Goal: Task Accomplishment & Management: Manage account settings

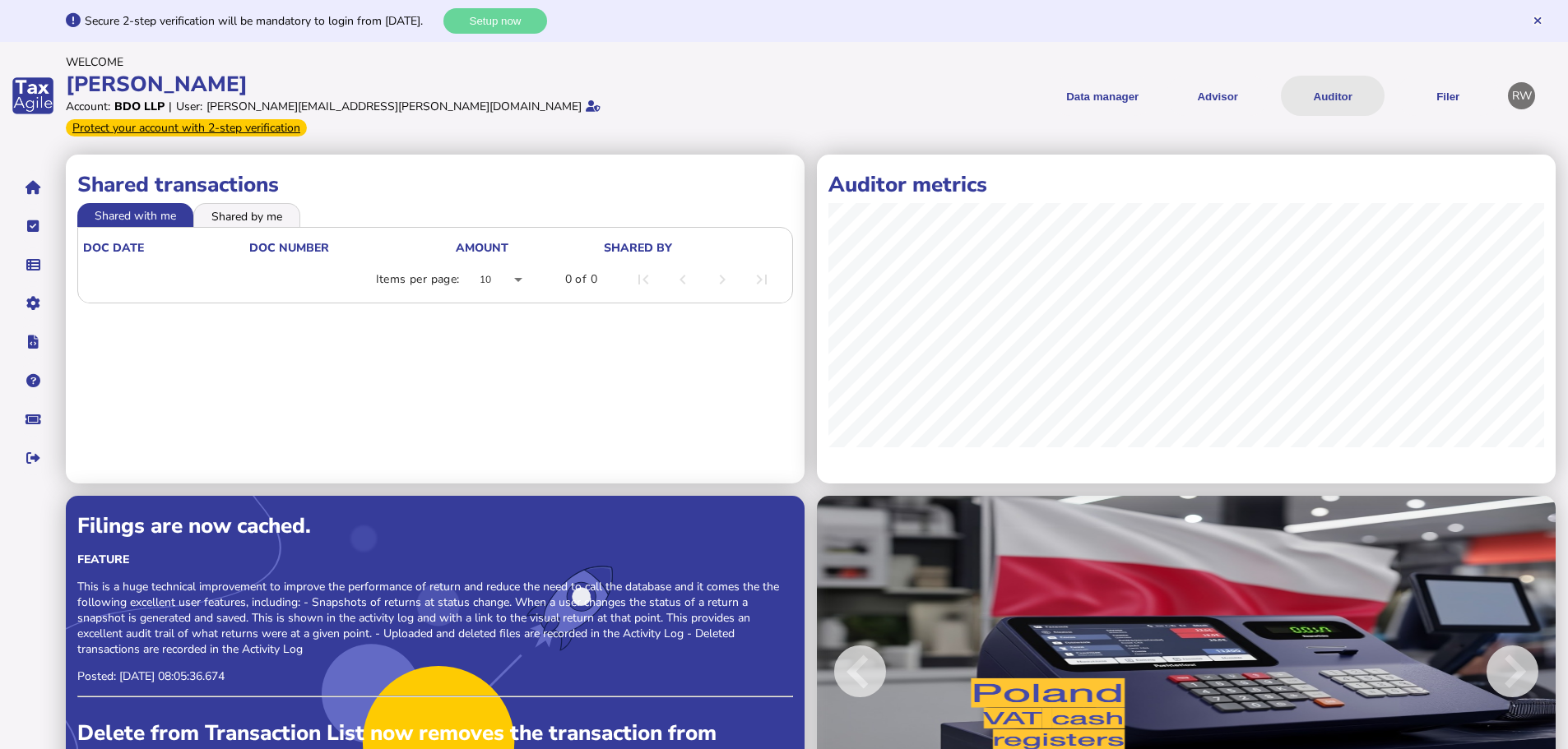
click at [1324, 90] on button "Auditor" at bounding box center [1332, 95] width 104 height 40
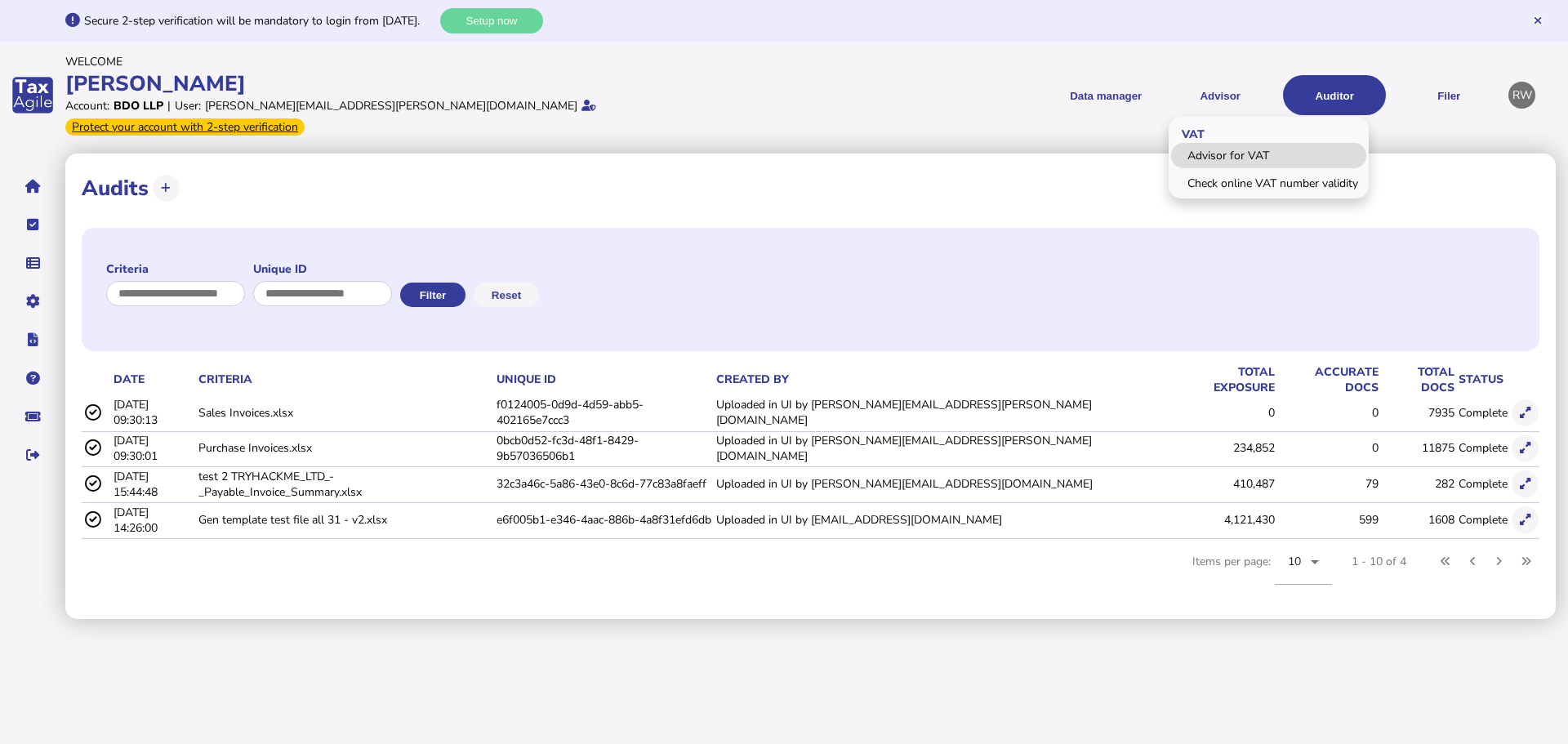
click at [1242, 146] on link "Advisor for VAT" at bounding box center [1269, 156] width 195 height 25
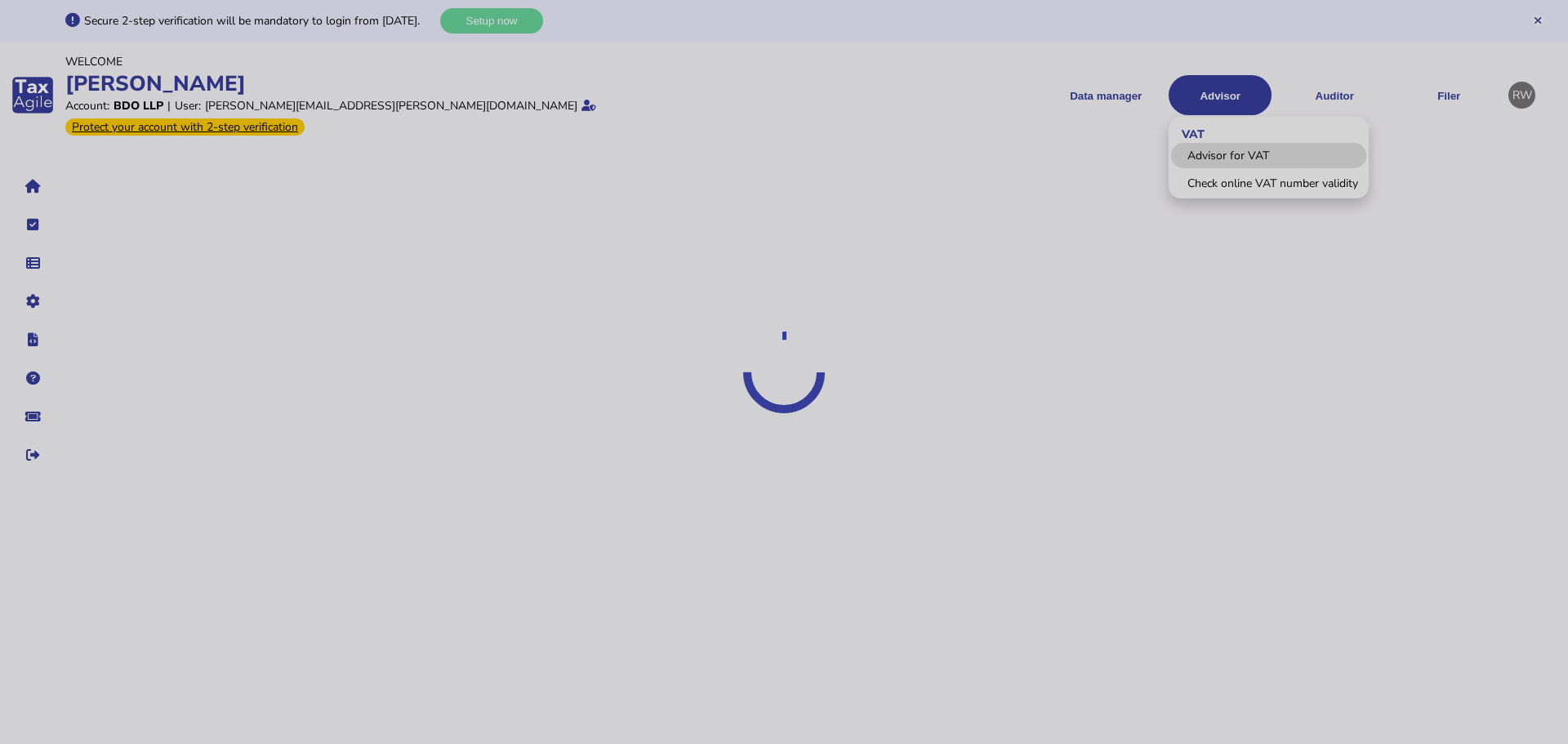
select select "*****"
select select "****"
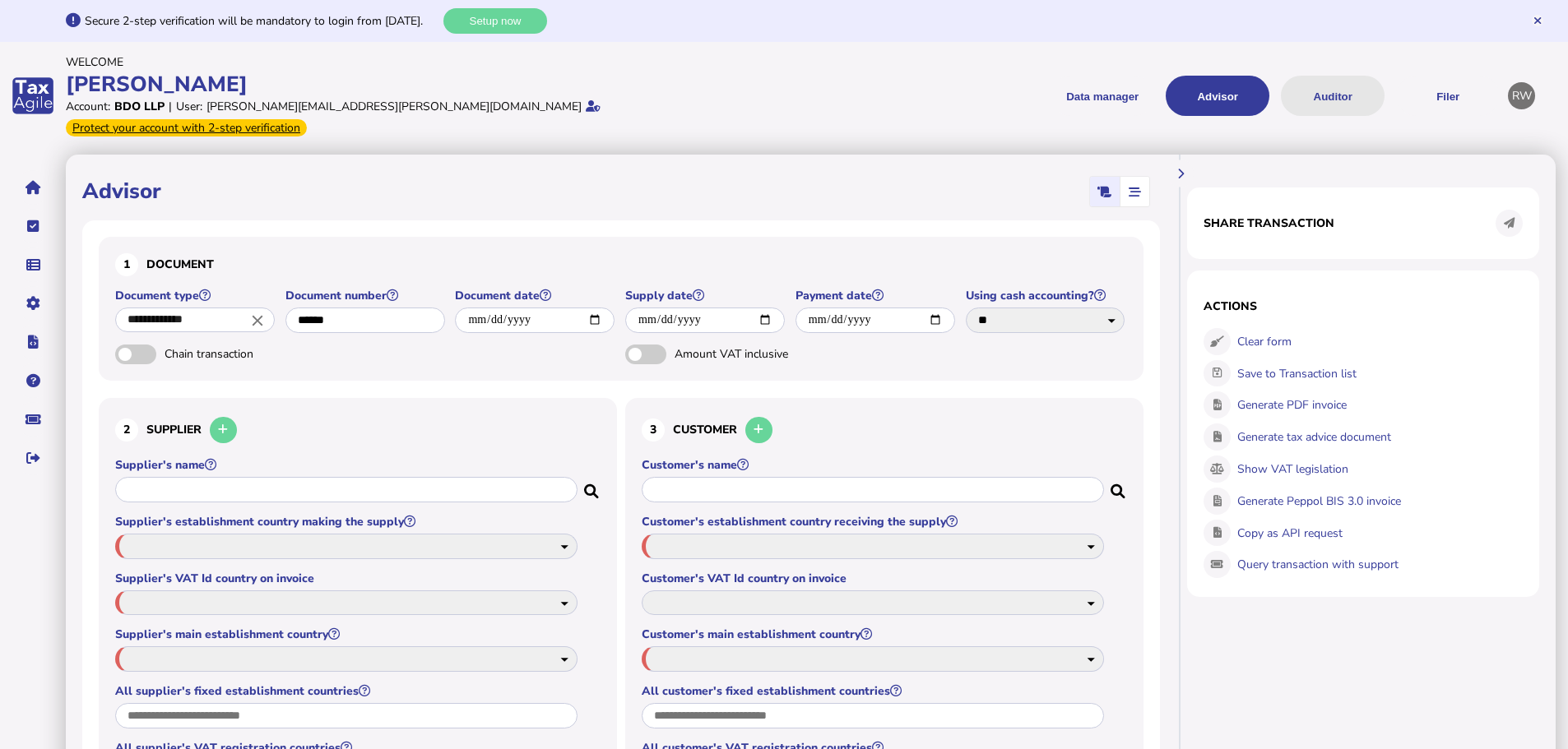
click at [1342, 90] on button "Auditor" at bounding box center [1332, 95] width 104 height 40
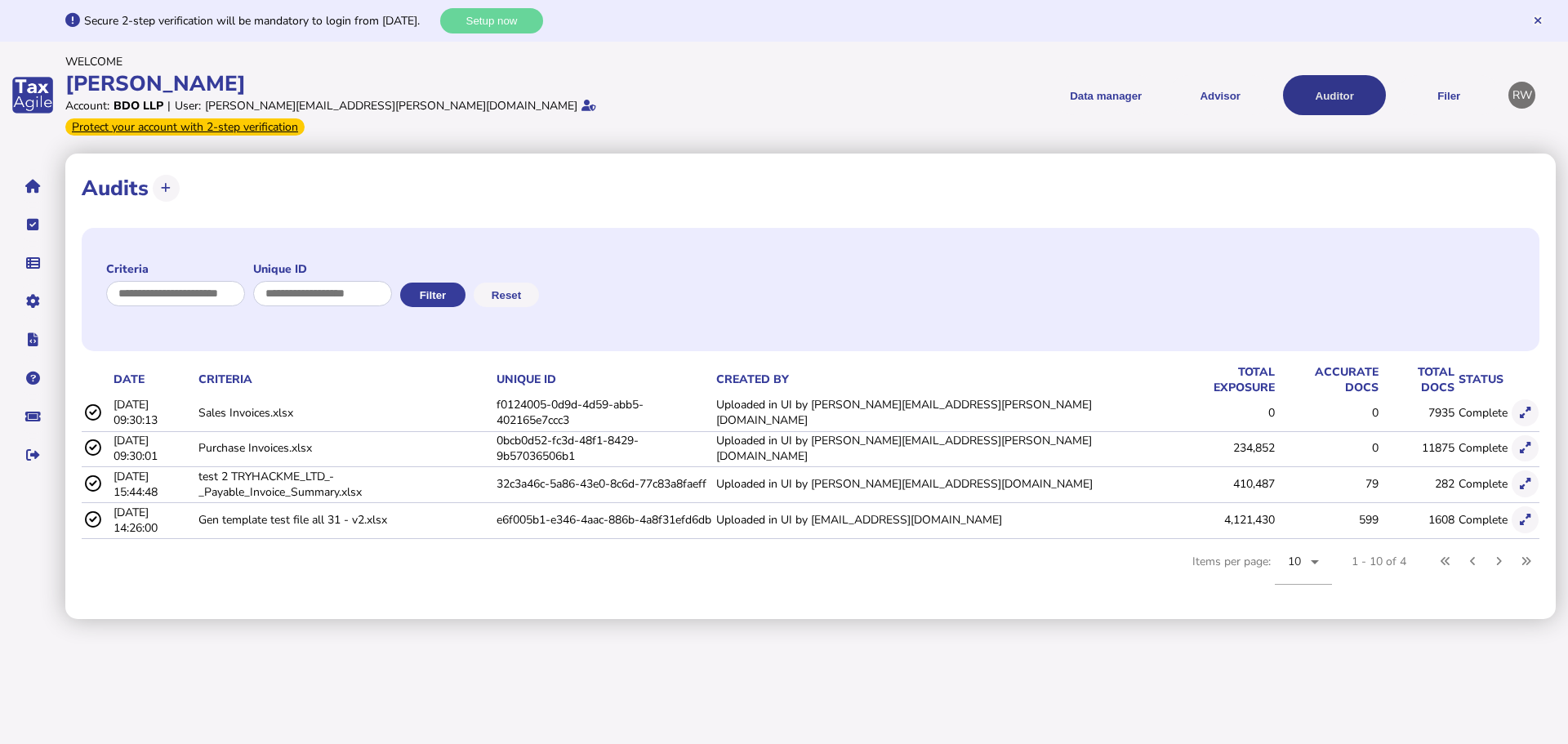
click at [1351, 92] on button "Auditor" at bounding box center [1335, 94] width 103 height 40
click at [1522, 400] on button at bounding box center [1525, 413] width 27 height 27
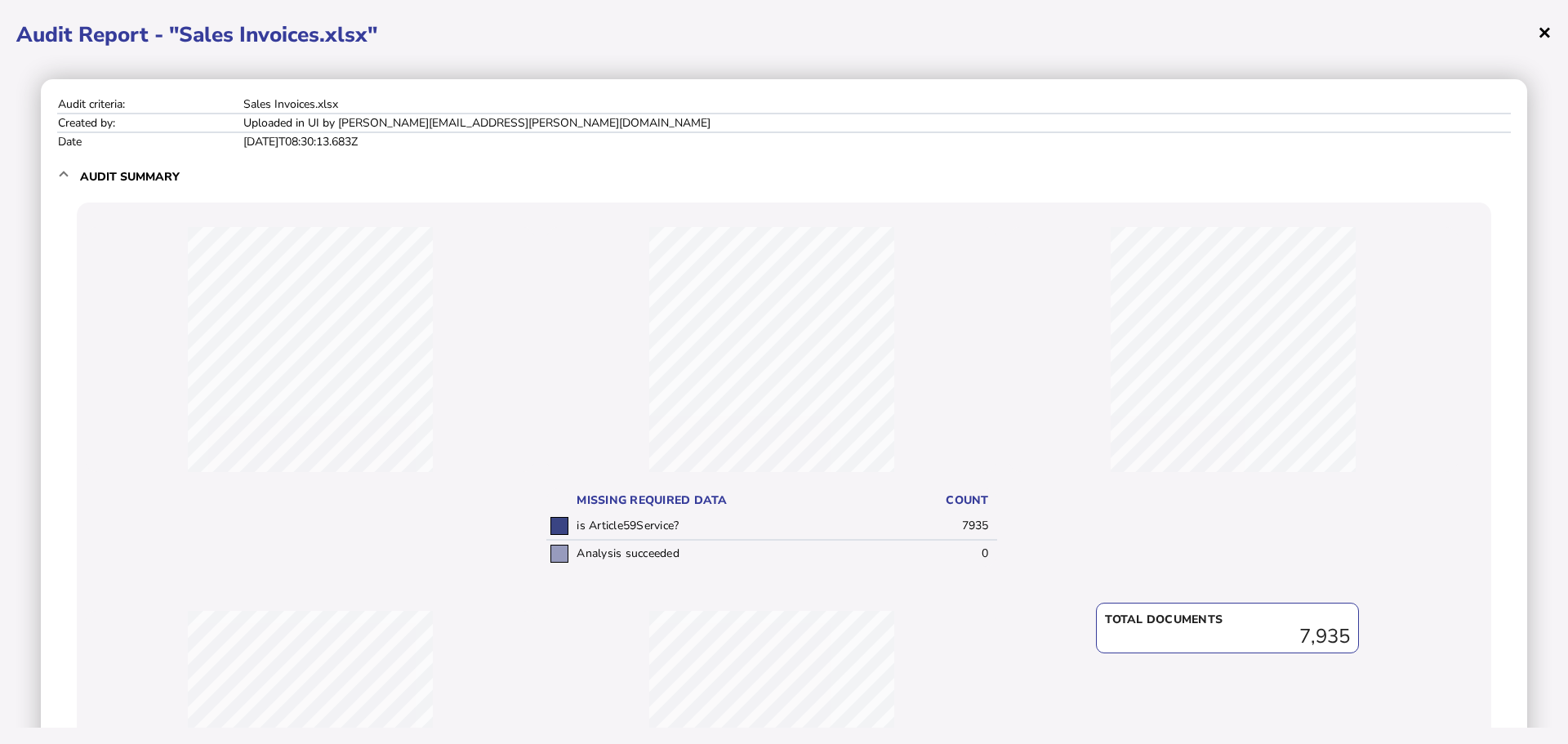
click at [1542, 35] on span "×" at bounding box center [1546, 31] width 14 height 31
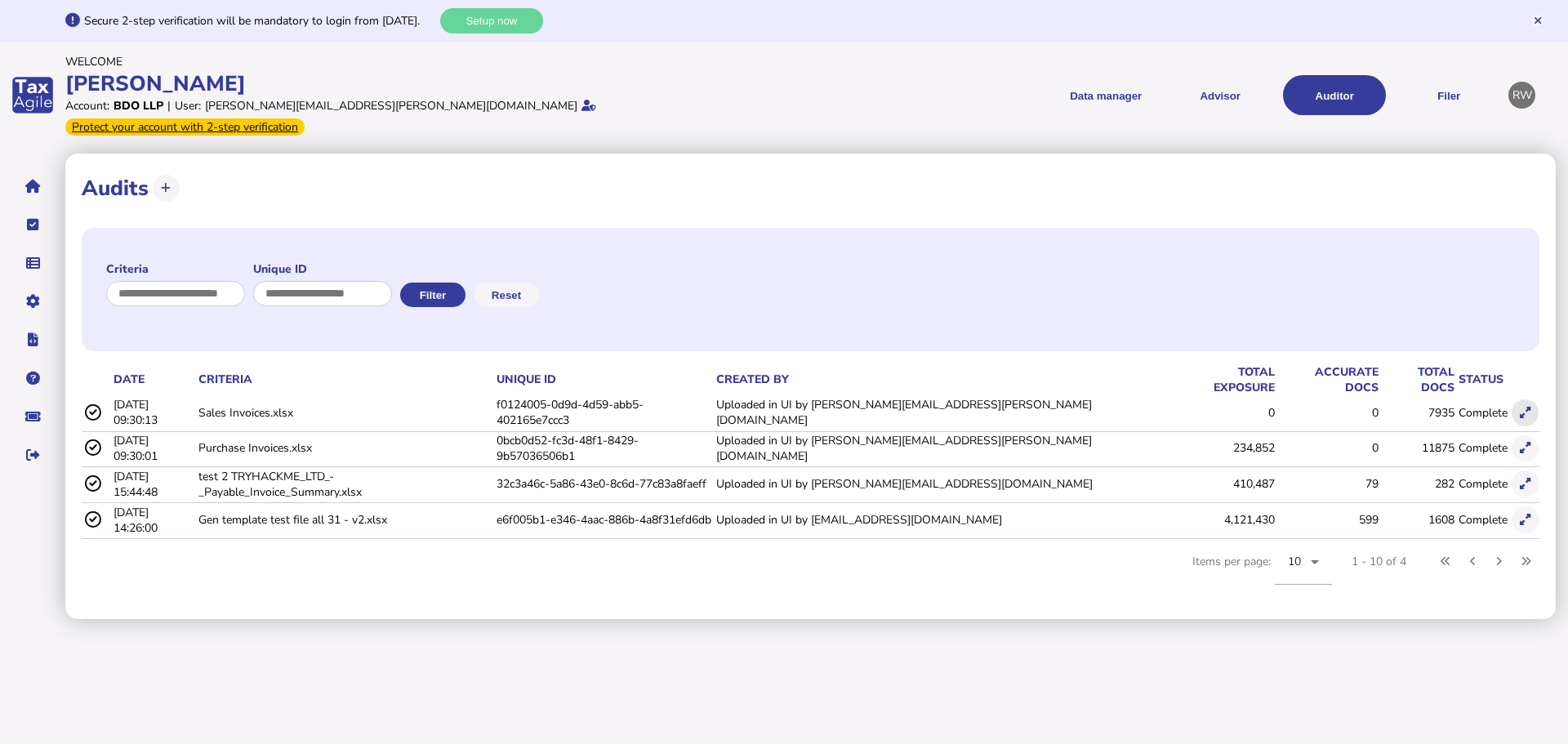
click at [1523, 400] on button at bounding box center [1525, 413] width 27 height 27
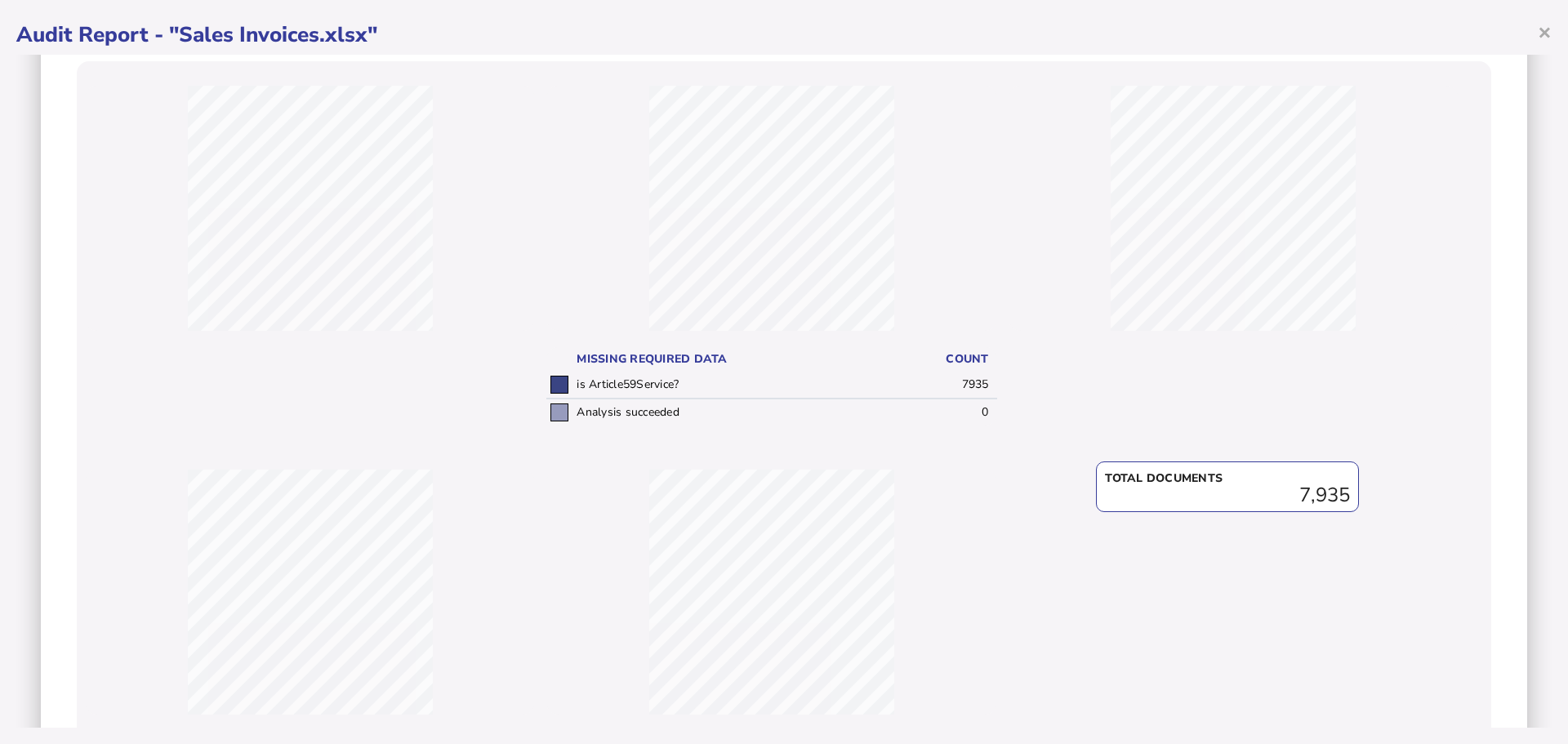
scroll to position [163, 0]
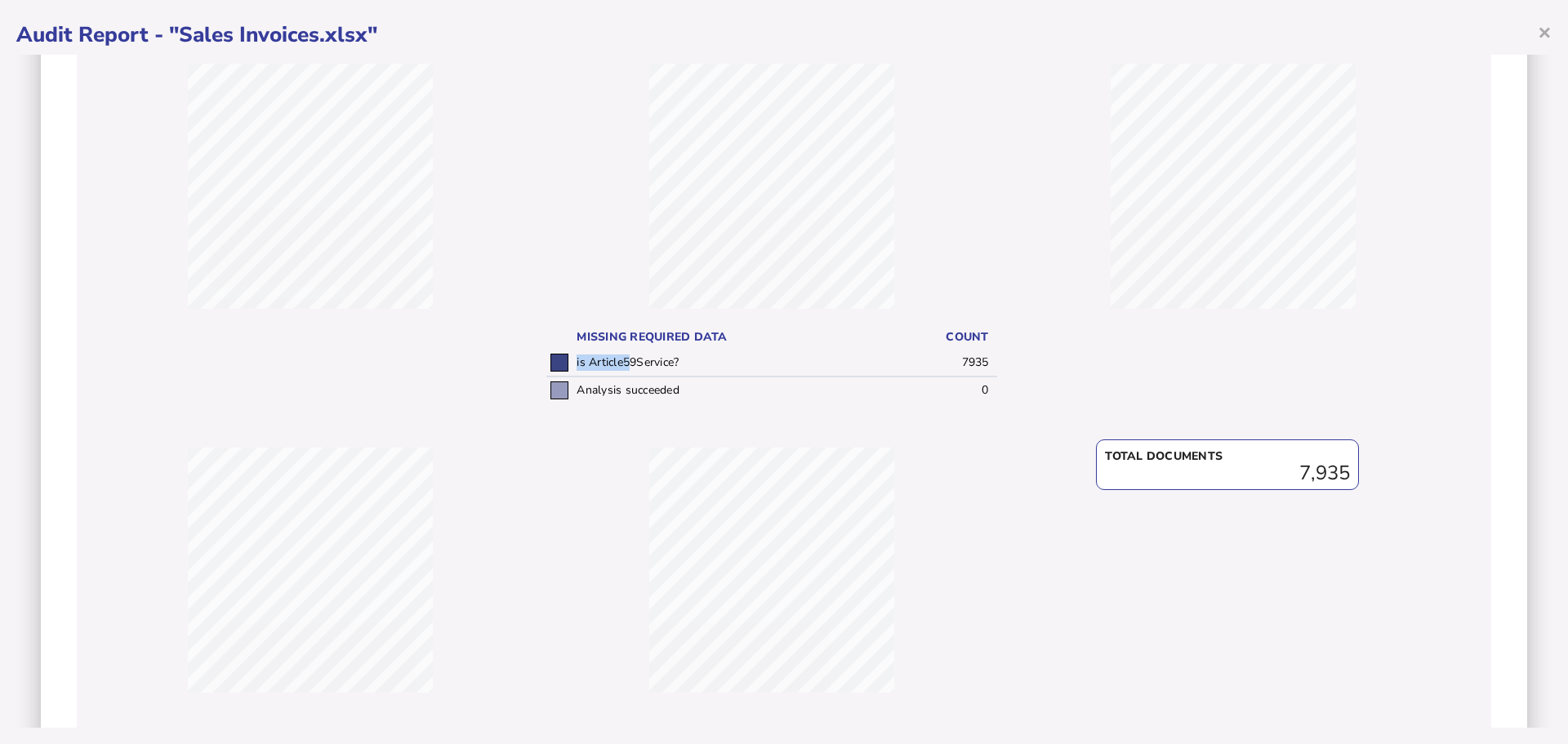
drag, startPoint x: 625, startPoint y: 368, endPoint x: 553, endPoint y: 368, distance: 72.0
click at [553, 368] on tr "is Article59Service? 7935" at bounding box center [772, 363] width 451 height 27
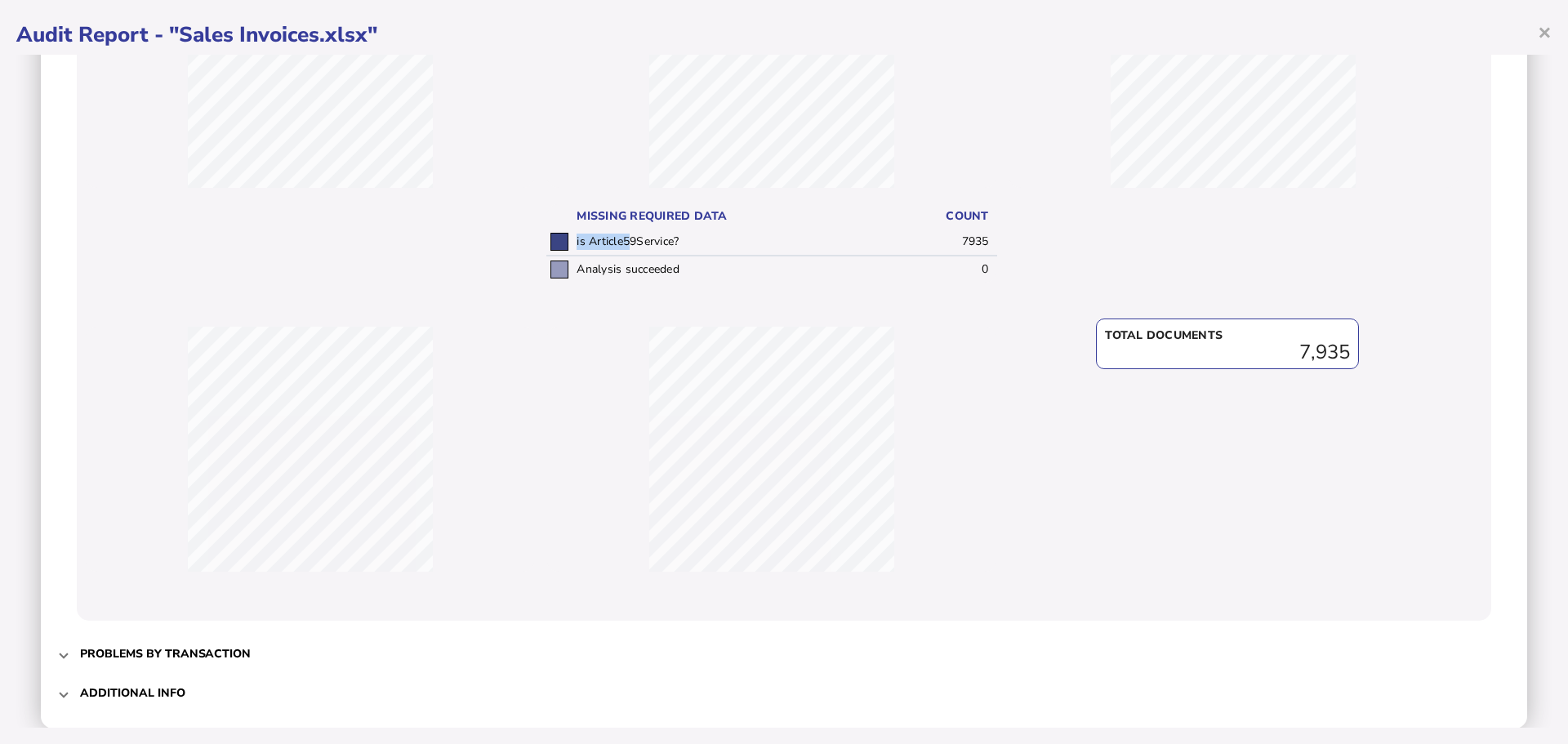
scroll to position [310, 0]
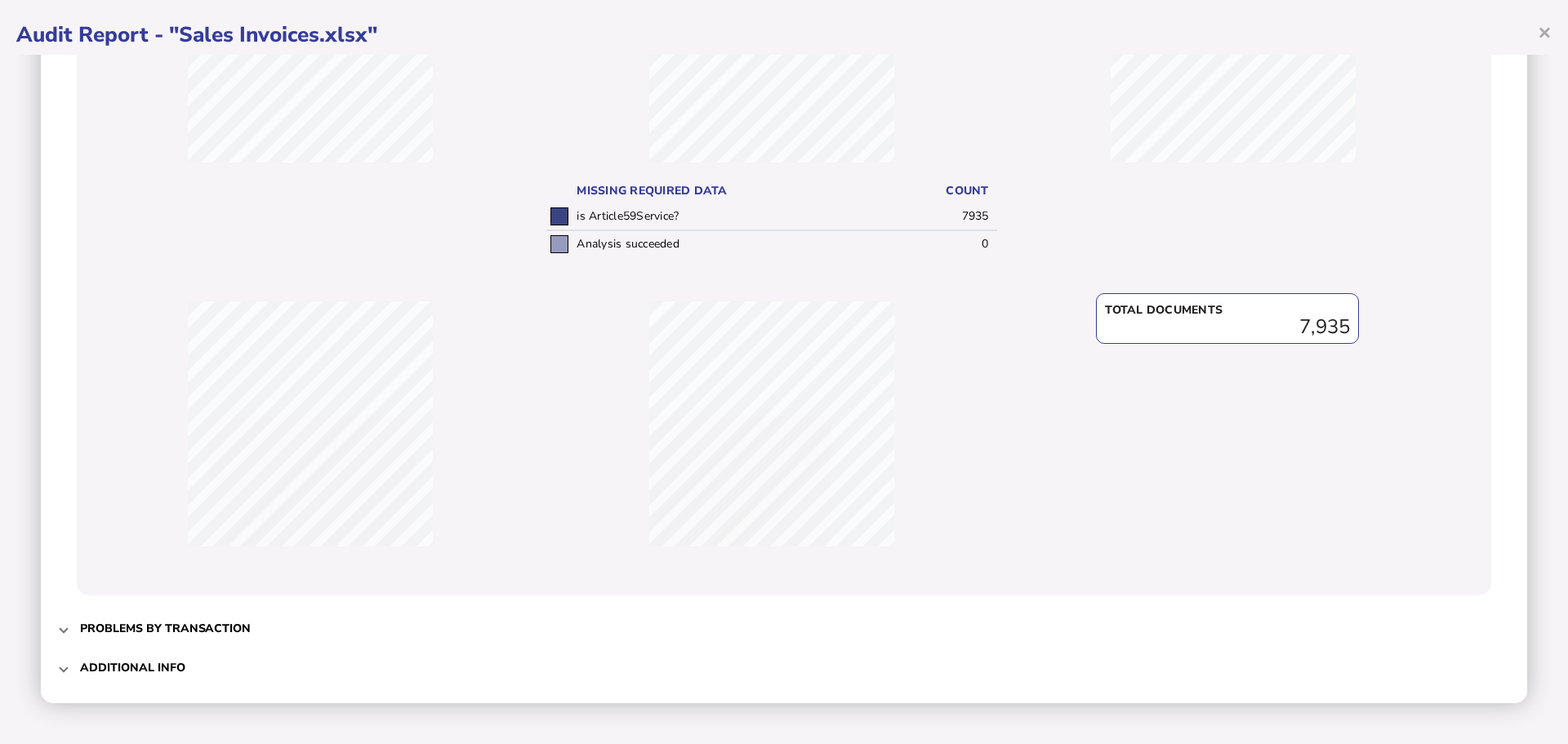
click at [90, 631] on h3 "Problems by transaction" at bounding box center [166, 627] width 171 height 15
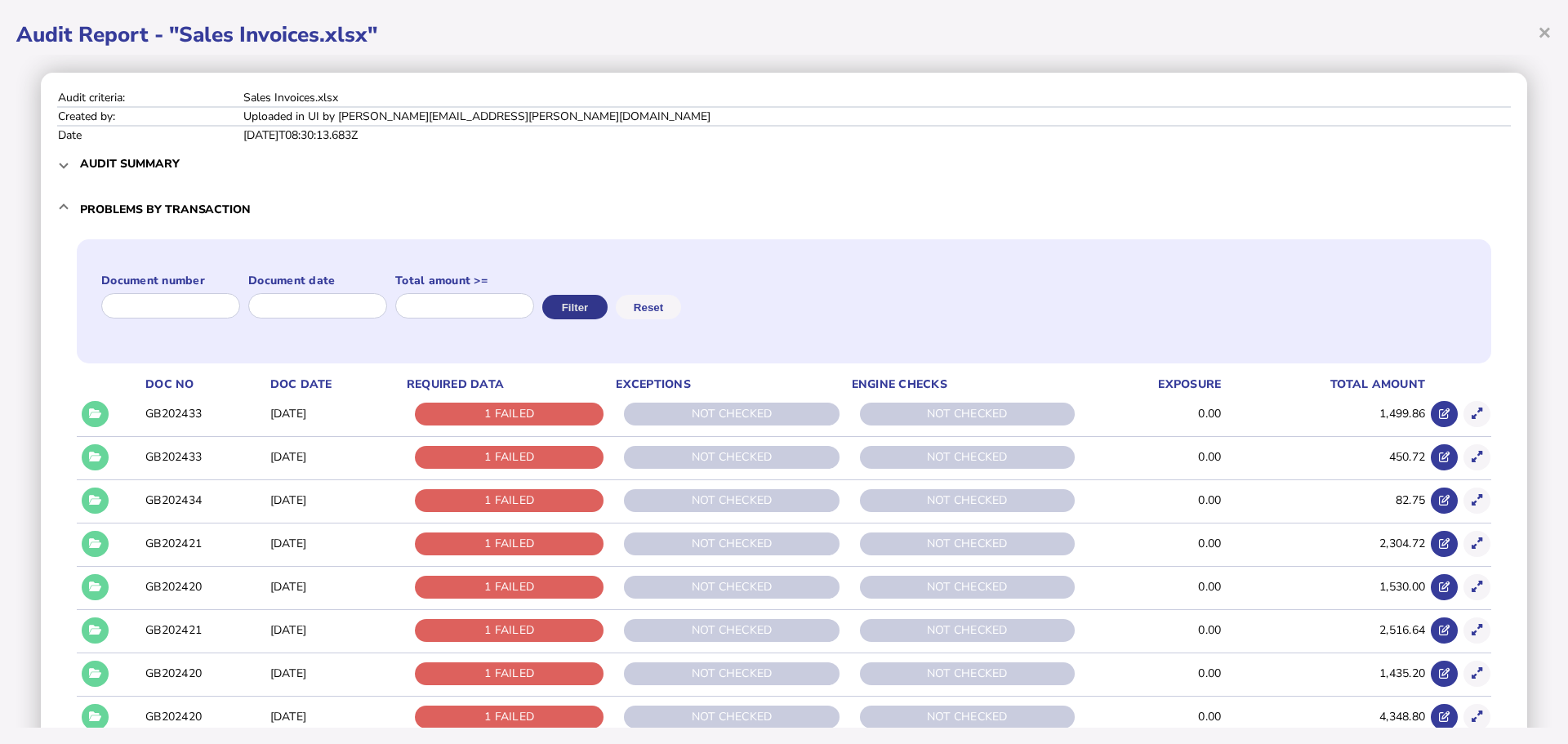
scroll to position [0, 0]
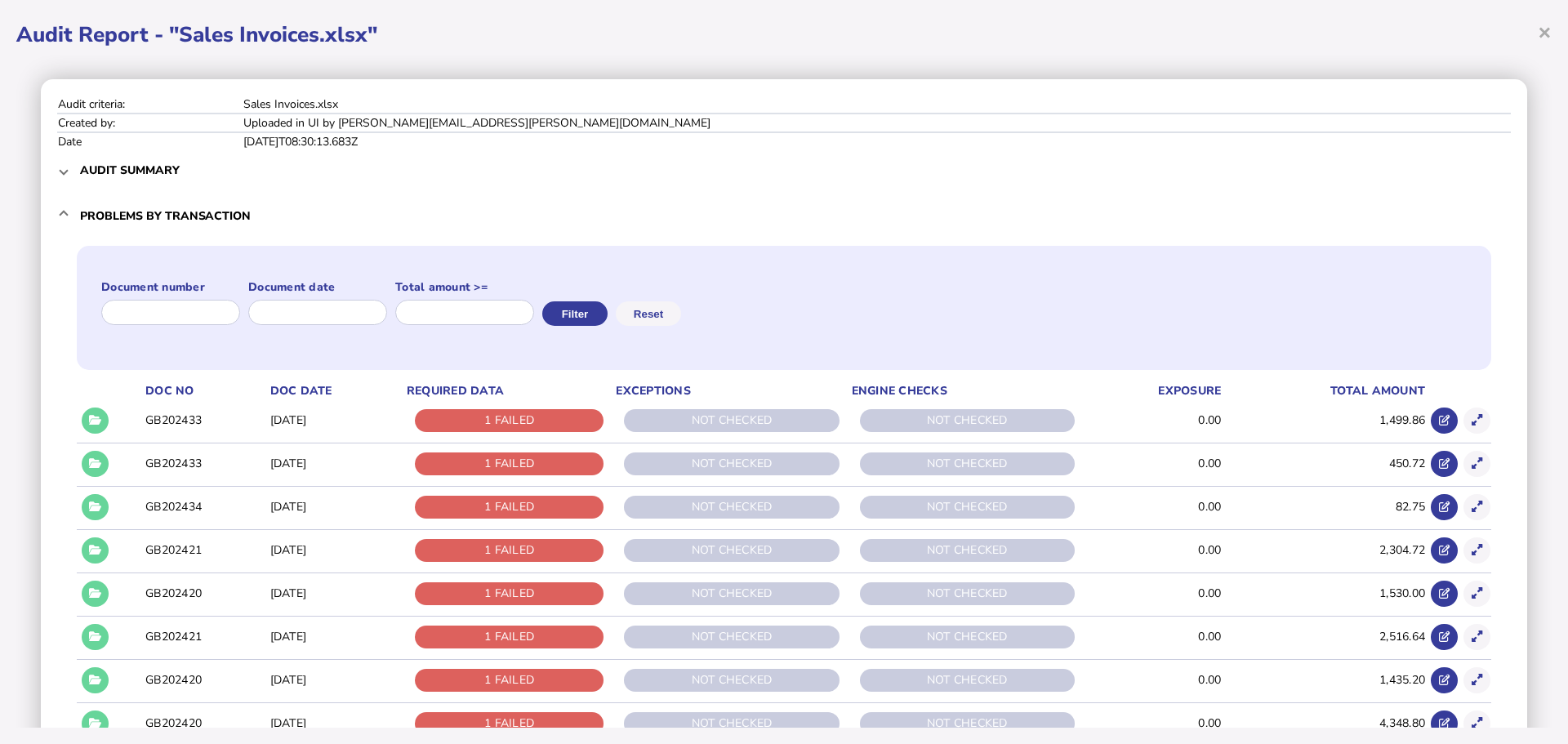
select select "*****"
select select "****"
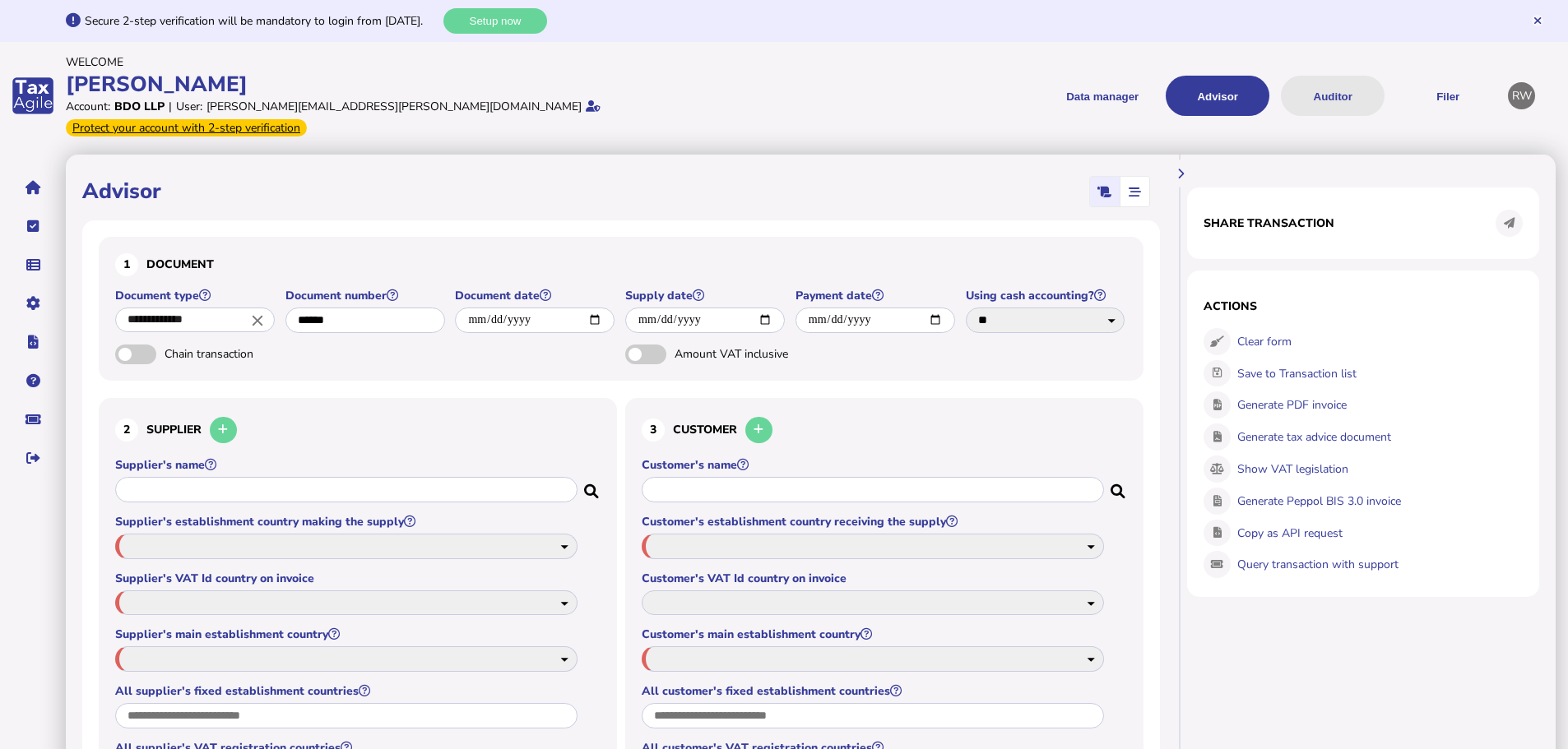
click at [1314, 91] on button "Auditor" at bounding box center [1332, 95] width 104 height 40
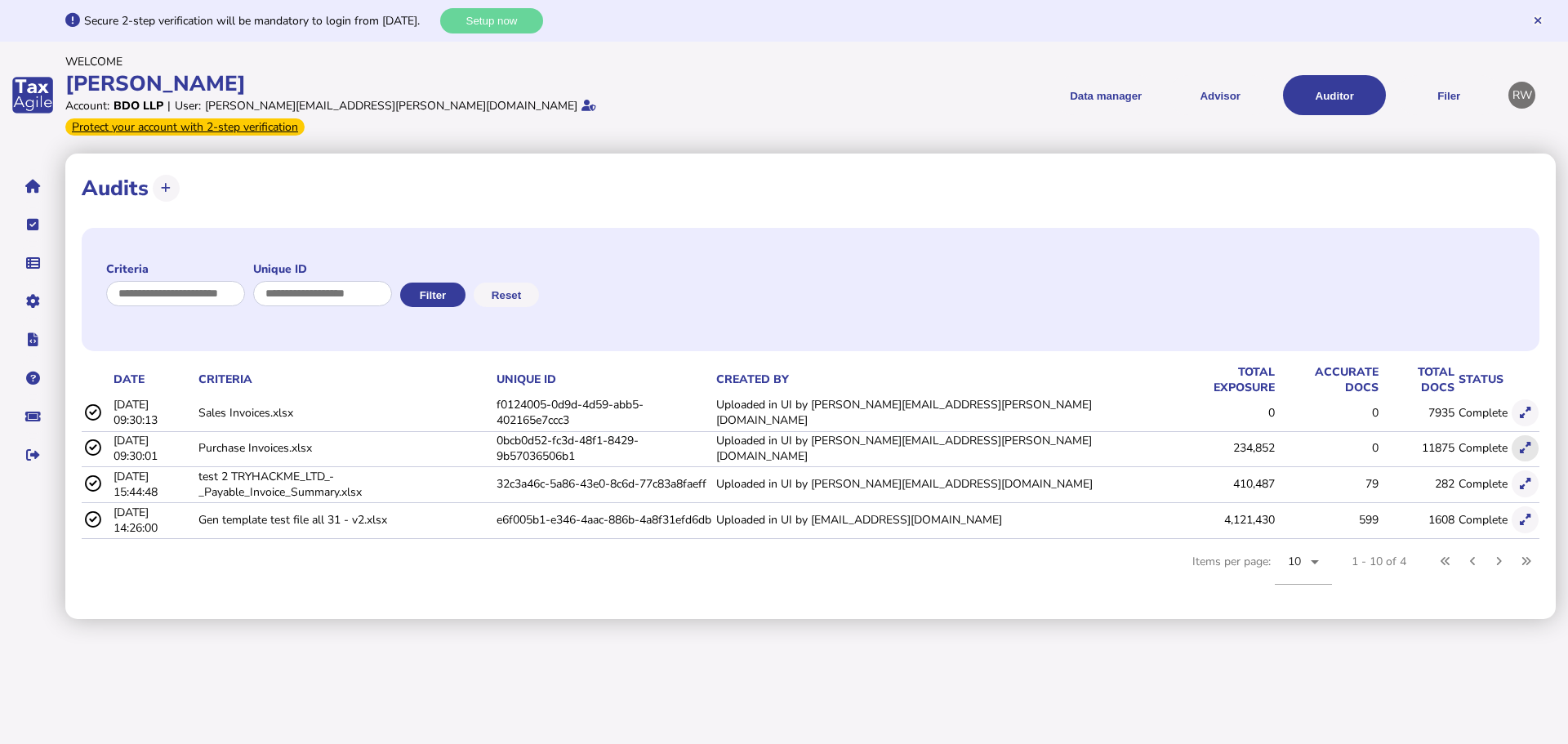
click at [1522, 442] on icon at bounding box center [1525, 448] width 11 height 11
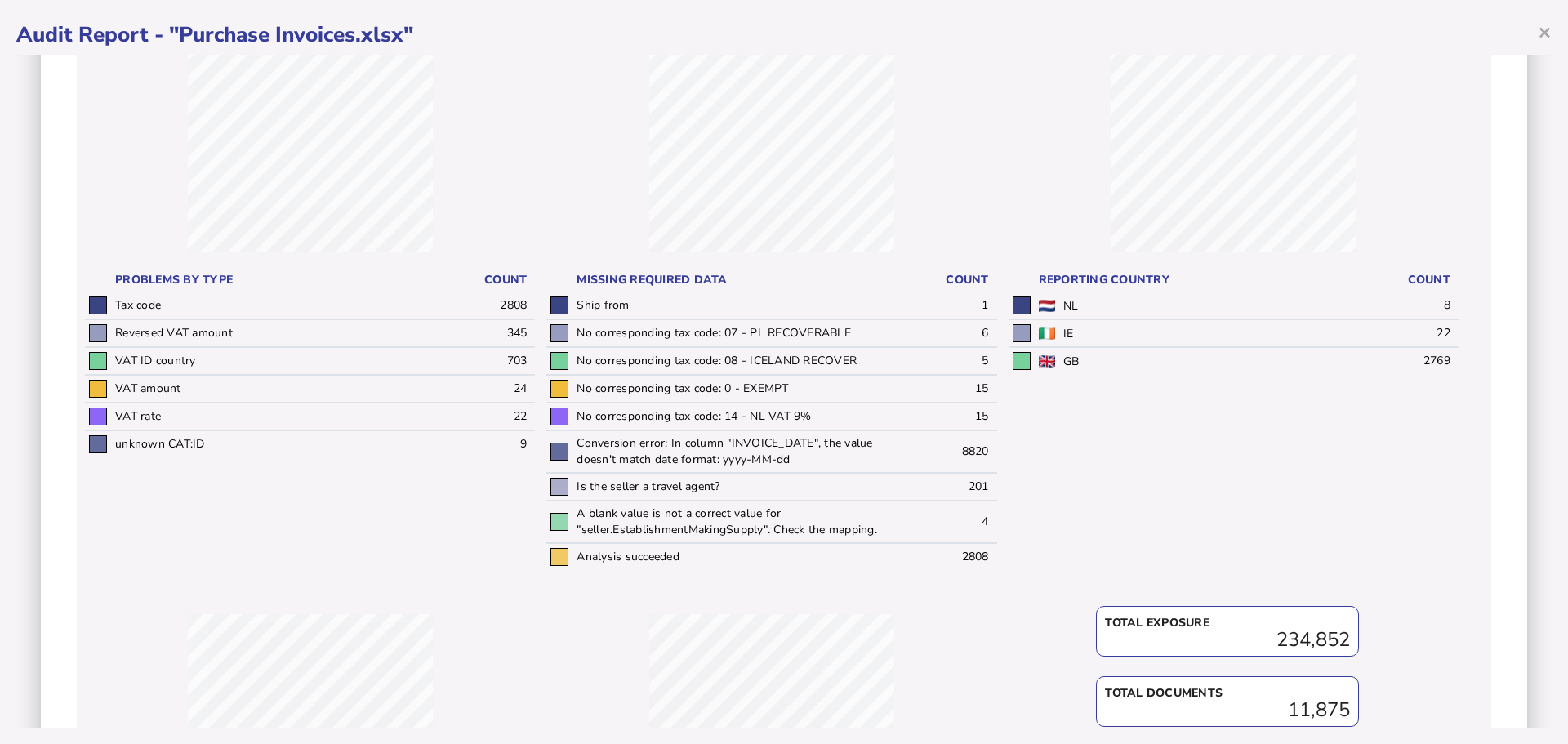
scroll to position [245, 0]
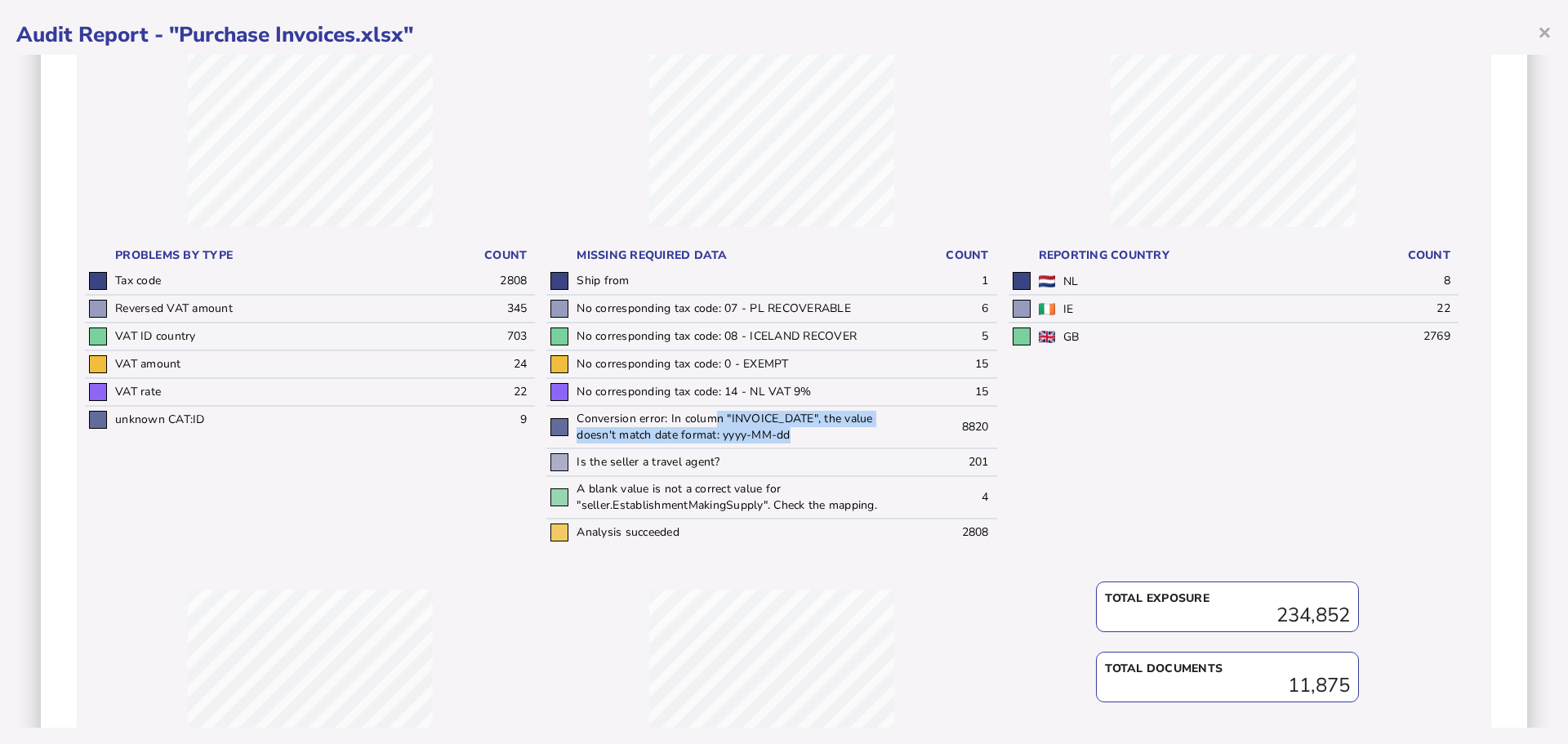
drag, startPoint x: 801, startPoint y: 430, endPoint x: 715, endPoint y: 416, distance: 87.1
click at [715, 416] on td "Conversion error: In column "INVOICE_DATE", the value doesn't match date format…" at bounding box center [737, 427] width 330 height 43
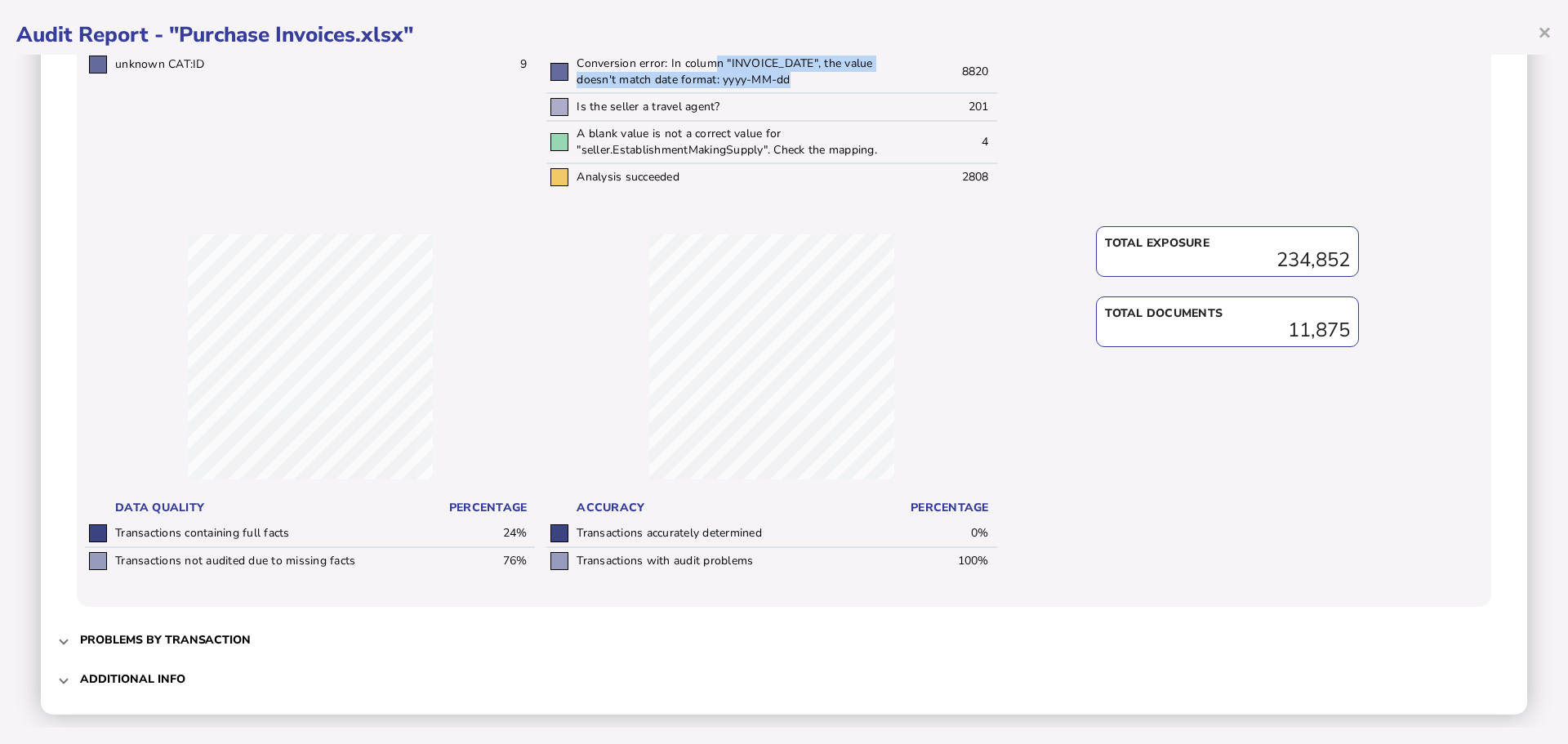
scroll to position [611, 0]
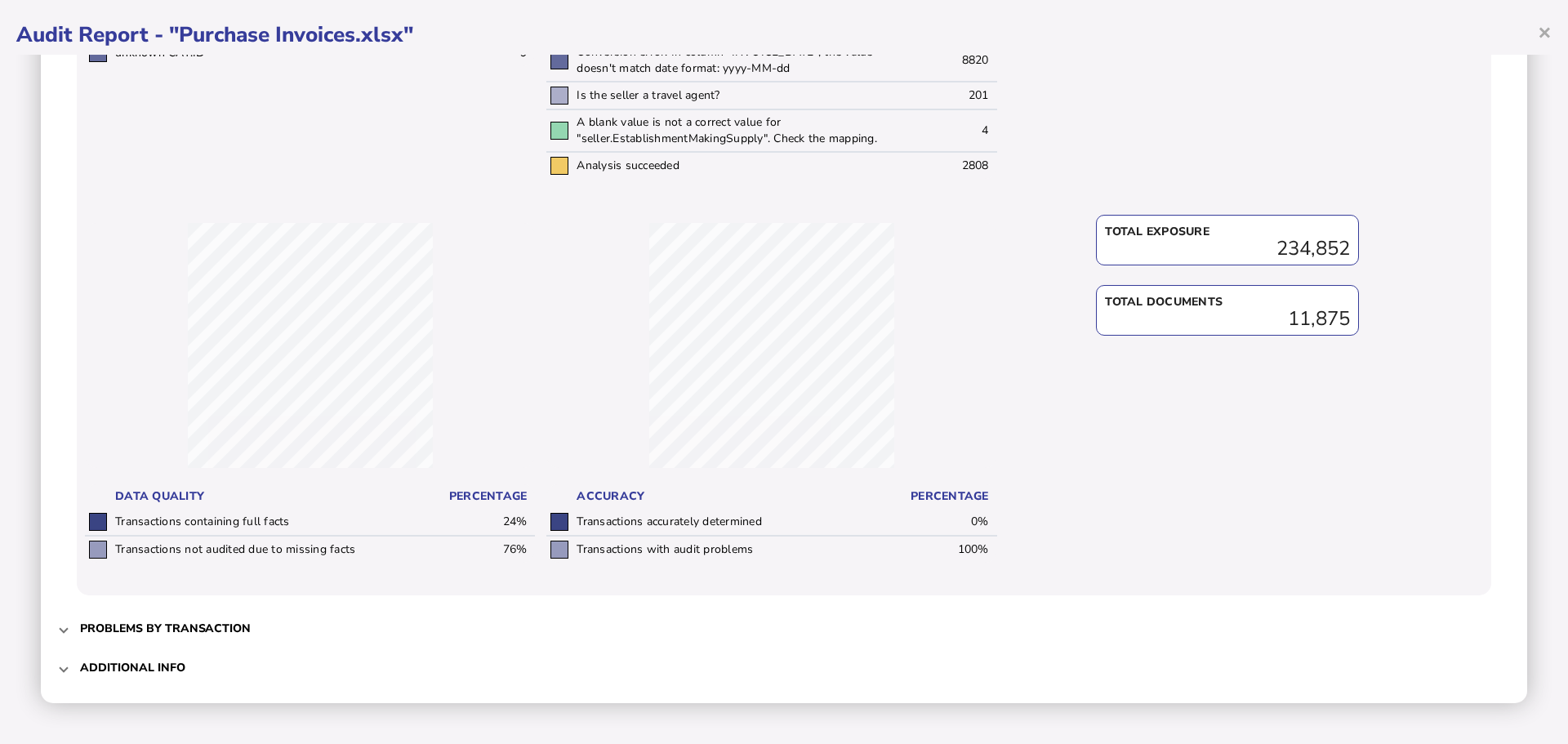
click at [199, 621] on h3 "Problems by transaction" at bounding box center [166, 627] width 171 height 15
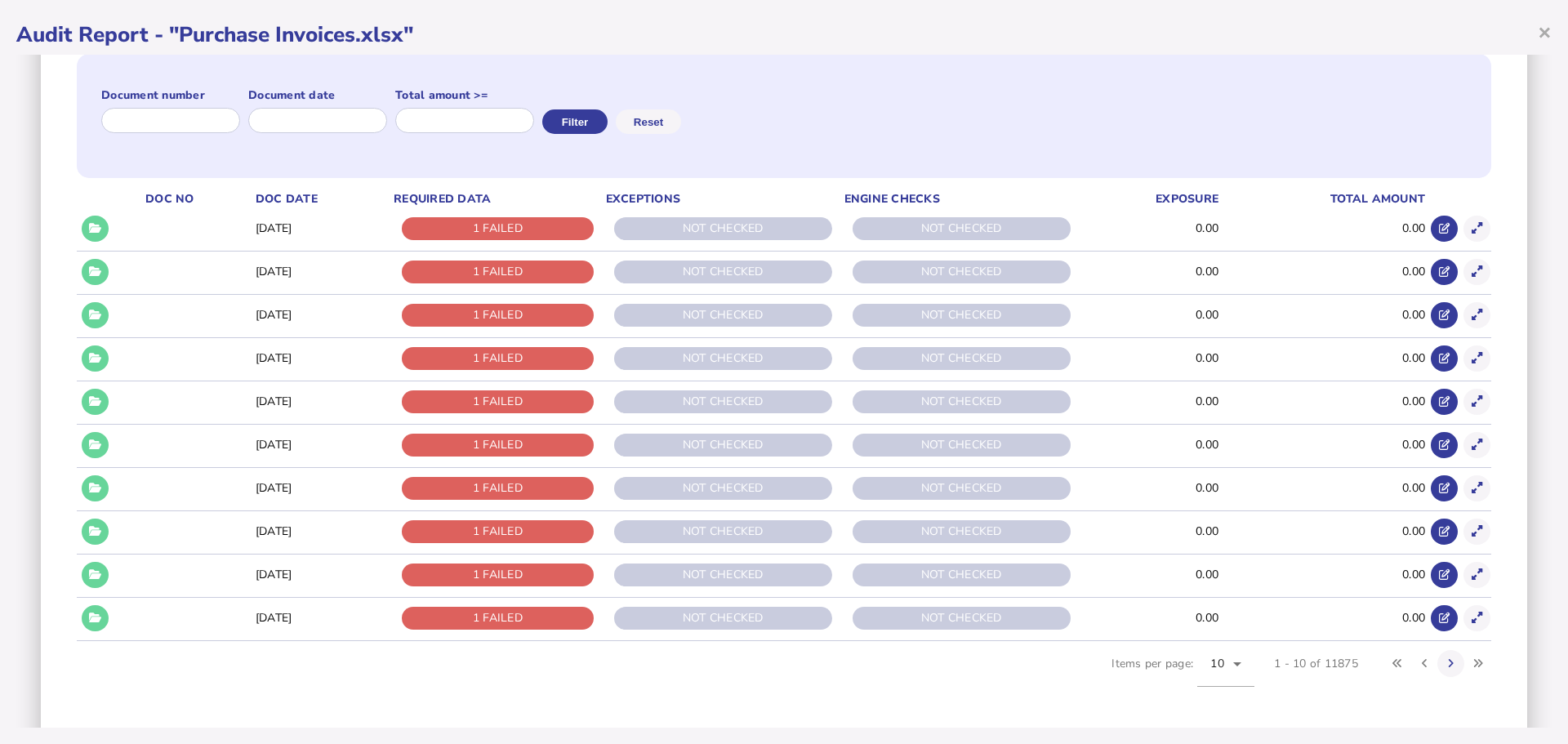
scroll to position [163, 0]
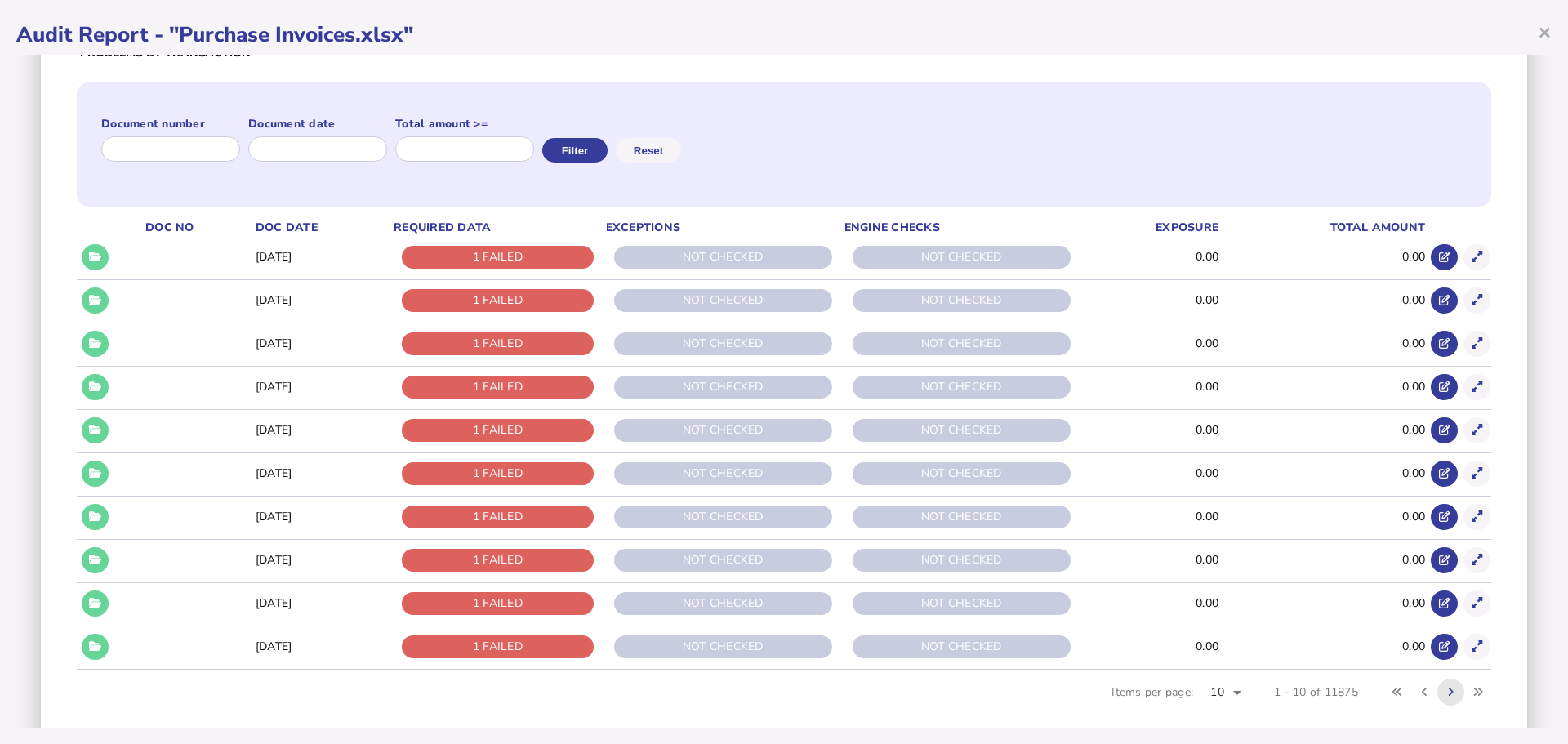
click at [1449, 690] on icon at bounding box center [1451, 692] width 5 height 11
click at [96, 256] on icon at bounding box center [95, 257] width 12 height 11
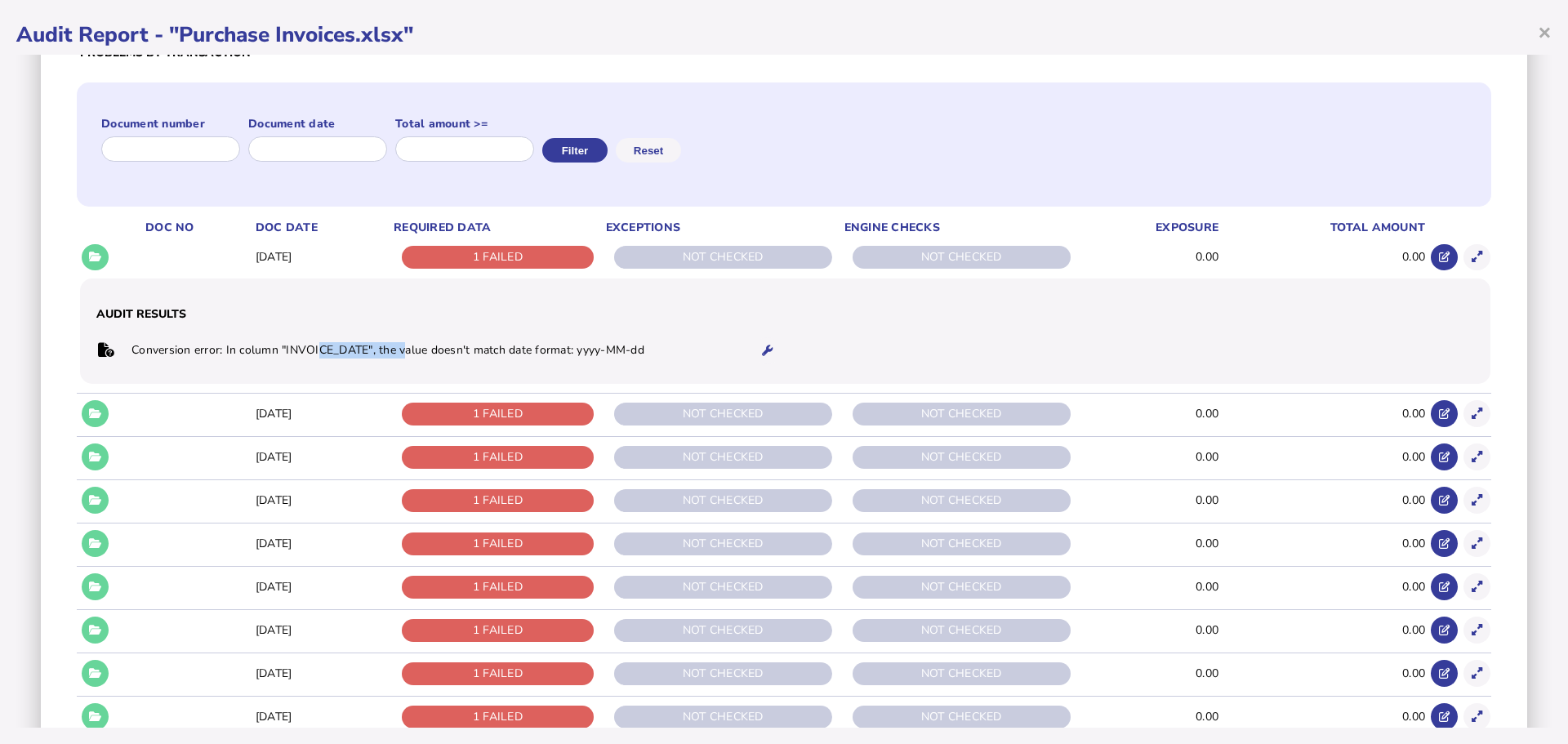
drag, startPoint x: 331, startPoint y: 342, endPoint x: 403, endPoint y: 339, distance: 72.1
click at [403, 339] on td "Conversion error: In column "INVOICE_DATE", the value doesn't match date format…" at bounding box center [435, 351] width 608 height 34
click at [403, 360] on td "Conversion error: In column "INVOICE_DATE", the value doesn't match date format…" at bounding box center [435, 351] width 608 height 34
click at [589, 353] on td "Conversion error: In column "INVOICE_DATE", the value doesn't match date format…" at bounding box center [435, 351] width 608 height 34
click at [762, 352] on icon at bounding box center [768, 351] width 11 height 11
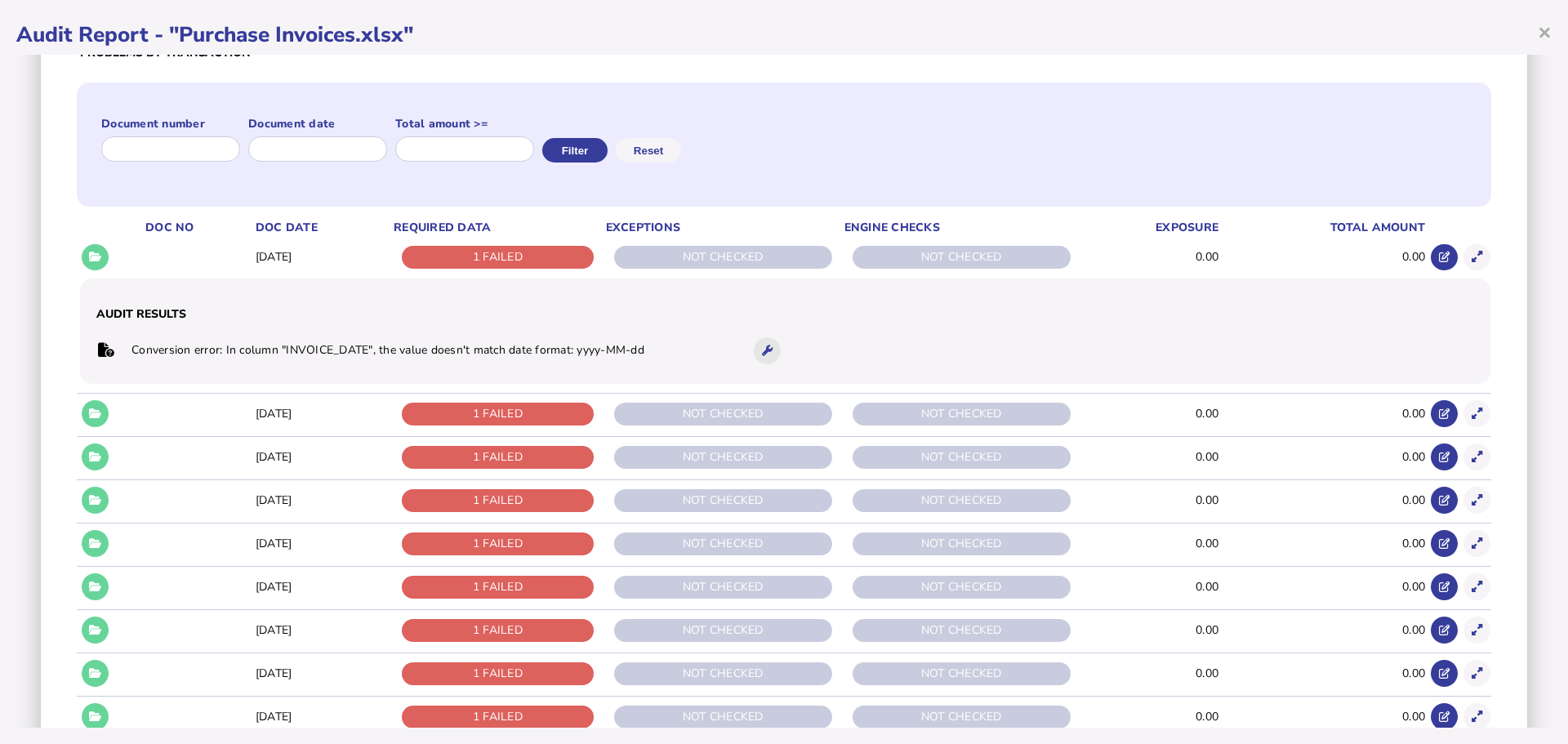
click at [762, 350] on icon at bounding box center [768, 351] width 11 height 11
click at [762, 354] on icon at bounding box center [768, 351] width 11 height 11
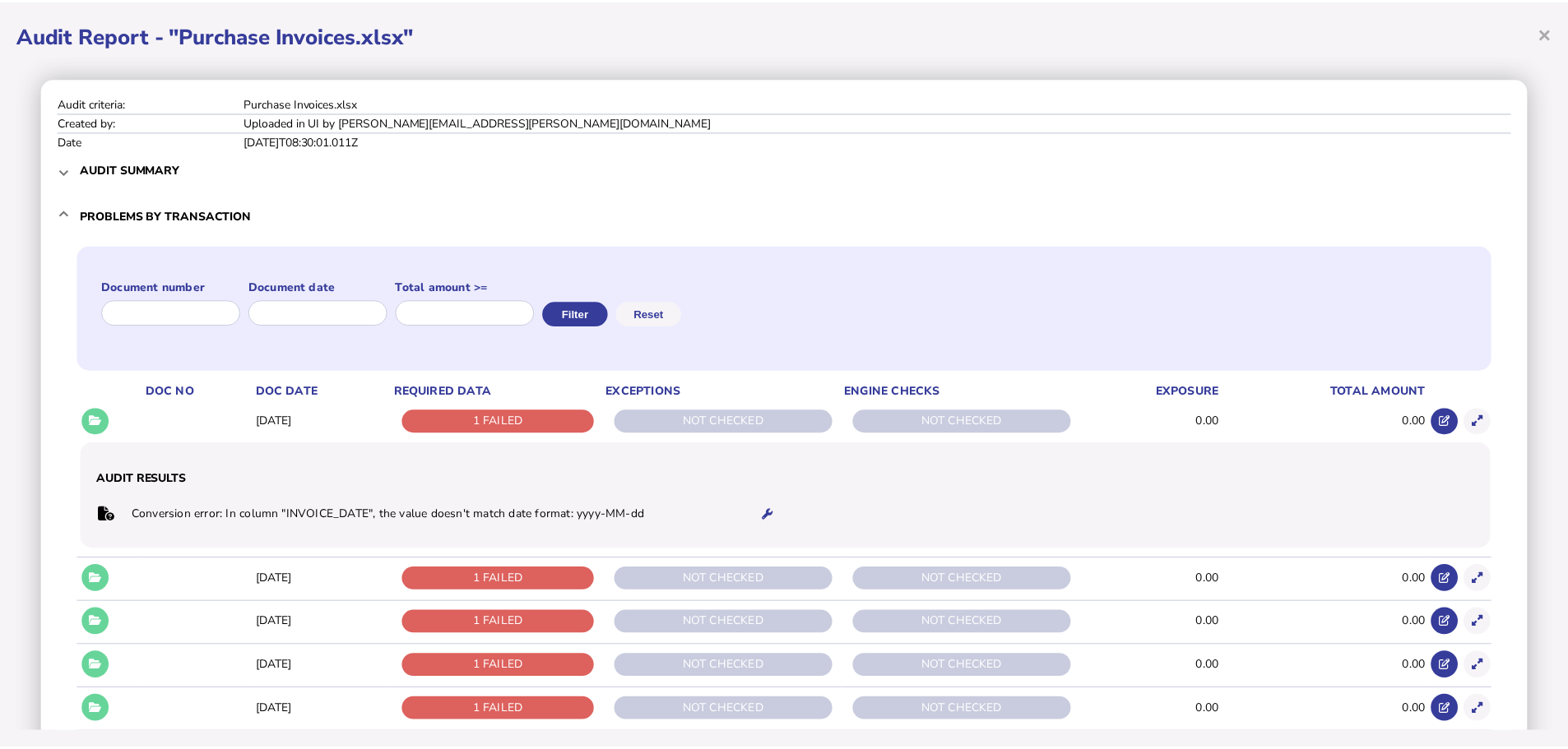
scroll to position [0, 0]
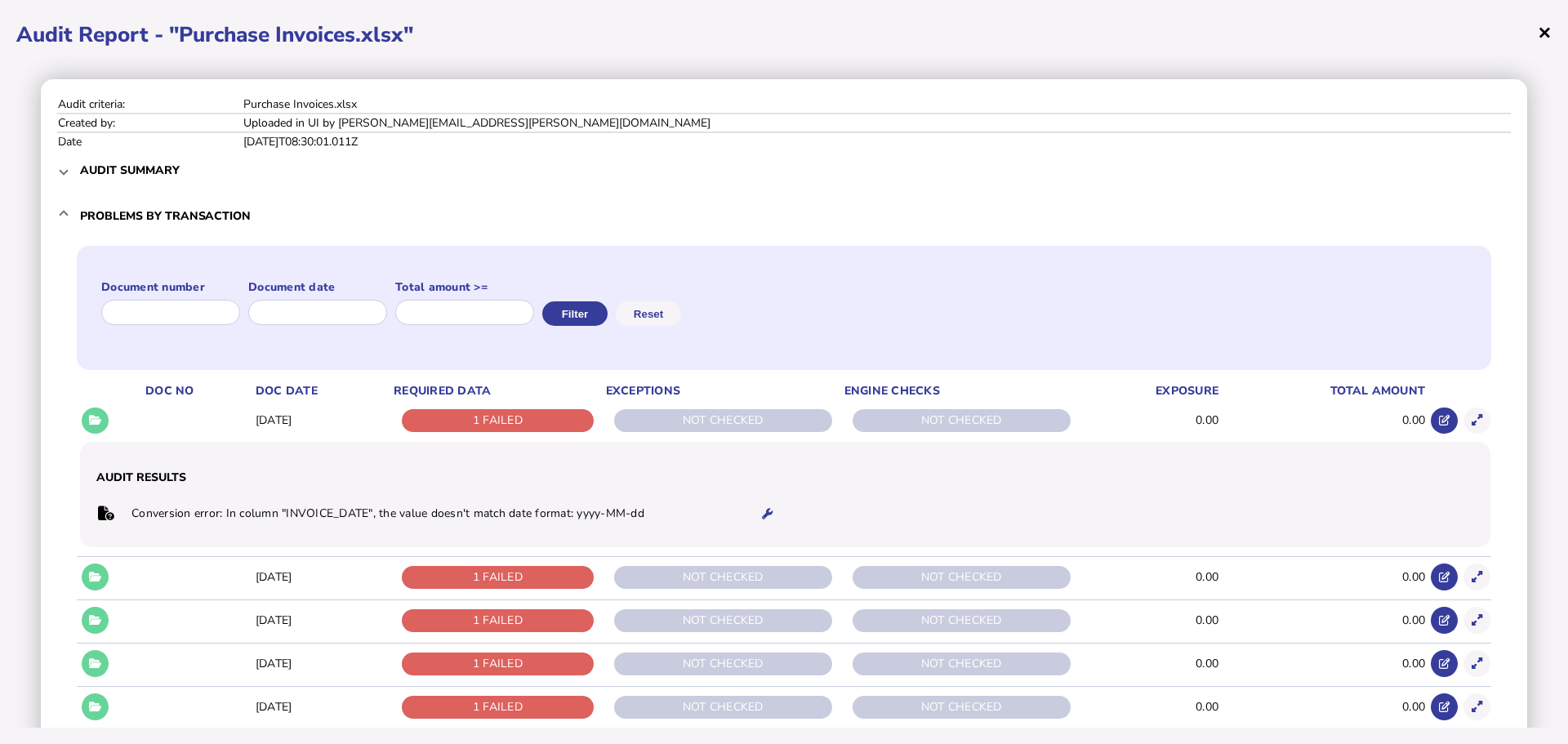
click at [1540, 35] on span "×" at bounding box center [1546, 31] width 14 height 31
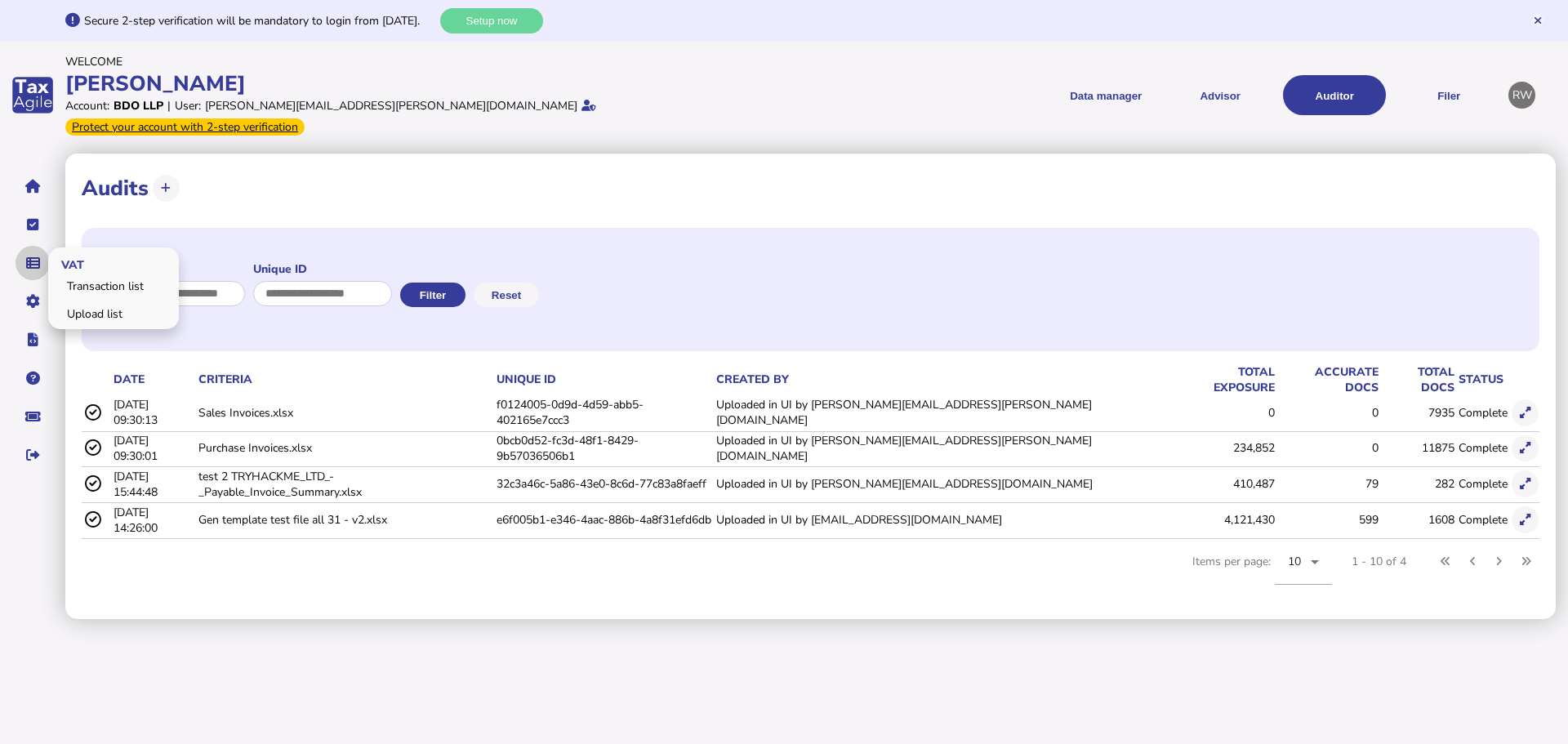
click at [33, 246] on button "navigate application pages" at bounding box center [32, 263] width 35 height 35
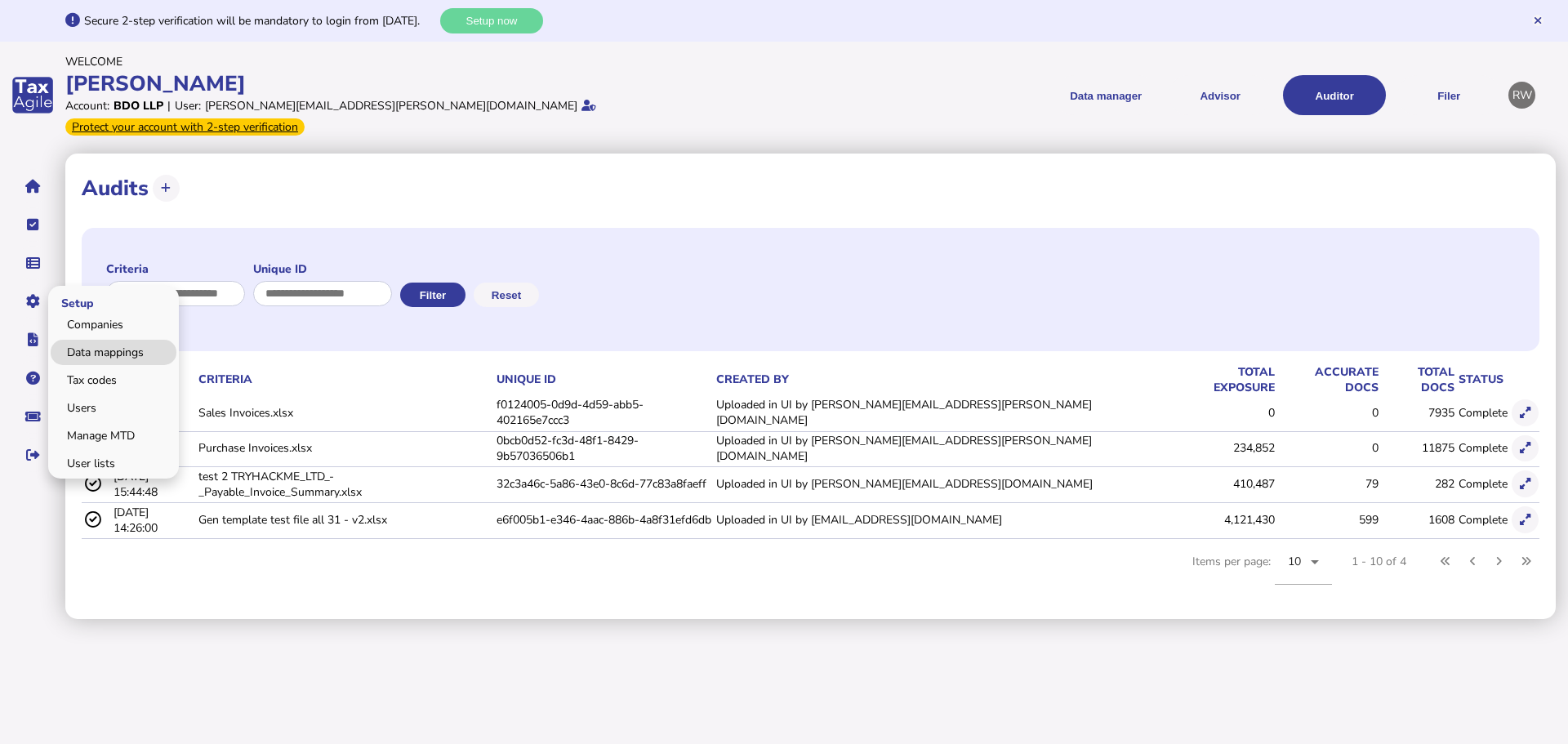
click at [78, 340] on link "Data mappings" at bounding box center [113, 352] width 126 height 25
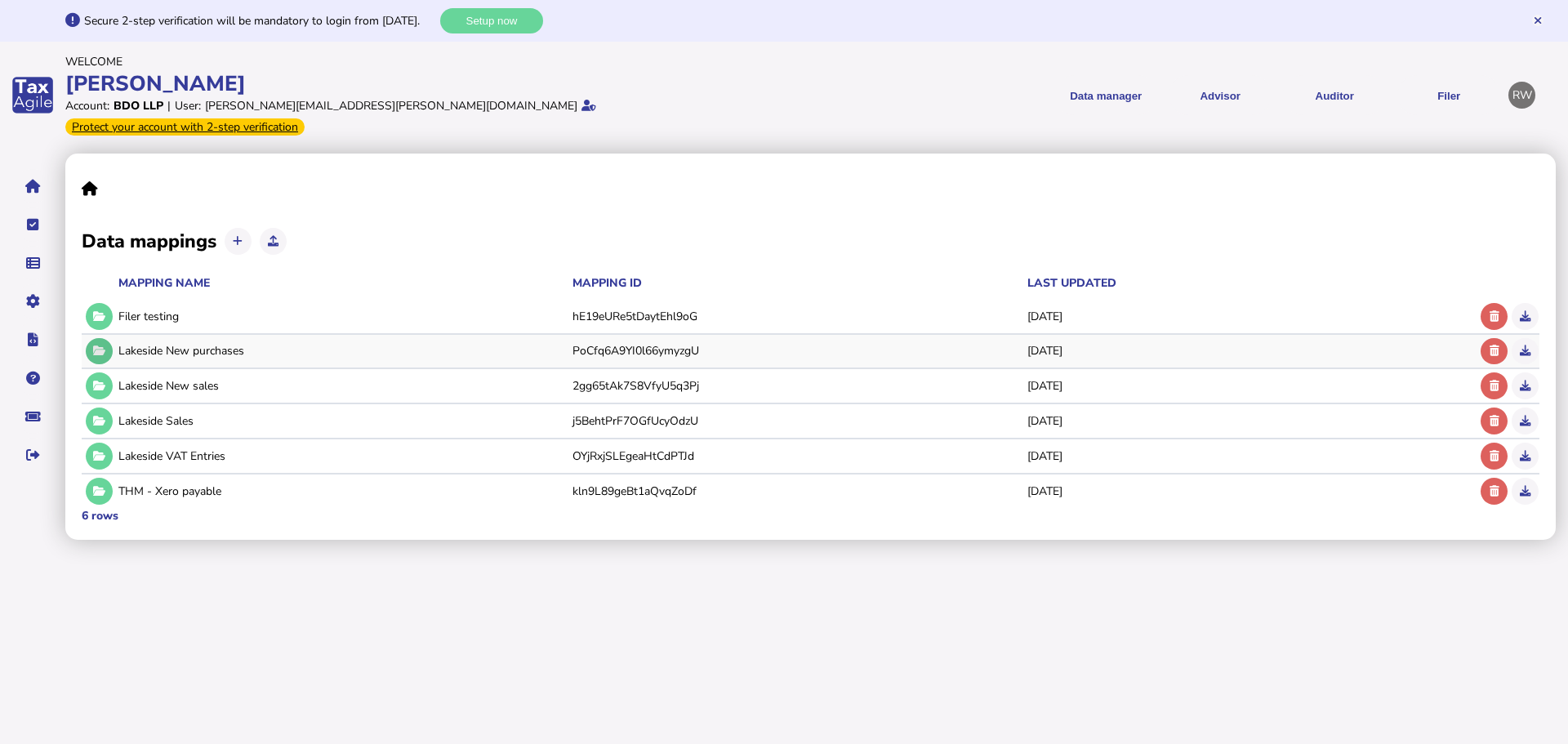
click at [109, 338] on button at bounding box center [99, 352] width 27 height 27
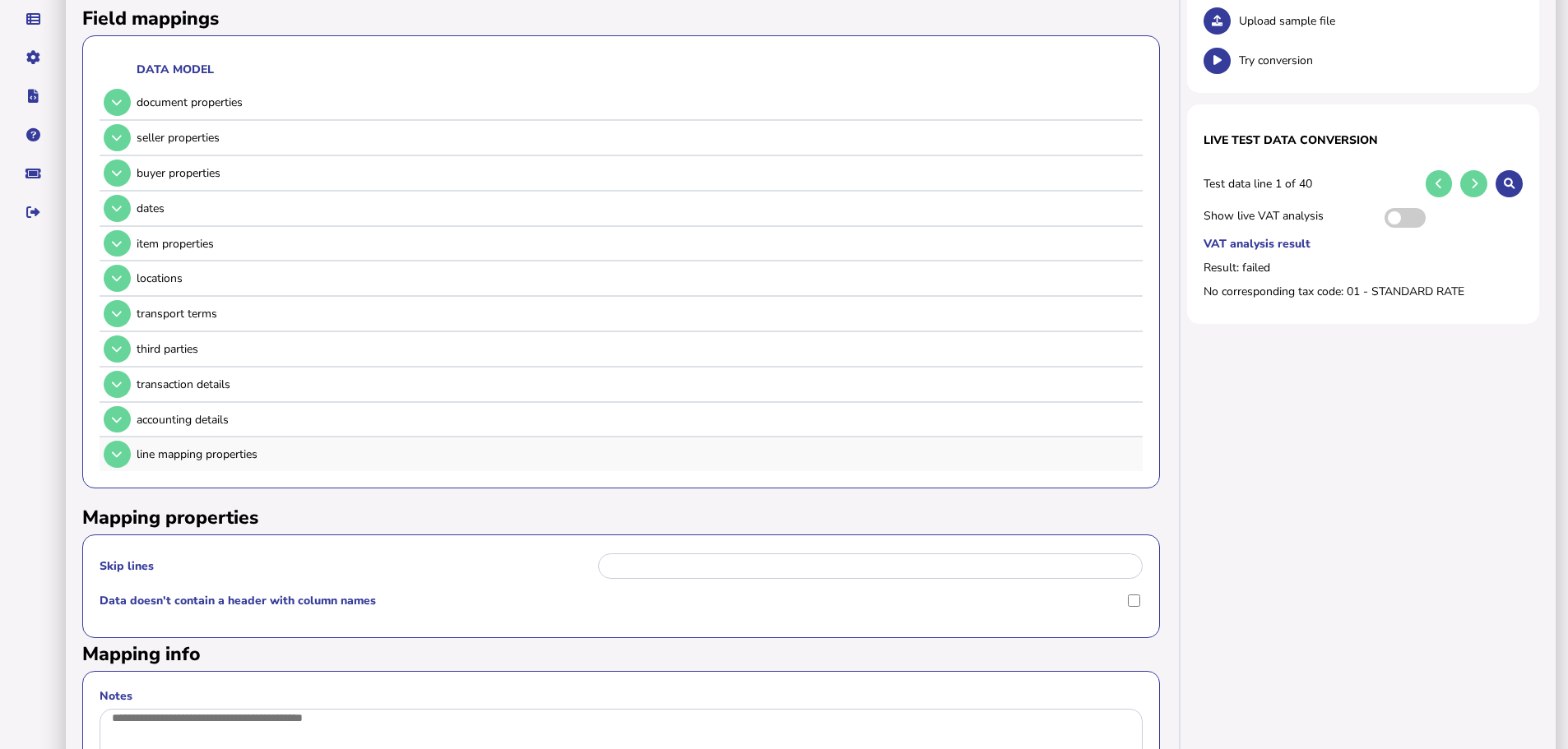
scroll to position [246, 0]
click at [115, 202] on icon at bounding box center [117, 208] width 10 height 11
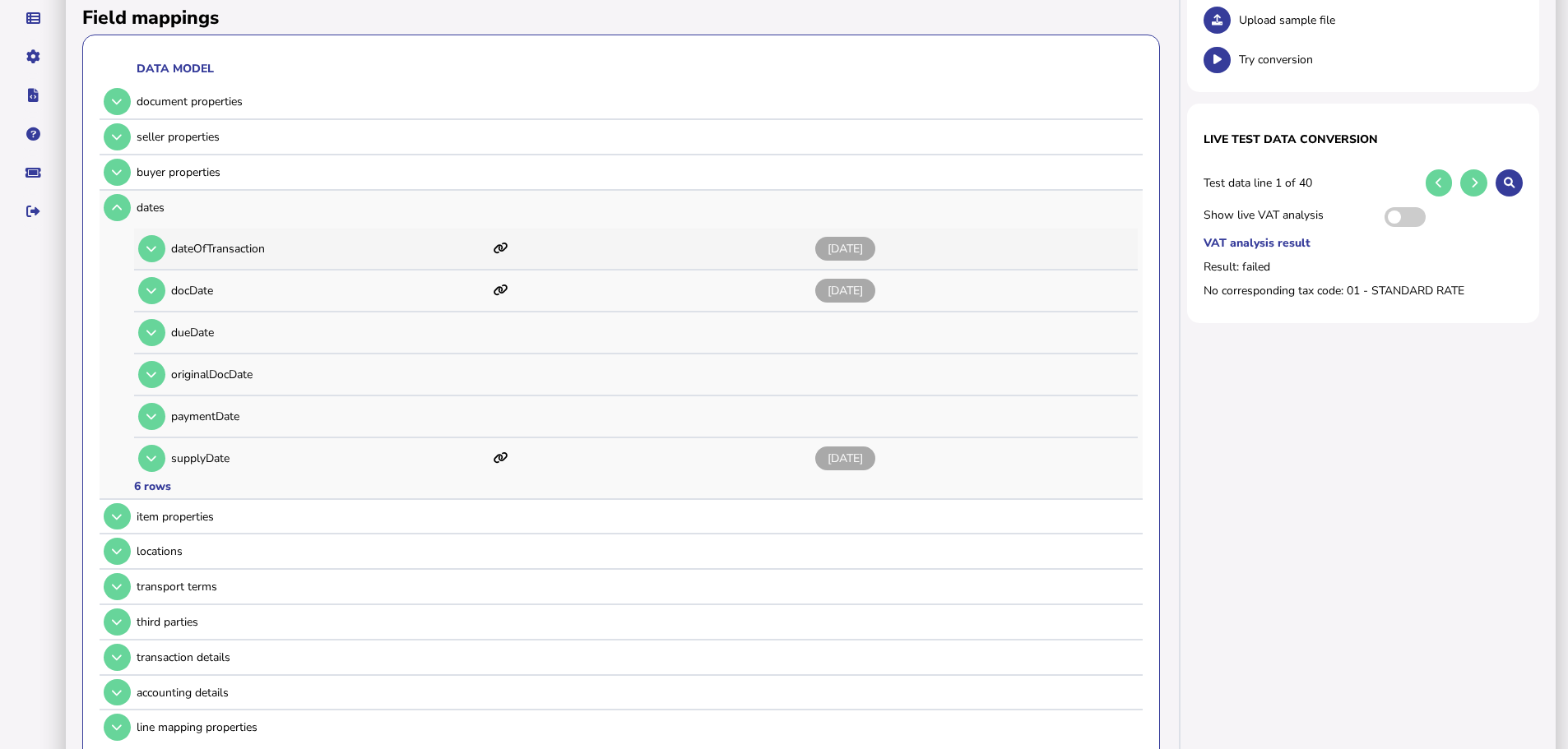
drag, startPoint x: 894, startPoint y: 233, endPoint x: 810, endPoint y: 235, distance: 84.0
click at [810, 235] on div "dateOfTransaction 2025-06-28" at bounding box center [634, 248] width 999 height 40
click at [156, 244] on icon at bounding box center [151, 249] width 10 height 11
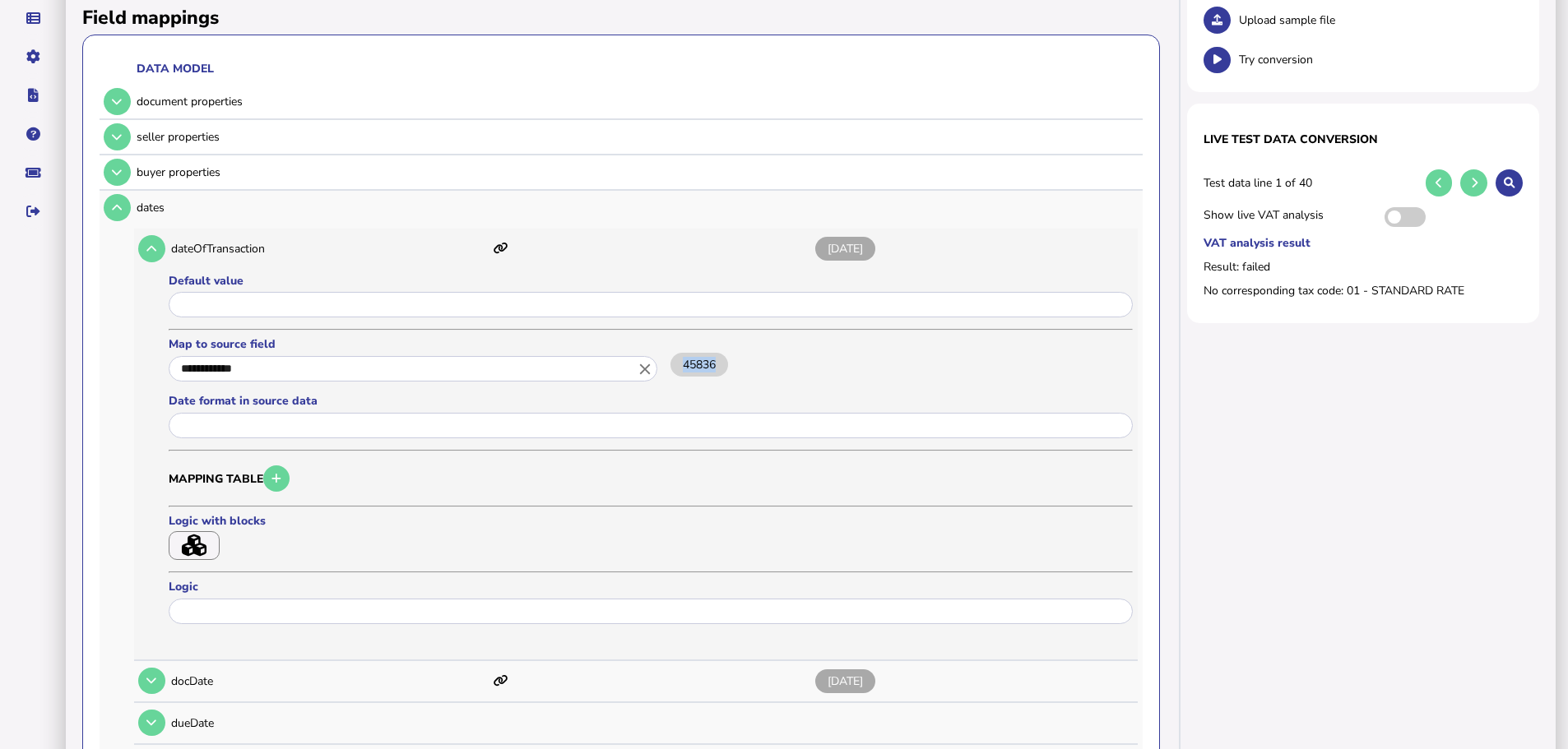
drag, startPoint x: 723, startPoint y: 344, endPoint x: 682, endPoint y: 344, distance: 41.0
click at [682, 353] on label "45836" at bounding box center [699, 365] width 57 height 24
drag, startPoint x: 901, startPoint y: 225, endPoint x: 827, endPoint y: 226, distance: 74.0
click at [827, 237] on span "[DATE]" at bounding box center [845, 248] width 60 height 24
click at [871, 357] on formly-field "45836" at bounding box center [902, 364] width 463 height 15
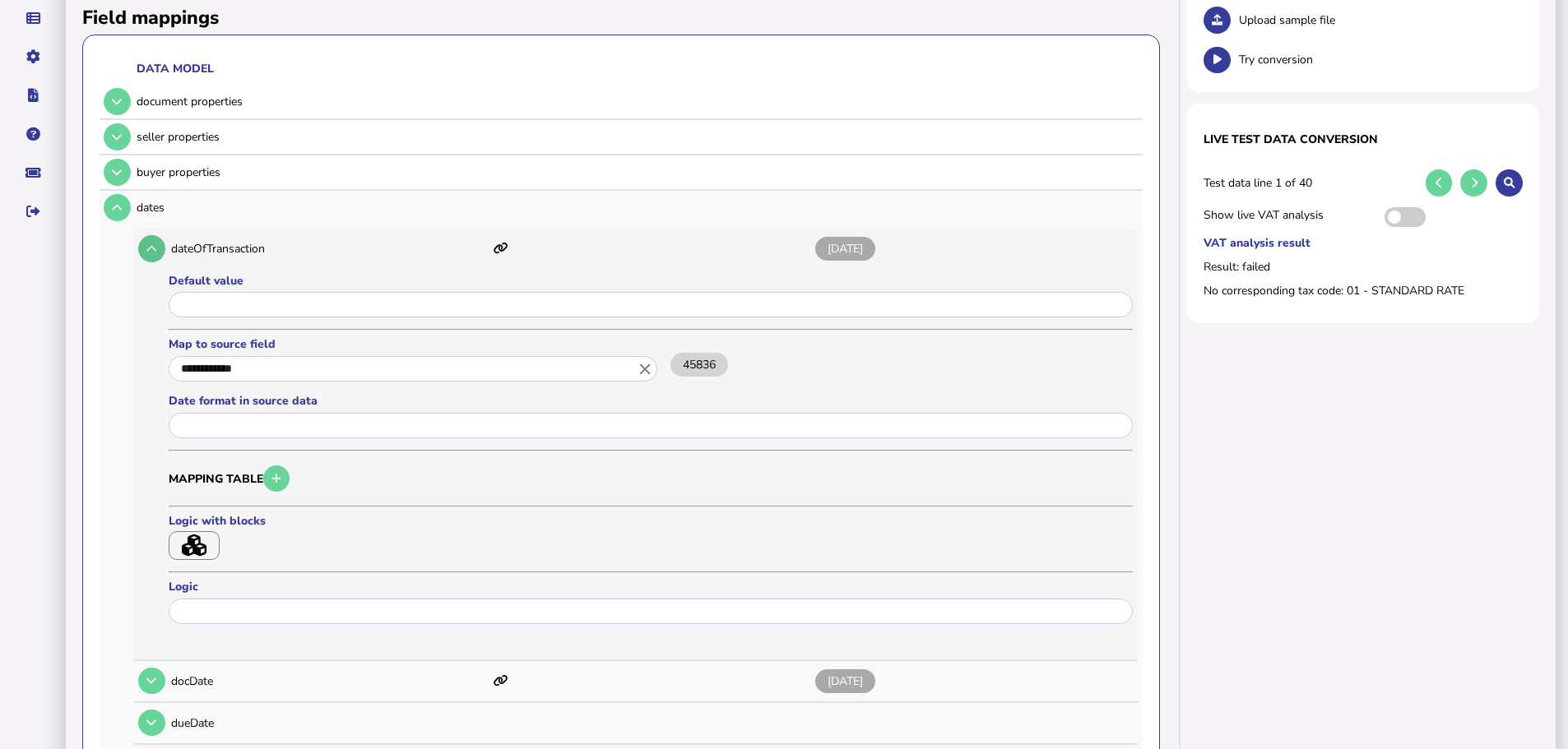
click at [160, 235] on button at bounding box center [152, 248] width 27 height 27
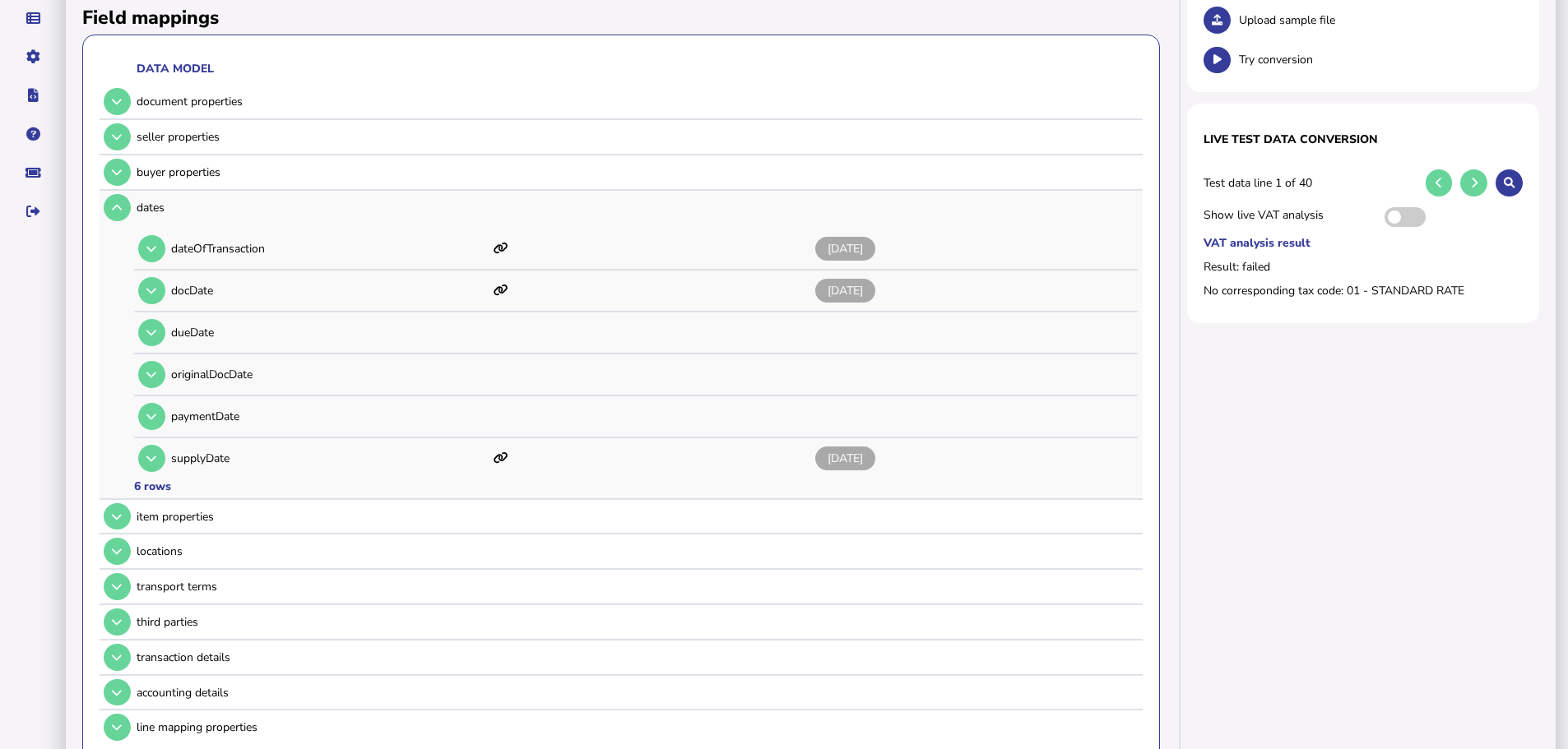
click at [159, 478] on div "6 rows" at bounding box center [152, 486] width 37 height 15
click at [152, 452] on button at bounding box center [152, 458] width 27 height 27
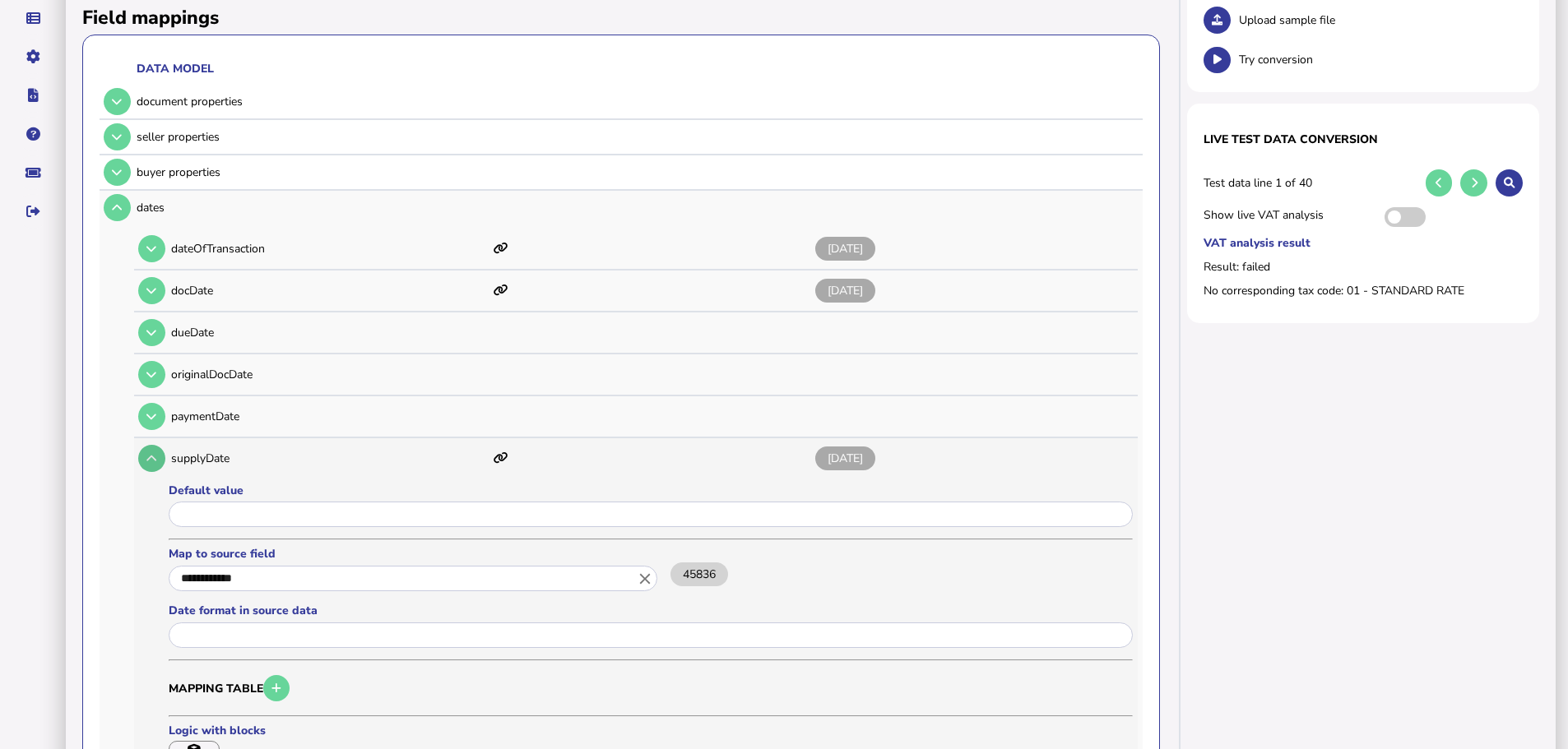
click at [152, 449] on button at bounding box center [152, 458] width 27 height 27
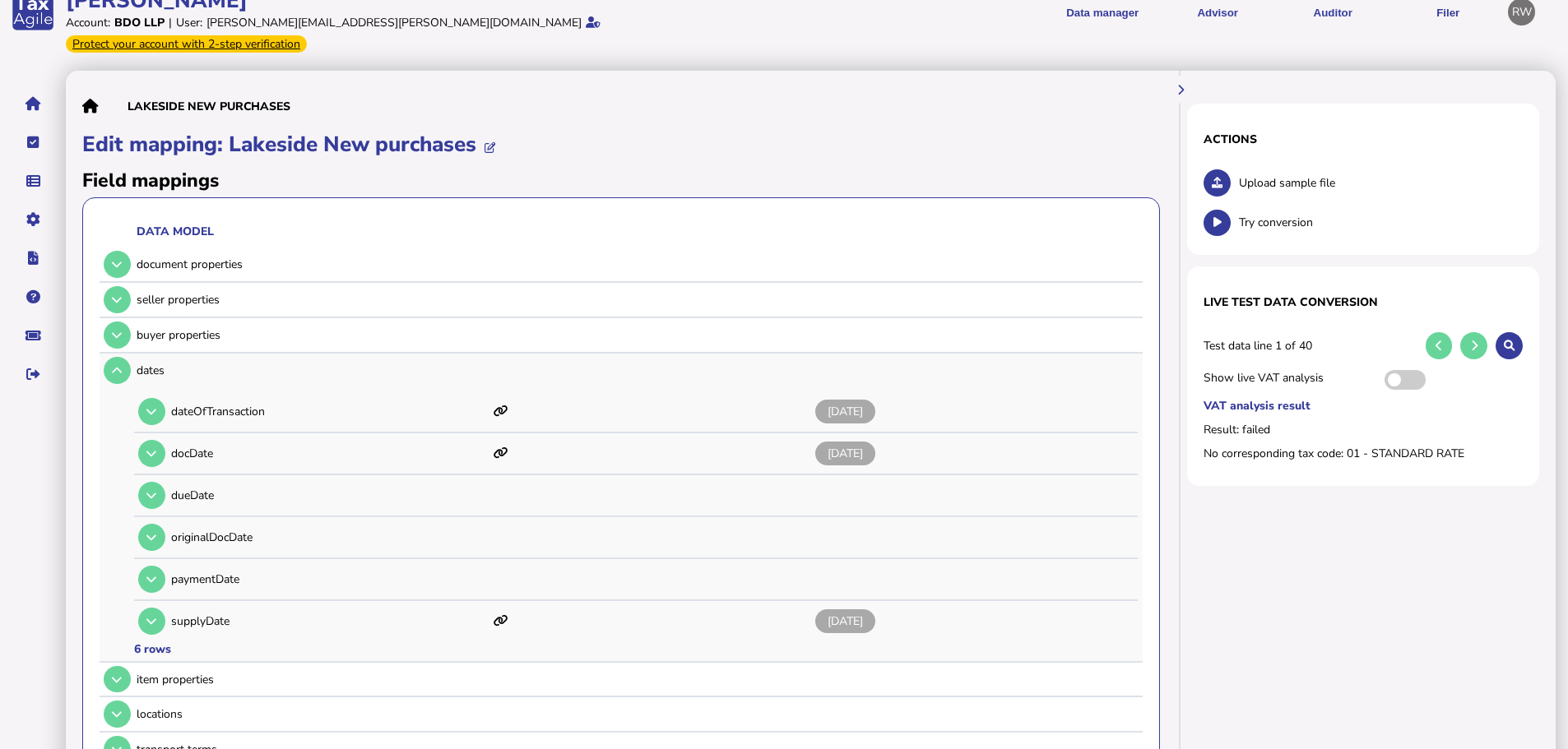
scroll to position [82, 0]
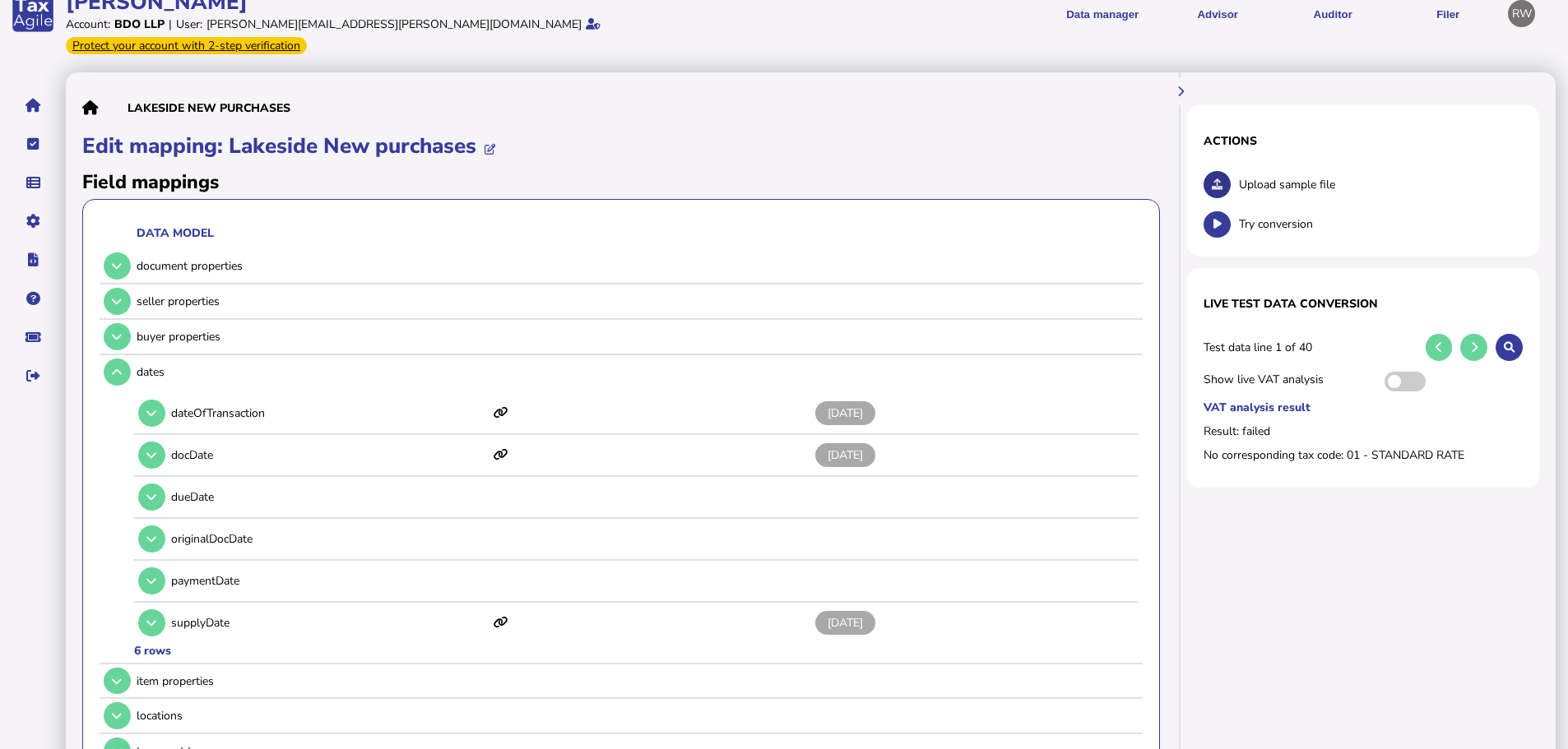
click at [1220, 179] on icon at bounding box center [1217, 185] width 11 height 11
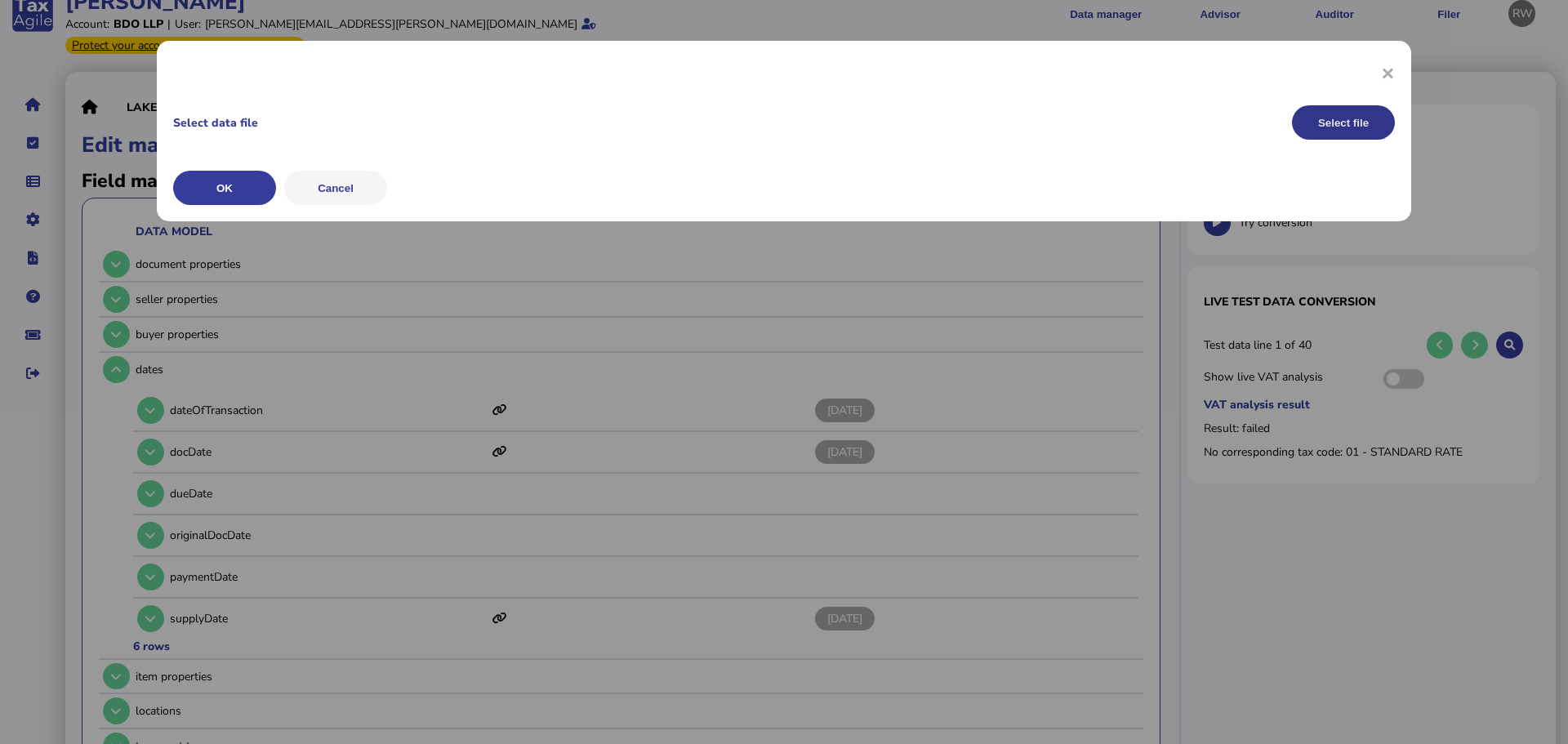
click at [1354, 126] on button "Select file" at bounding box center [1344, 122] width 103 height 35
click at [0, 0] on button "OK" at bounding box center [0, 0] width 0 height 0
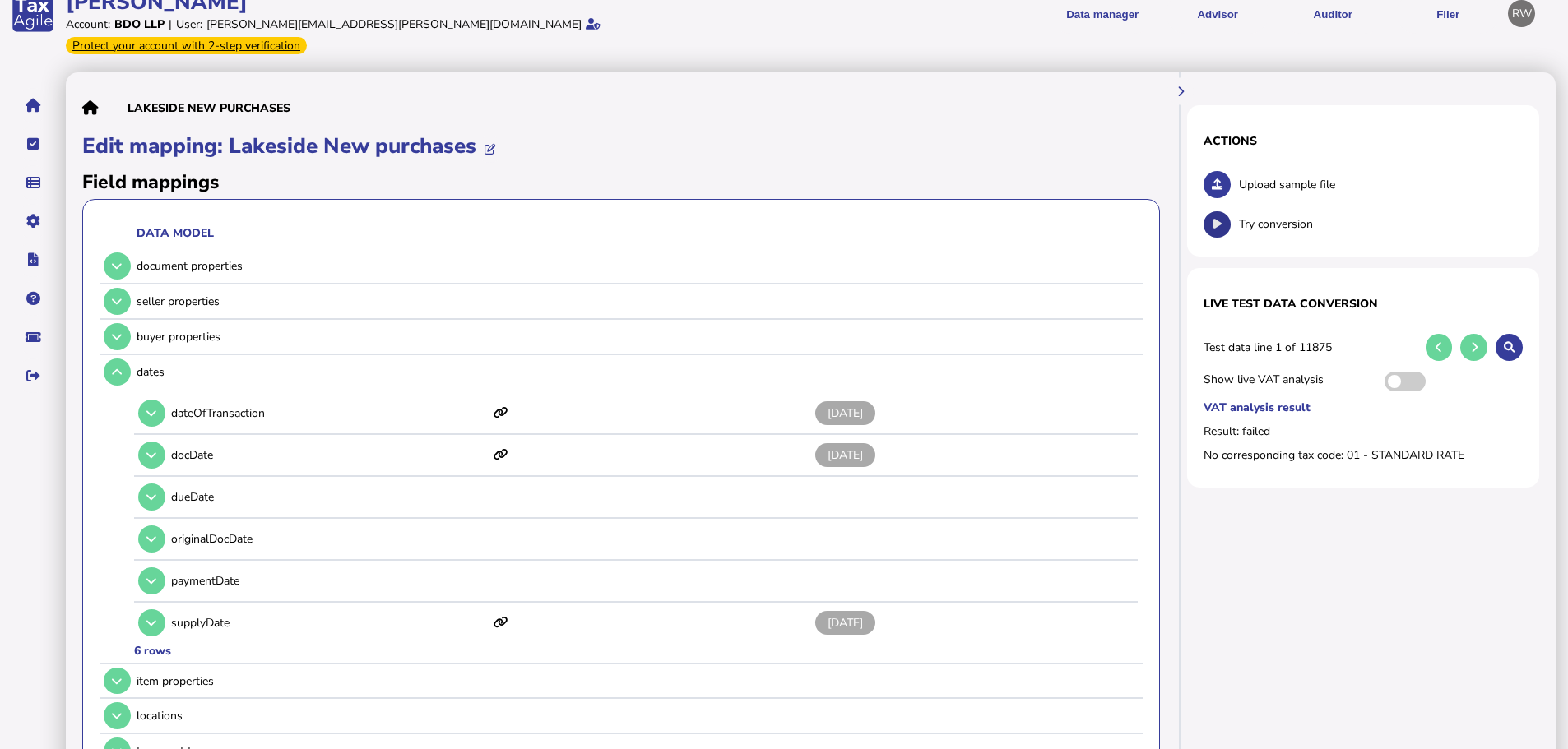
click at [1225, 211] on button at bounding box center [1217, 225] width 27 height 27
click at [874, 38] on header "Welcome Ryan Account: BDO LLP | User: ryan.wallace@bdo.co.uk Protect your accou…" at bounding box center [808, 13] width 1486 height 92
click at [1271, 564] on div "Actions Upload sample file Try conversion Live test data conversion Test data l…" at bounding box center [1369, 677] width 373 height 1210
click at [123, 288] on button at bounding box center [117, 301] width 27 height 27
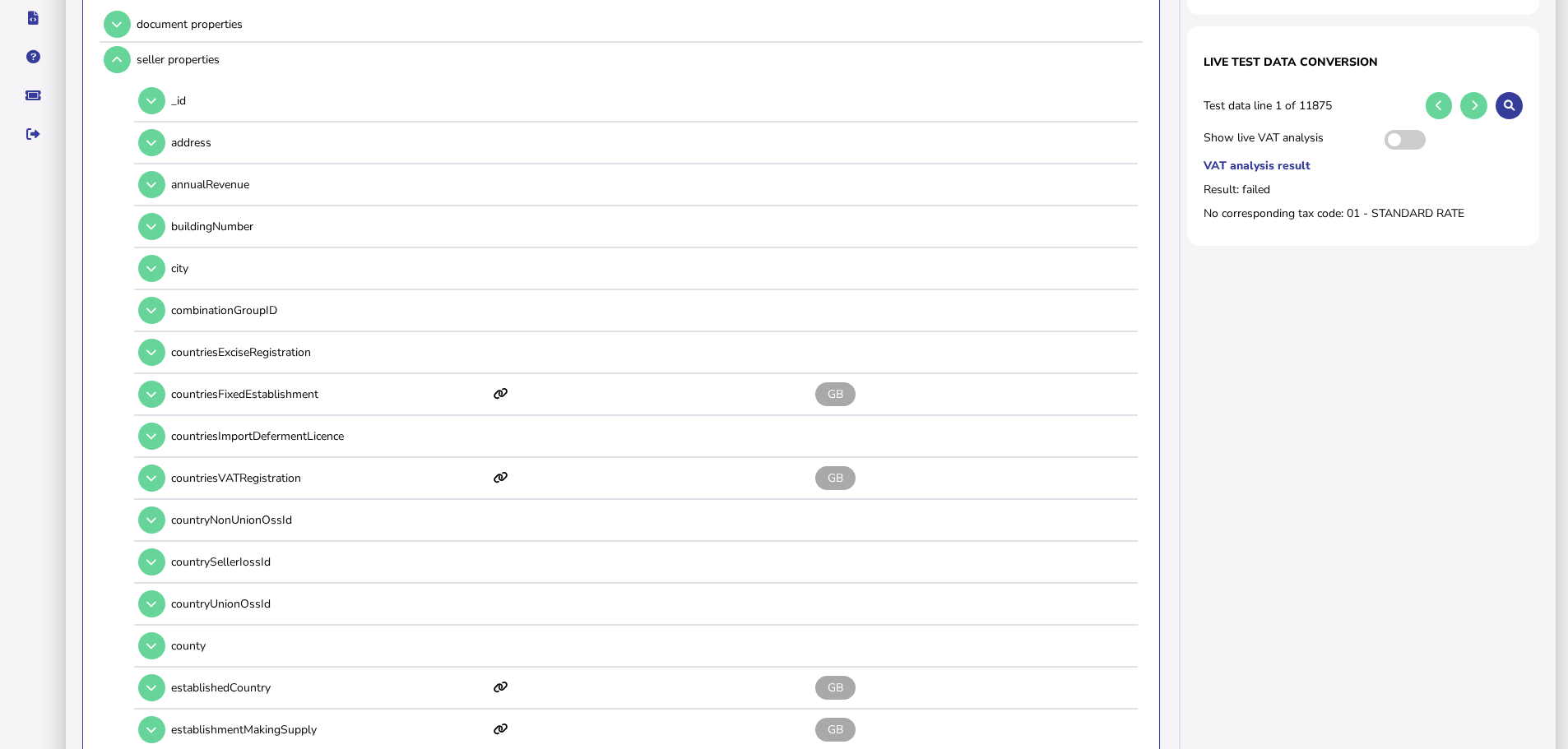
scroll to position [0, 0]
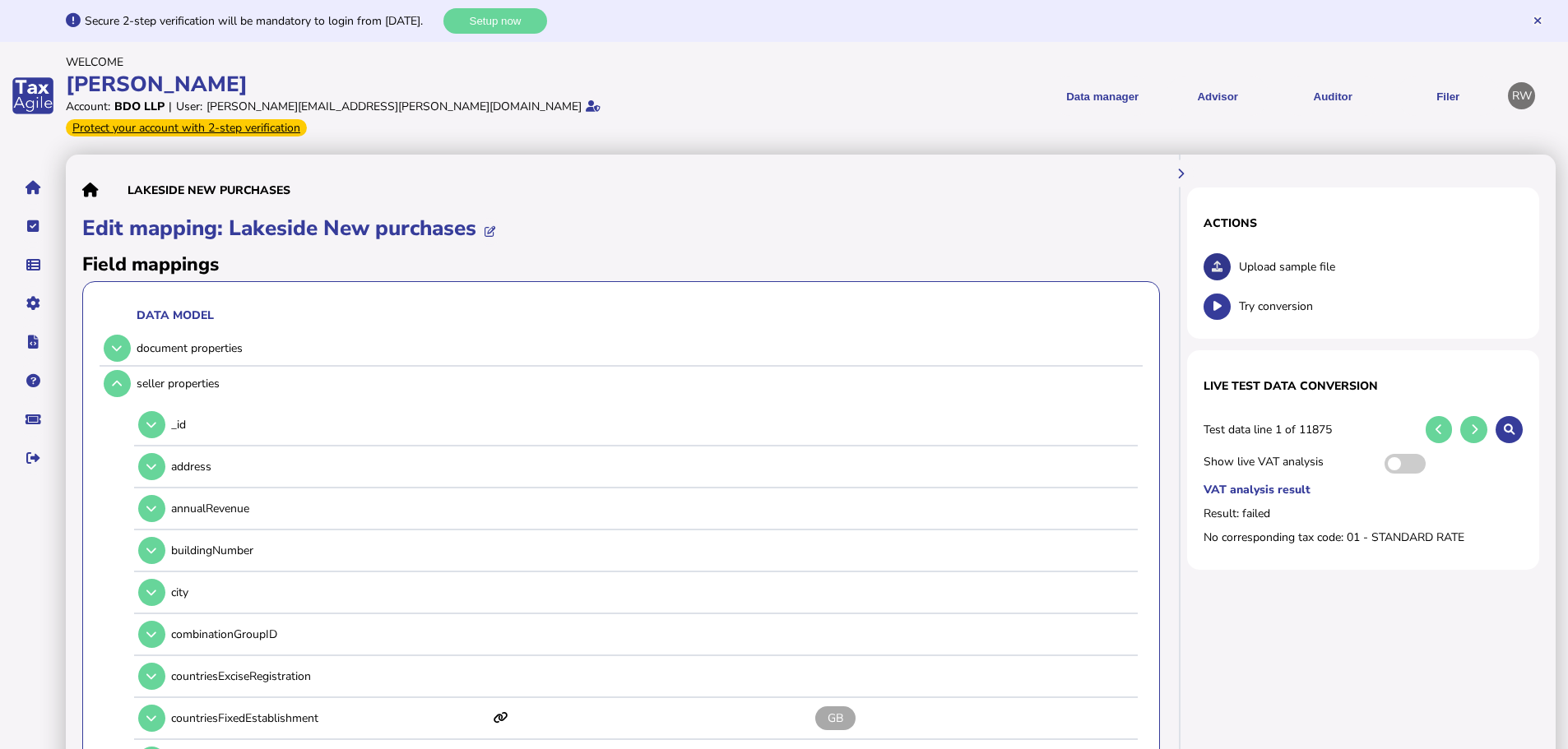
click at [1223, 254] on button at bounding box center [1217, 267] width 27 height 27
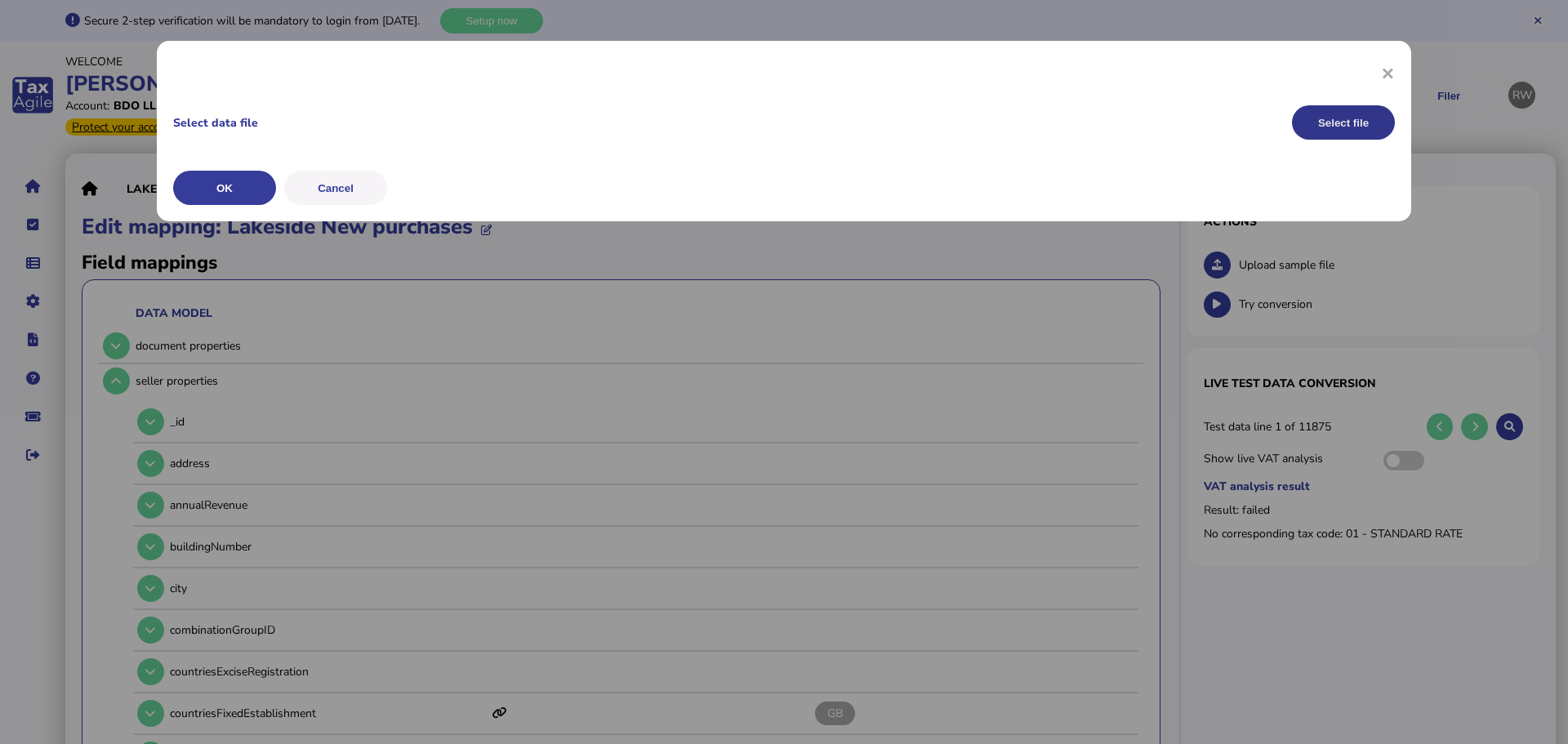
click at [1351, 117] on button "Select file" at bounding box center [1344, 122] width 103 height 35
click at [0, 0] on button "OK" at bounding box center [0, 0] width 0 height 0
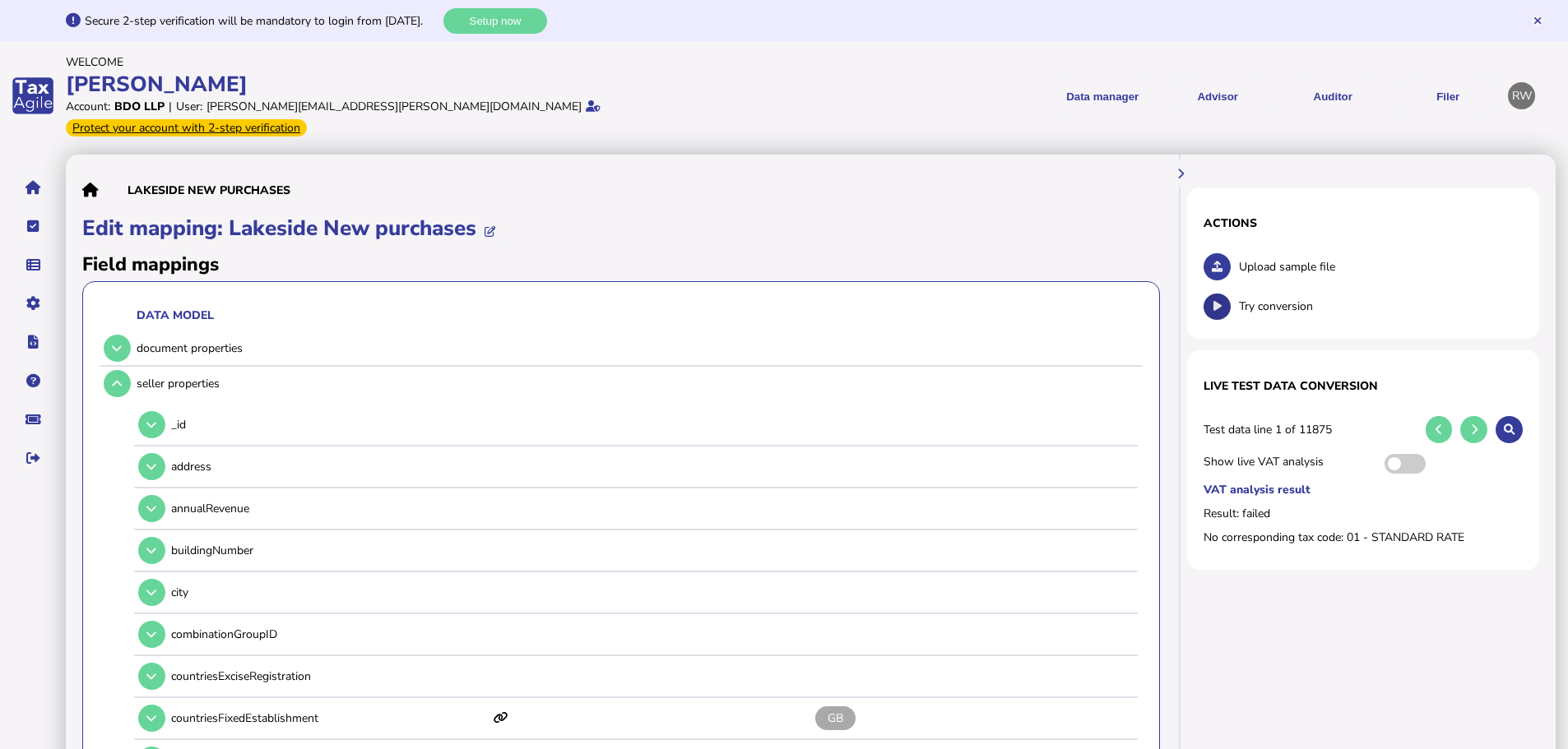
click at [1213, 301] on icon at bounding box center [1217, 306] width 8 height 11
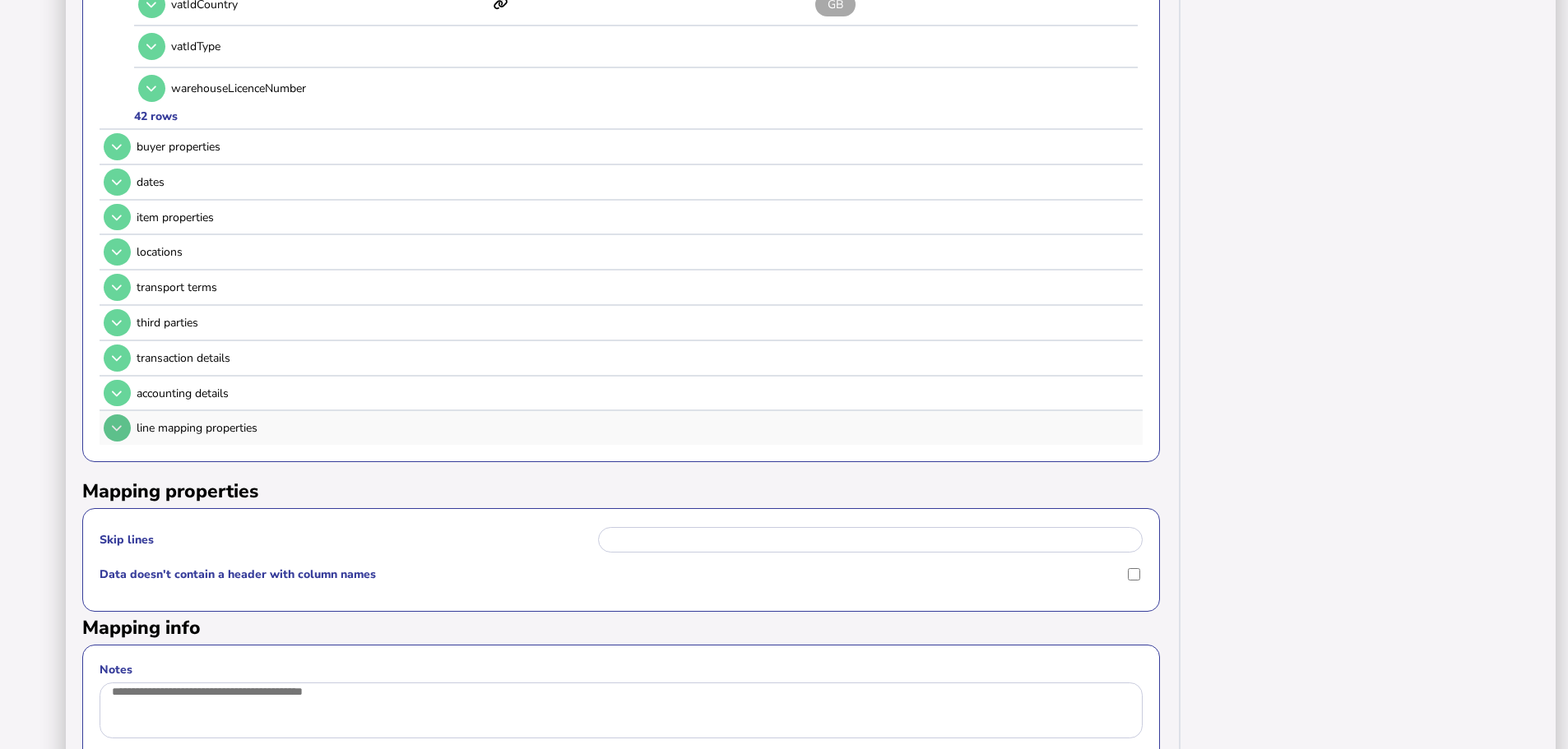
click at [117, 423] on icon at bounding box center [117, 428] width 10 height 11
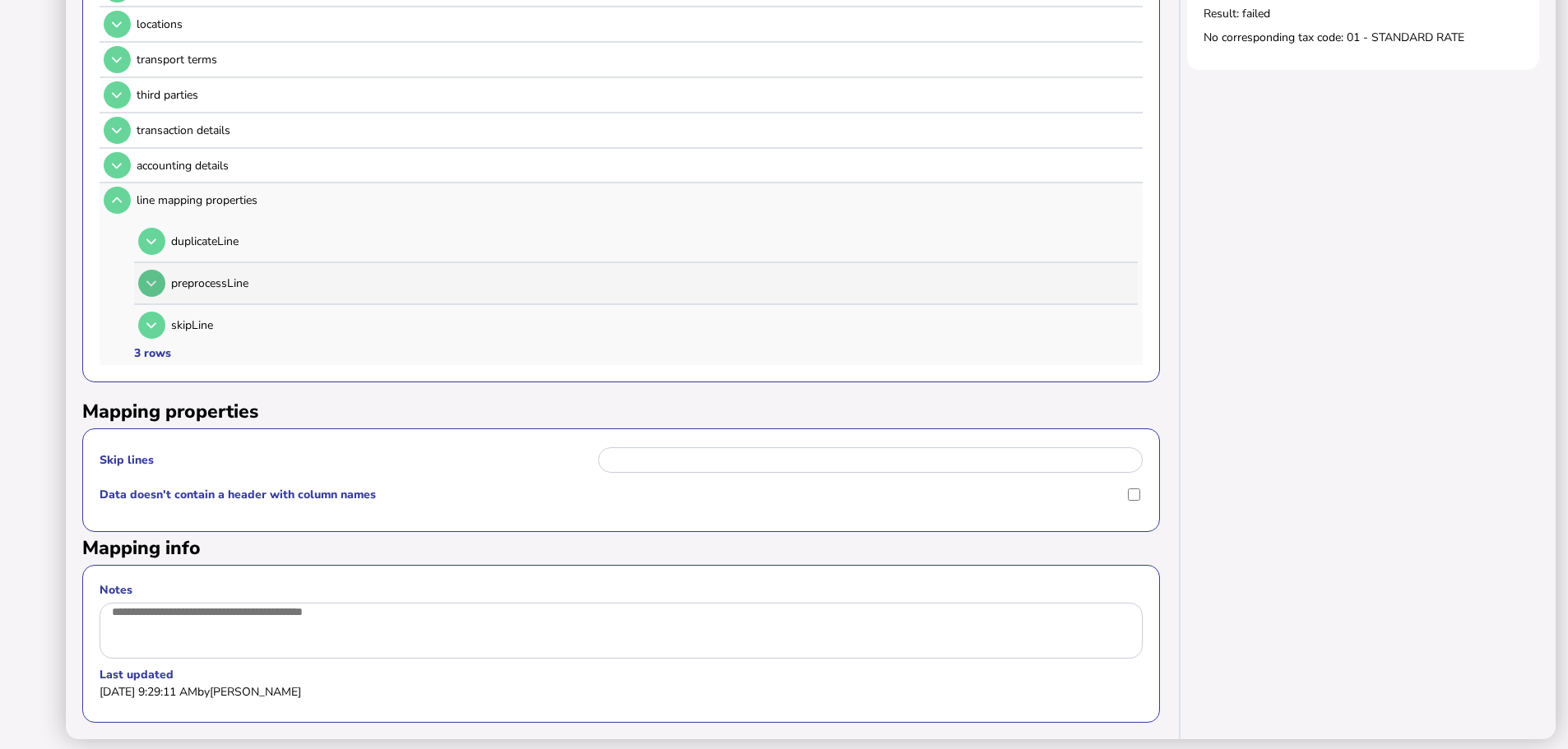
click at [151, 278] on icon at bounding box center [151, 283] width 10 height 11
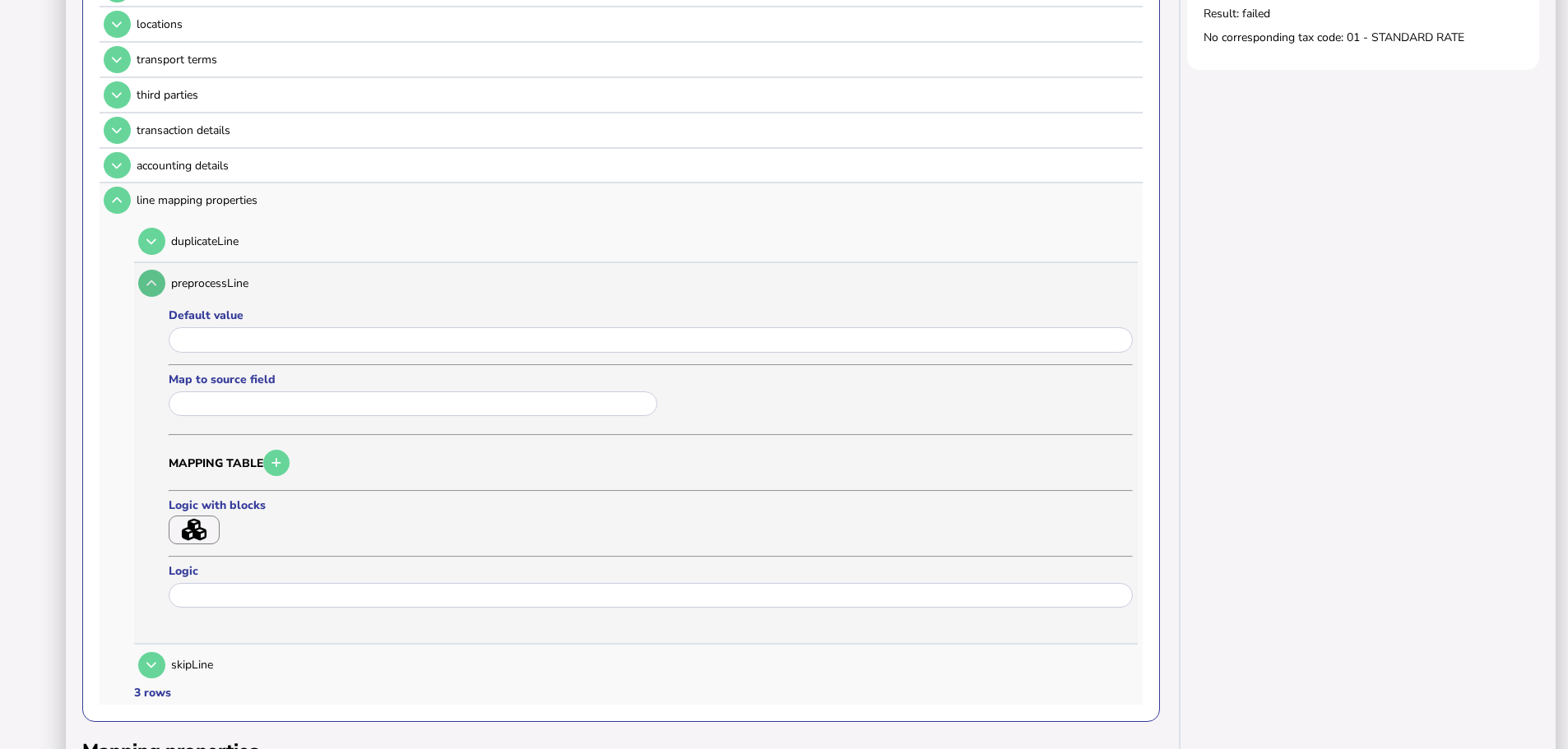
click at [150, 278] on icon at bounding box center [151, 283] width 10 height 11
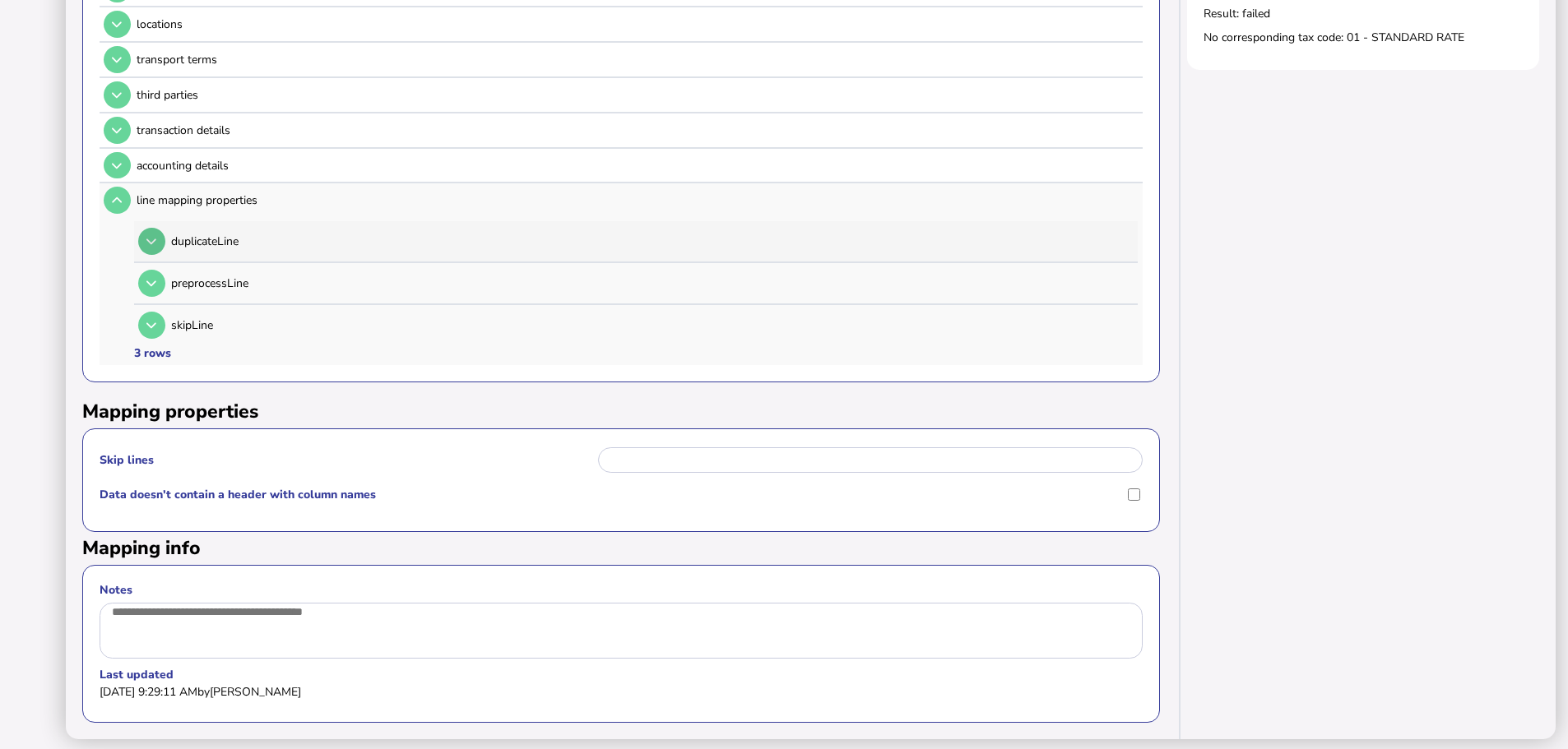
click at [156, 234] on button at bounding box center [152, 241] width 27 height 27
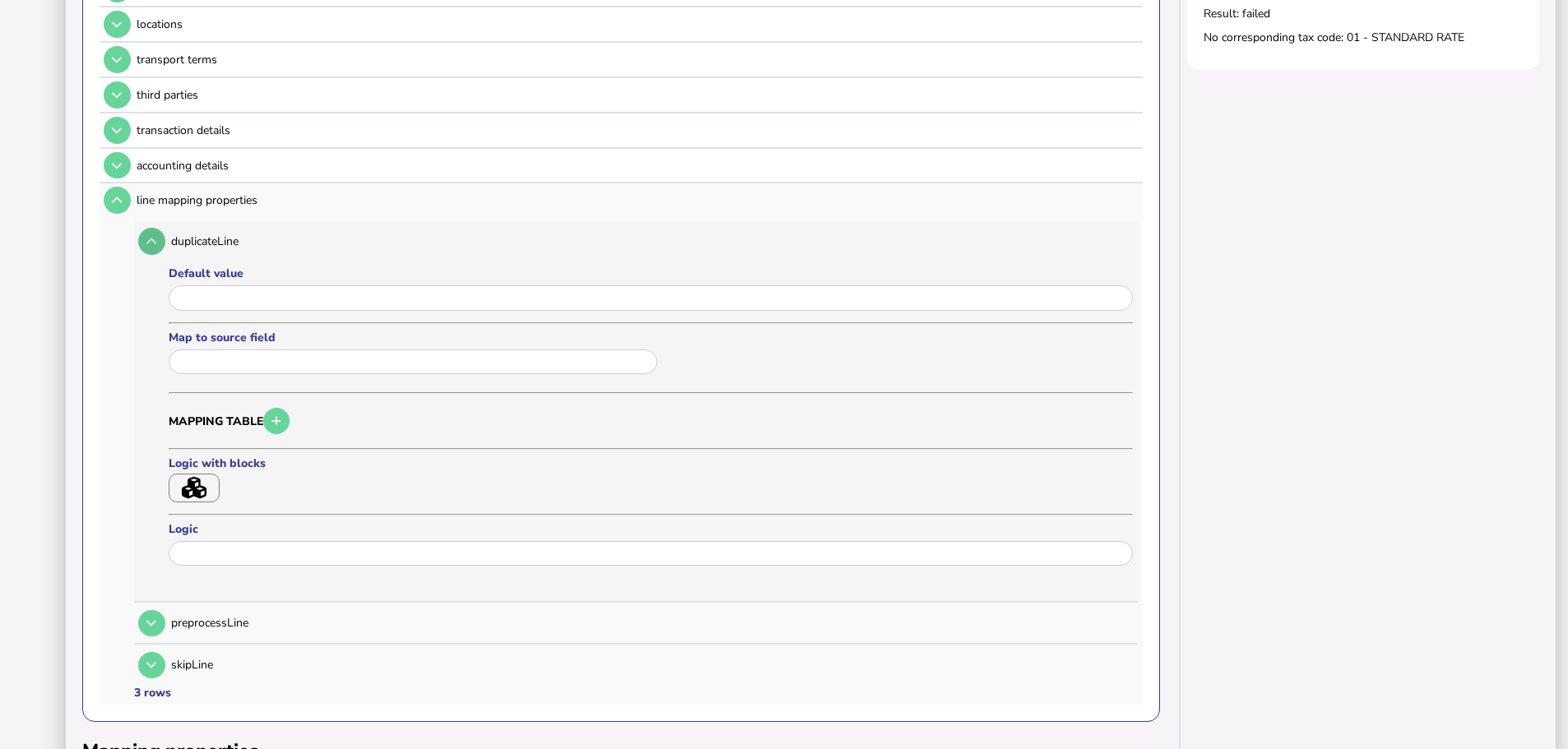
click at [156, 234] on button at bounding box center [152, 241] width 27 height 27
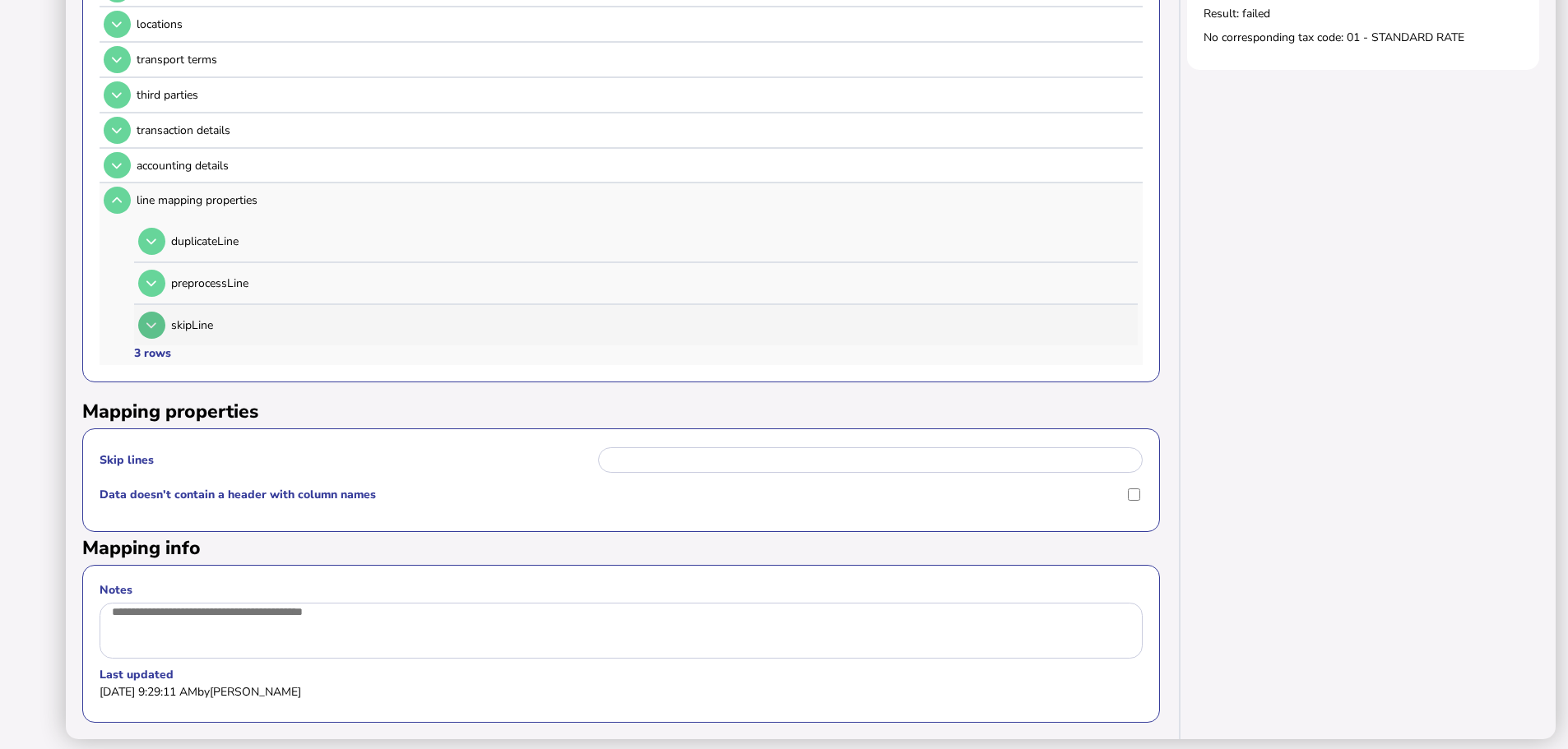
click at [157, 312] on button at bounding box center [152, 325] width 27 height 27
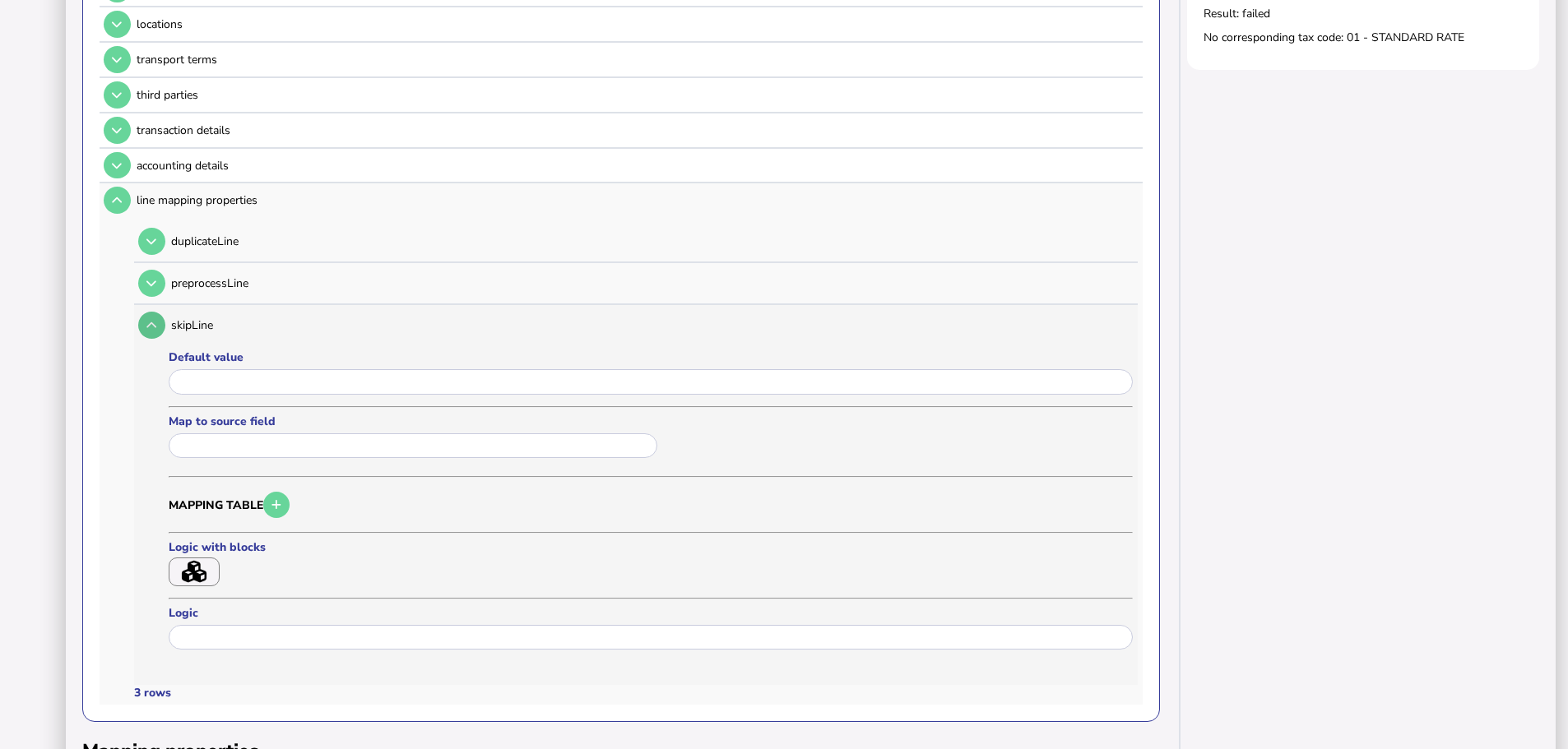
click at [157, 312] on button at bounding box center [152, 325] width 27 height 27
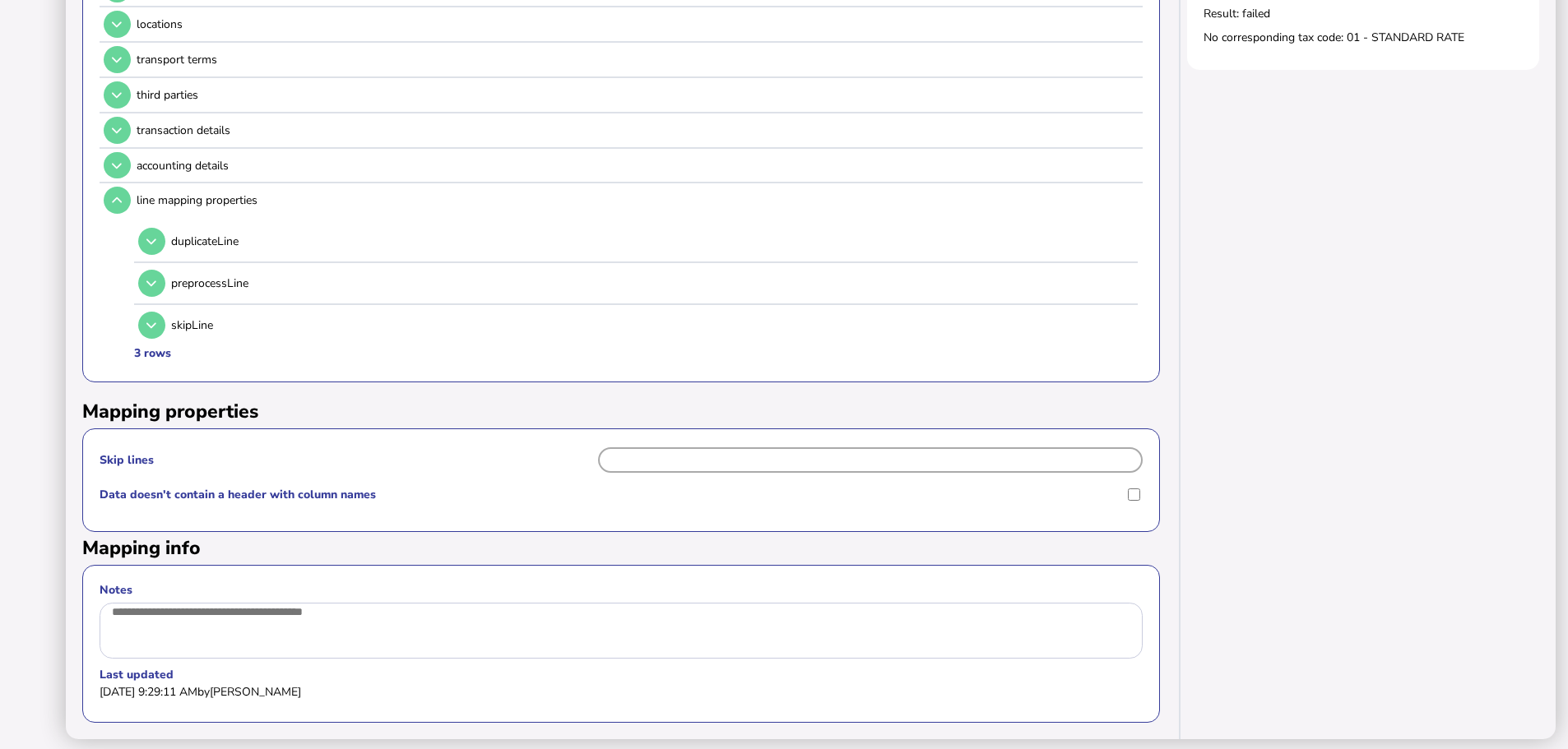
click at [756, 447] on input "Skip lines" at bounding box center [871, 460] width 545 height 25
click at [727, 447] on input "Skip lines" at bounding box center [871, 460] width 545 height 25
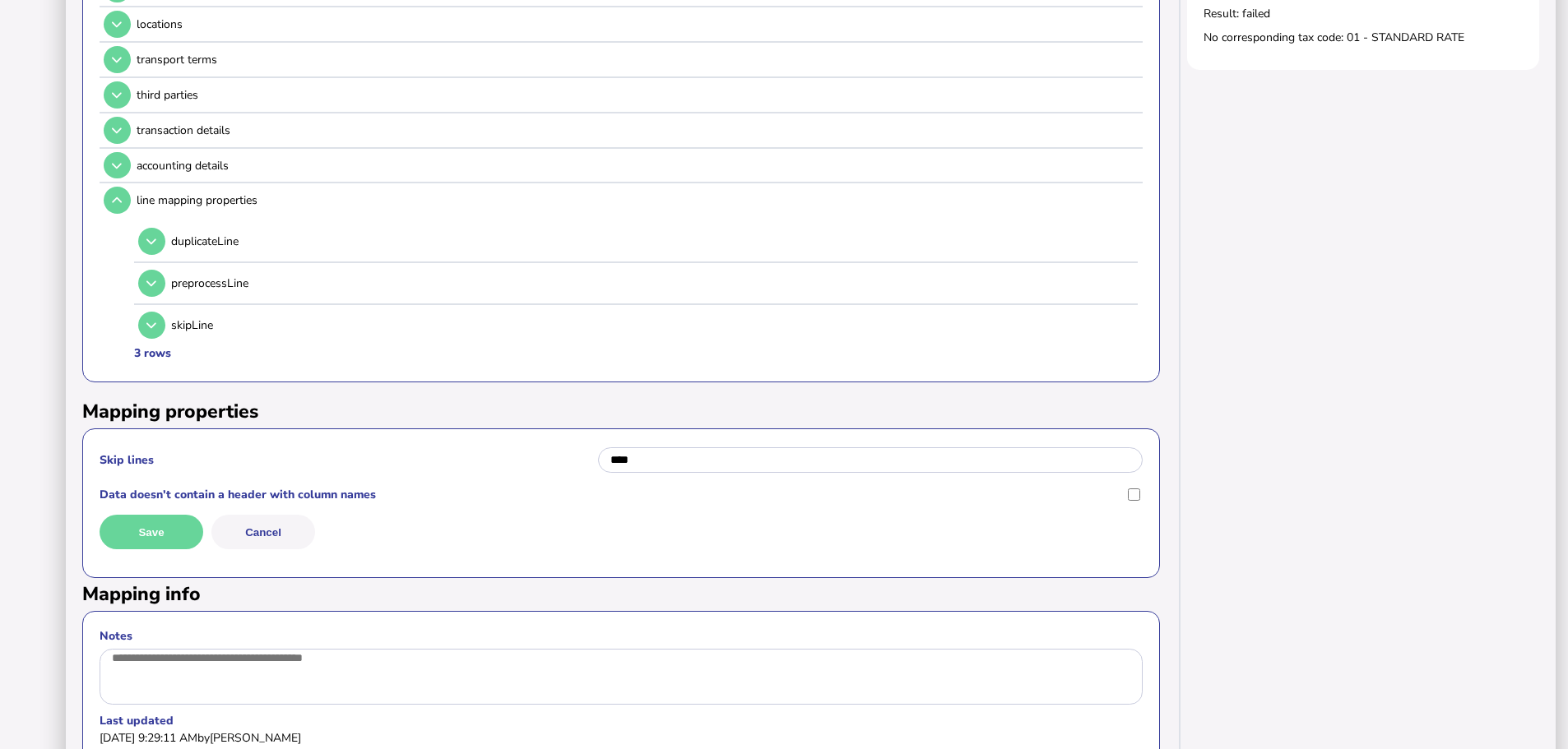
click at [174, 514] on button "Save" at bounding box center [152, 531] width 104 height 35
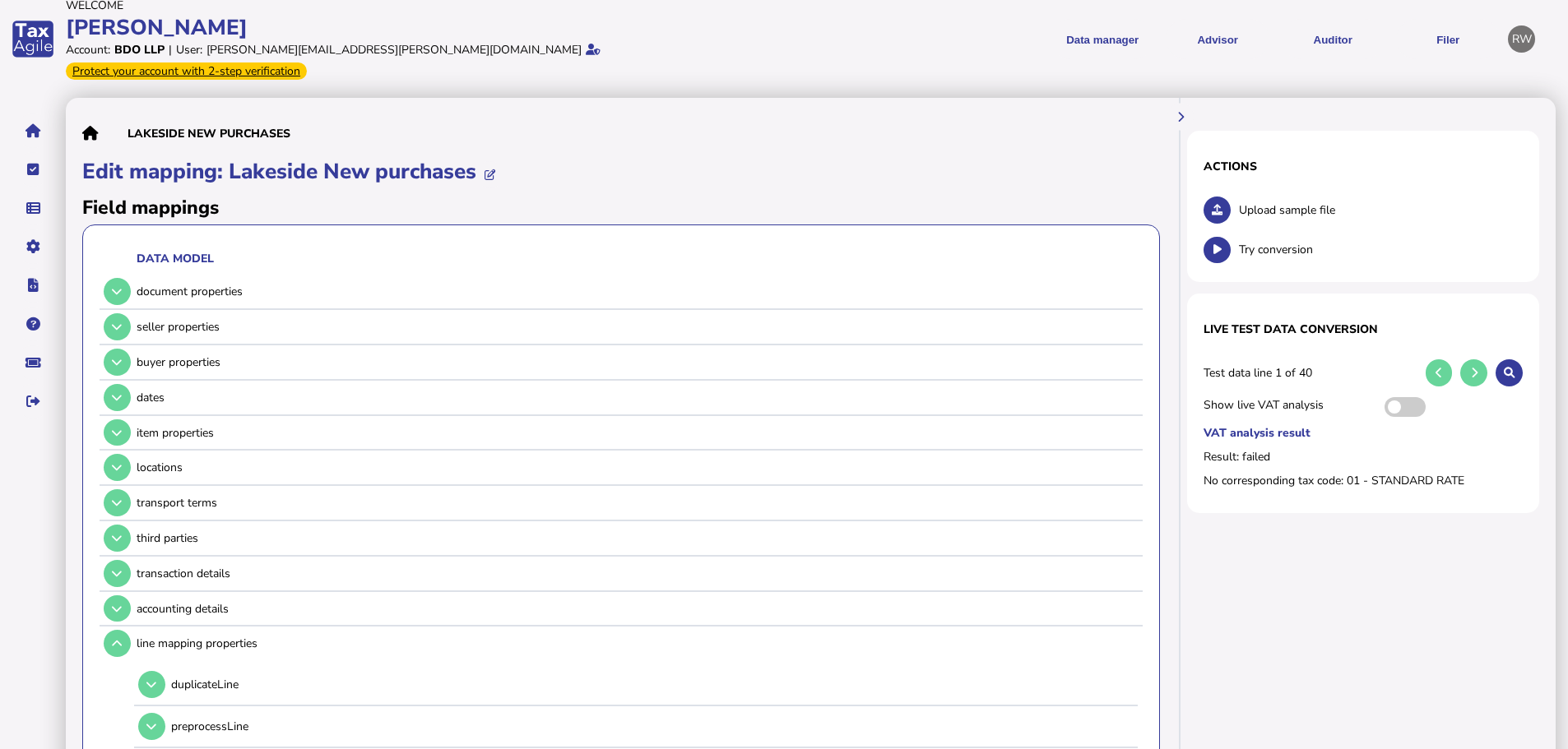
scroll to position [0, 0]
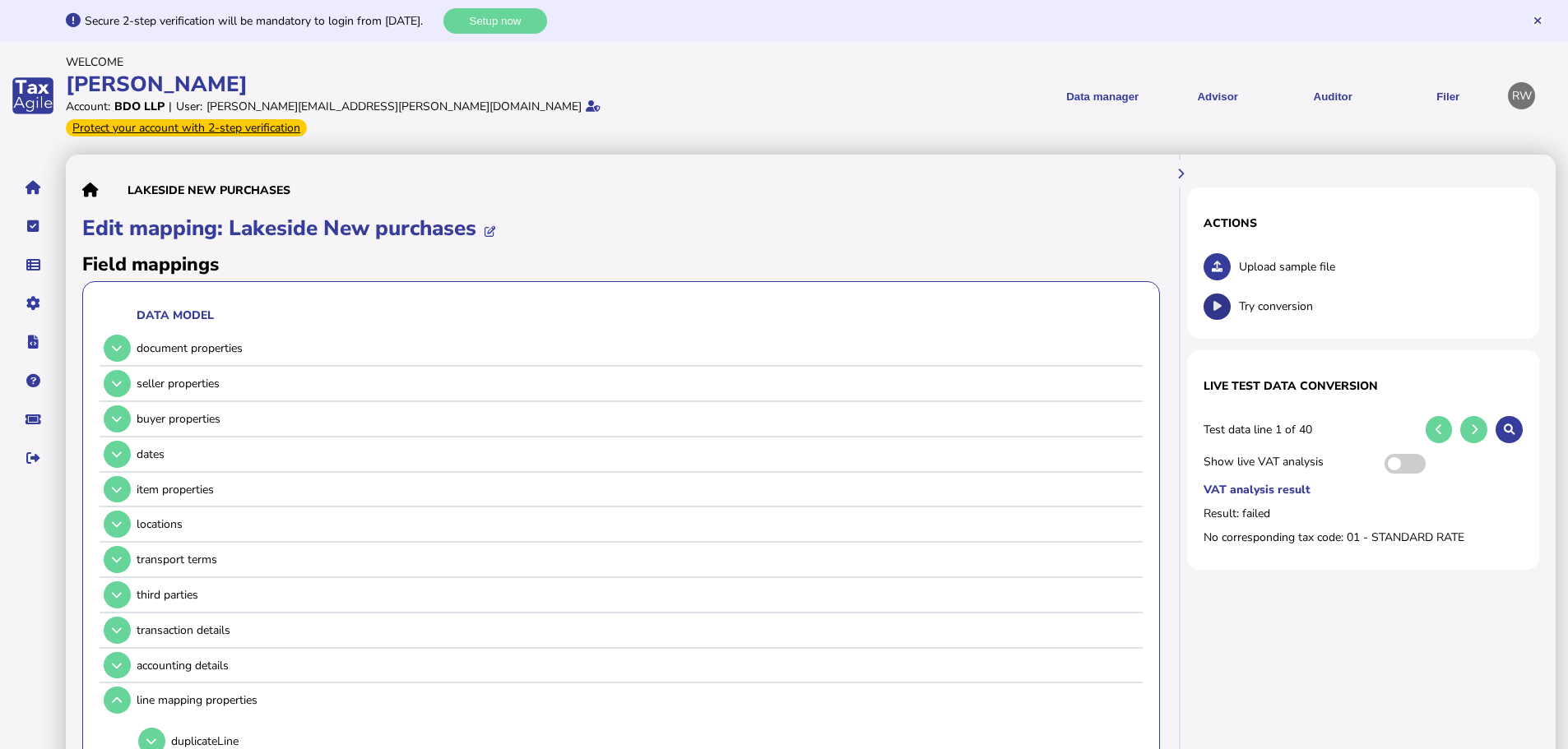
click at [1223, 294] on button at bounding box center [1217, 307] width 27 height 27
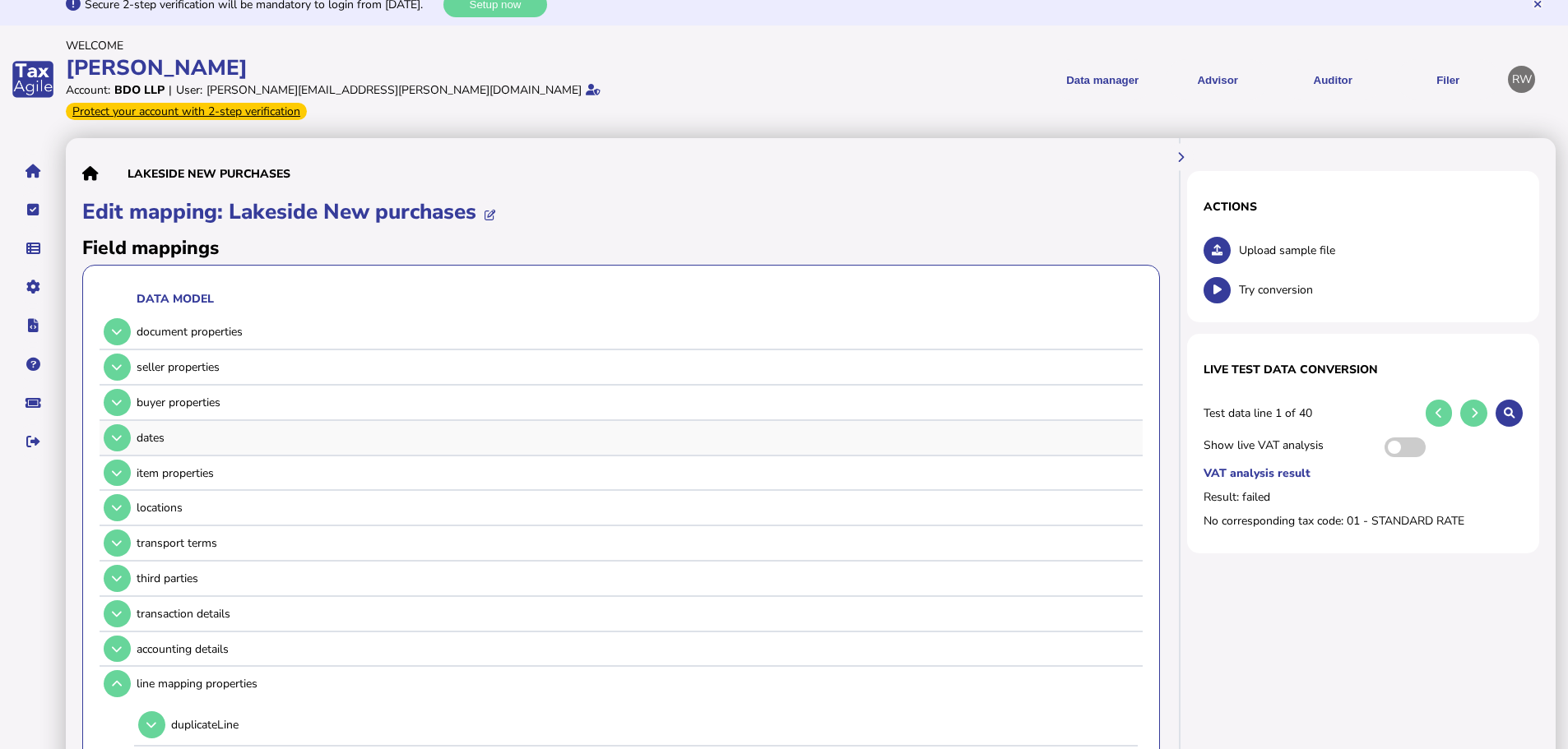
scroll to position [6, 0]
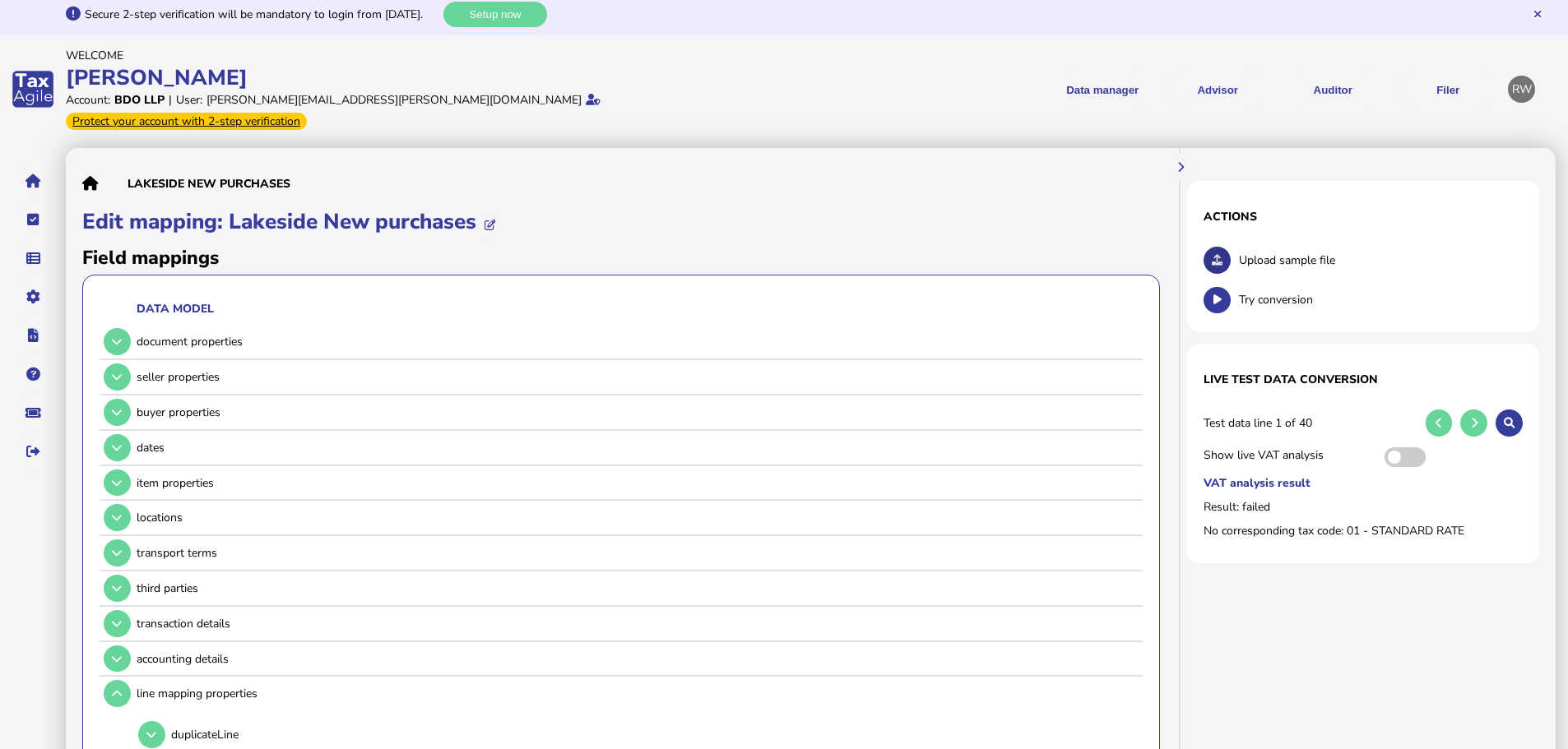
click at [1217, 246] on button at bounding box center [1217, 260] width 27 height 27
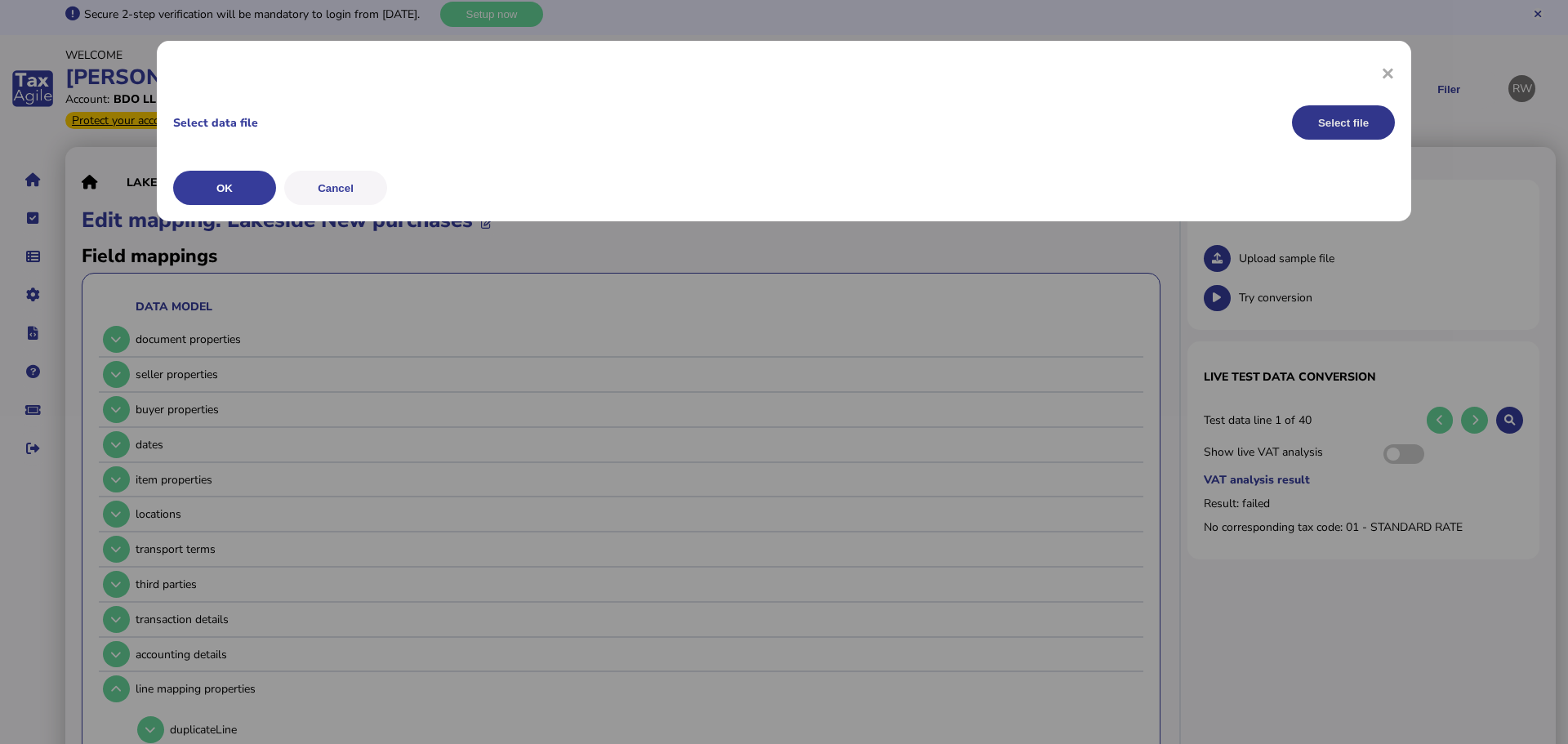
click at [1373, 123] on button "Select file" at bounding box center [1344, 122] width 103 height 35
click at [0, 0] on button "OK" at bounding box center [0, 0] width 0 height 0
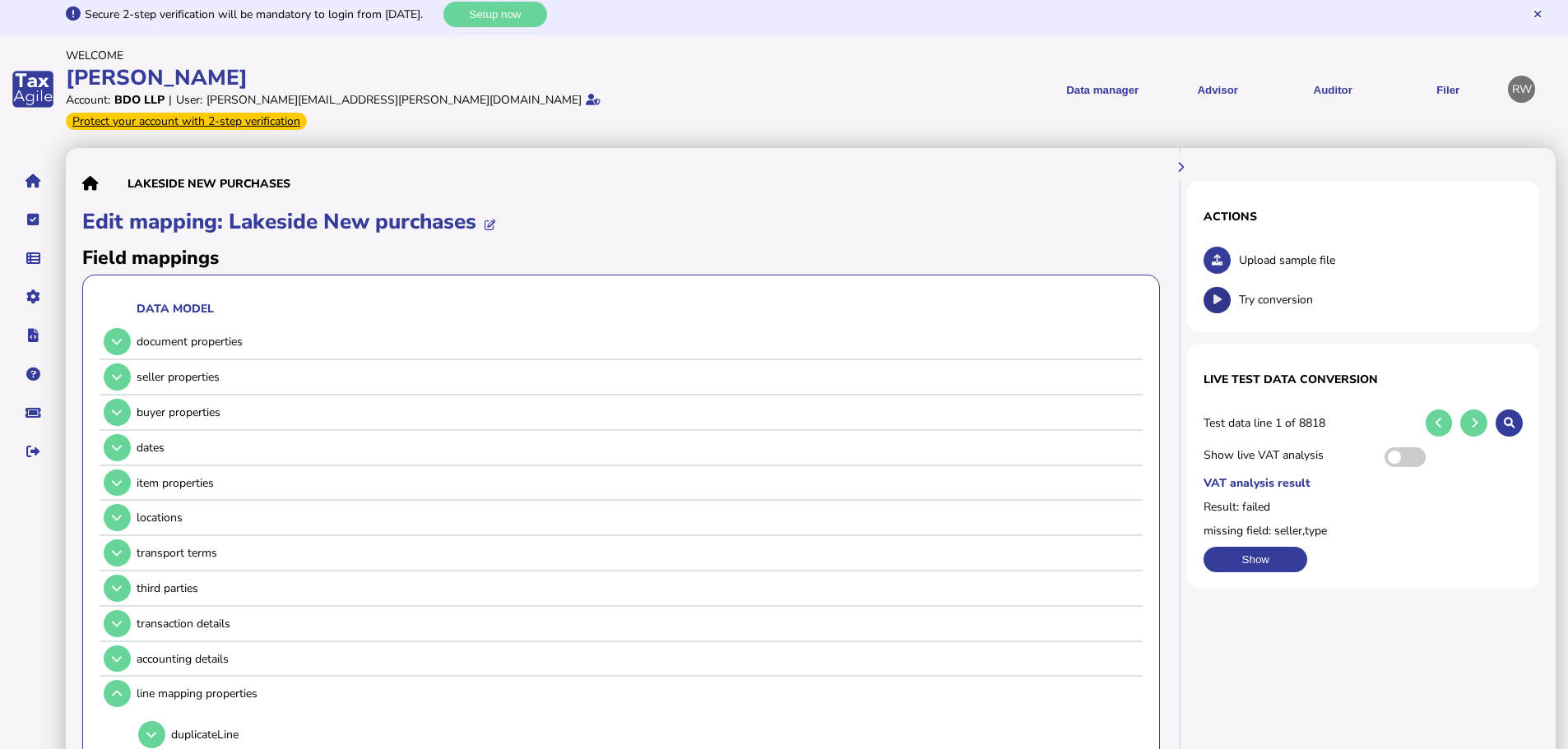
click at [1215, 294] on icon at bounding box center [1217, 299] width 8 height 11
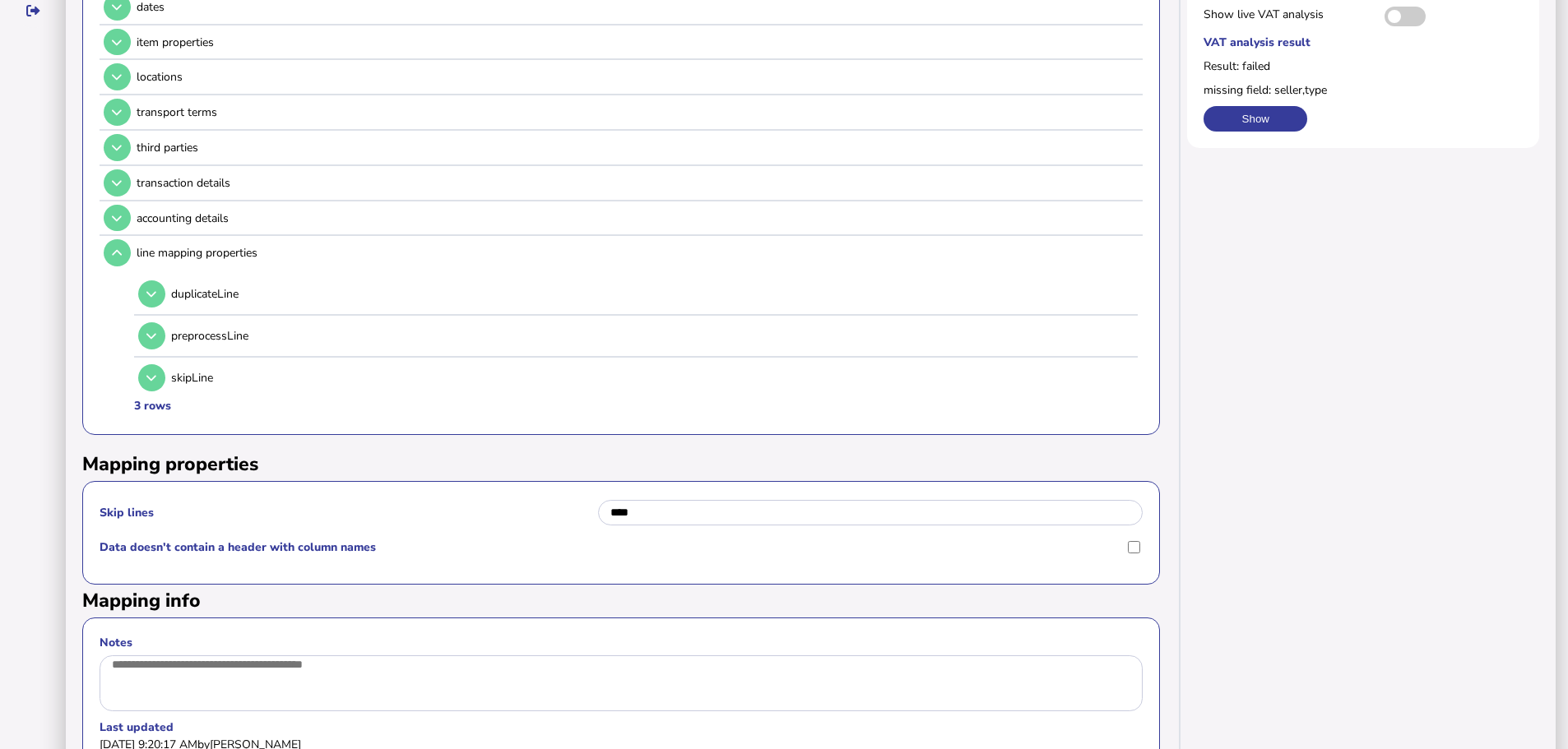
scroll to position [418, 0]
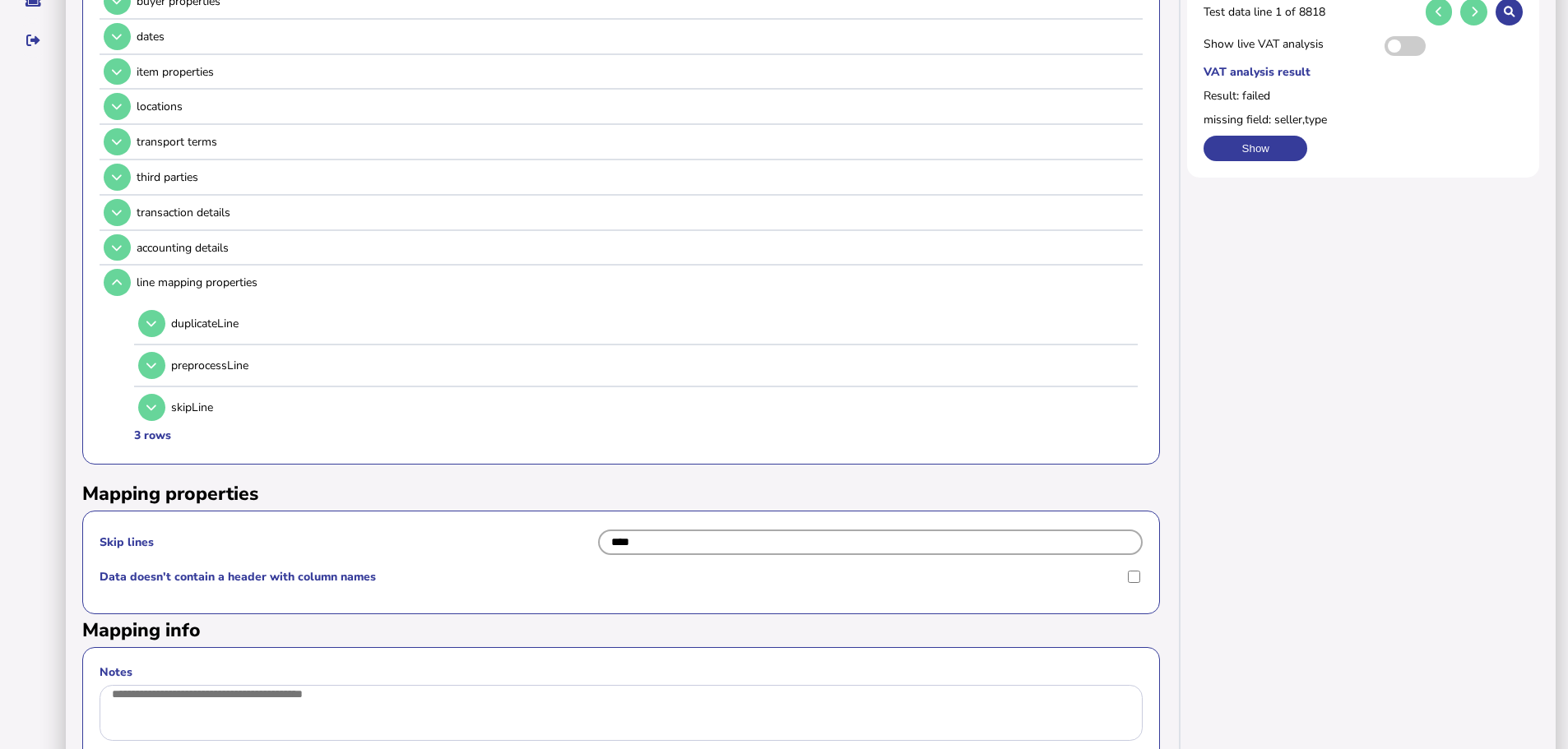
click at [676, 529] on input "****" at bounding box center [871, 542] width 545 height 25
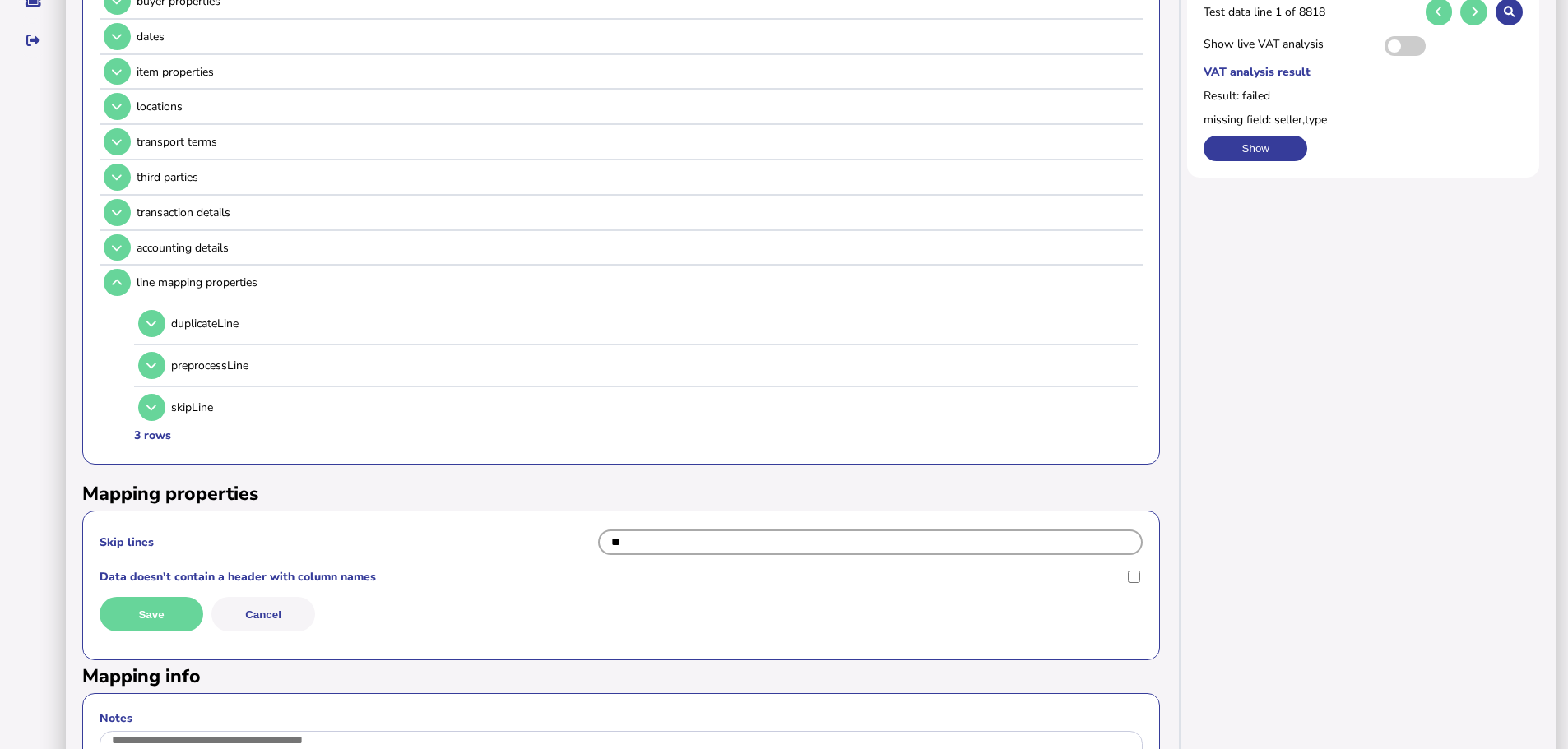
type input "*"
click at [187, 597] on button "Save" at bounding box center [152, 614] width 104 height 35
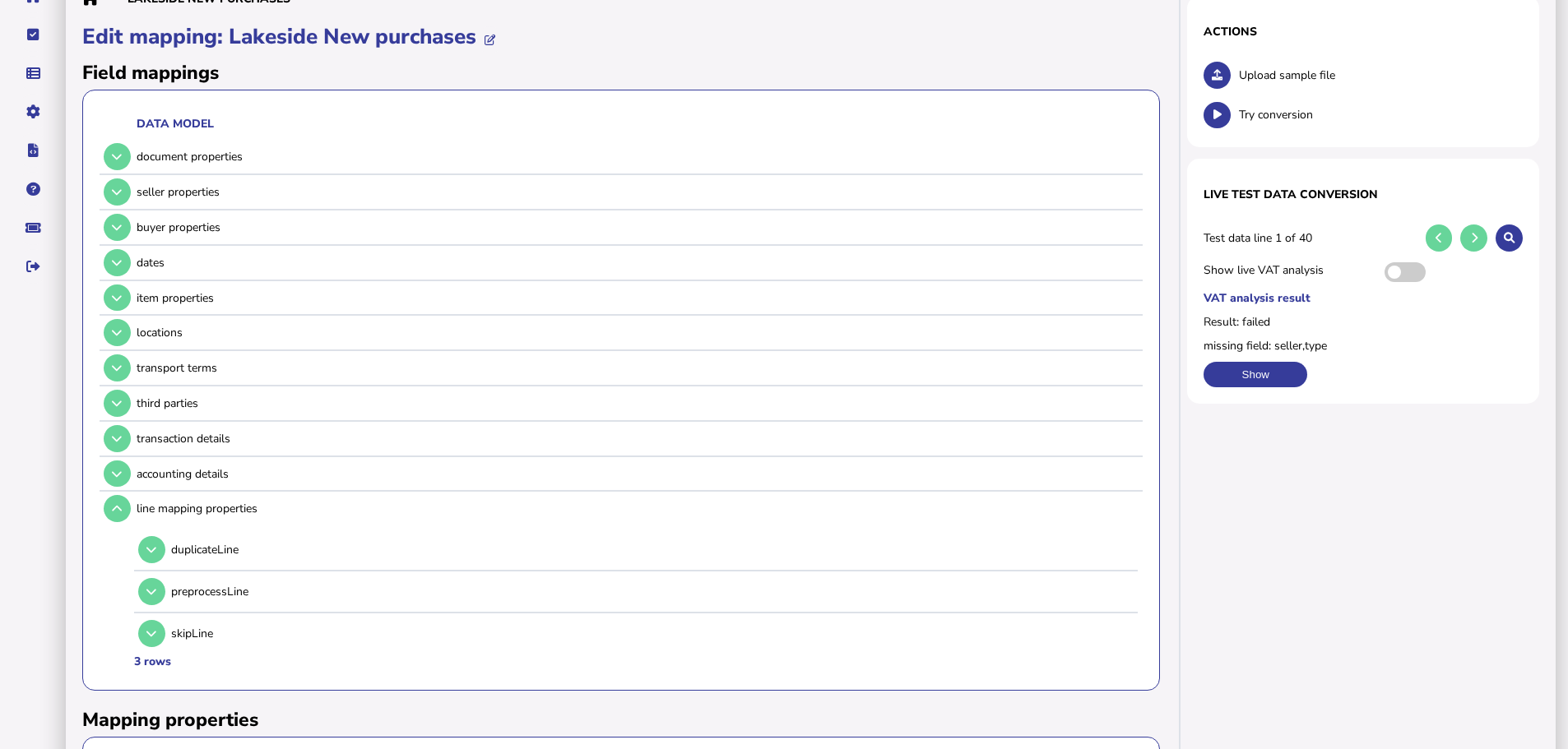
scroll to position [164, 0]
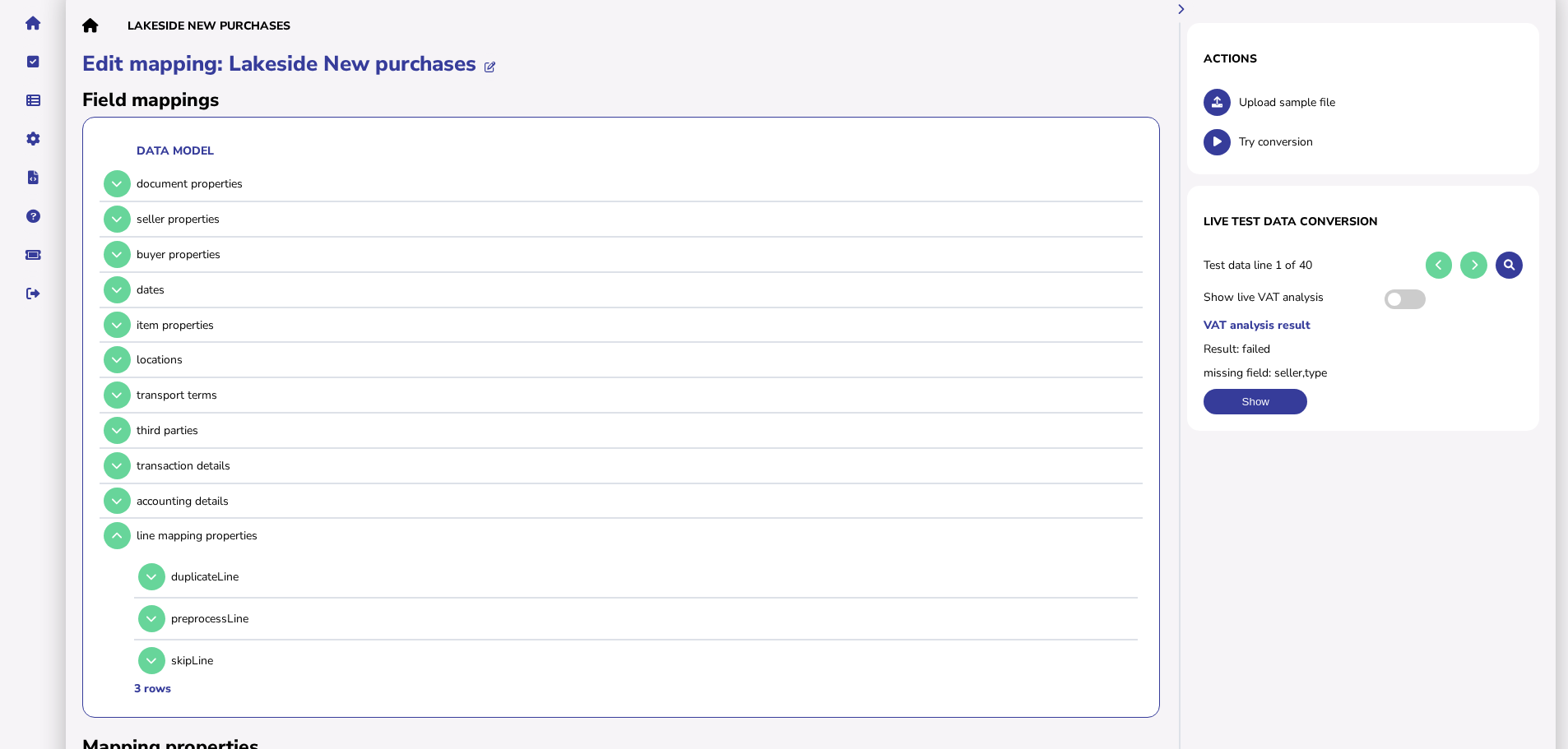
click at [1227, 89] on button at bounding box center [1217, 102] width 27 height 27
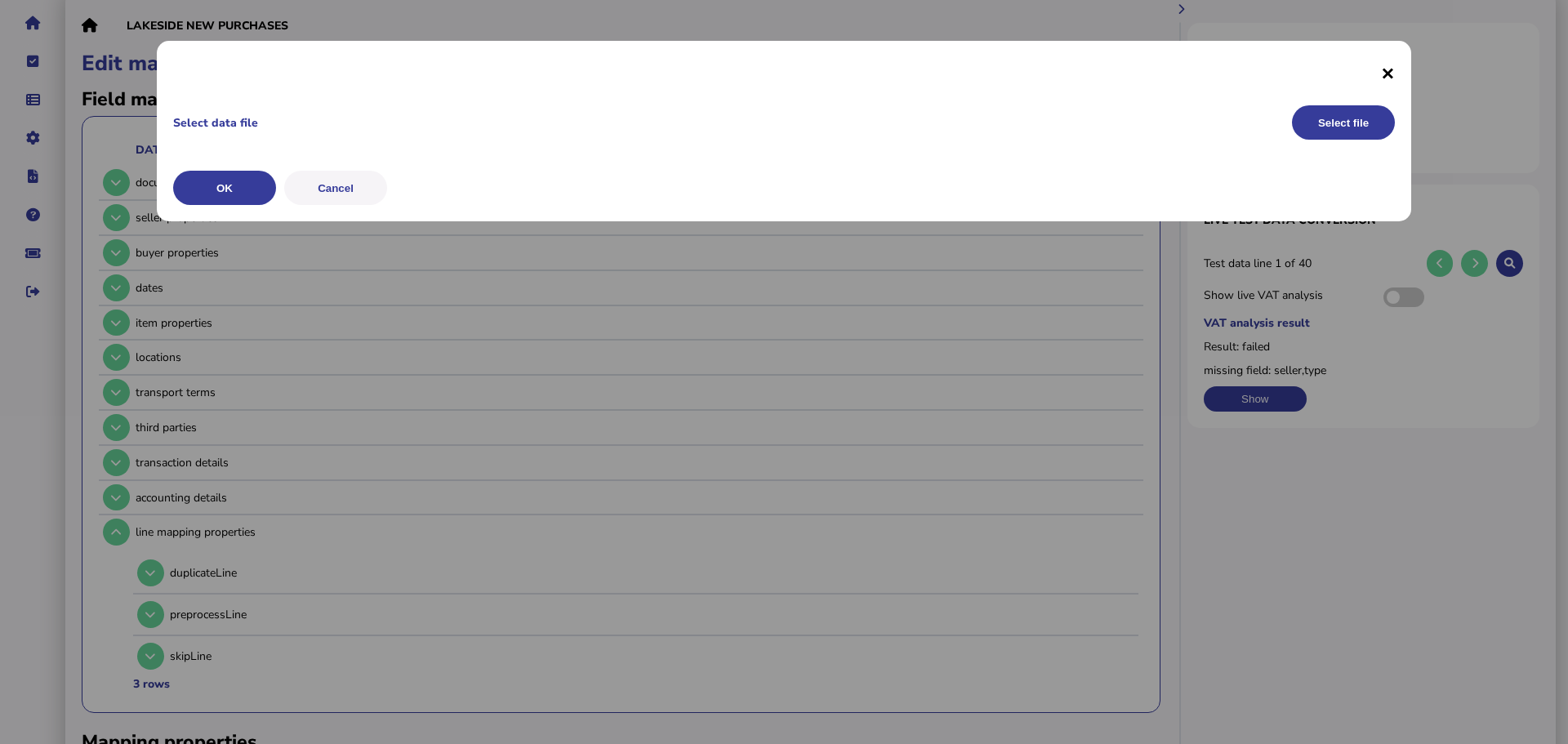
click at [0, 0] on span "×" at bounding box center [0, 0] width 0 height 0
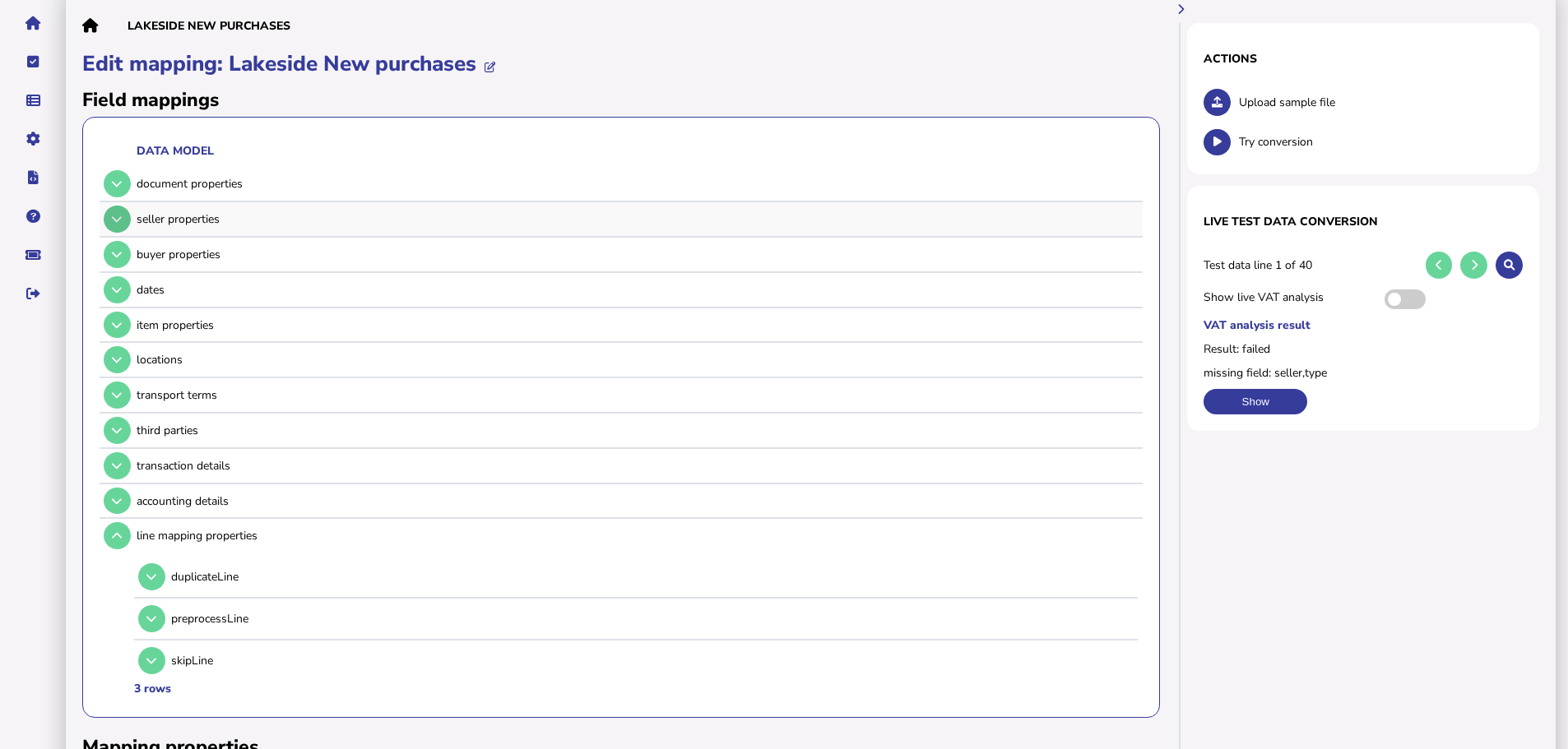
click at [122, 205] on button at bounding box center [117, 219] width 27 height 27
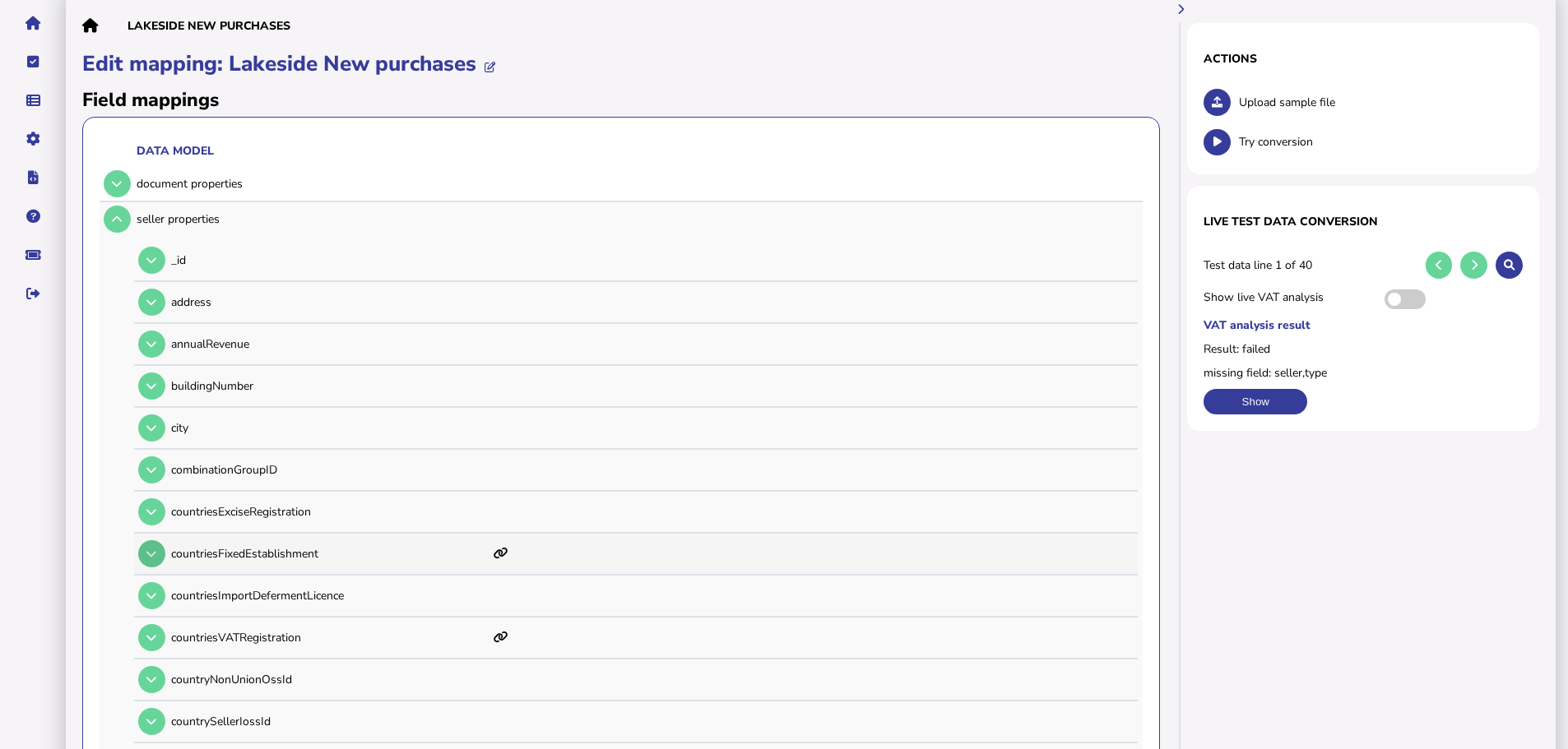
click at [154, 540] on button at bounding box center [152, 554] width 27 height 27
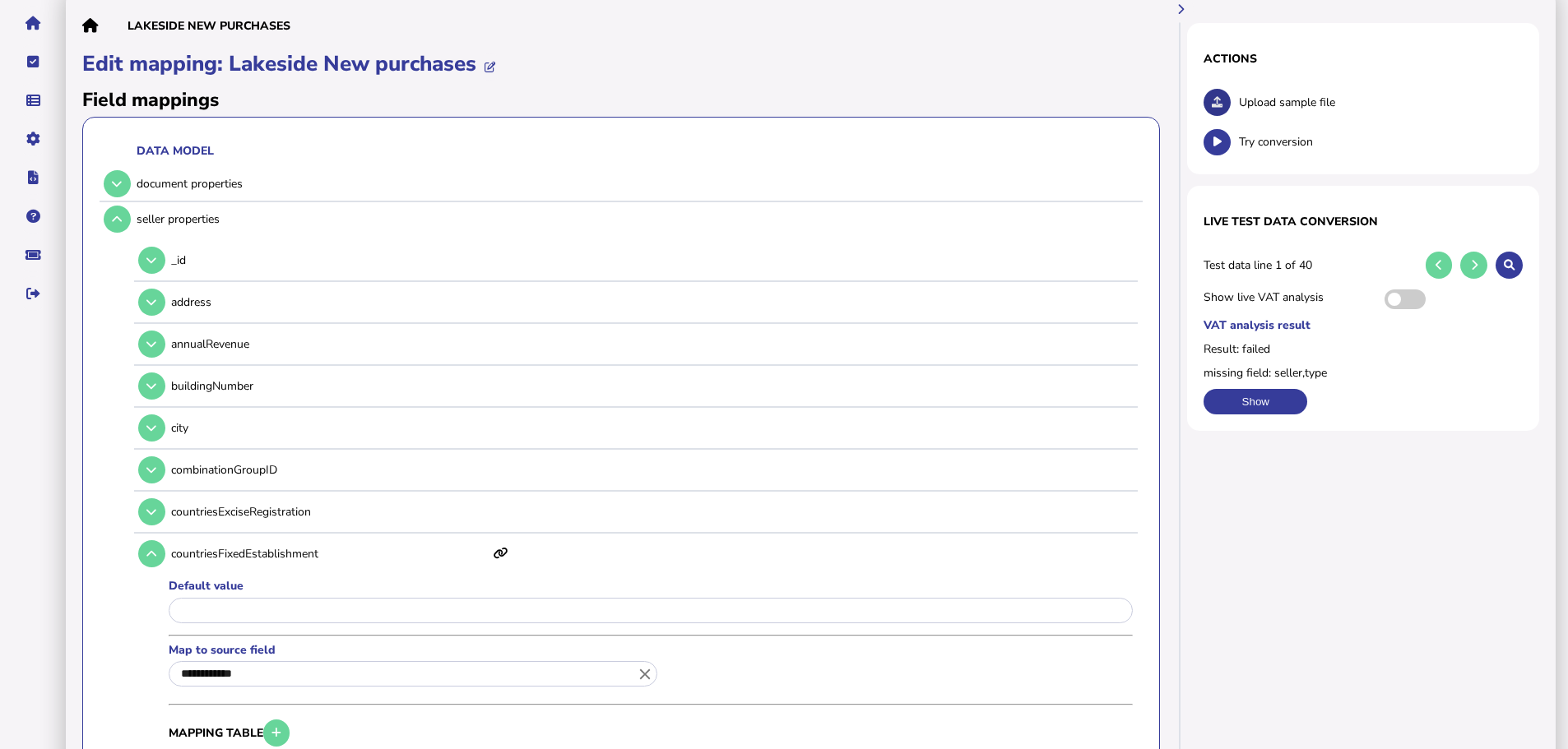
click at [1213, 97] on icon at bounding box center [1217, 102] width 11 height 11
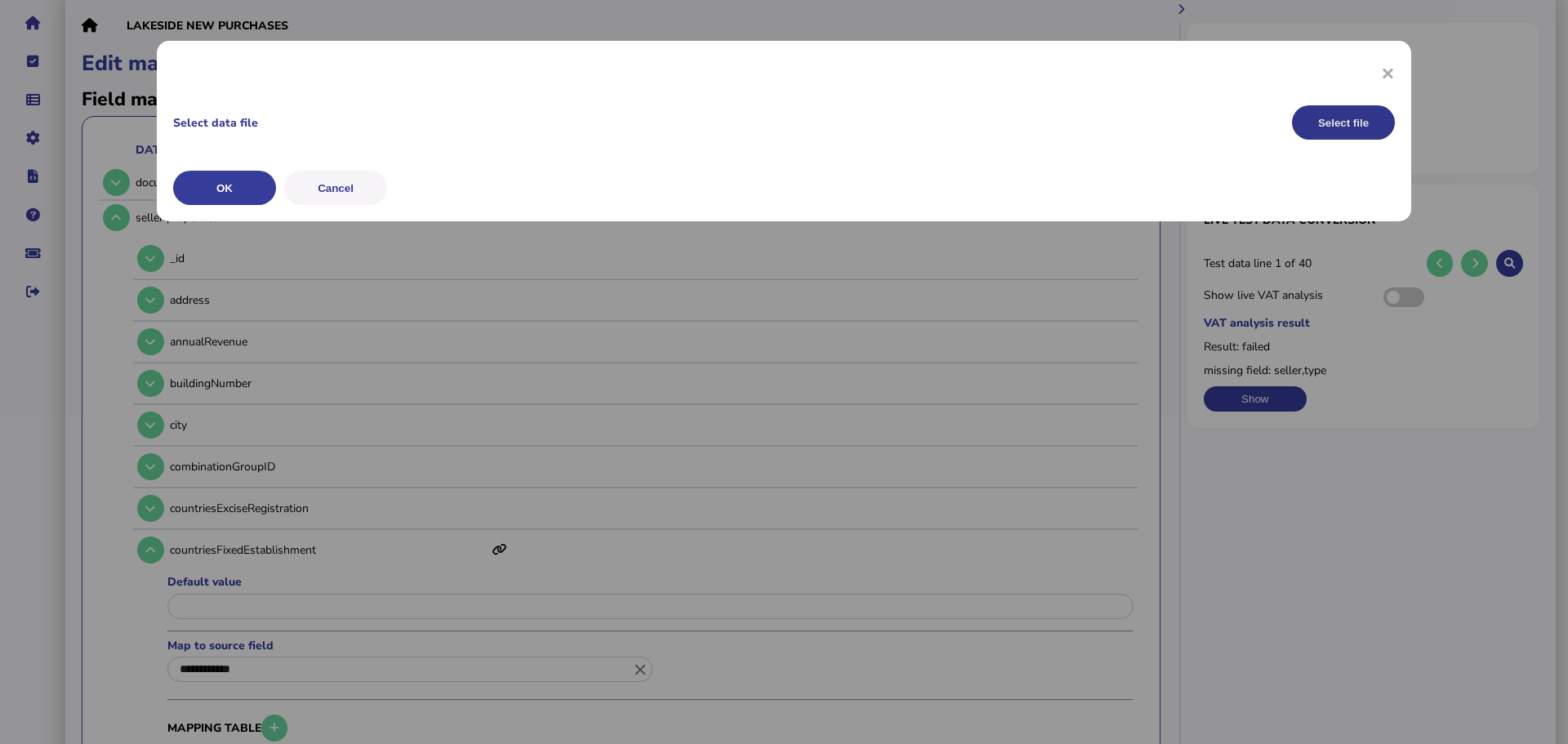
click at [1312, 106] on button "Select file" at bounding box center [1344, 122] width 103 height 35
click at [0, 0] on button "OK" at bounding box center [0, 0] width 0 height 0
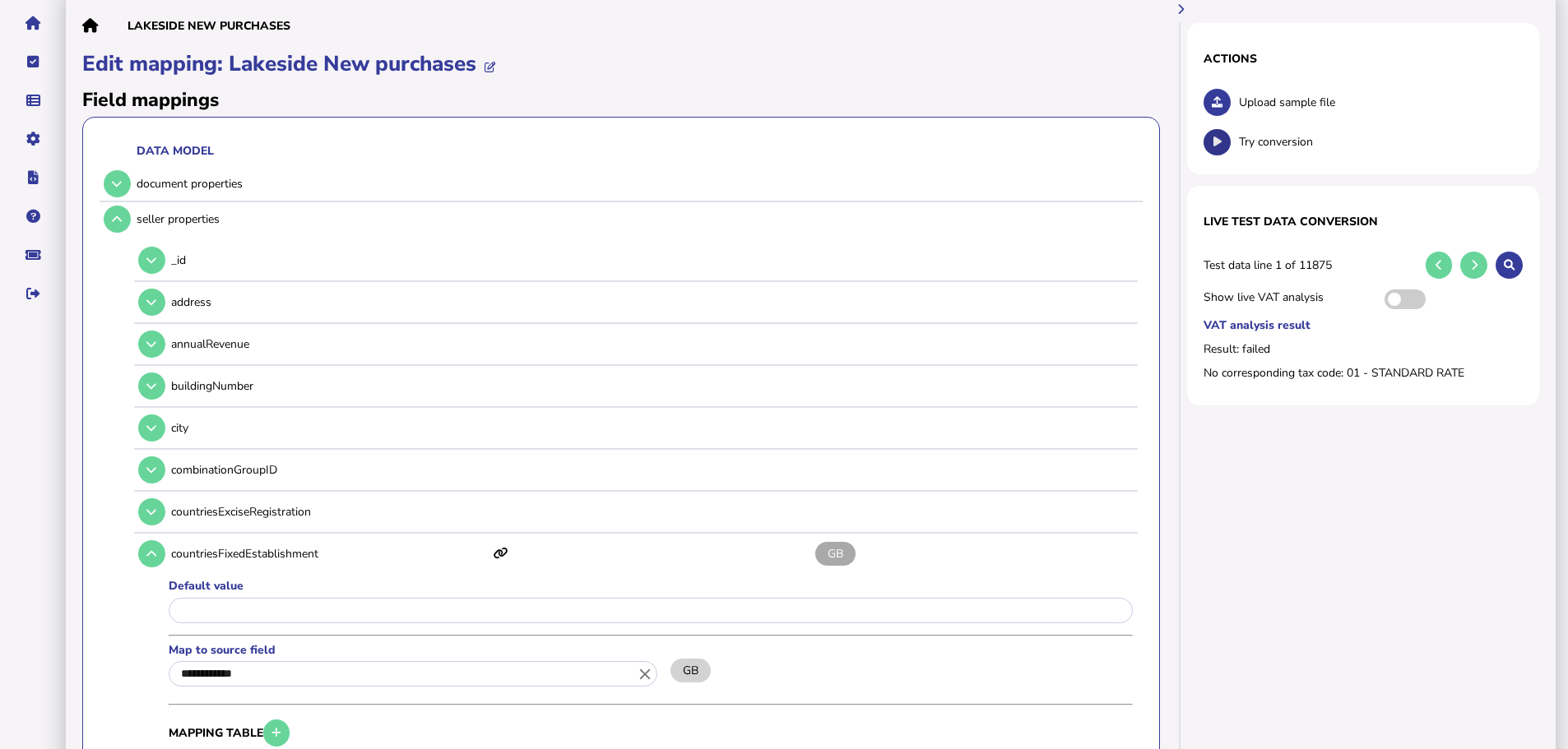
click at [1225, 129] on button at bounding box center [1217, 142] width 27 height 27
click at [1503, 260] on icon at bounding box center [1509, 265] width 11 height 11
click at [1511, 260] on icon at bounding box center [1509, 265] width 11 height 11
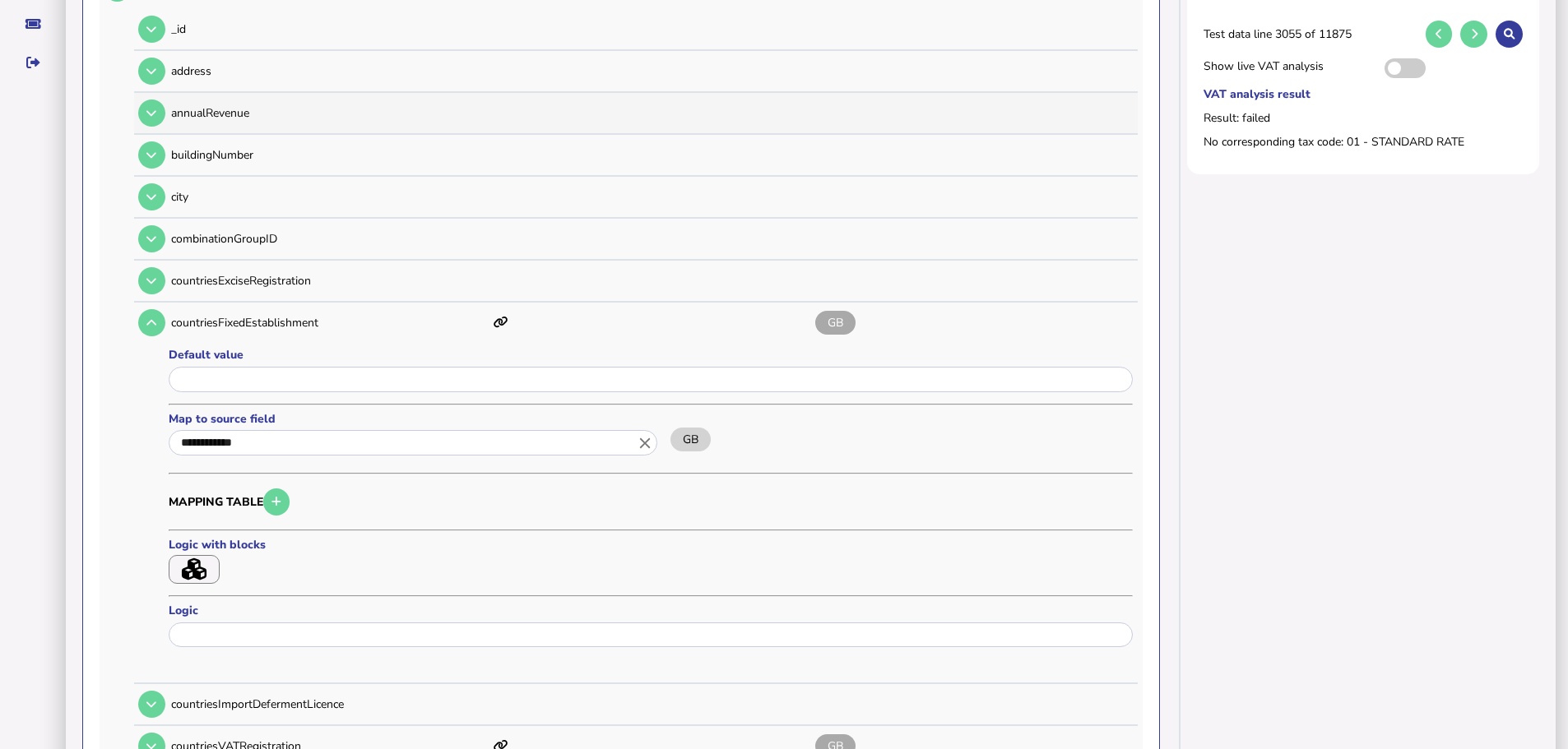
scroll to position [246, 0]
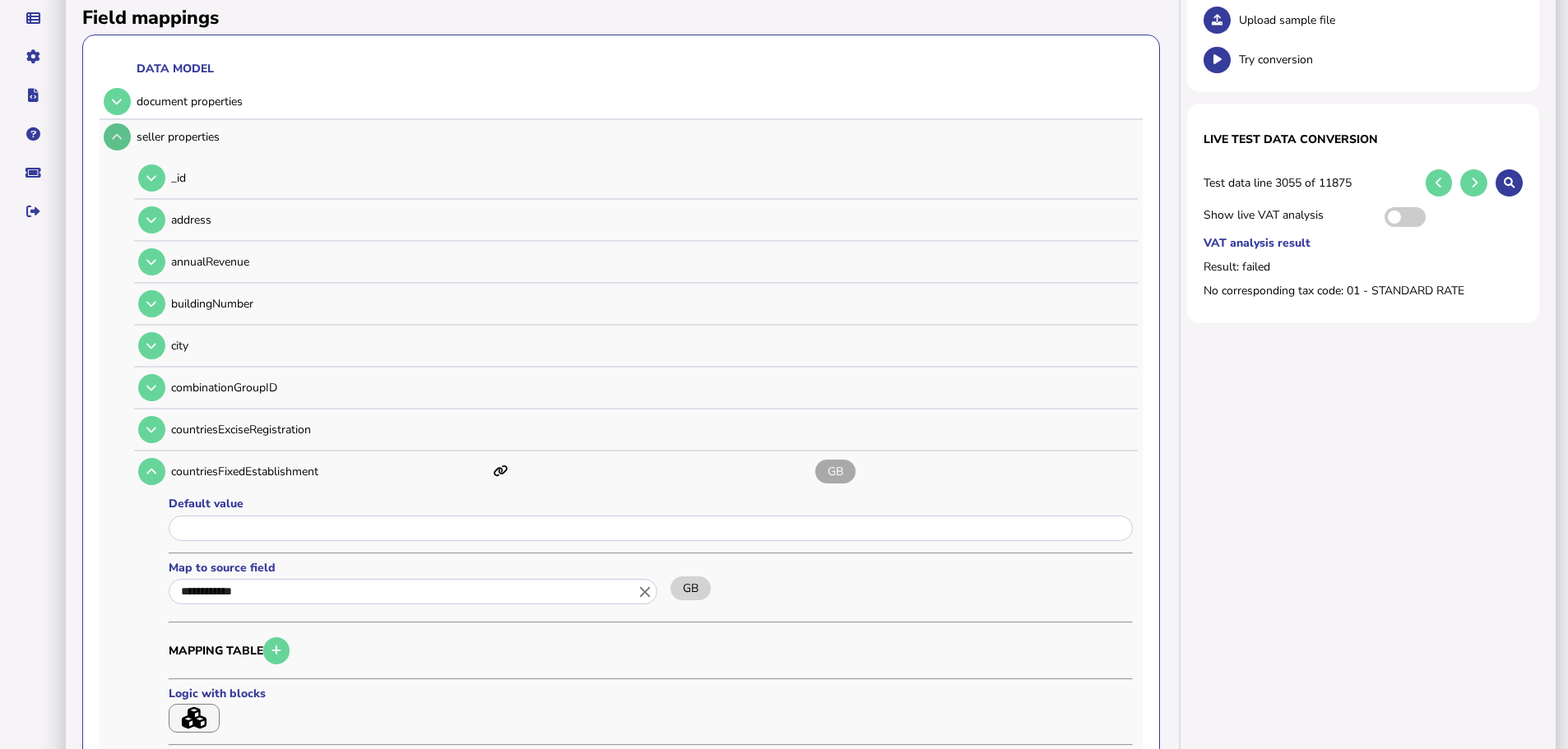
click at [117, 124] on button at bounding box center [117, 137] width 27 height 27
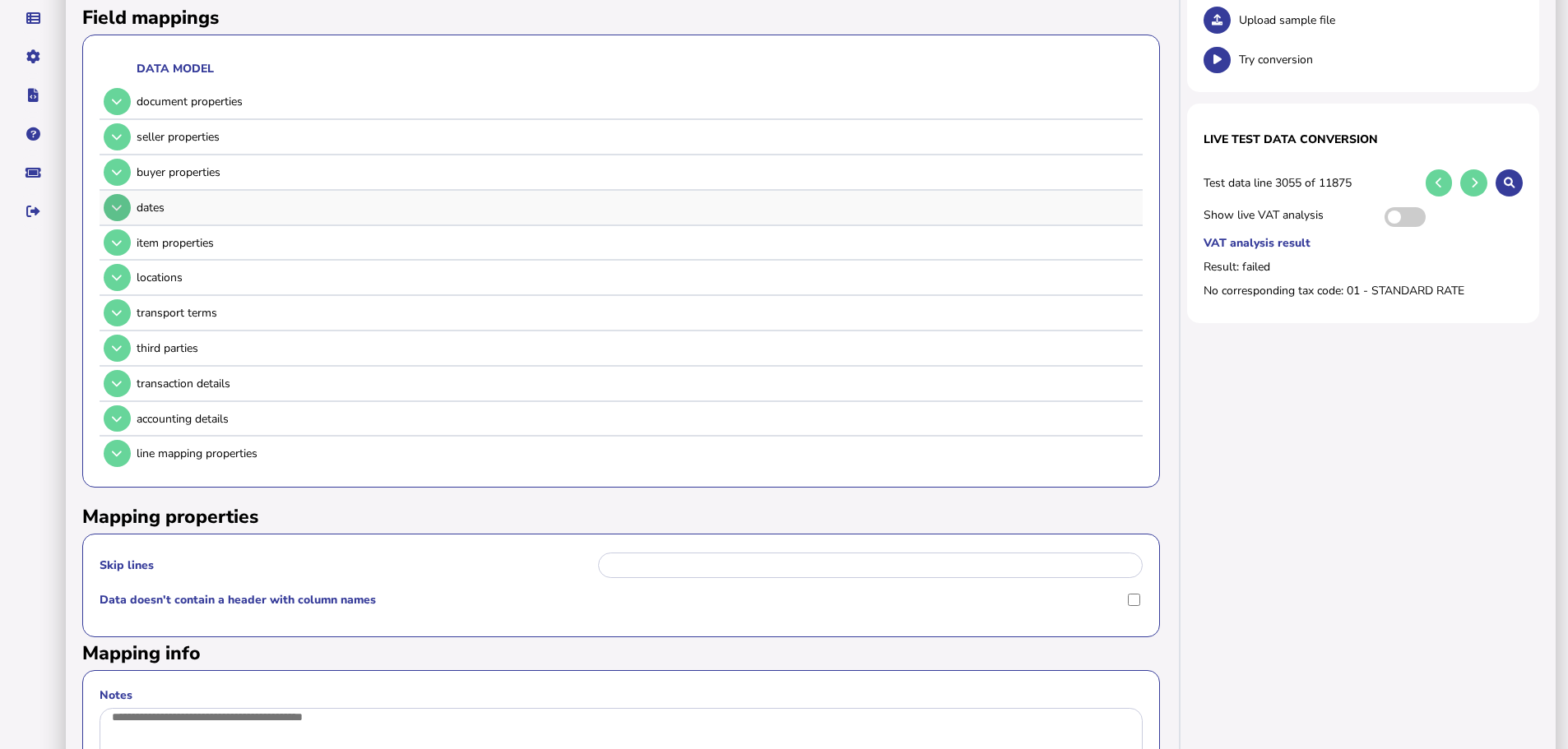
click at [119, 194] on button at bounding box center [117, 208] width 27 height 27
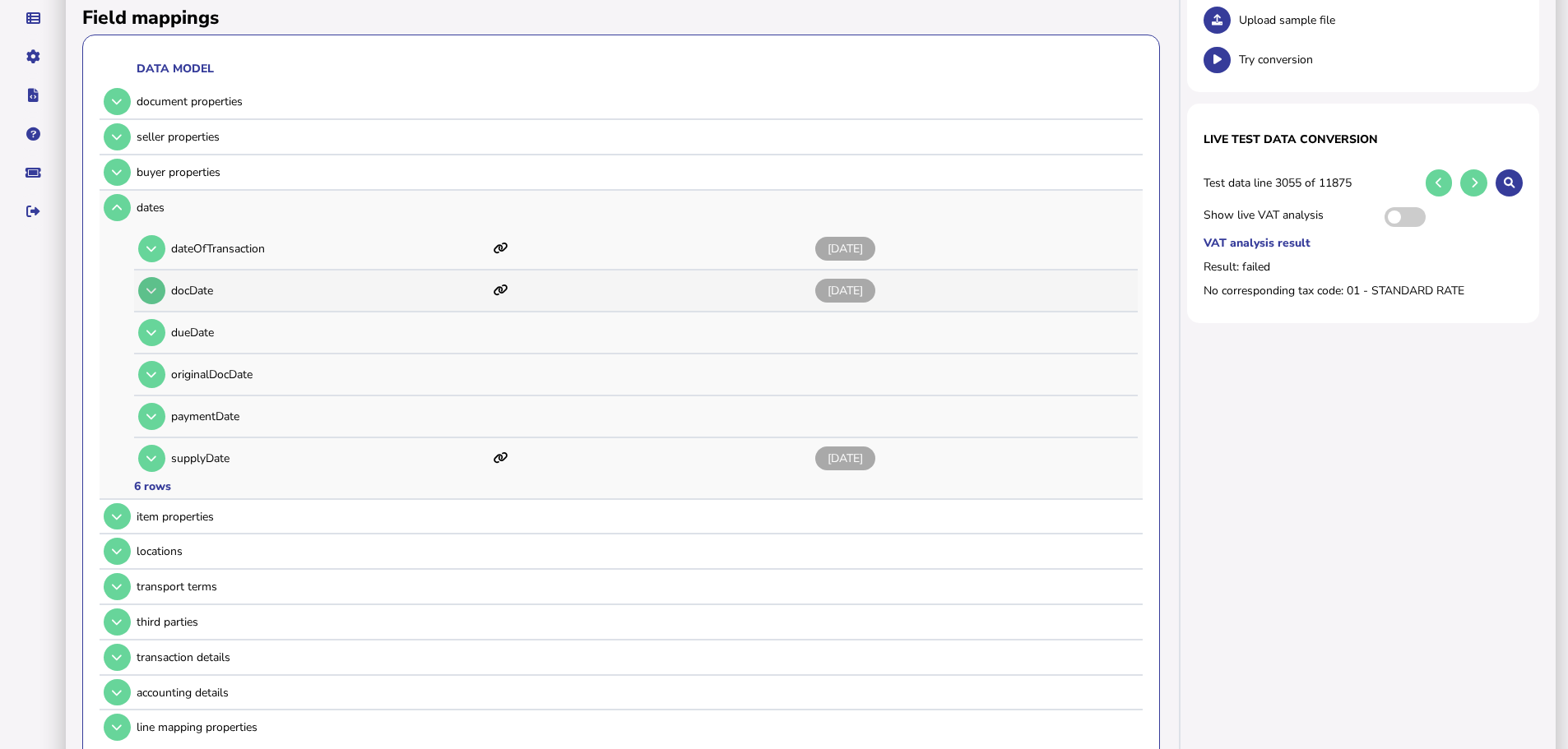
click at [154, 285] on icon at bounding box center [151, 290] width 10 height 11
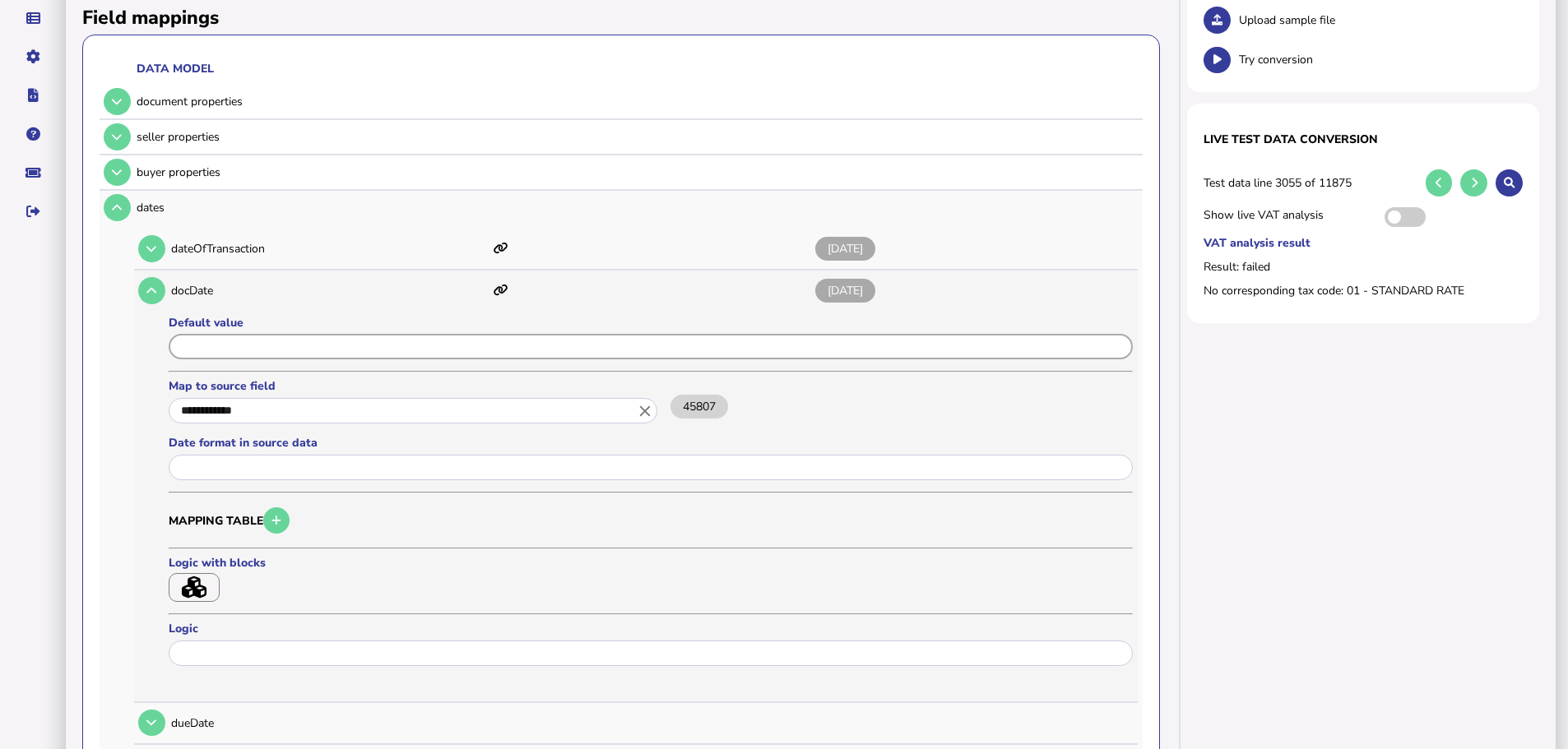
click at [288, 333] on input "input" at bounding box center [650, 346] width 964 height 25
type input "*"
type input "*****"
click at [653, 402] on icon "close" at bounding box center [645, 411] width 18 height 18
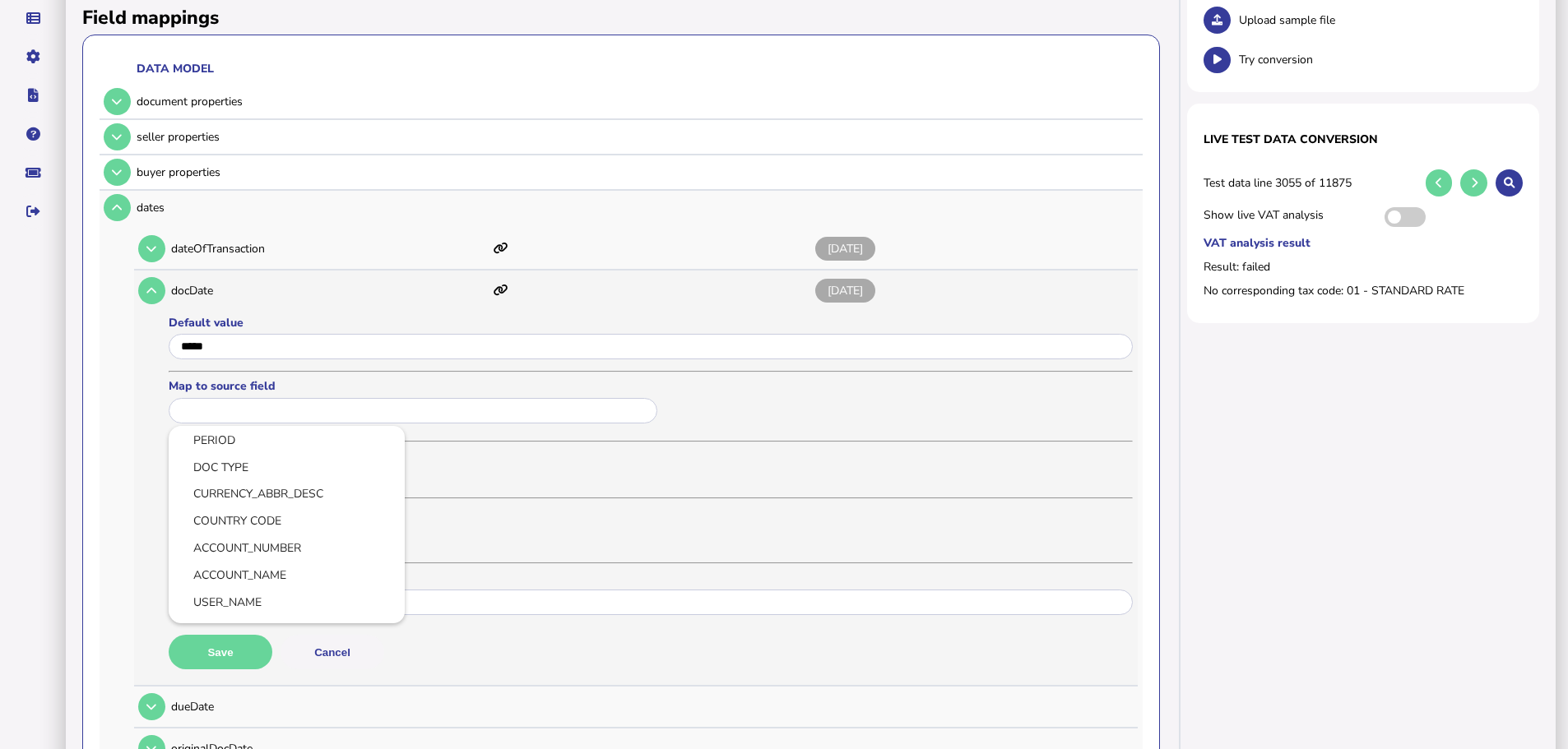
click at [230, 633] on div at bounding box center [784, 374] width 1568 height 749
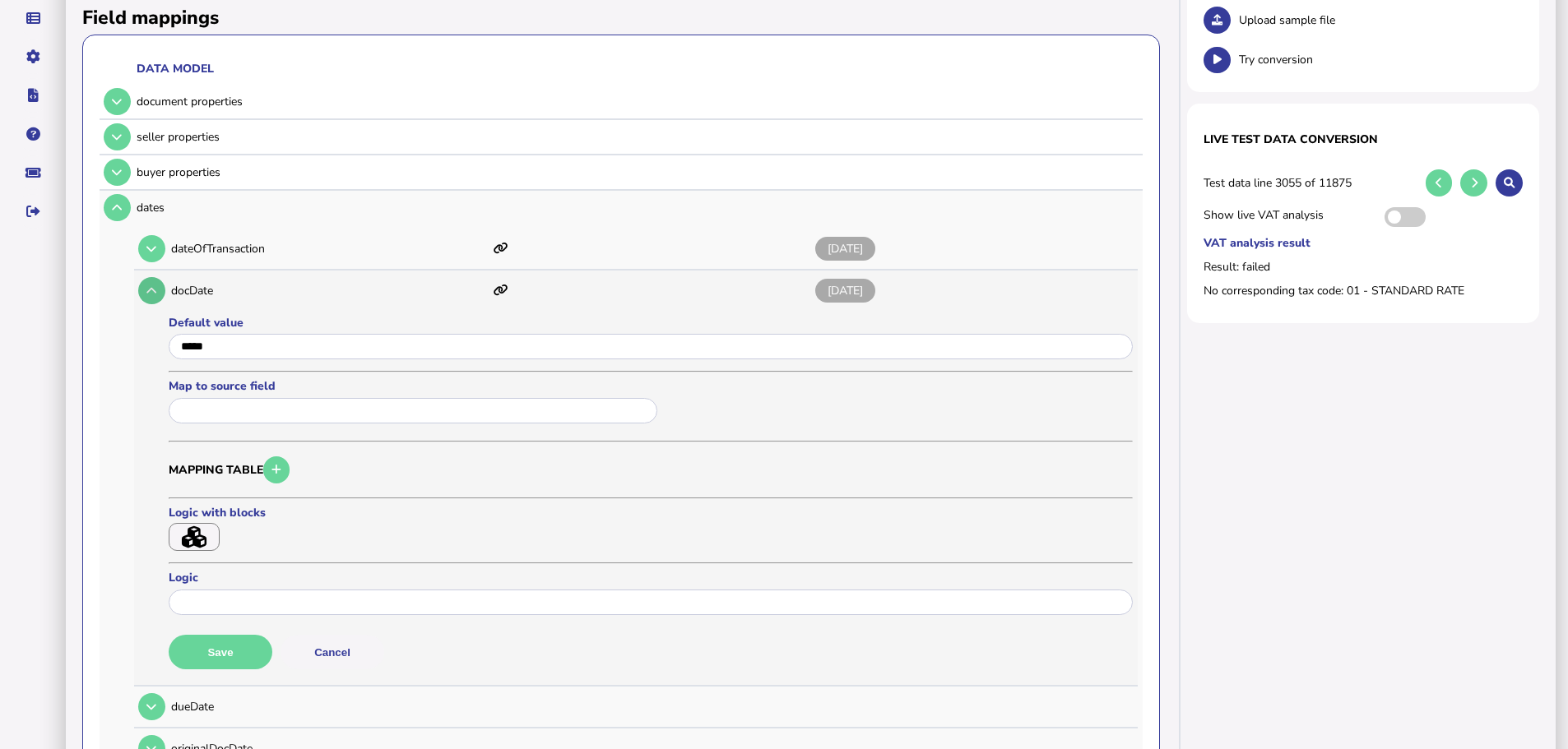
click at [151, 285] on icon at bounding box center [151, 290] width 10 height 11
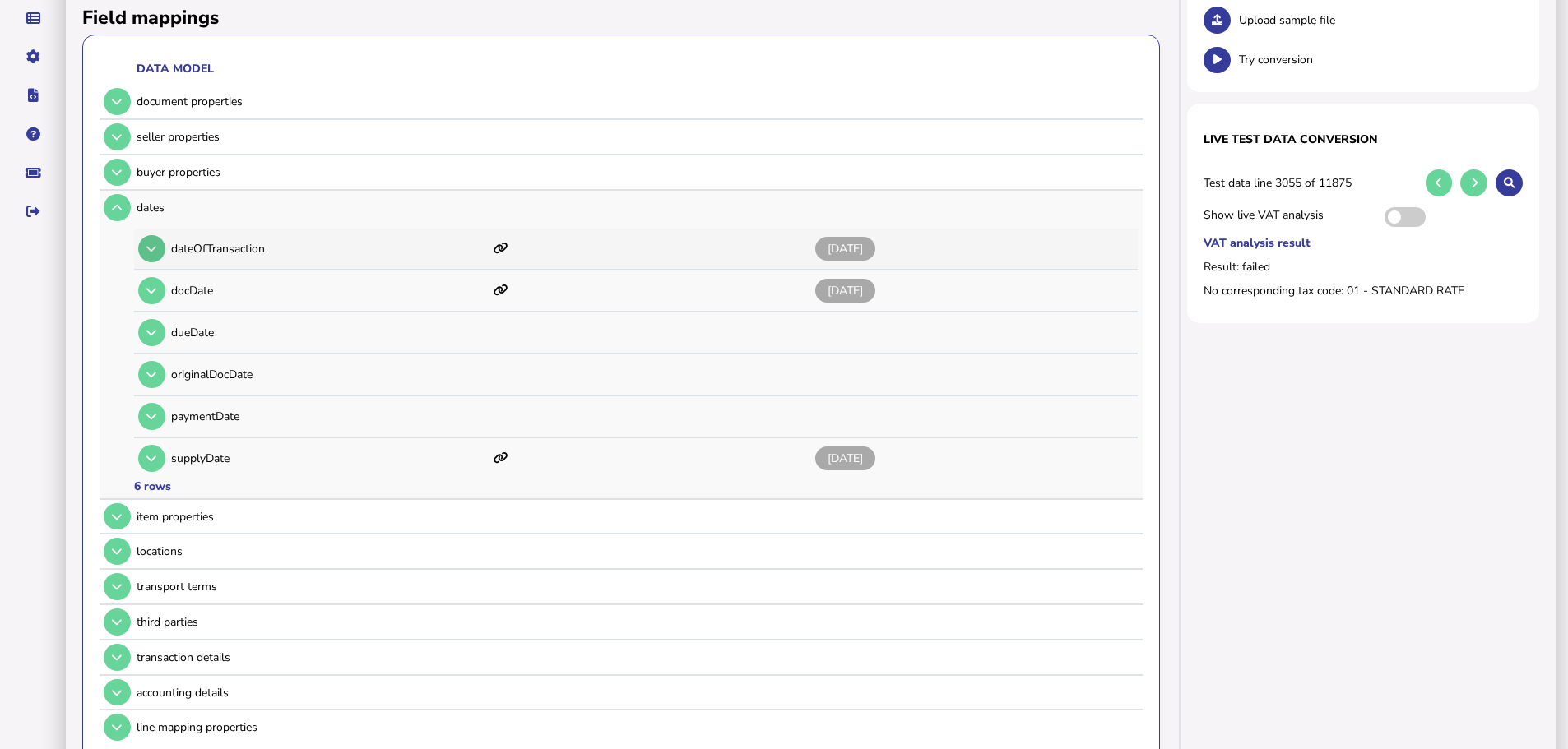
click at [159, 235] on button at bounding box center [152, 248] width 27 height 27
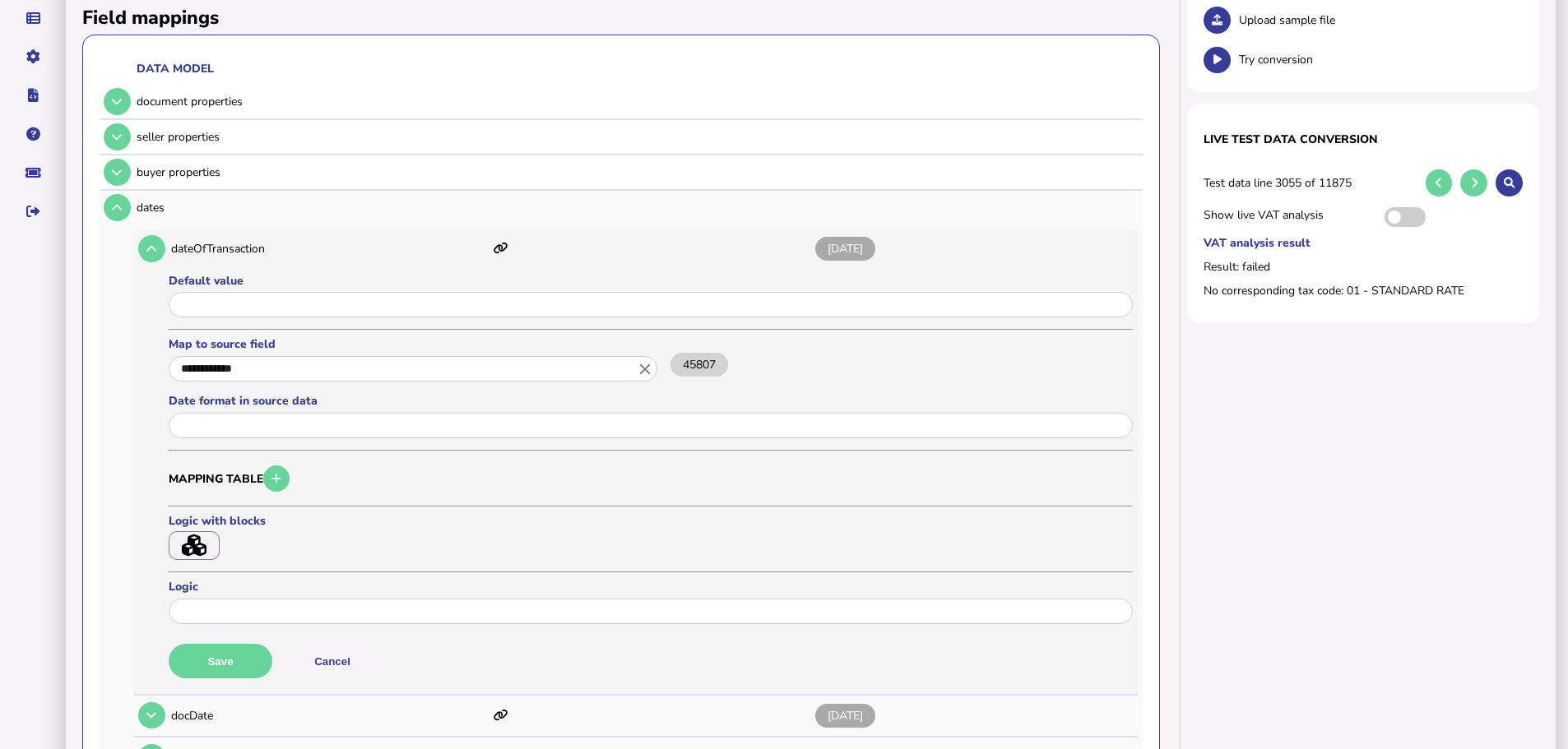
click at [645, 360] on icon "close" at bounding box center [645, 369] width 18 height 18
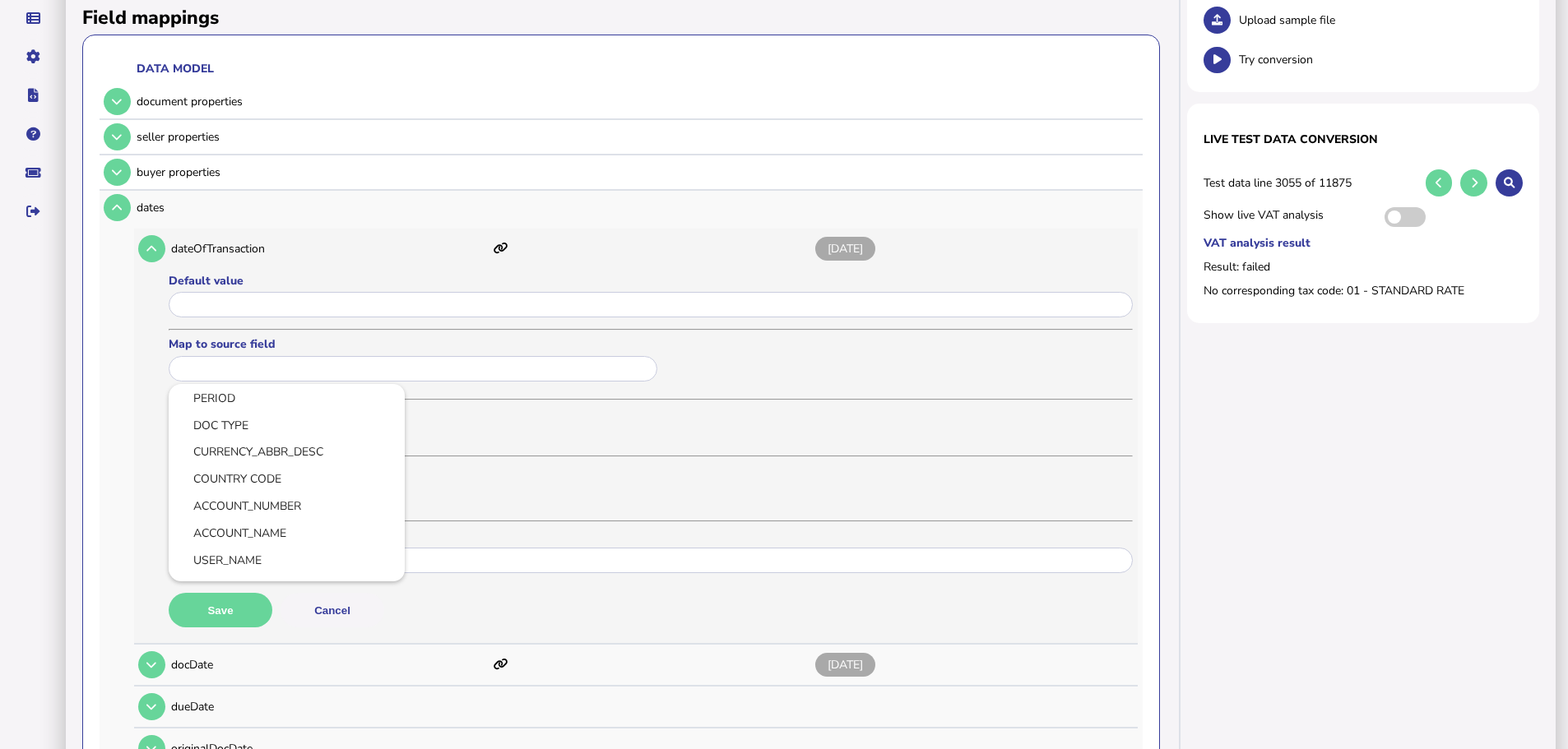
click at [573, 277] on div at bounding box center [784, 374] width 1568 height 749
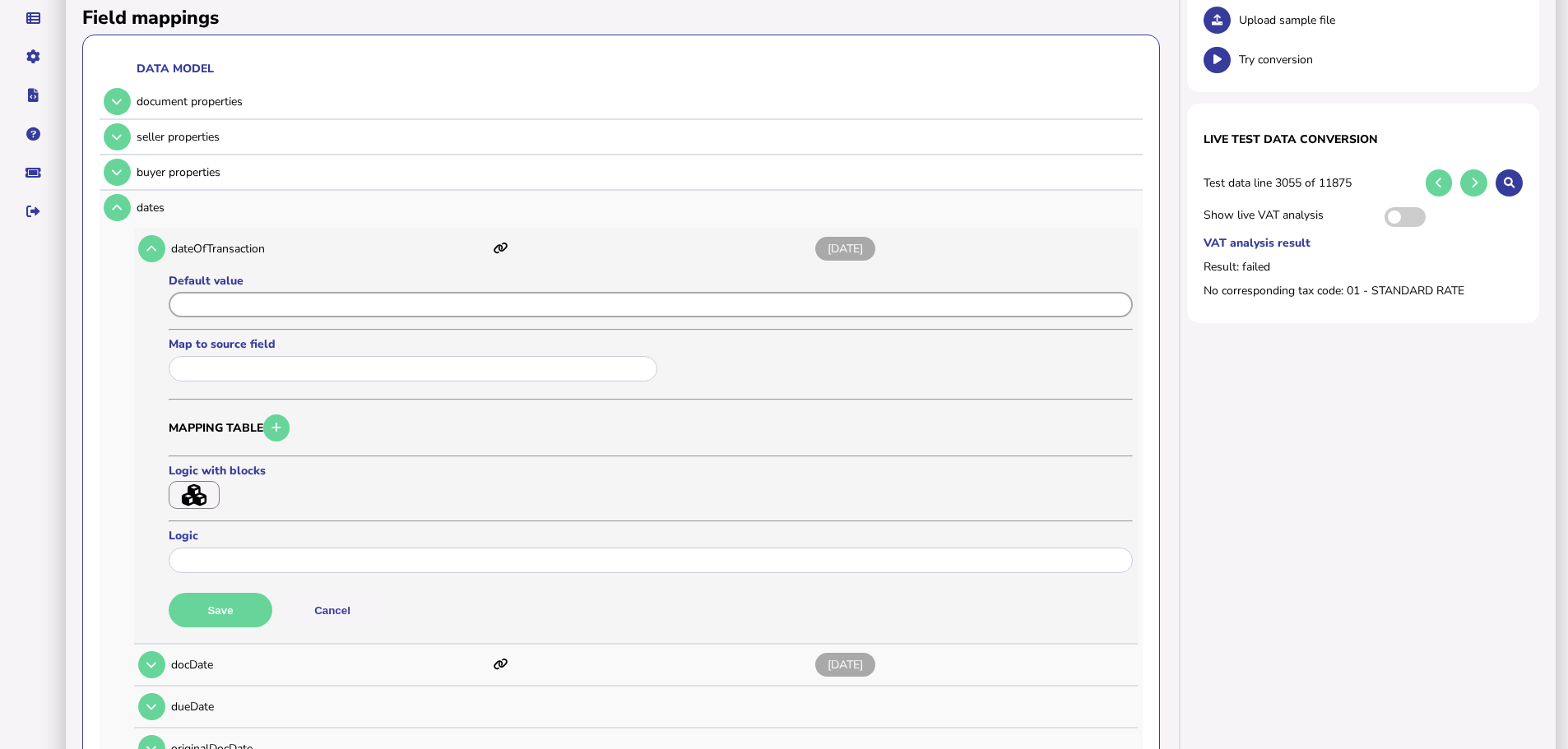
click at [551, 292] on input "input" at bounding box center [650, 305] width 964 height 25
type input "*****"
click at [225, 592] on button "Save" at bounding box center [221, 609] width 104 height 35
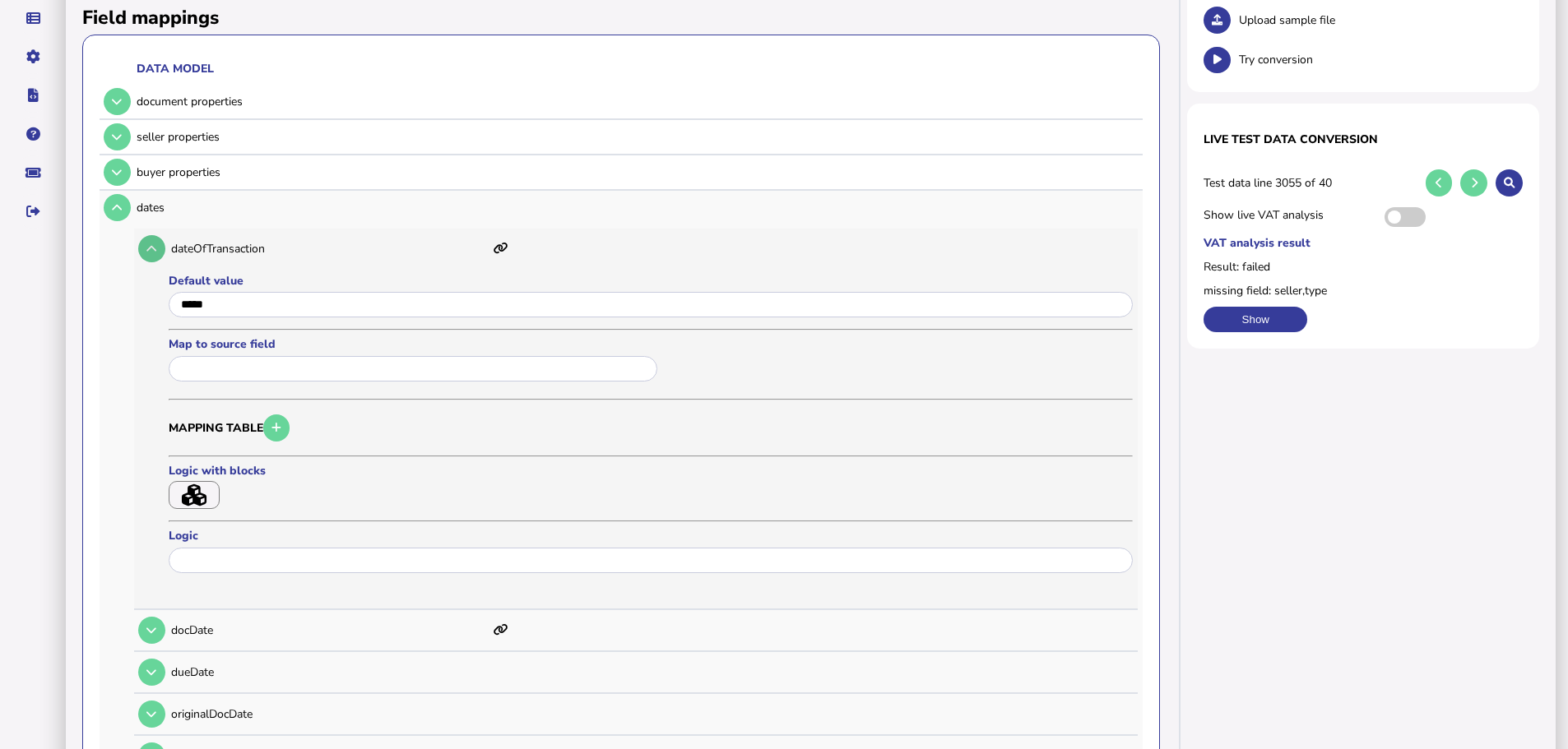
click at [153, 244] on icon at bounding box center [151, 249] width 10 height 11
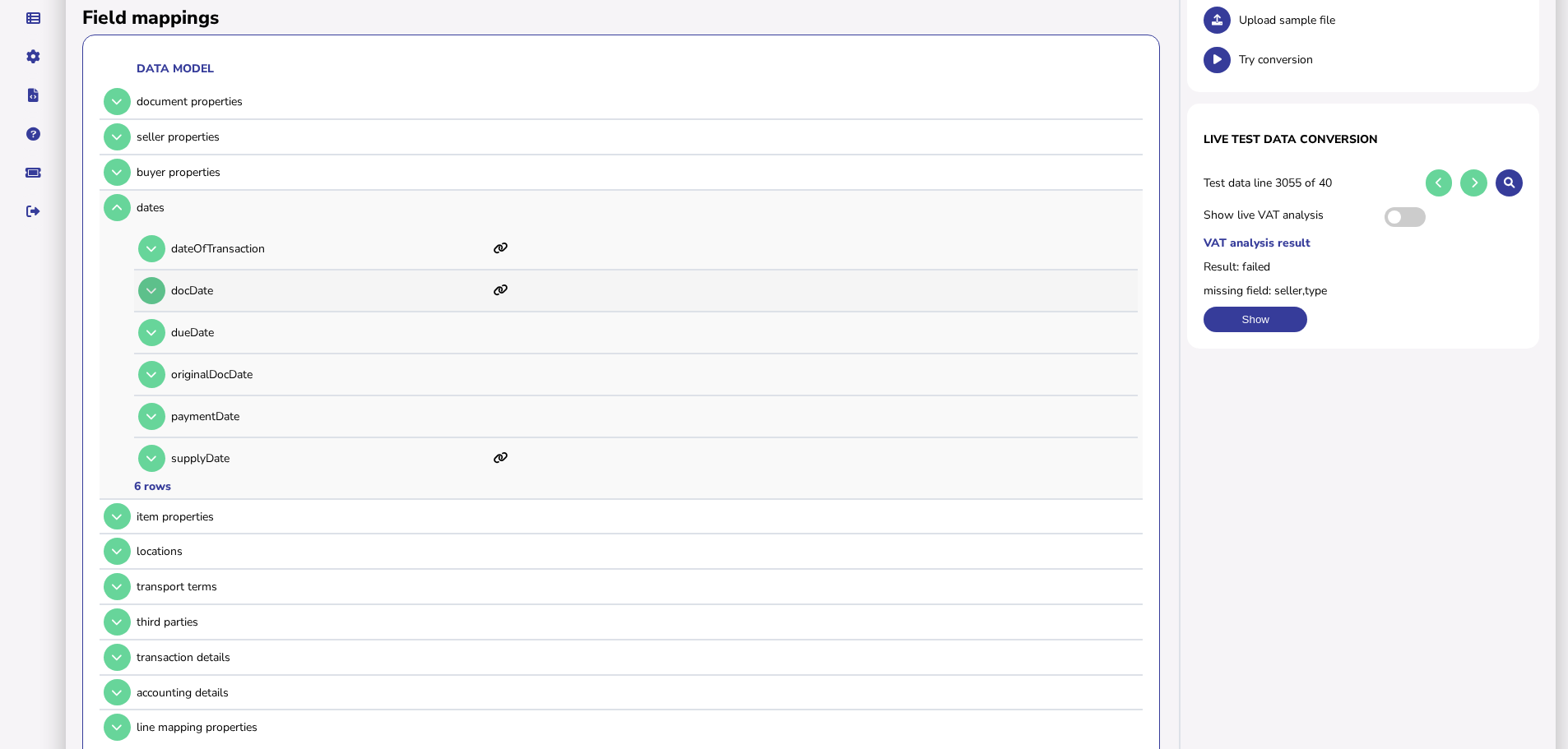
click at [153, 277] on button at bounding box center [152, 290] width 27 height 27
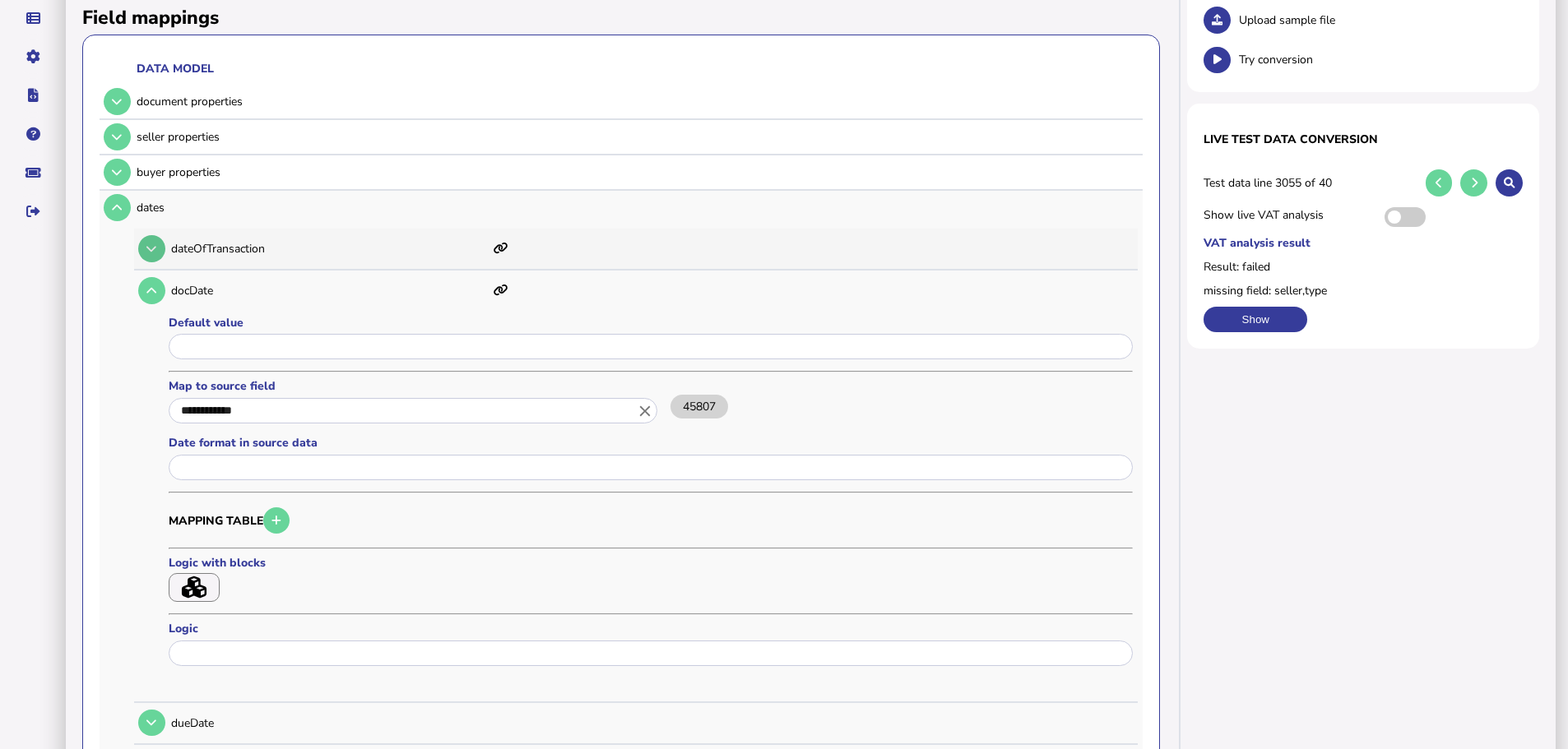
click at [160, 238] on button at bounding box center [152, 248] width 27 height 27
type input "*****"
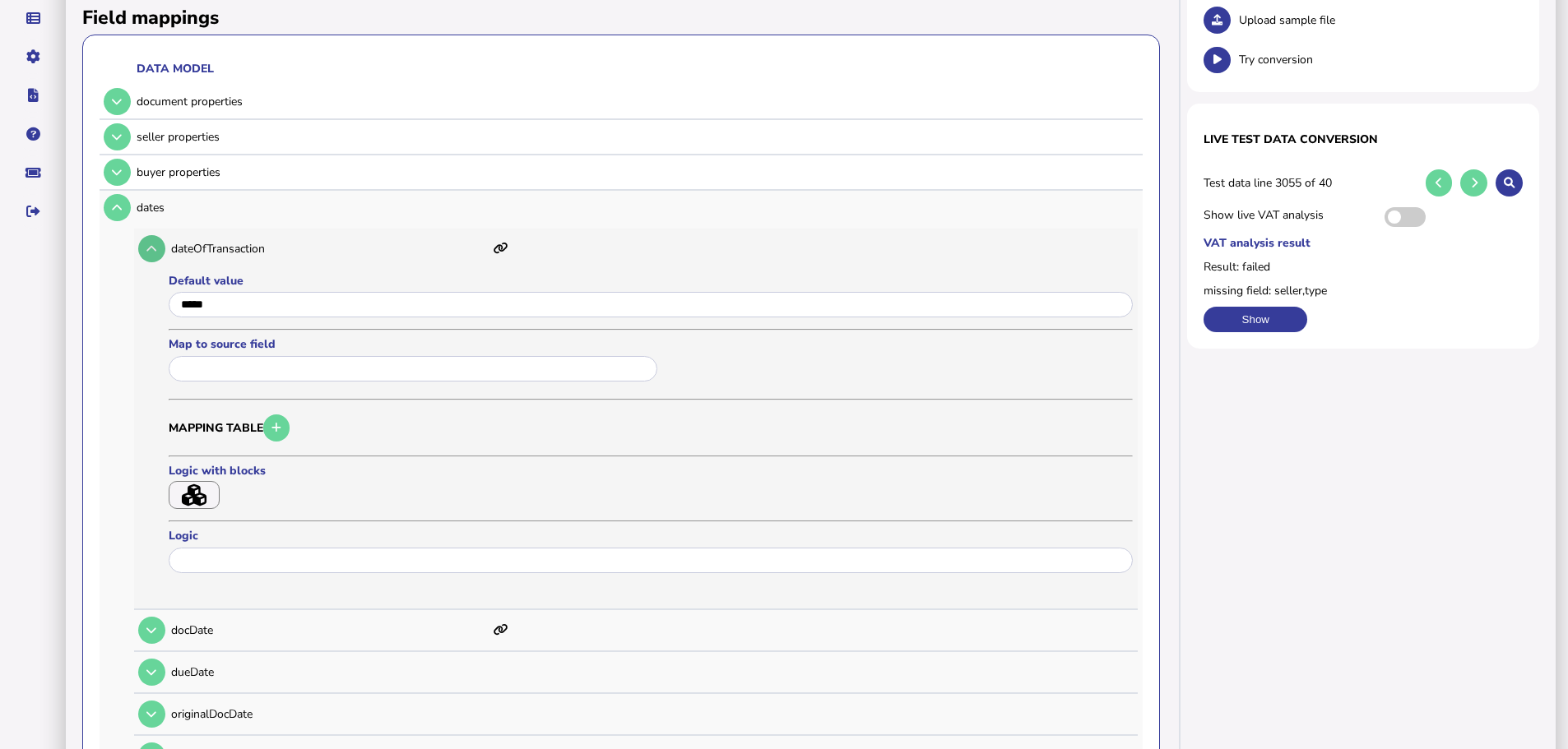
click at [145, 235] on button at bounding box center [152, 248] width 27 height 27
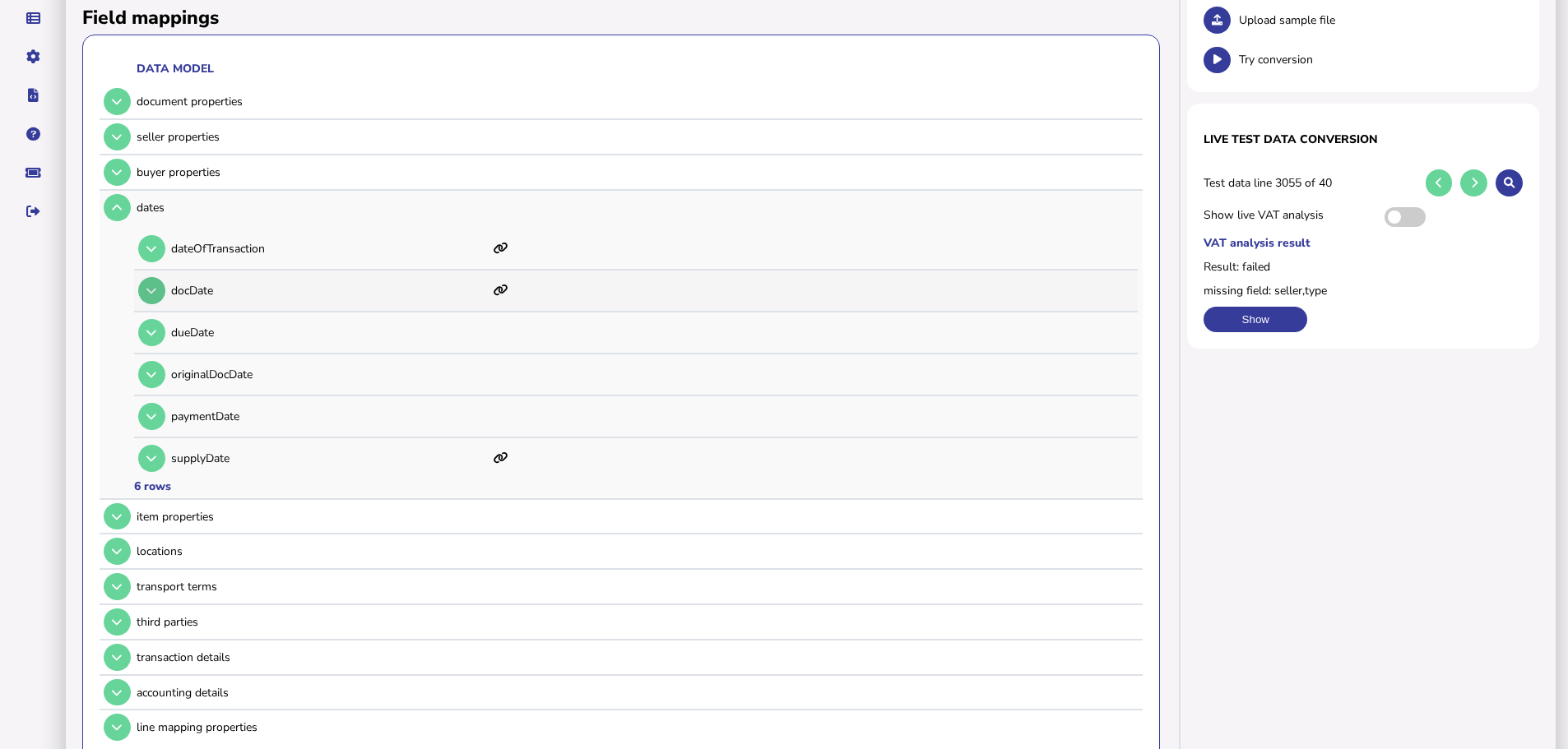
click at [153, 285] on icon at bounding box center [151, 290] width 10 height 11
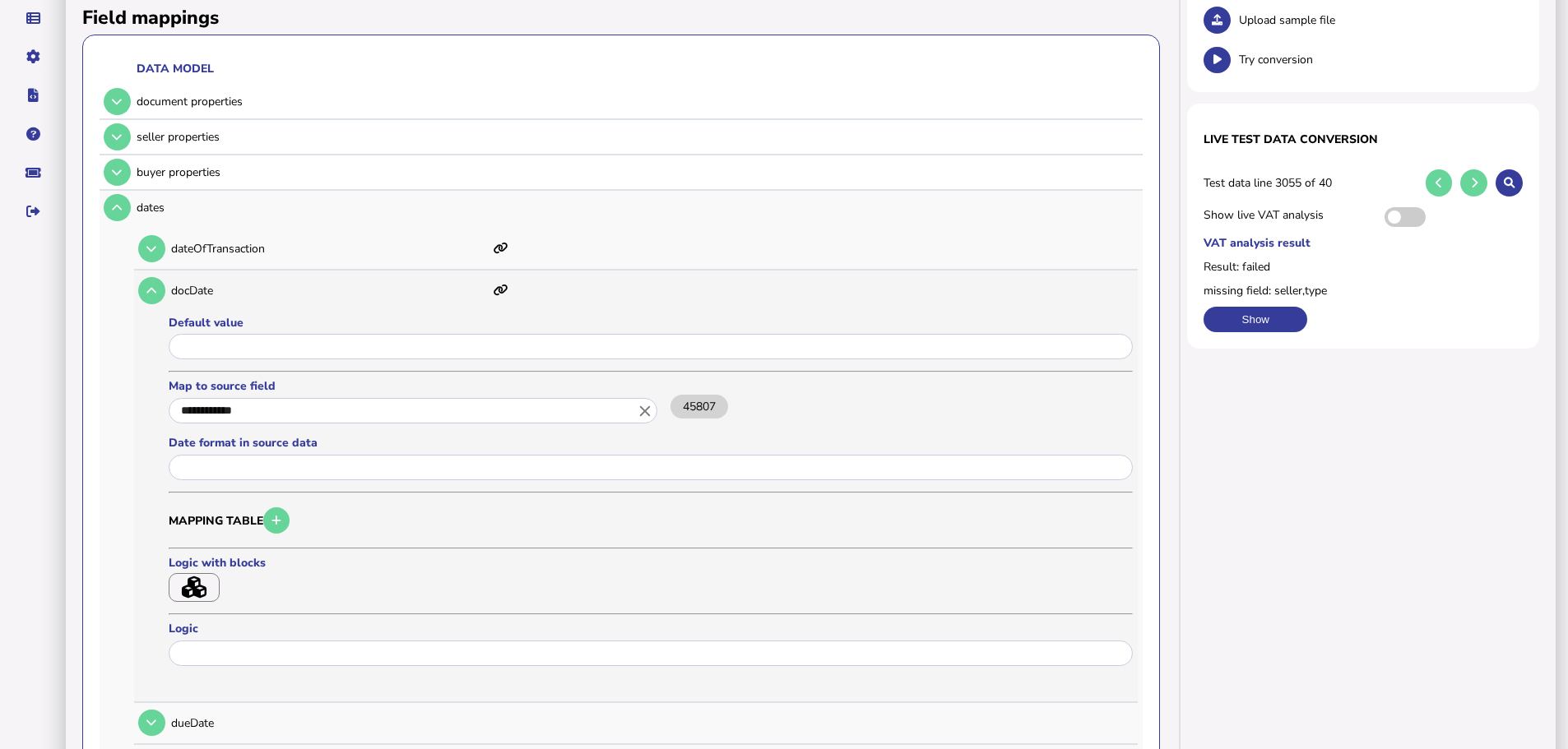
click at [644, 402] on icon "close" at bounding box center [645, 411] width 18 height 18
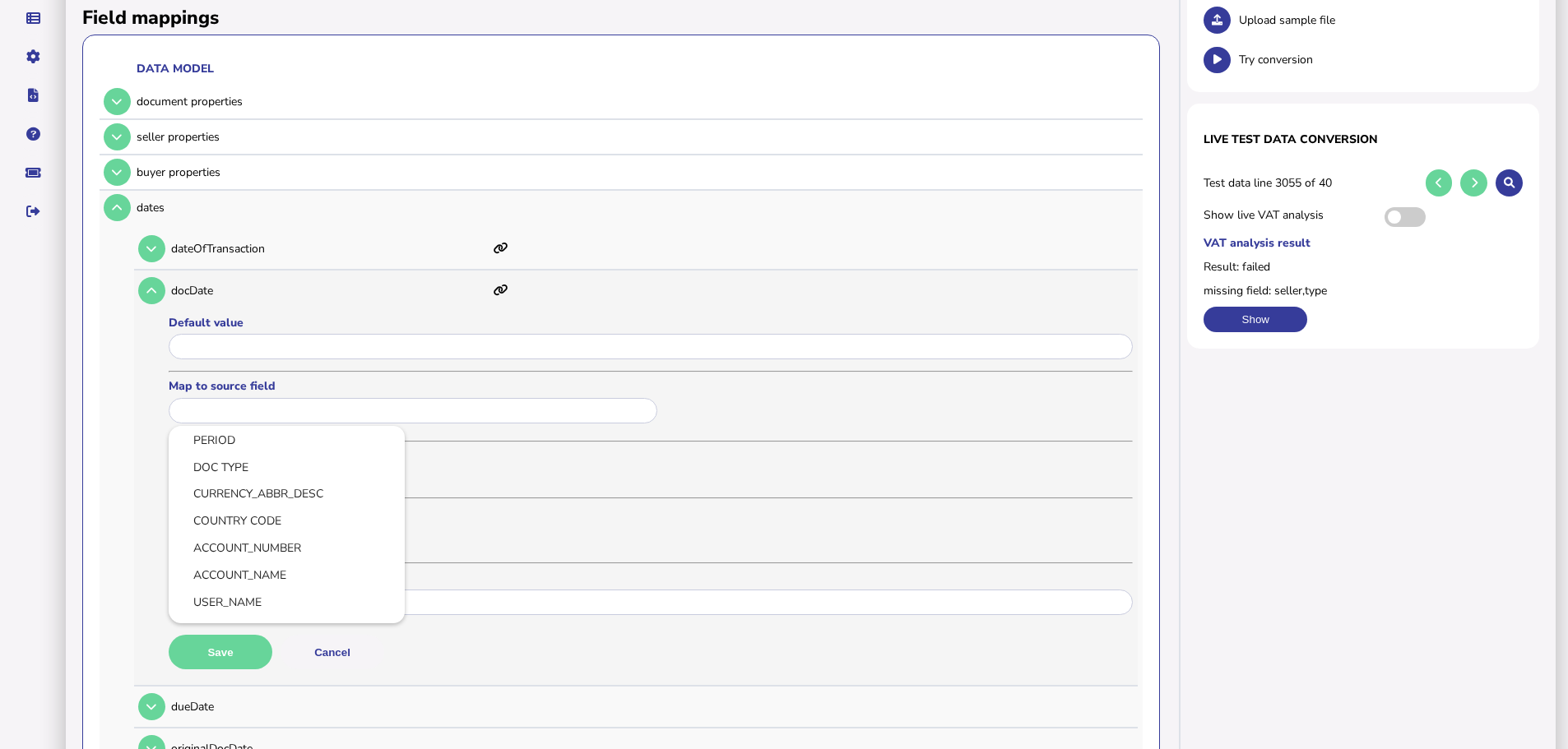
click at [611, 324] on div at bounding box center [784, 374] width 1568 height 749
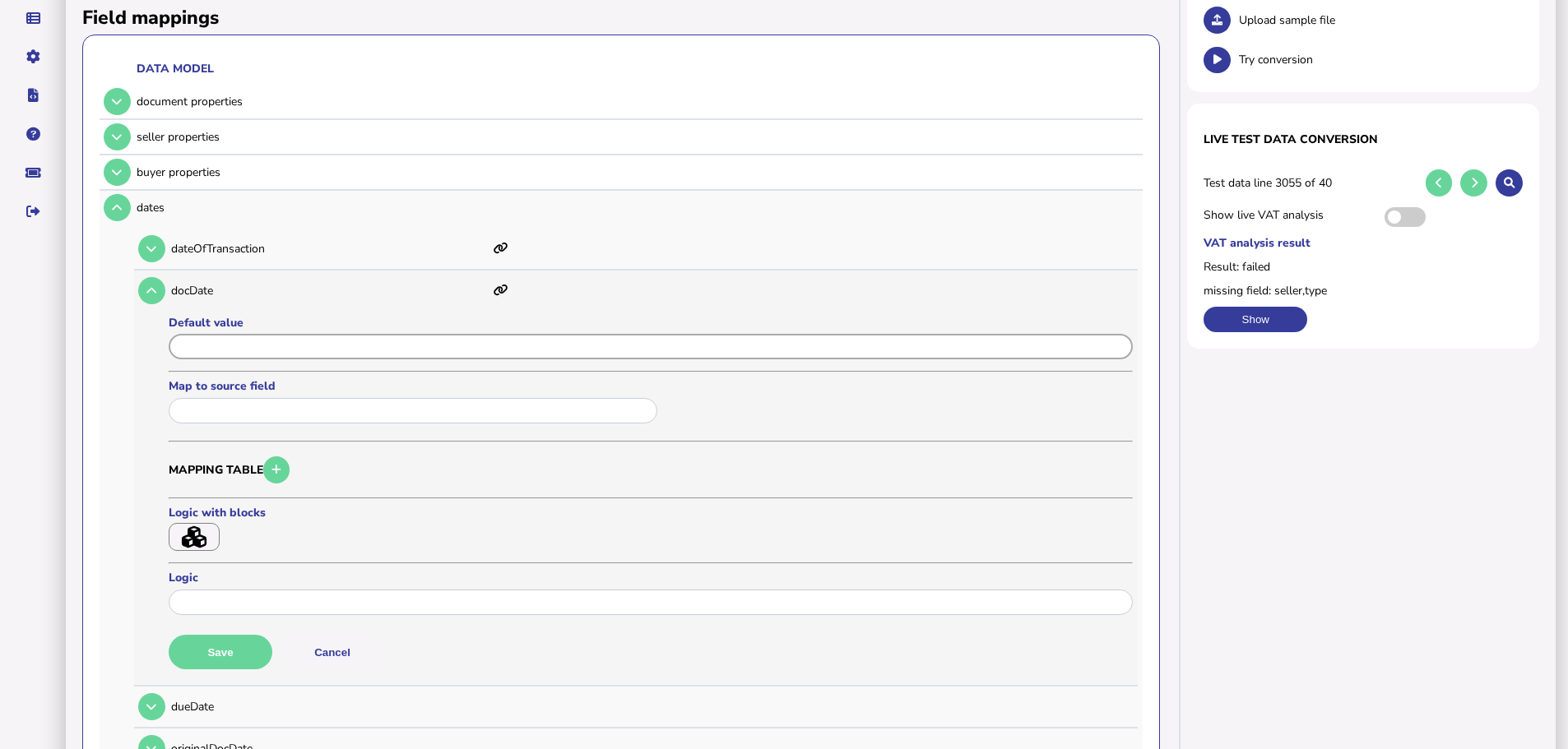
click at [609, 333] on input "input" at bounding box center [650, 346] width 964 height 25
type input "*****"
click at [244, 634] on button "Save" at bounding box center [221, 651] width 104 height 35
click at [154, 285] on icon at bounding box center [151, 290] width 10 height 11
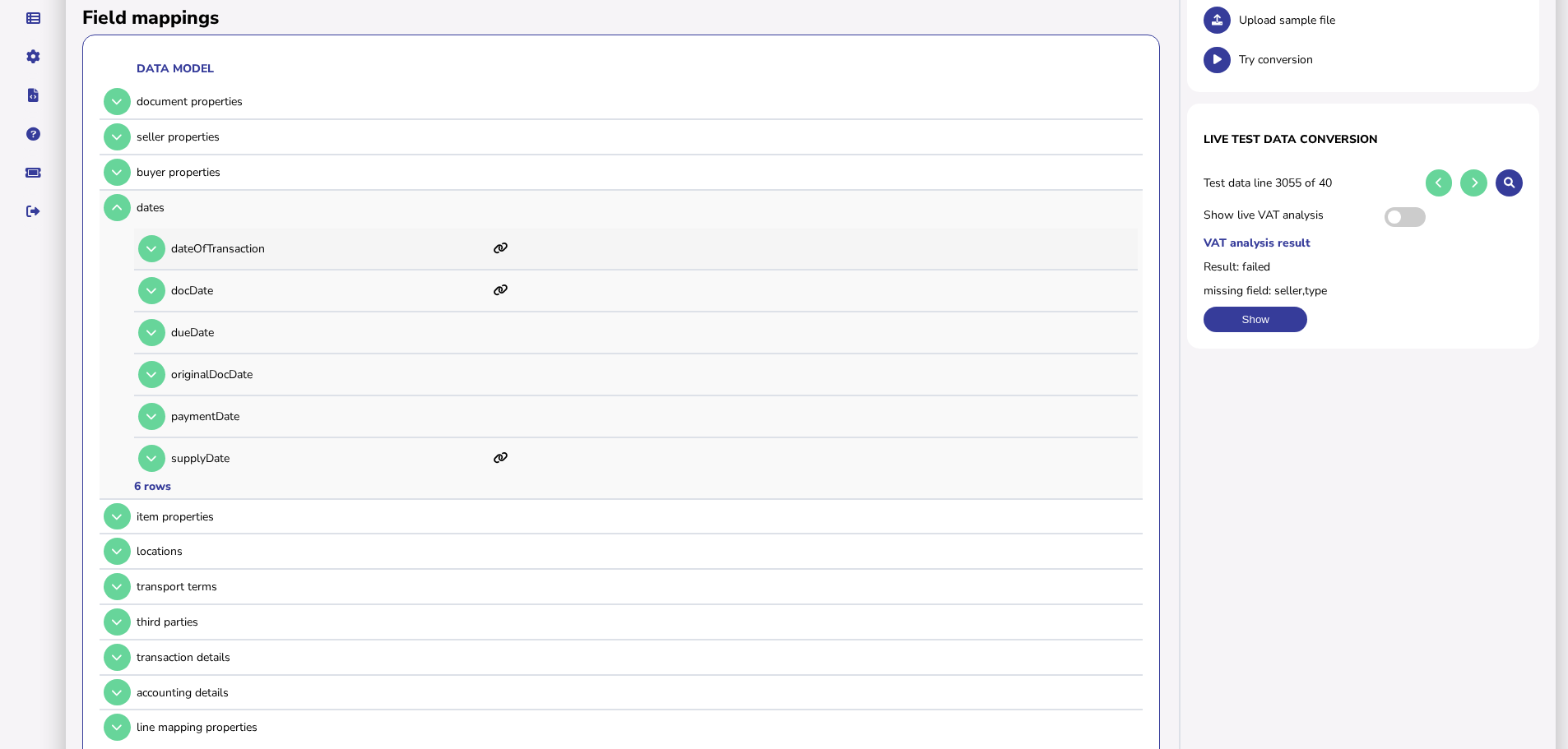
click at [156, 245] on td at bounding box center [151, 249] width 32 height 34
click at [156, 240] on button at bounding box center [152, 248] width 27 height 27
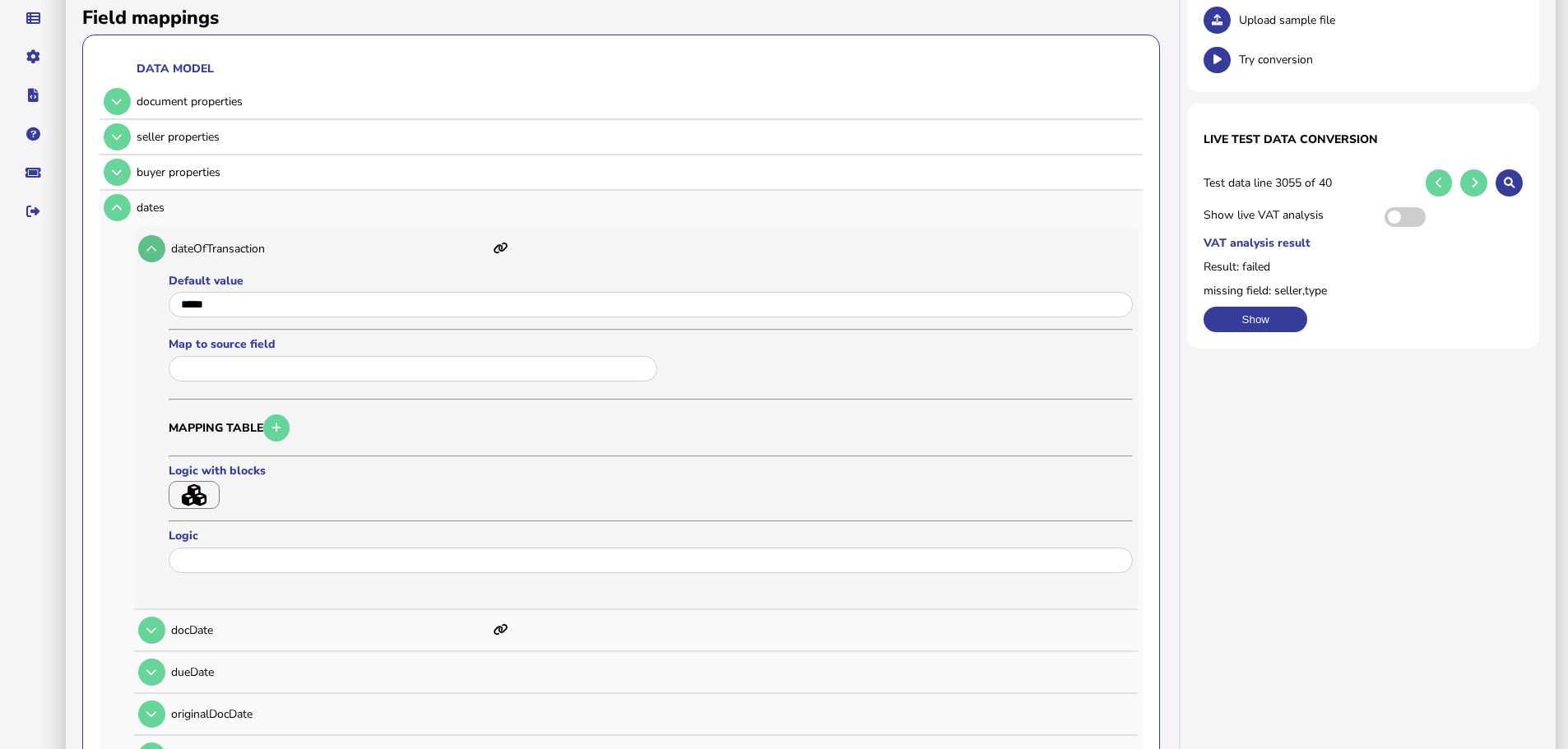
click at [156, 240] on button at bounding box center [152, 248] width 27 height 27
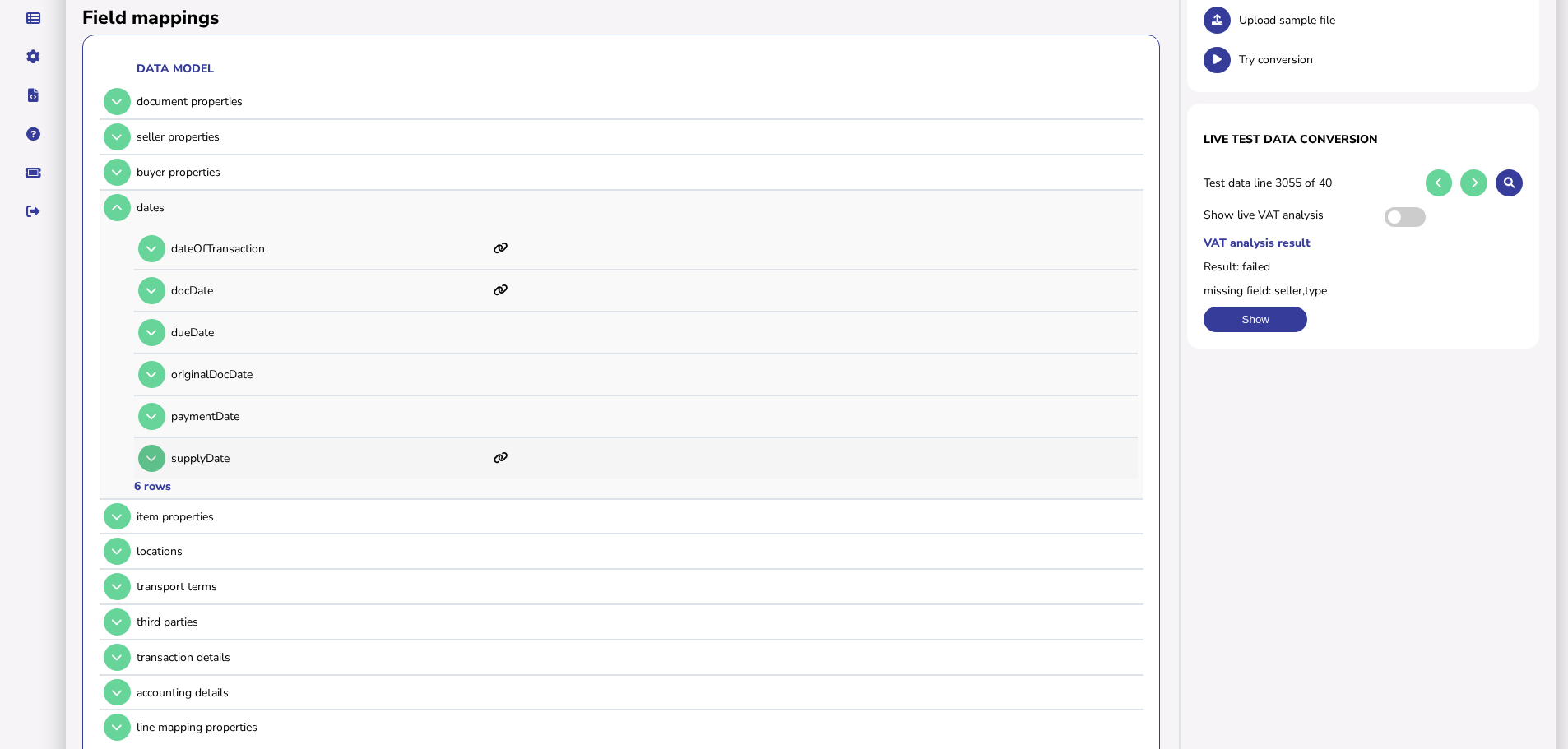
click at [146, 453] on icon at bounding box center [151, 459] width 10 height 11
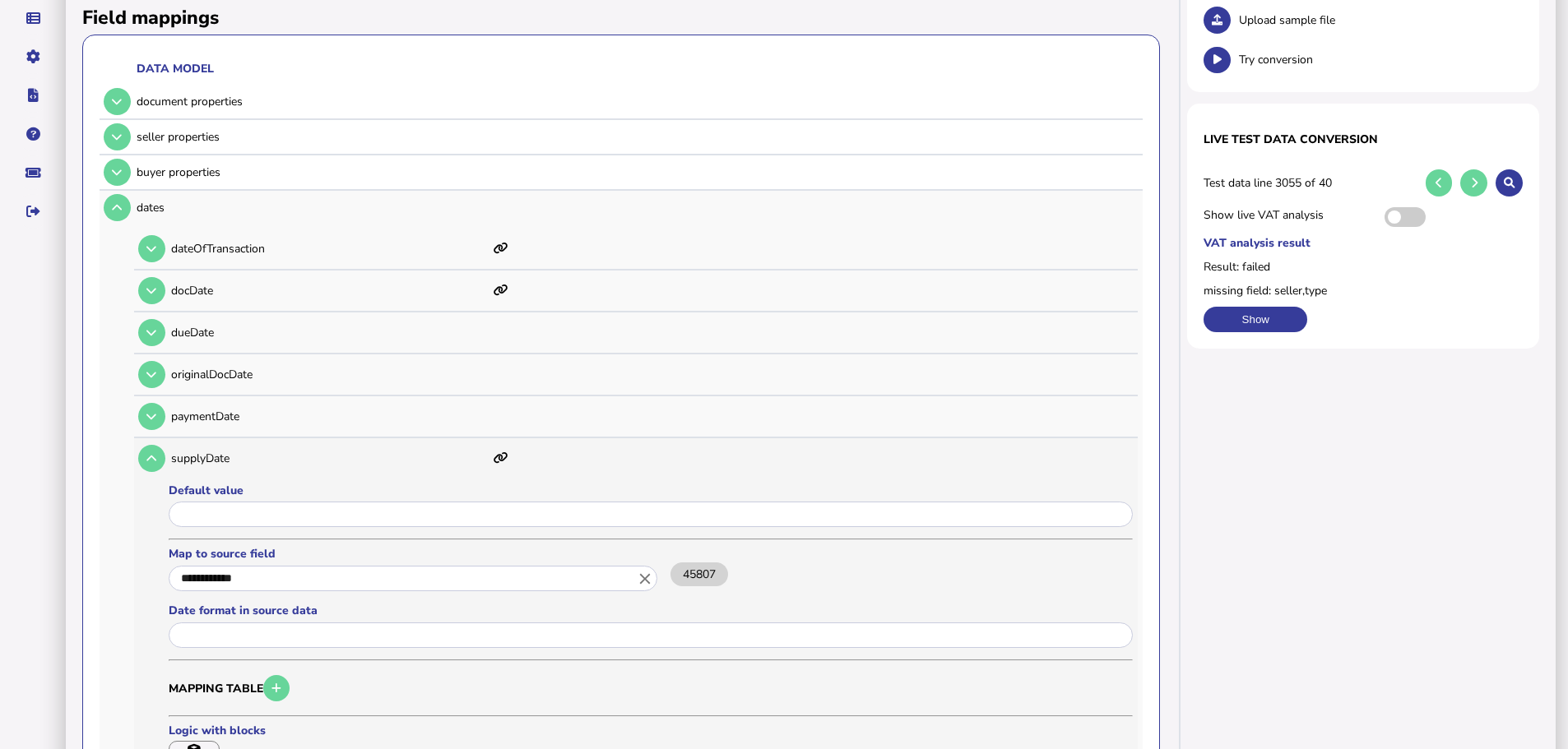
click at [639, 570] on icon "close" at bounding box center [645, 579] width 18 height 18
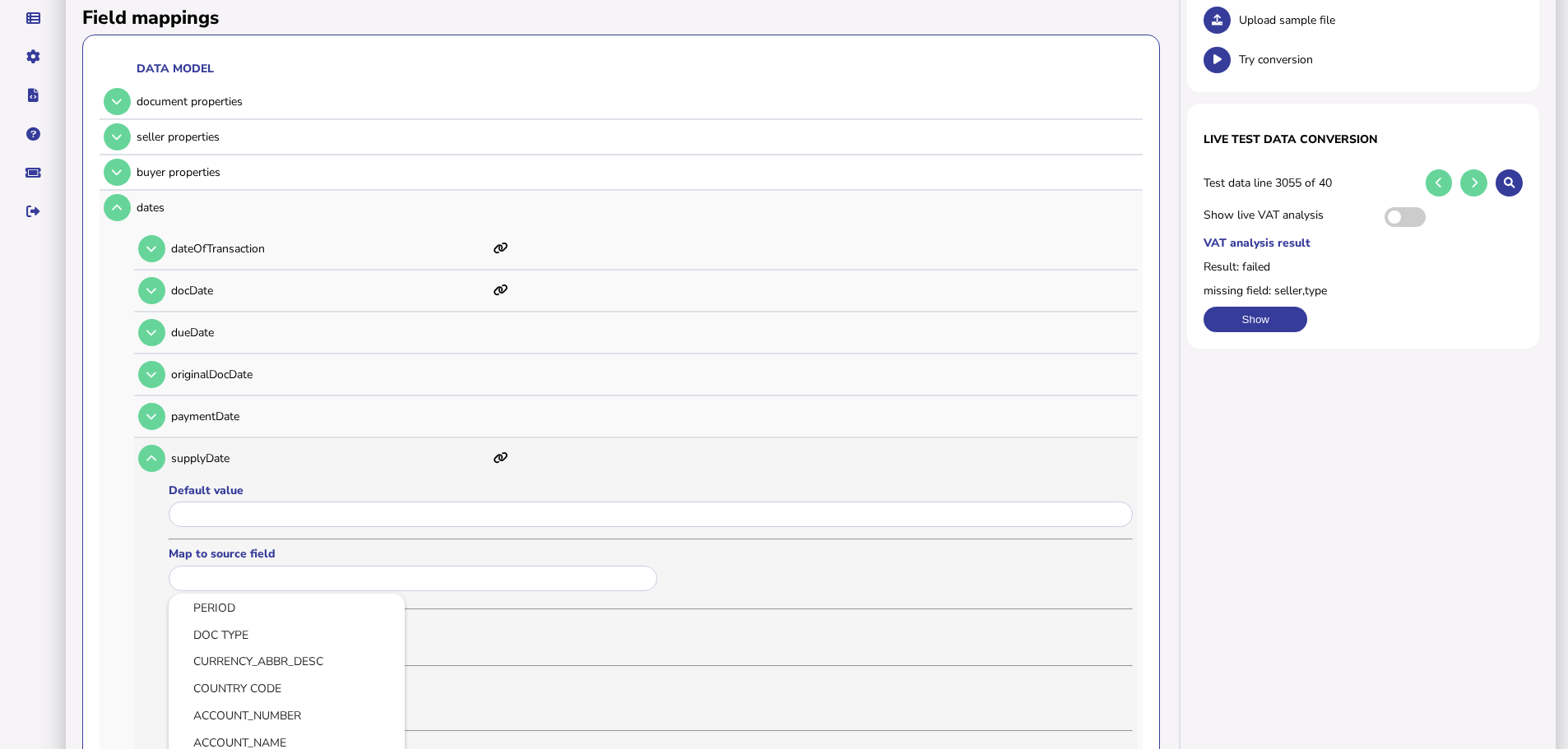
click at [598, 497] on div at bounding box center [784, 374] width 1568 height 749
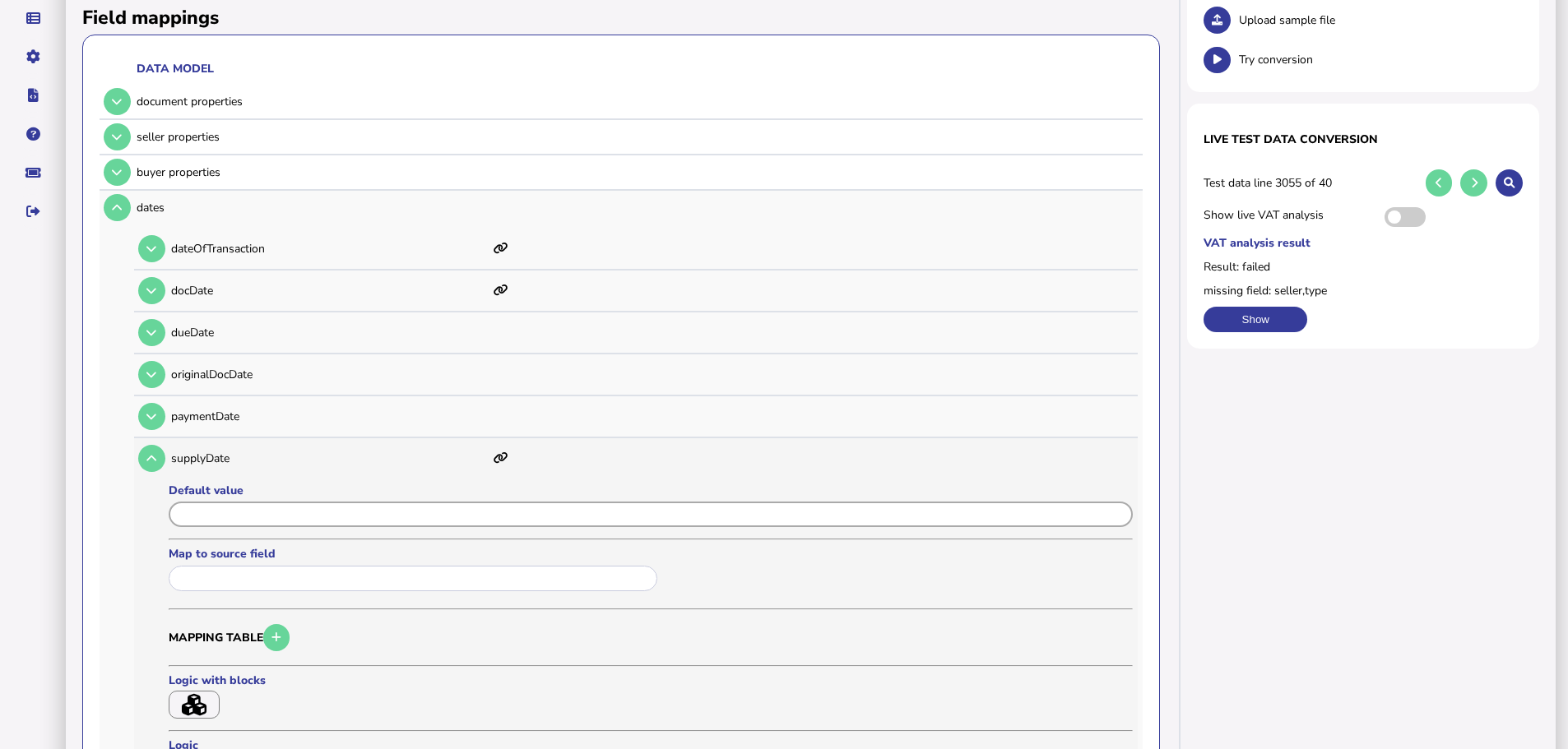
click at [593, 502] on input "input" at bounding box center [650, 514] width 964 height 25
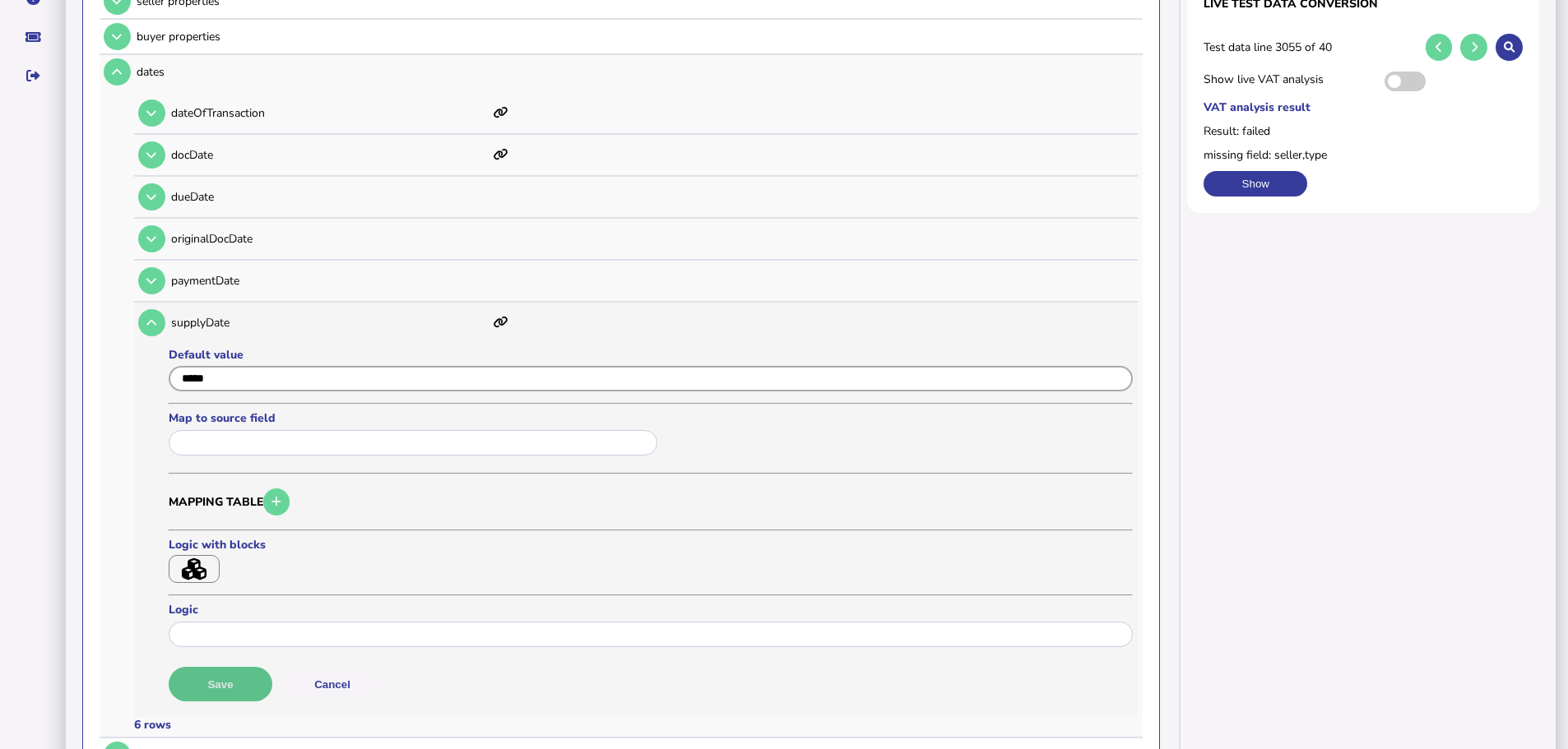
scroll to position [411, 0]
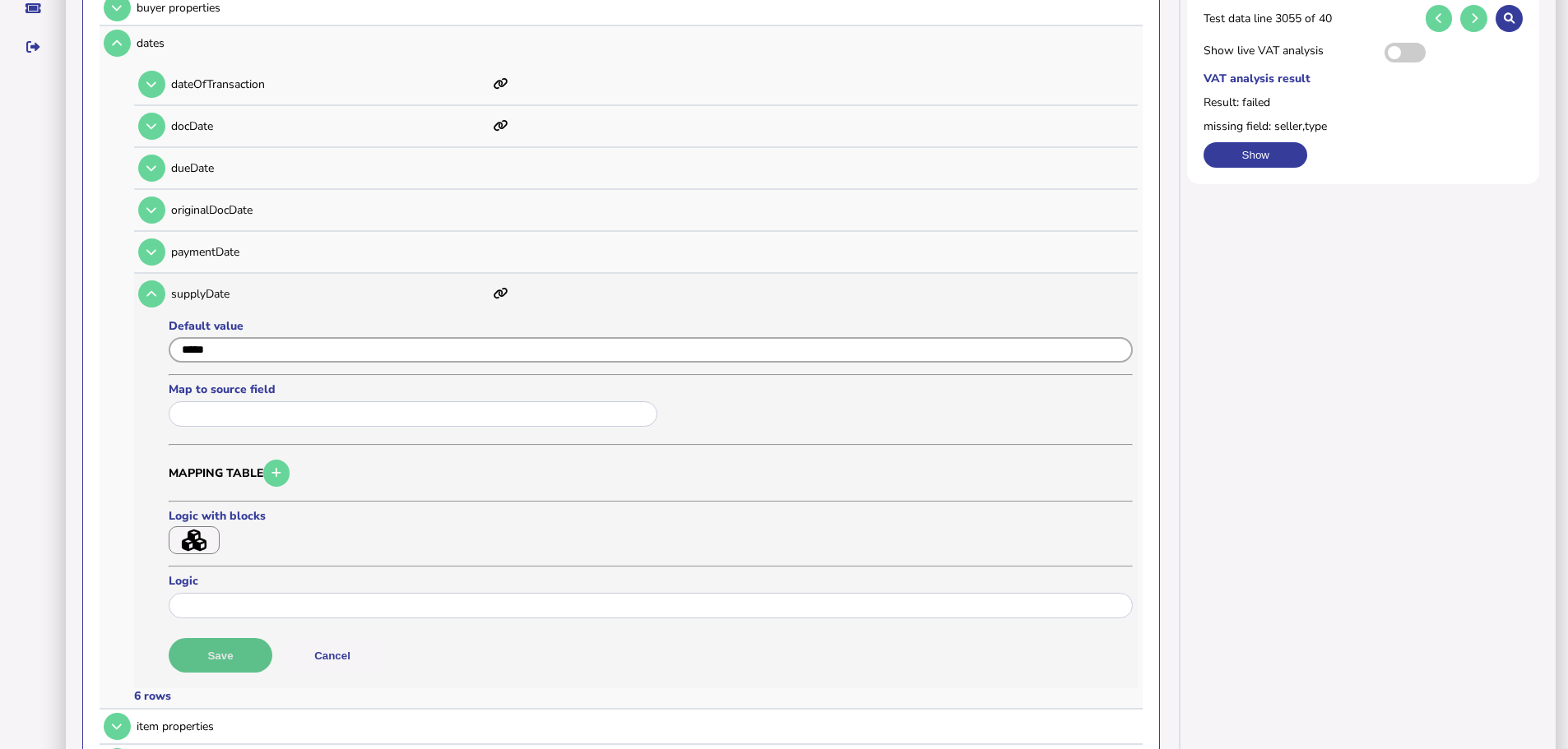
type input "*****"
click at [253, 638] on button "Save" at bounding box center [221, 655] width 104 height 35
click at [154, 288] on icon at bounding box center [151, 294] width 10 height 11
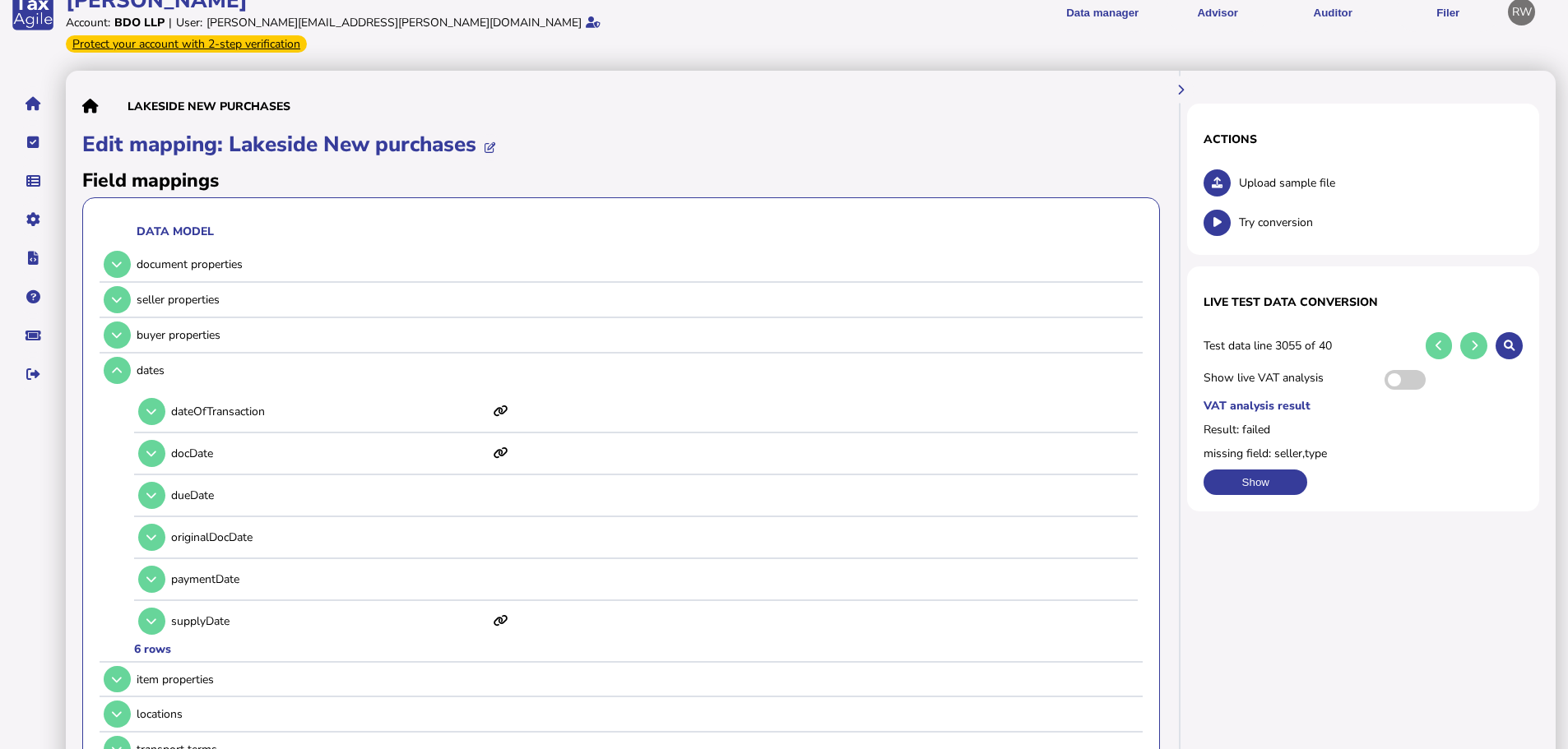
scroll to position [82, 0]
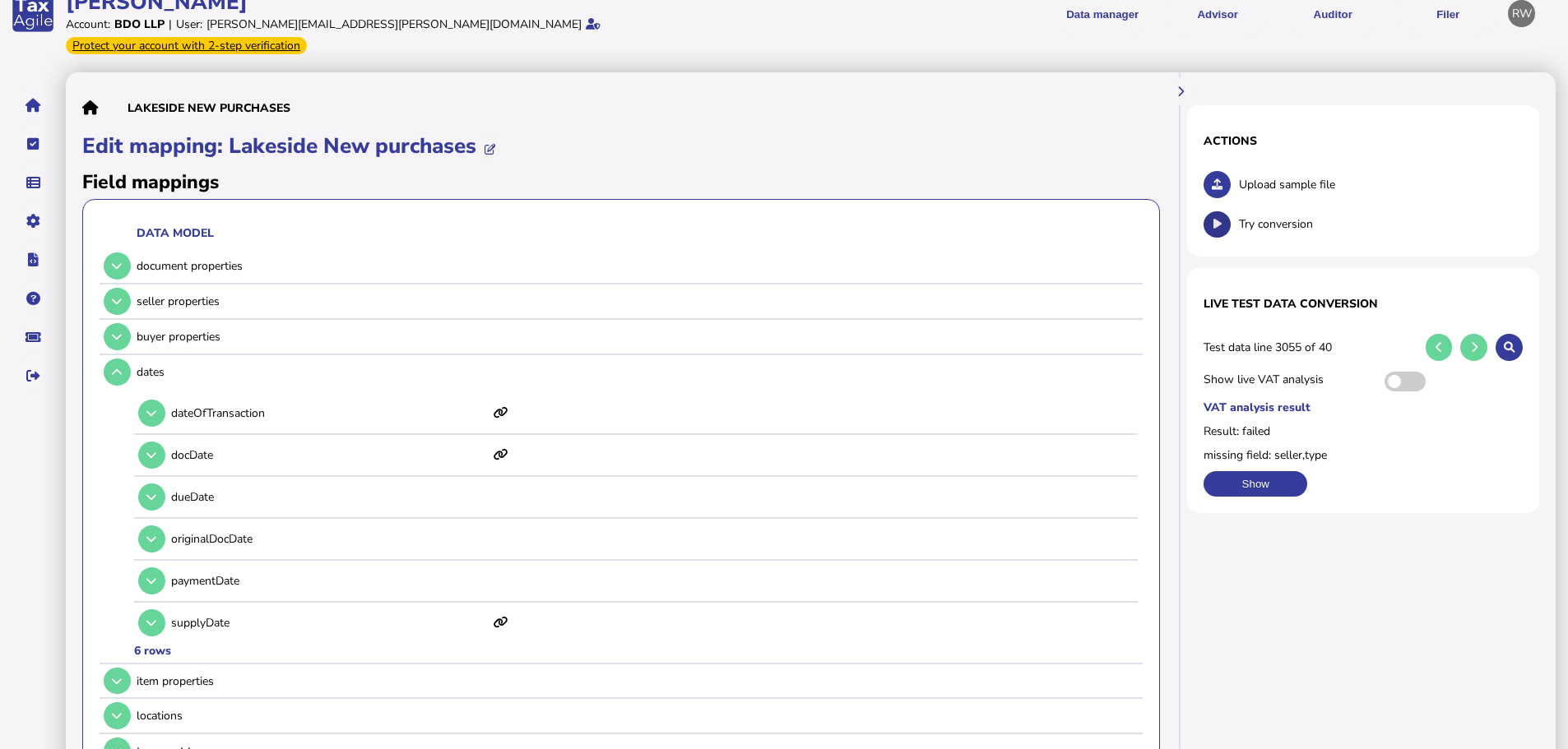
click at [1225, 211] on button at bounding box center [1217, 225] width 27 height 27
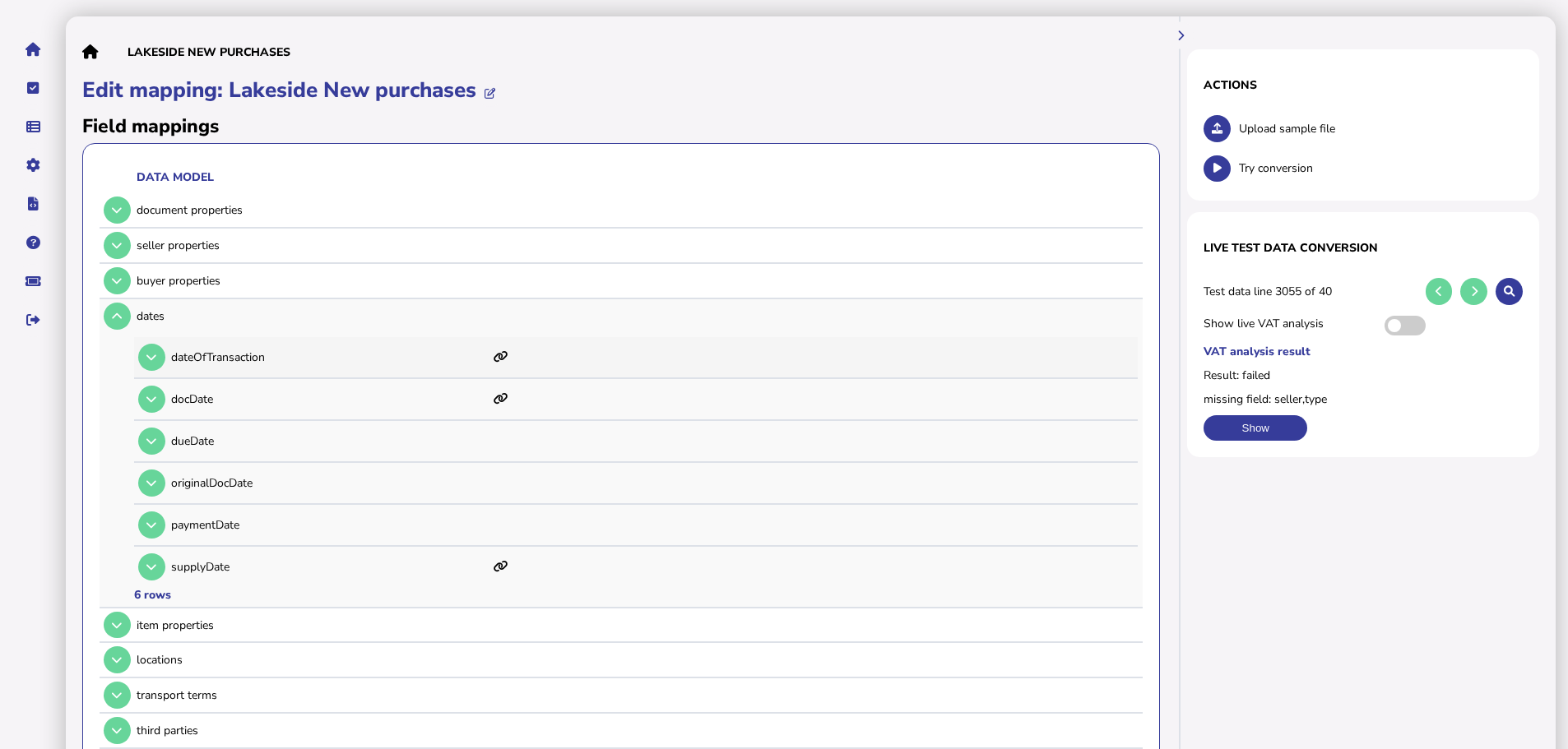
scroll to position [164, 0]
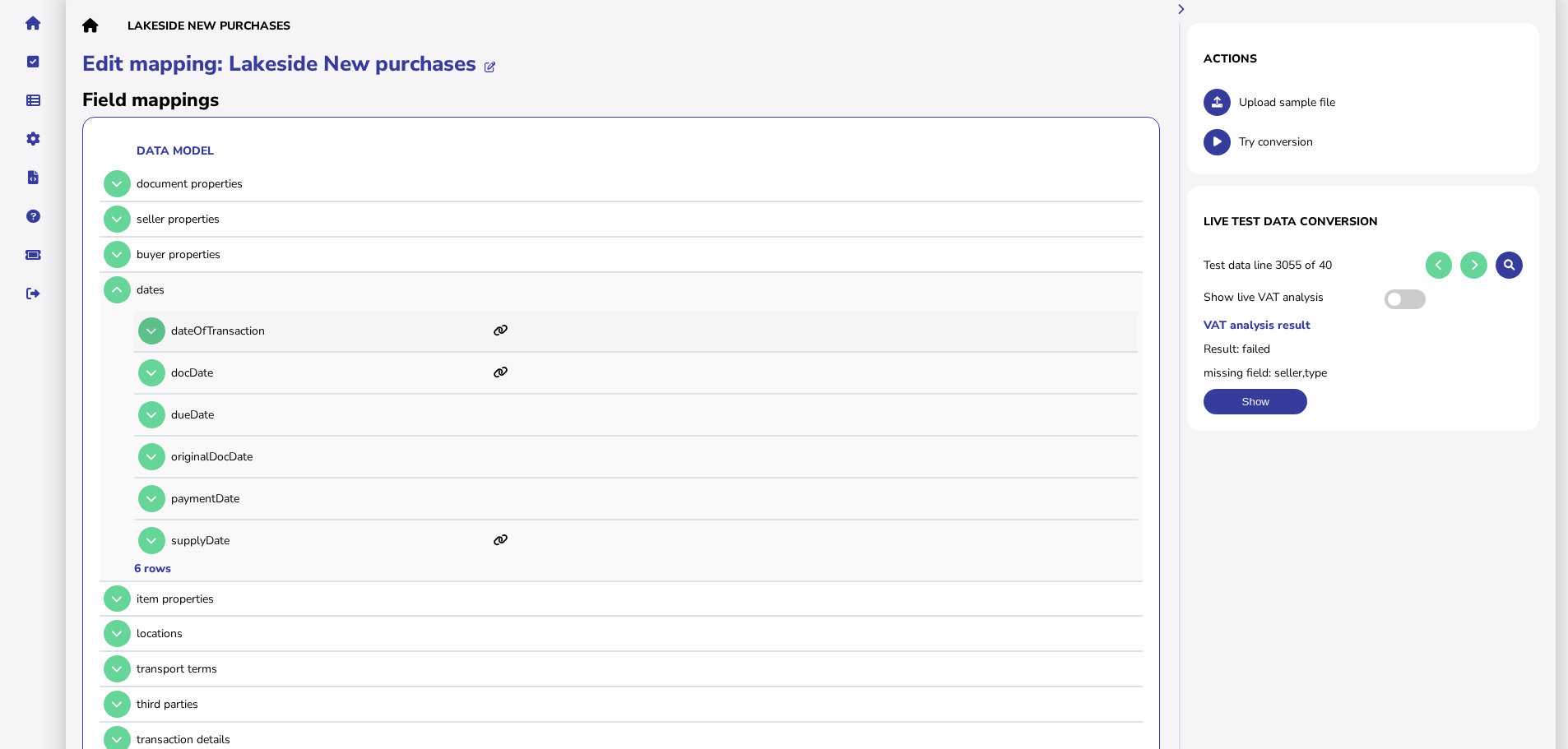
click at [156, 325] on icon at bounding box center [151, 331] width 10 height 11
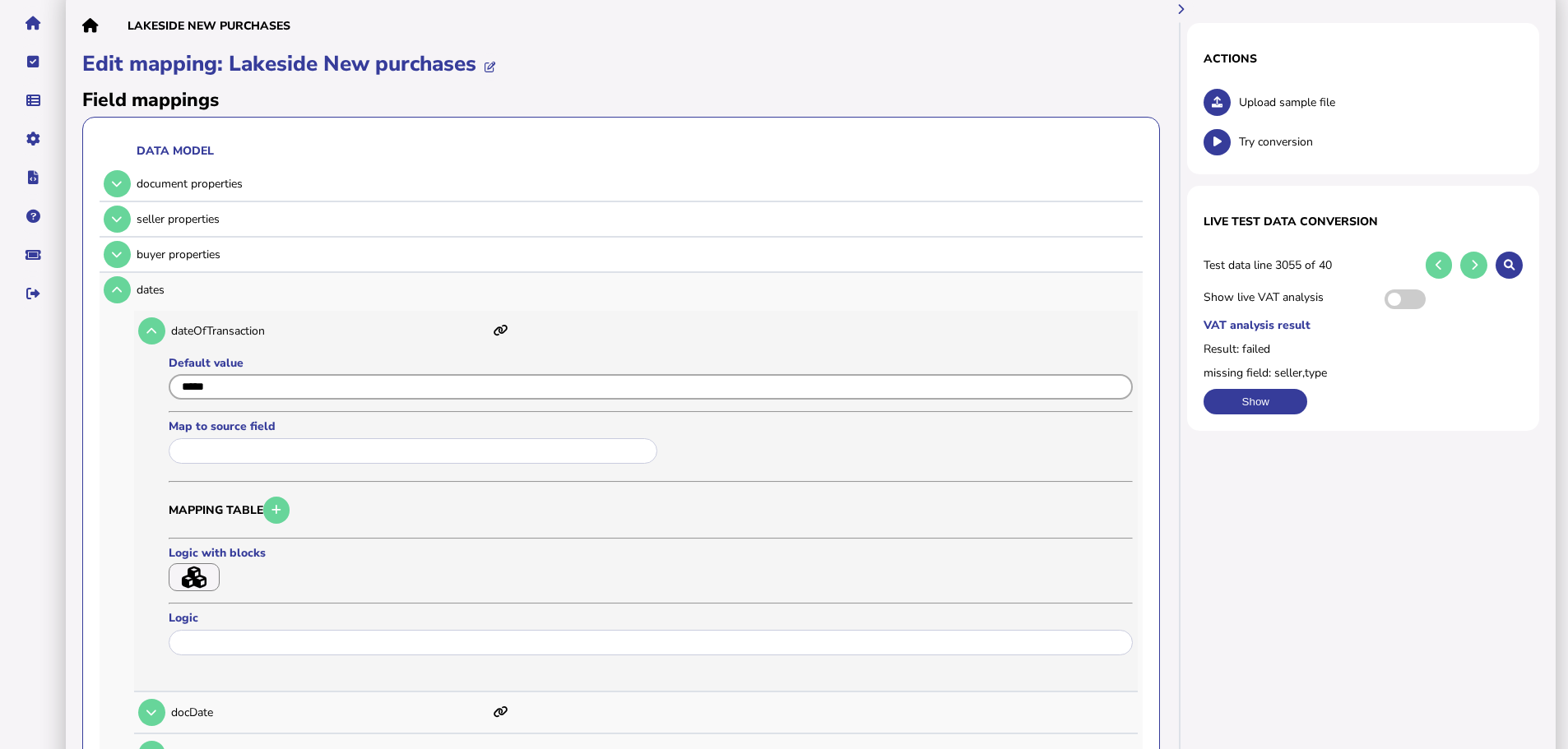
drag, startPoint x: 268, startPoint y: 368, endPoint x: 258, endPoint y: 377, distance: 13.5
click at [261, 374] on input "input" at bounding box center [650, 386] width 964 height 25
click at [258, 438] on input "text" at bounding box center [412, 451] width 489 height 25
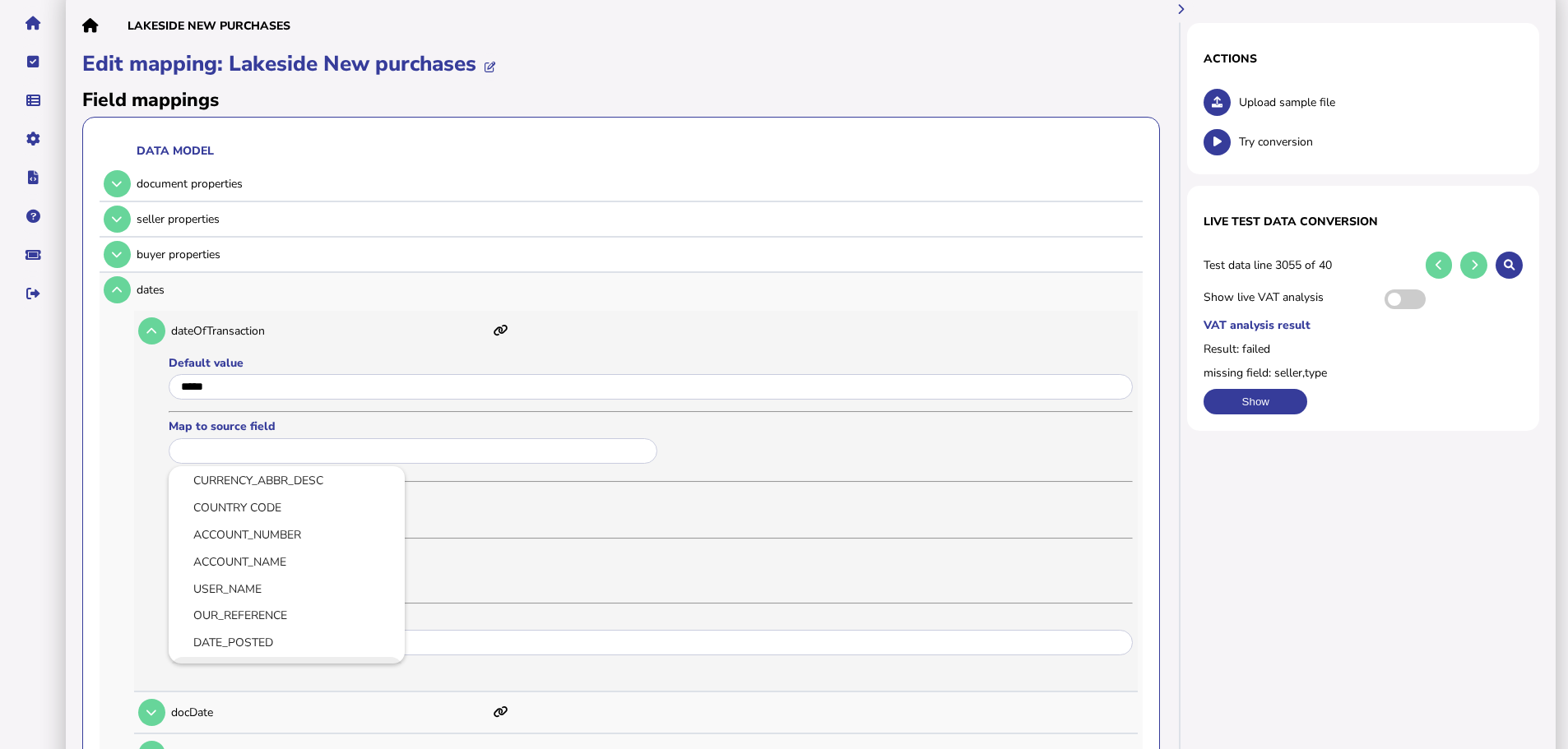
scroll to position [82, 0]
click at [265, 603] on link "DATE_POSTED" at bounding box center [287, 613] width 210 height 21
type input "**********"
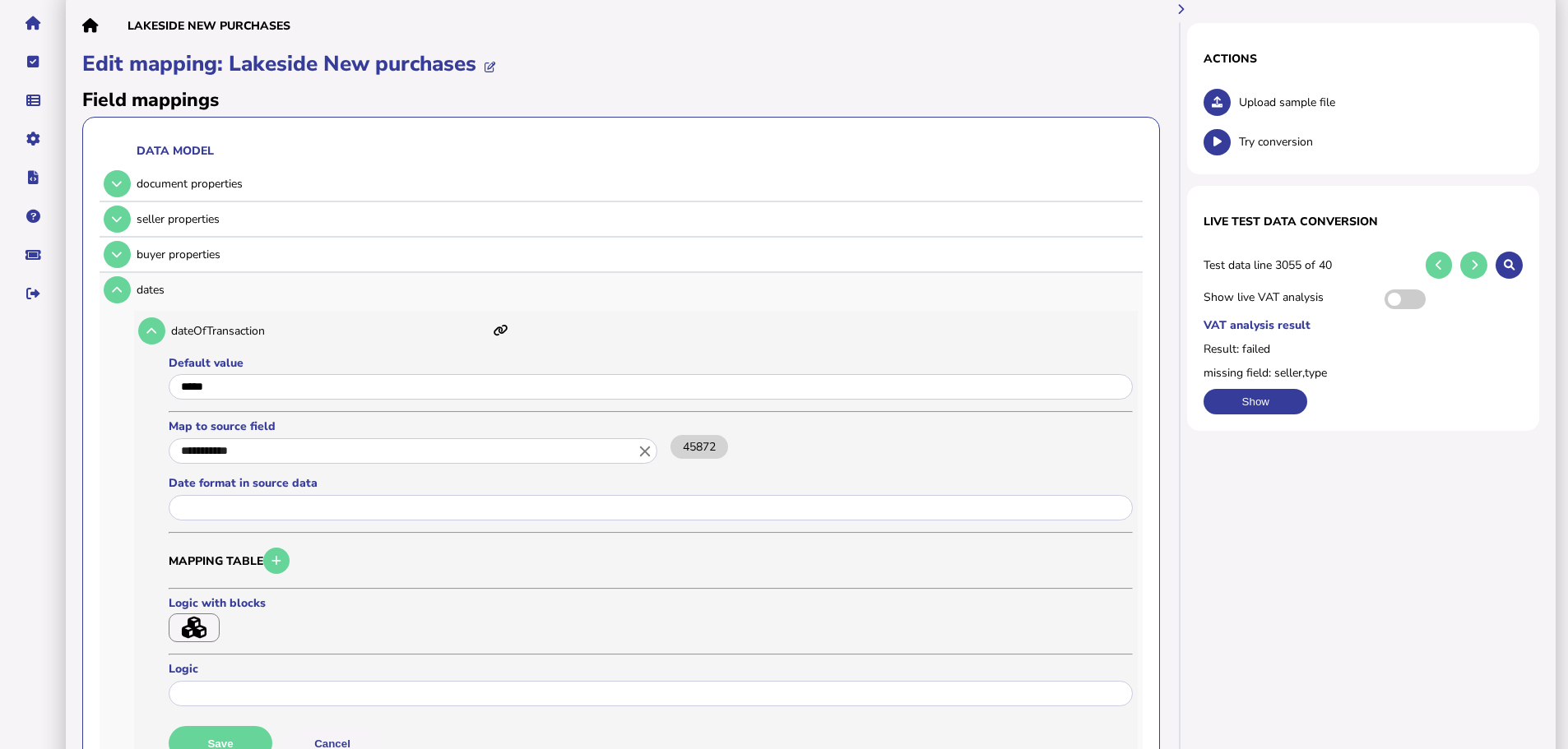
click at [283, 383] on div at bounding box center [650, 389] width 964 height 33
click at [283, 383] on div at bounding box center [650, 389] width 964 height 33
drag, startPoint x: 283, startPoint y: 374, endPoint x: 125, endPoint y: 374, distance: 158.0
click at [125, 374] on tr "**********" at bounding box center [620, 640] width 1043 height 734
click at [235, 726] on button "Save" at bounding box center [221, 743] width 104 height 35
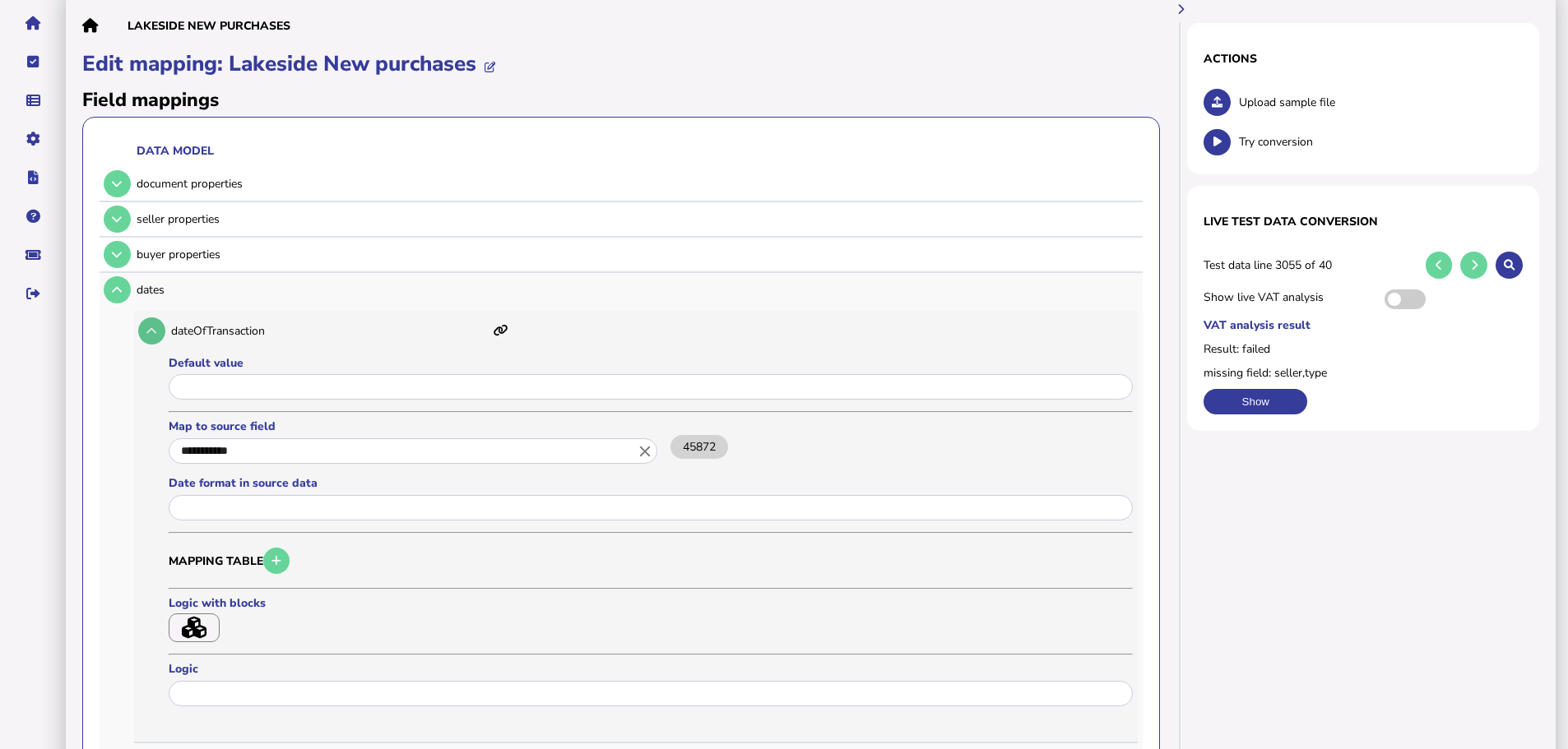
click at [143, 317] on button at bounding box center [152, 331] width 27 height 27
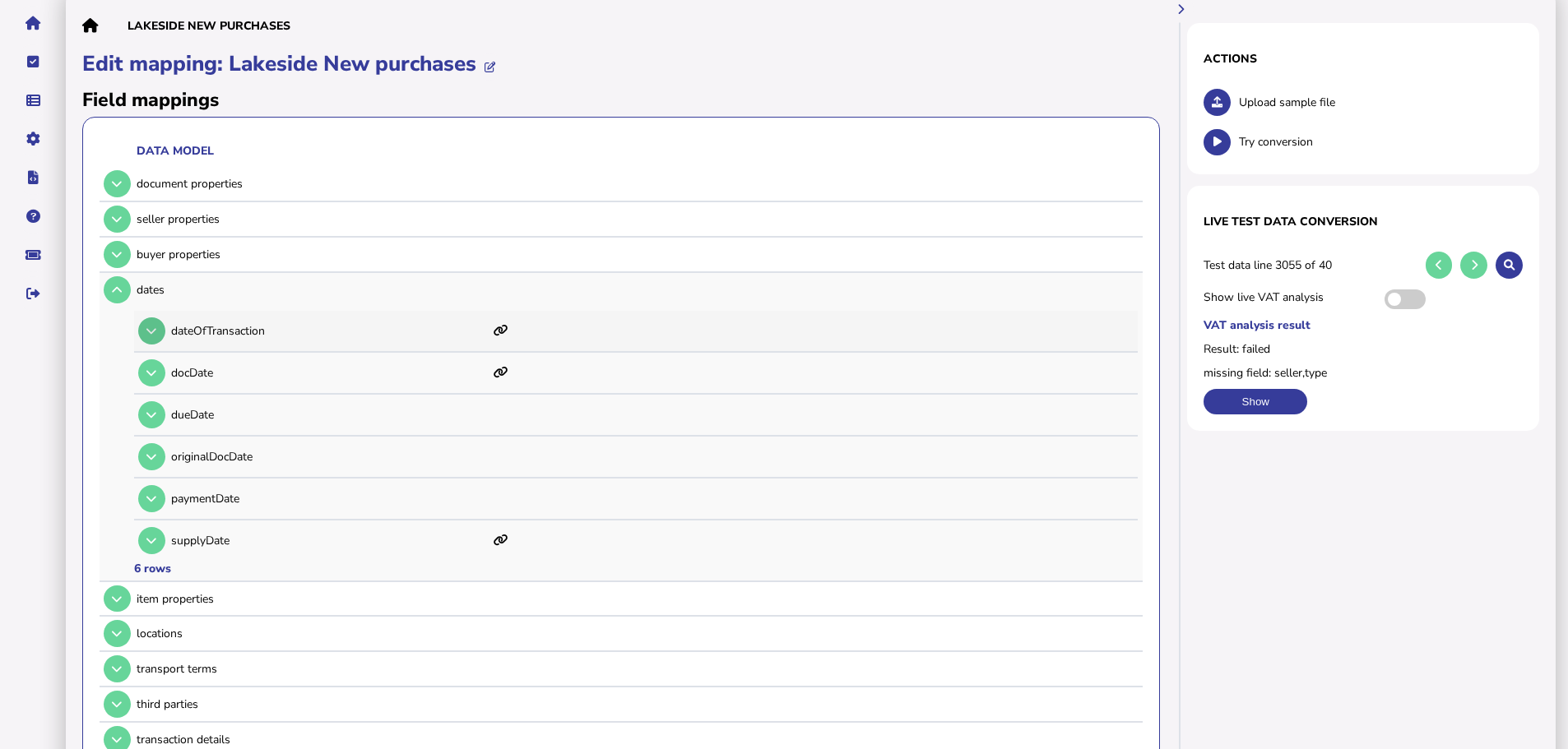
click at [152, 325] on icon at bounding box center [151, 331] width 10 height 11
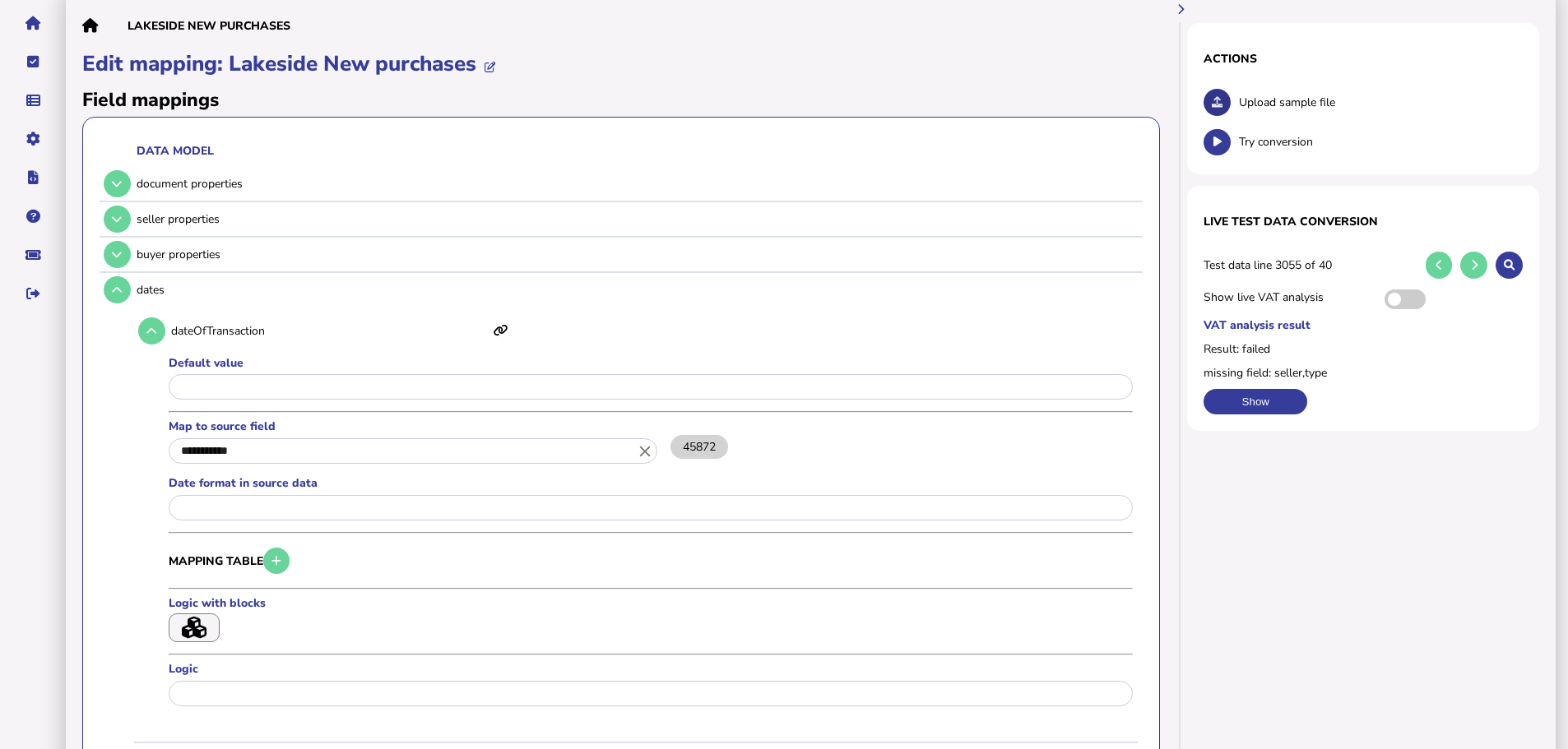
click at [1211, 97] on icon at bounding box center [1217, 102] width 11 height 11
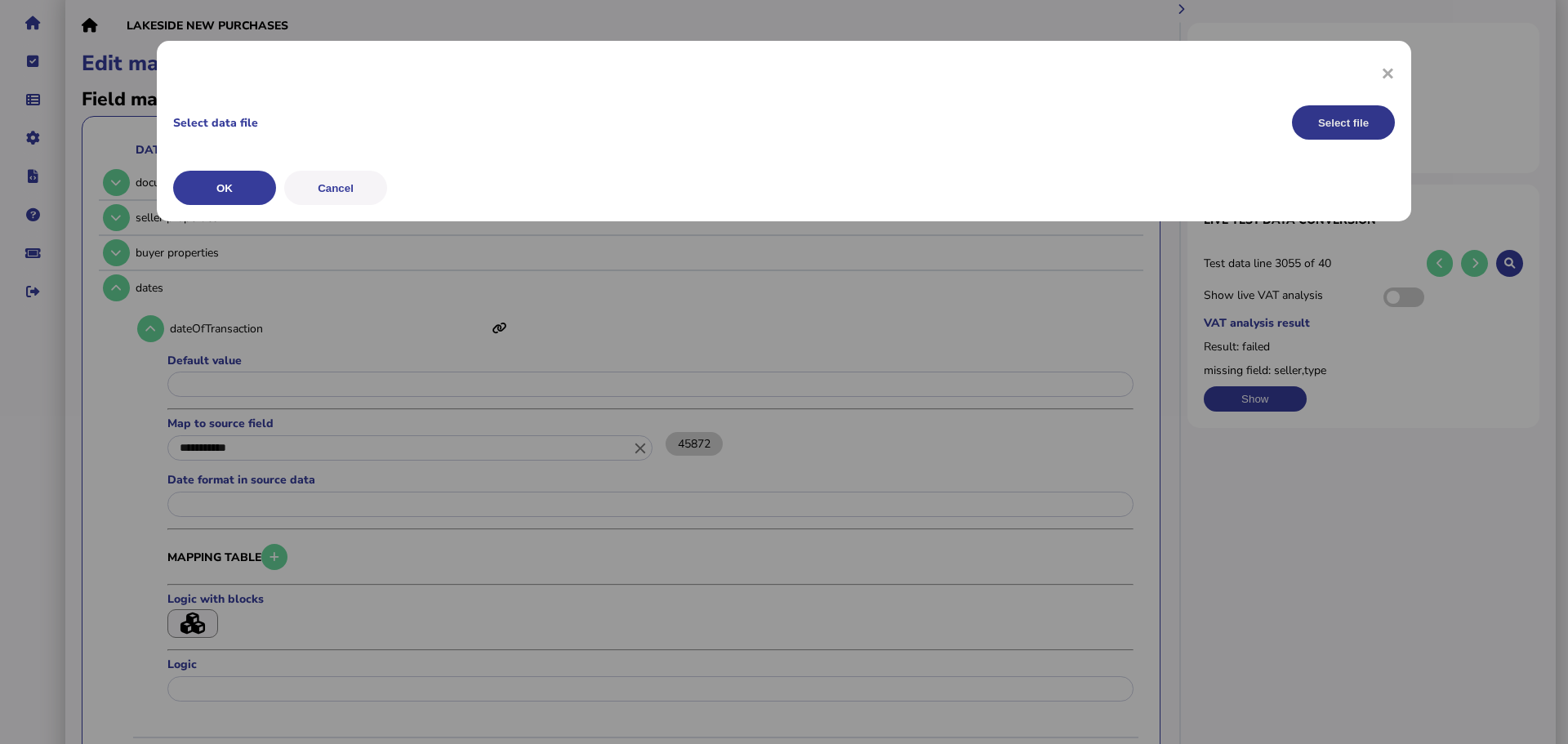
click at [1353, 115] on button "Select file" at bounding box center [1344, 122] width 103 height 35
click at [0, 0] on button "OK" at bounding box center [0, 0] width 0 height 0
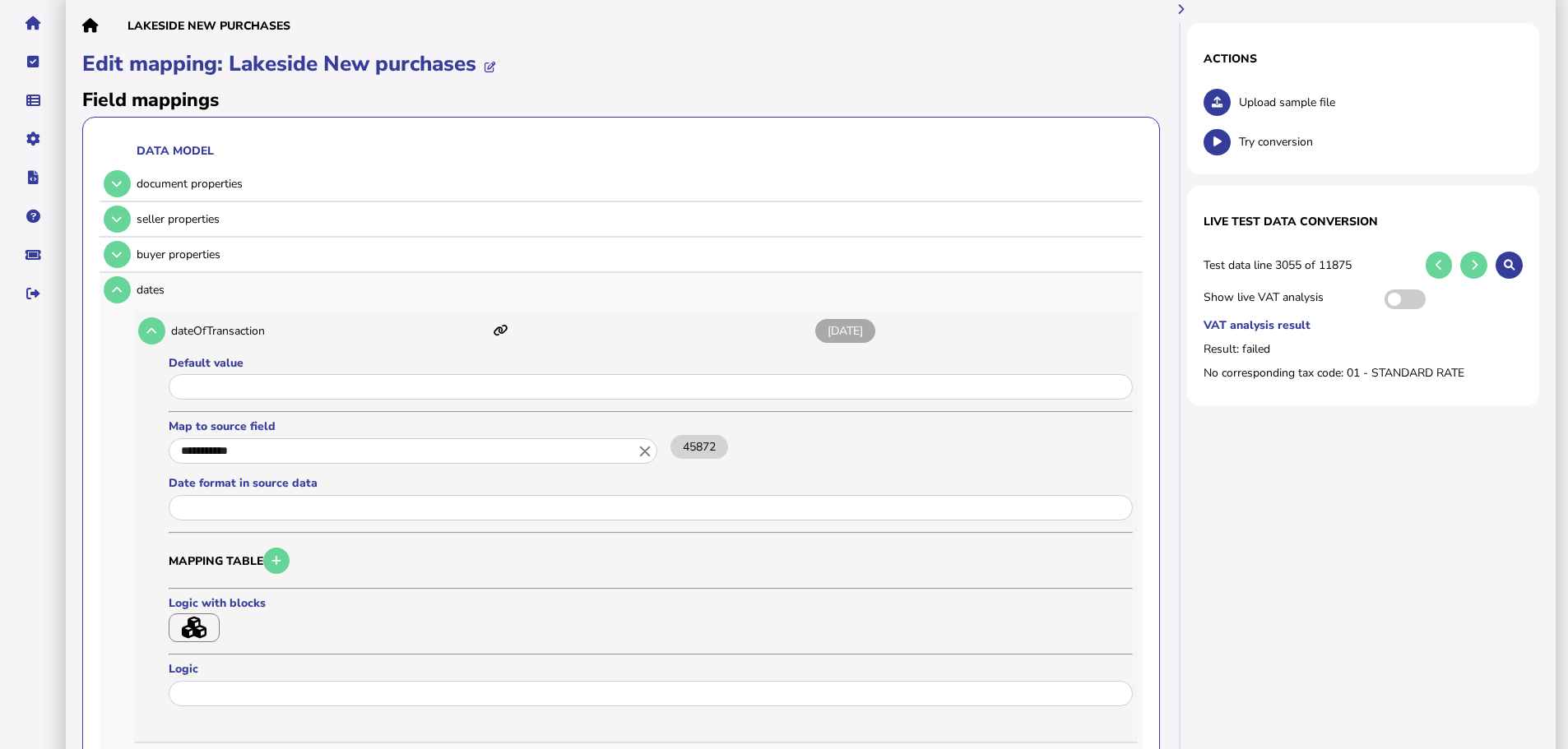
drag, startPoint x: 892, startPoint y: 307, endPoint x: 821, endPoint y: 298, distance: 71.6
click at [821, 311] on td "[DATE]" at bounding box center [973, 331] width 318 height 40
copy span "[DATE]"
drag, startPoint x: 136, startPoint y: 320, endPoint x: 145, endPoint y: 322, distance: 9.2
click at [137, 320] on td at bounding box center [151, 331] width 32 height 34
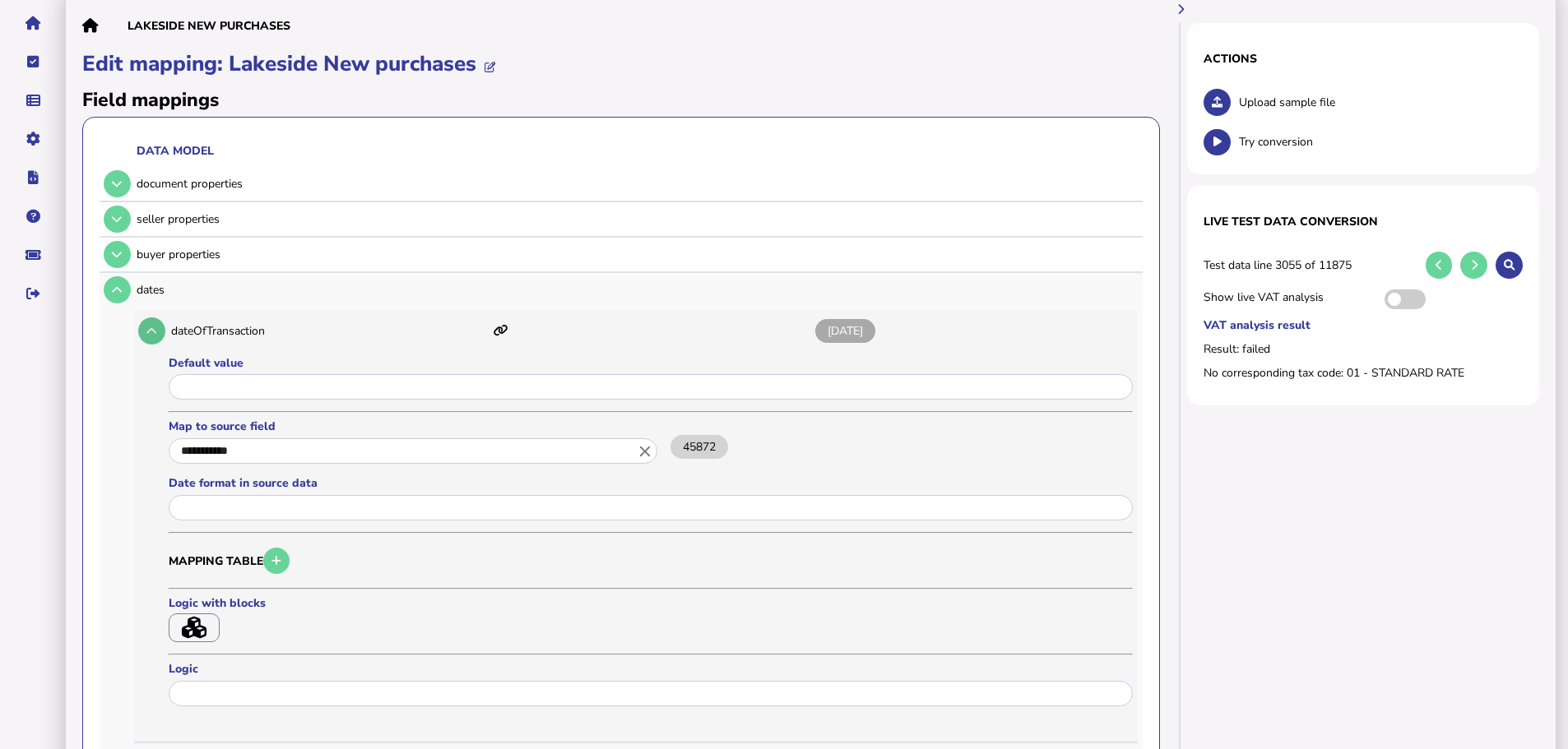
click at [149, 321] on button at bounding box center [152, 331] width 27 height 27
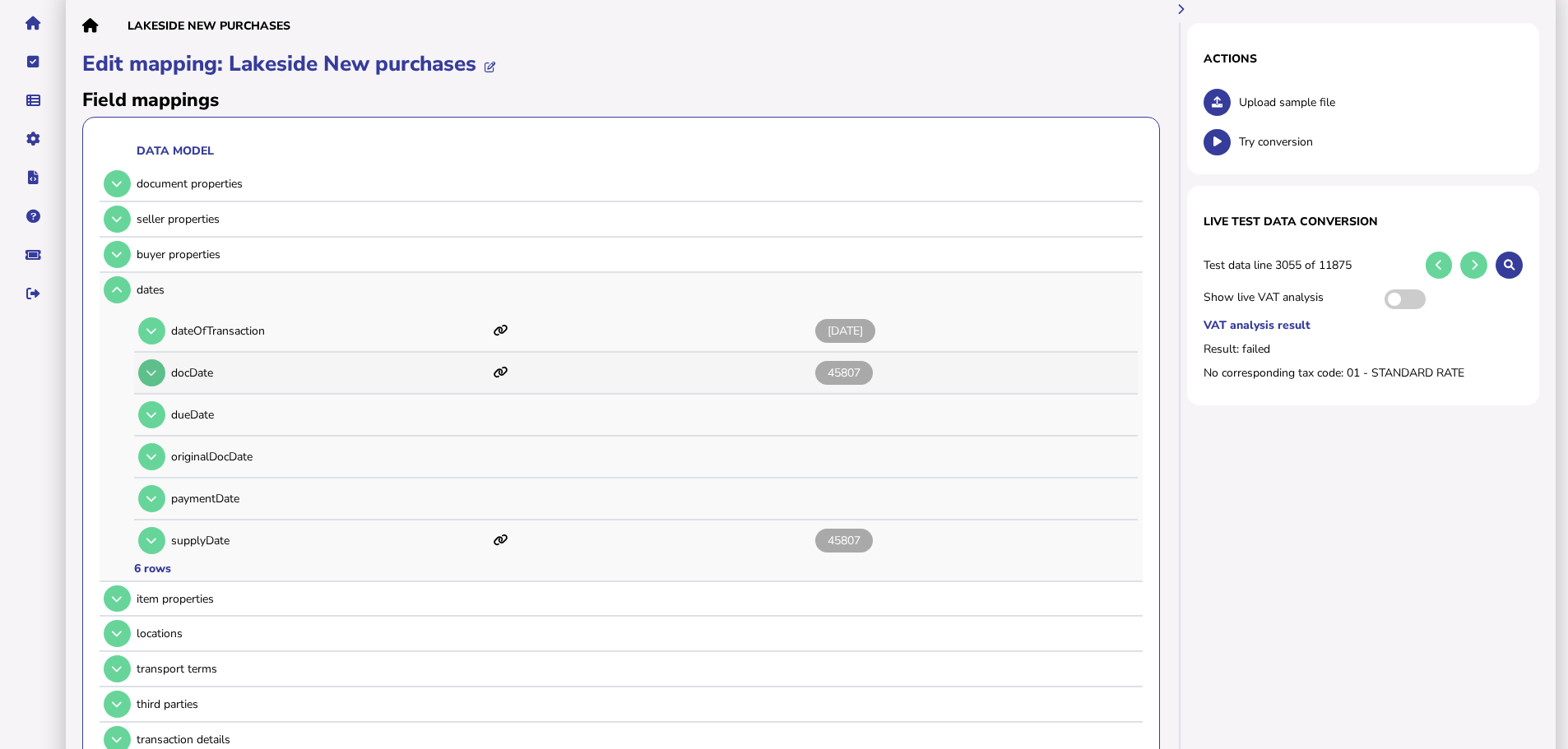
click at [160, 364] on button at bounding box center [152, 373] width 27 height 27
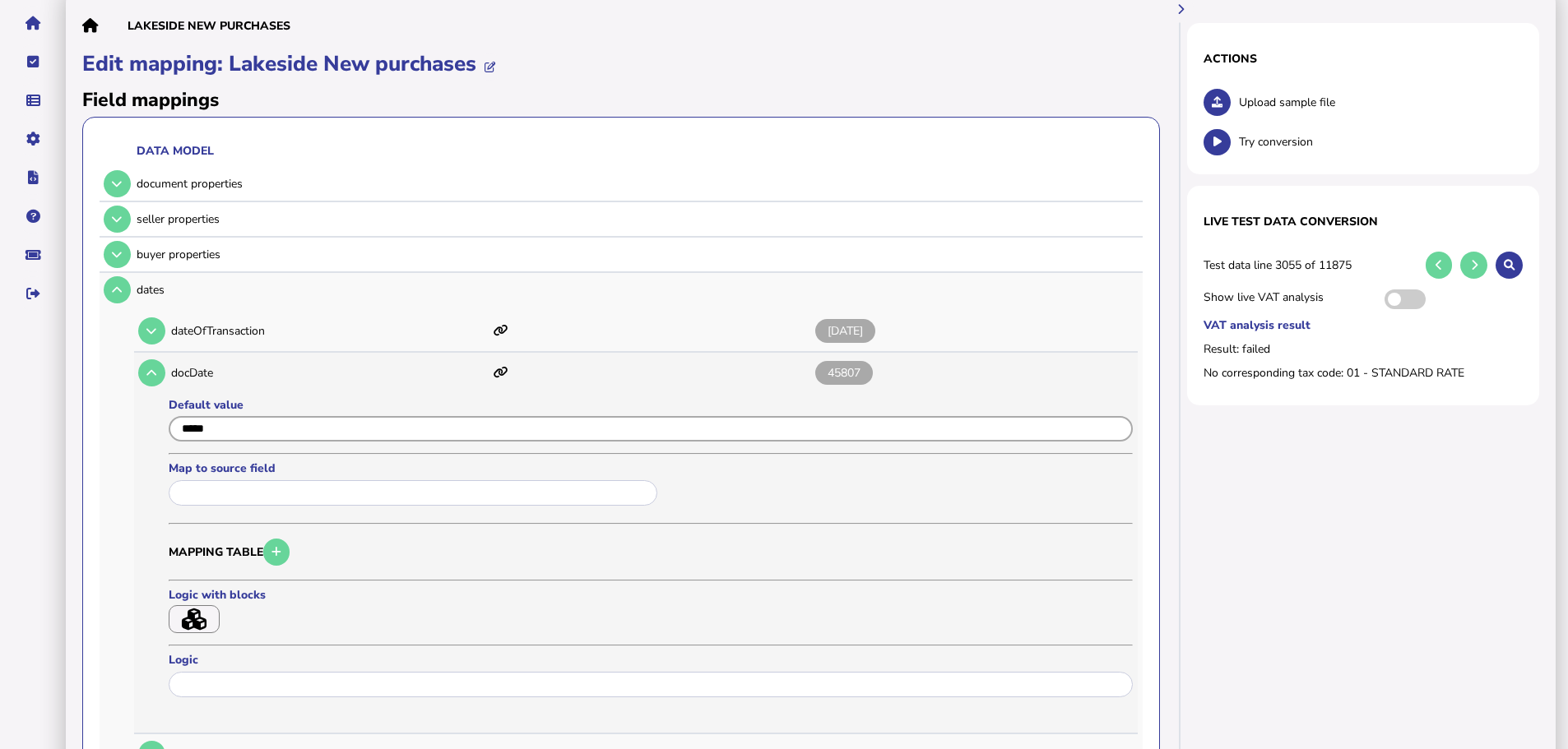
drag, startPoint x: 266, startPoint y: 414, endPoint x: 173, endPoint y: 411, distance: 93.0
click at [173, 416] on input "input" at bounding box center [650, 428] width 964 height 25
paste input "**********"
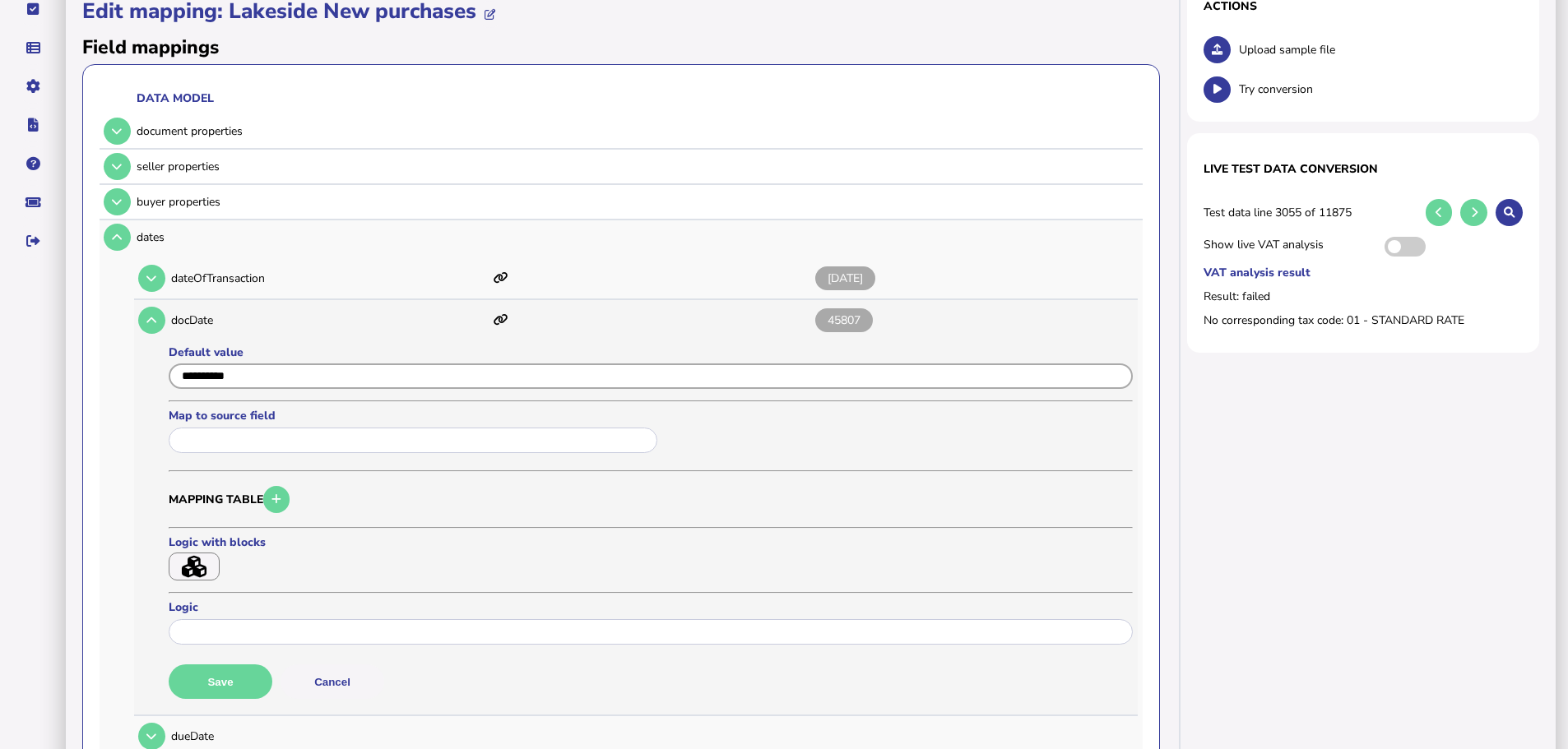
scroll to position [246, 0]
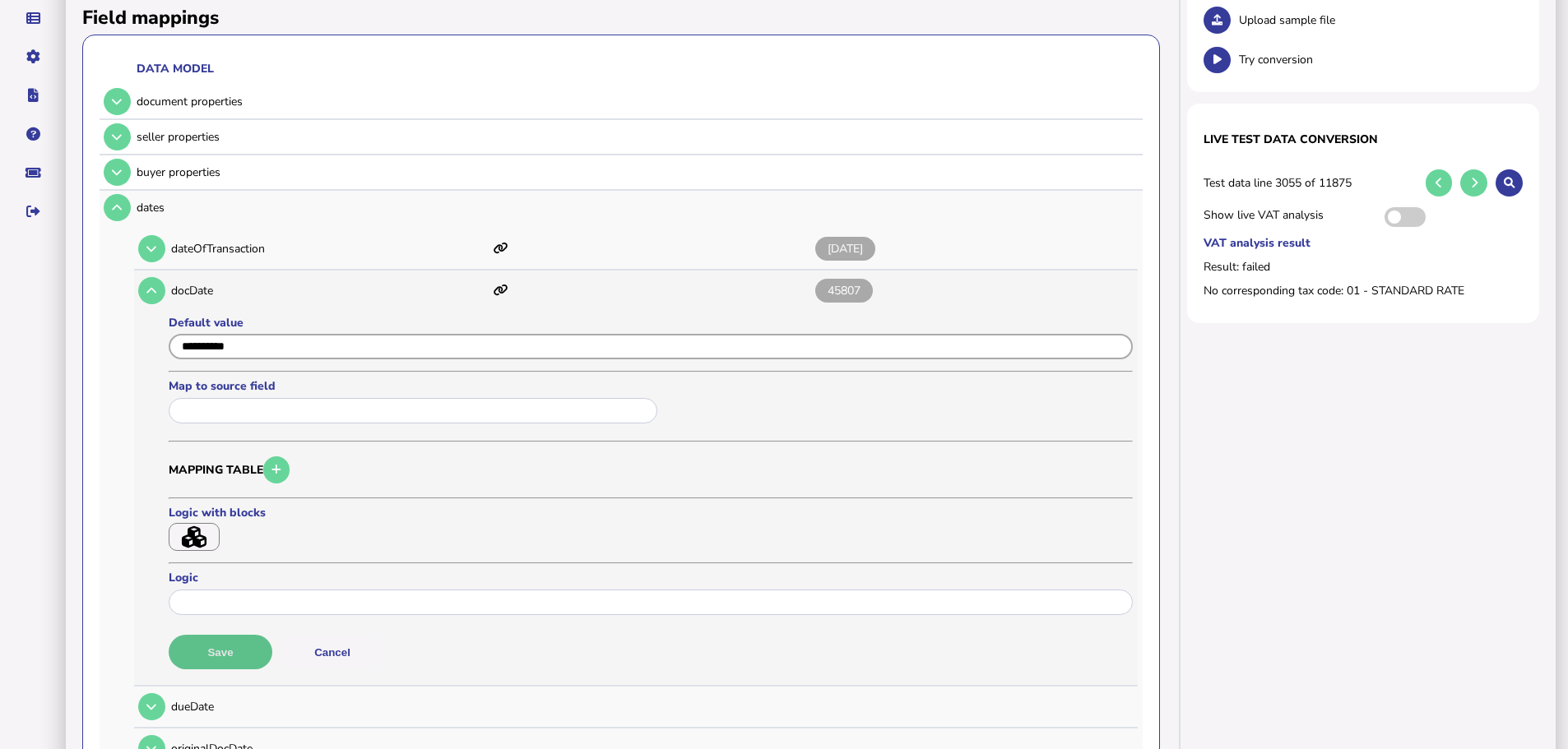
type input "**********"
click at [227, 636] on button "Save" at bounding box center [221, 651] width 104 height 35
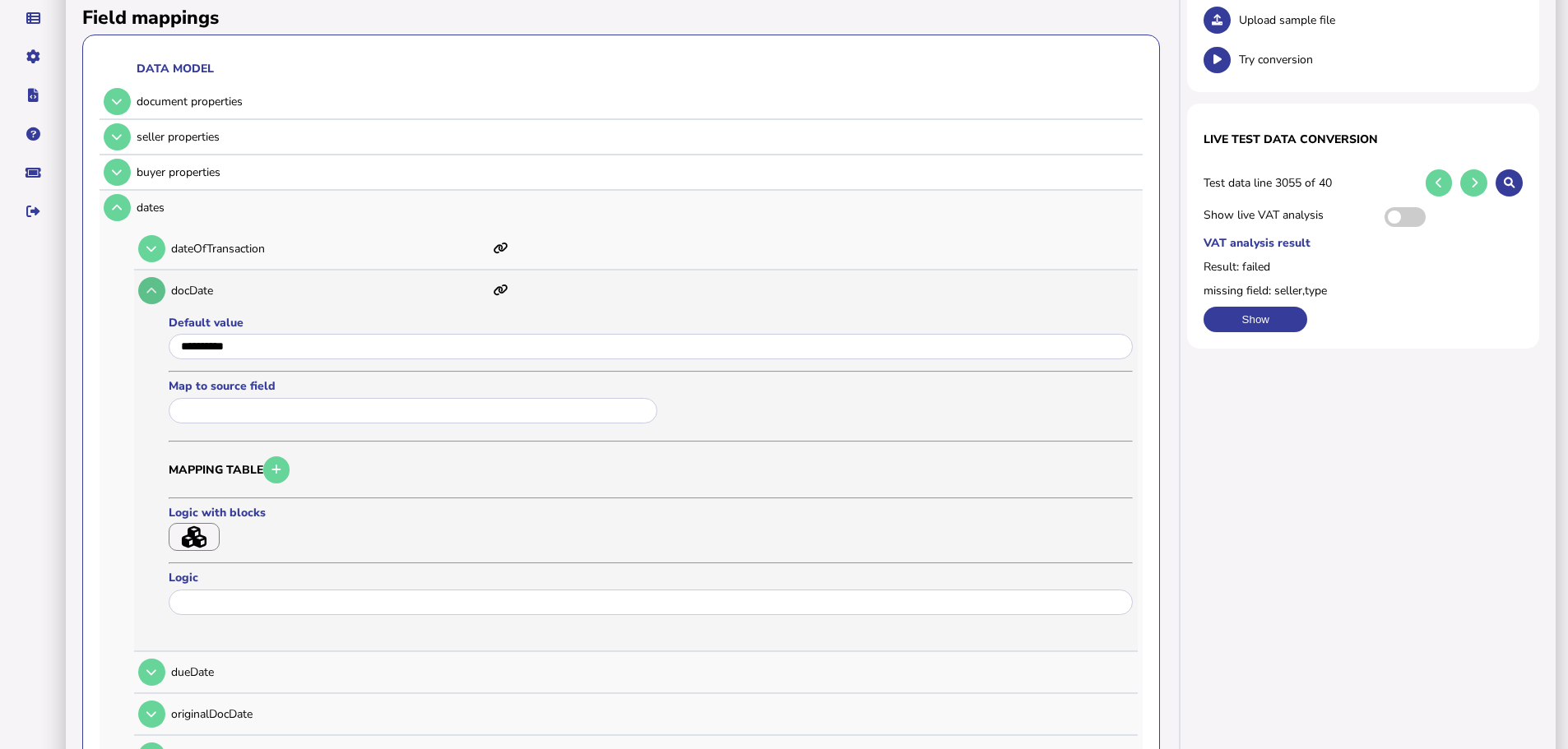
click at [158, 277] on button at bounding box center [152, 290] width 27 height 27
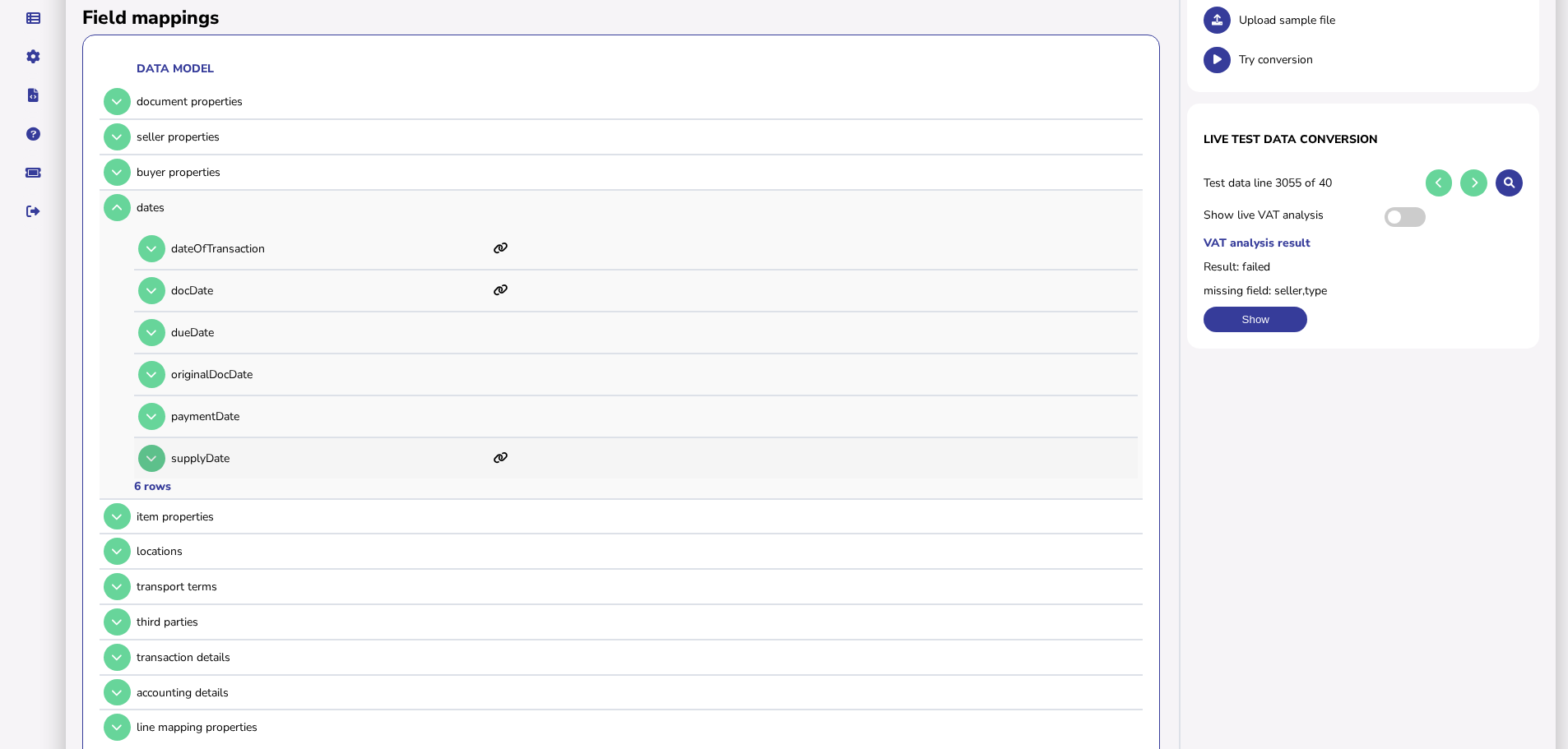
click at [152, 453] on icon at bounding box center [151, 459] width 10 height 11
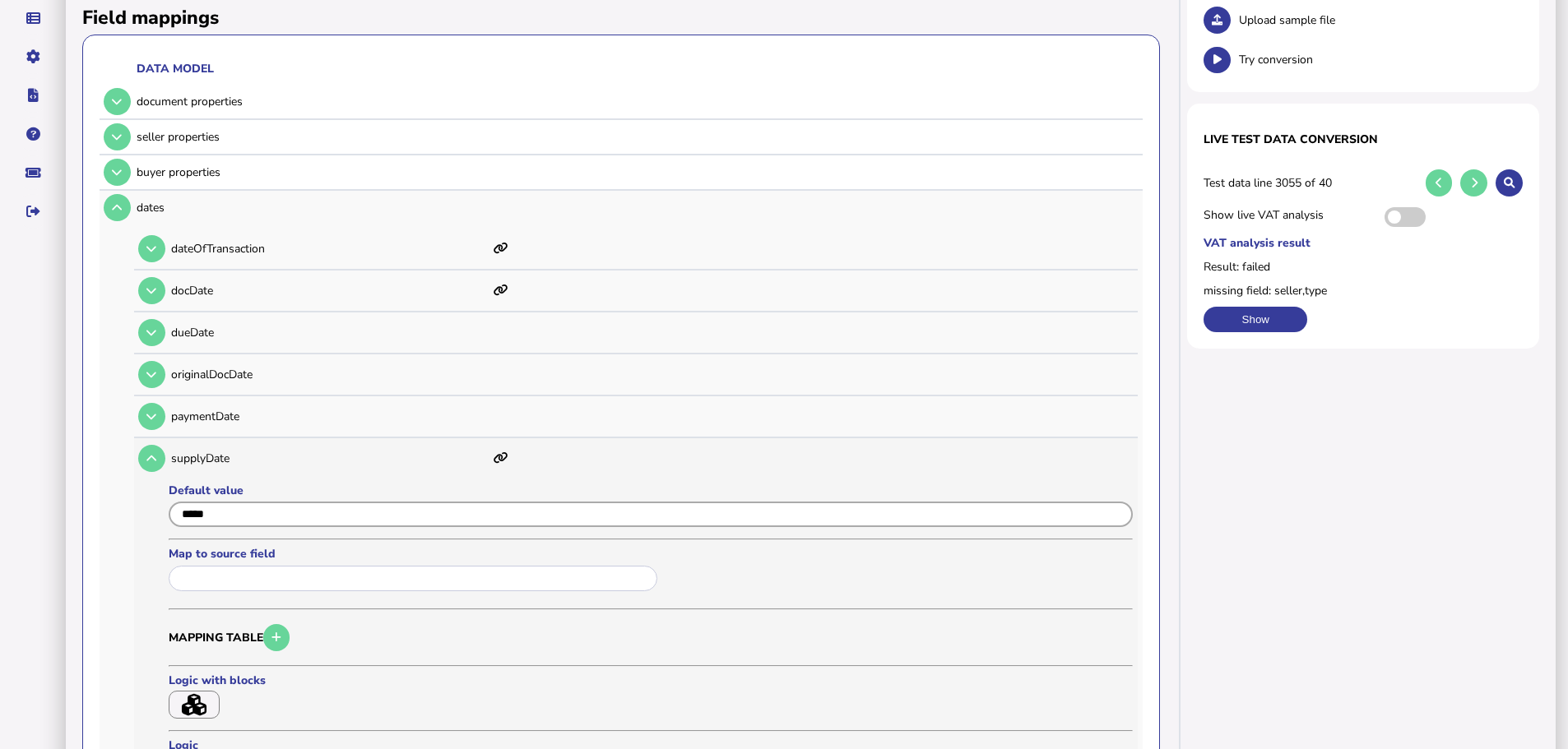
drag, startPoint x: 237, startPoint y: 493, endPoint x: 155, endPoint y: 491, distance: 82.0
click at [155, 491] on tr "supplyDate Default value Map to source field Mapping table Logic with blocks Lo…" at bounding box center [636, 628] width 1003 height 380
paste input "**********"
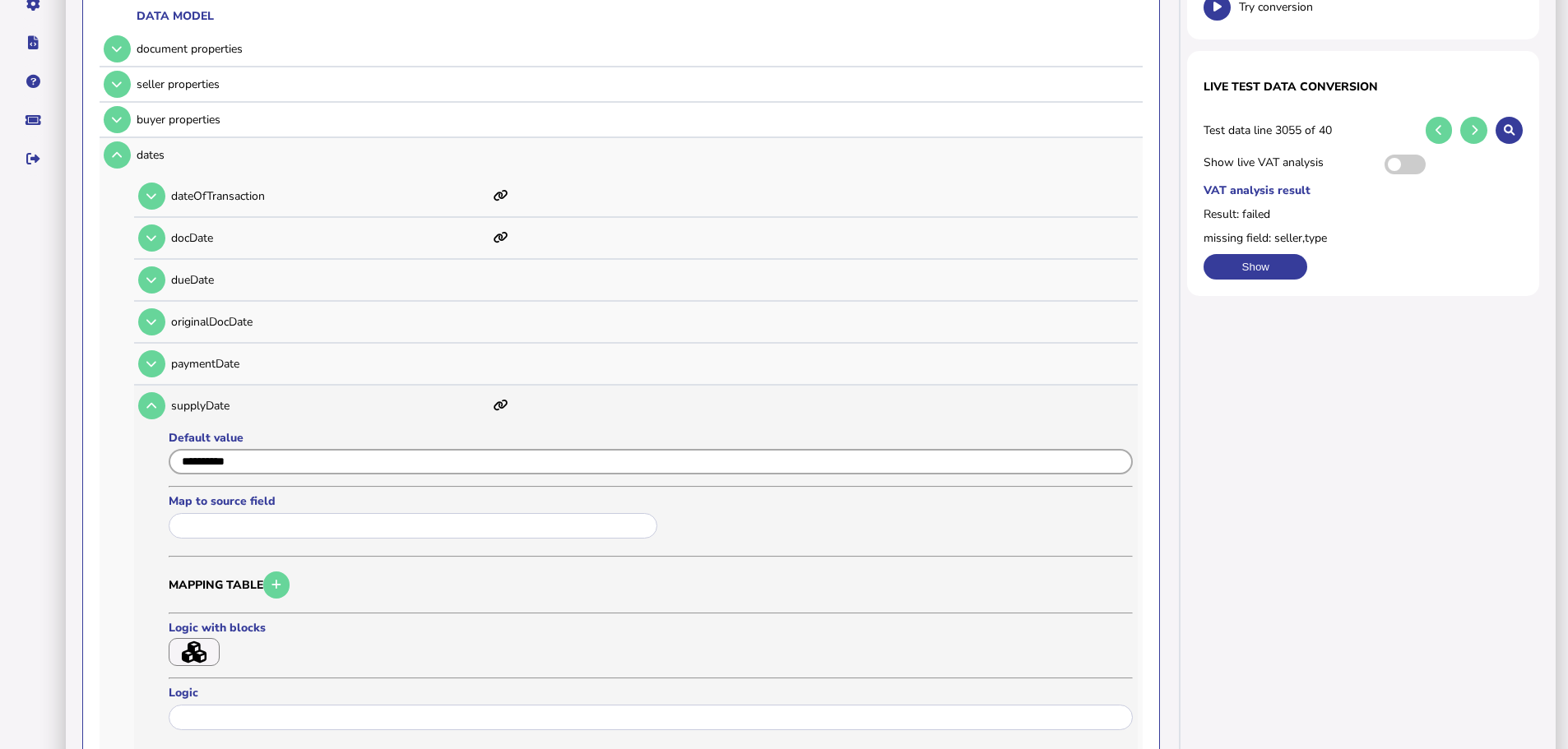
scroll to position [329, 0]
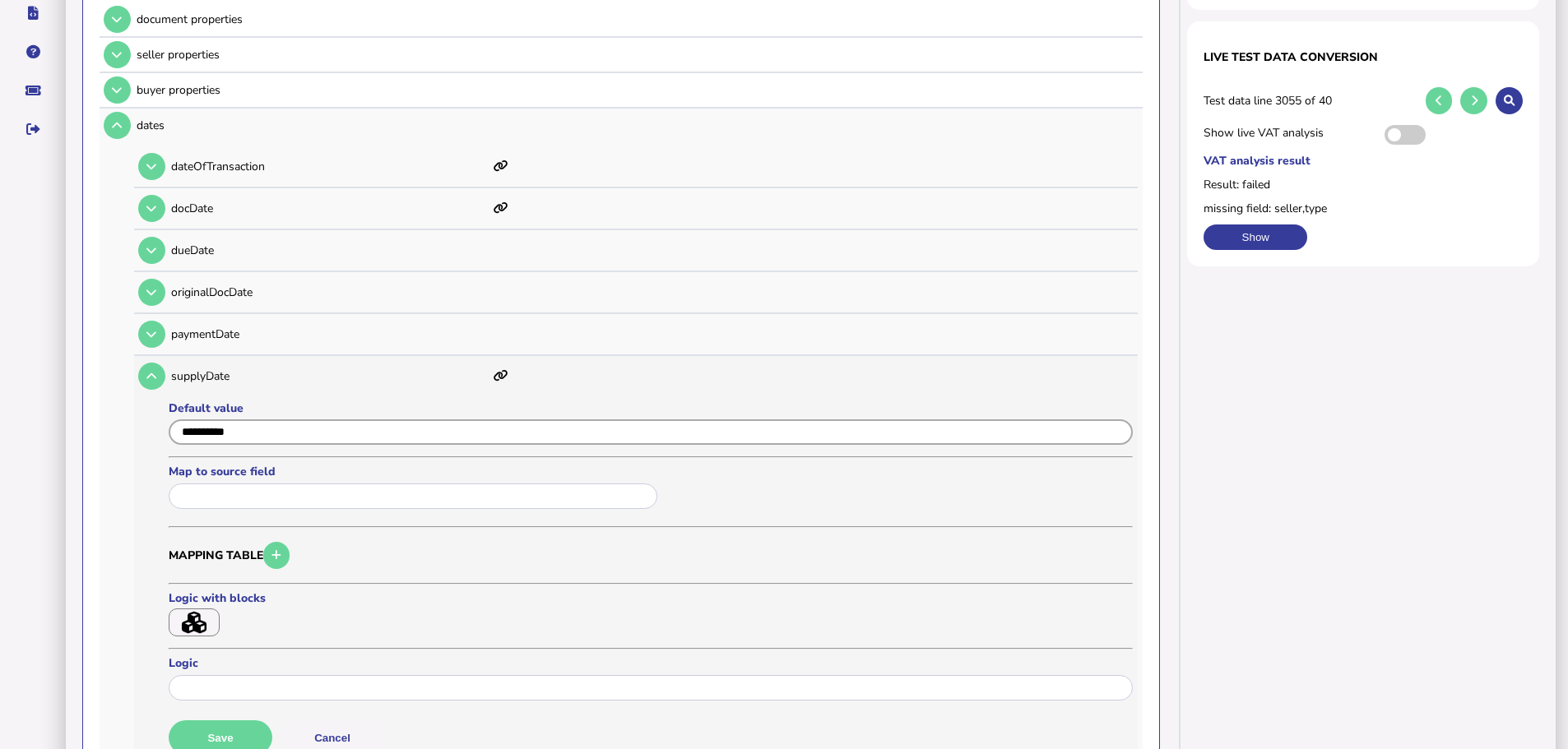
type input "**********"
click at [222, 720] on button "Save" at bounding box center [221, 737] width 104 height 35
click at [147, 371] on icon at bounding box center [151, 376] width 10 height 11
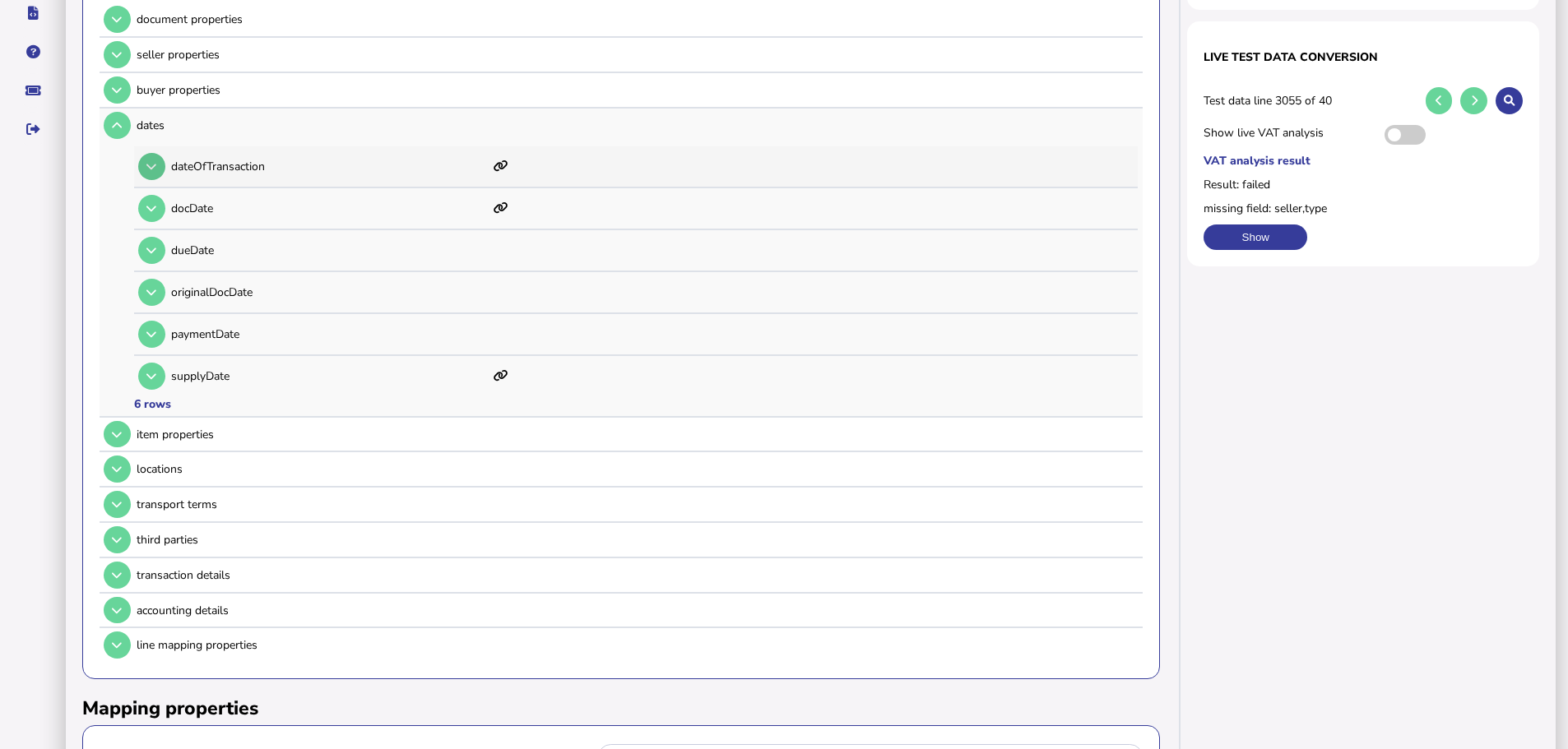
click at [155, 161] on icon at bounding box center [151, 167] width 10 height 11
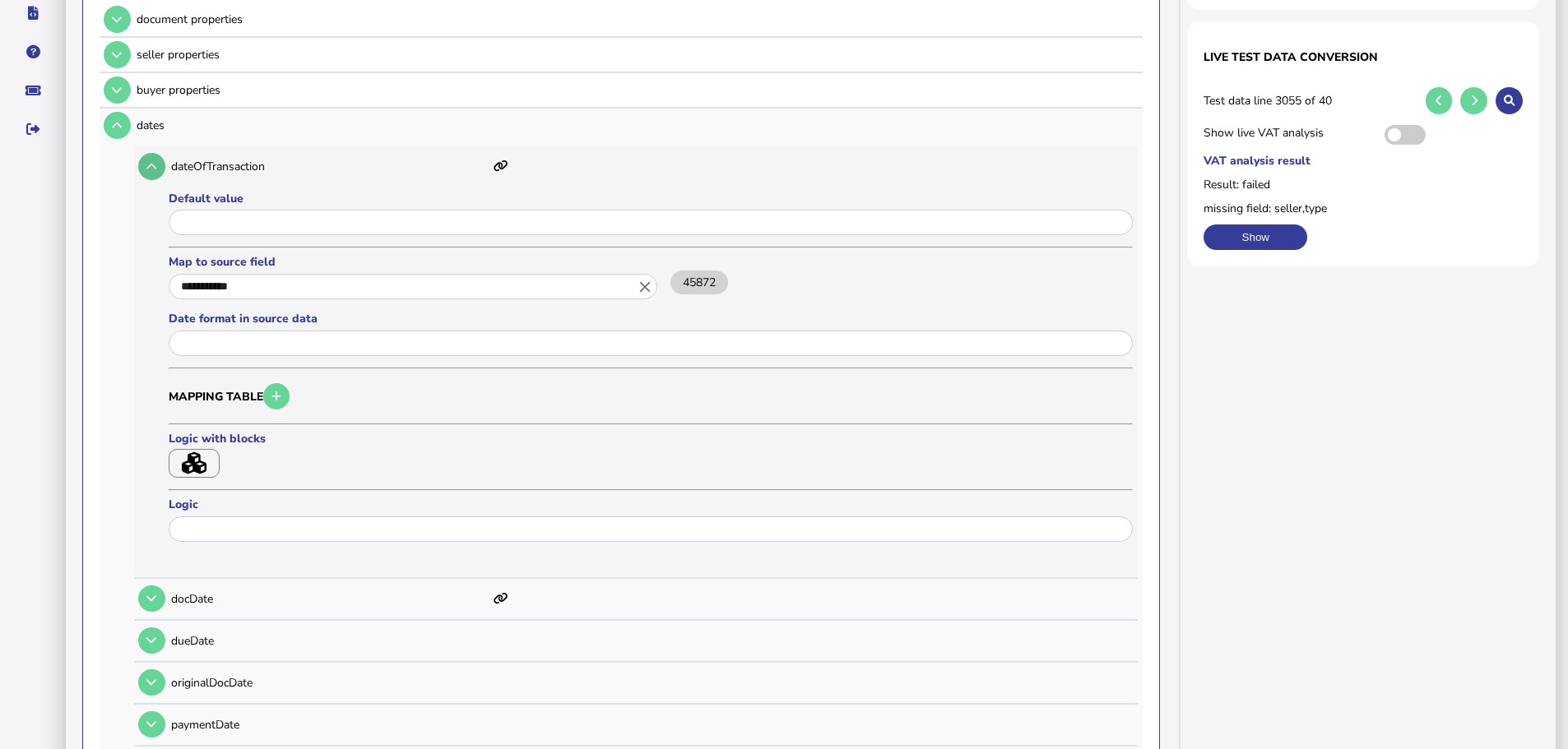
click at [158, 153] on button at bounding box center [152, 167] width 27 height 27
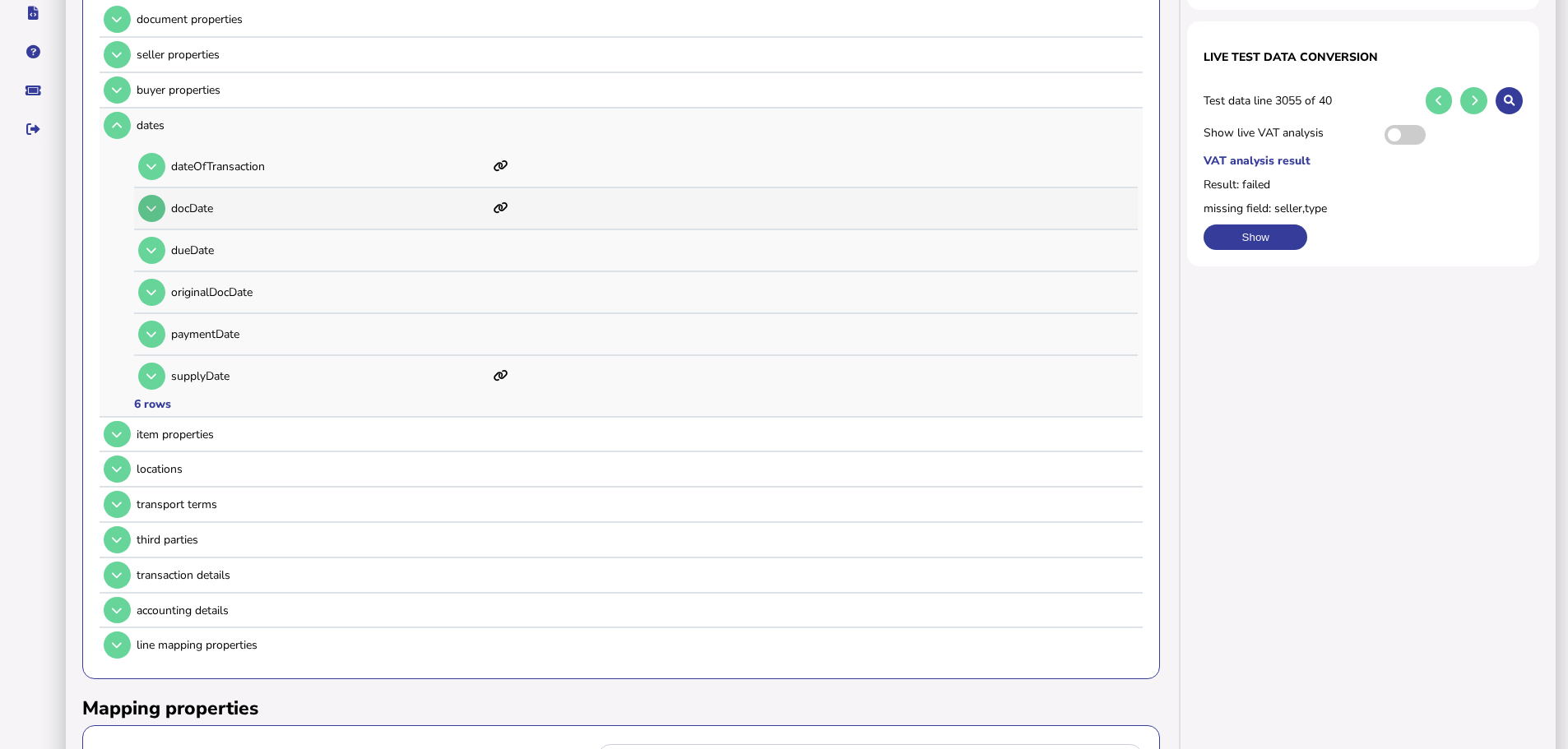
click at [155, 203] on icon at bounding box center [151, 209] width 10 height 11
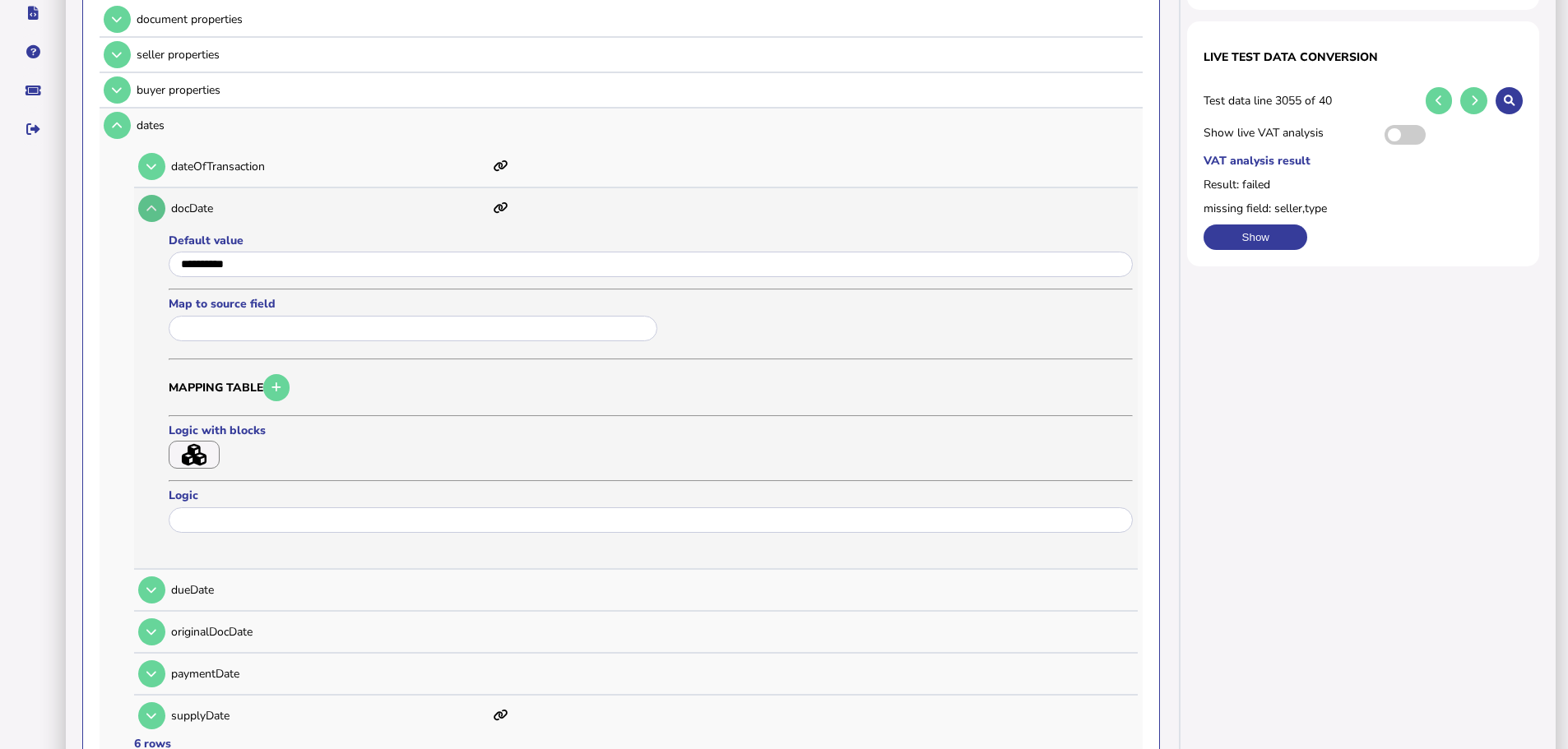
click at [155, 203] on icon at bounding box center [151, 209] width 10 height 11
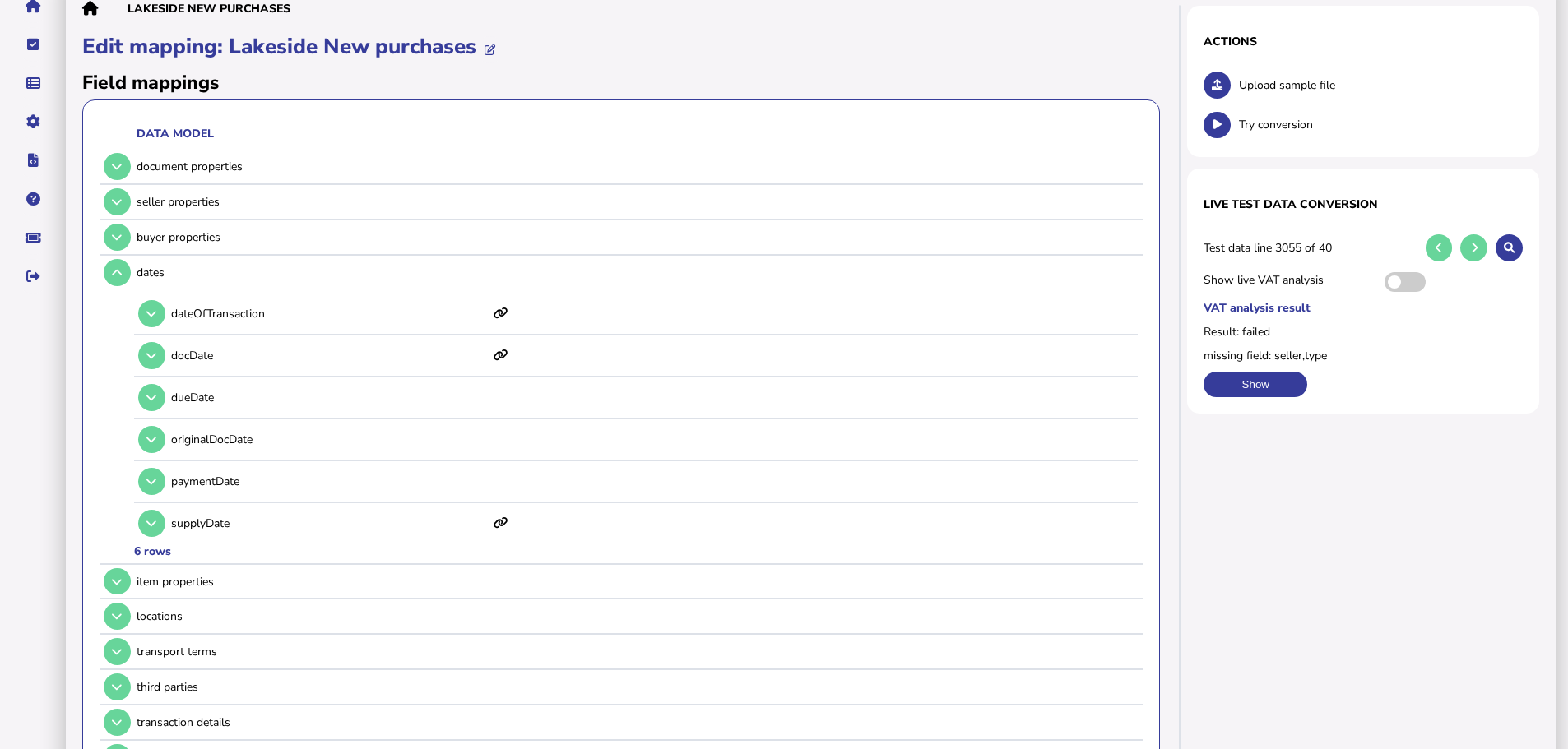
scroll to position [82, 0]
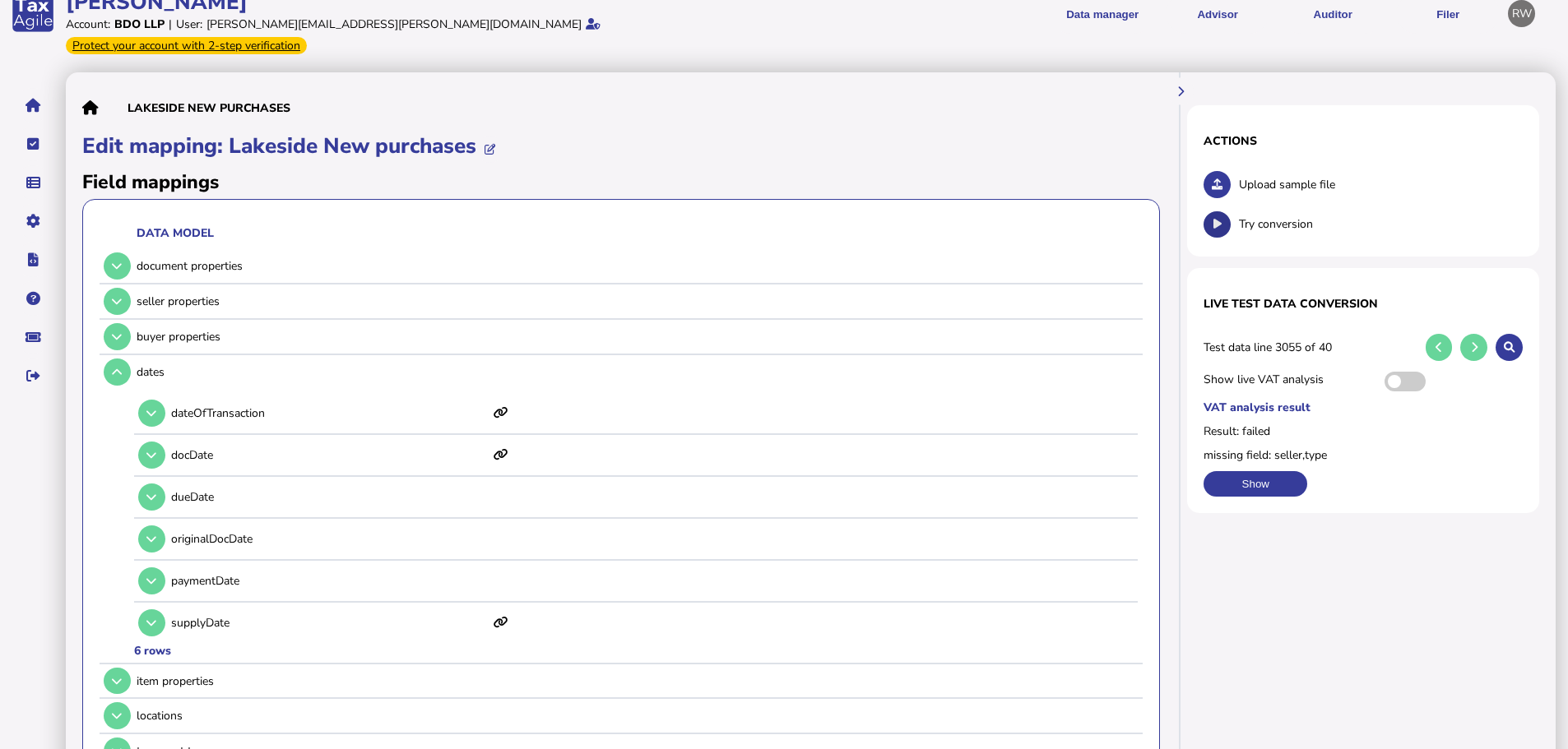
click at [1227, 211] on button at bounding box center [1217, 225] width 27 height 27
click at [1218, 179] on icon at bounding box center [1217, 185] width 11 height 11
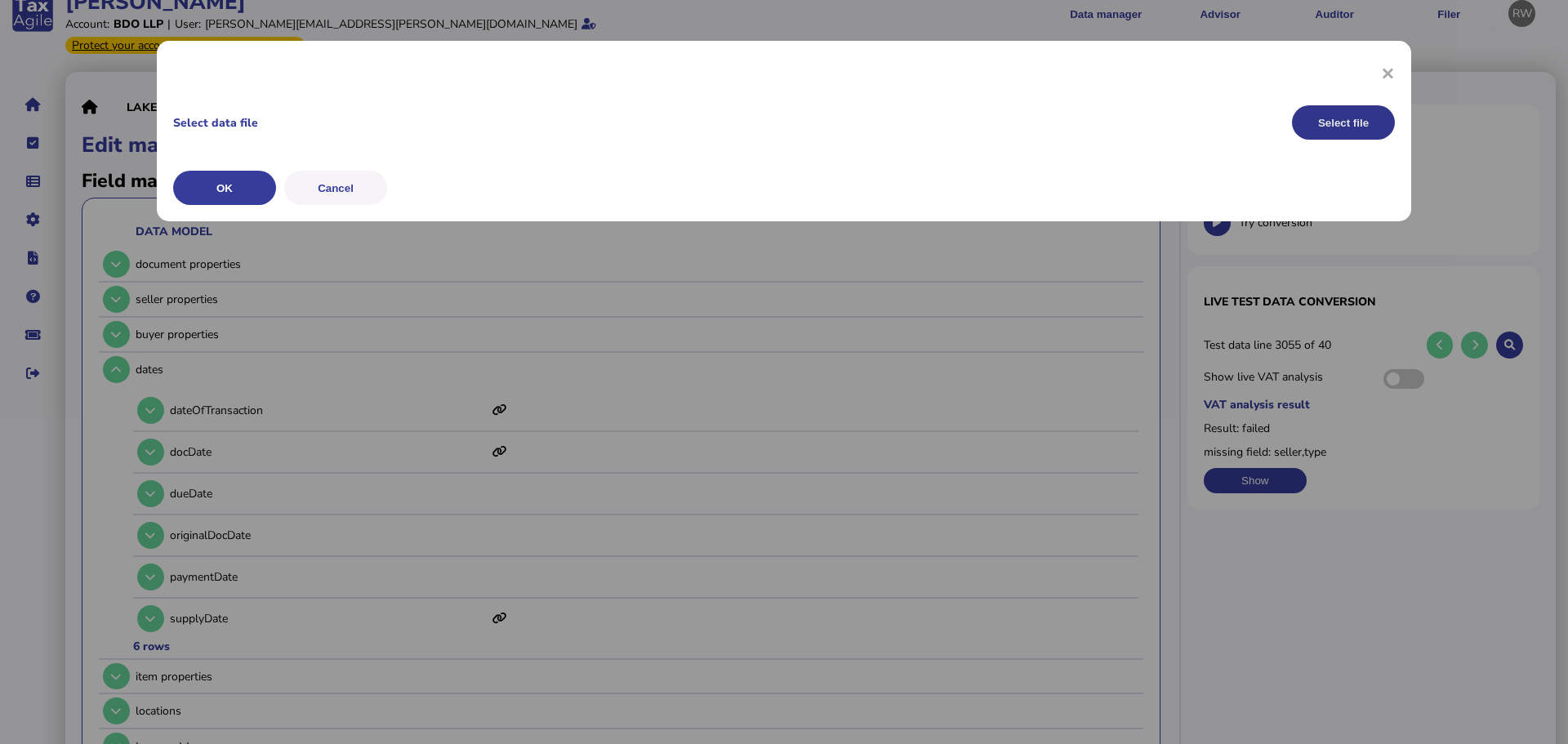
click at [1367, 120] on button "Select file" at bounding box center [1344, 122] width 103 height 35
click at [0, 0] on button "OK" at bounding box center [0, 0] width 0 height 0
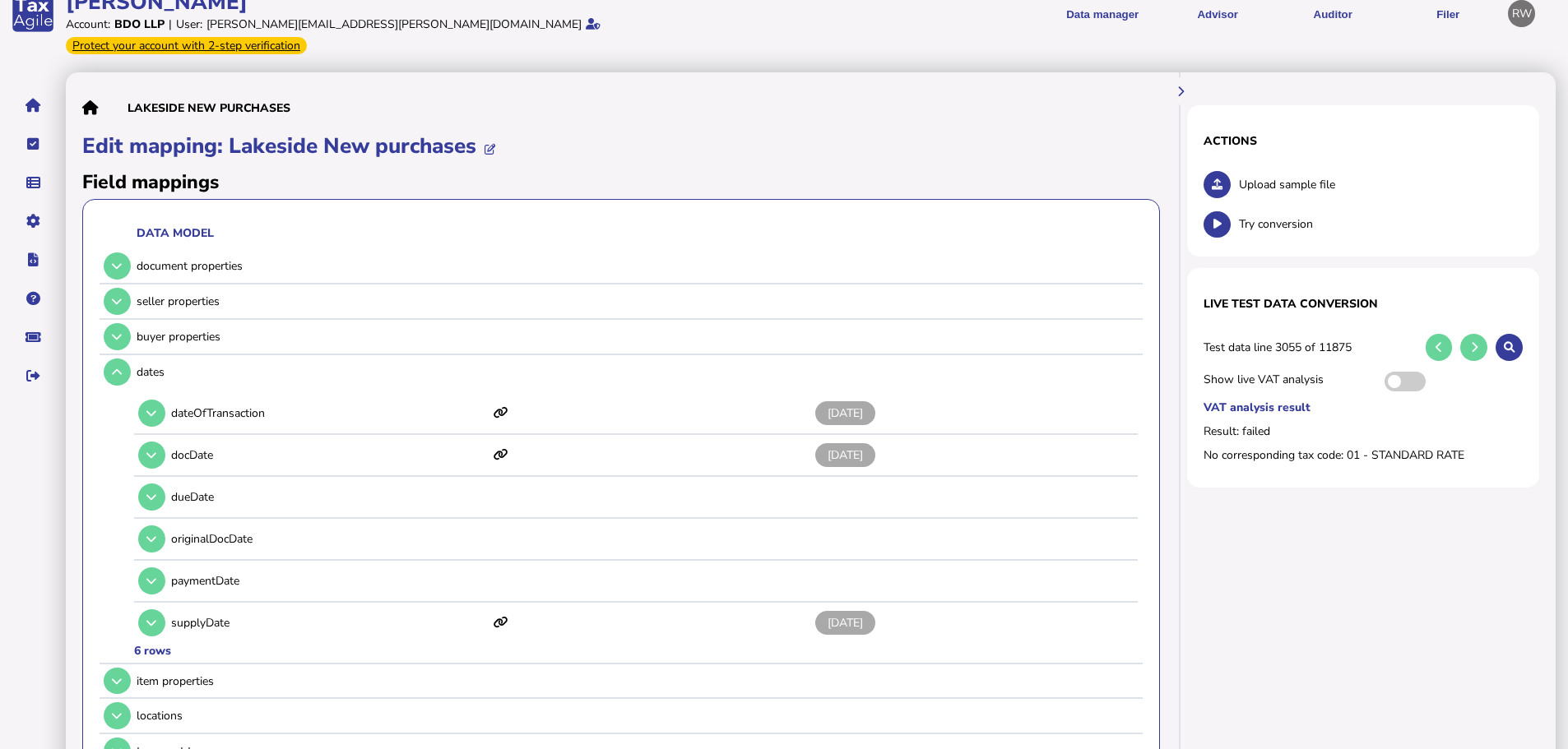
click at [1203, 209] on div "Try conversion" at bounding box center [1363, 225] width 319 height 32
click at [1214, 219] on icon at bounding box center [1217, 224] width 8 height 11
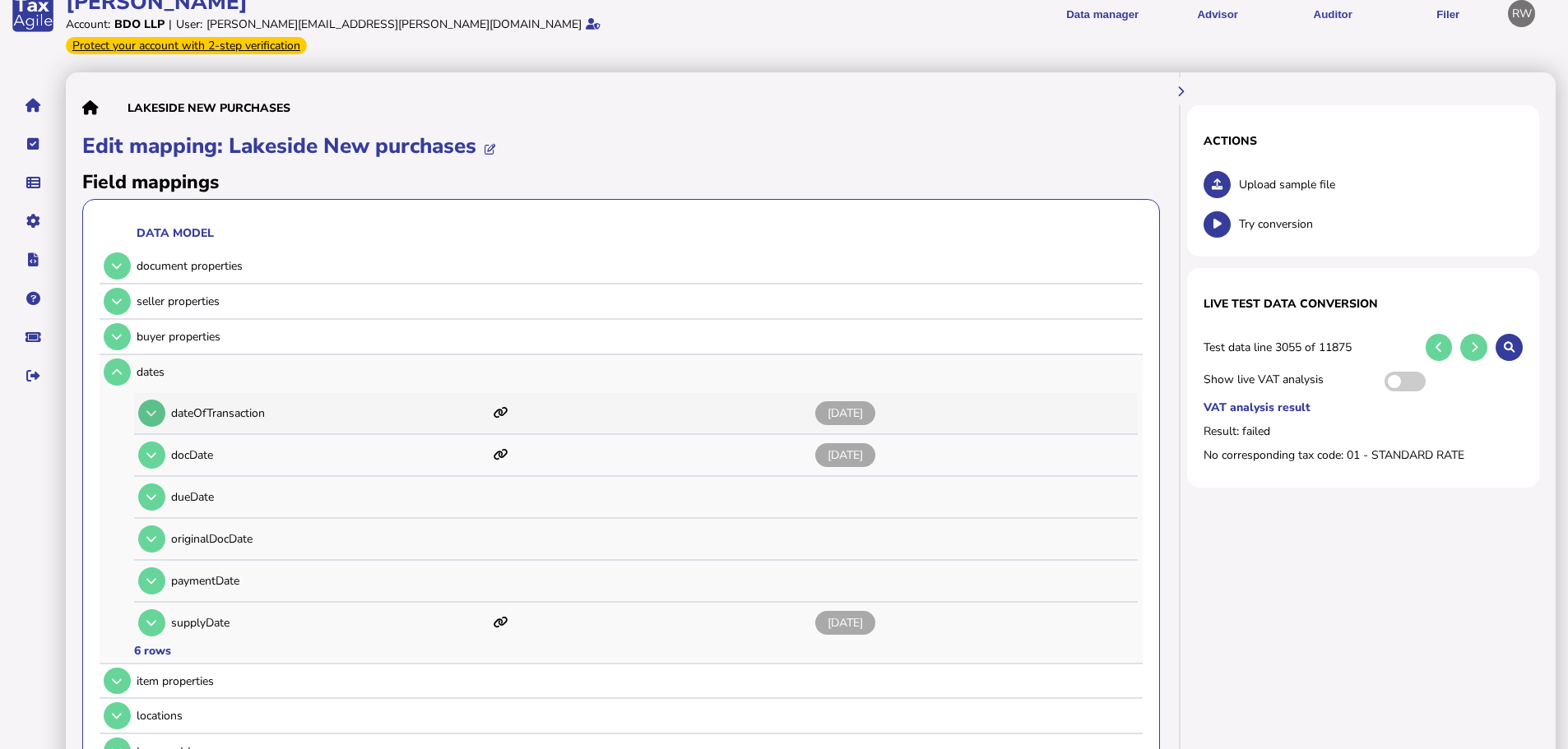
click at [157, 400] on button at bounding box center [152, 413] width 27 height 27
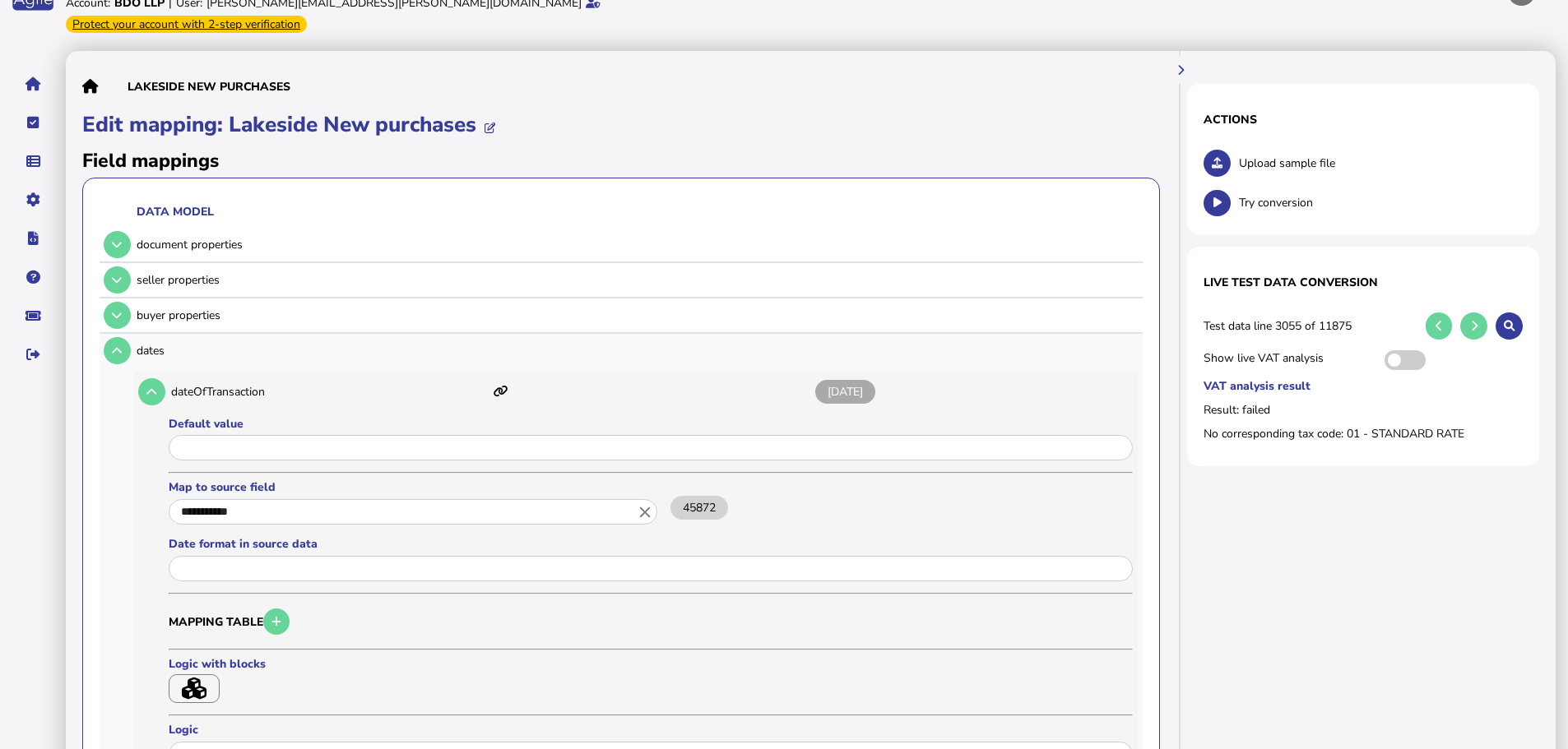
scroll to position [164, 0]
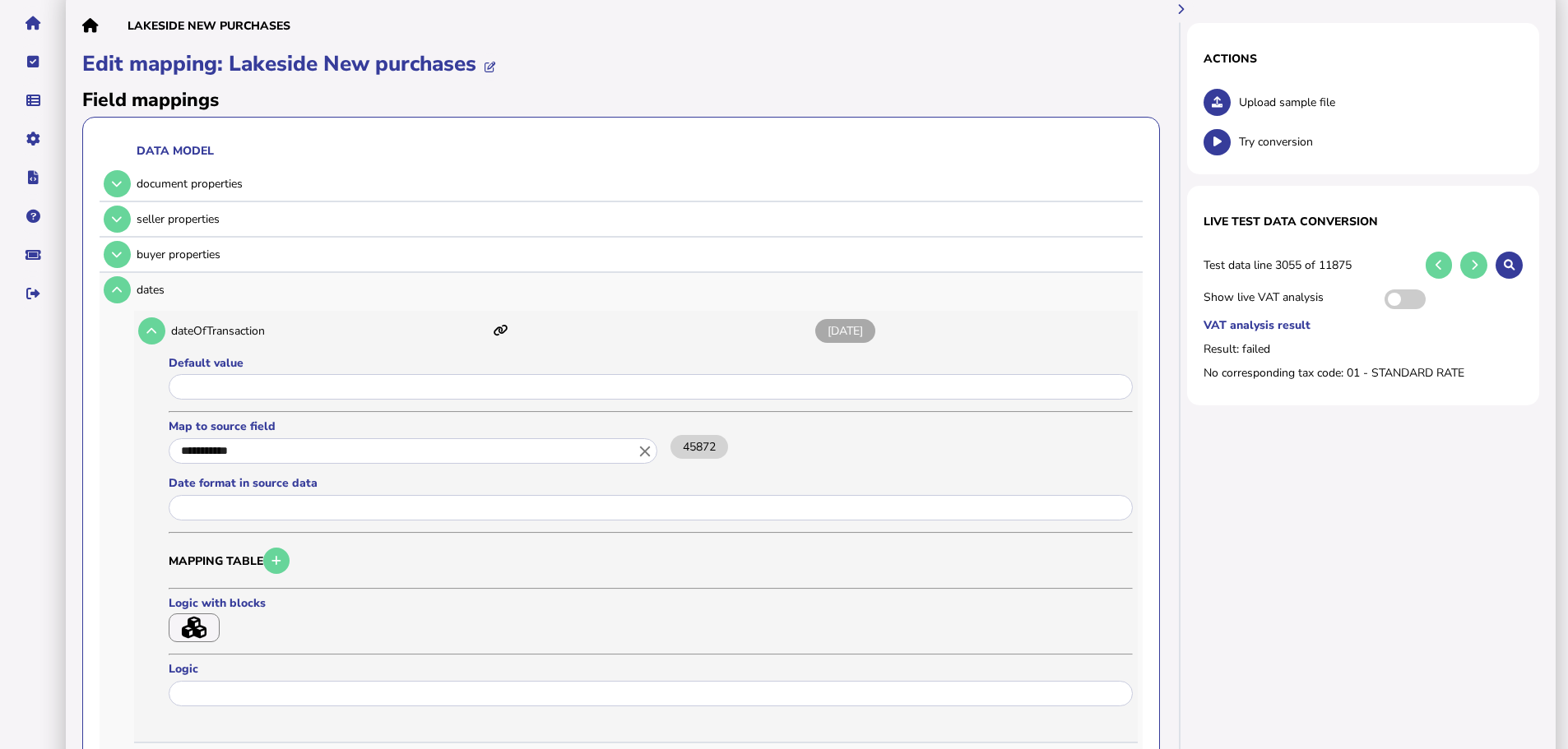
click at [313, 438] on input "**********" at bounding box center [412, 451] width 489 height 25
click at [639, 443] on icon "close" at bounding box center [645, 452] width 18 height 18
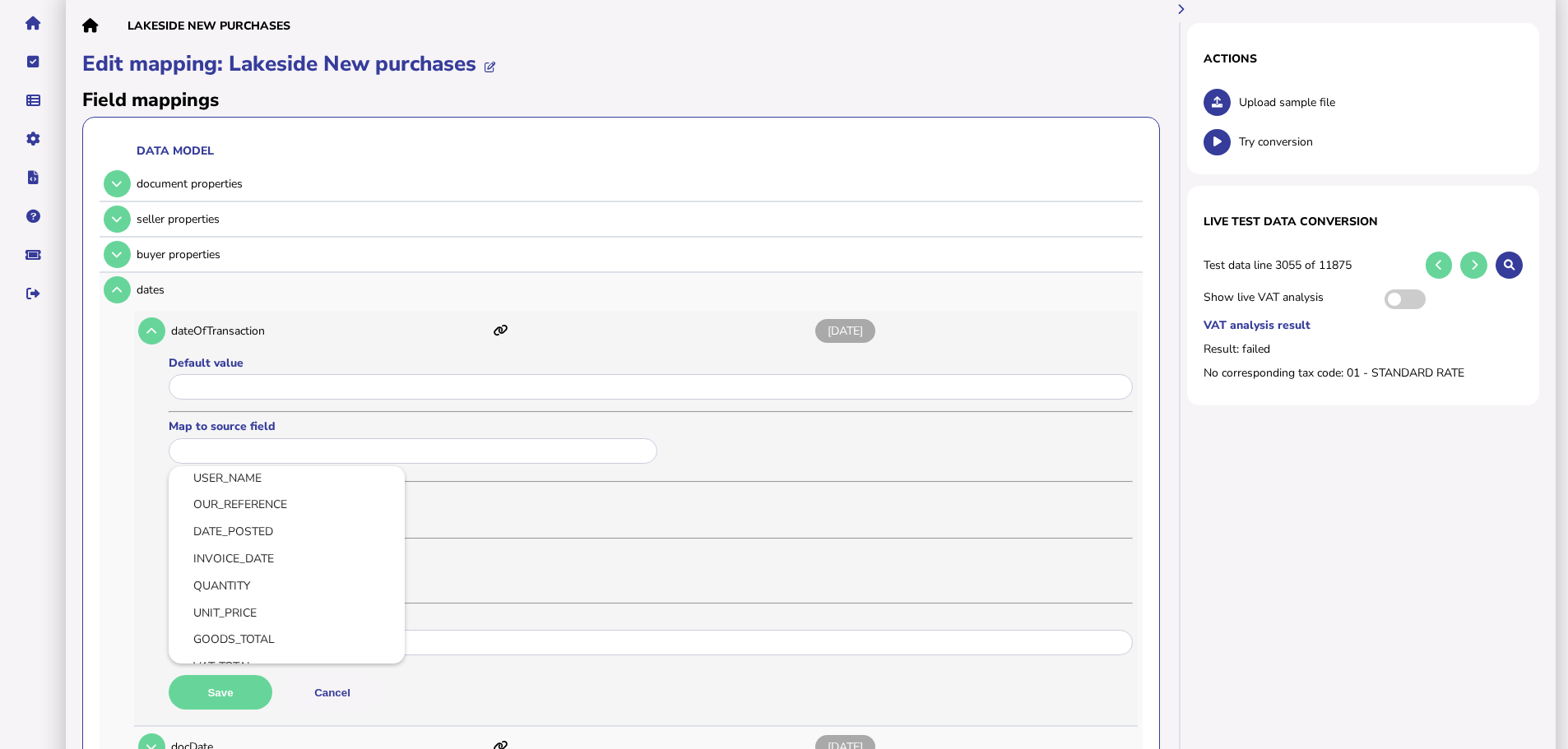
click at [289, 548] on link "INVOICE_DATE" at bounding box center [287, 558] width 210 height 21
type input "**********"
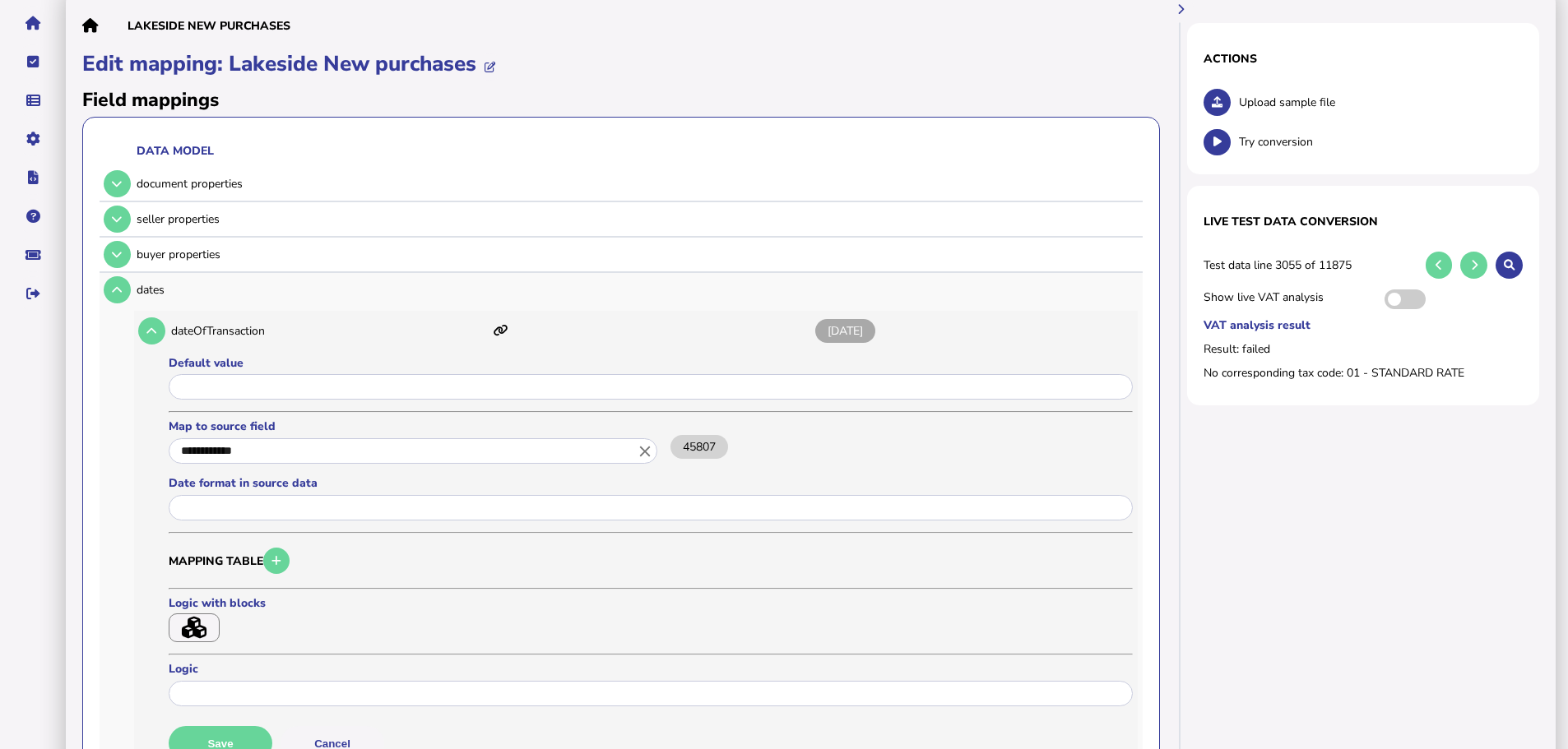
drag, startPoint x: 244, startPoint y: 714, endPoint x: 241, endPoint y: 700, distance: 14.3
click at [245, 726] on button "Save" at bounding box center [221, 743] width 104 height 35
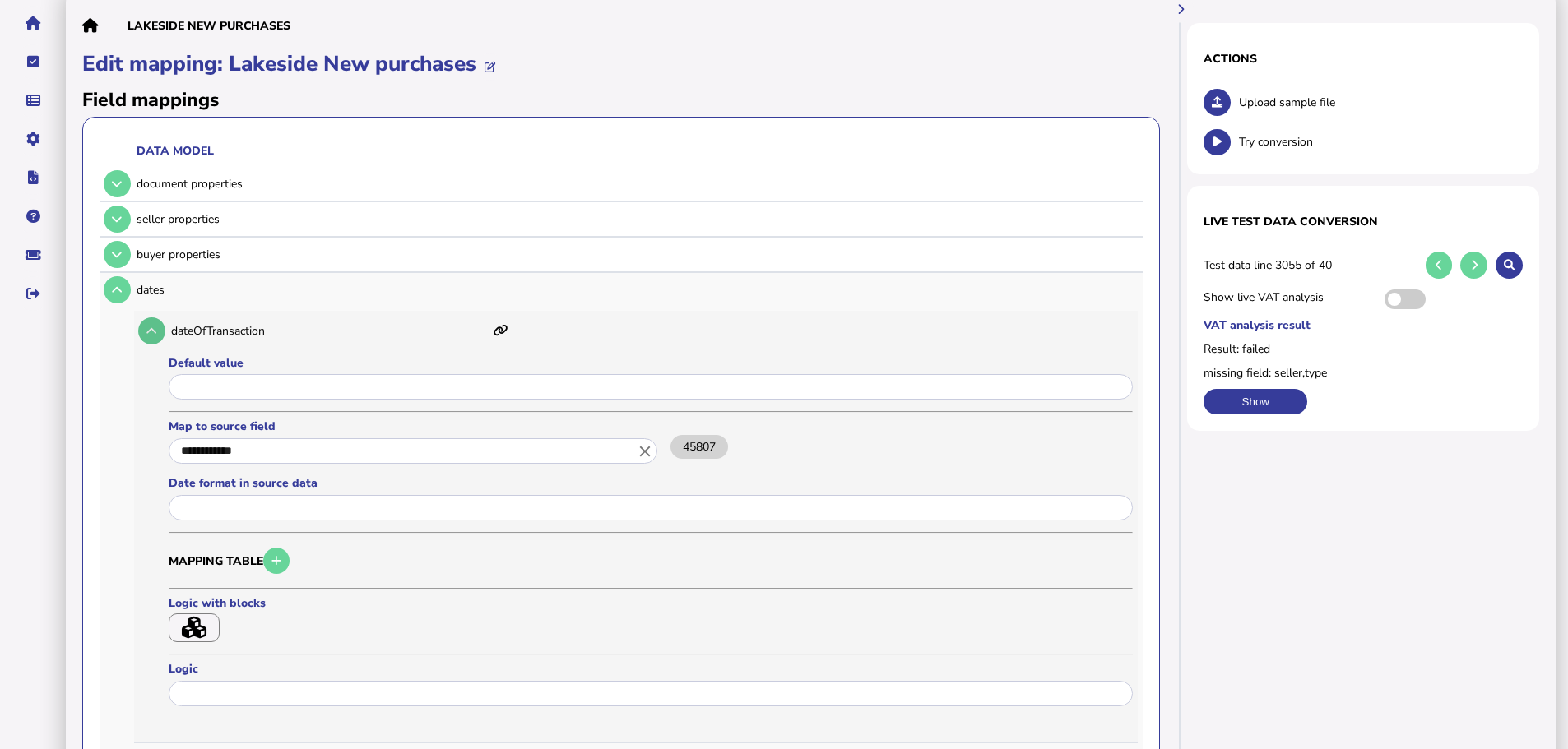
click at [149, 325] on icon at bounding box center [151, 331] width 10 height 11
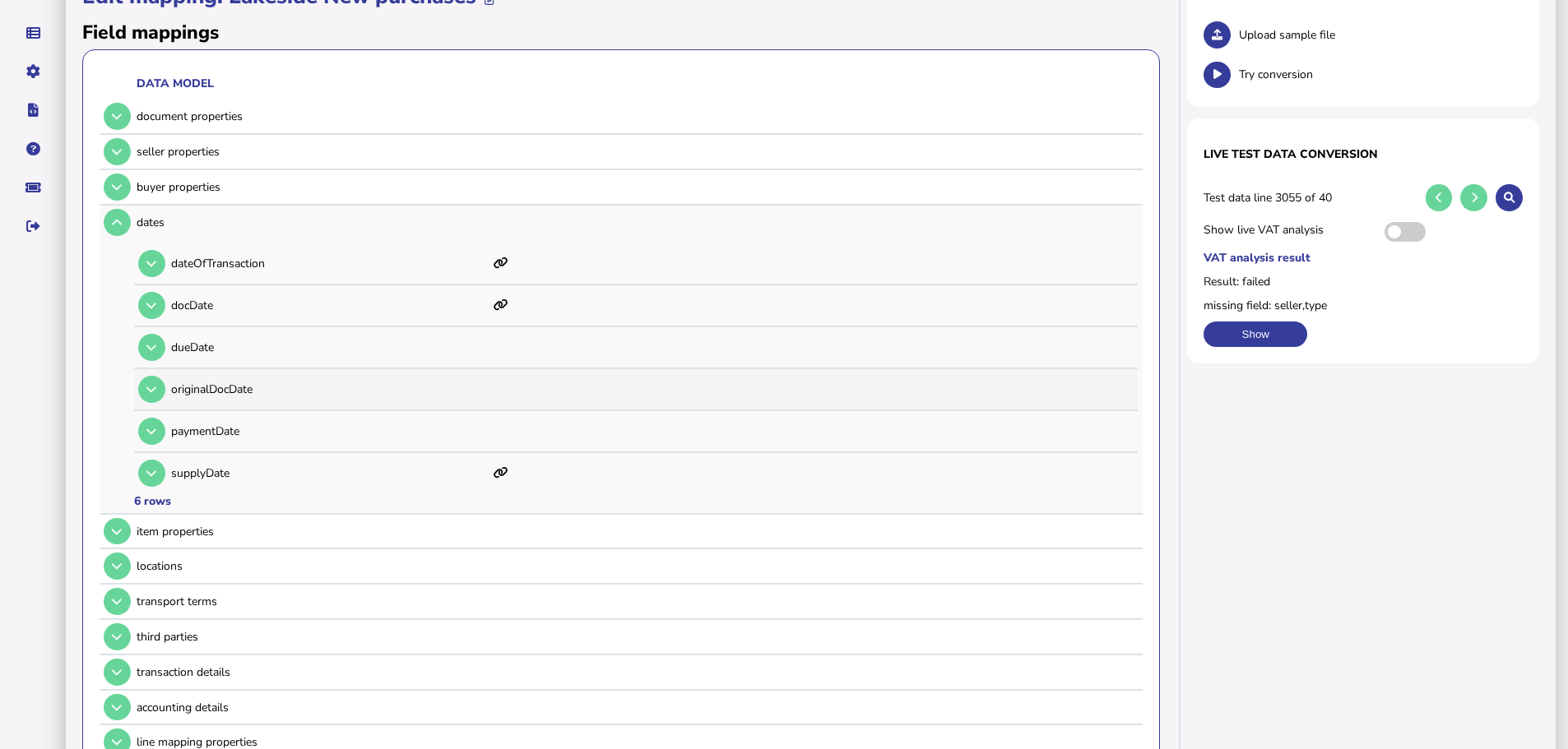
scroll to position [246, 0]
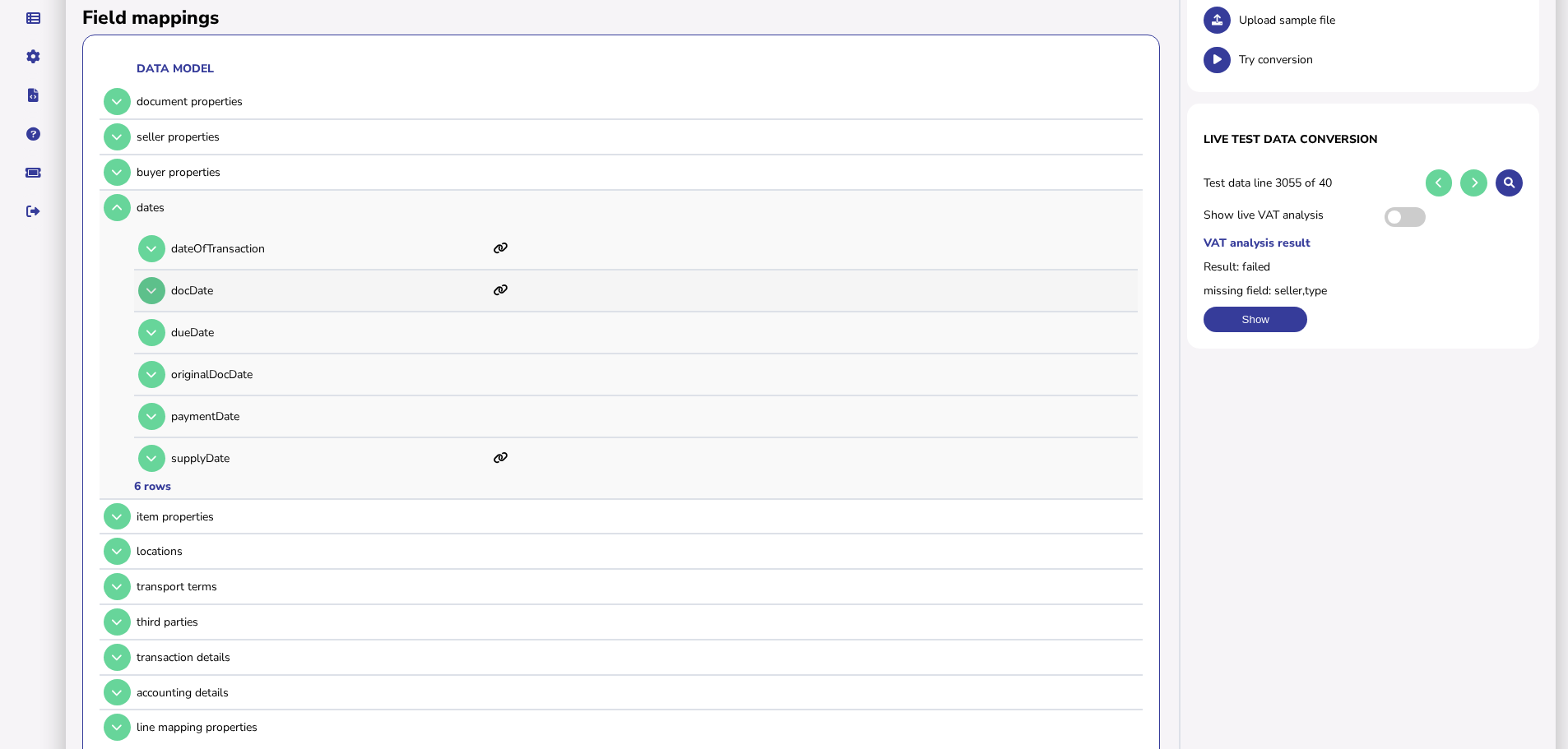
click at [159, 277] on button at bounding box center [152, 290] width 27 height 27
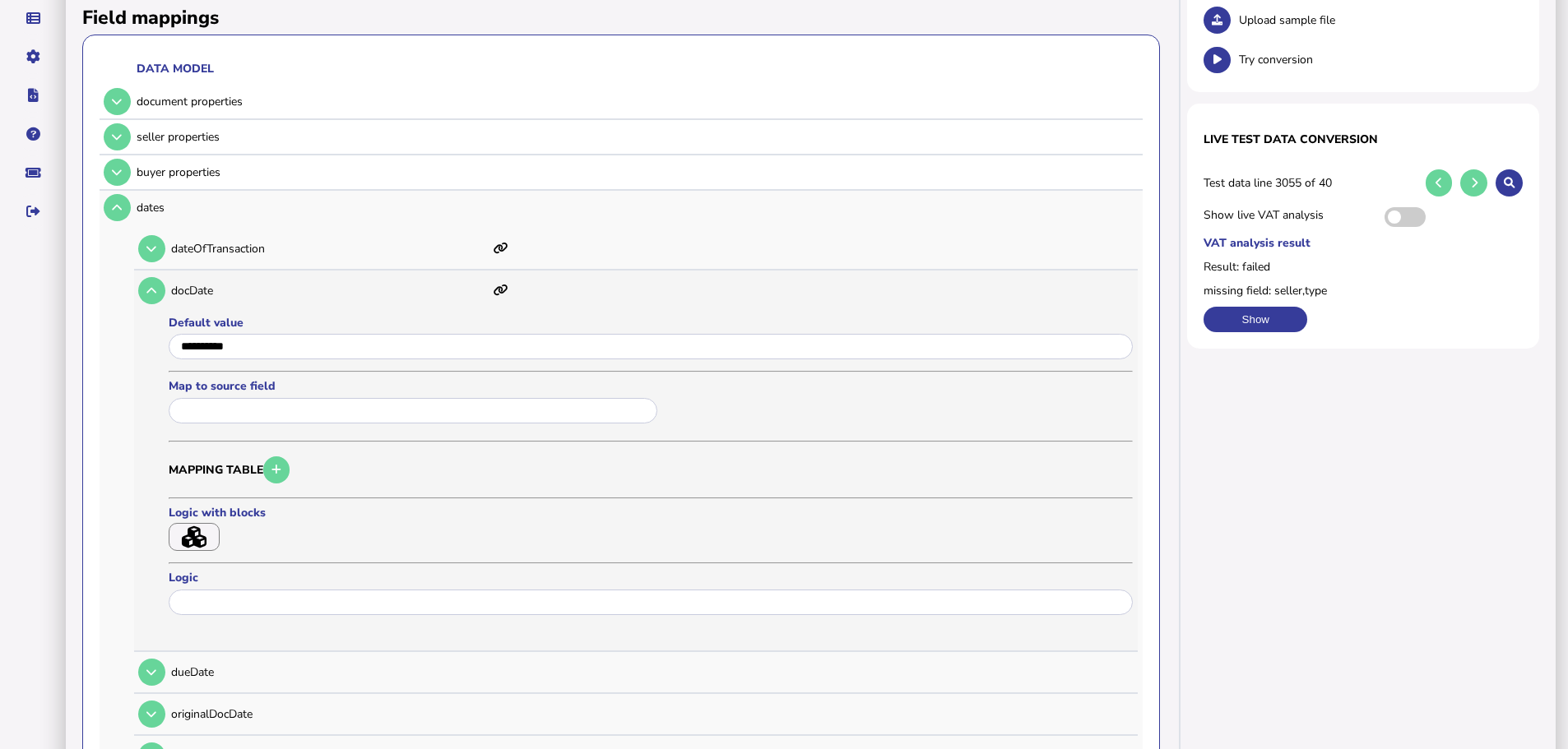
click at [267, 398] on input "text" at bounding box center [412, 410] width 489 height 25
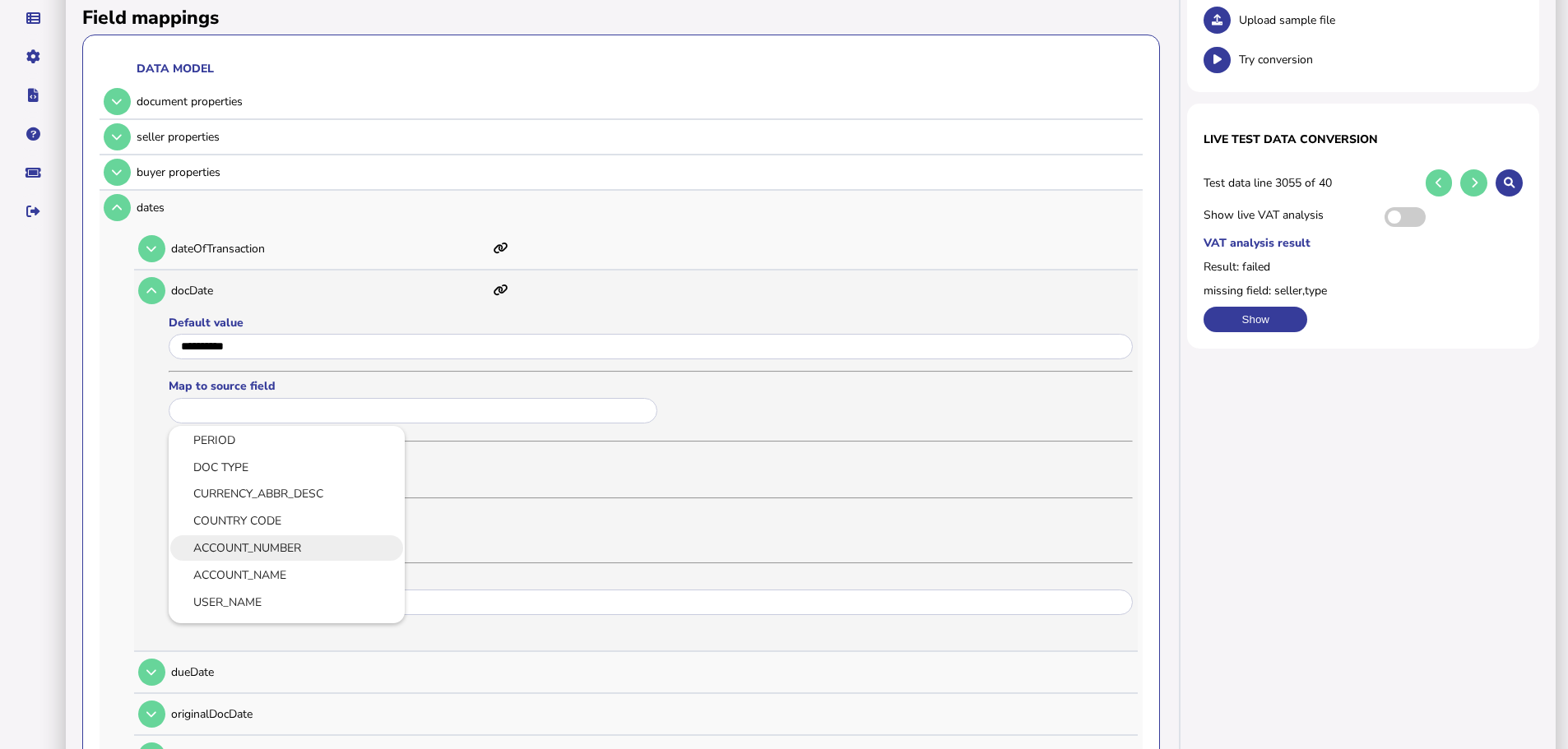
scroll to position [82, 0]
click at [246, 590] on link "INVOICE_DATE" at bounding box center [287, 600] width 210 height 21
type input "**********"
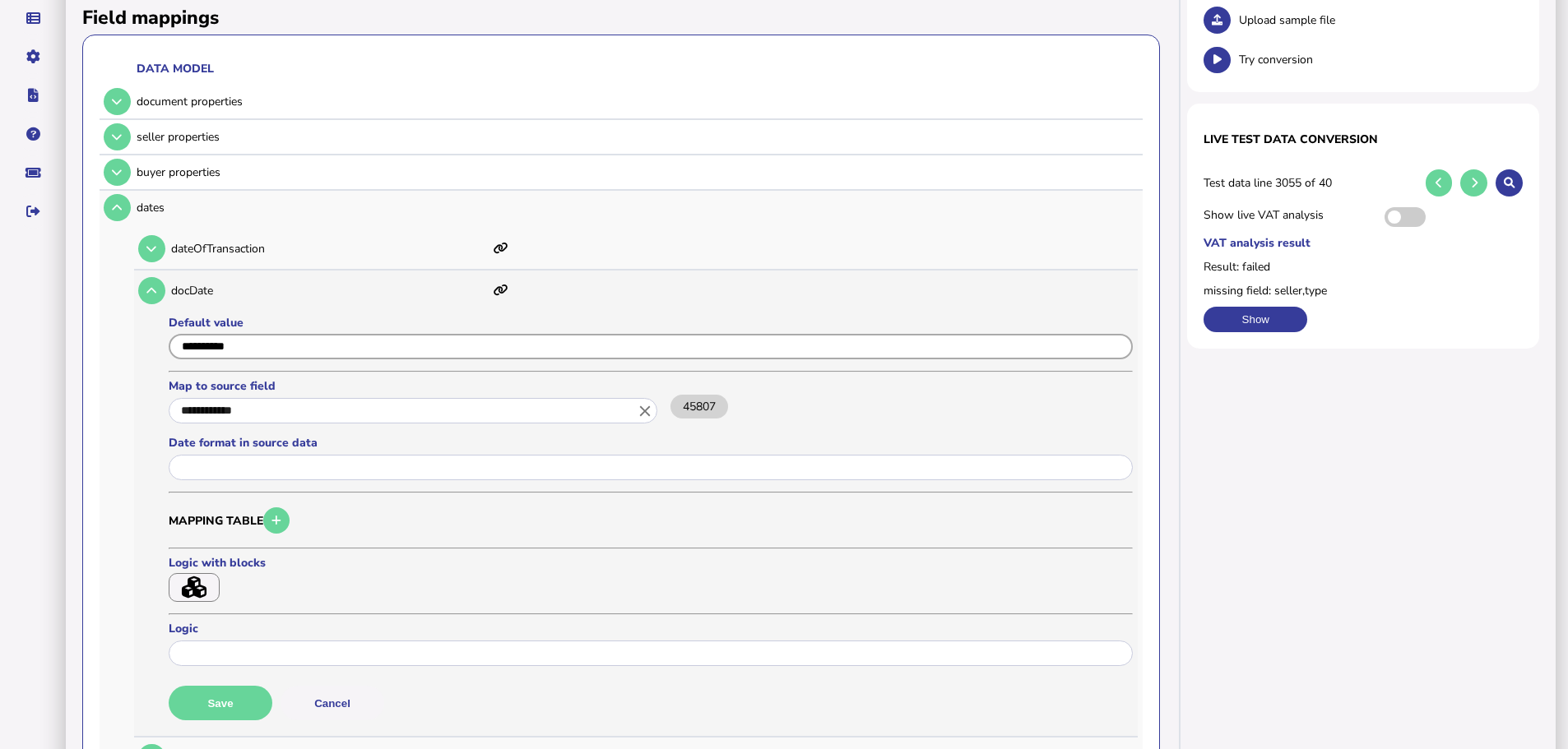
drag, startPoint x: 282, startPoint y: 331, endPoint x: 178, endPoint y: 333, distance: 104.0
click at [178, 333] on input "input" at bounding box center [650, 346] width 964 height 25
click at [225, 685] on button "Save" at bounding box center [221, 702] width 104 height 35
click at [154, 285] on icon at bounding box center [151, 290] width 10 height 11
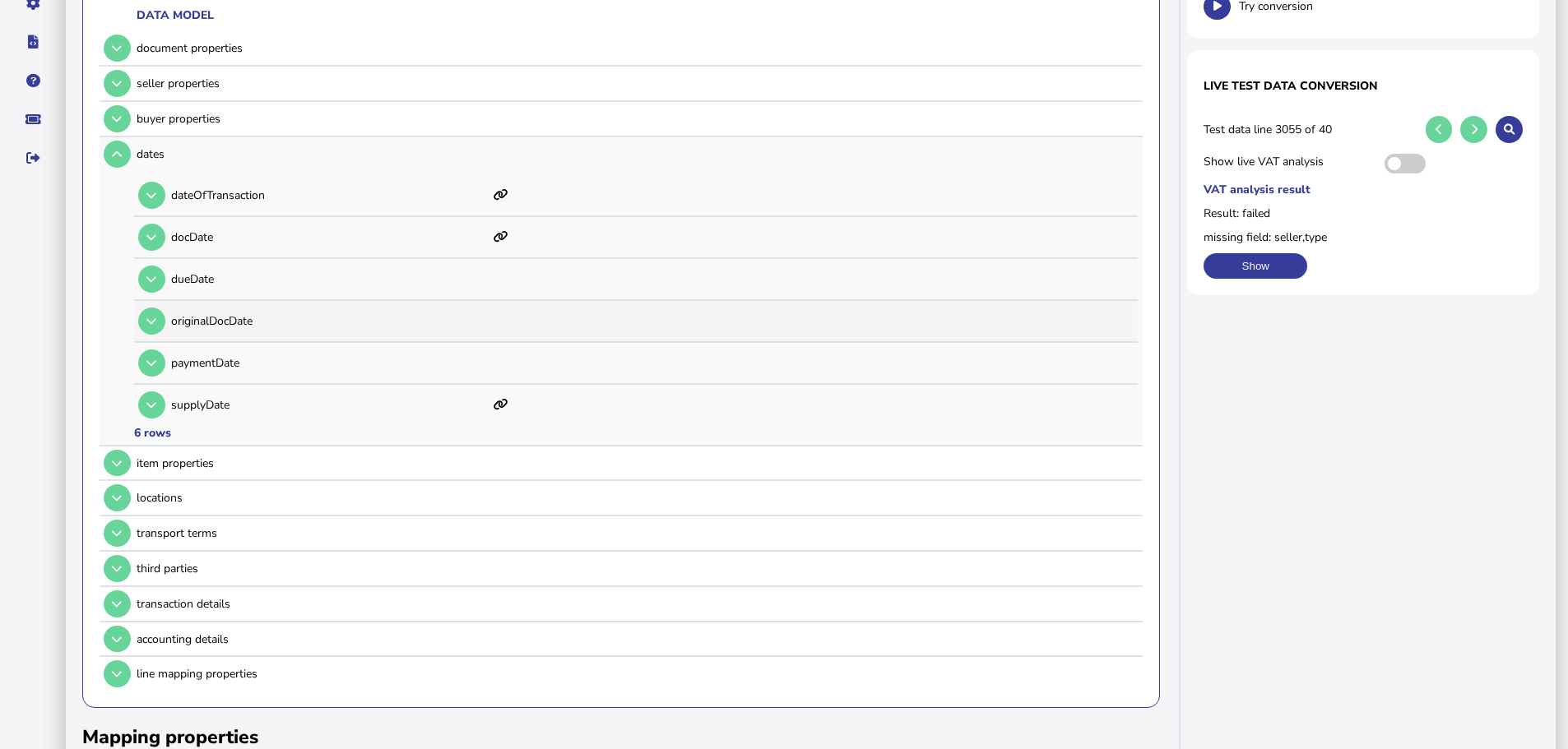
scroll to position [329, 0]
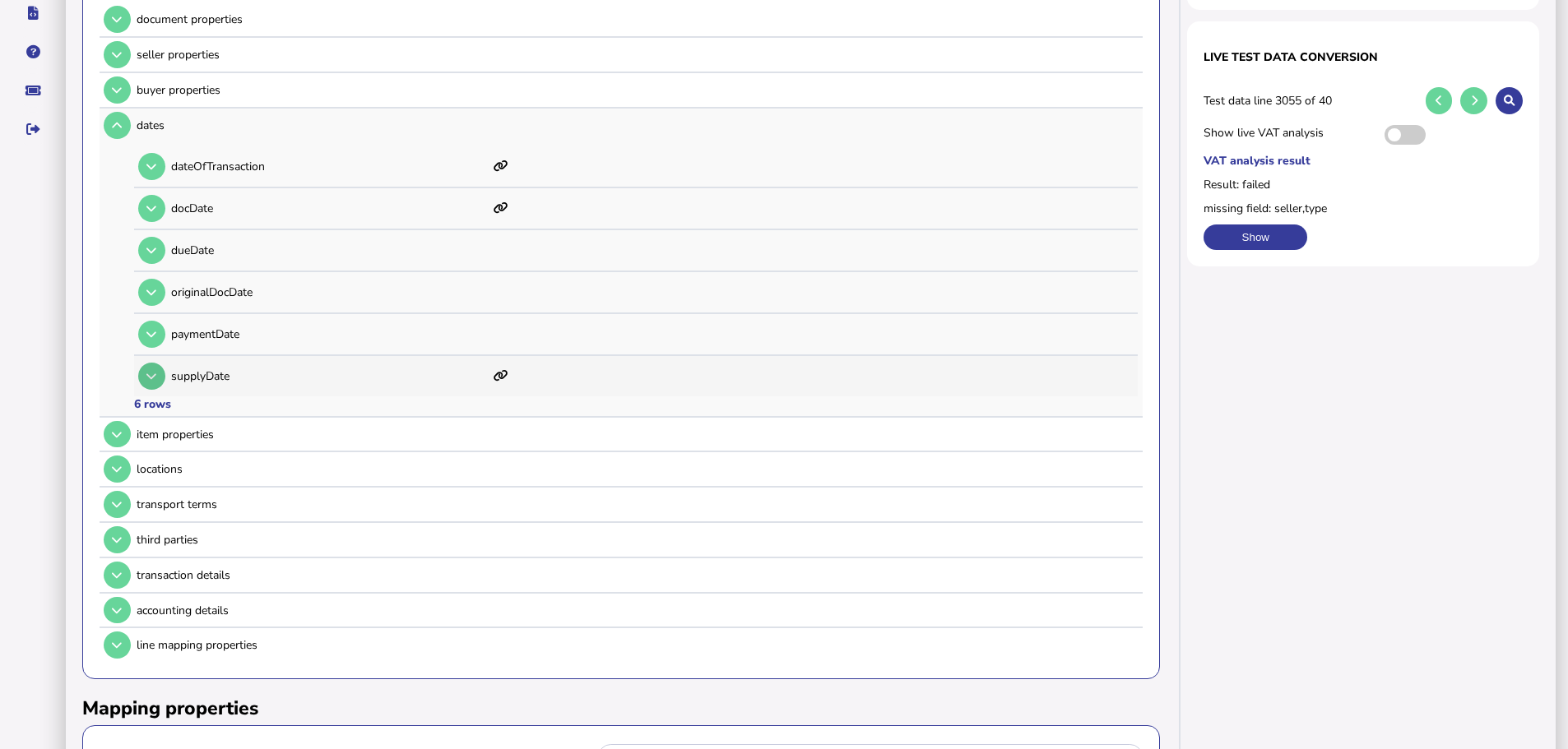
click at [153, 371] on icon at bounding box center [151, 376] width 10 height 11
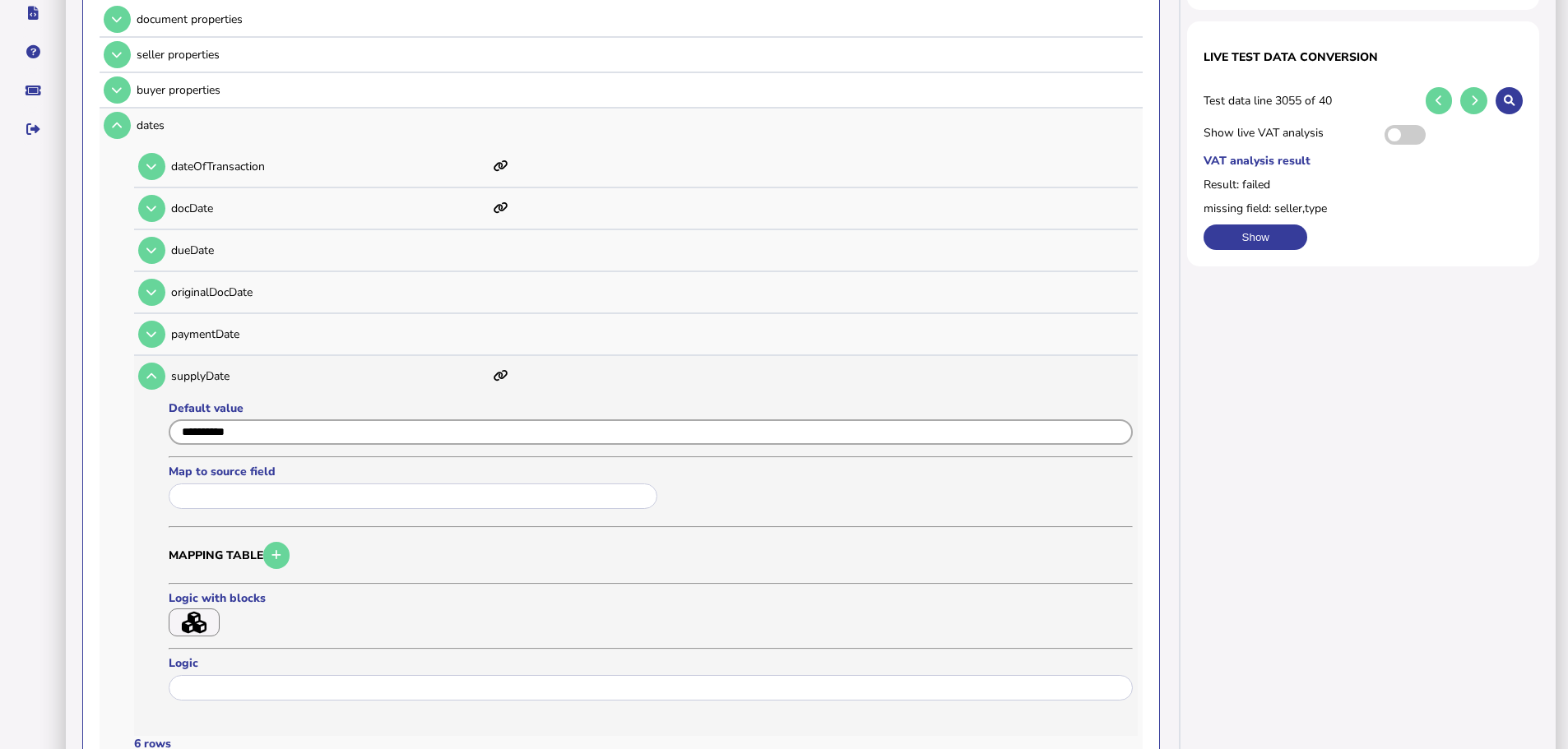
drag, startPoint x: 265, startPoint y: 413, endPoint x: 174, endPoint y: 412, distance: 91.0
click at [174, 419] on input "input" at bounding box center [650, 432] width 964 height 25
click at [228, 498] on formly-field "Map to source field" at bounding box center [415, 491] width 493 height 56
click at [234, 486] on input "text" at bounding box center [412, 495] width 489 height 25
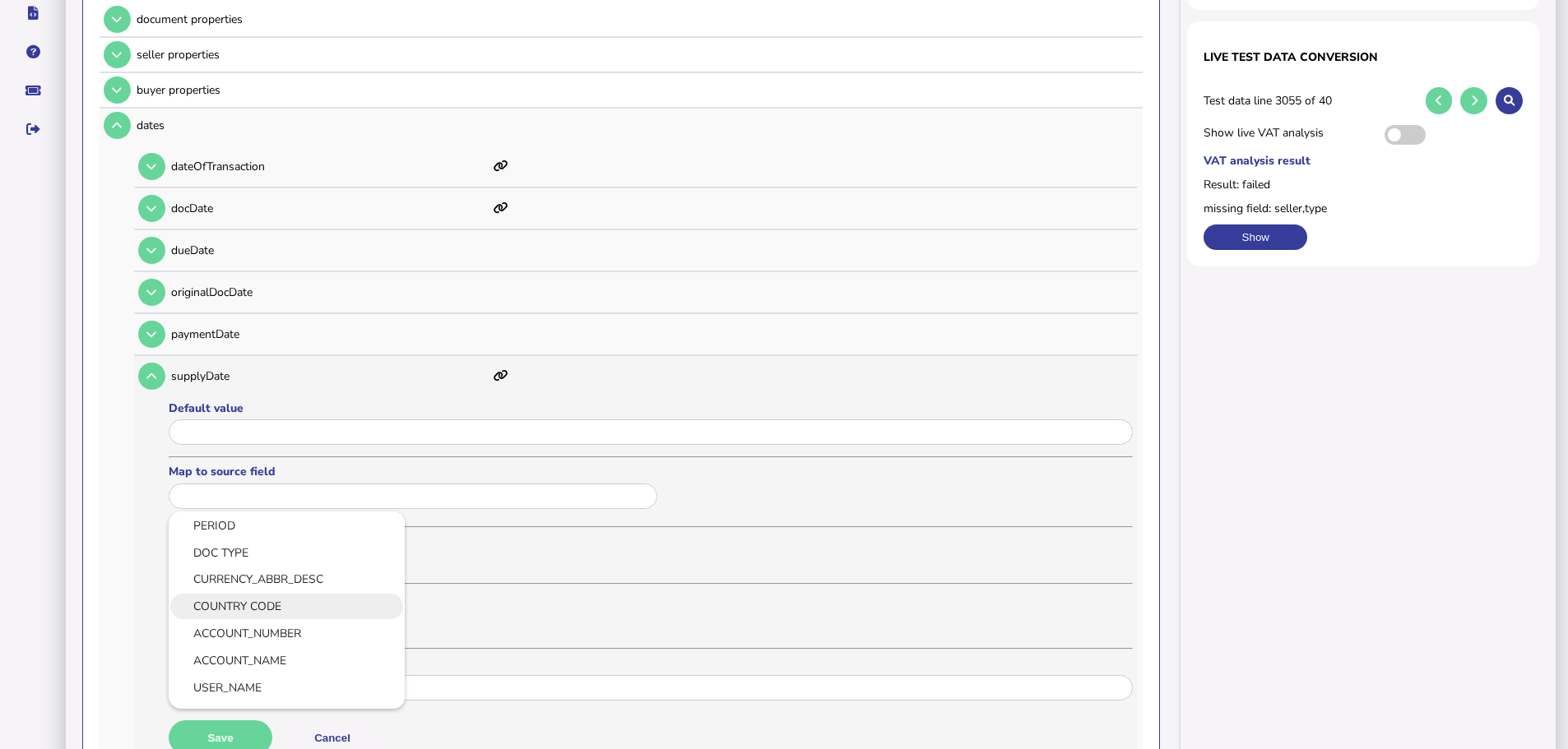
scroll to position [82, 0]
click at [244, 676] on link "INVOICE_DATE" at bounding box center [287, 685] width 210 height 21
type input "**********"
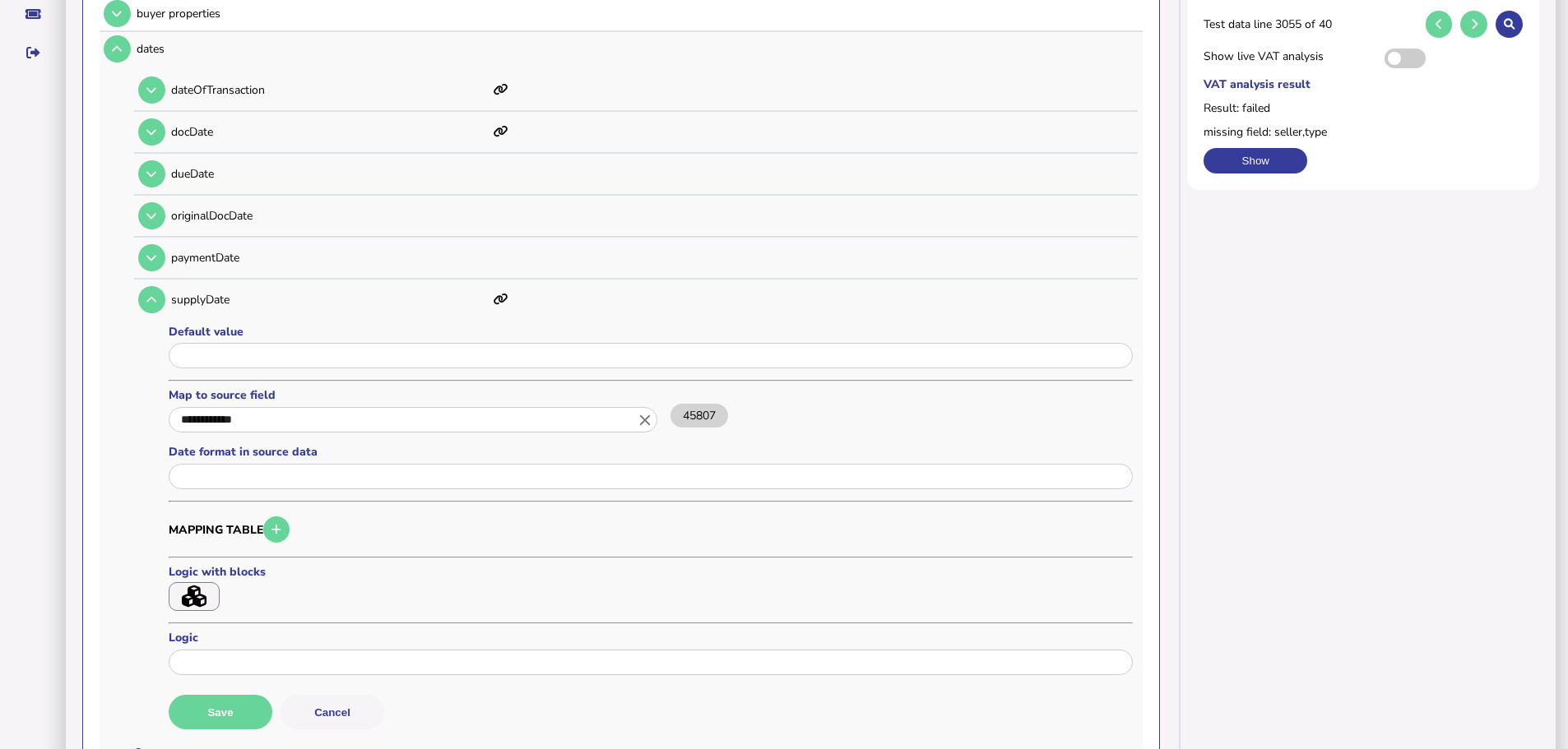
scroll to position [575, 0]
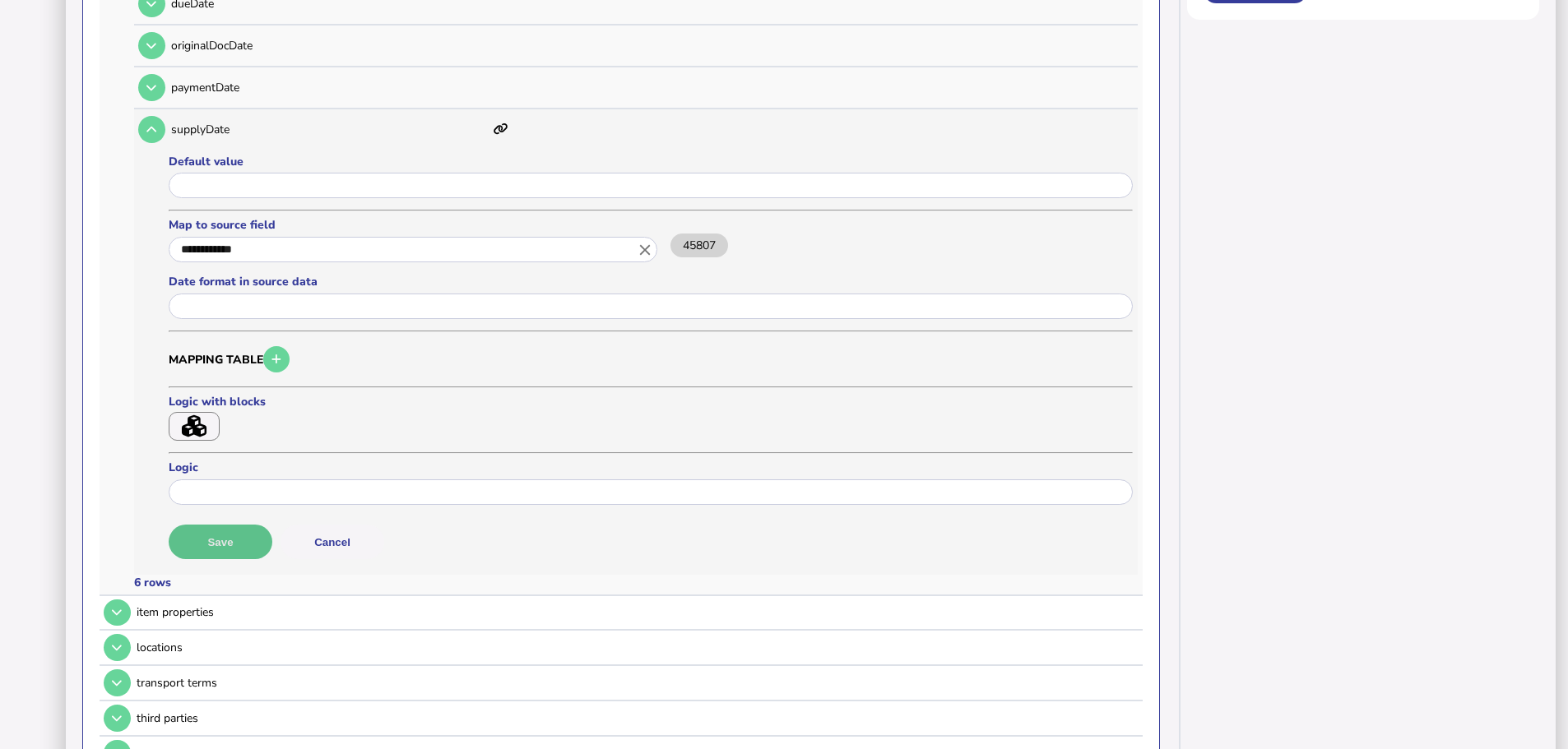
click at [232, 524] on button "Save" at bounding box center [221, 541] width 104 height 35
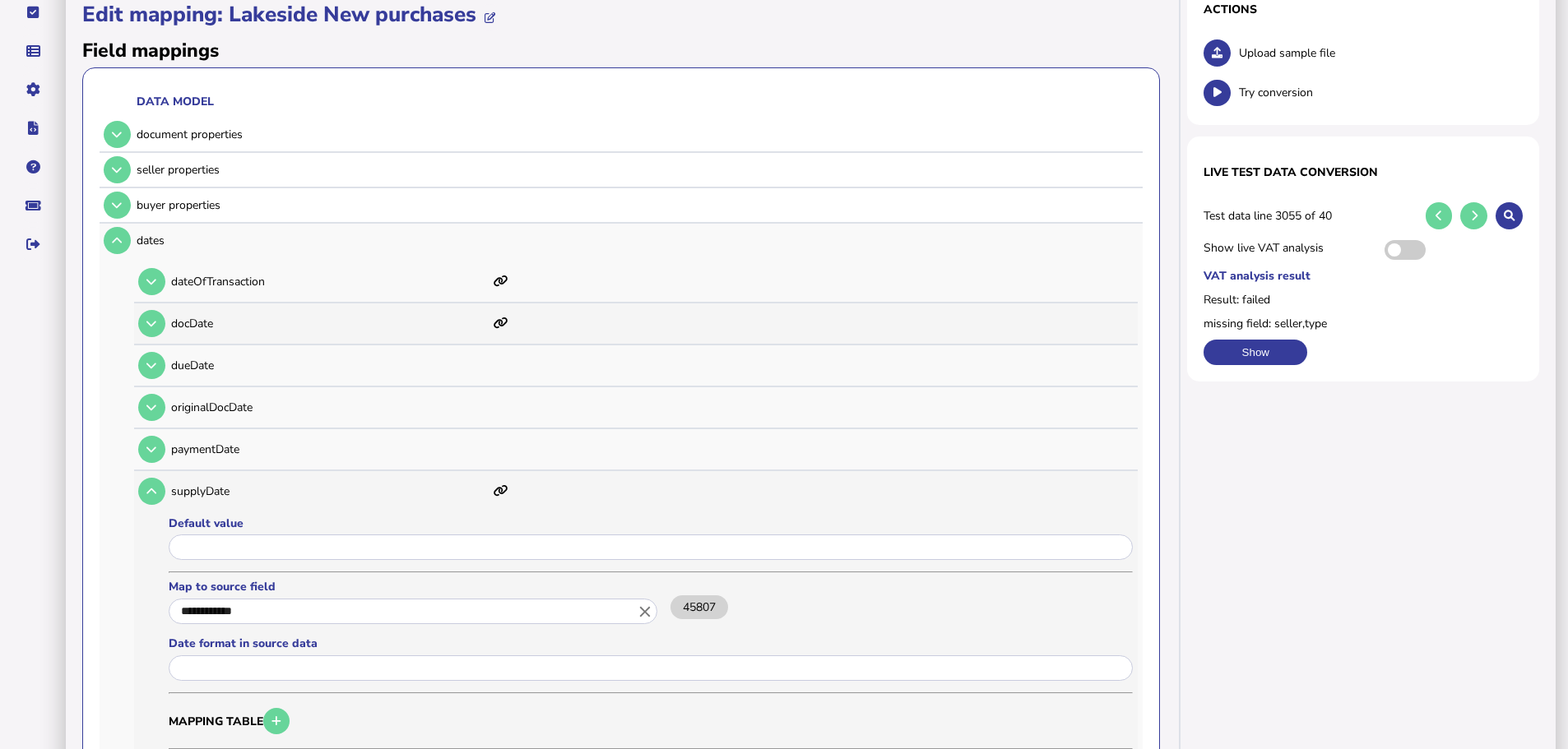
scroll to position [164, 0]
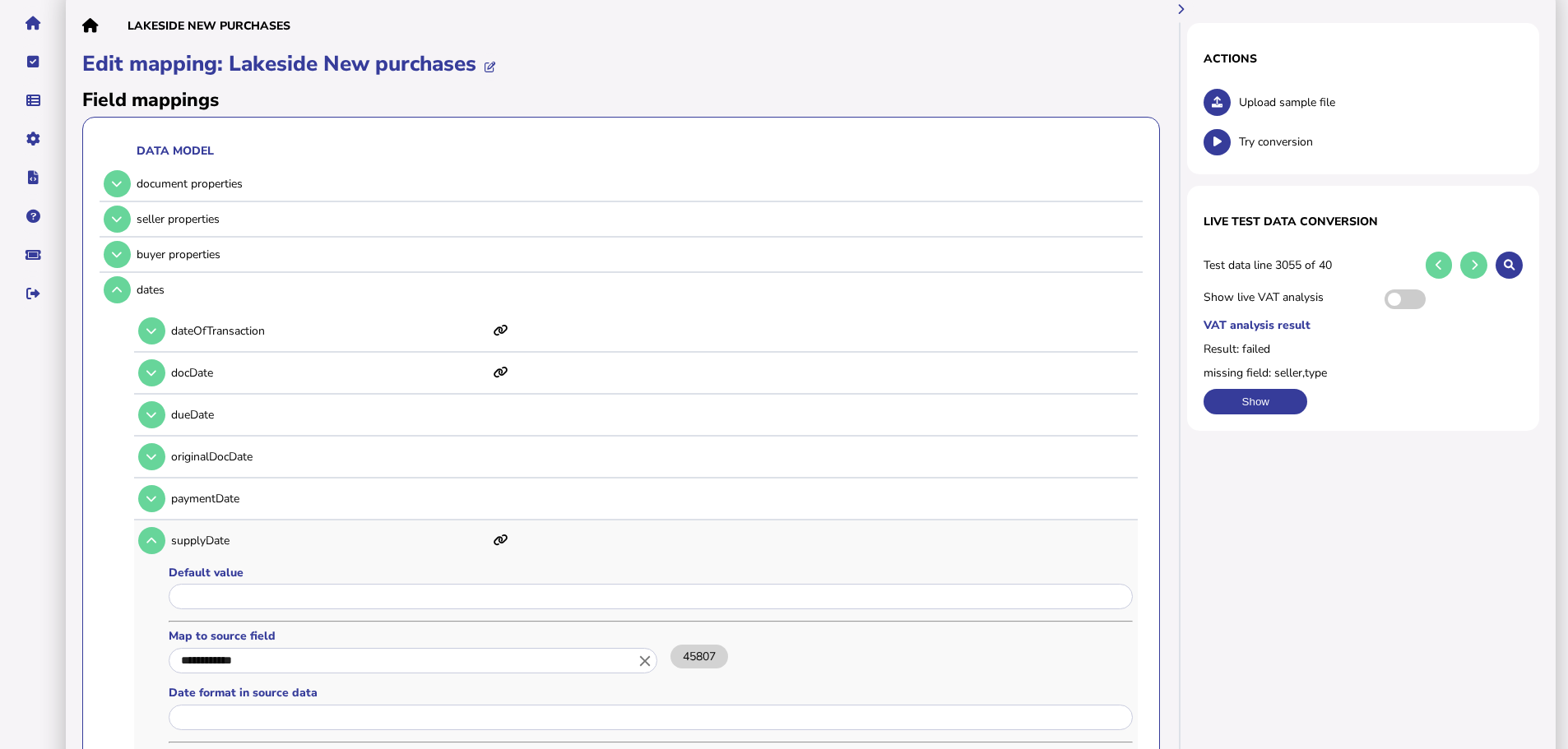
click at [1207, 89] on button at bounding box center [1217, 102] width 27 height 27
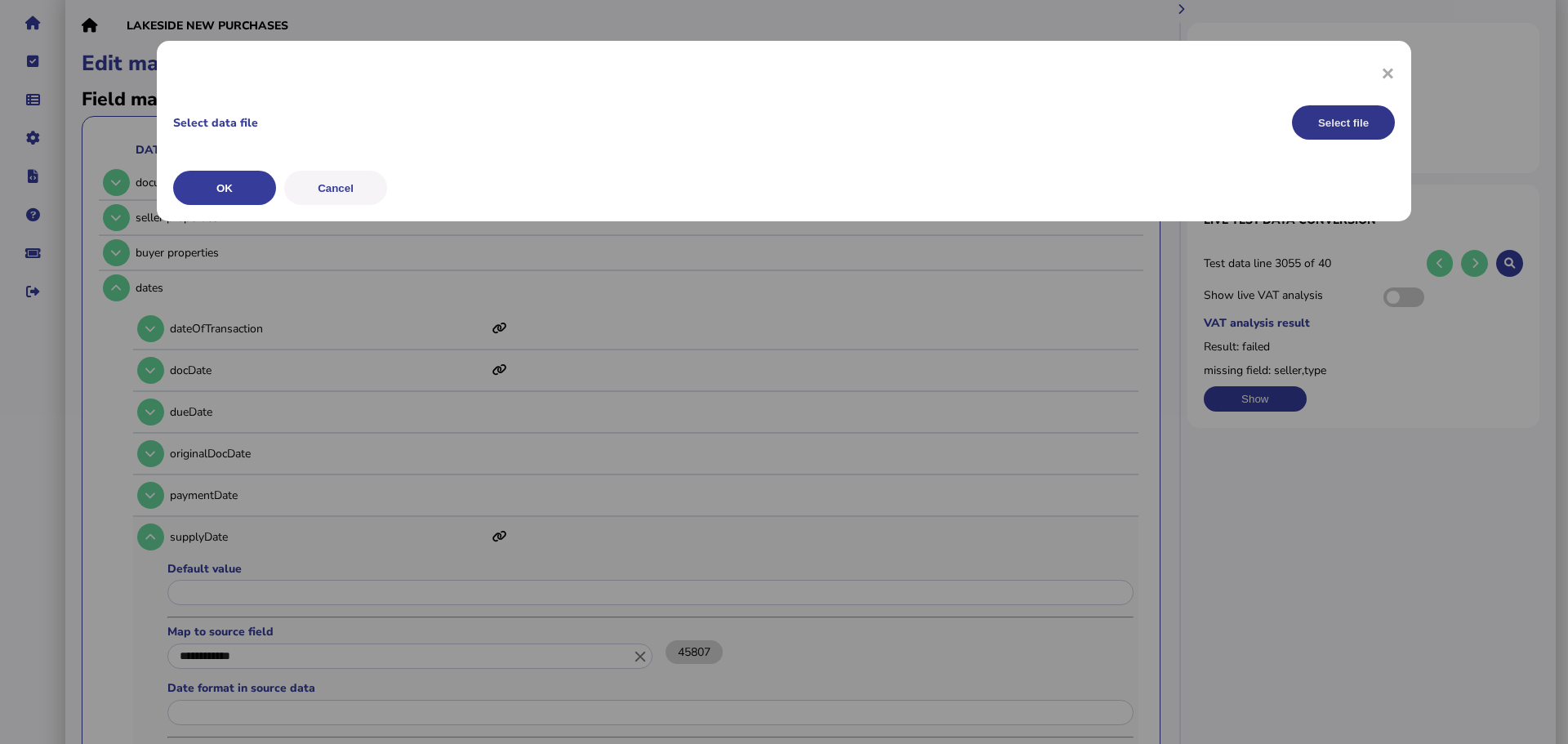
click at [1312, 117] on button "Select file" at bounding box center [1344, 122] width 103 height 35
click at [0, 0] on button "OK" at bounding box center [0, 0] width 0 height 0
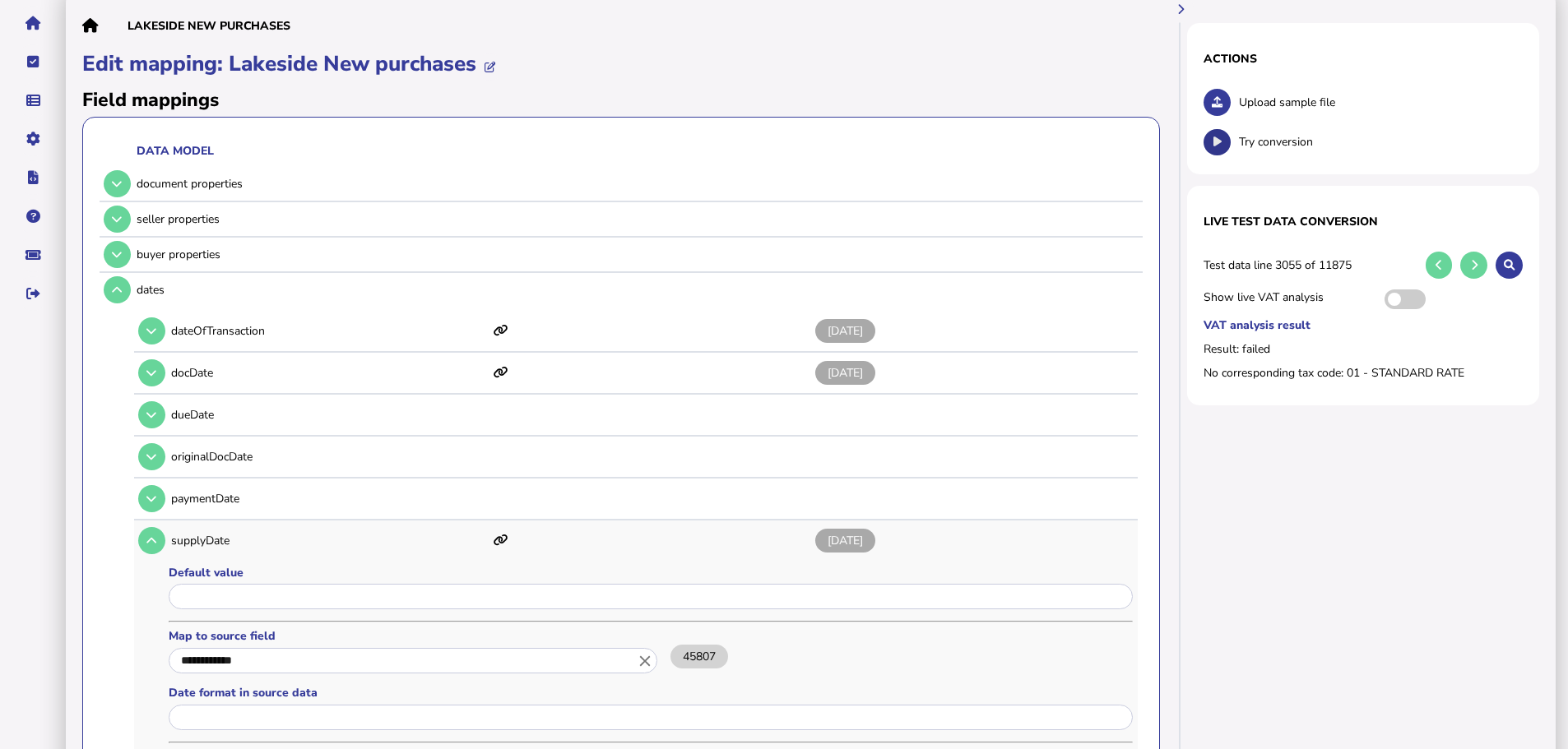
click at [1218, 136] on icon at bounding box center [1217, 142] width 8 height 11
click at [1226, 89] on button at bounding box center [1217, 102] width 27 height 27
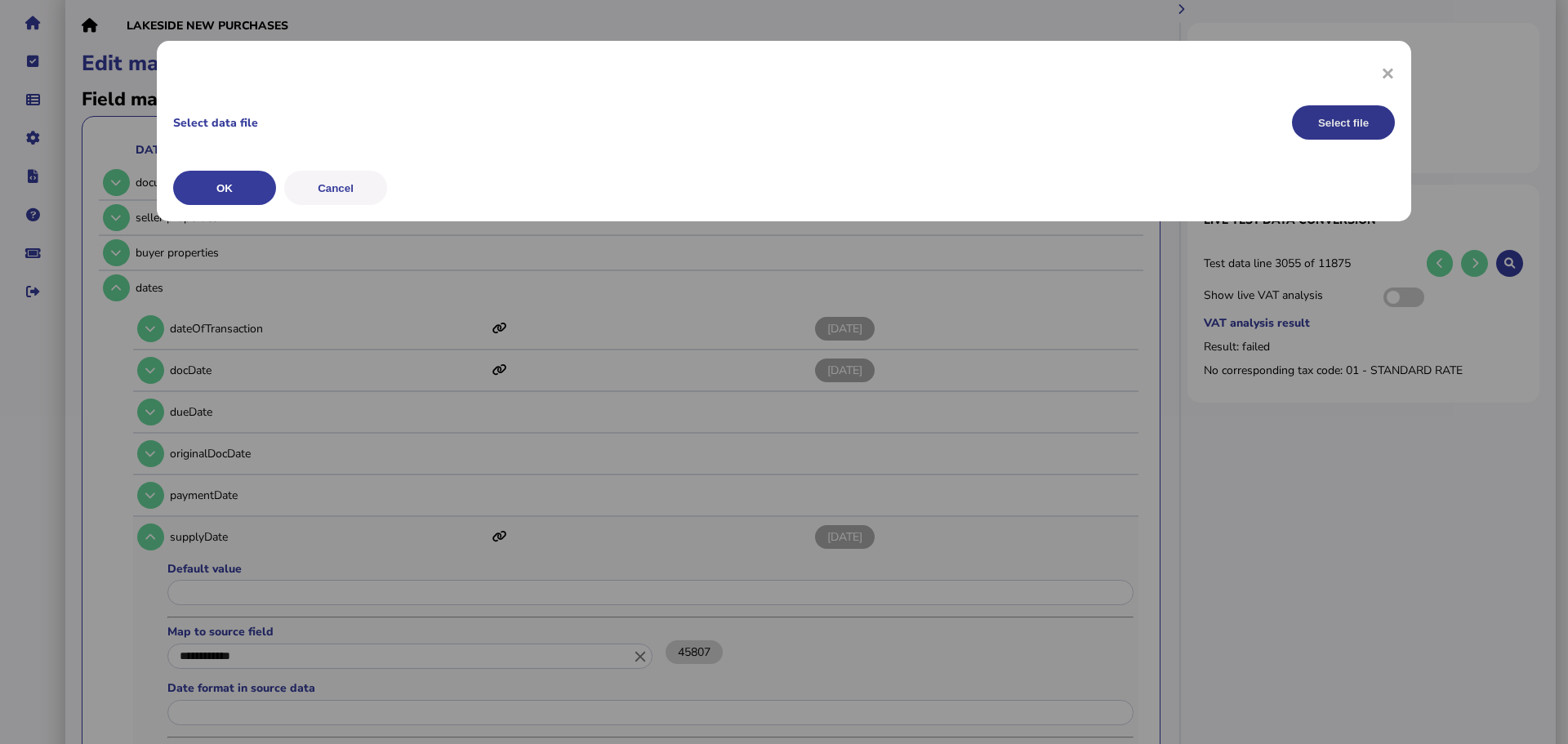
click at [1311, 114] on button "Select file" at bounding box center [1344, 122] width 103 height 35
click at [1324, 135] on button "Select file" at bounding box center [1344, 122] width 103 height 35
click at [0, 0] on button "OK" at bounding box center [0, 0] width 0 height 0
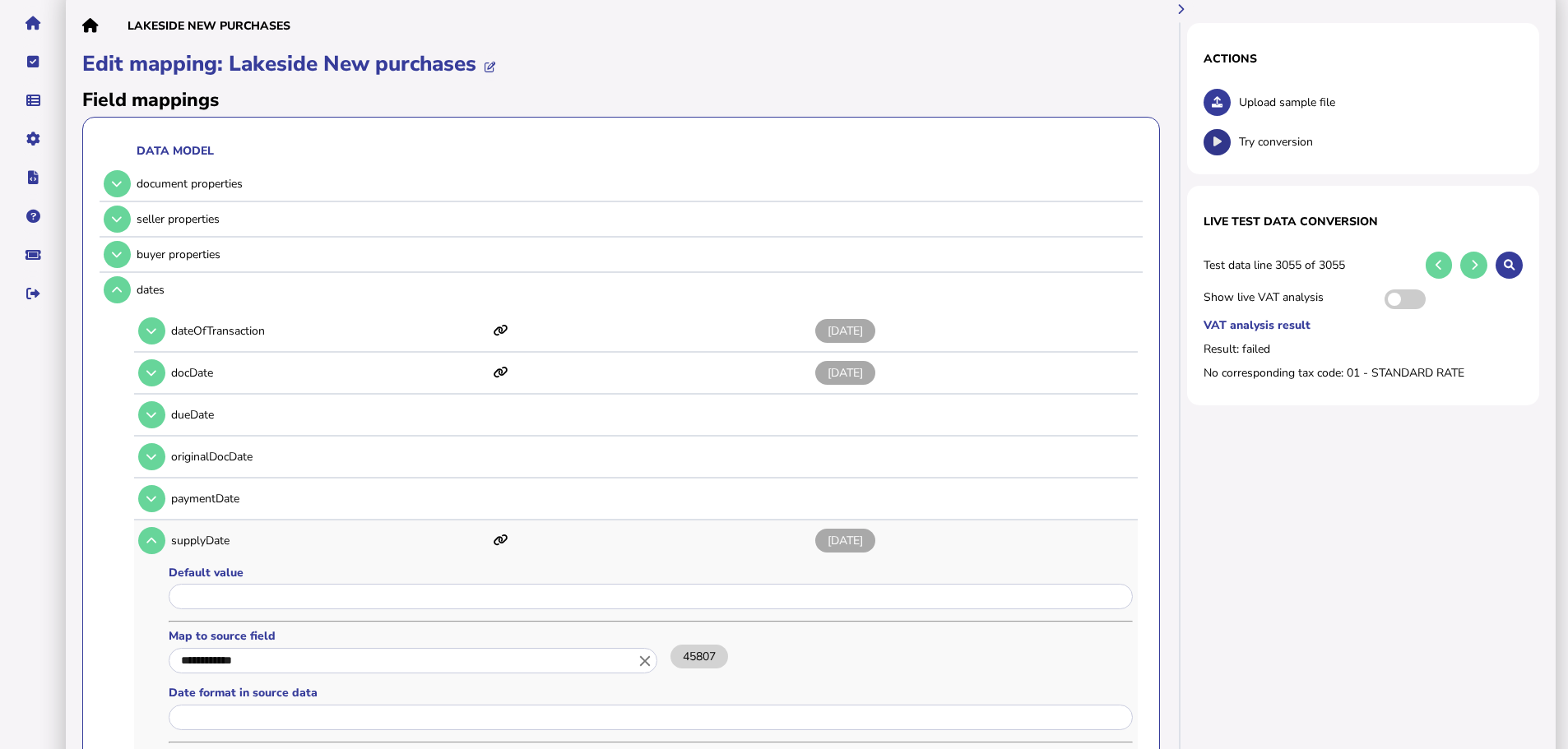
click at [1217, 136] on icon at bounding box center [1217, 142] width 8 height 11
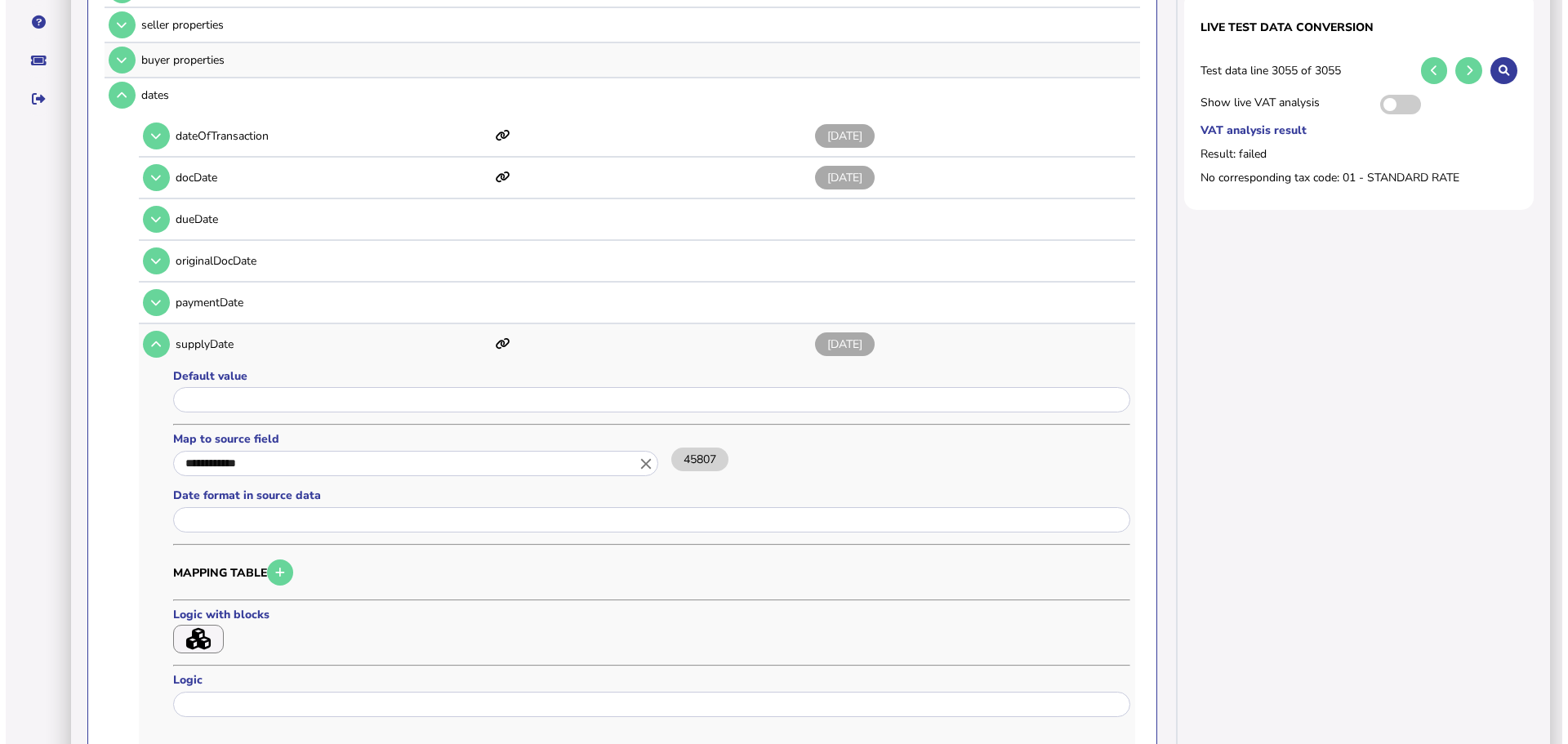
scroll to position [0, 0]
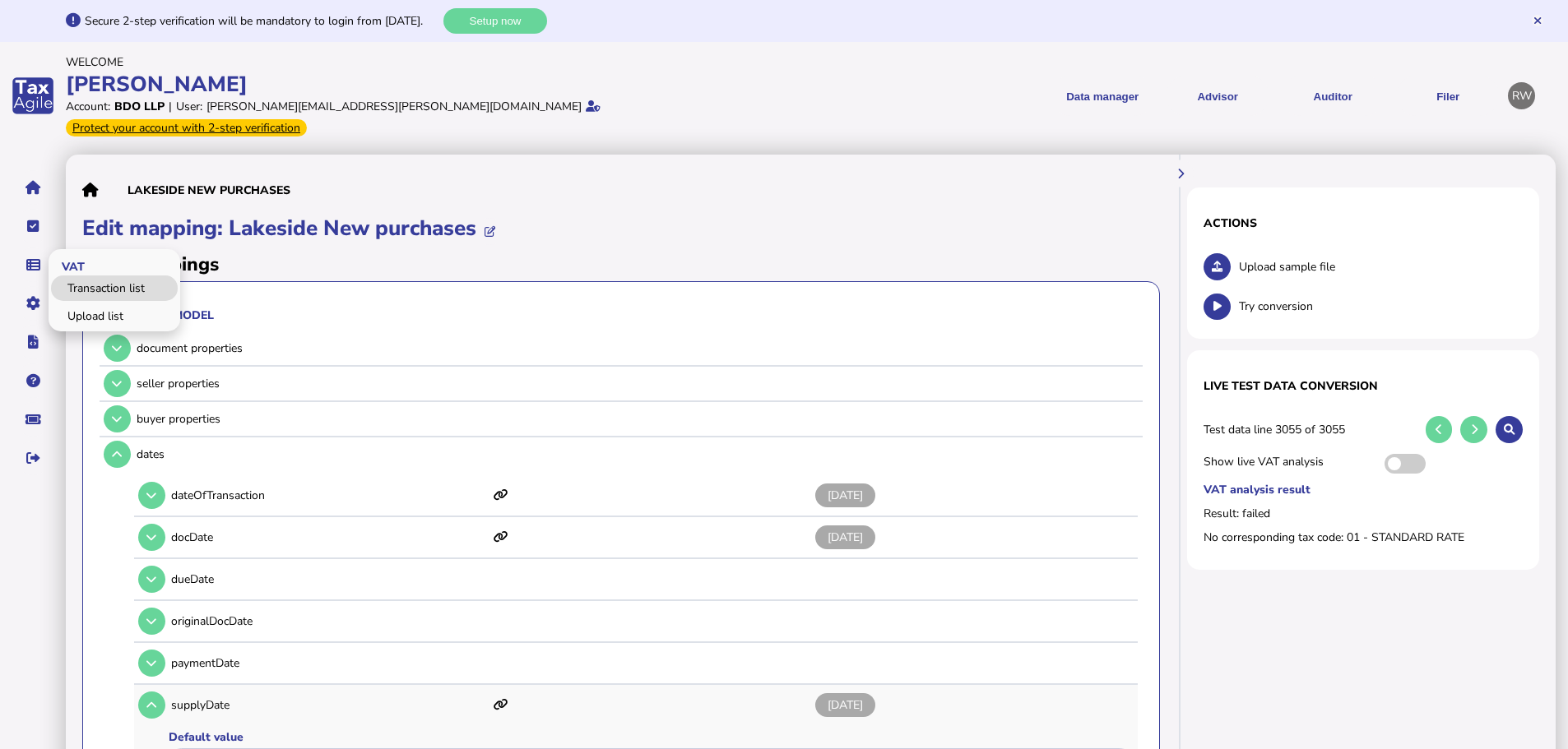
click at [102, 275] on link "Transaction list" at bounding box center [114, 288] width 126 height 25
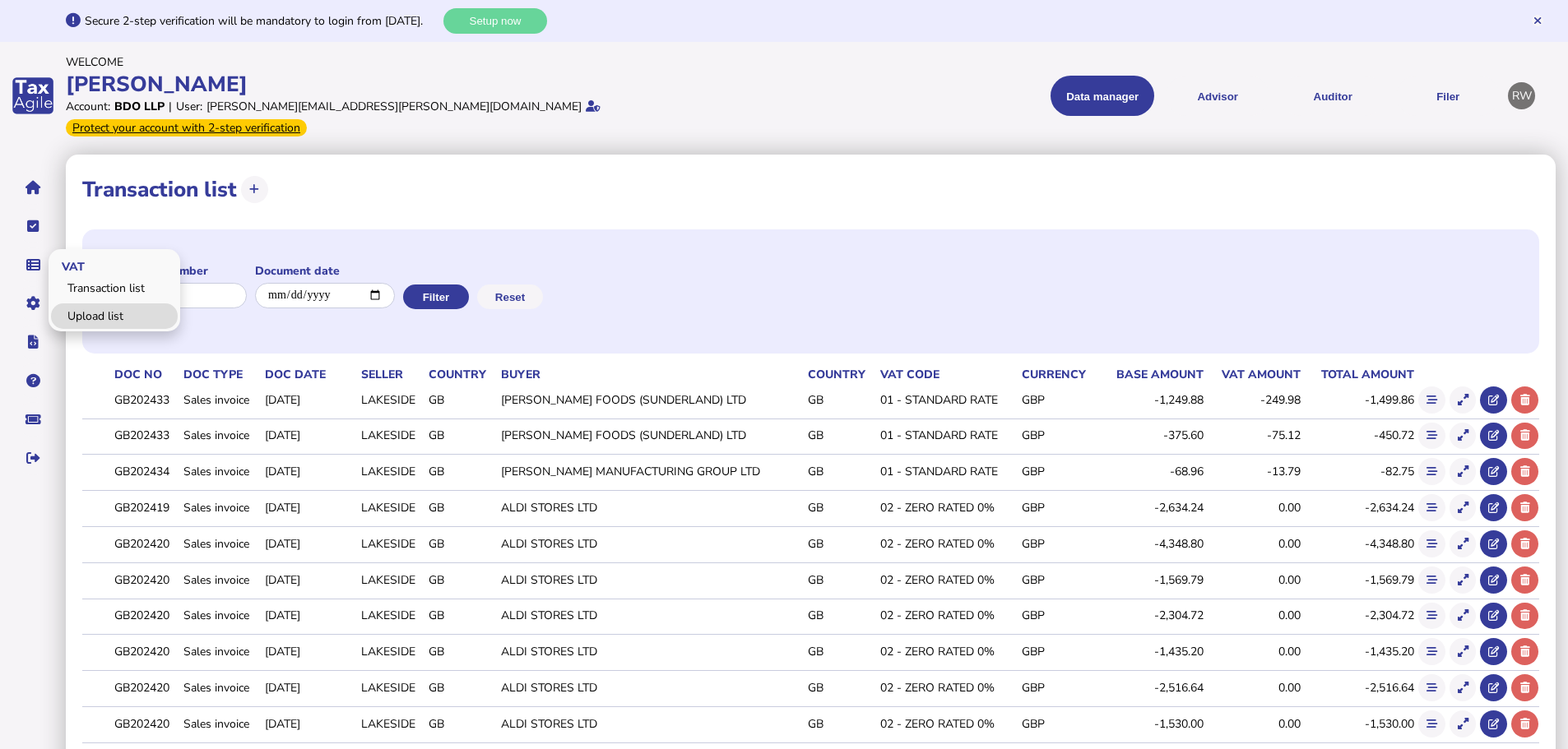
click at [110, 304] on link "Upload list" at bounding box center [114, 316] width 126 height 25
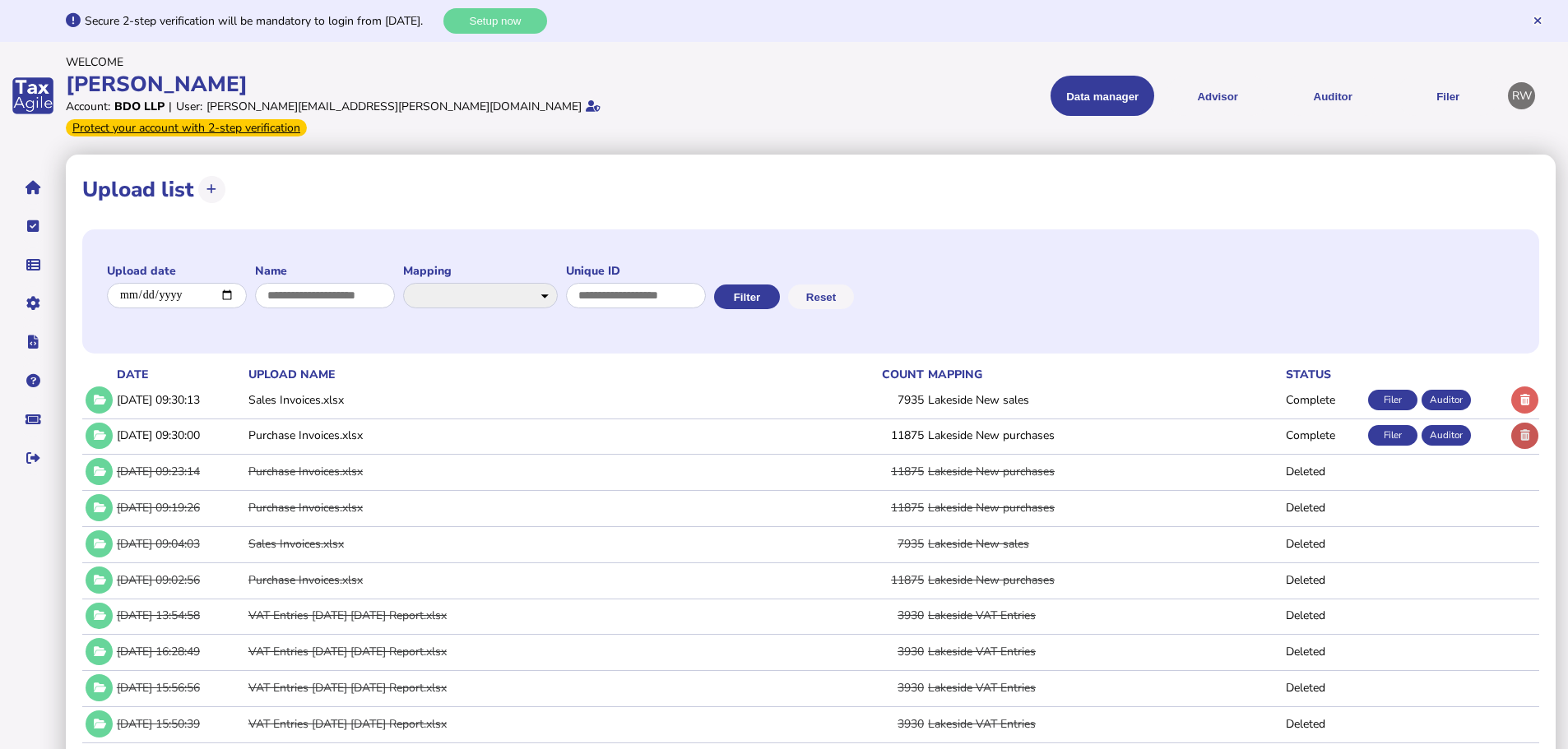
click at [1520, 430] on icon at bounding box center [1524, 435] width 10 height 11
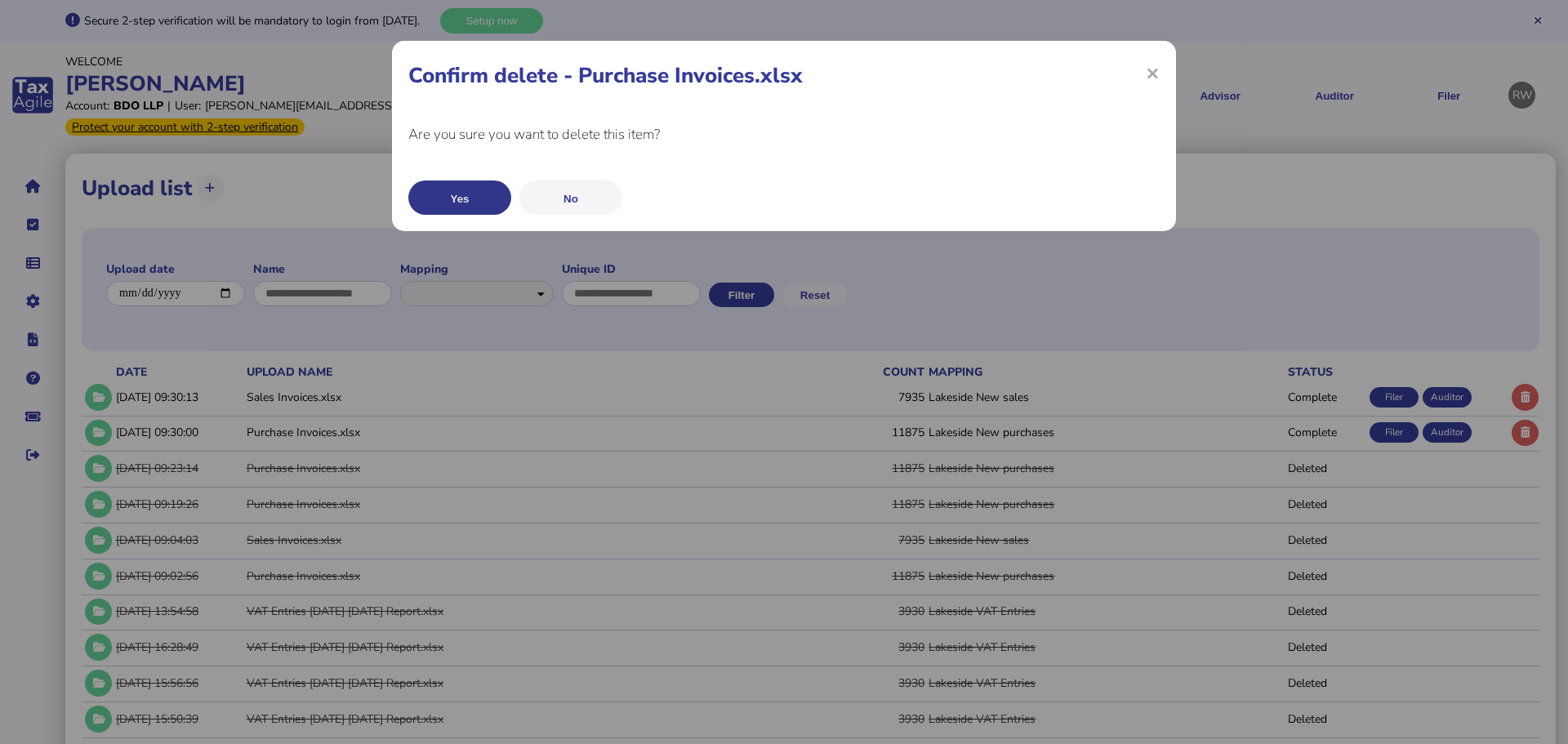
click at [423, 213] on button "Yes" at bounding box center [460, 198] width 103 height 35
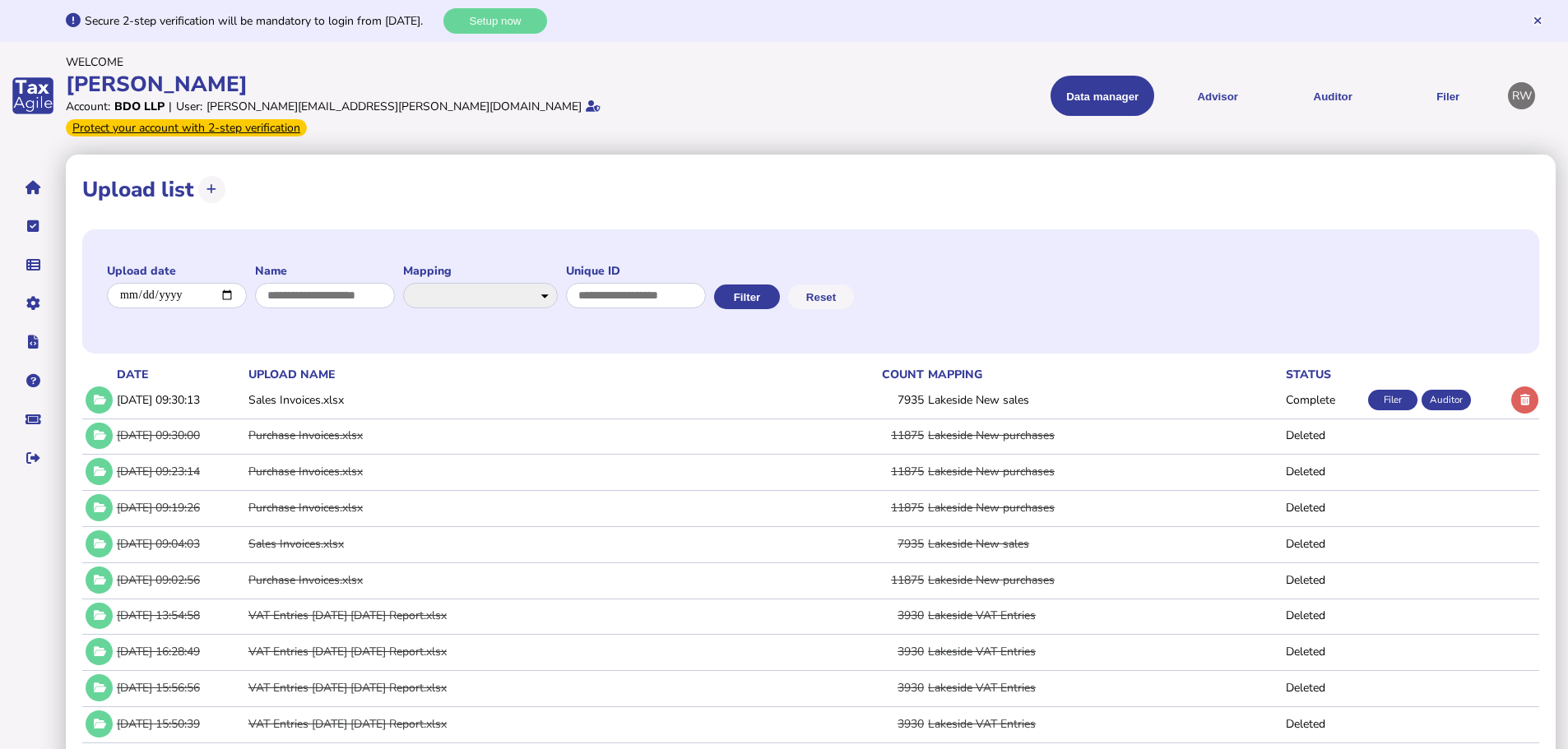
click at [210, 185] on icon at bounding box center [211, 190] width 10 height 11
select select "**********"
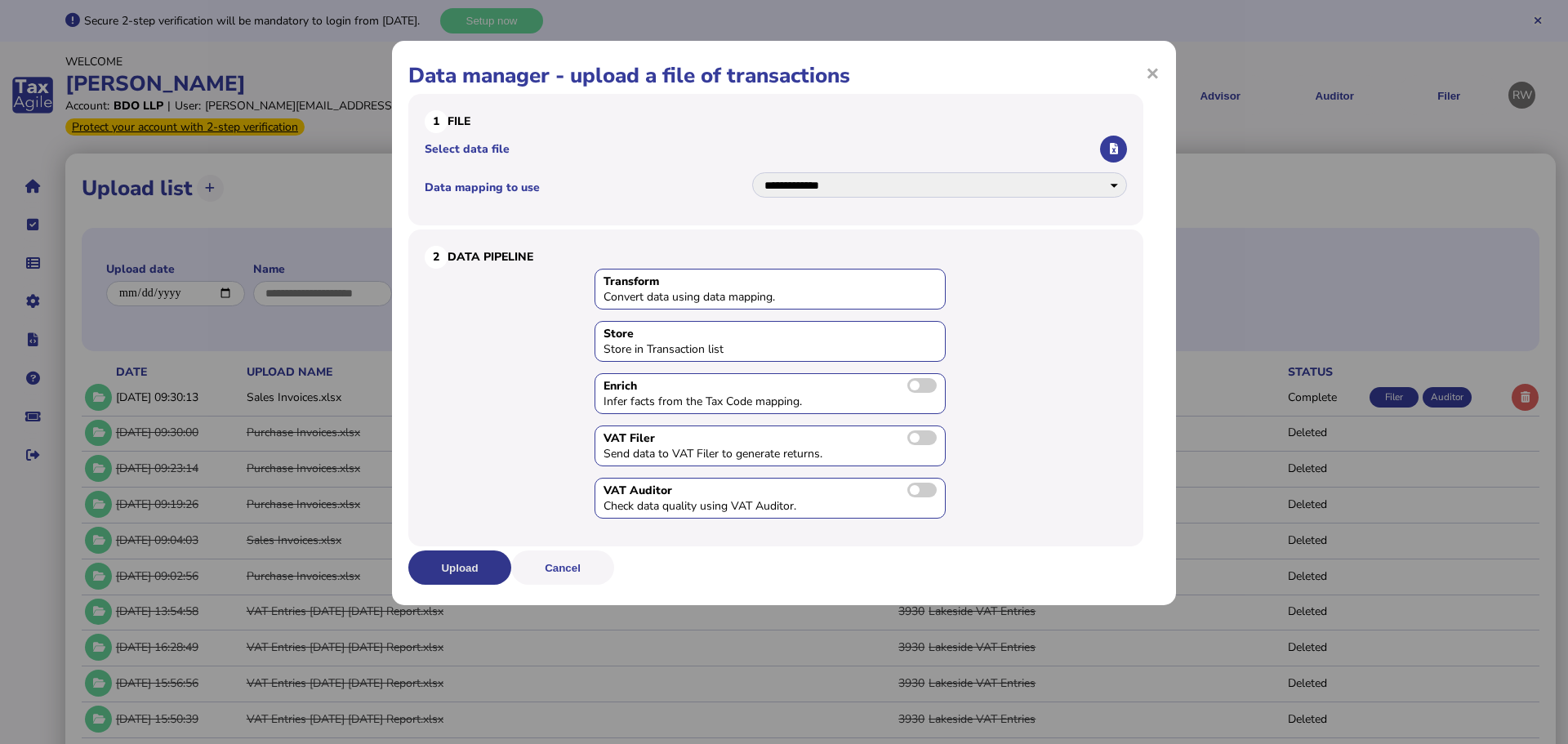
click at [495, 571] on button "Upload" at bounding box center [460, 567] width 103 height 35
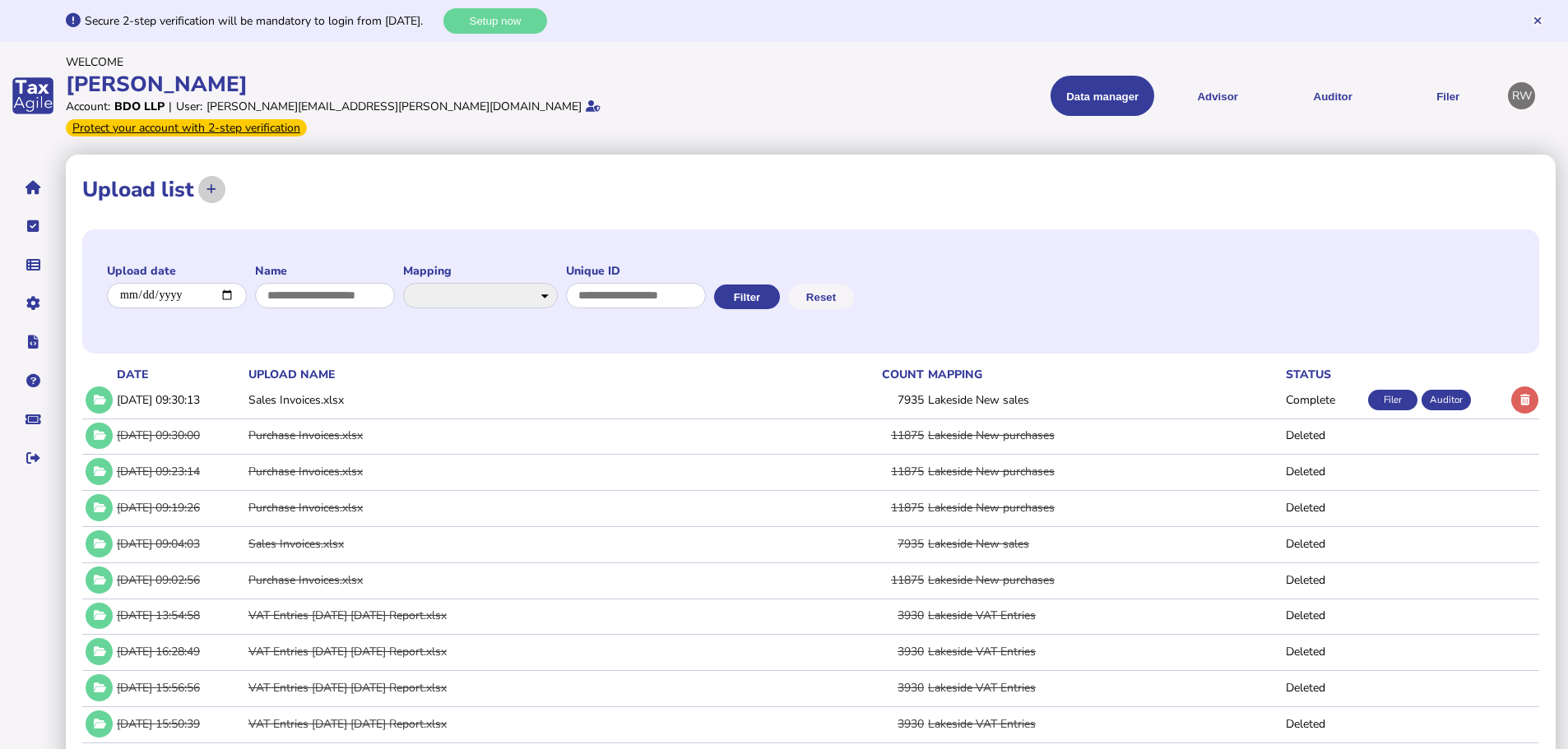
click at [209, 176] on button at bounding box center [212, 189] width 27 height 27
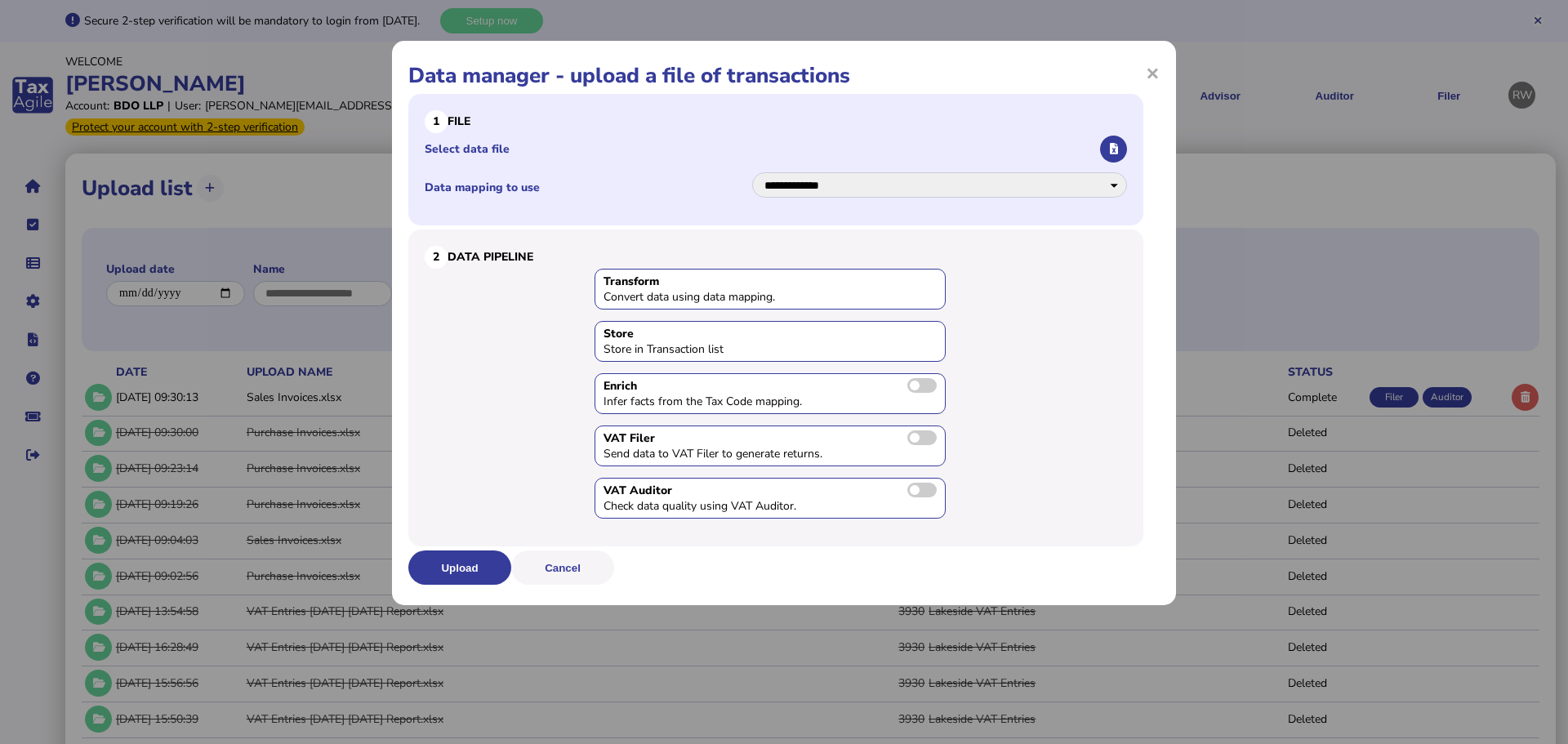
click at [908, 165] on li "Select data file" at bounding box center [776, 150] width 703 height 32
click at [906, 173] on select "**********" at bounding box center [939, 185] width 375 height 25
select select "**********"
click at [752, 173] on select "**********" at bounding box center [939, 185] width 375 height 25
click at [1120, 148] on button "button" at bounding box center [1114, 149] width 27 height 27
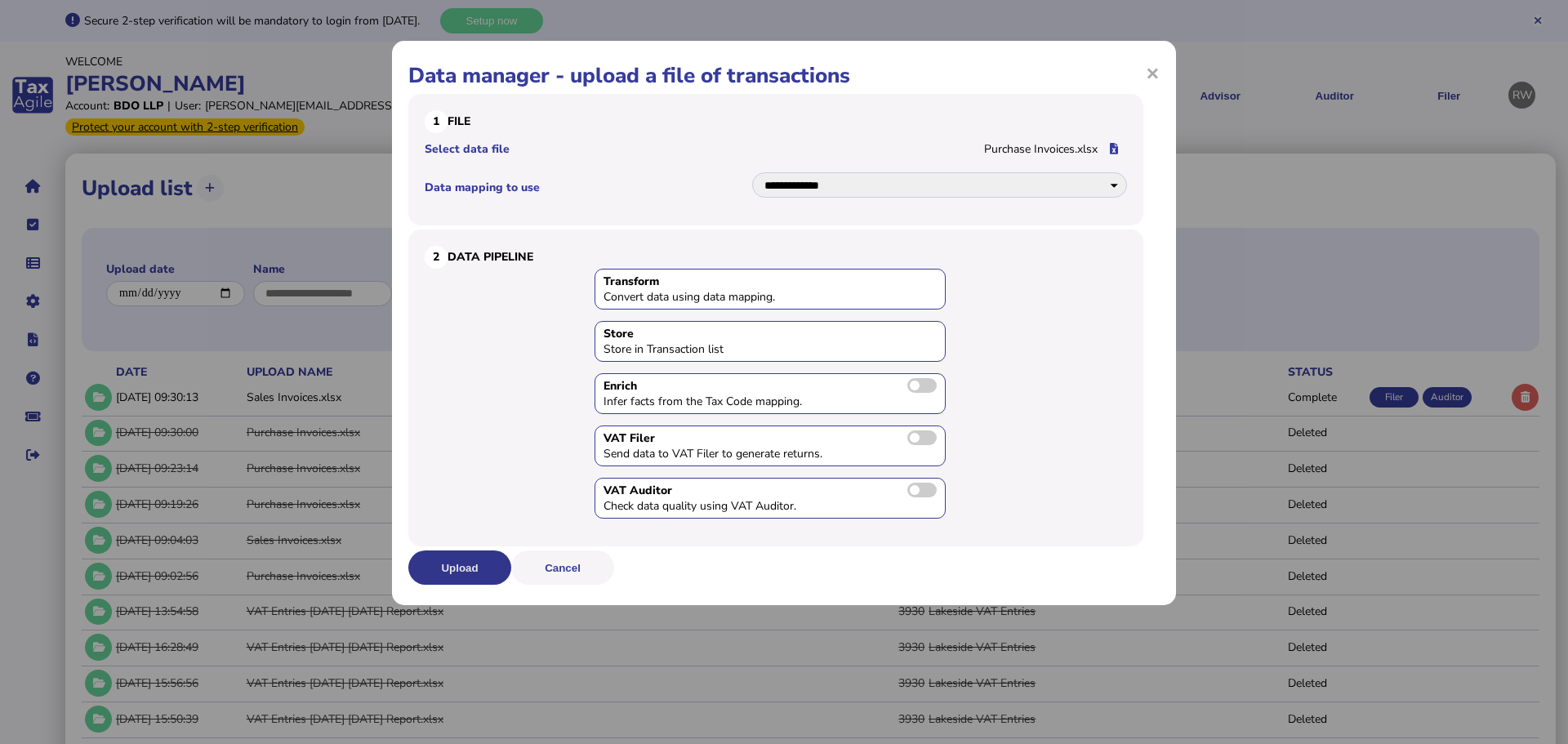
click at [494, 562] on button "Upload" at bounding box center [460, 567] width 103 height 35
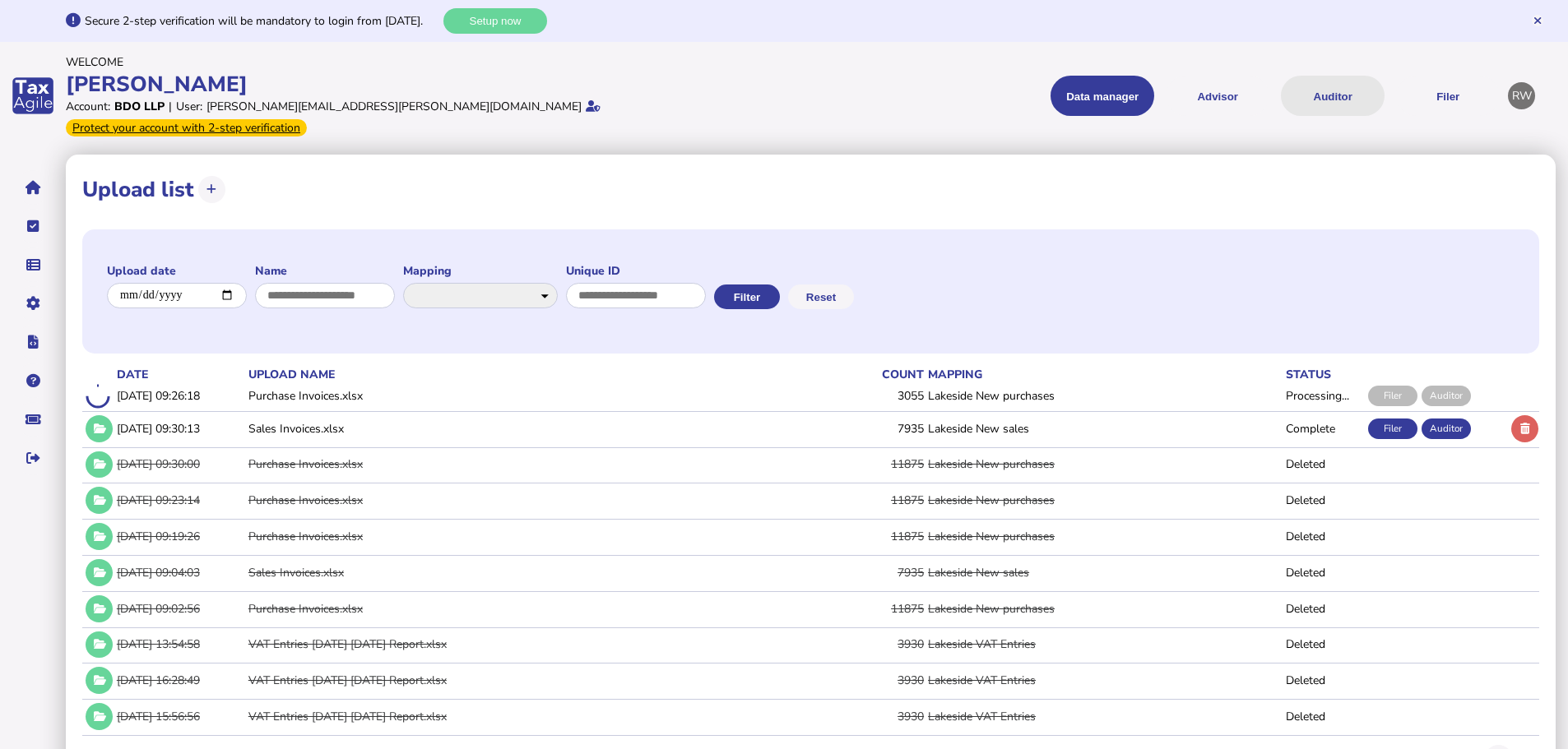
click at [1314, 96] on button "Auditor" at bounding box center [1332, 95] width 104 height 40
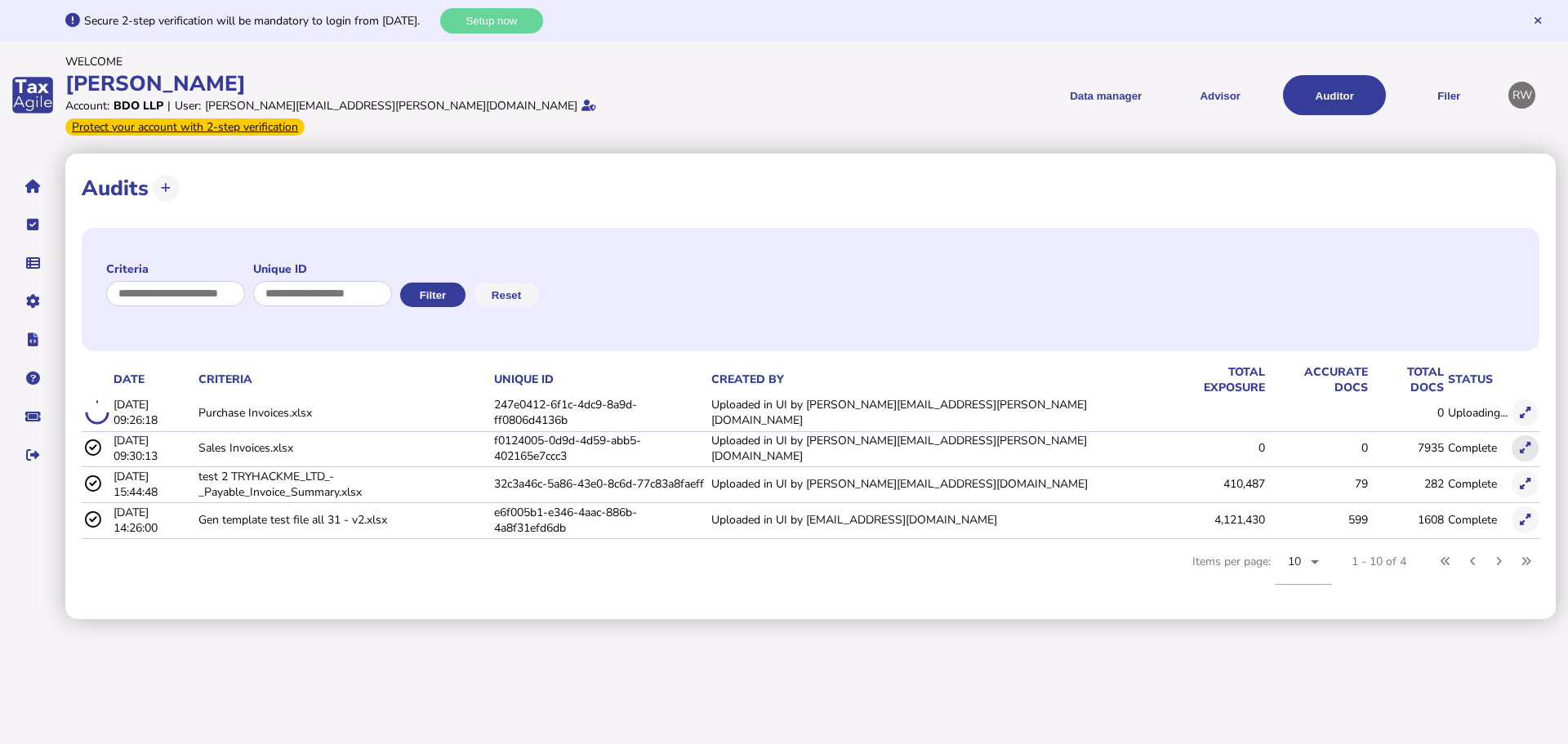
click at [1539, 435] on button at bounding box center [1525, 449] width 27 height 27
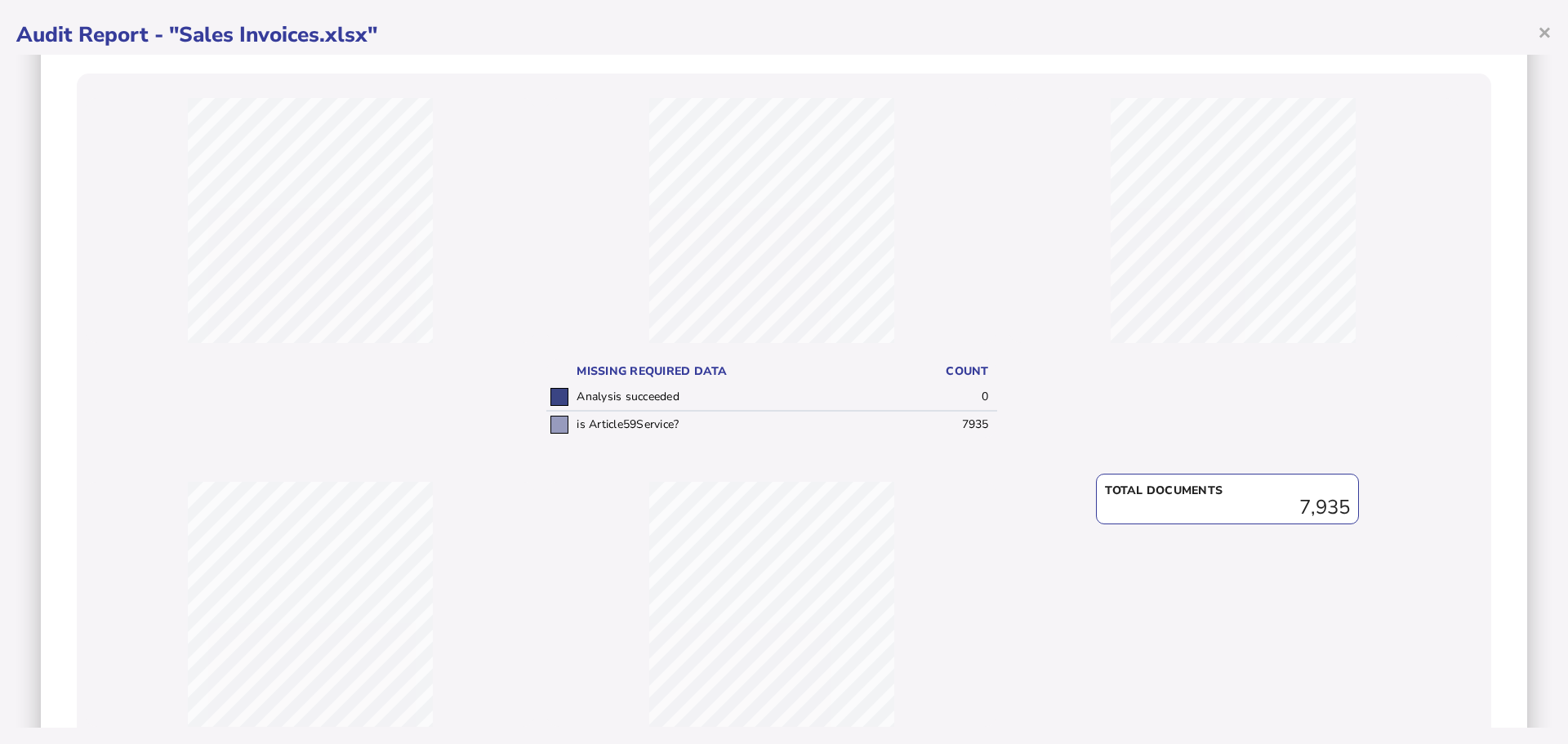
scroll to position [310, 0]
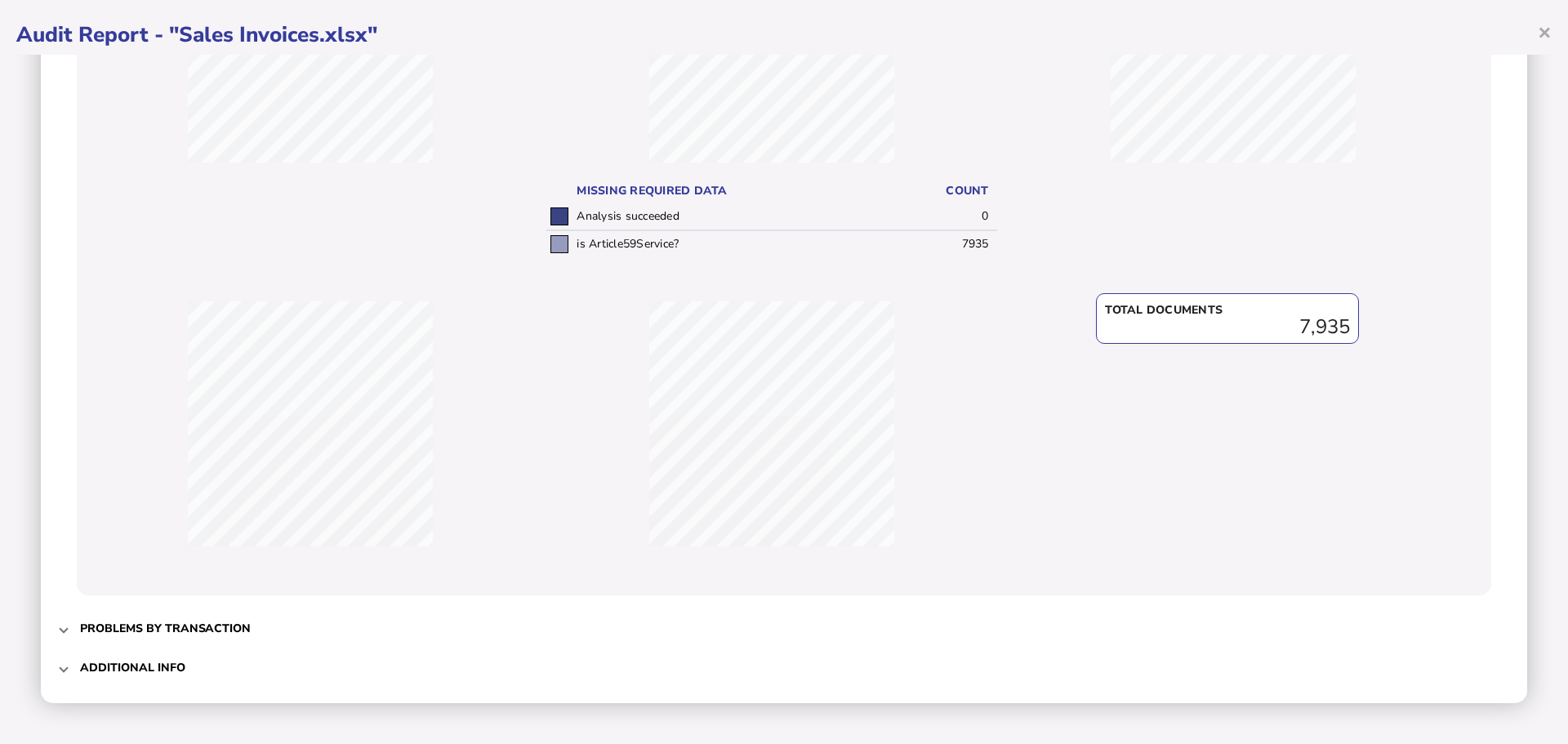
click at [131, 628] on h3 "Problems by transaction" at bounding box center [166, 627] width 171 height 15
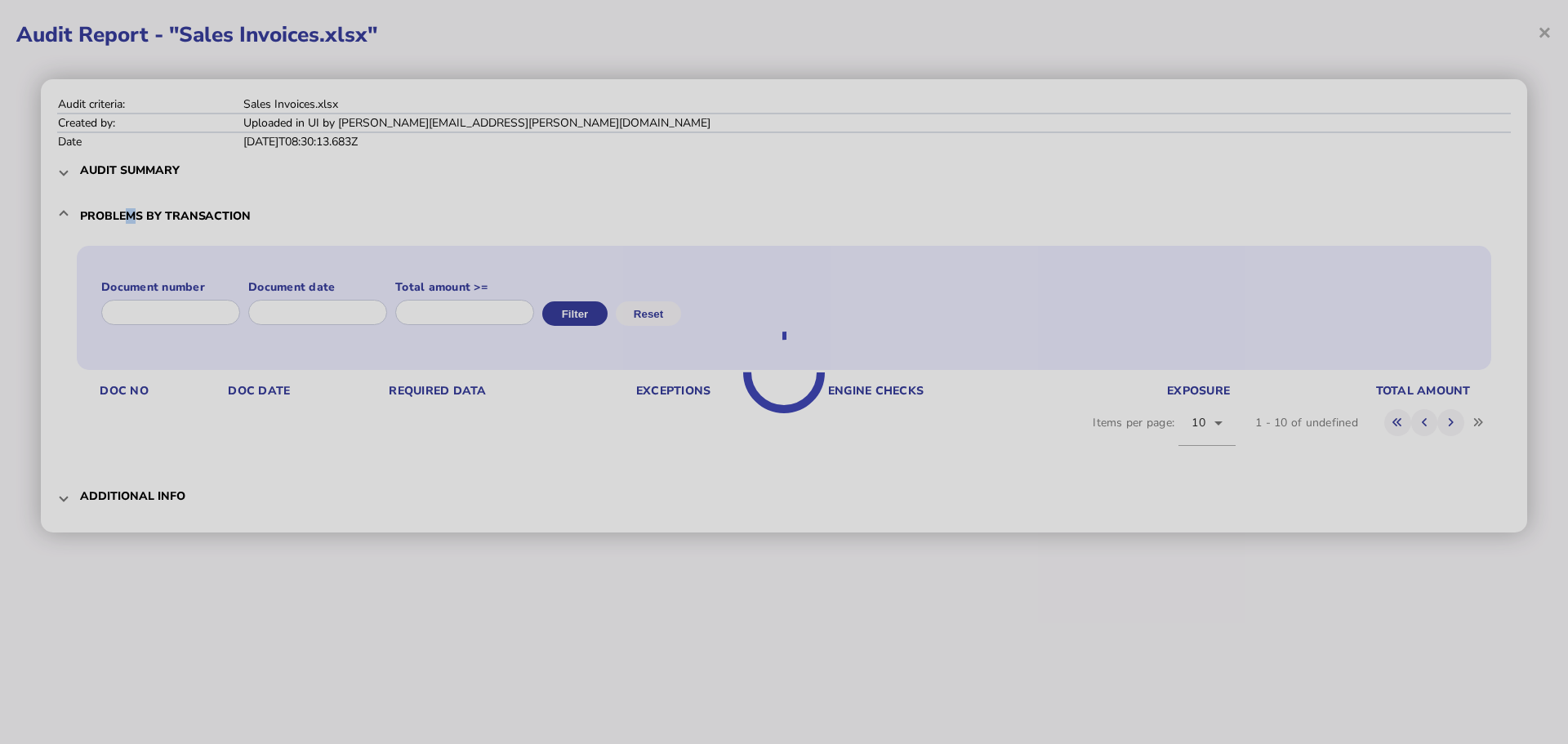
scroll to position [0, 0]
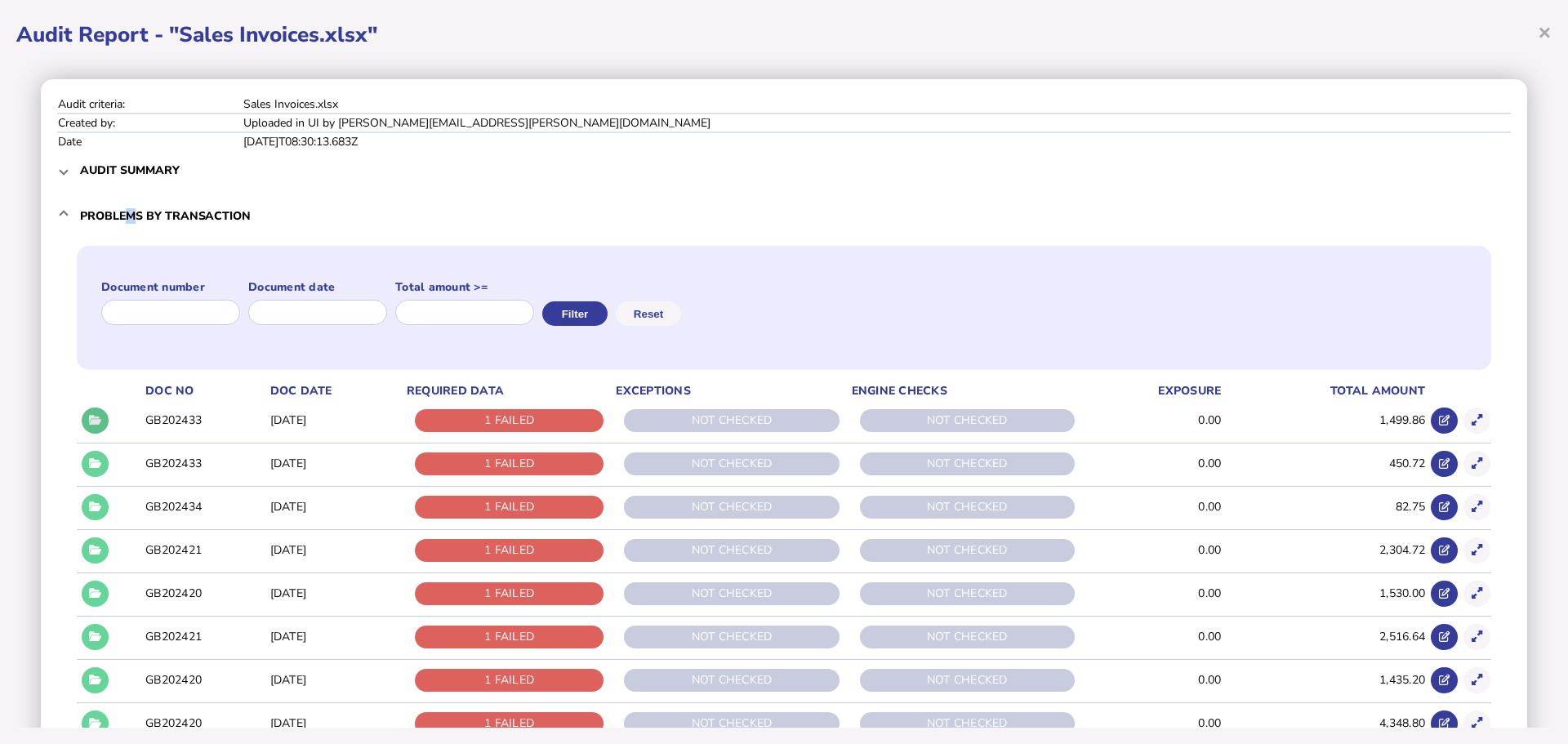
click at [98, 422] on icon at bounding box center [95, 420] width 12 height 11
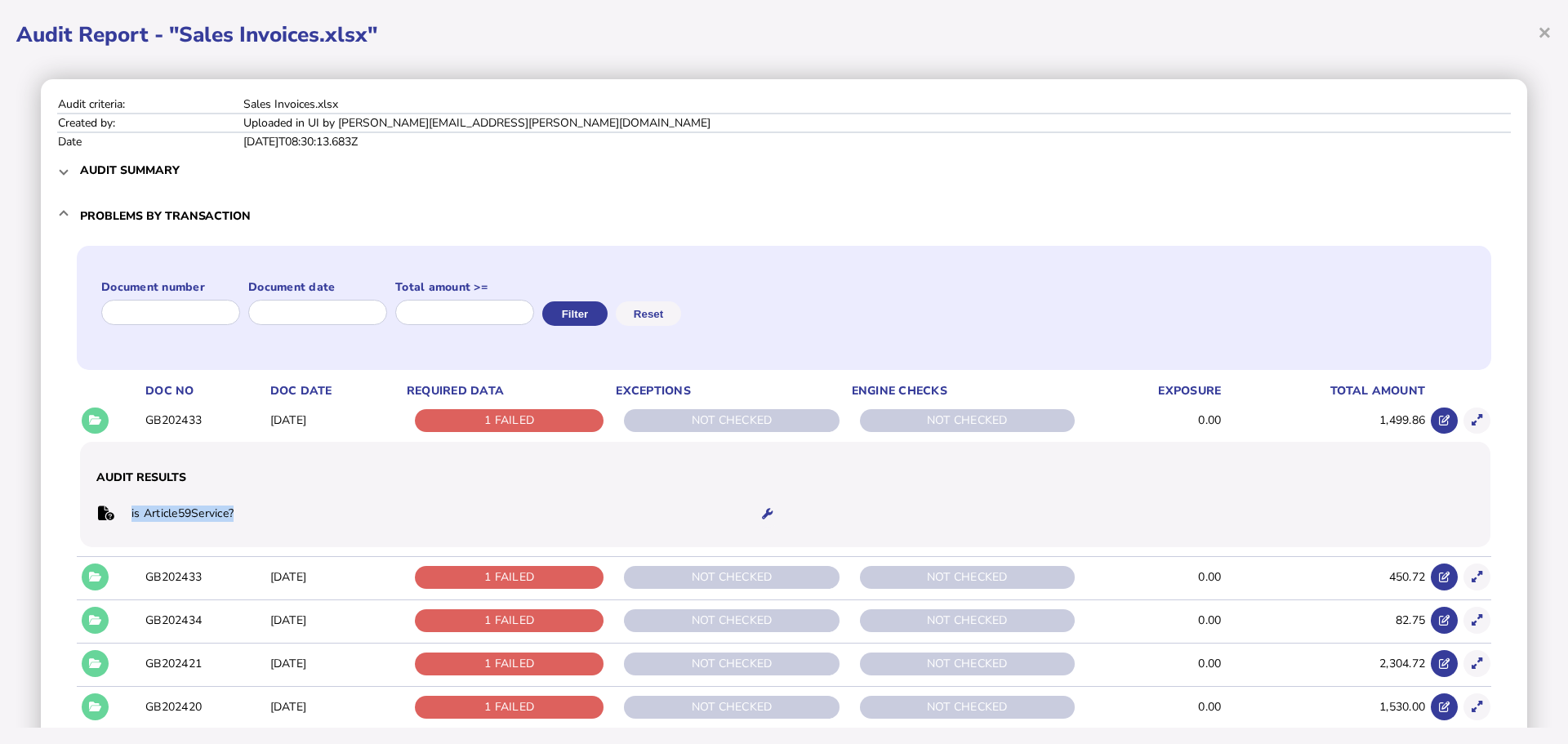
drag, startPoint x: 242, startPoint y: 514, endPoint x: 131, endPoint y: 520, distance: 111.2
click at [131, 520] on td "is Article59Service?" at bounding box center [435, 514] width 608 height 34
click at [165, 522] on td "is Article59Service?" at bounding box center [435, 514] width 608 height 34
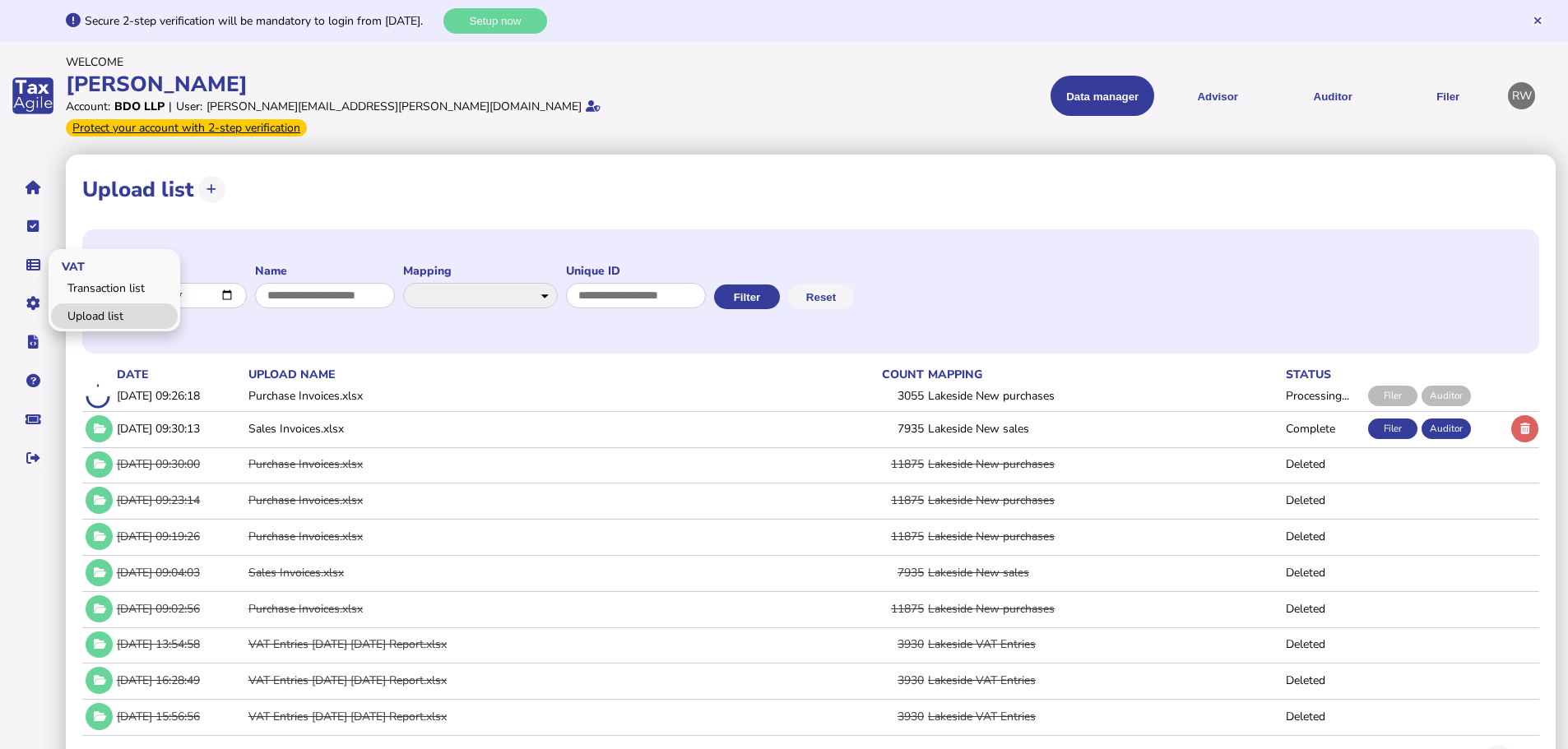
click at [93, 304] on link "Upload list" at bounding box center [114, 316] width 126 height 25
click at [92, 304] on link "Upload list" at bounding box center [114, 316] width 126 height 25
click at [114, 304] on link "Upload list" at bounding box center [114, 316] width 126 height 25
click at [92, 304] on link "Upload list" at bounding box center [114, 316] width 126 height 25
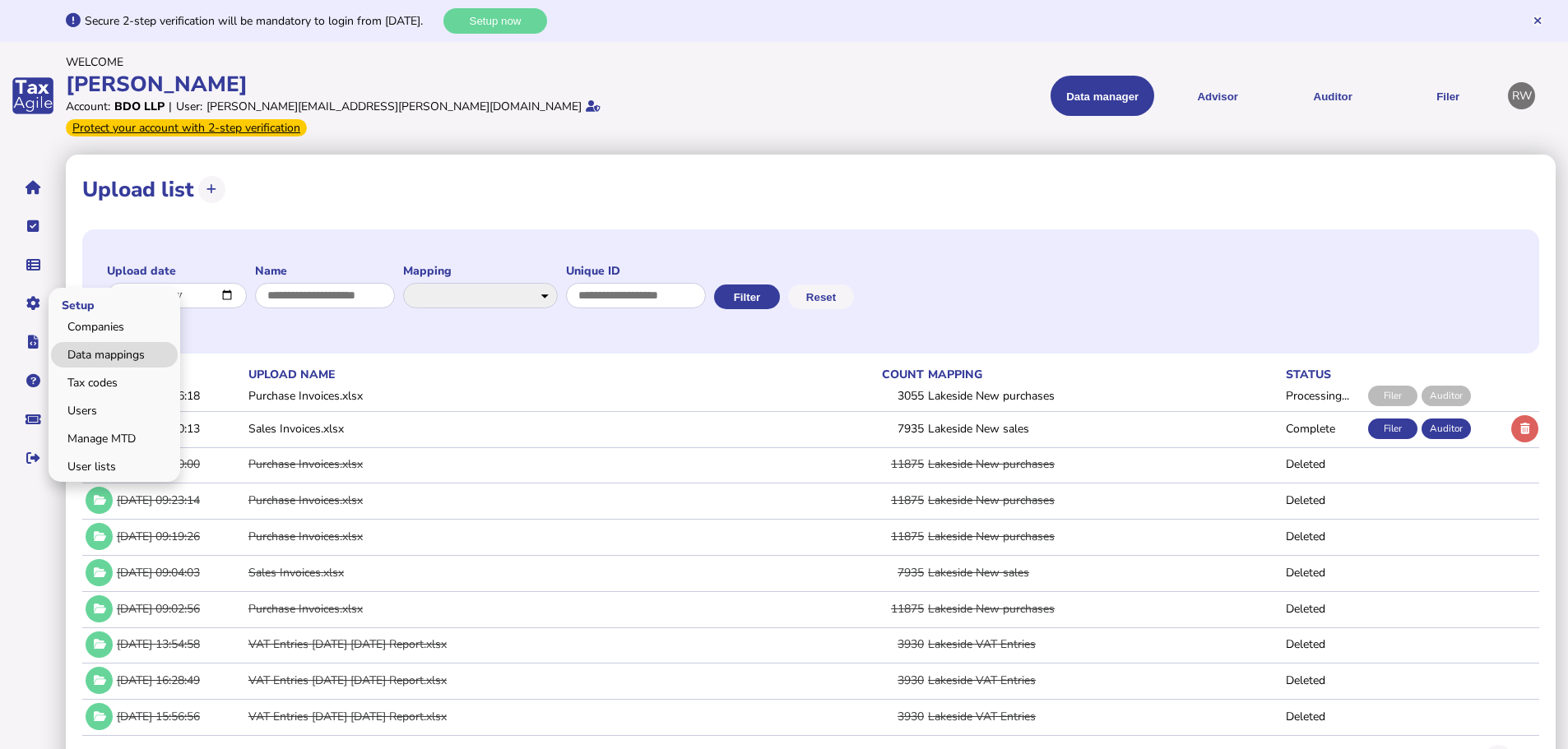
click at [86, 342] on link "Data mappings" at bounding box center [114, 355] width 126 height 25
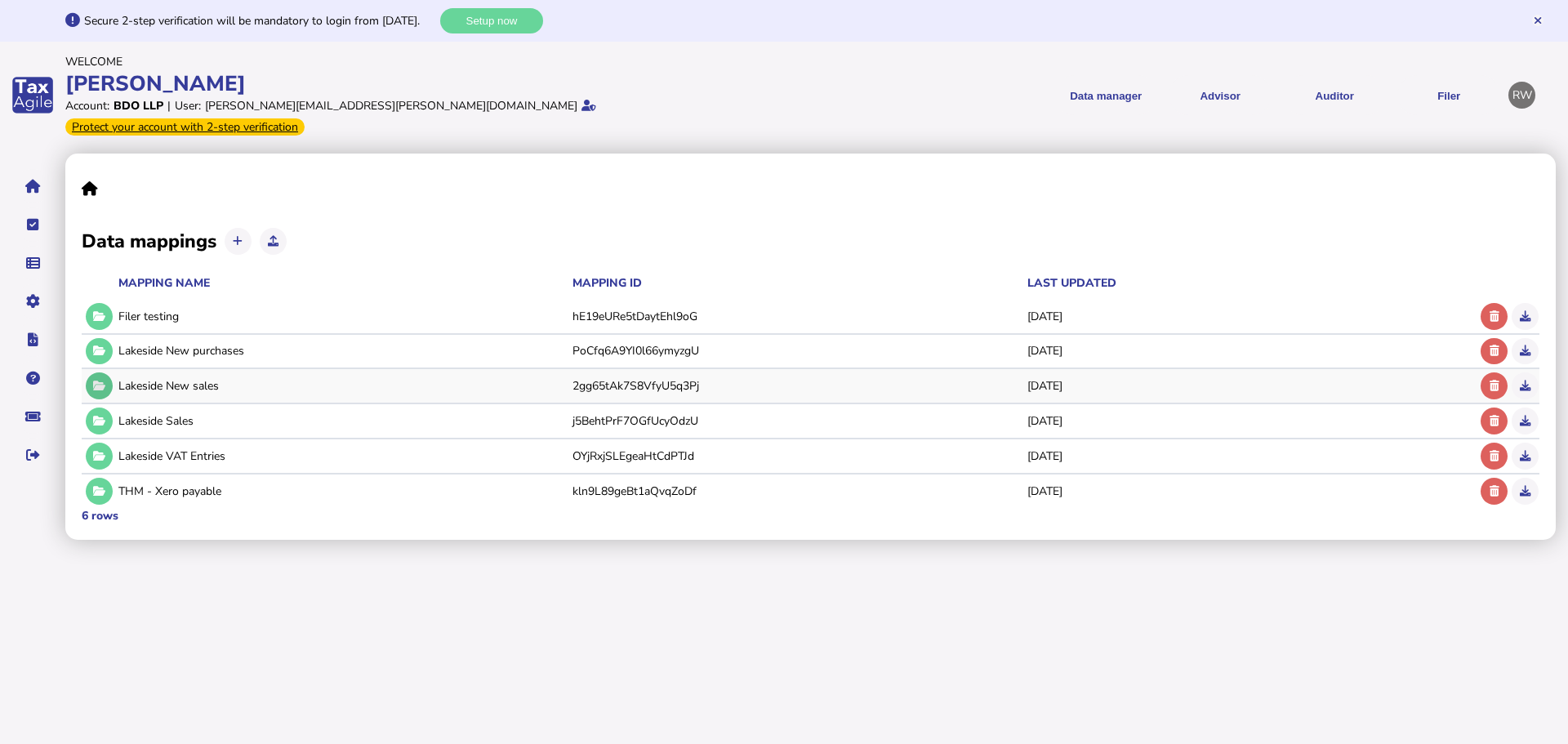
click at [107, 372] on button at bounding box center [99, 385] width 27 height 27
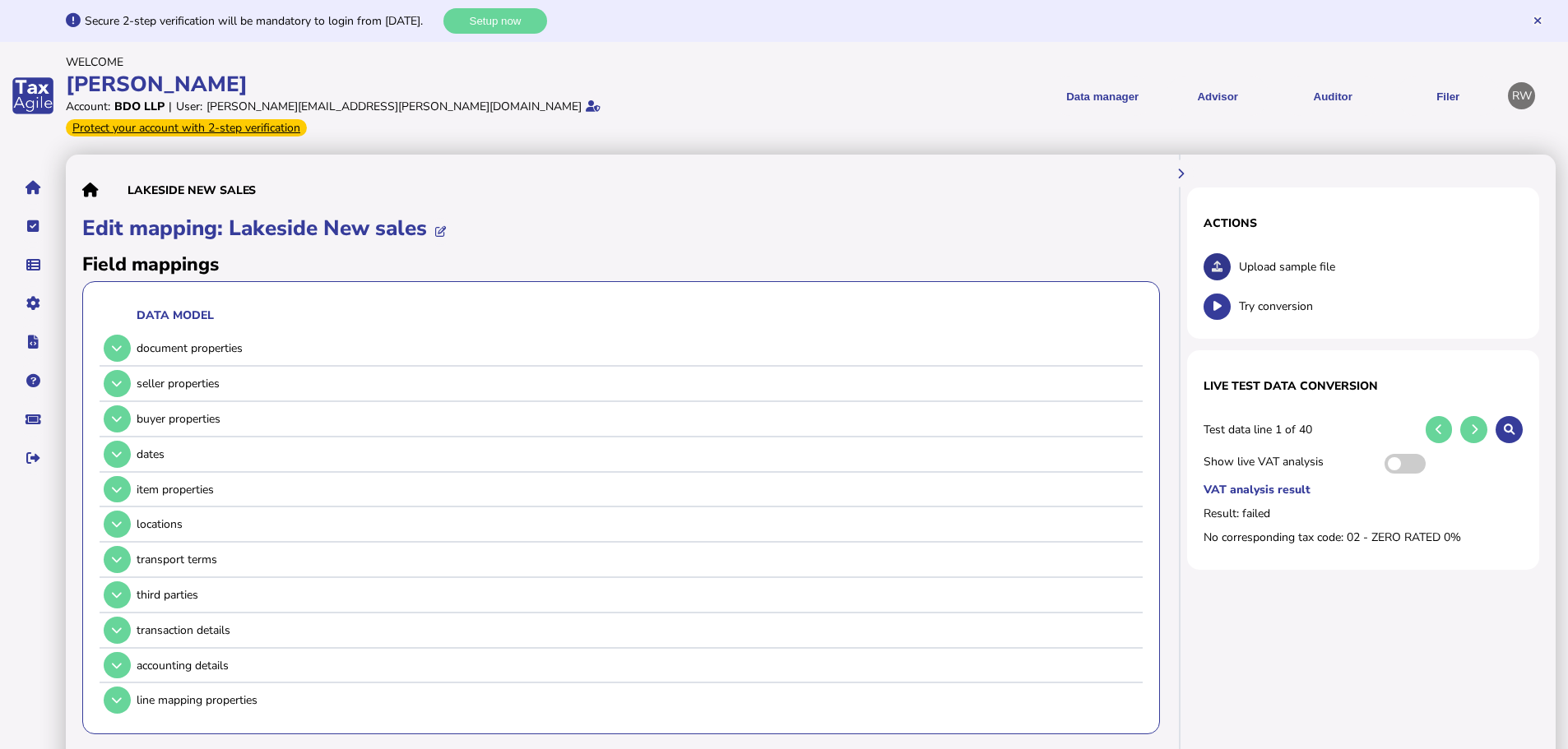
click at [1224, 254] on button at bounding box center [1217, 267] width 27 height 27
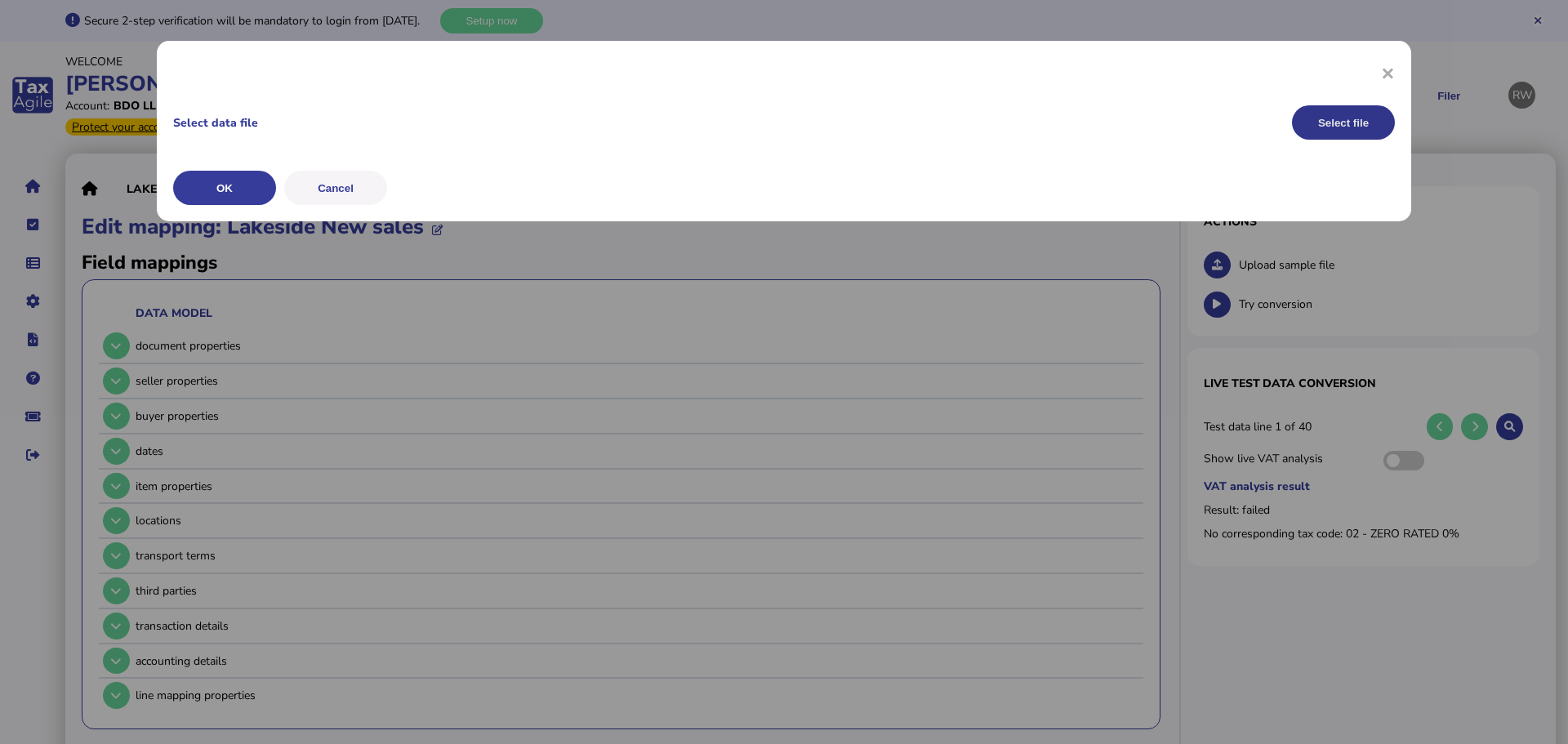
click at [1391, 124] on button "Select file" at bounding box center [1344, 122] width 103 height 35
click at [0, 0] on button "OK" at bounding box center [0, 0] width 0 height 0
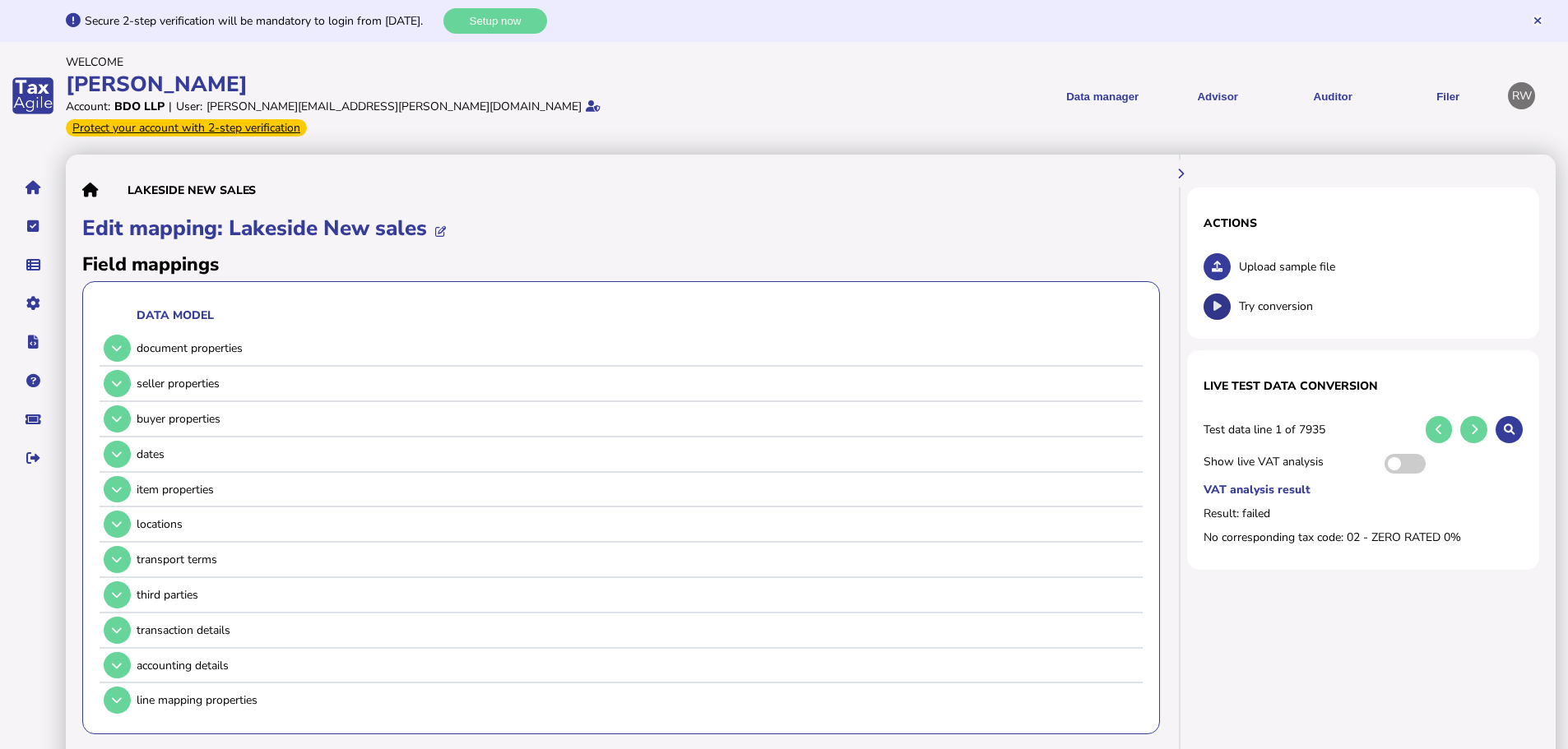
click at [1210, 294] on button at bounding box center [1217, 307] width 27 height 27
click at [84, 304] on link "Upload list" at bounding box center [114, 316] width 126 height 25
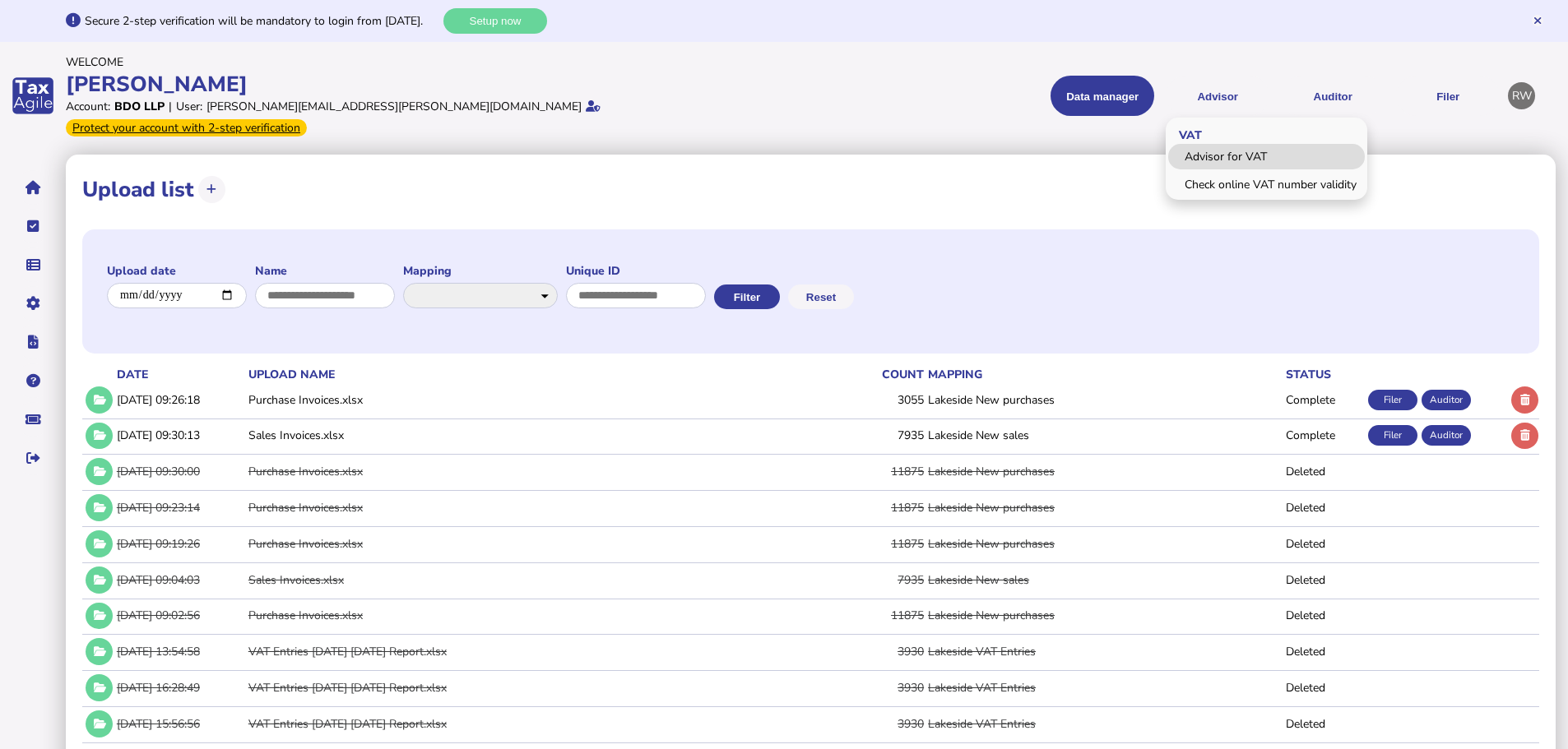
click at [1237, 148] on link "Advisor for VAT" at bounding box center [1266, 157] width 196 height 25
select select "*****"
select select "****"
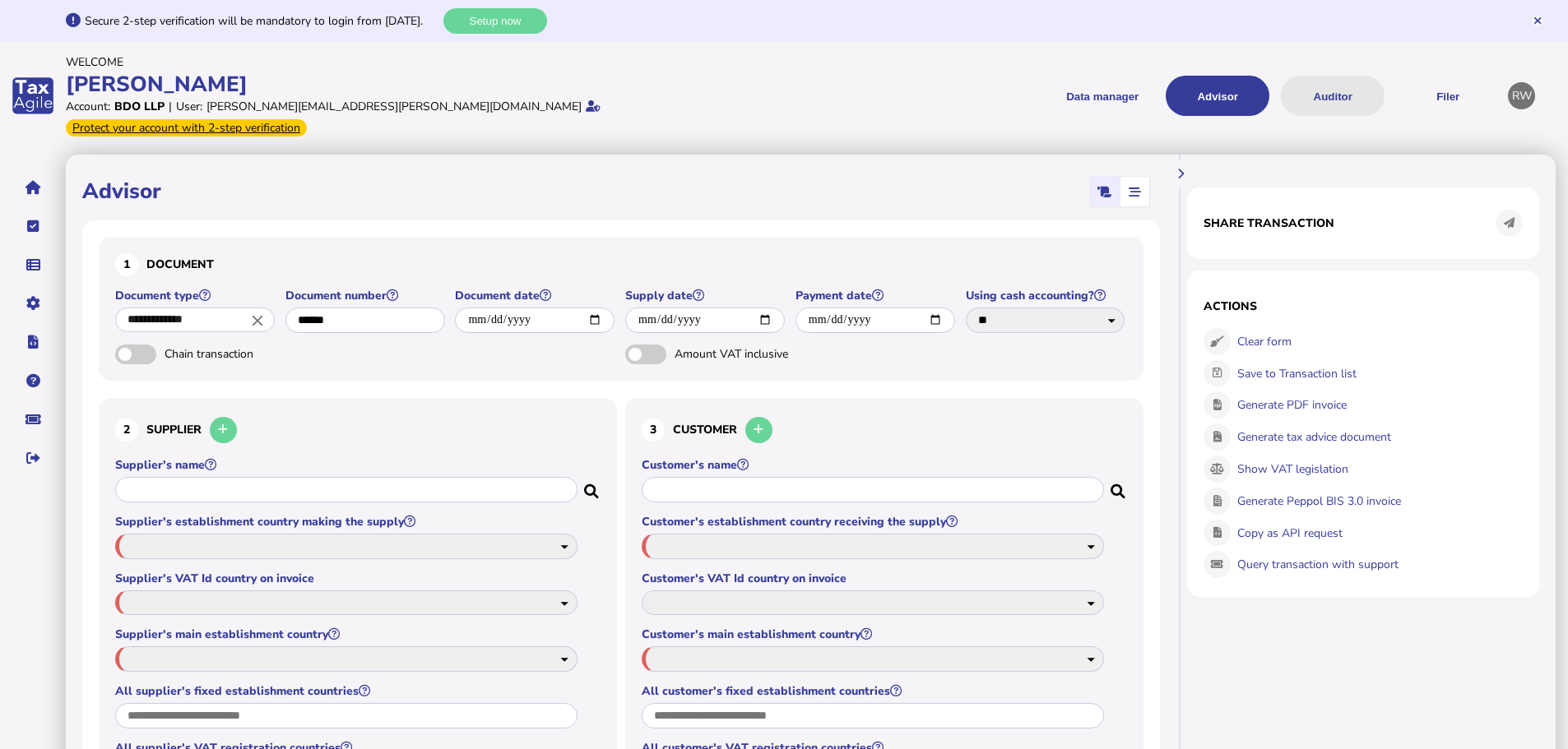
click at [1295, 95] on button "Auditor" at bounding box center [1332, 95] width 104 height 40
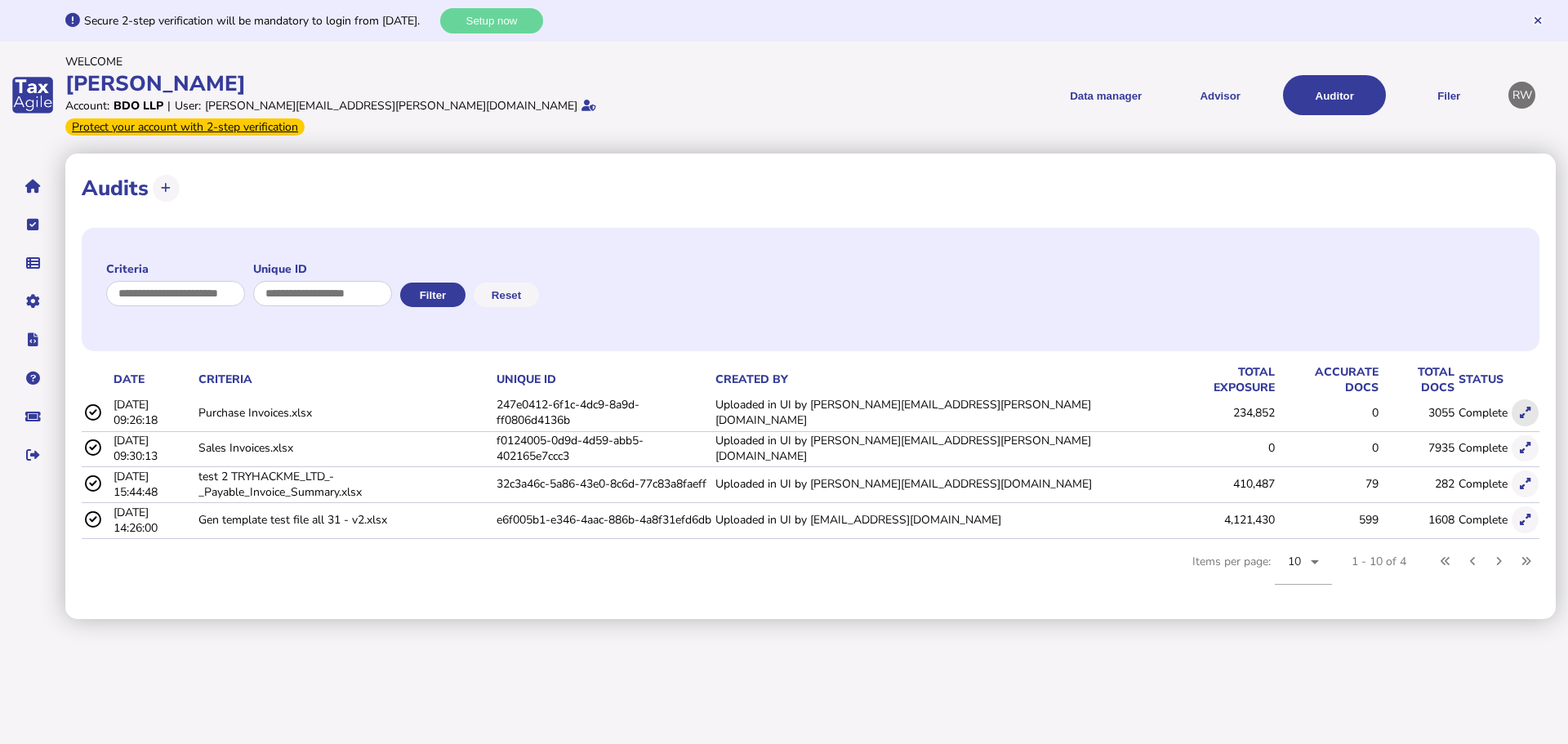
click at [1517, 400] on button at bounding box center [1525, 413] width 27 height 27
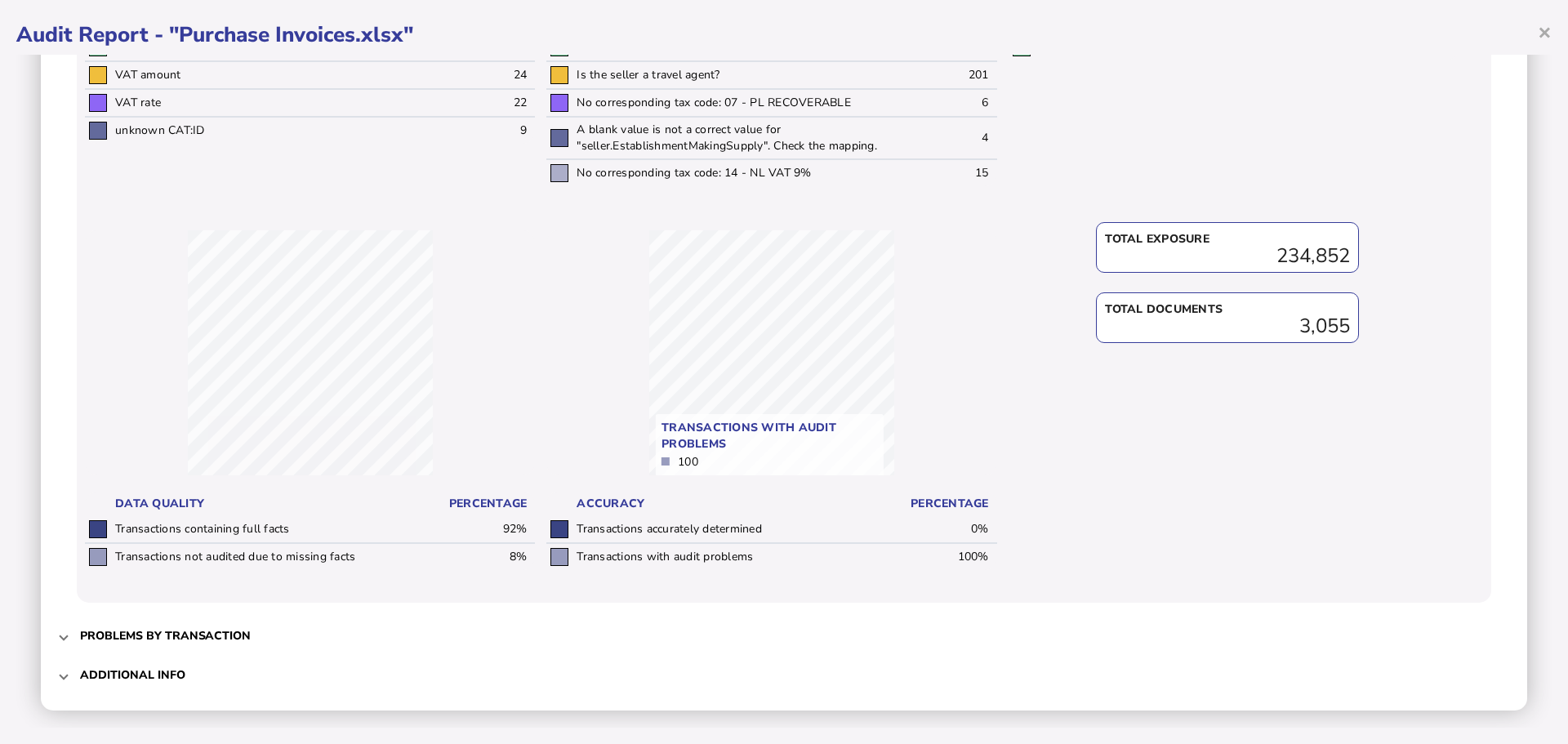
scroll to position [541, 0]
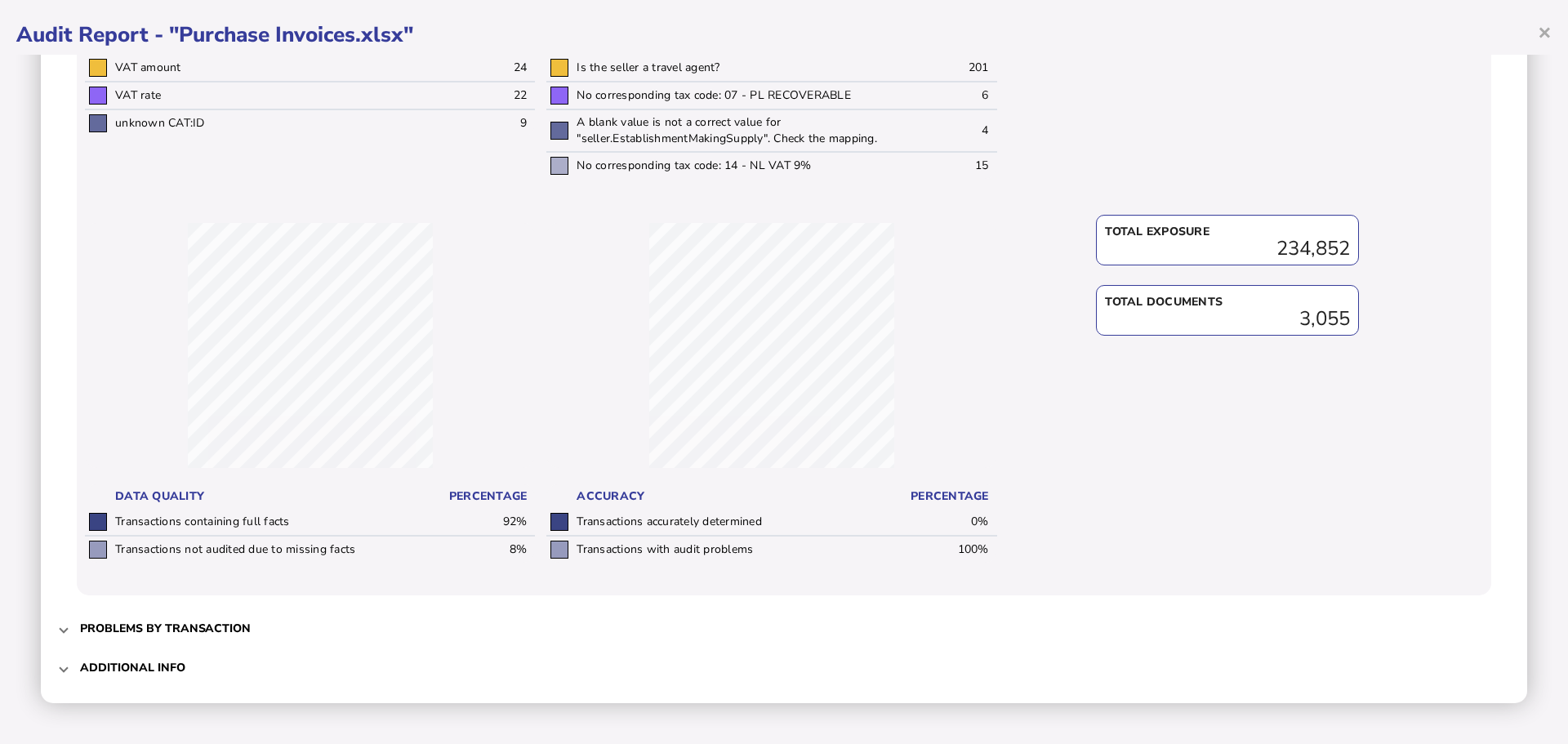
click at [85, 635] on h3 "Problems by transaction" at bounding box center [166, 627] width 171 height 15
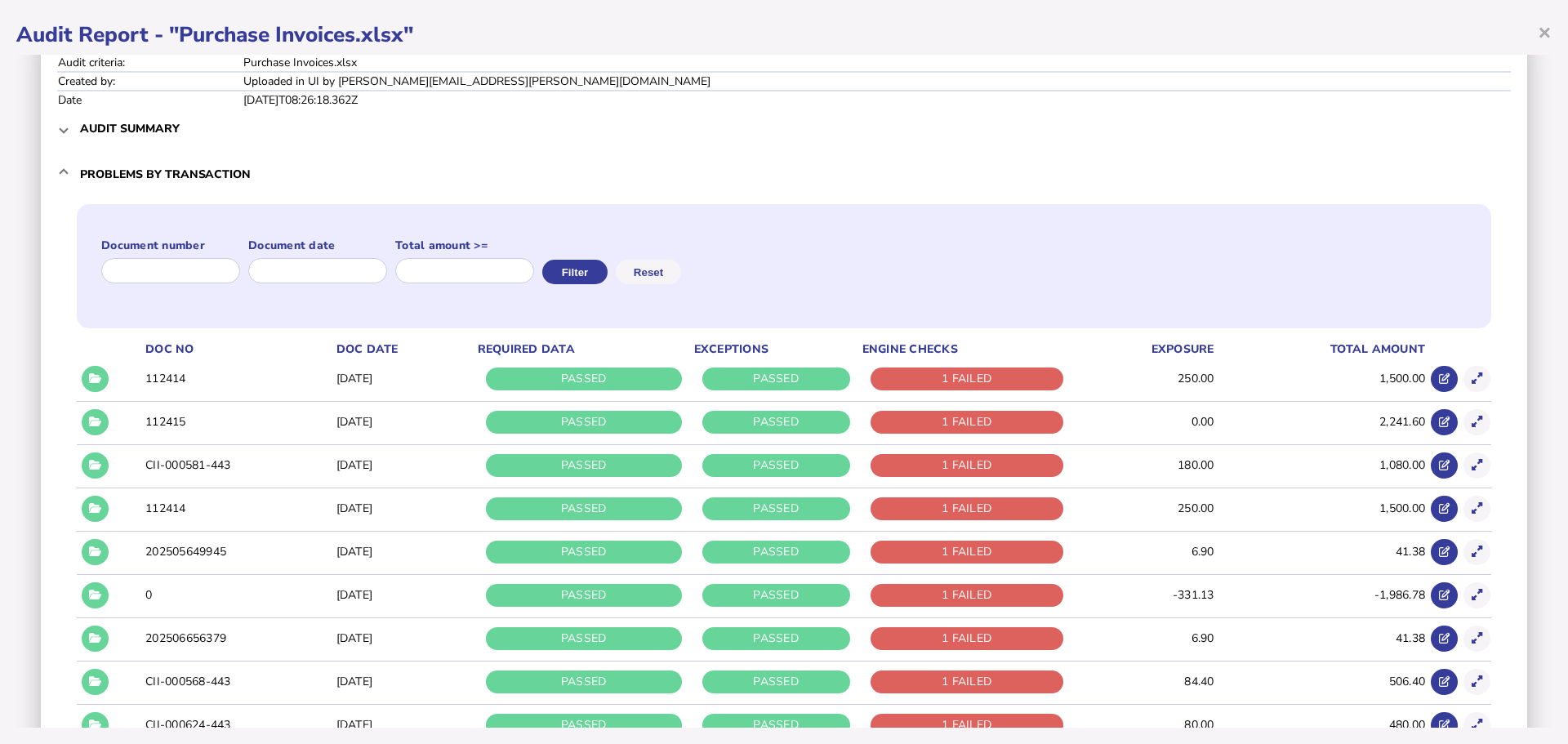
scroll to position [82, 0]
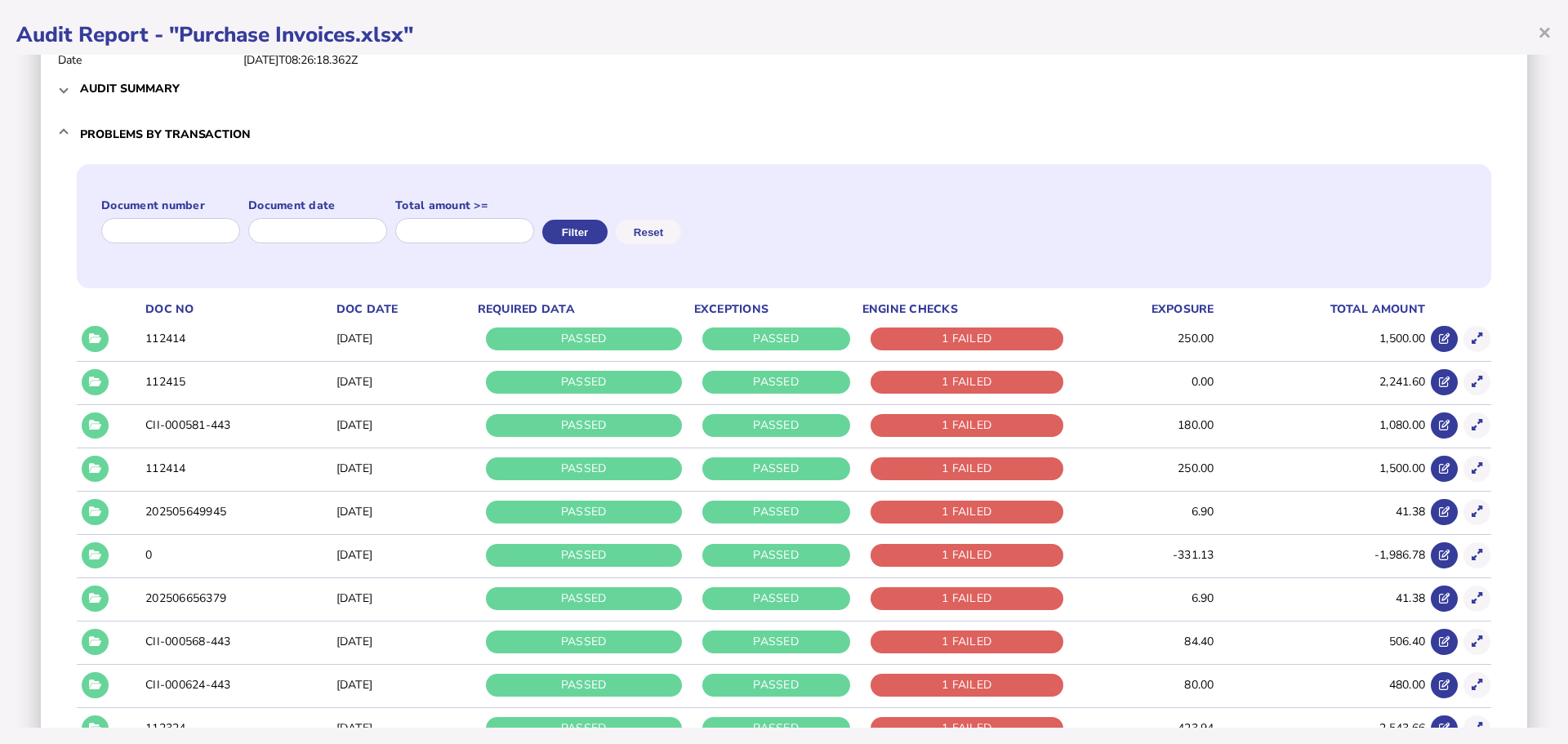
click at [79, 341] on td at bounding box center [93, 339] width 33 height 41
click at [88, 339] on button at bounding box center [95, 339] width 27 height 27
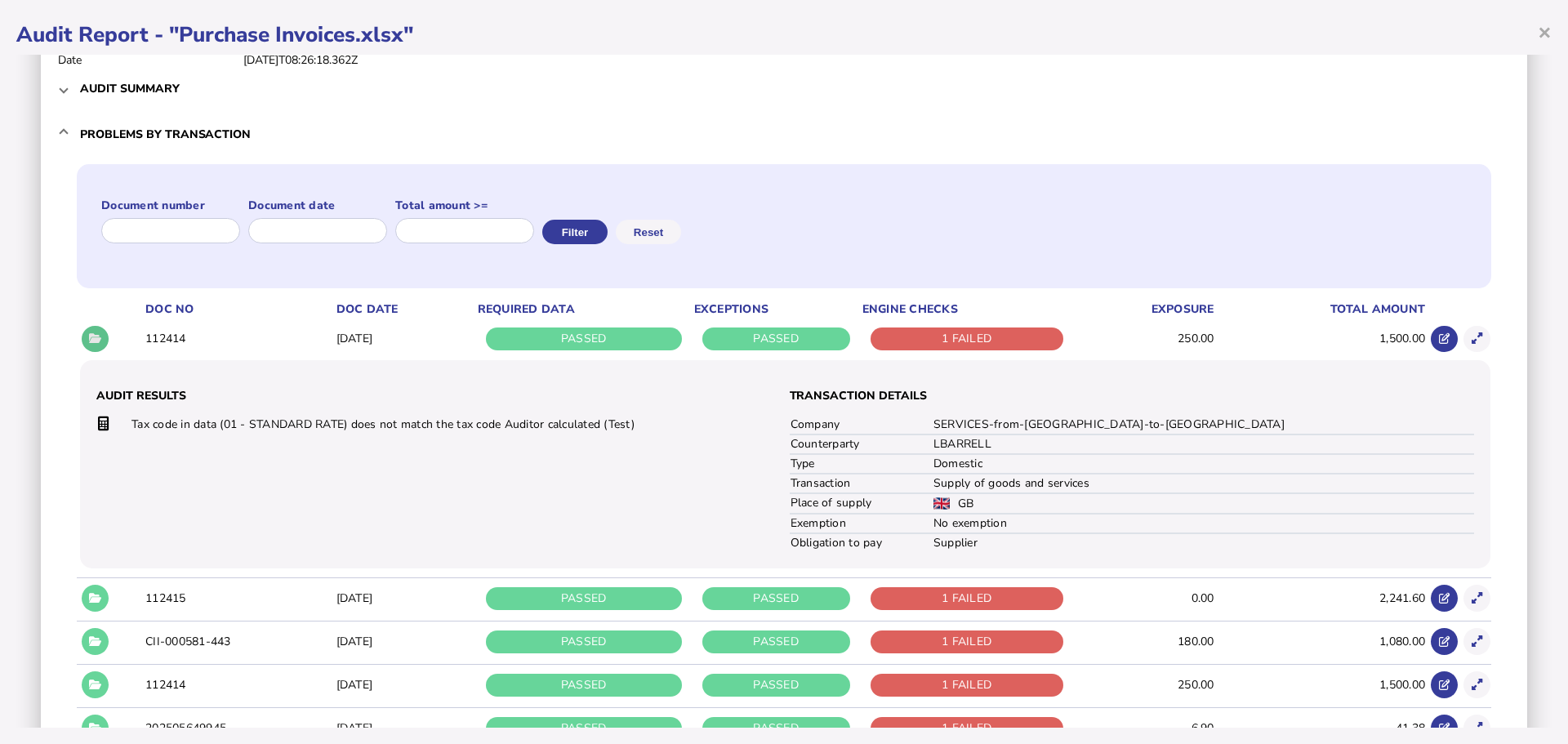
click at [89, 338] on icon at bounding box center [95, 338] width 12 height 11
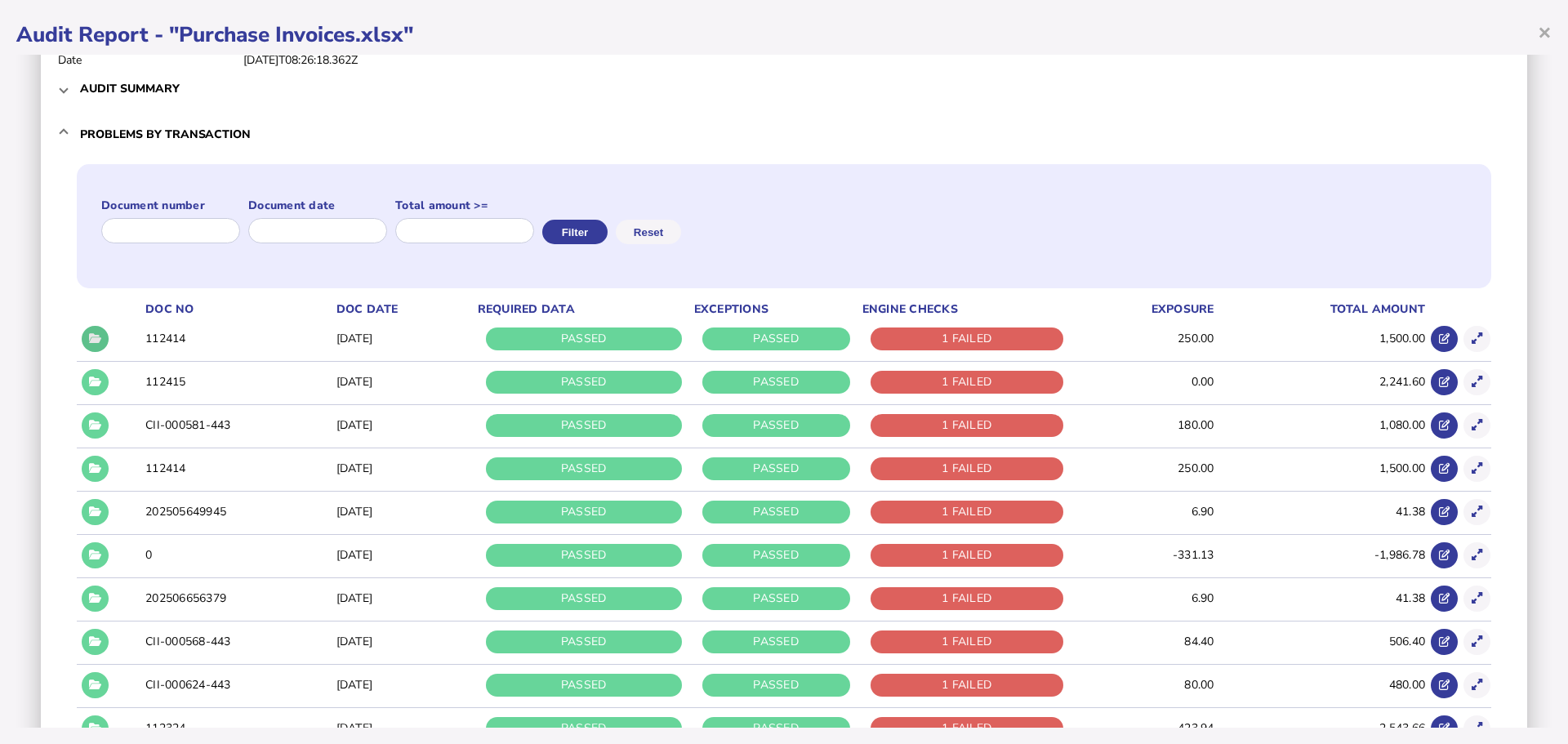
click at [89, 338] on icon at bounding box center [95, 338] width 12 height 11
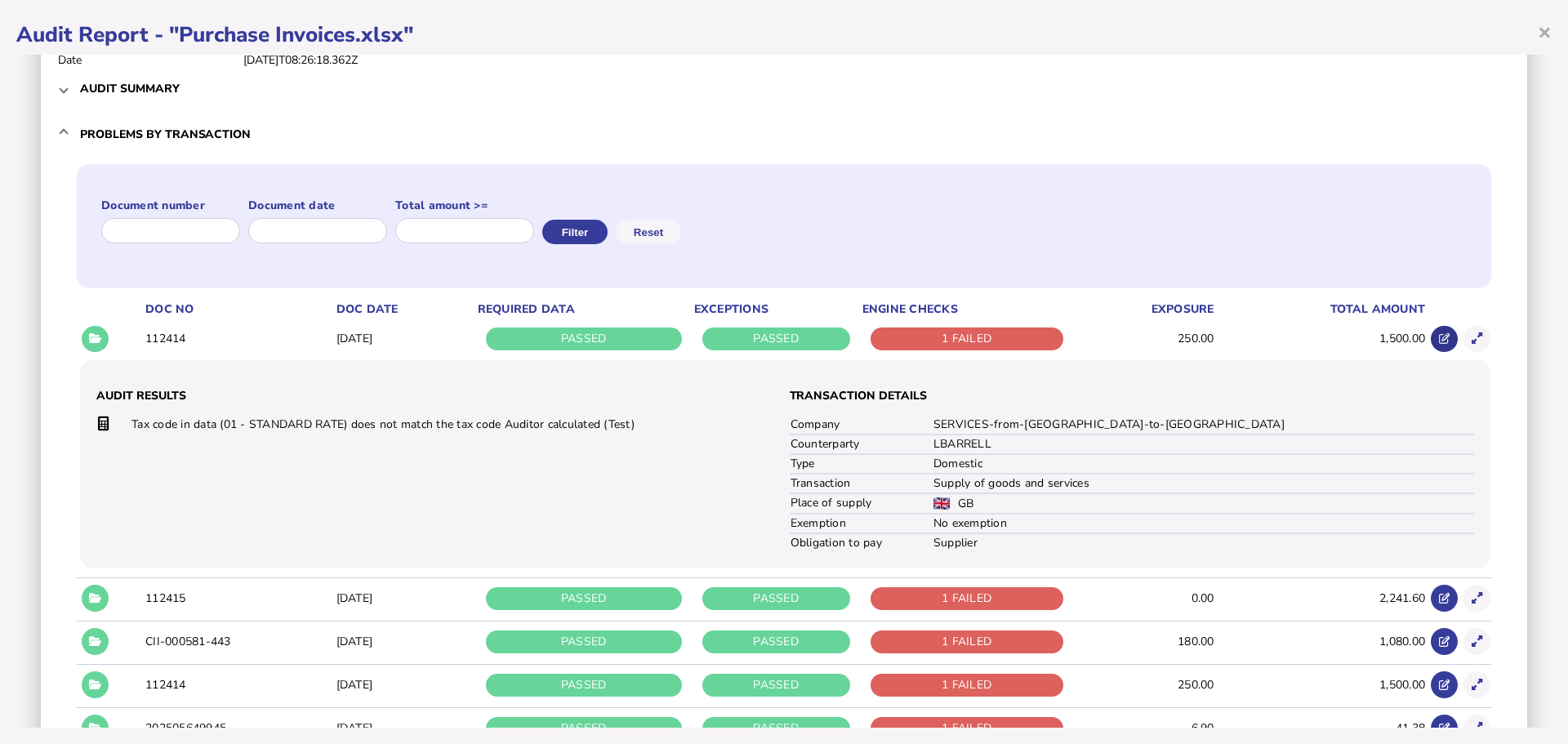
click at [1440, 334] on icon at bounding box center [1445, 338] width 11 height 11
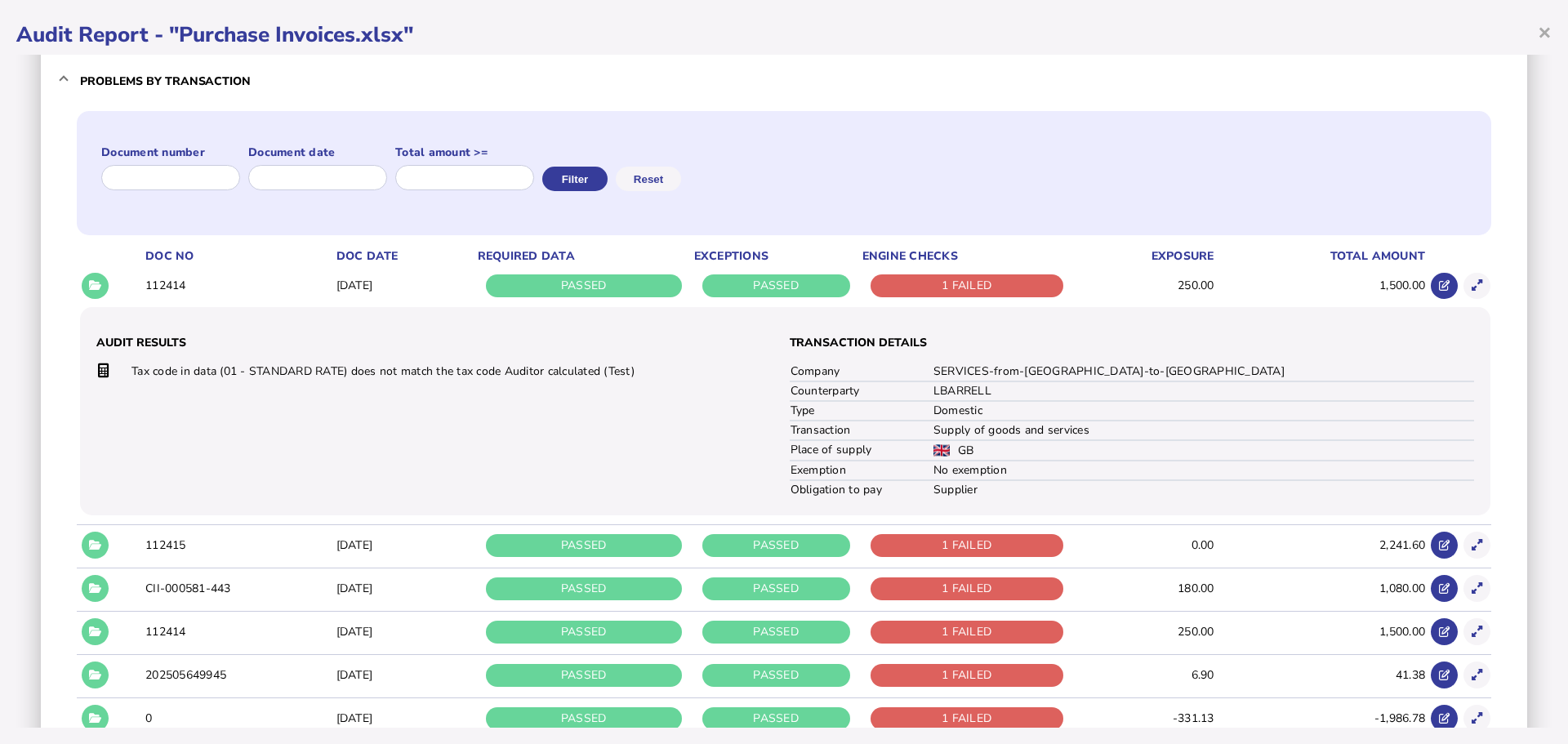
scroll to position [163, 0]
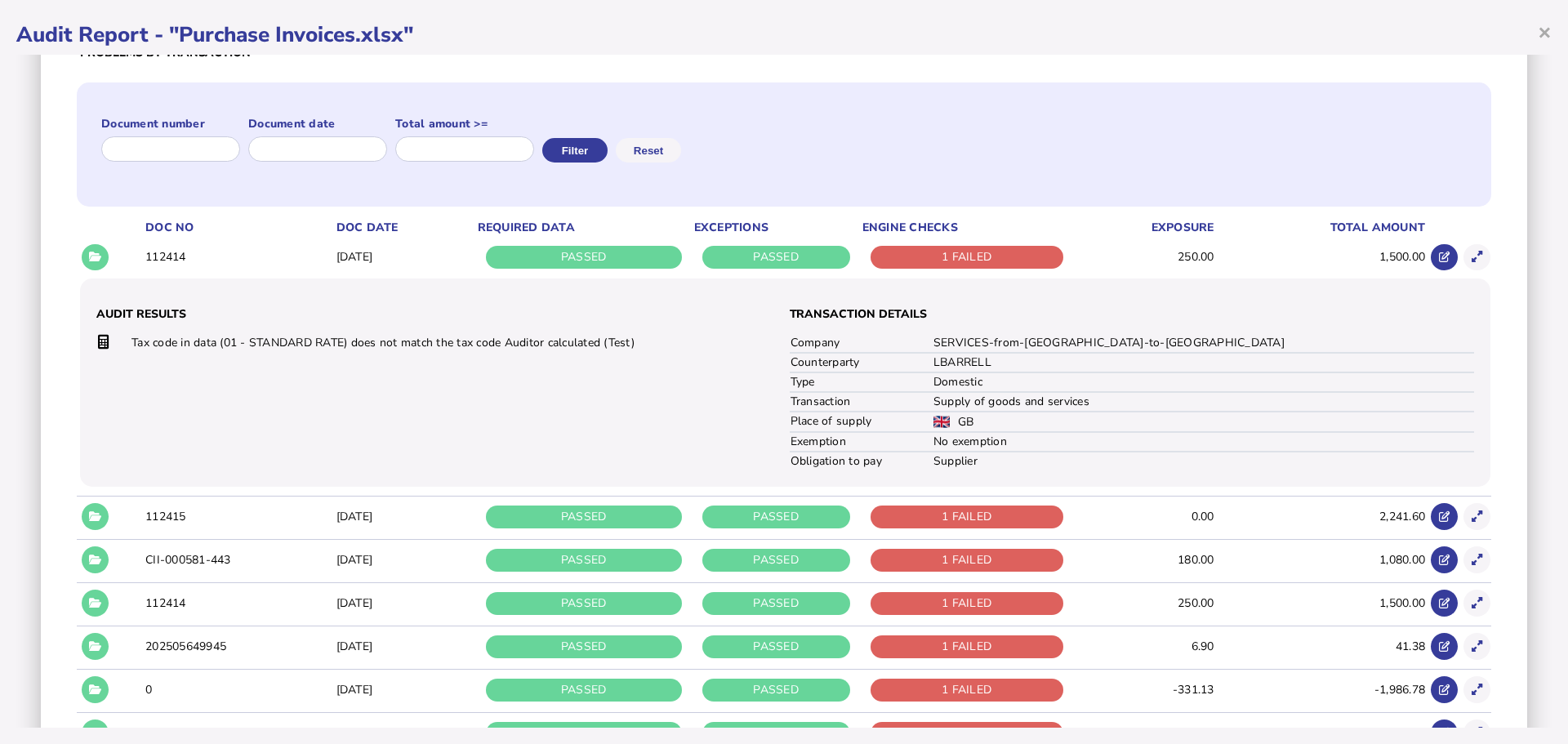
drag, startPoint x: 85, startPoint y: 507, endPoint x: 94, endPoint y: 508, distance: 9.1
click at [86, 508] on button at bounding box center [95, 516] width 27 height 27
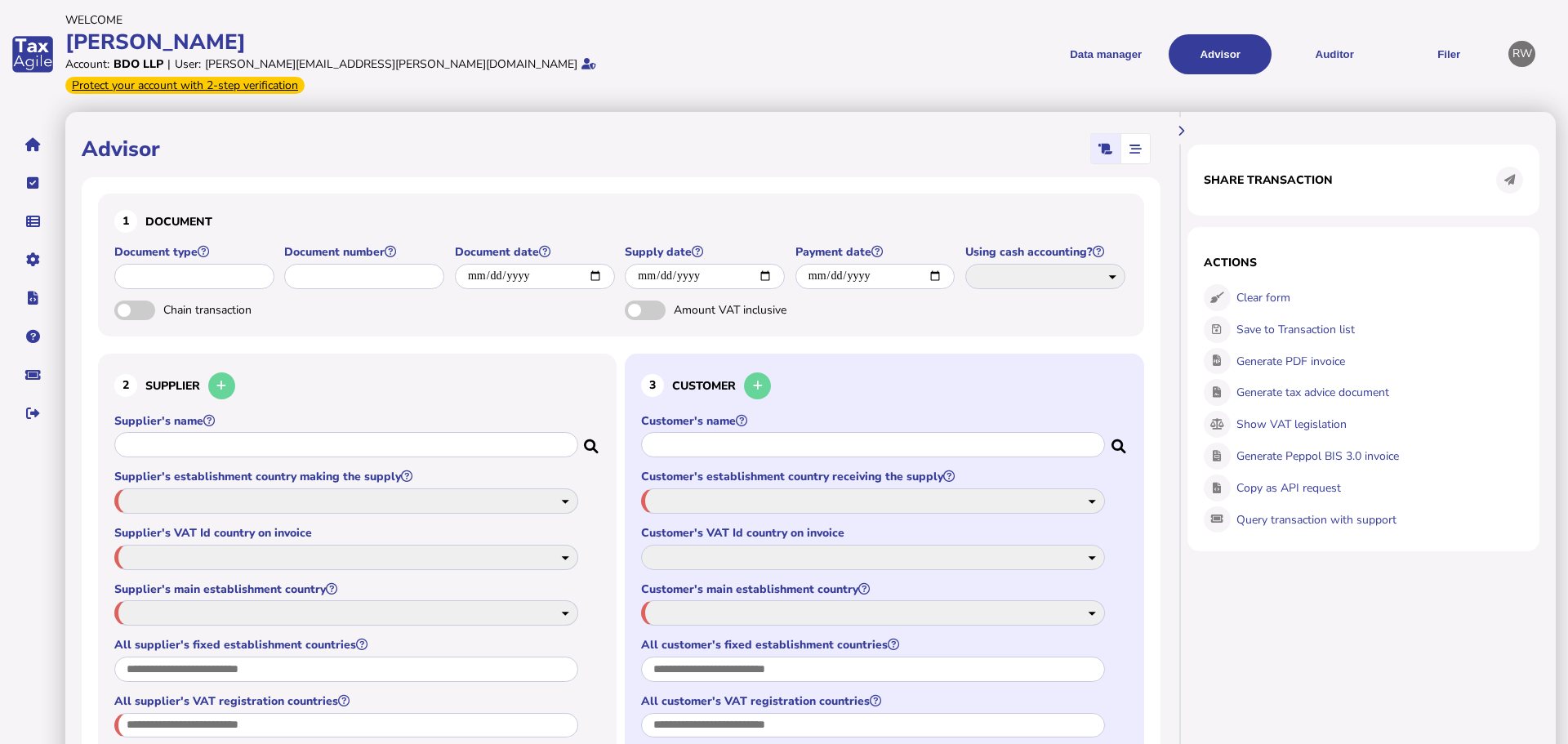
type input "**********"
type input "******"
type input "**********"
type input "********"
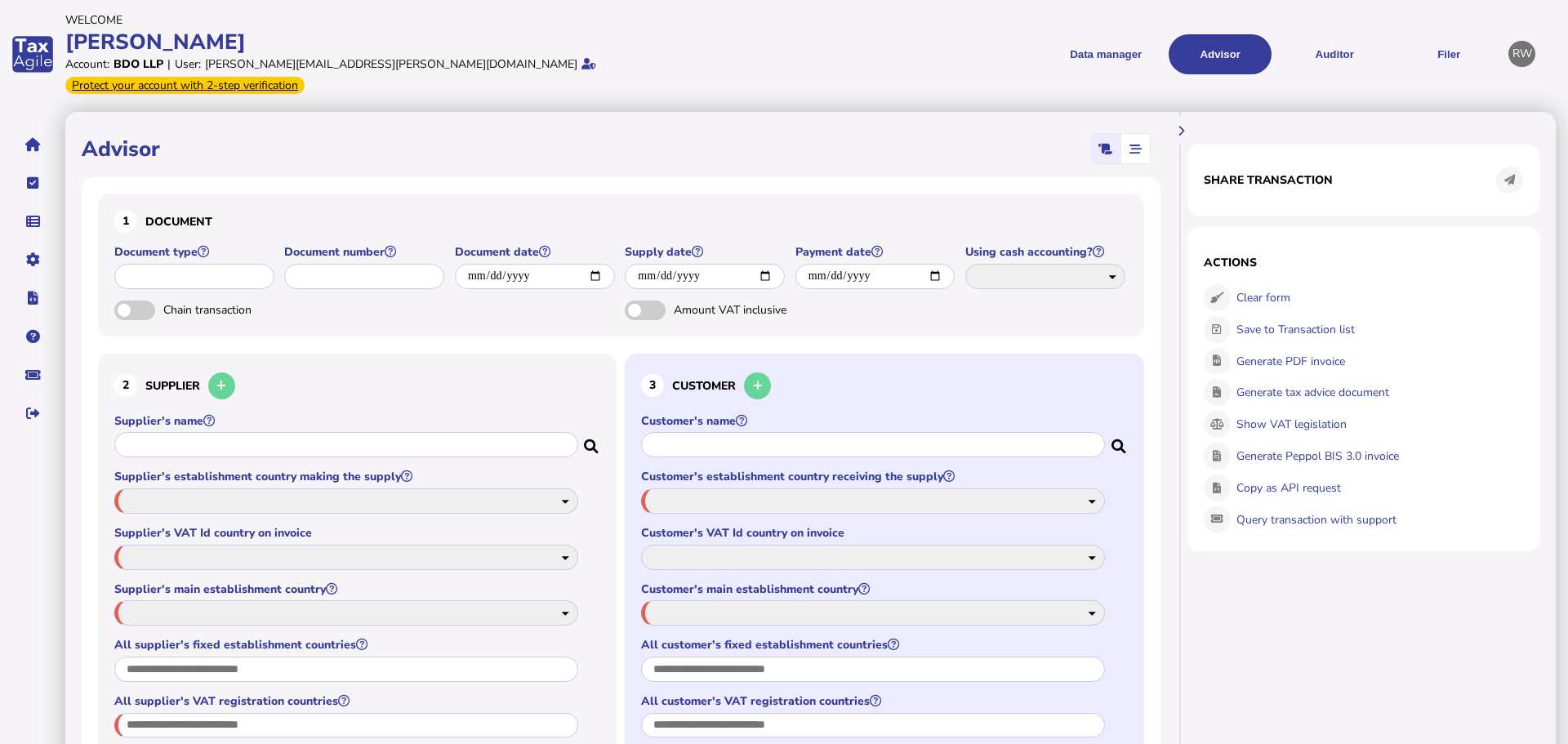
select select "**"
type input "**"
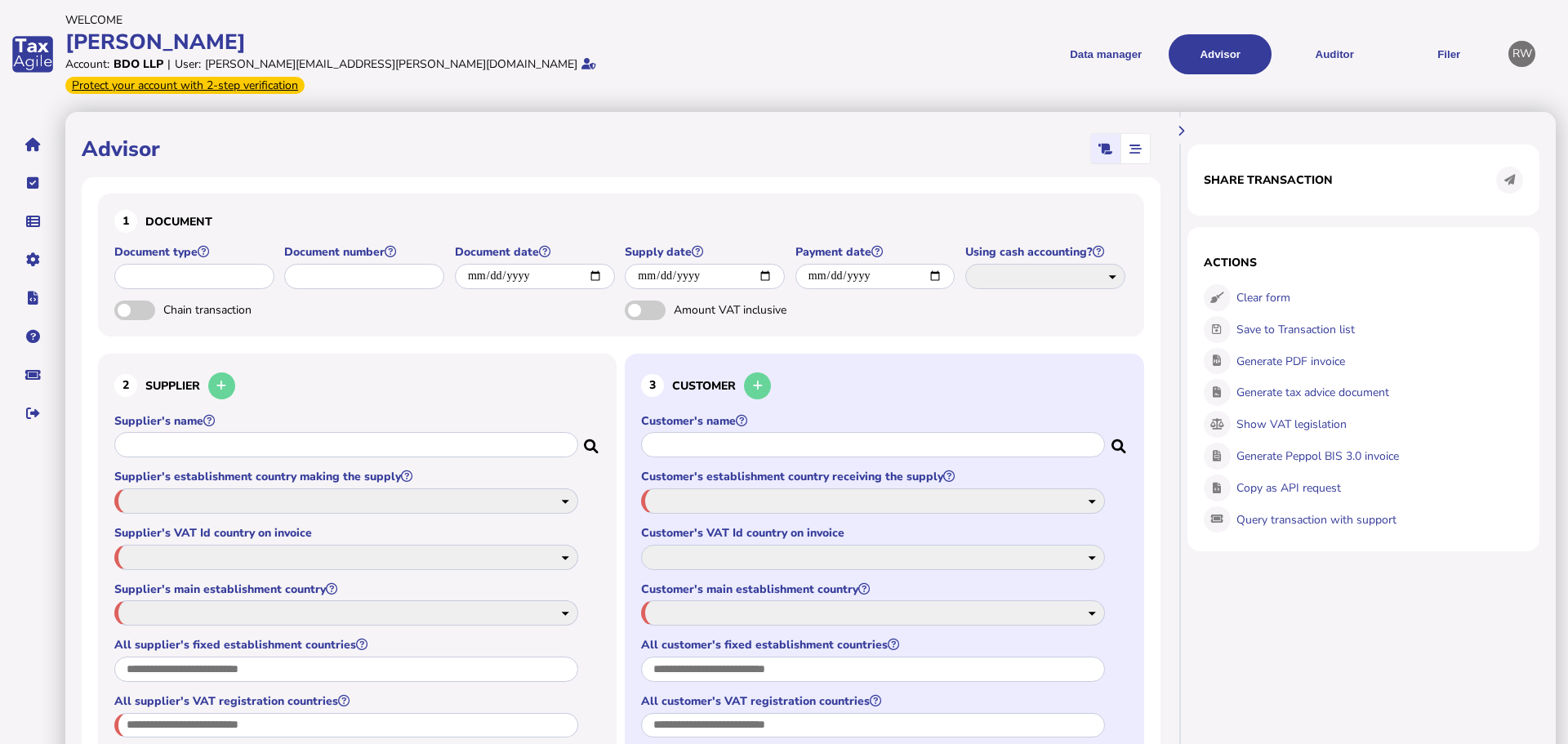
type input "**********"
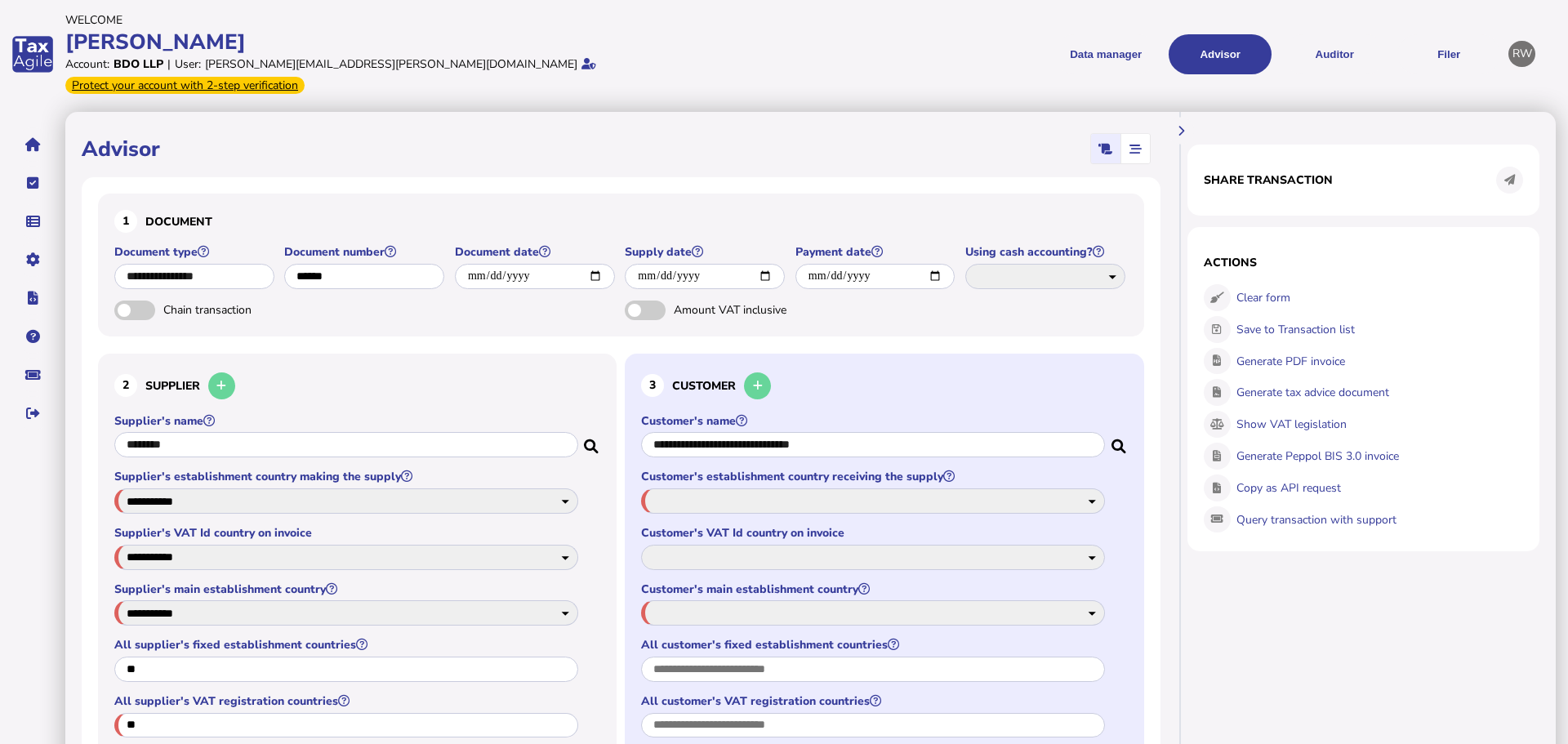
select select "**"
type input "**"
type input "***"
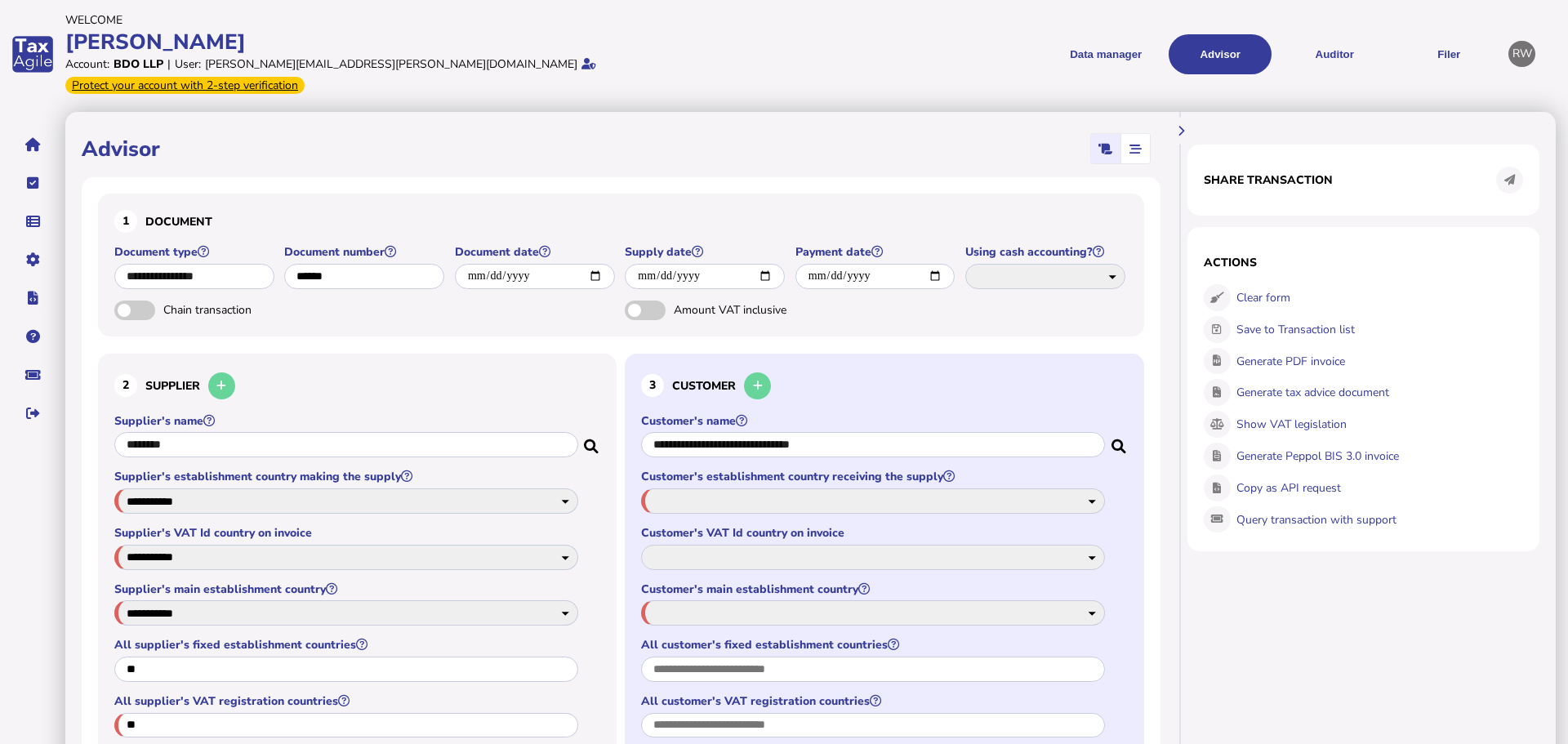
type input "****"
select select "**********"
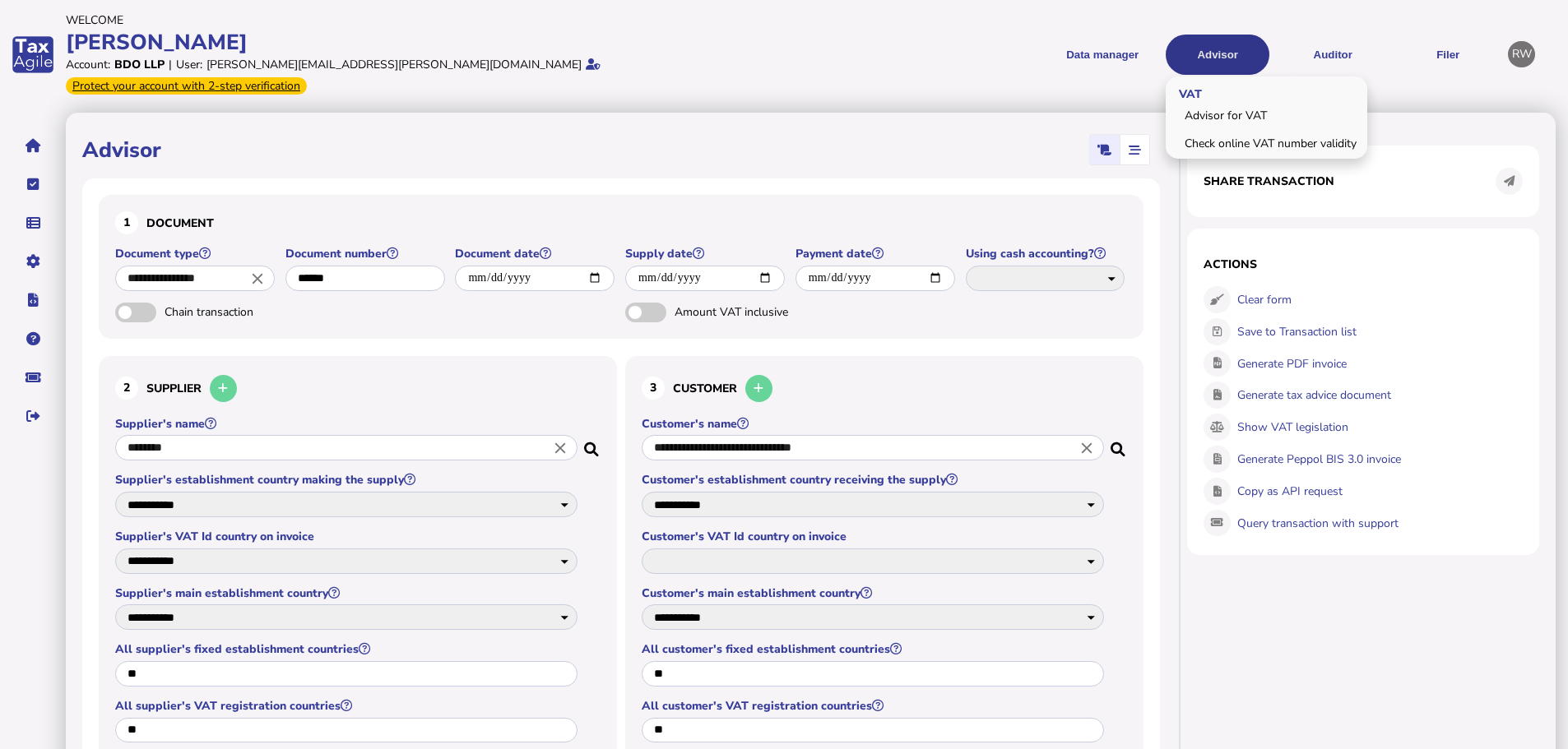
click at [1188, 55] on button "Advisor" at bounding box center [1217, 55] width 104 height 40
click at [1220, 103] on link "Advisor for VAT" at bounding box center [1266, 116] width 196 height 25
type input "**********"
type input "******"
select select "*****"
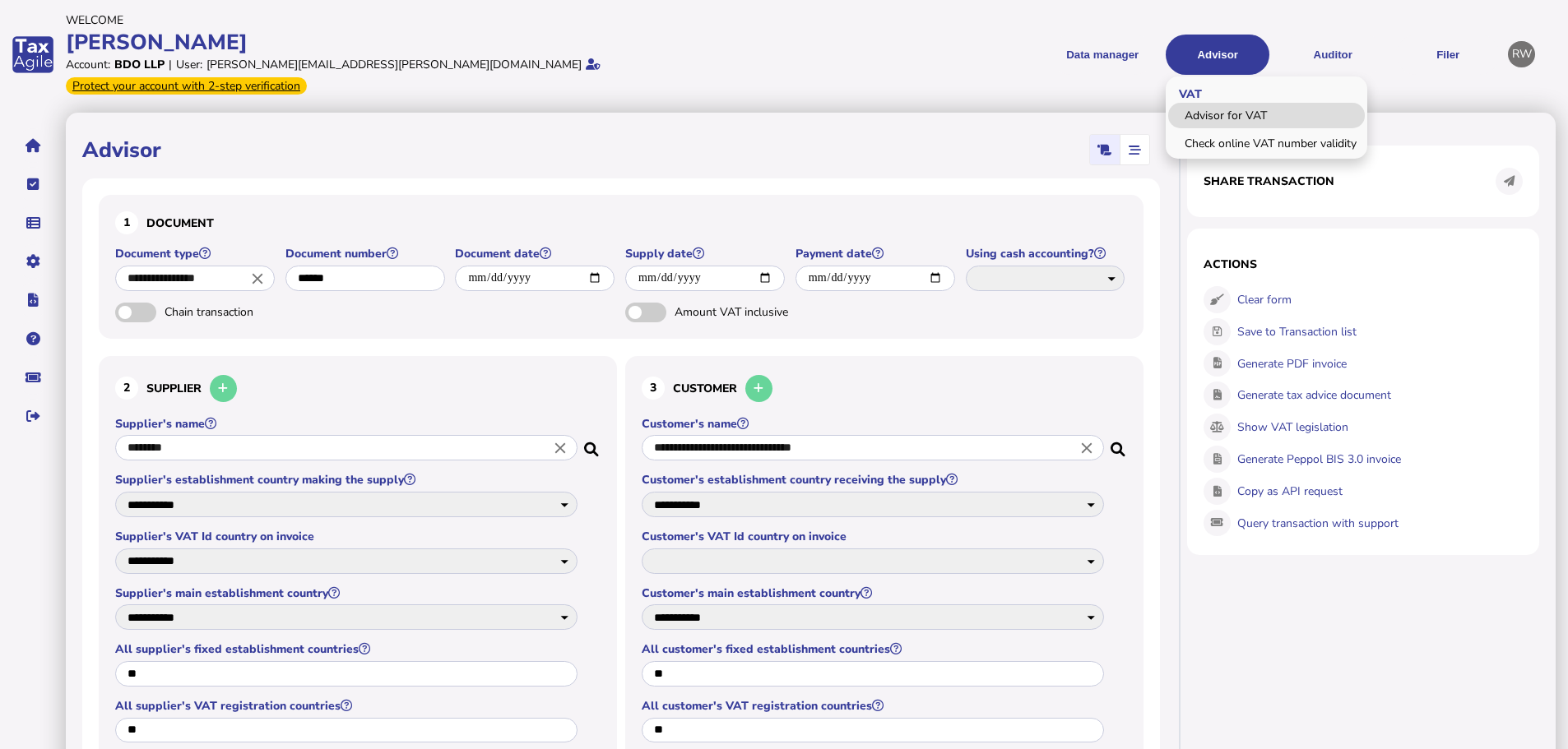
type input "*"
type input "***"
select select "****"
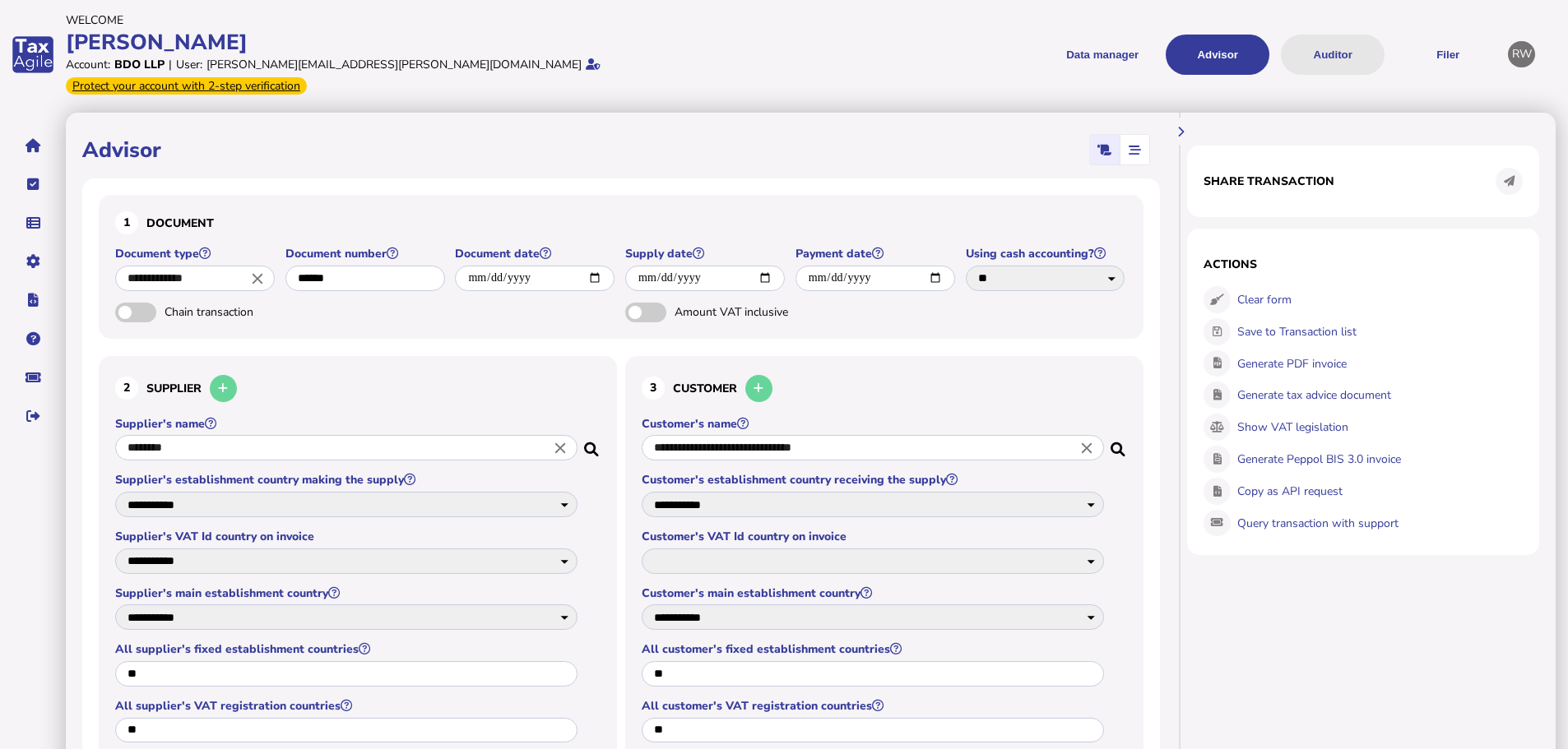
click at [1361, 45] on button "Auditor" at bounding box center [1332, 55] width 104 height 40
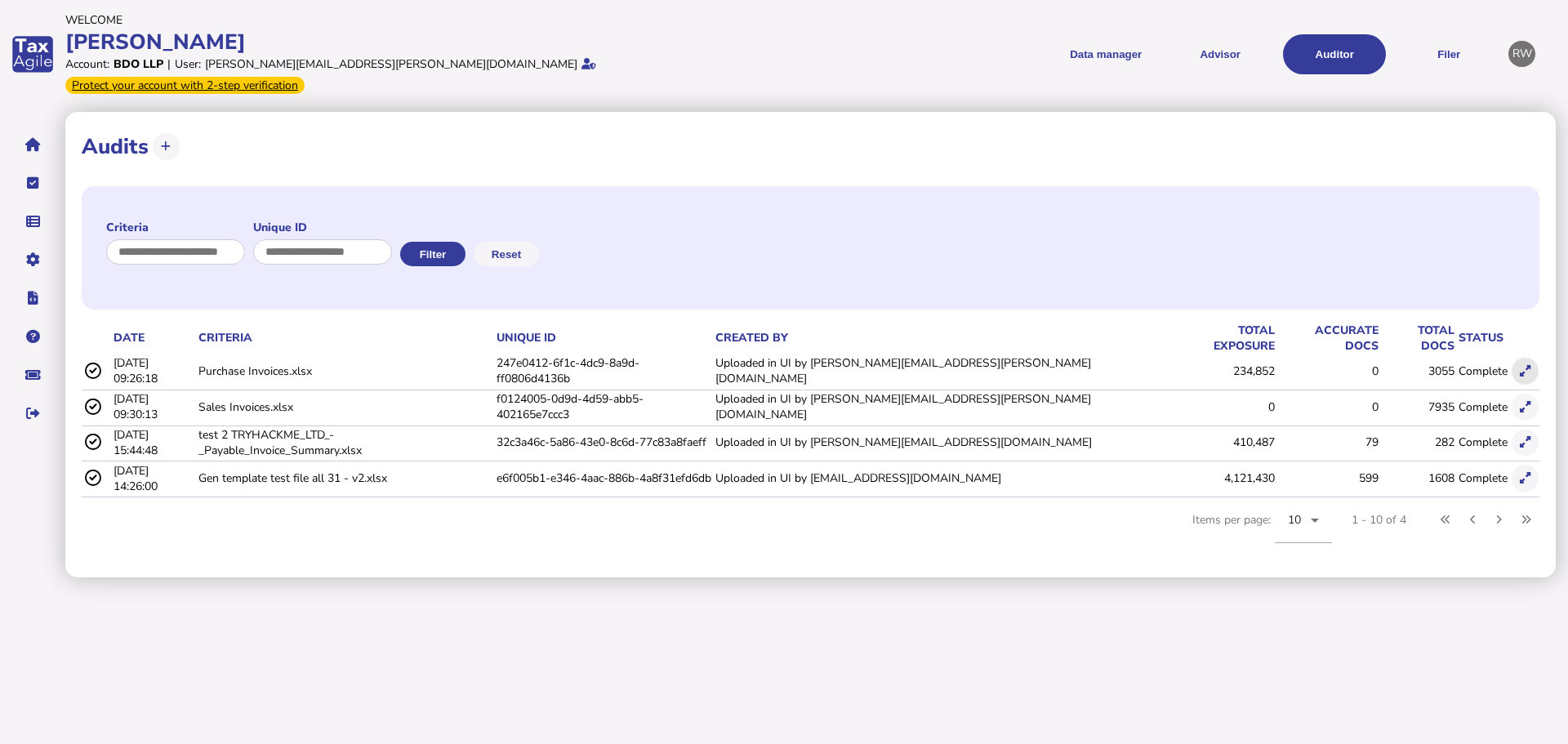
click at [1515, 358] on button at bounding box center [1525, 371] width 27 height 27
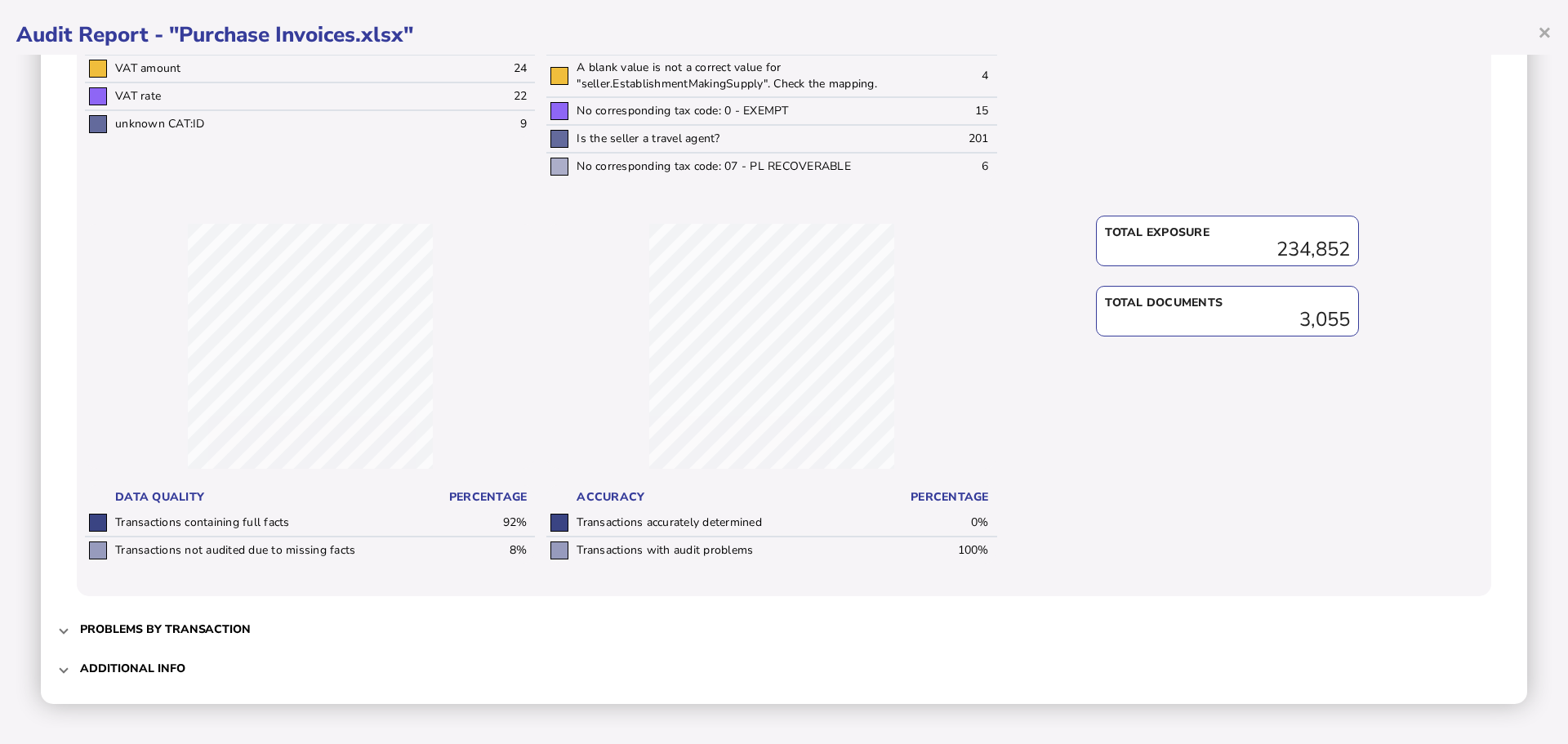
scroll to position [541, 0]
click at [125, 627] on h3 "Problems by transaction" at bounding box center [166, 627] width 171 height 15
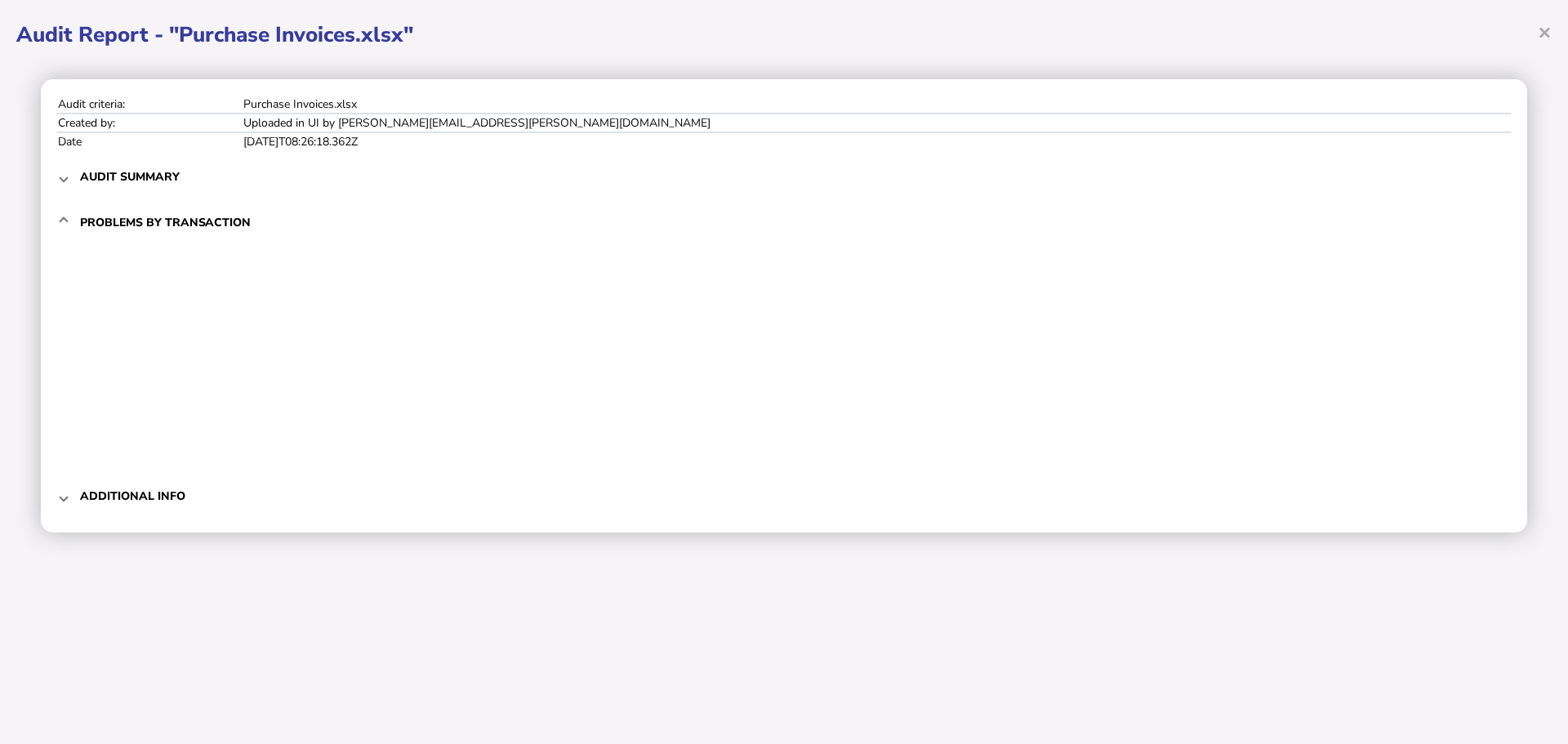
scroll to position [0, 0]
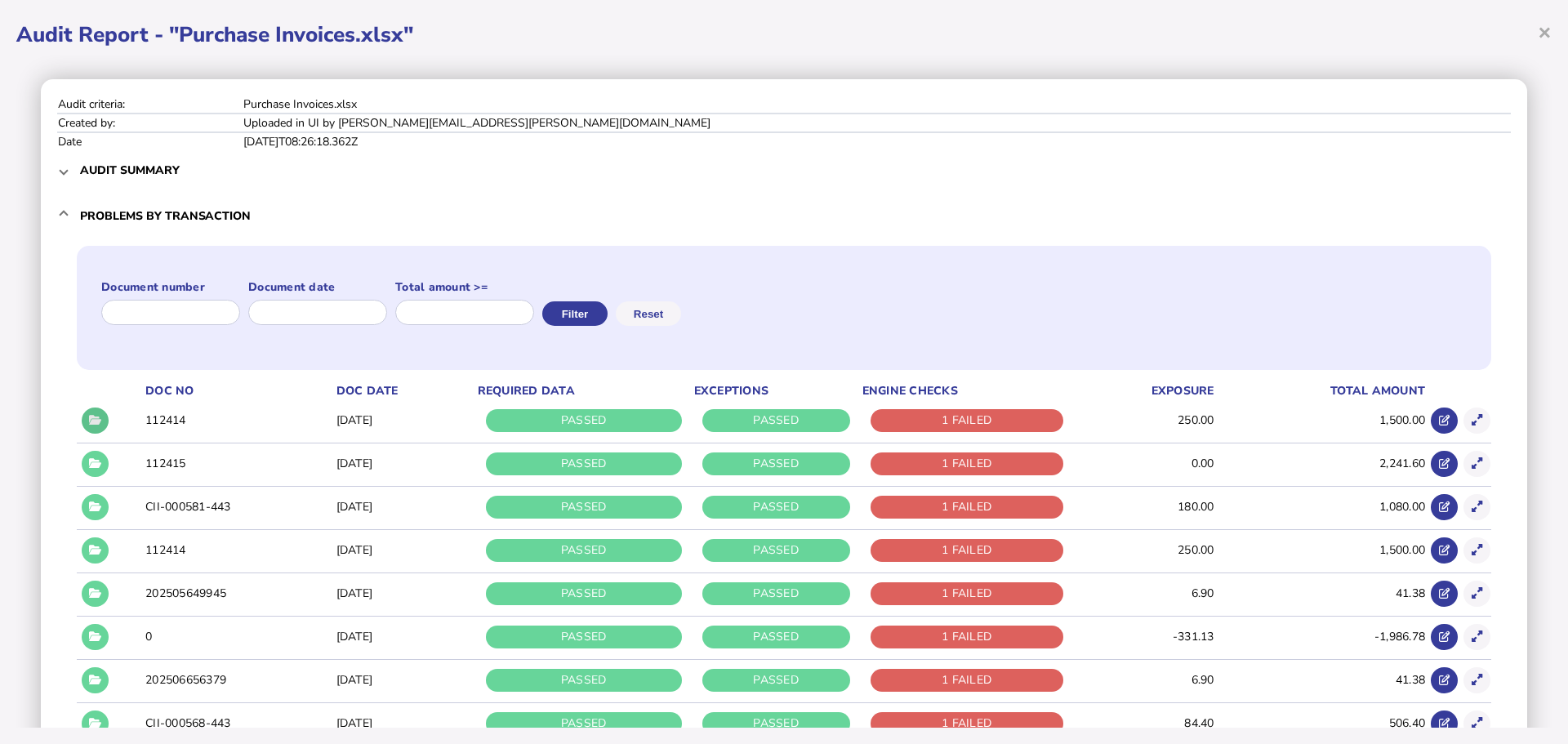
click at [93, 416] on icon at bounding box center [95, 420] width 12 height 11
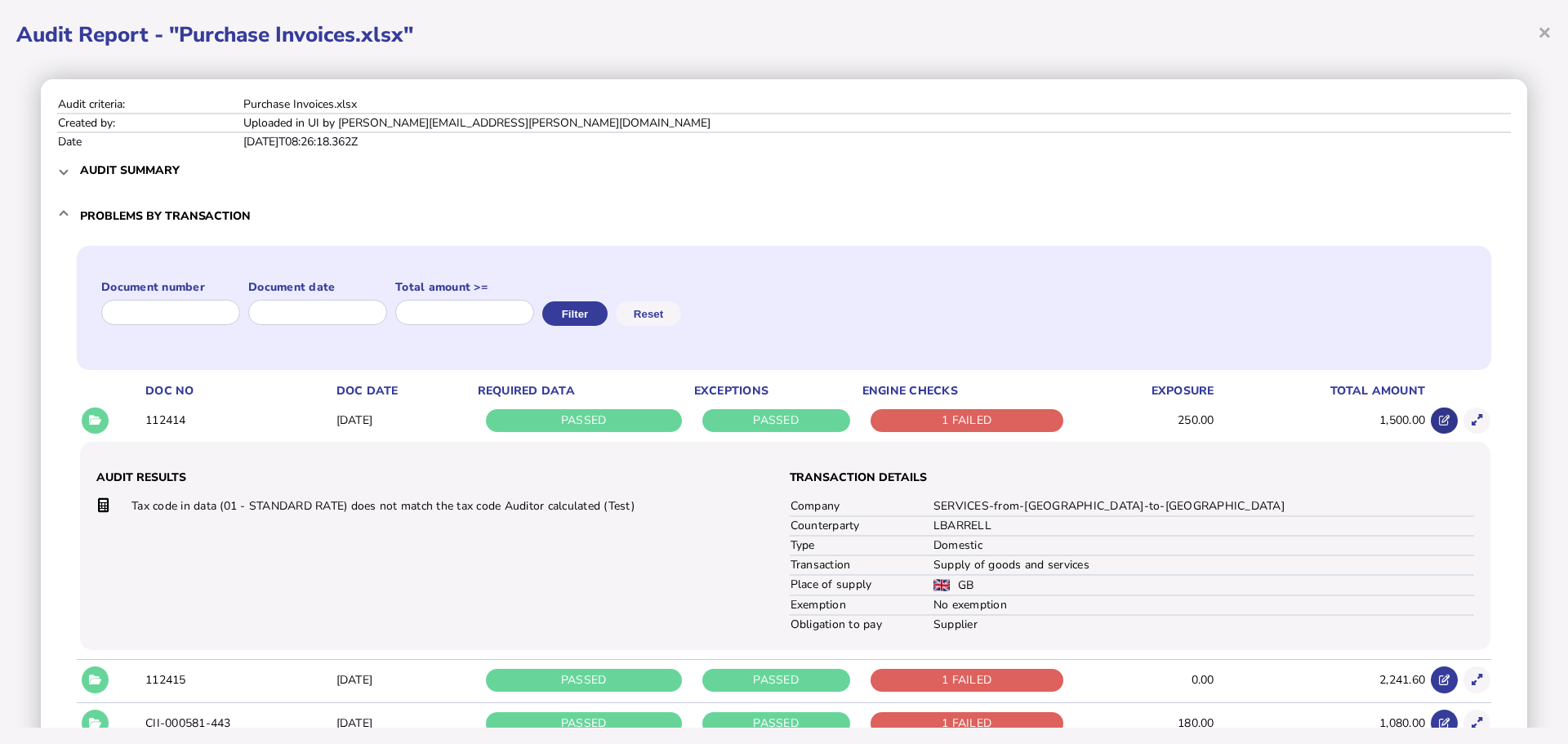
click at [1440, 416] on icon at bounding box center [1445, 420] width 11 height 11
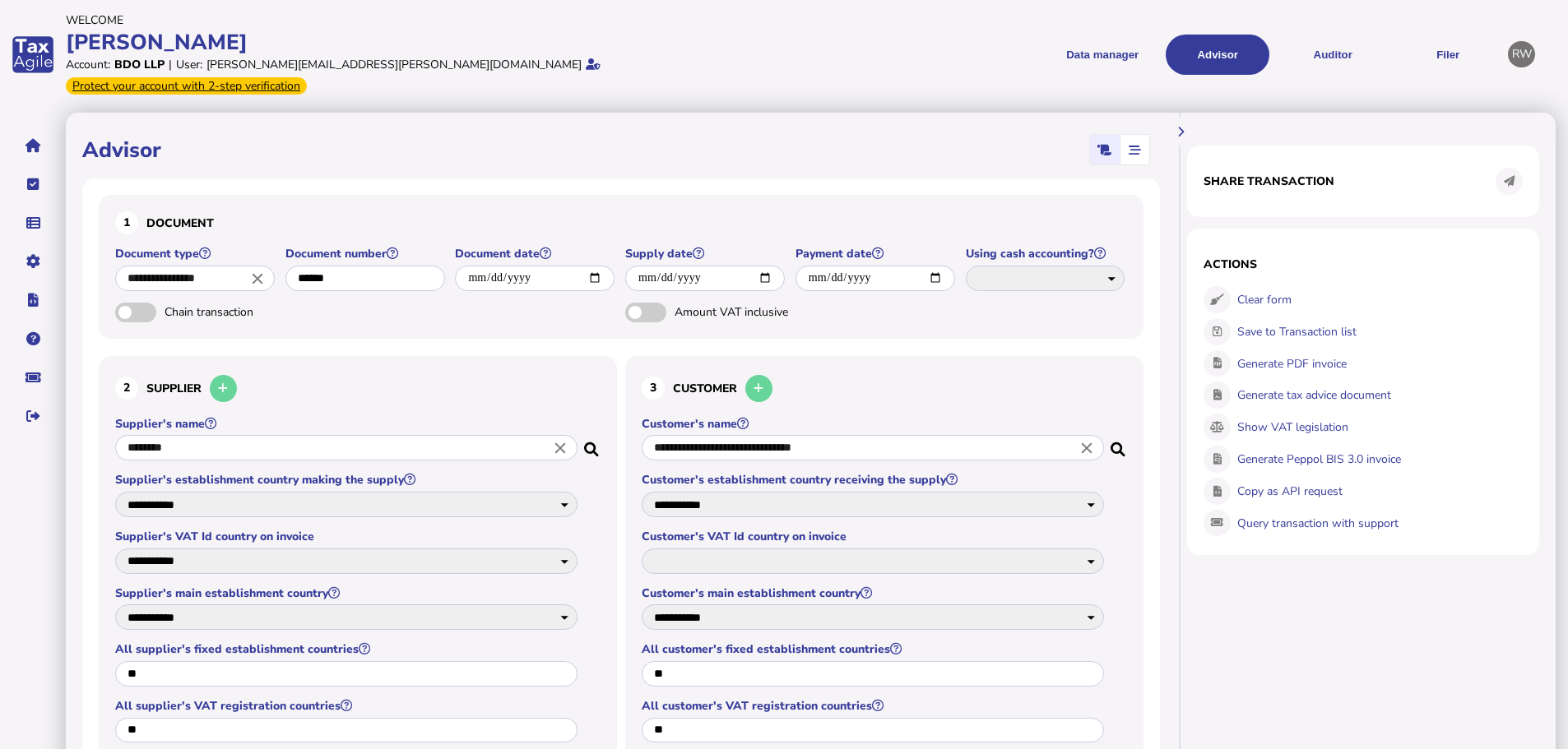
select select "**"
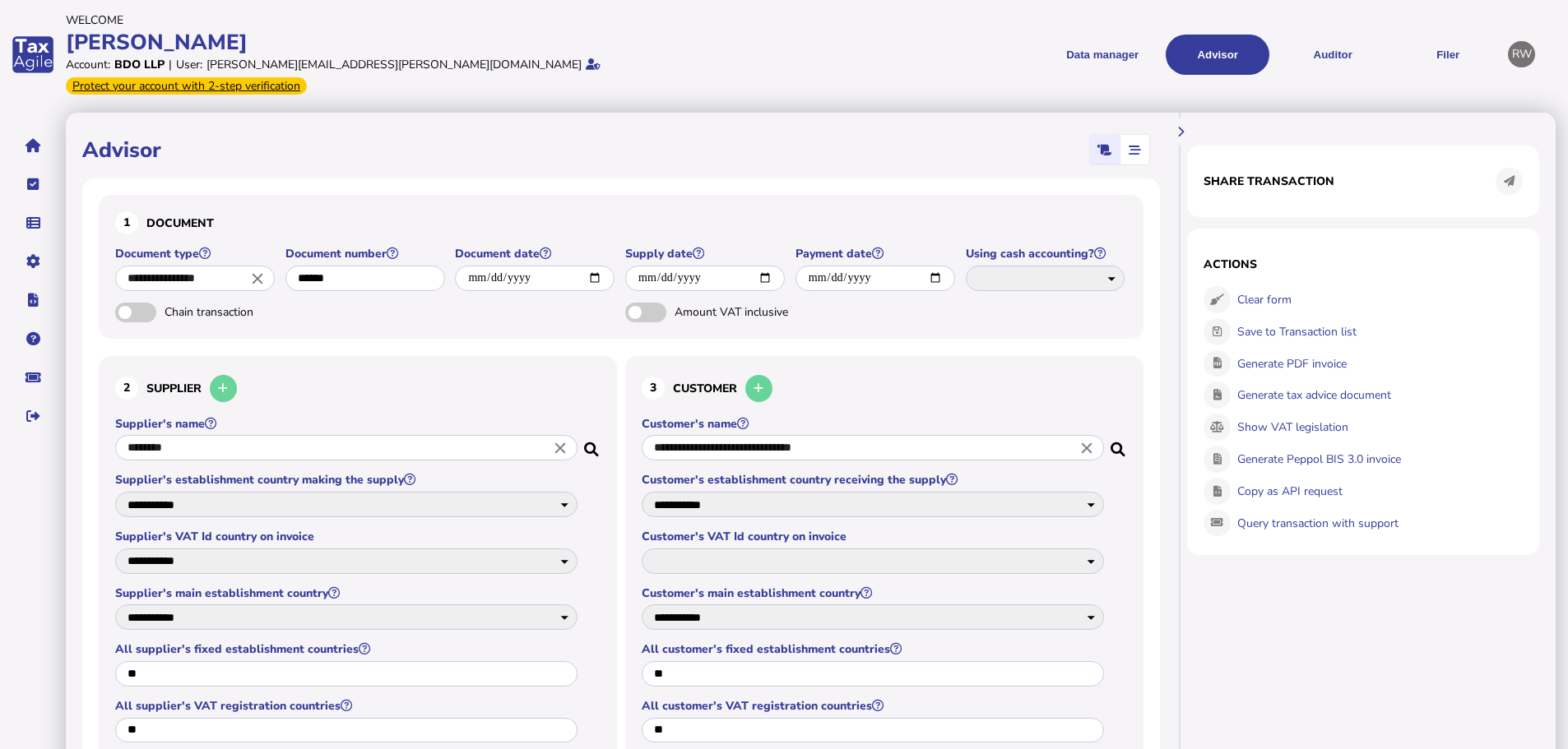
select select "**********"
drag, startPoint x: 1321, startPoint y: 44, endPoint x: 1319, endPoint y: 55, distance: 11.2
click at [1321, 45] on button "Auditor" at bounding box center [1332, 55] width 104 height 40
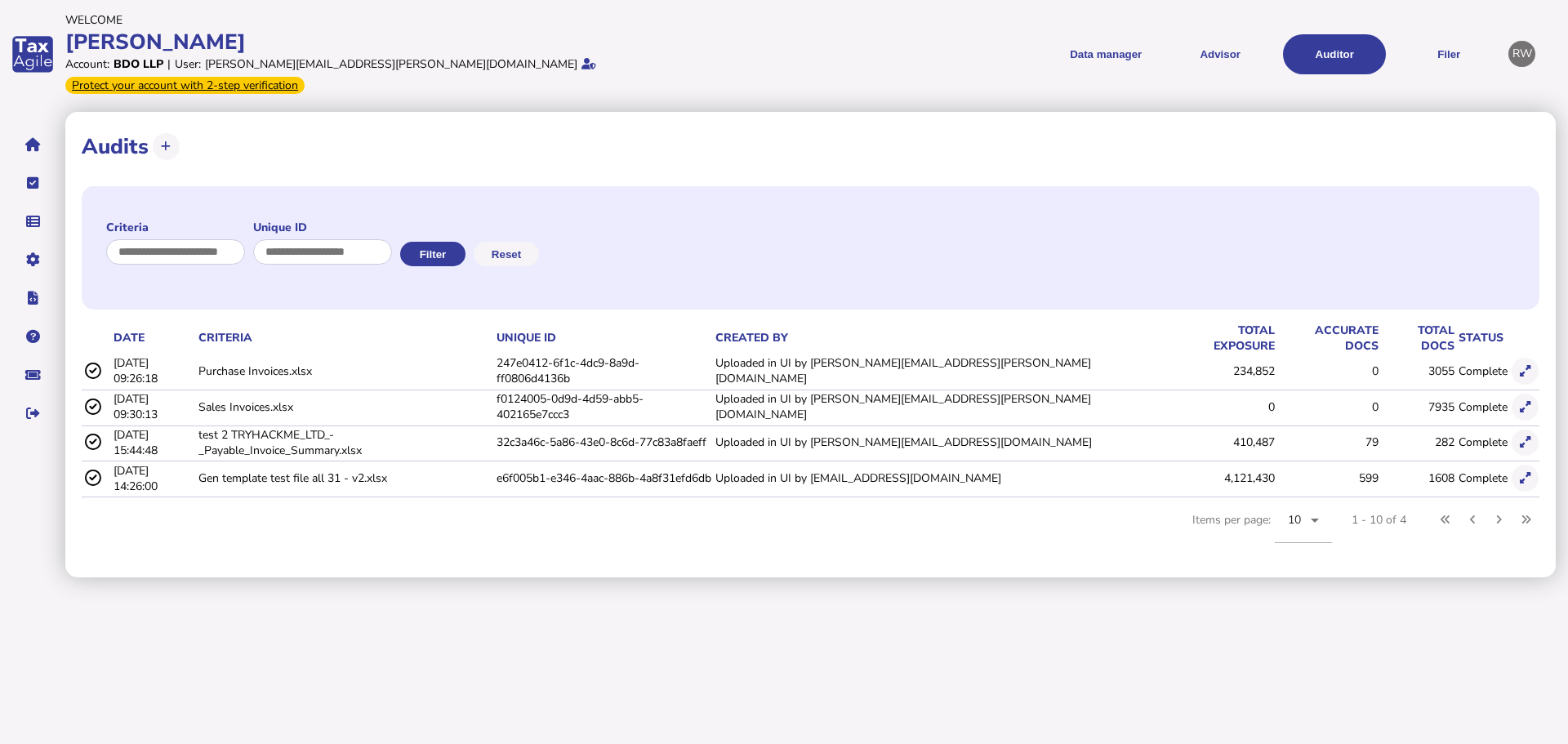
click at [1523, 401] on icon at bounding box center [1525, 407] width 11 height 11
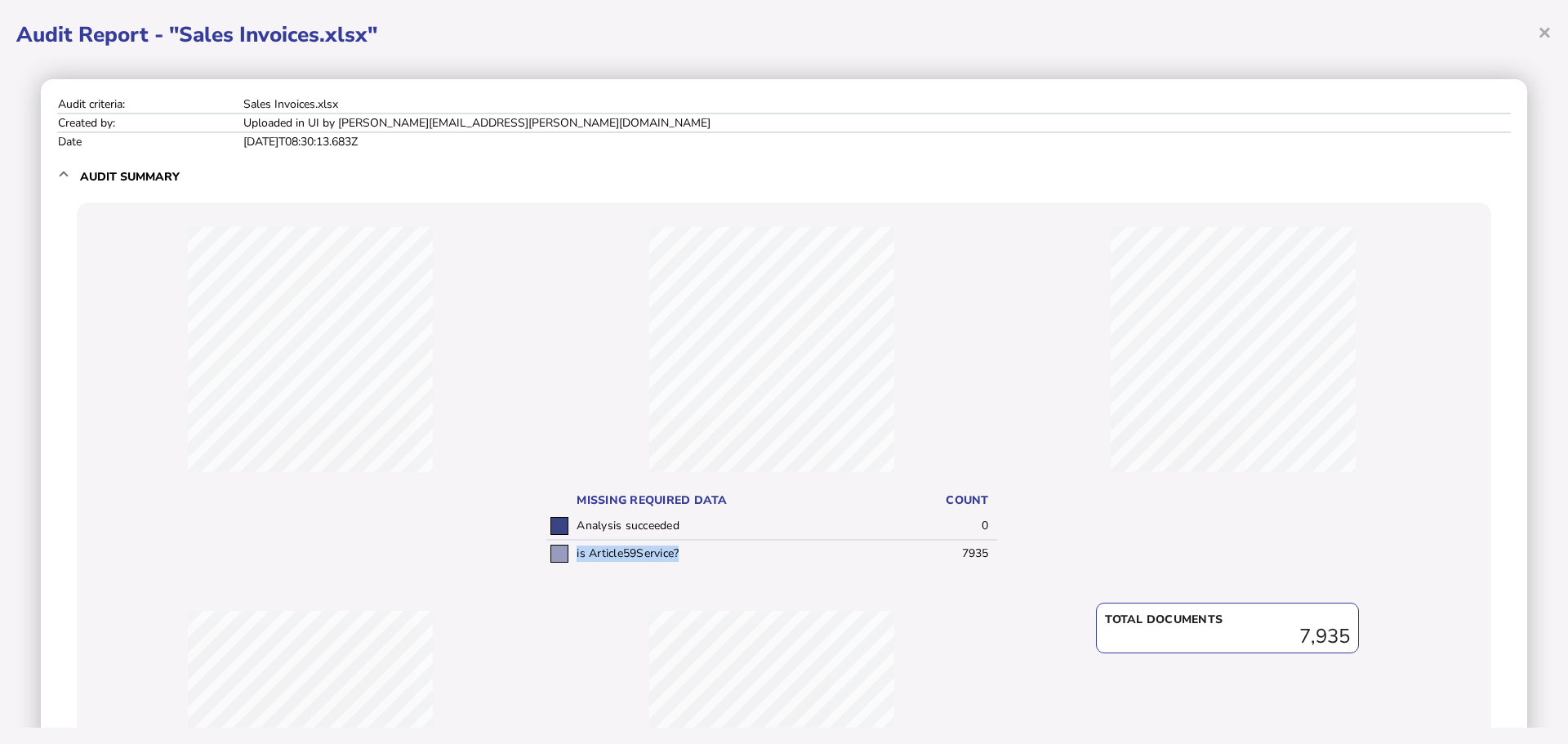
drag, startPoint x: 698, startPoint y: 556, endPoint x: 572, endPoint y: 559, distance: 126.0
click at [573, 559] on td "is Article59Service?" at bounding box center [737, 553] width 330 height 27
copy td "is Article59Service?"
click at [1548, 30] on span "×" at bounding box center [1546, 31] width 14 height 31
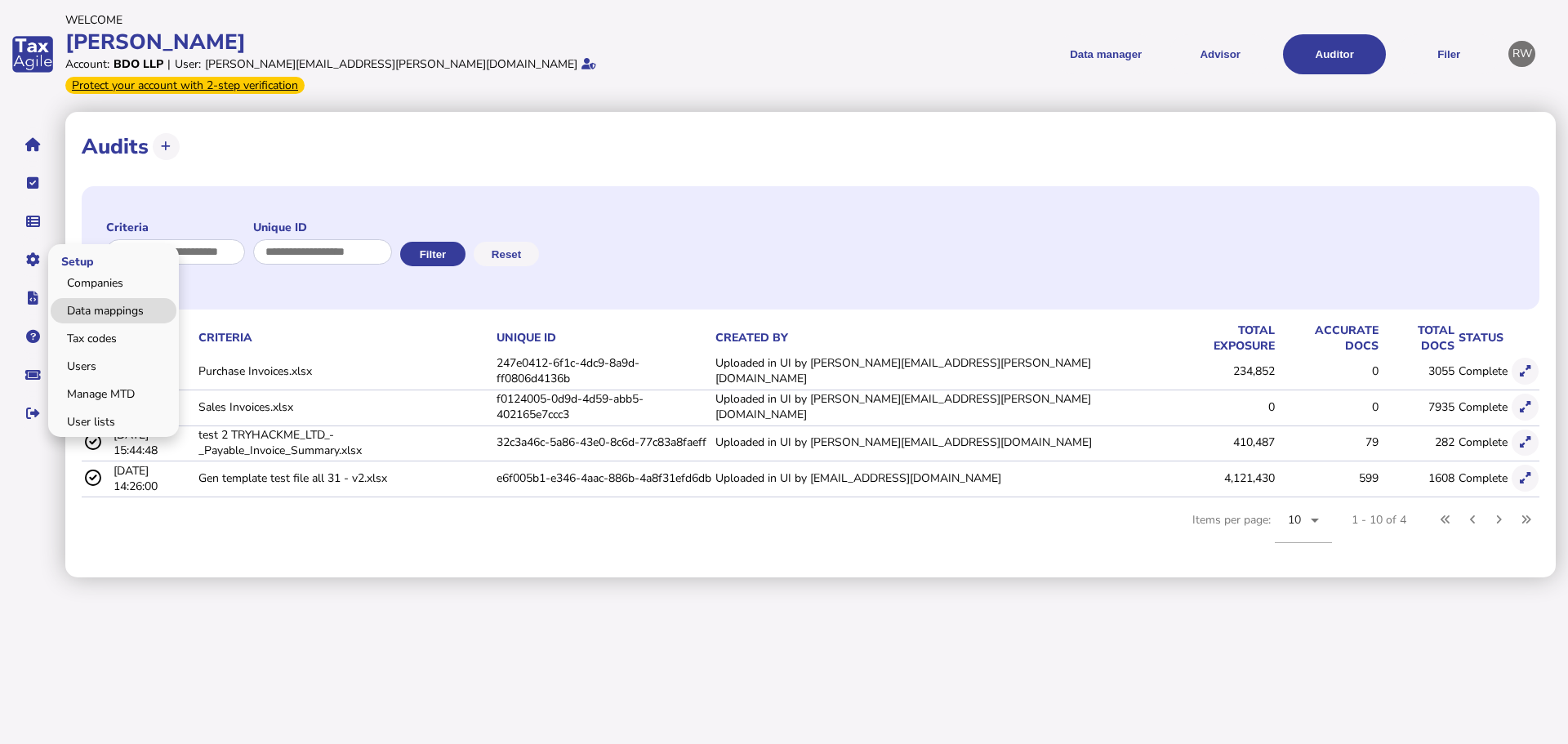
click at [85, 298] on link "Data mappings" at bounding box center [113, 311] width 126 height 25
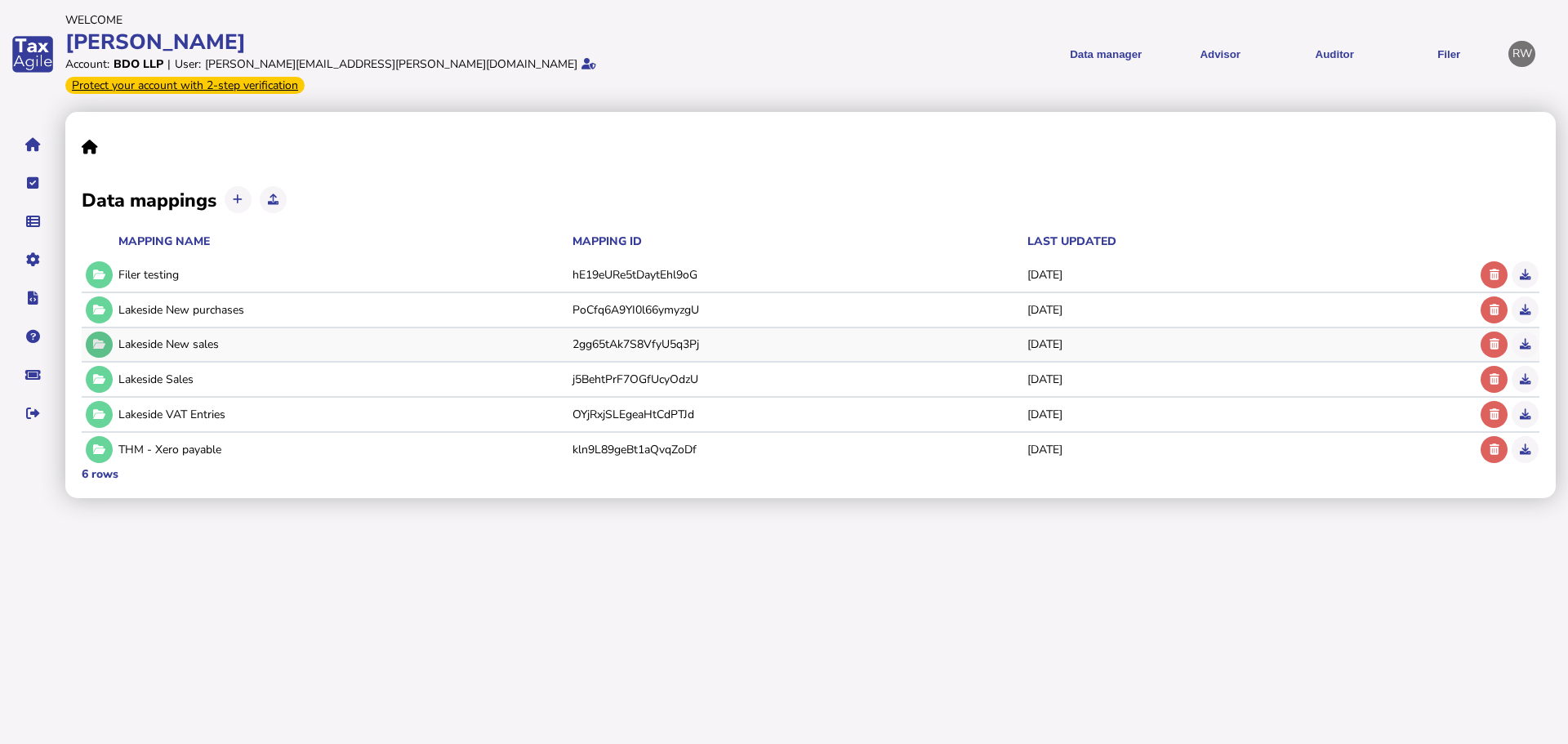
click at [104, 339] on icon at bounding box center [100, 344] width 12 height 11
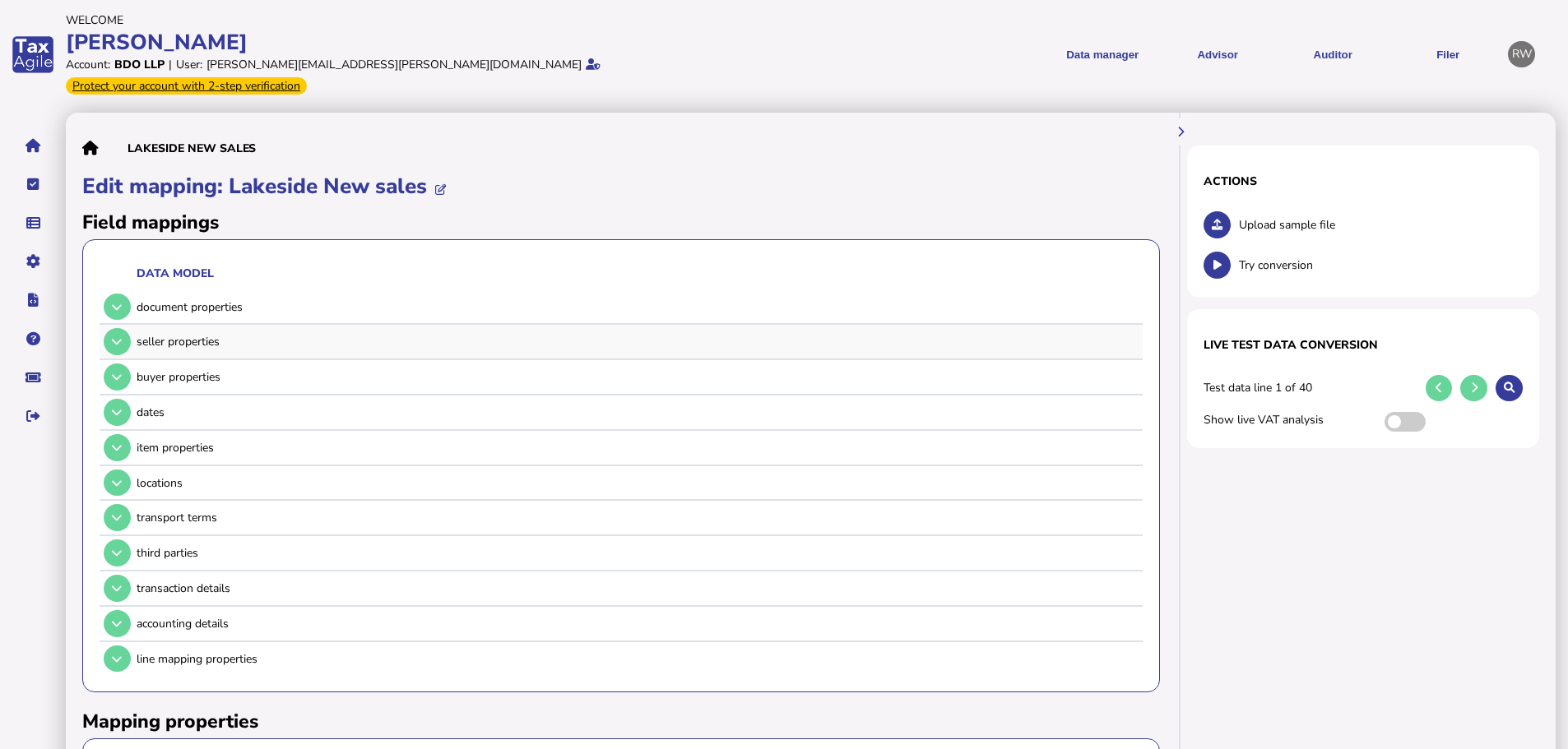
click at [126, 324] on td at bounding box center [116, 341] width 32 height 34
click at [119, 336] on icon at bounding box center [117, 341] width 10 height 11
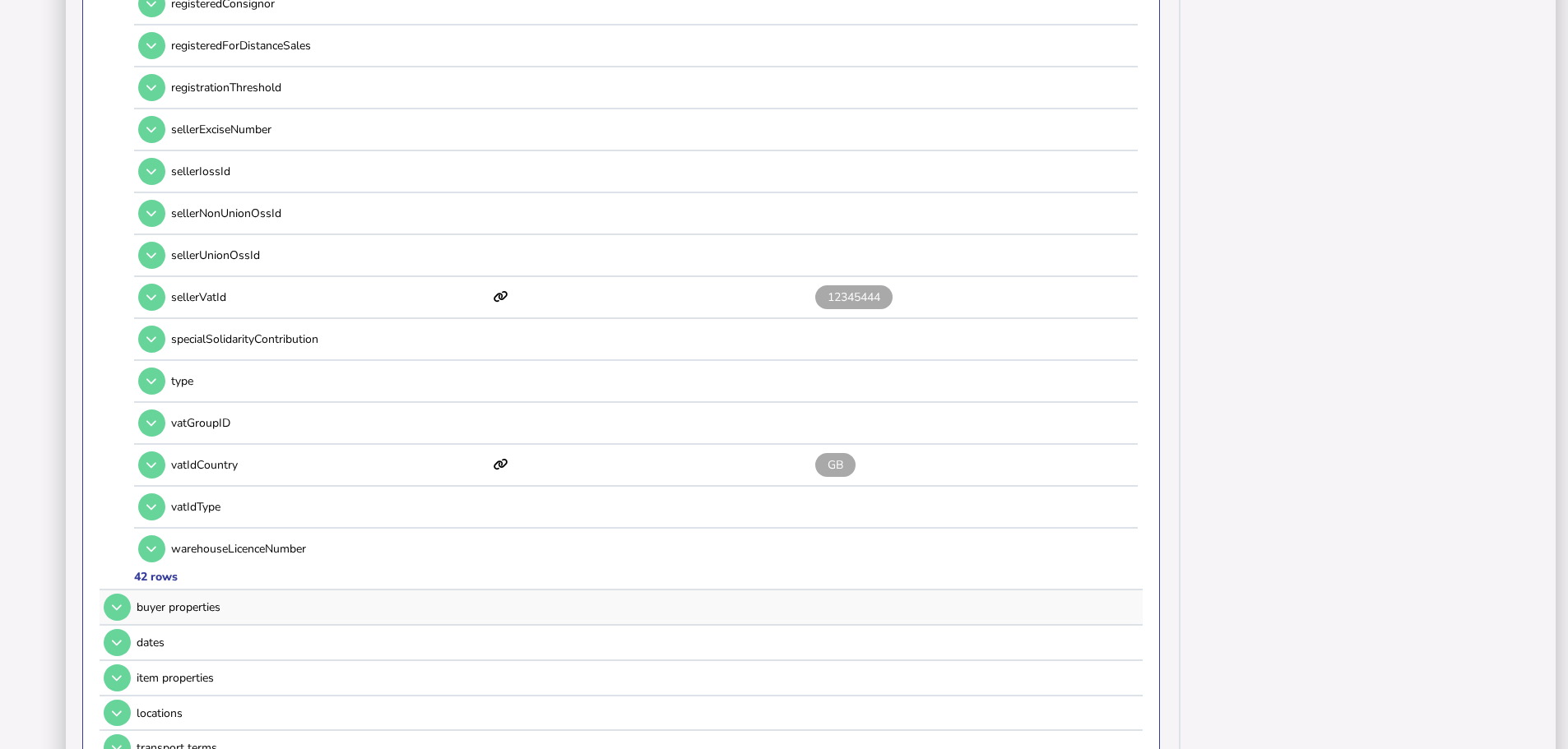
scroll to position [1644, 0]
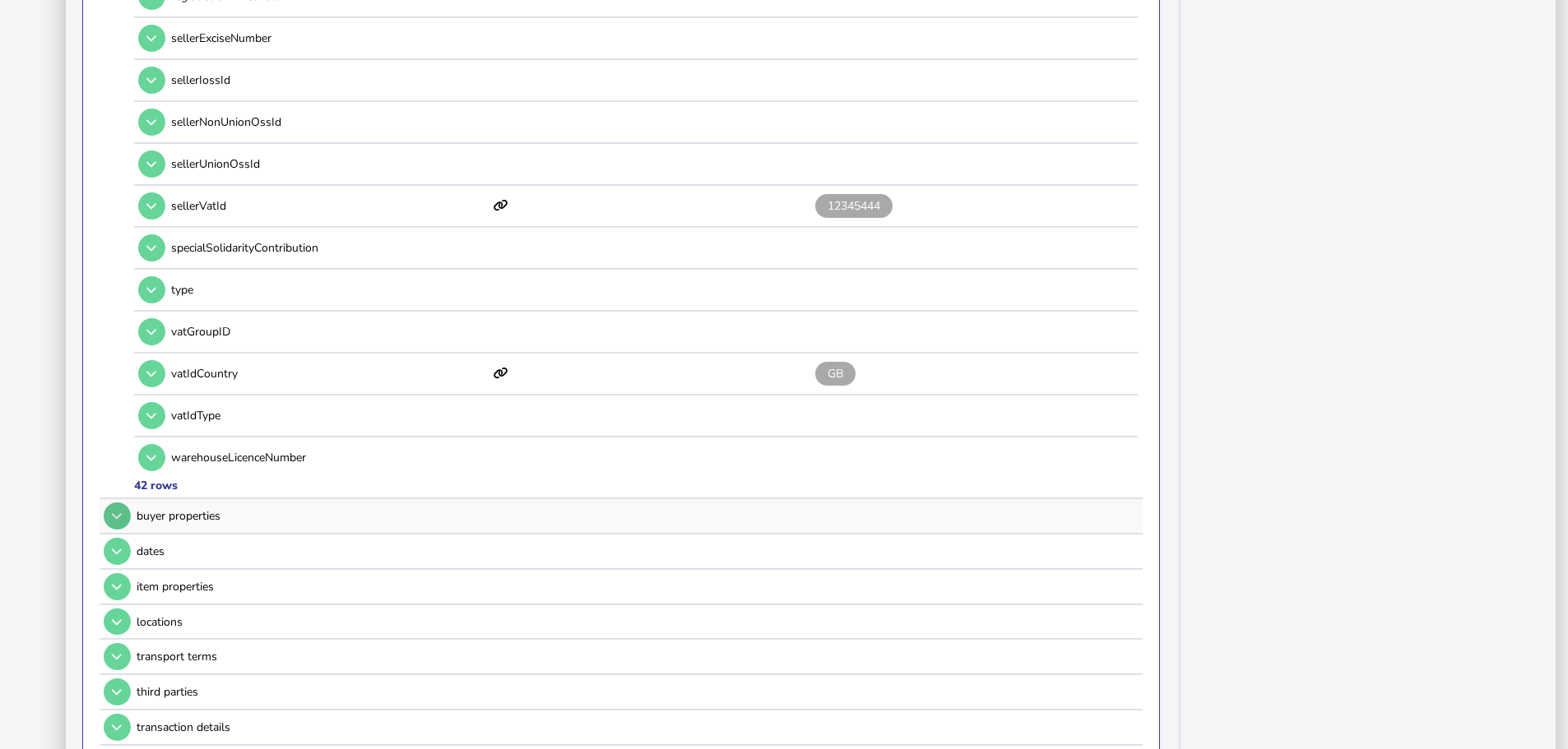
click at [119, 511] on icon at bounding box center [117, 516] width 10 height 11
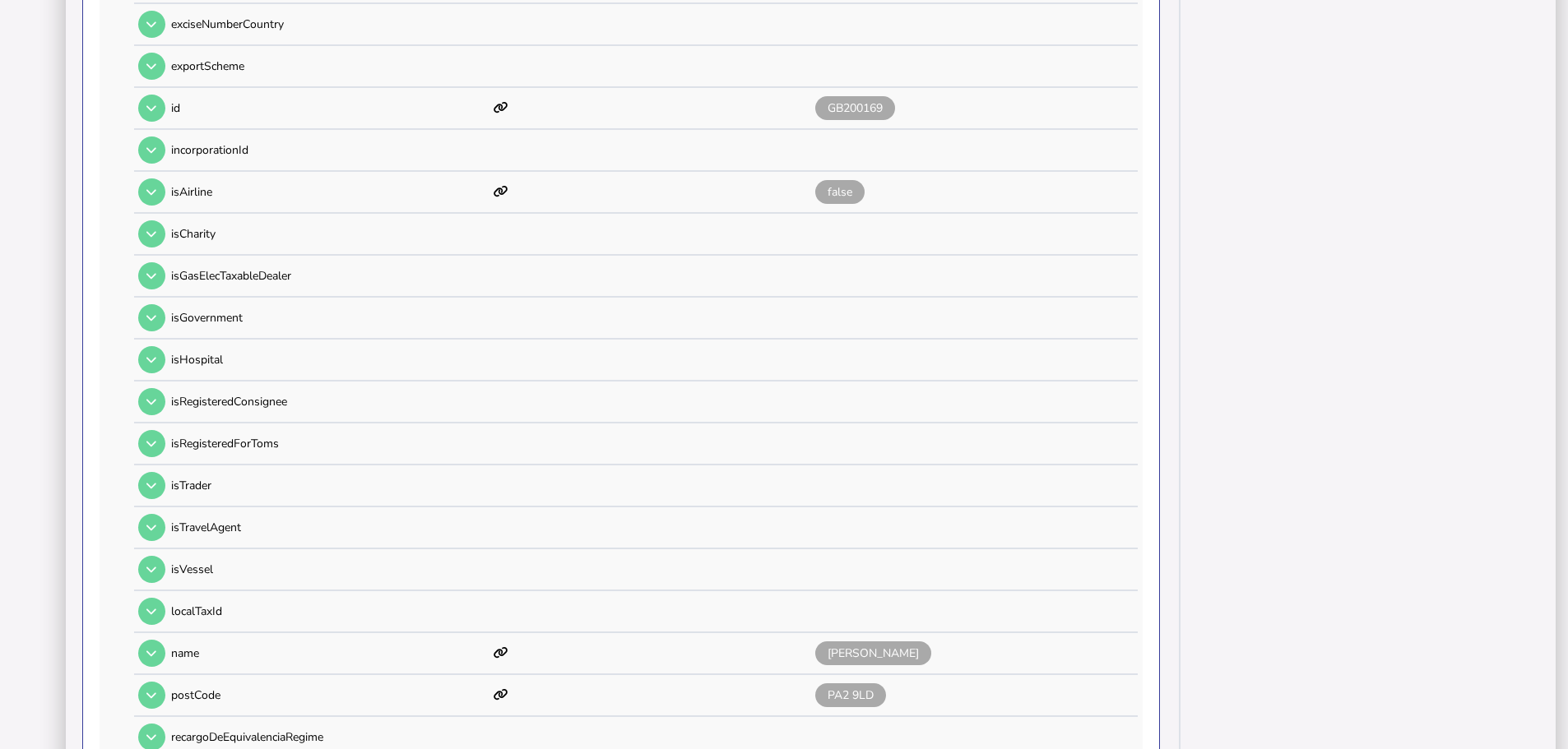
scroll to position [904, 0]
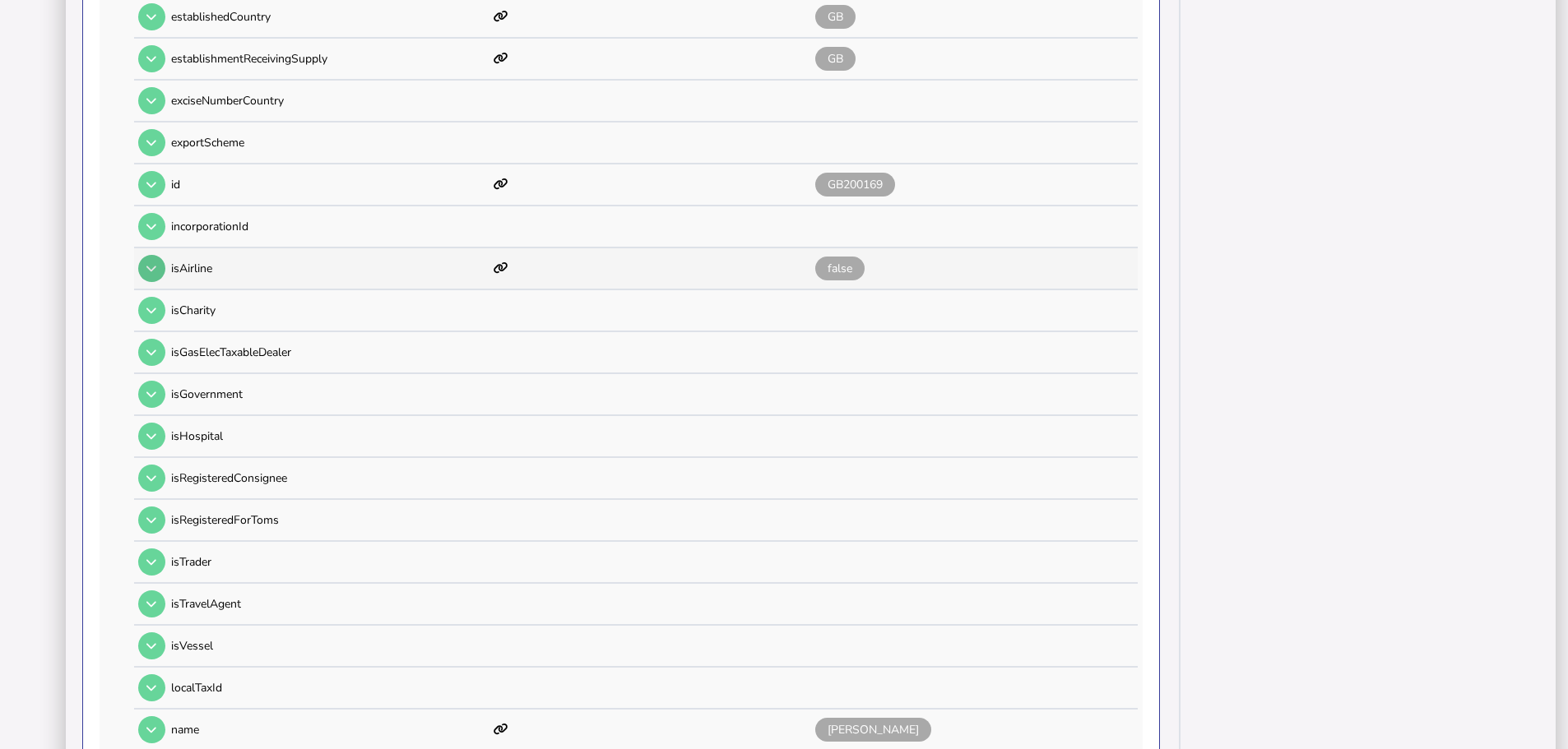
click at [140, 254] on button at bounding box center [152, 268] width 27 height 27
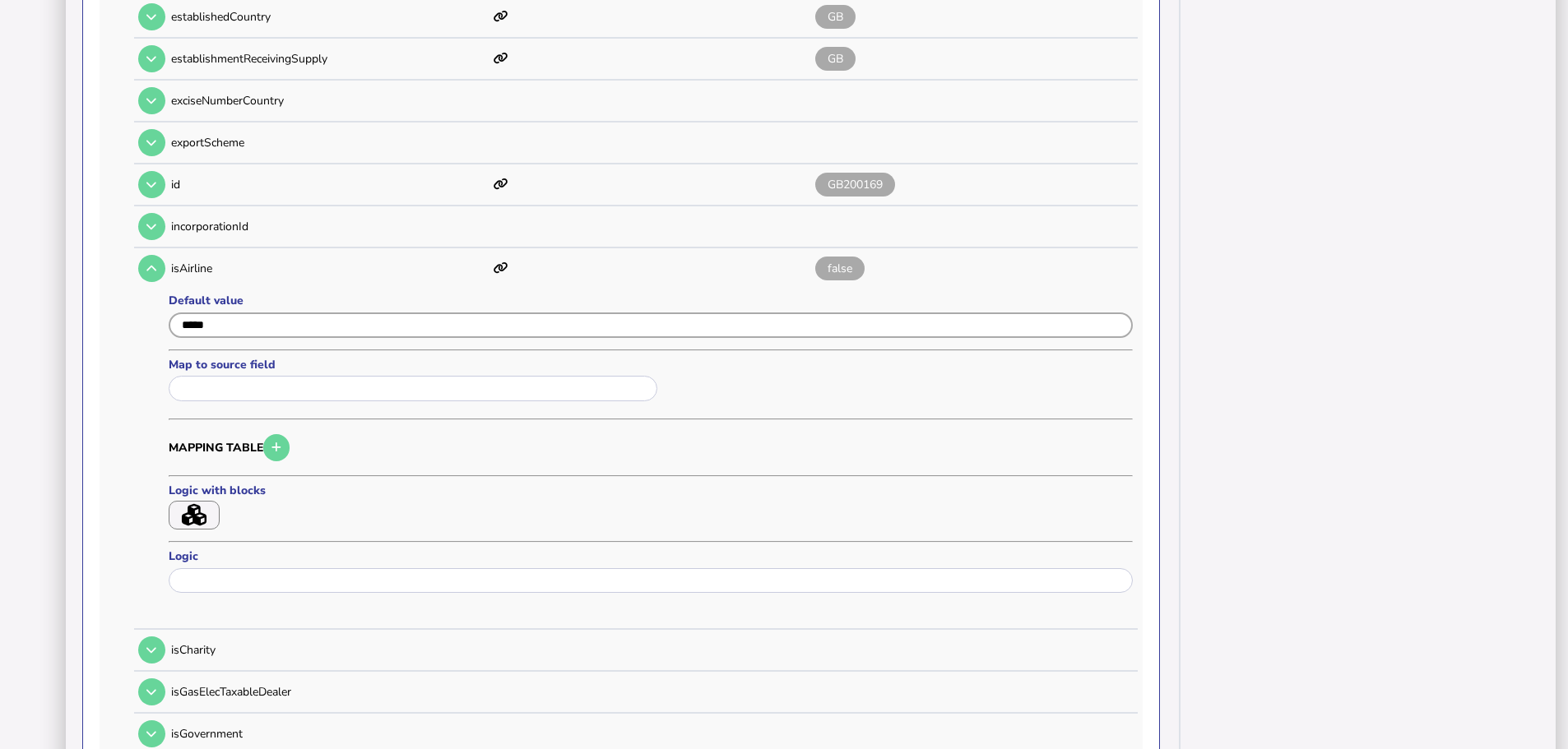
drag, startPoint x: 305, startPoint y: 310, endPoint x: 129, endPoint y: 314, distance: 176.0
click at [129, 314] on tr "buyer properties _id address buyerExciseNumber buyerVatId GB671693604 city comb…" at bounding box center [620, 451] width 1043 height 1990
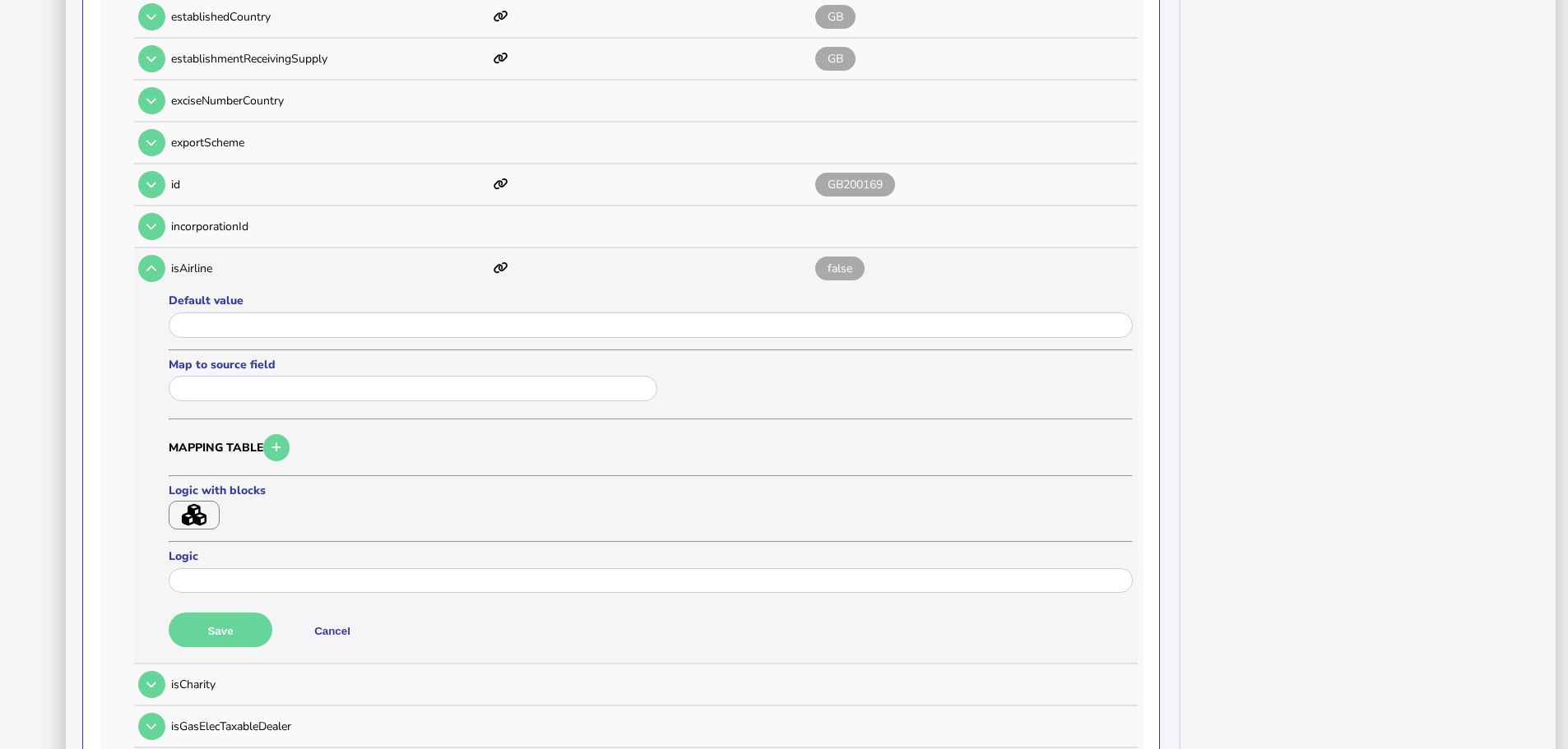
click at [209, 612] on button "Save" at bounding box center [221, 629] width 104 height 35
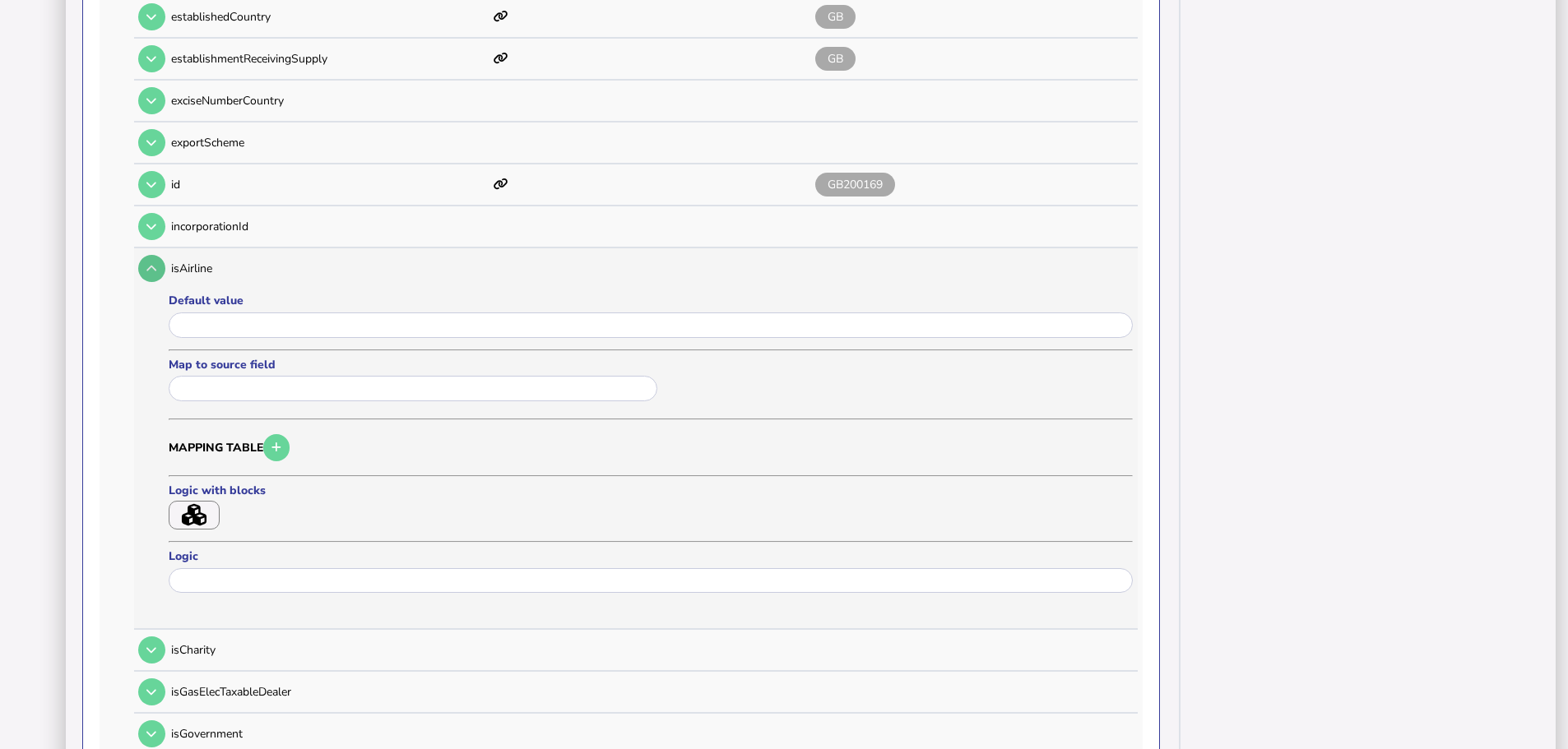
click at [150, 263] on icon at bounding box center [151, 269] width 10 height 11
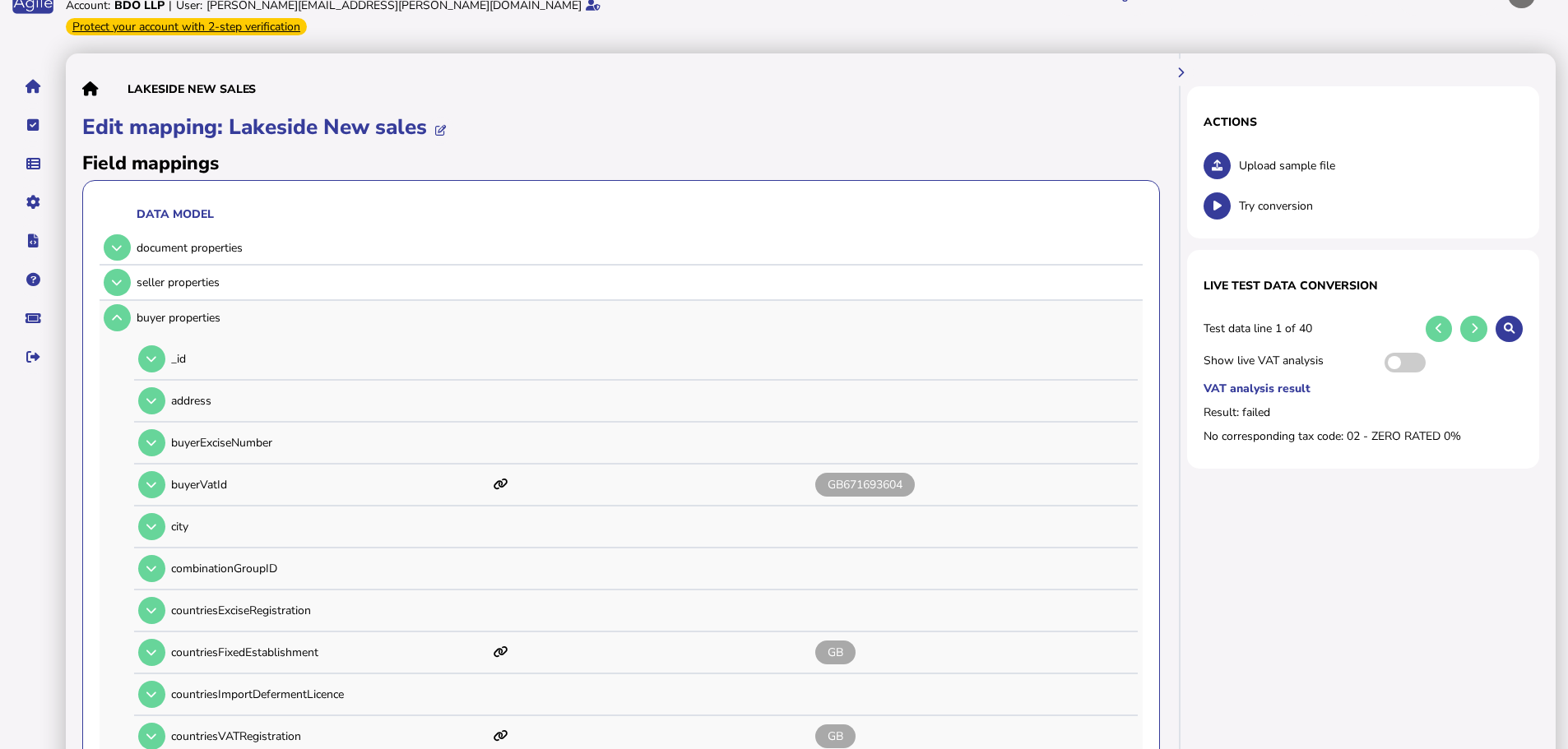
scroll to position [0, 0]
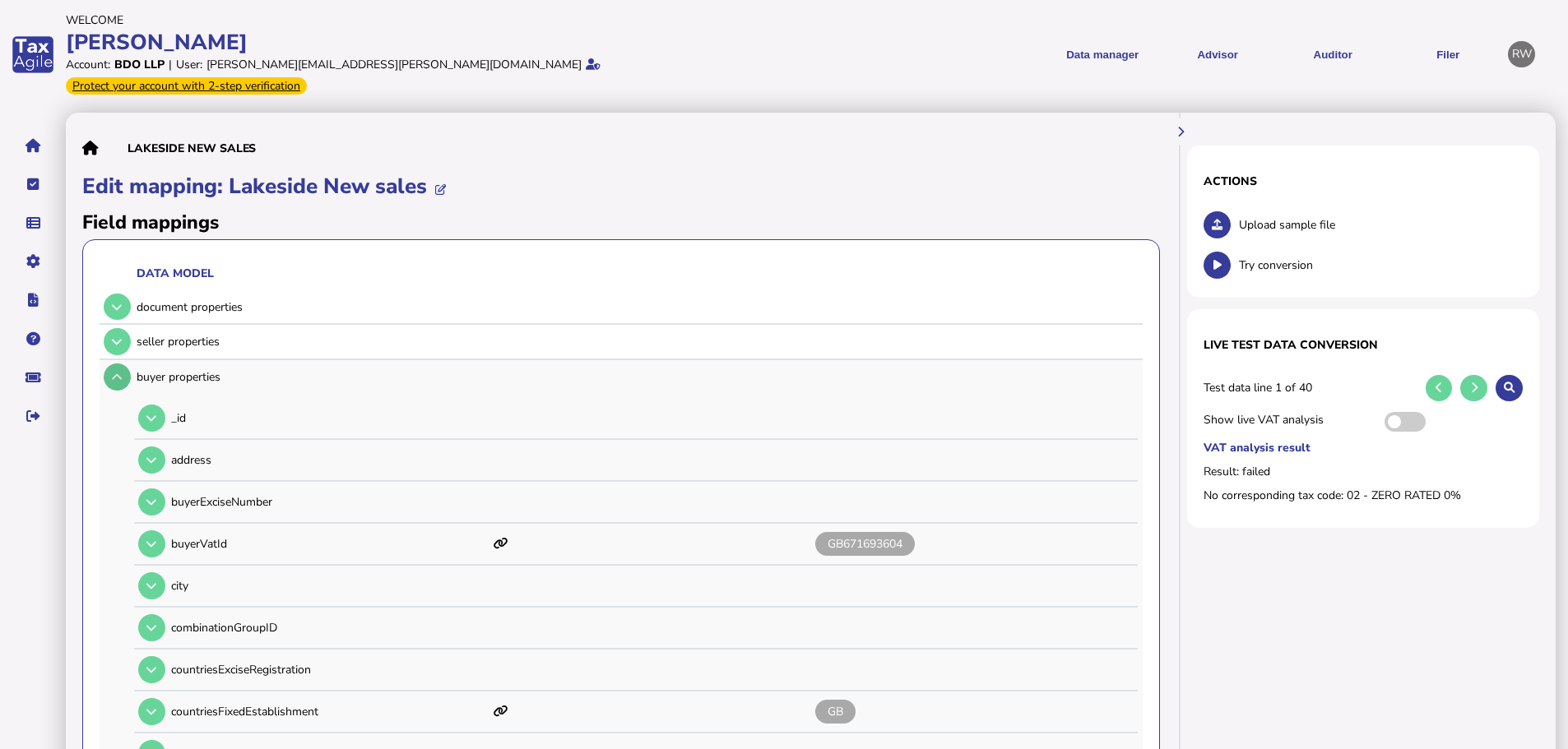
click at [125, 364] on button at bounding box center [117, 377] width 27 height 27
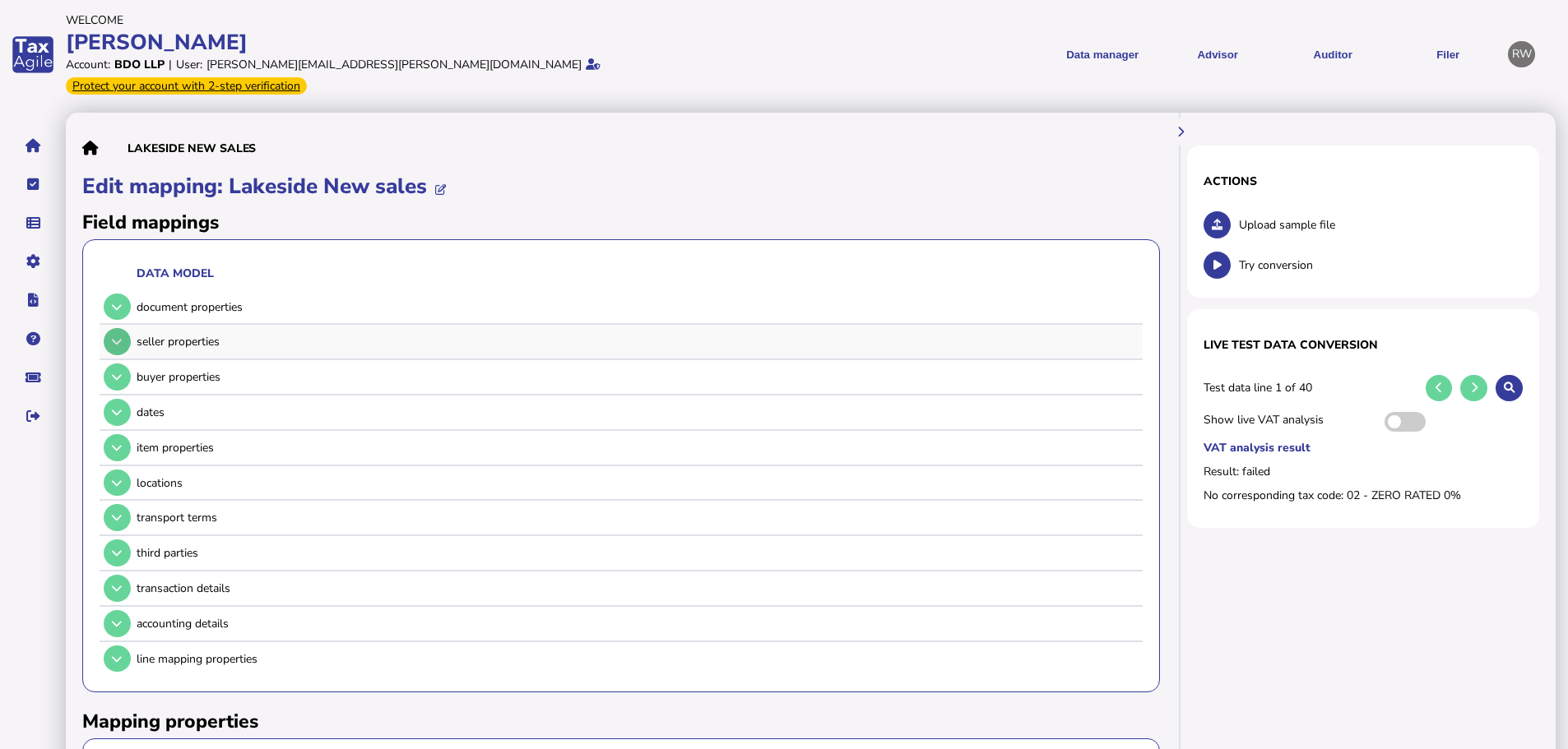
click at [127, 328] on button at bounding box center [117, 341] width 27 height 27
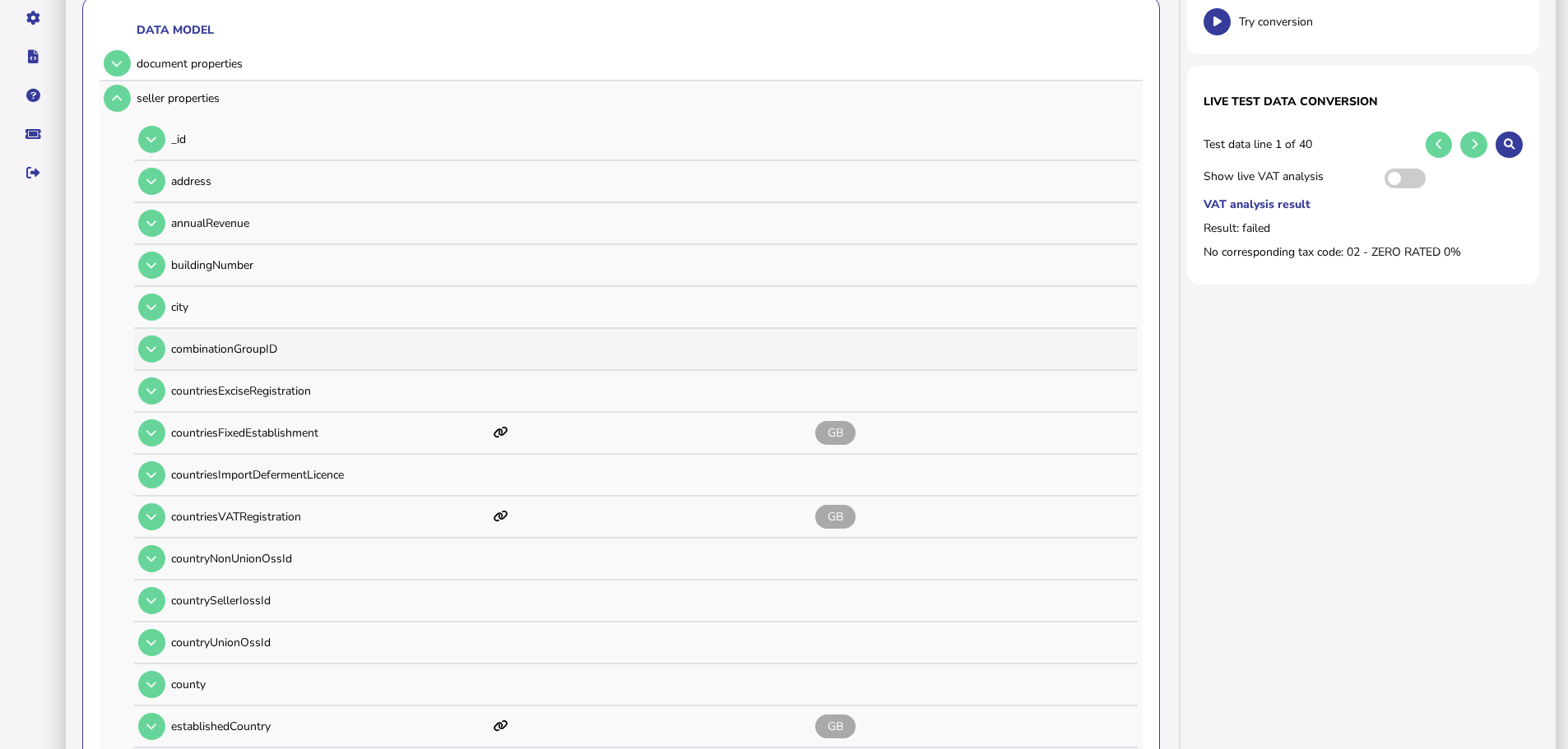
scroll to position [246, 0]
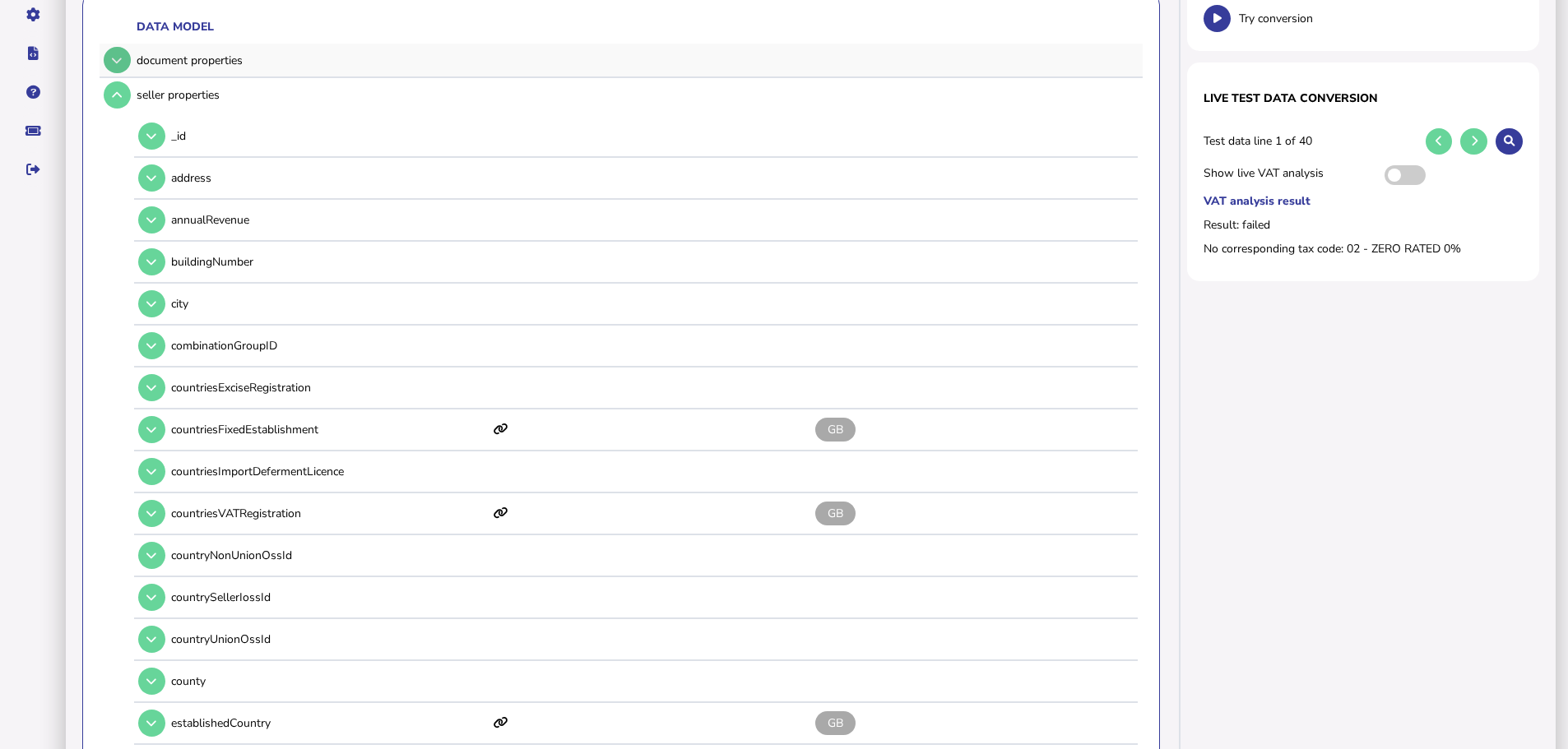
click at [115, 55] on icon at bounding box center [117, 60] width 10 height 11
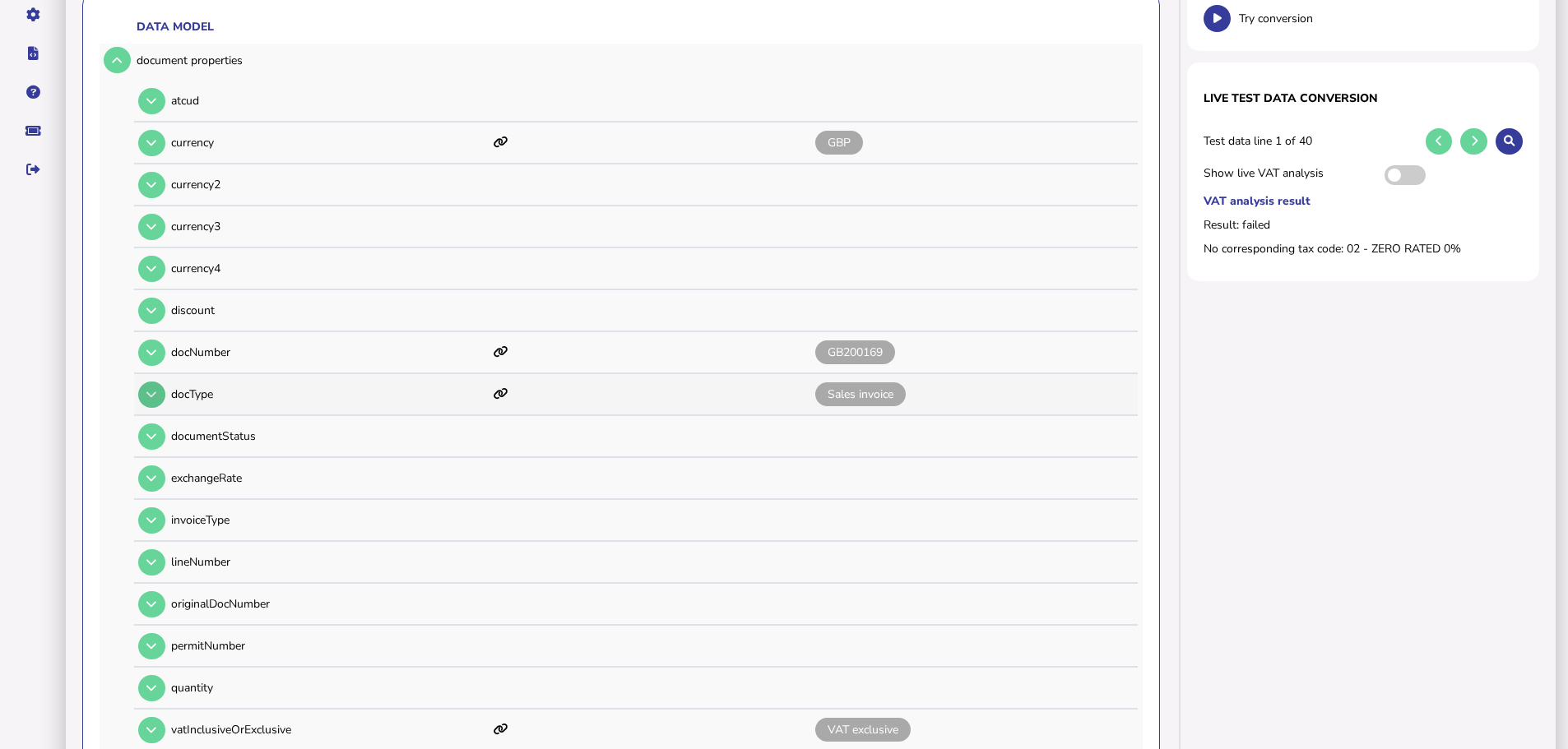
click at [161, 382] on button at bounding box center [152, 395] width 27 height 27
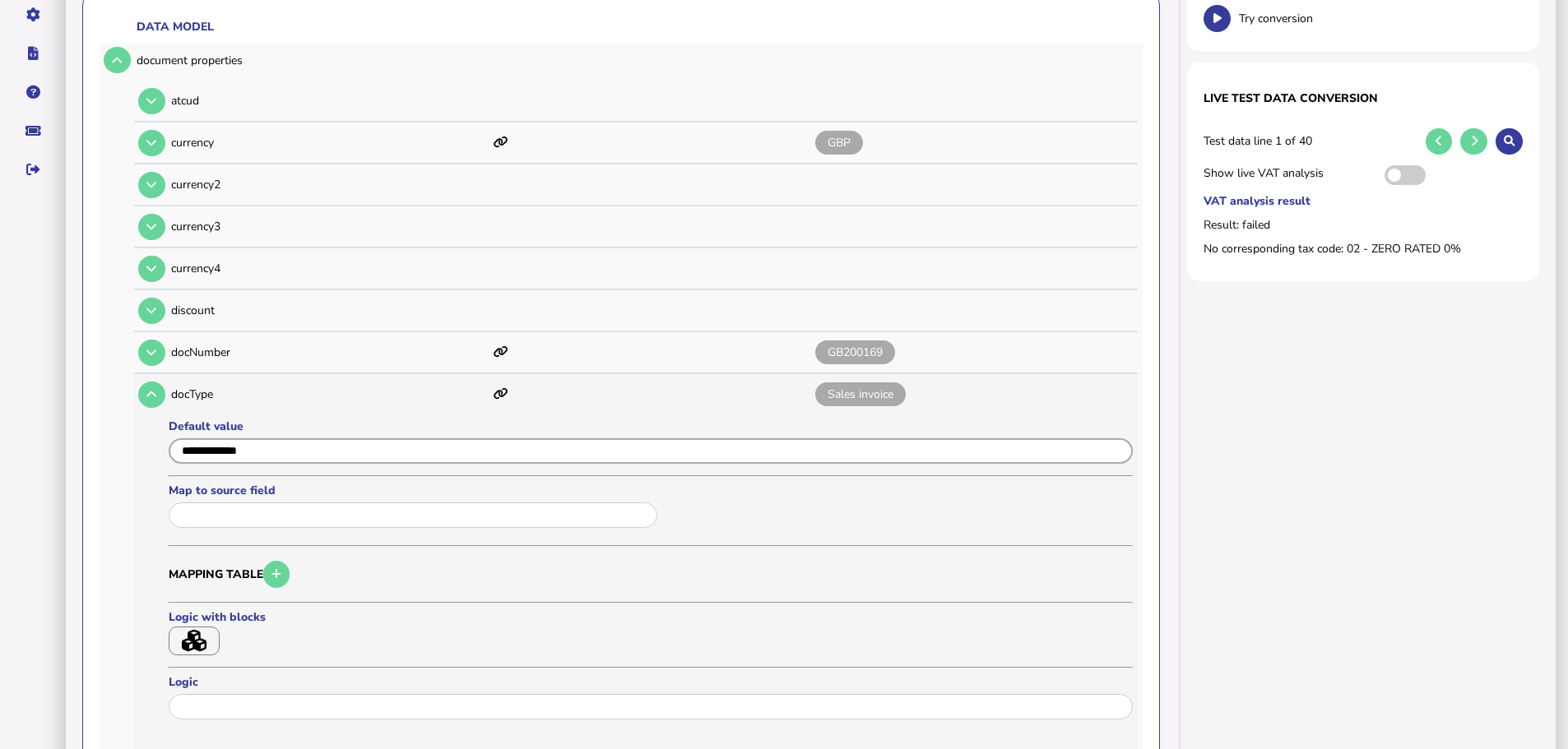
click at [334, 438] on input "input" at bounding box center [650, 451] width 964 height 25
click at [178, 438] on input "input" at bounding box center [650, 451] width 964 height 25
click at [151, 130] on button at bounding box center [152, 143] width 27 height 27
type input "********"
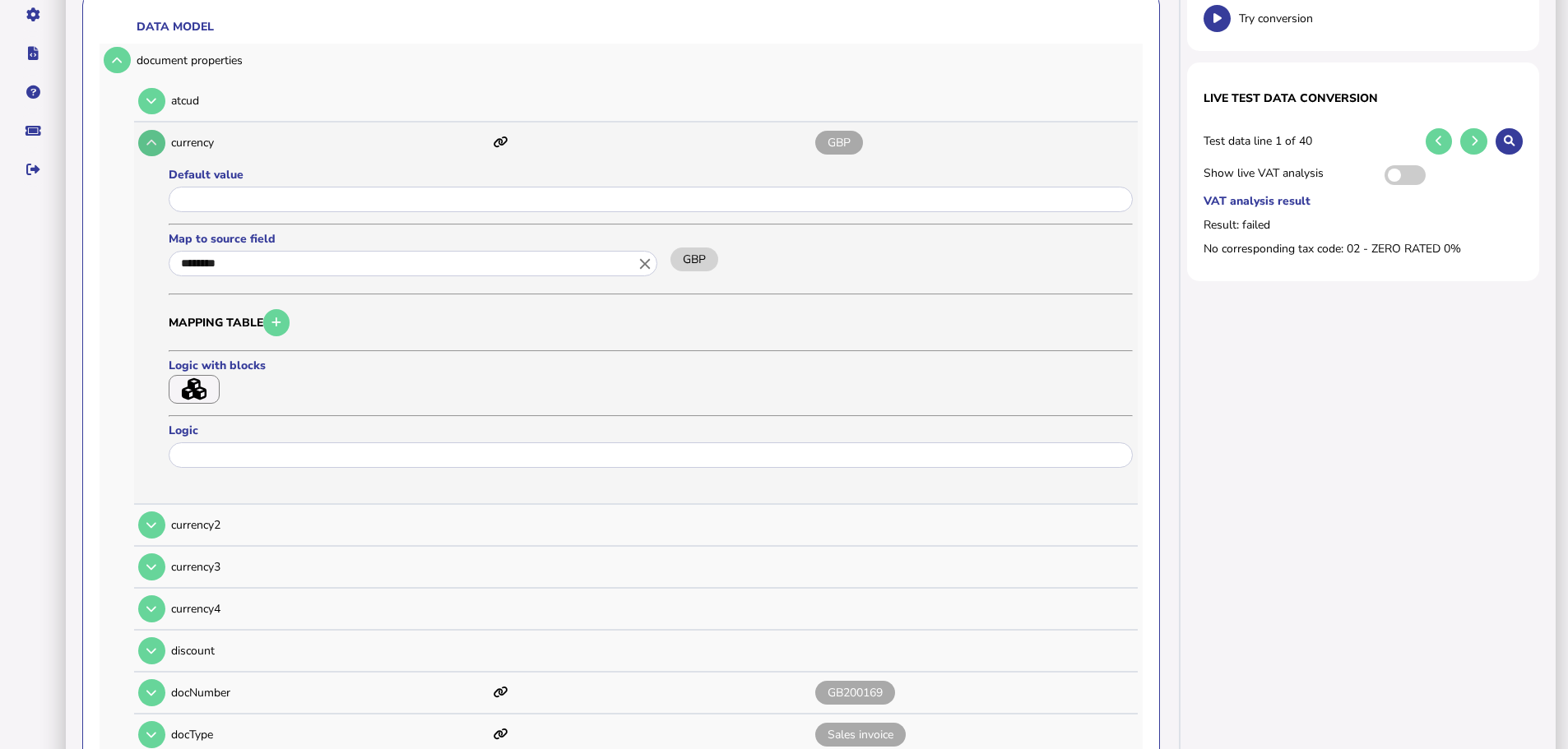
click at [144, 130] on button at bounding box center [152, 143] width 27 height 27
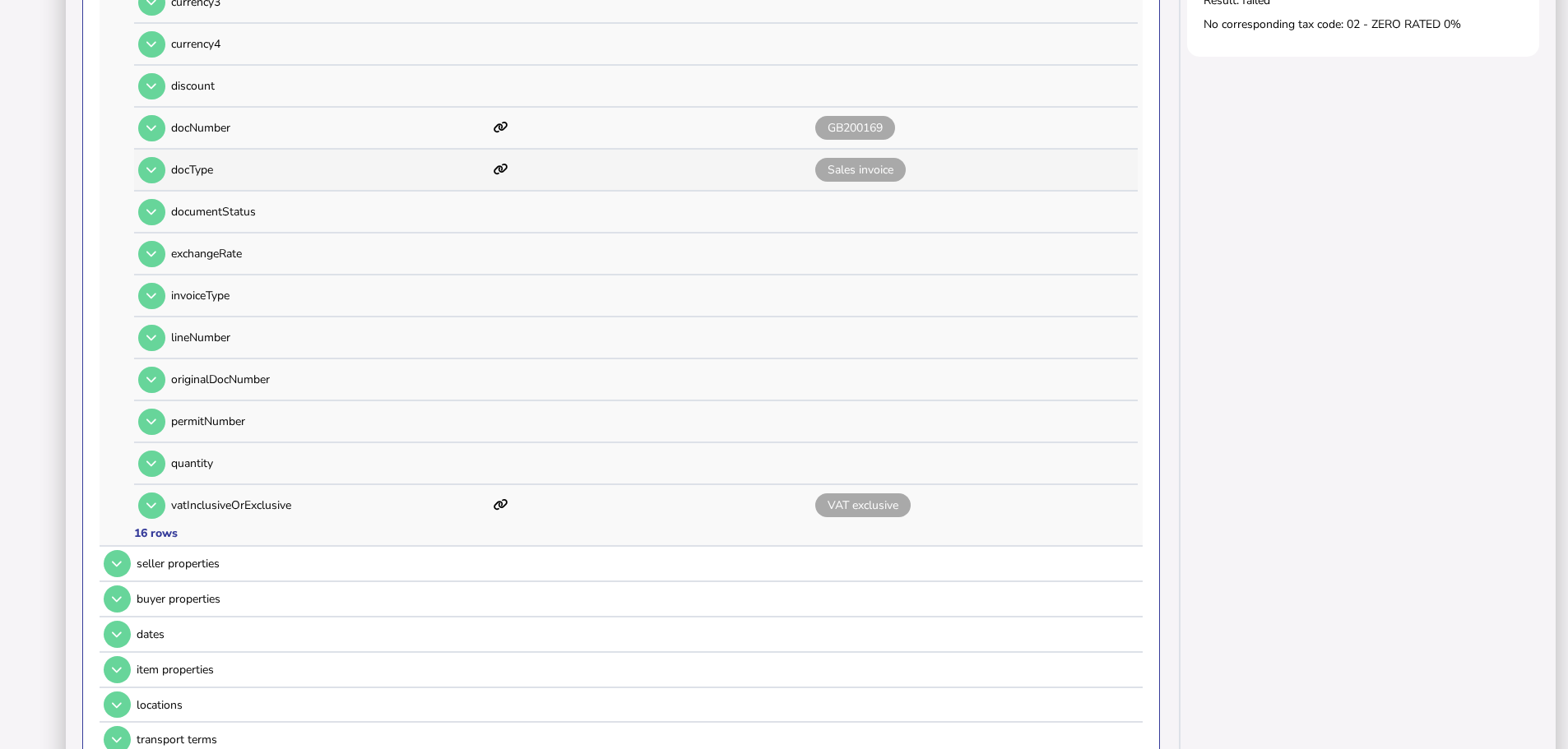
scroll to position [493, 0]
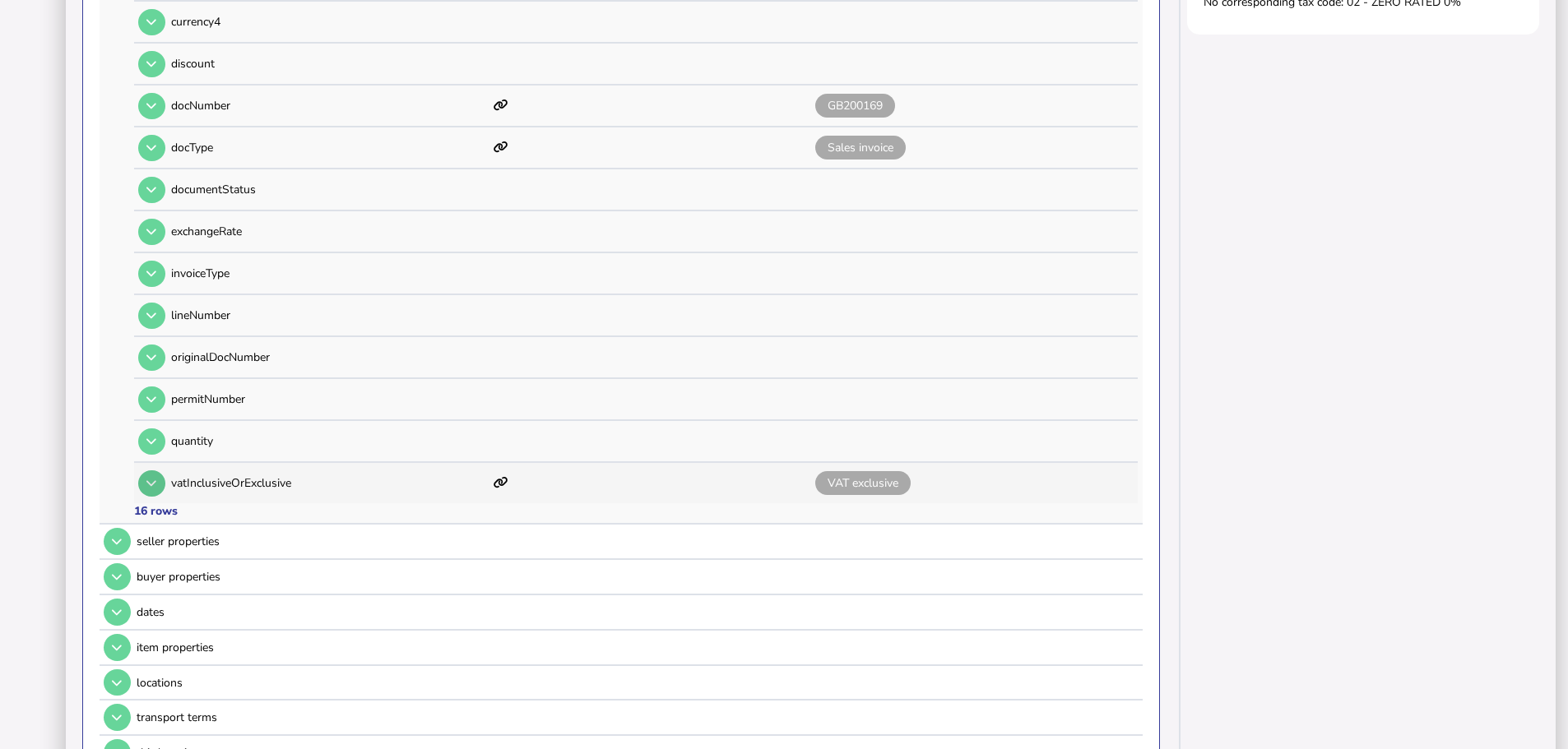
click at [158, 470] on button at bounding box center [152, 484] width 27 height 27
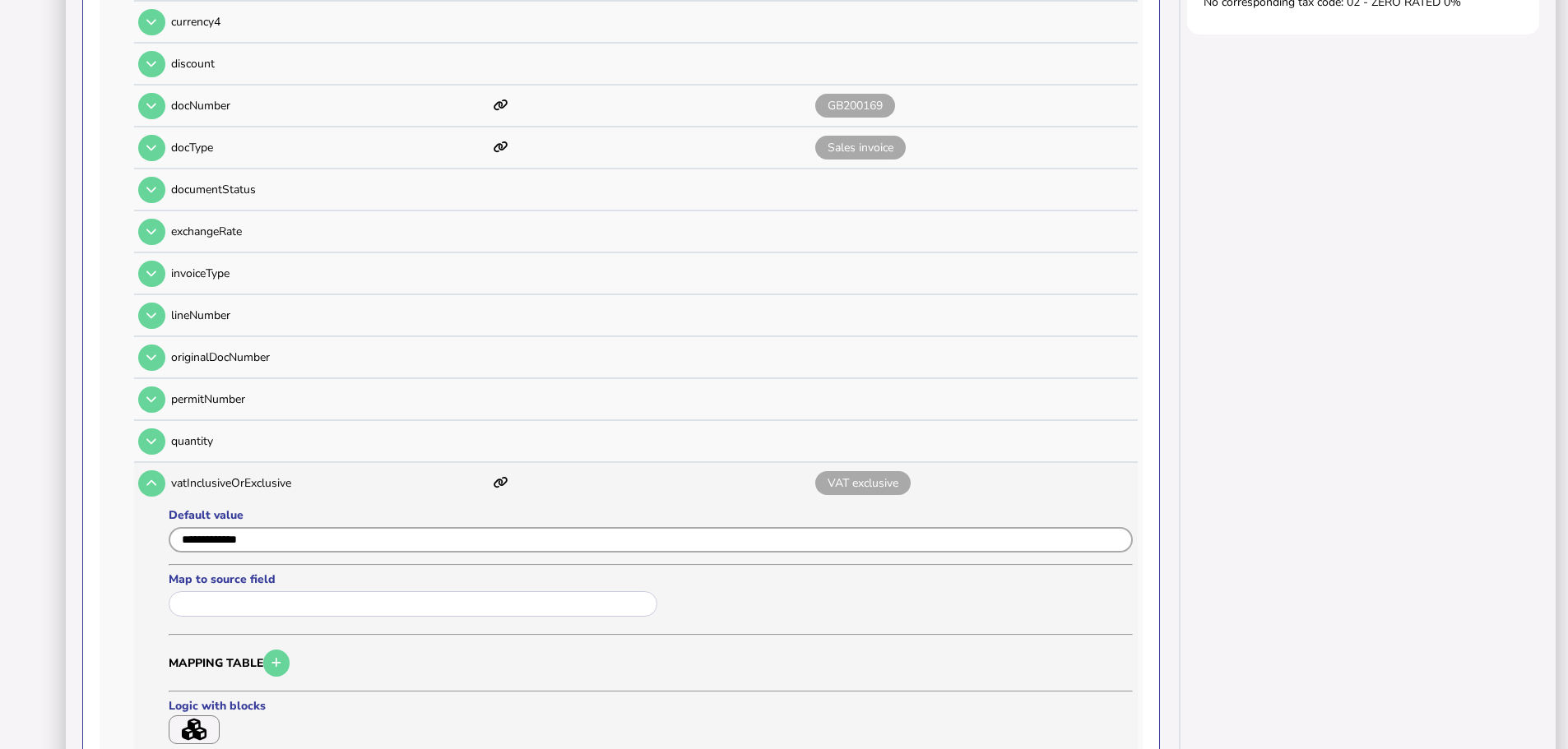
click at [288, 527] on input "input" at bounding box center [650, 539] width 964 height 25
click at [183, 527] on input "input" at bounding box center [650, 539] width 964 height 25
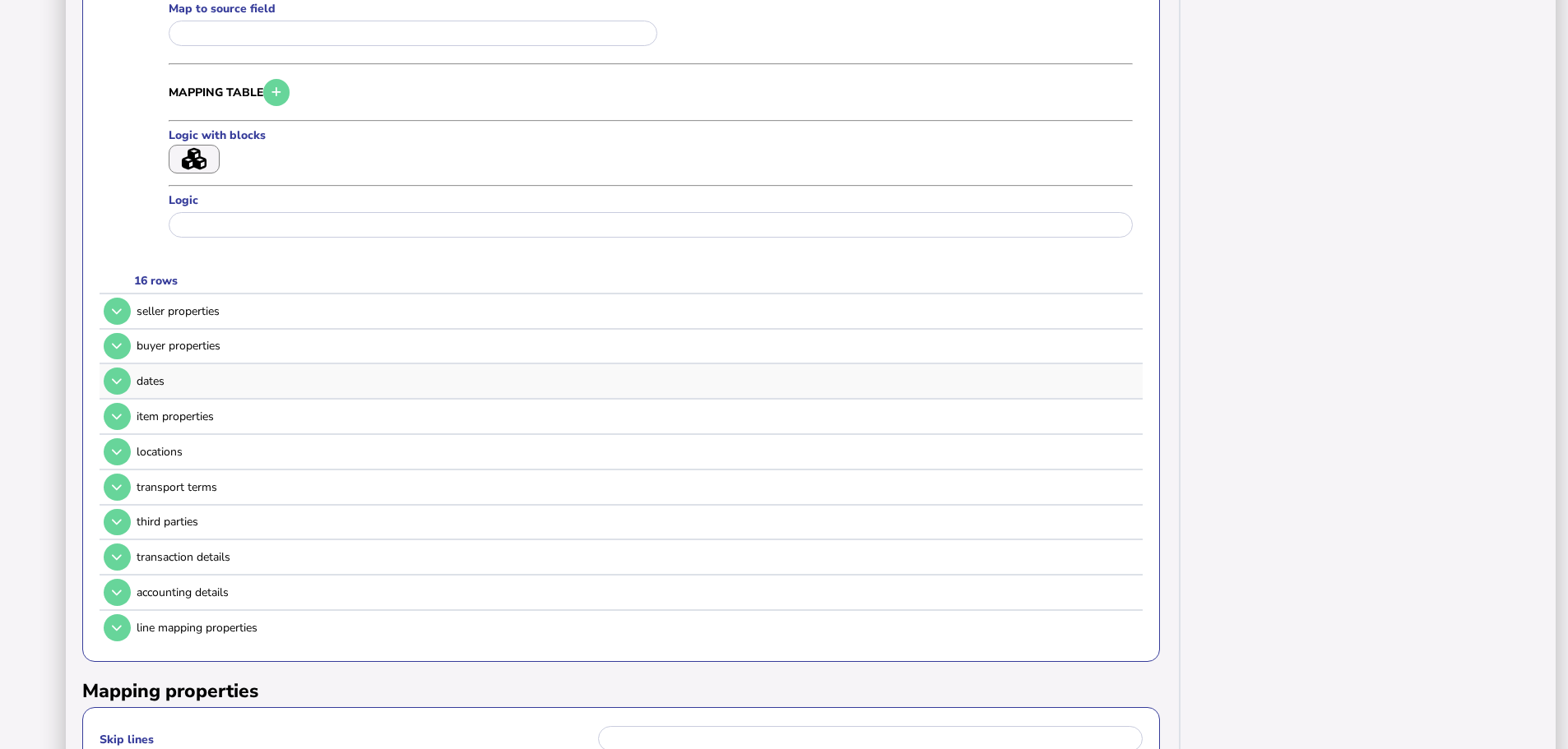
scroll to position [1069, 0]
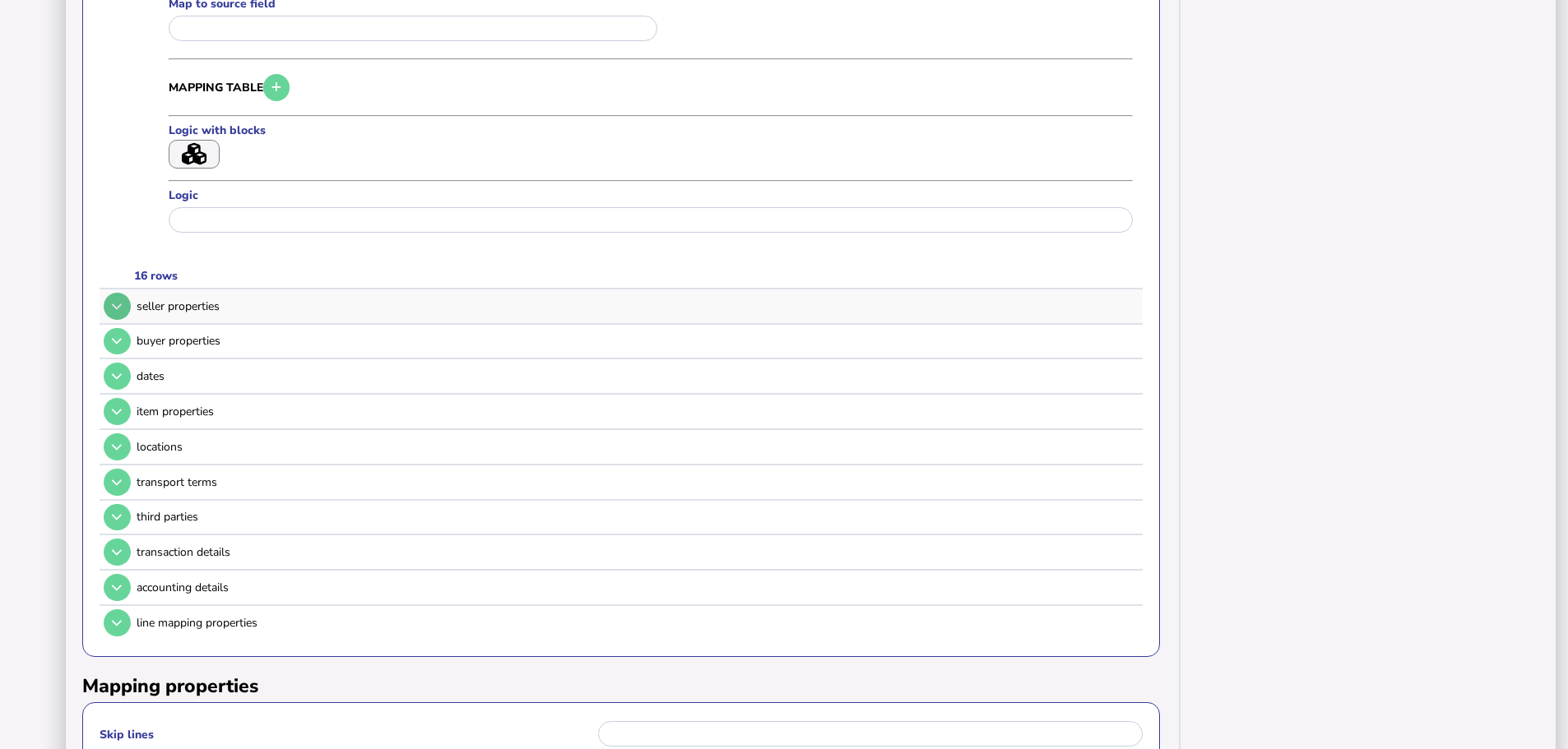
click at [111, 293] on button at bounding box center [117, 306] width 27 height 27
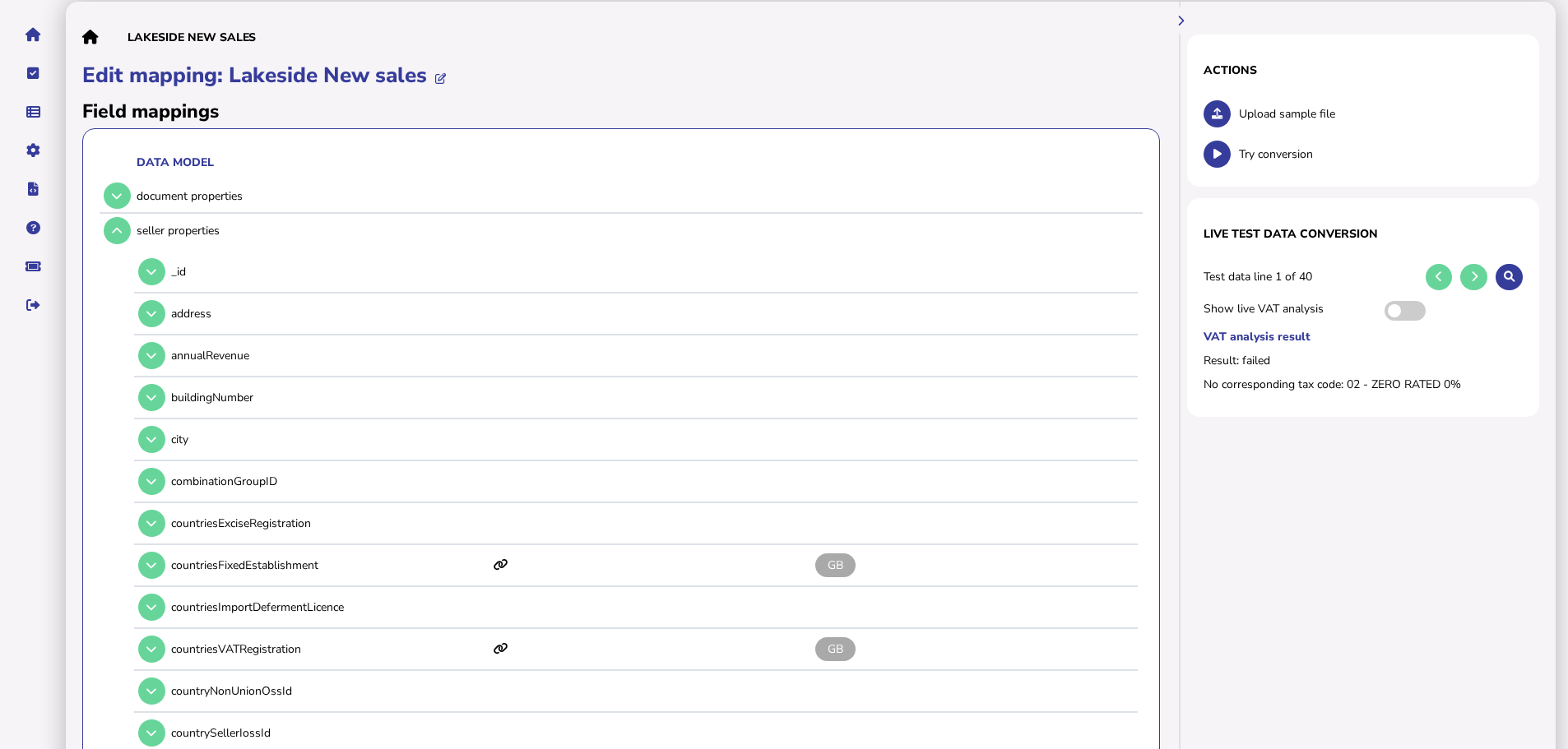
scroll to position [82, 0]
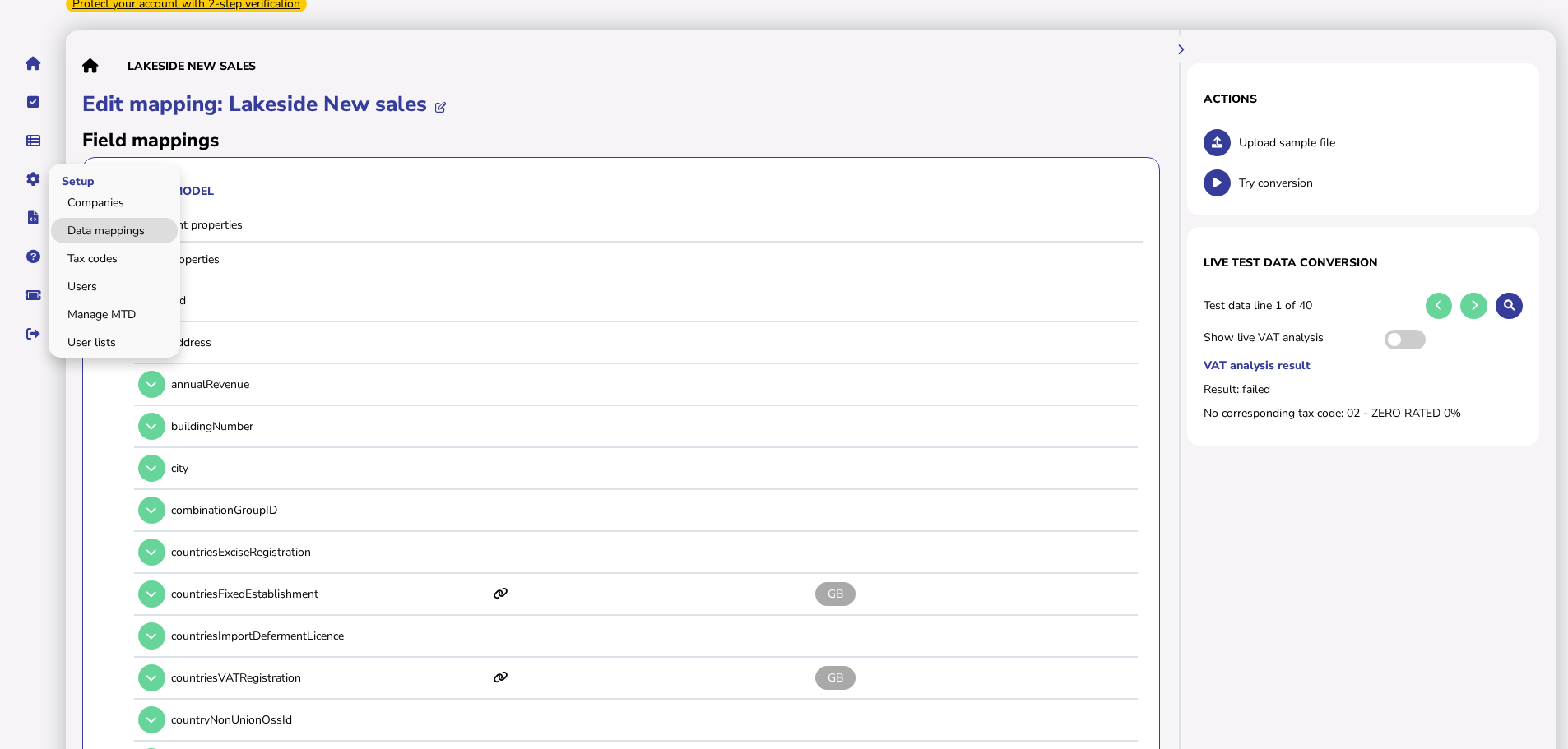
click at [89, 218] on link "Data mappings" at bounding box center [114, 230] width 126 height 25
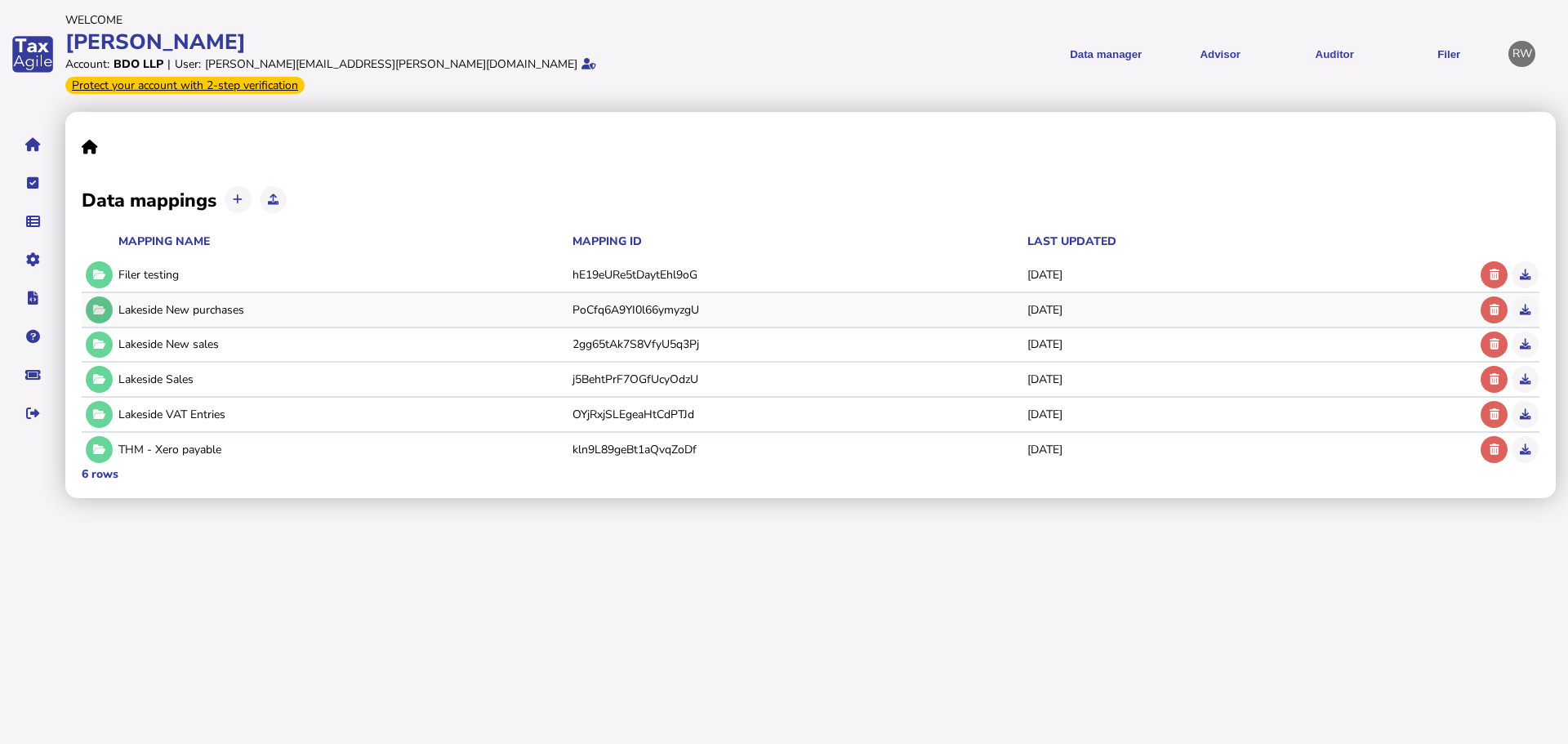
click at [95, 304] on icon at bounding box center [100, 310] width 12 height 11
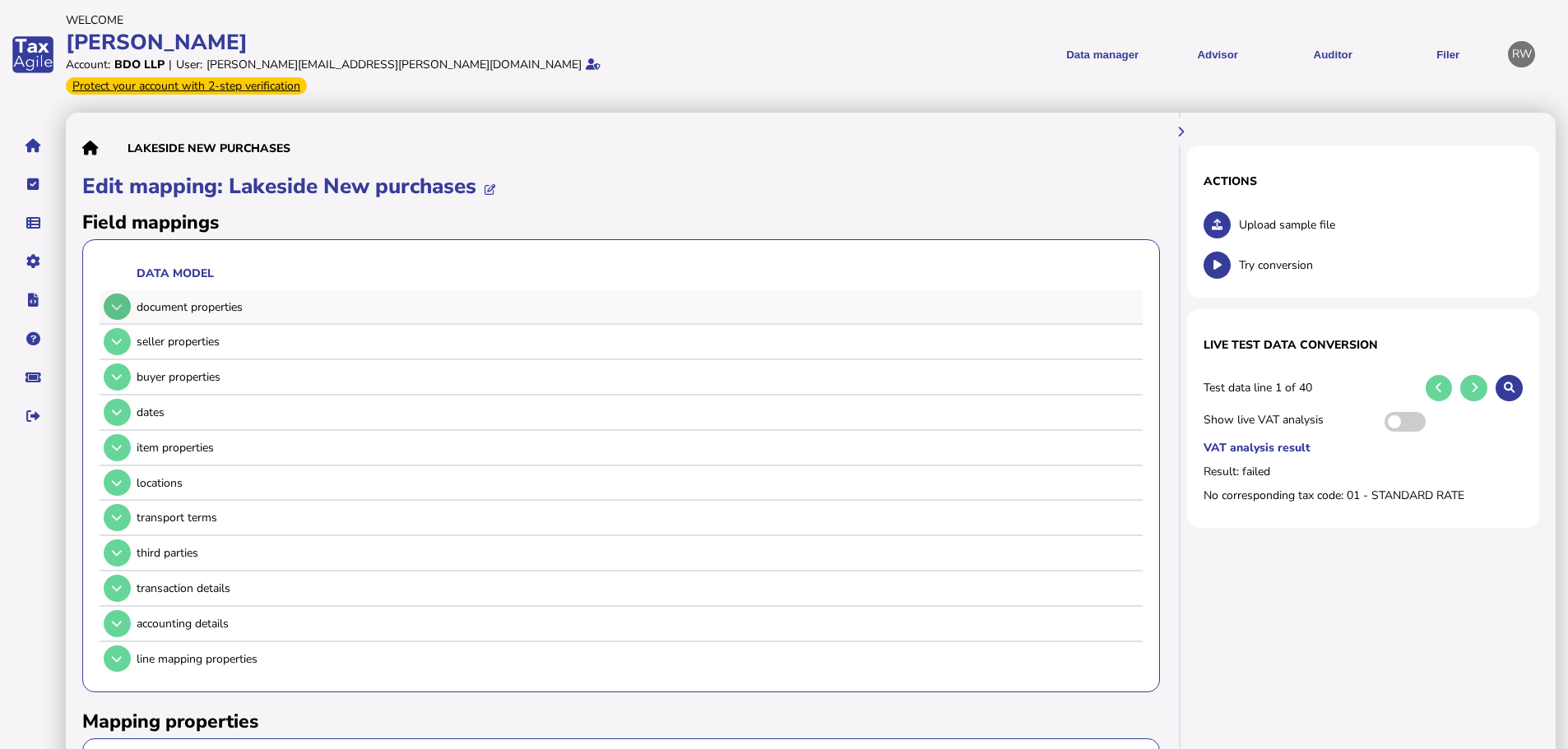
click at [124, 294] on button at bounding box center [117, 307] width 27 height 27
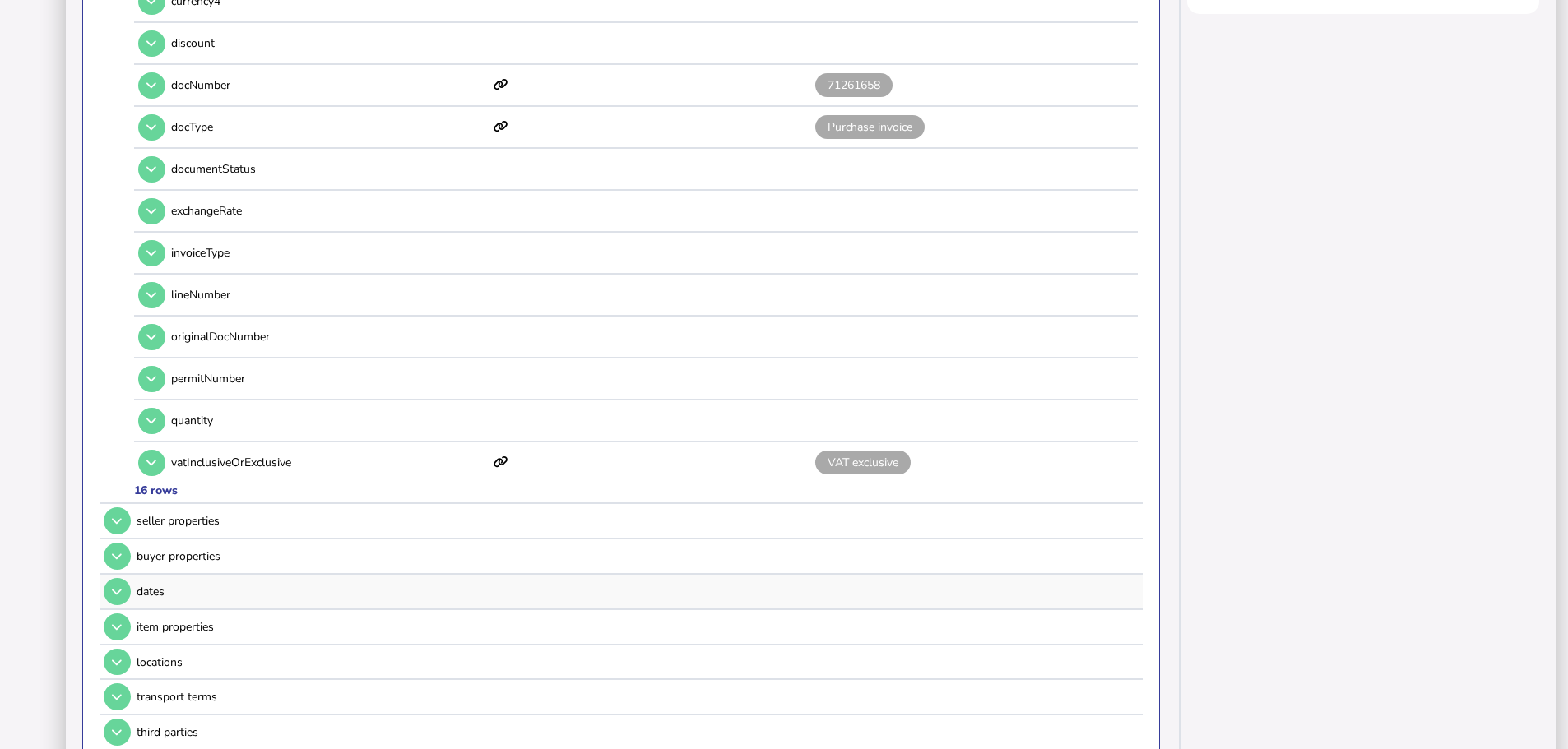
scroll to position [575, 0]
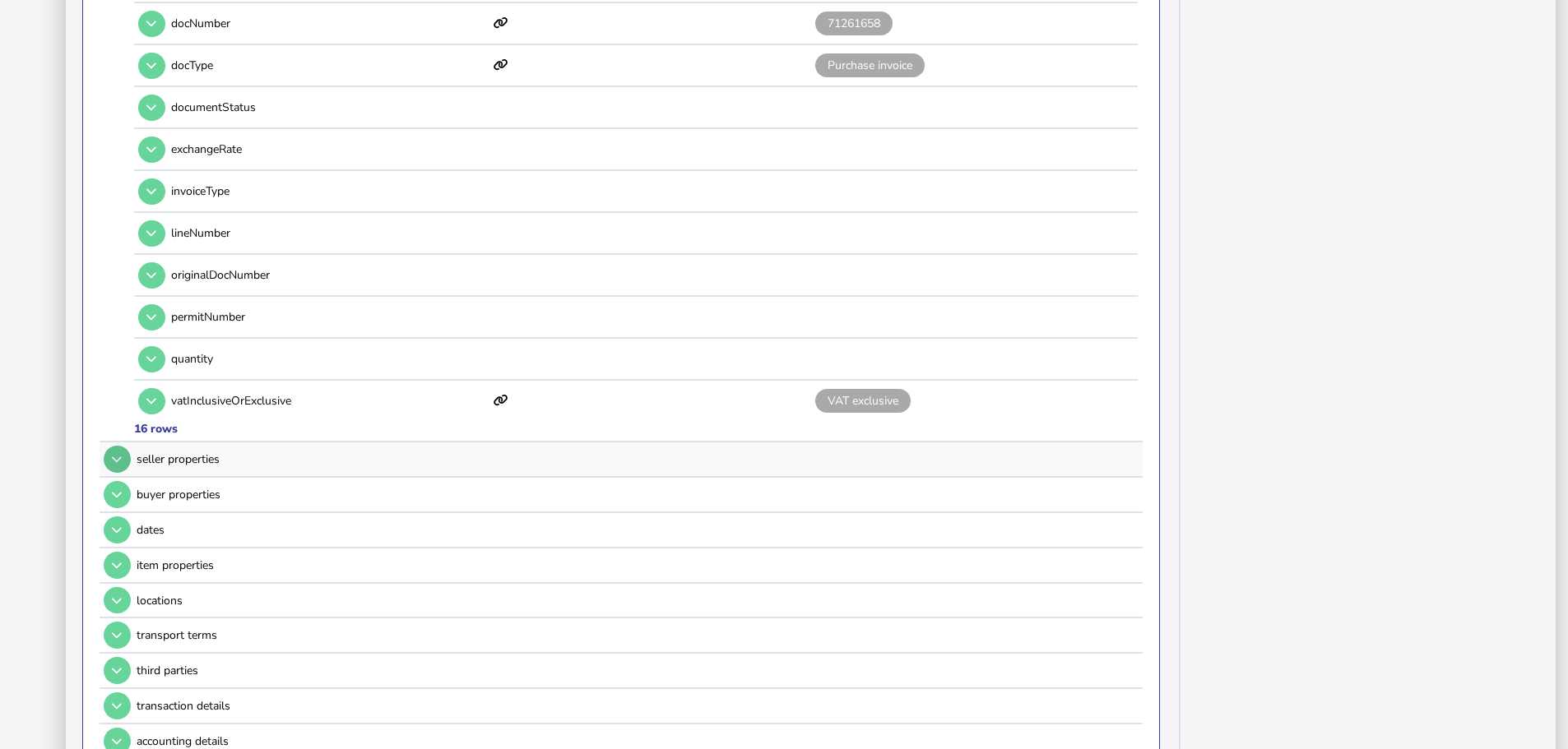
click at [114, 452] on button at bounding box center [117, 459] width 27 height 27
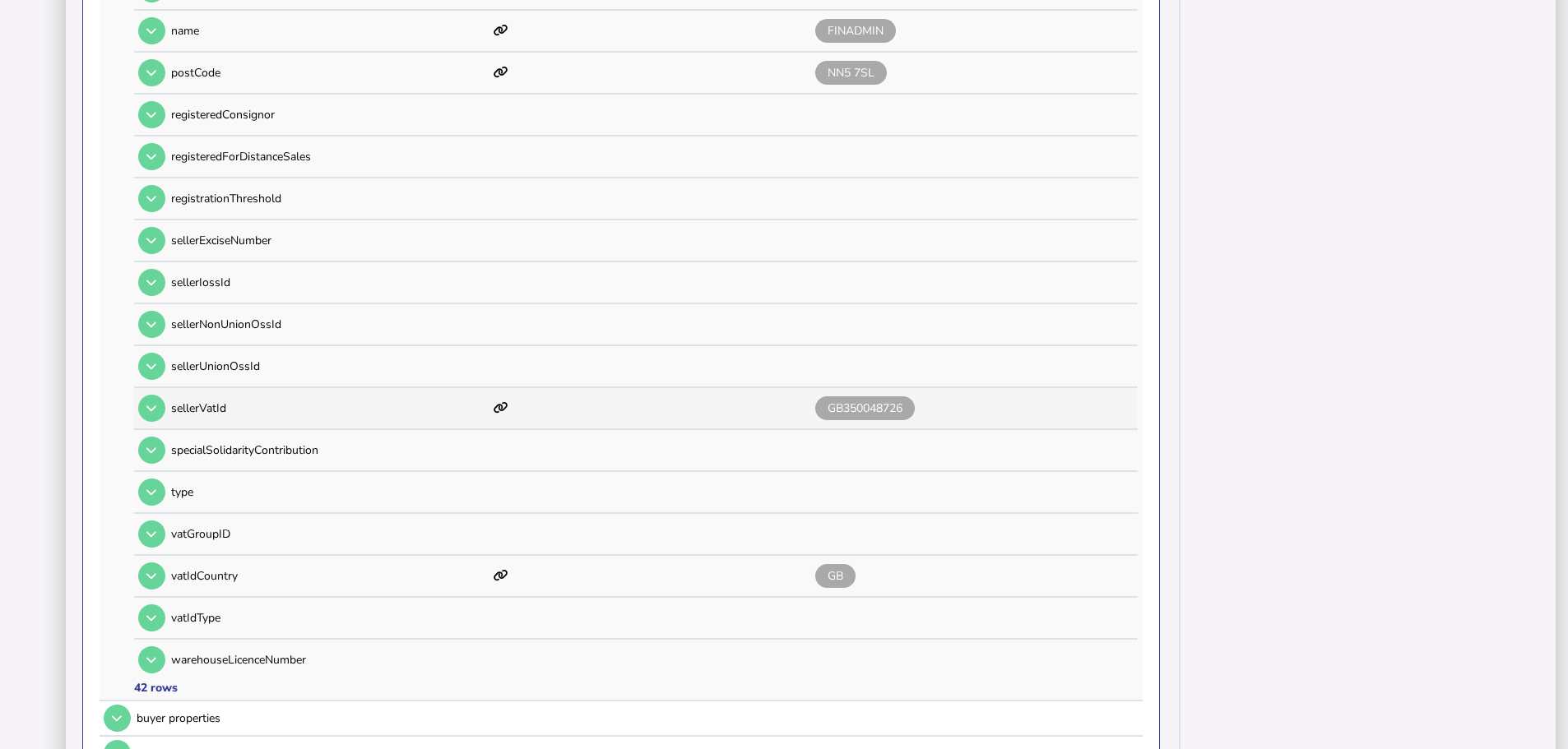
scroll to position [1479, 0]
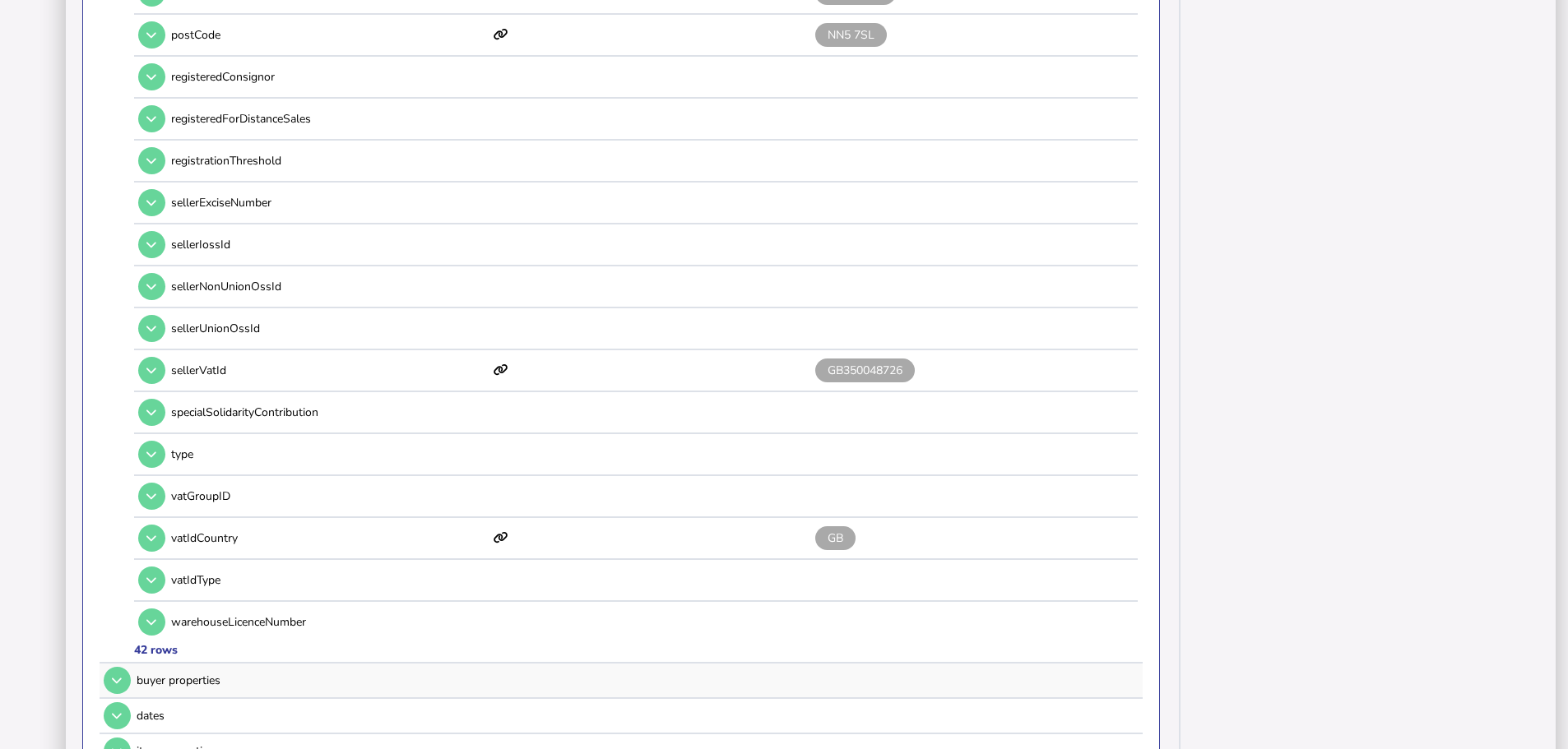
click at [130, 663] on td at bounding box center [116, 680] width 32 height 34
click at [119, 675] on icon at bounding box center [117, 680] width 10 height 11
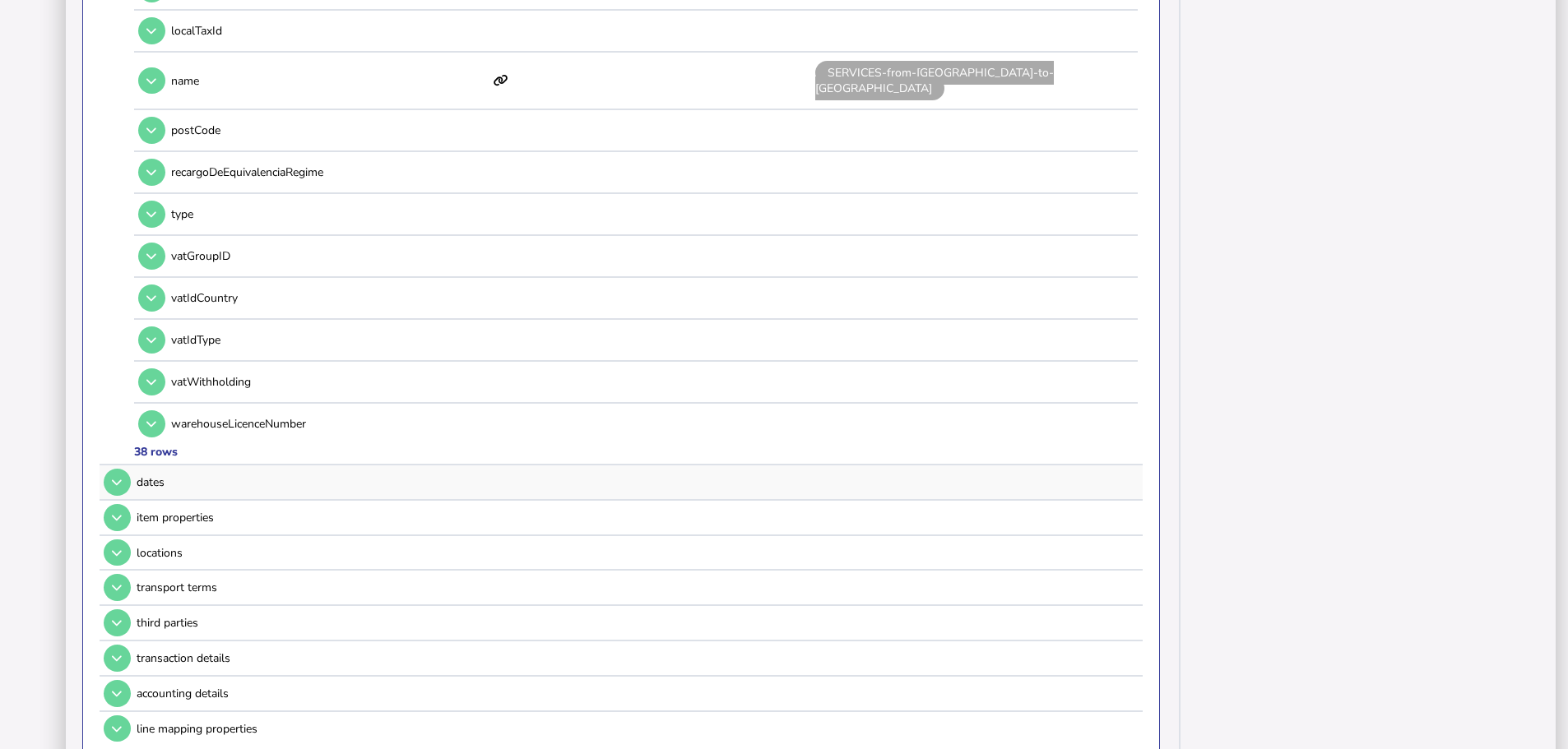
scroll to position [1562, 0]
click at [126, 464] on td at bounding box center [116, 481] width 32 height 34
click at [123, 468] on button at bounding box center [117, 481] width 27 height 27
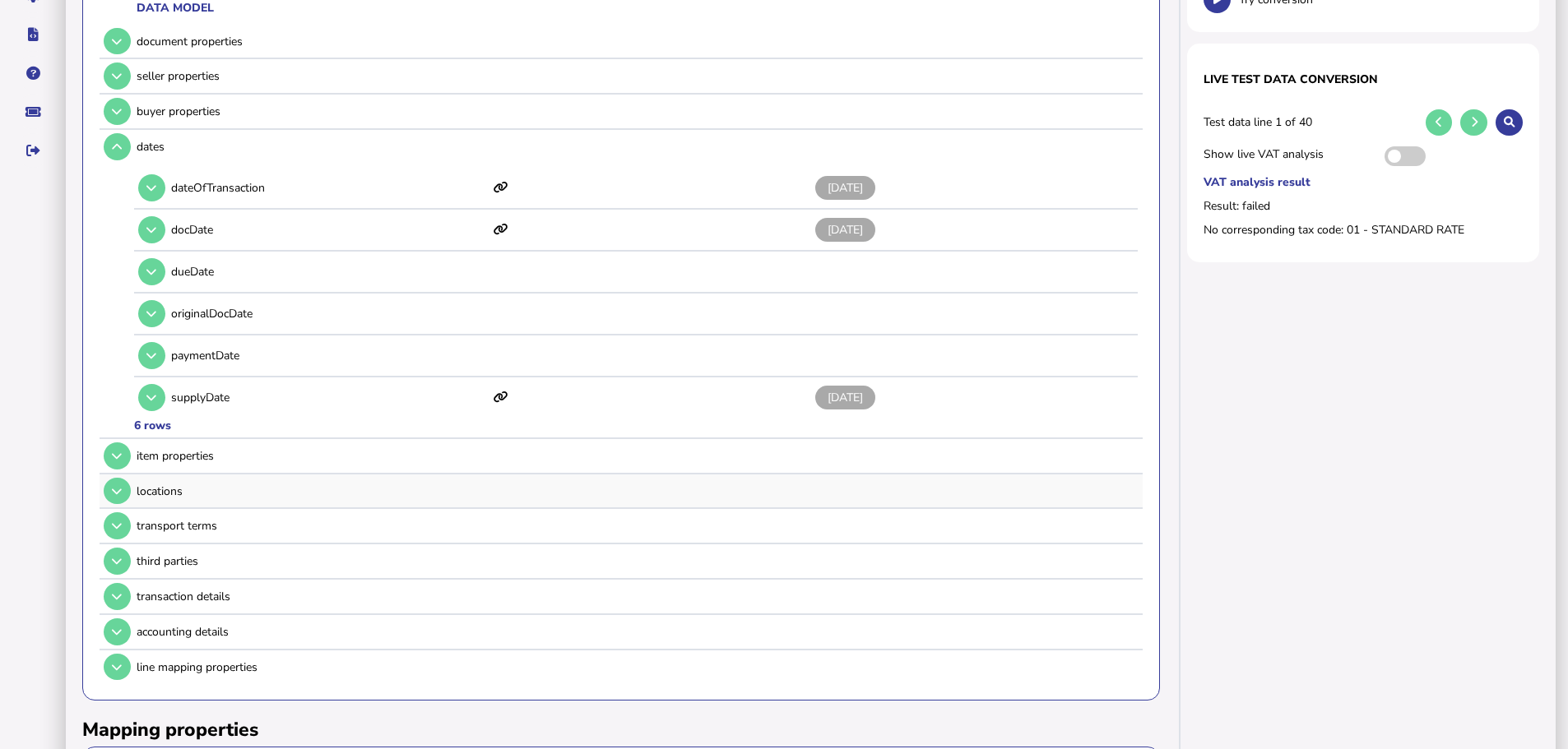
scroll to position [255, 0]
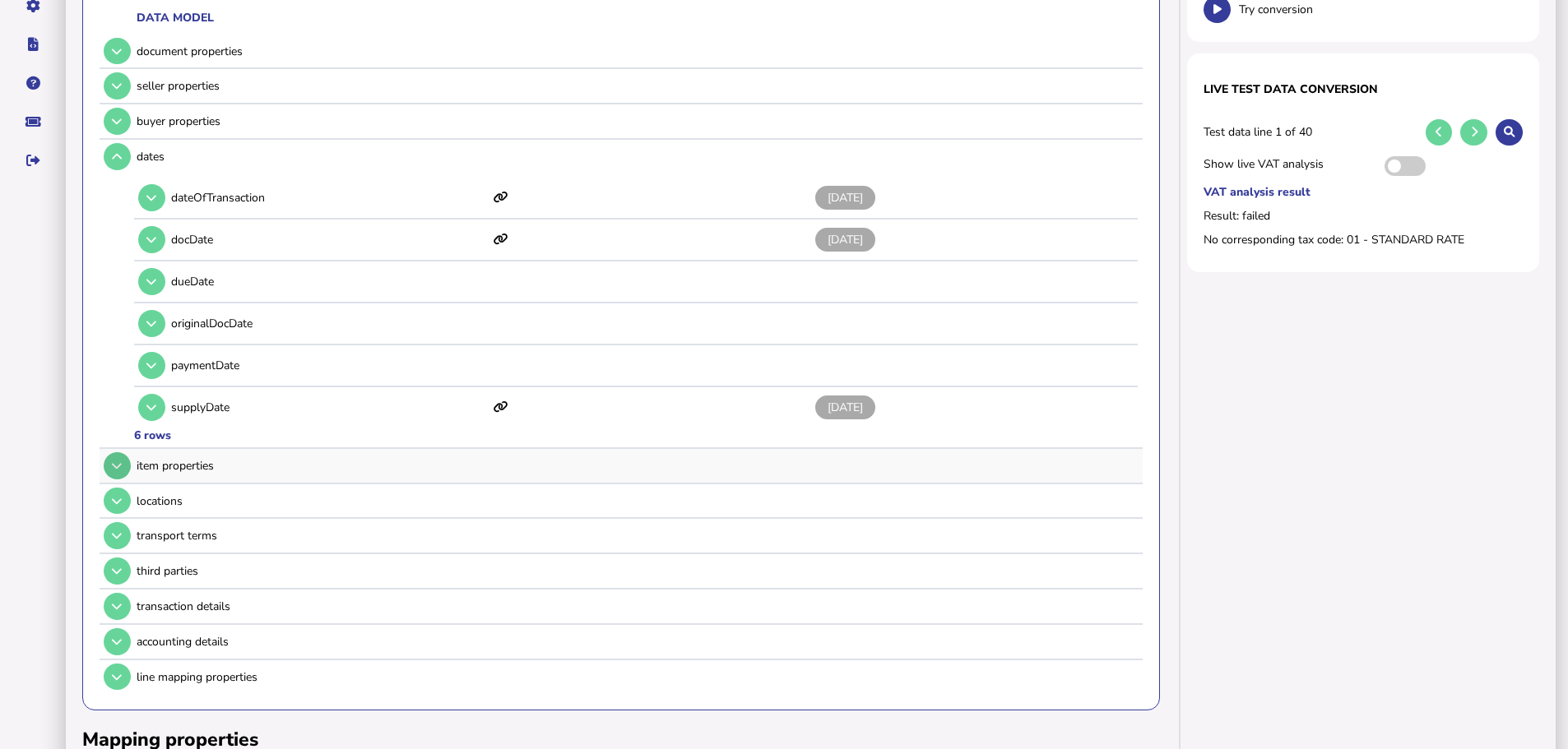
click at [123, 452] on button at bounding box center [117, 466] width 27 height 27
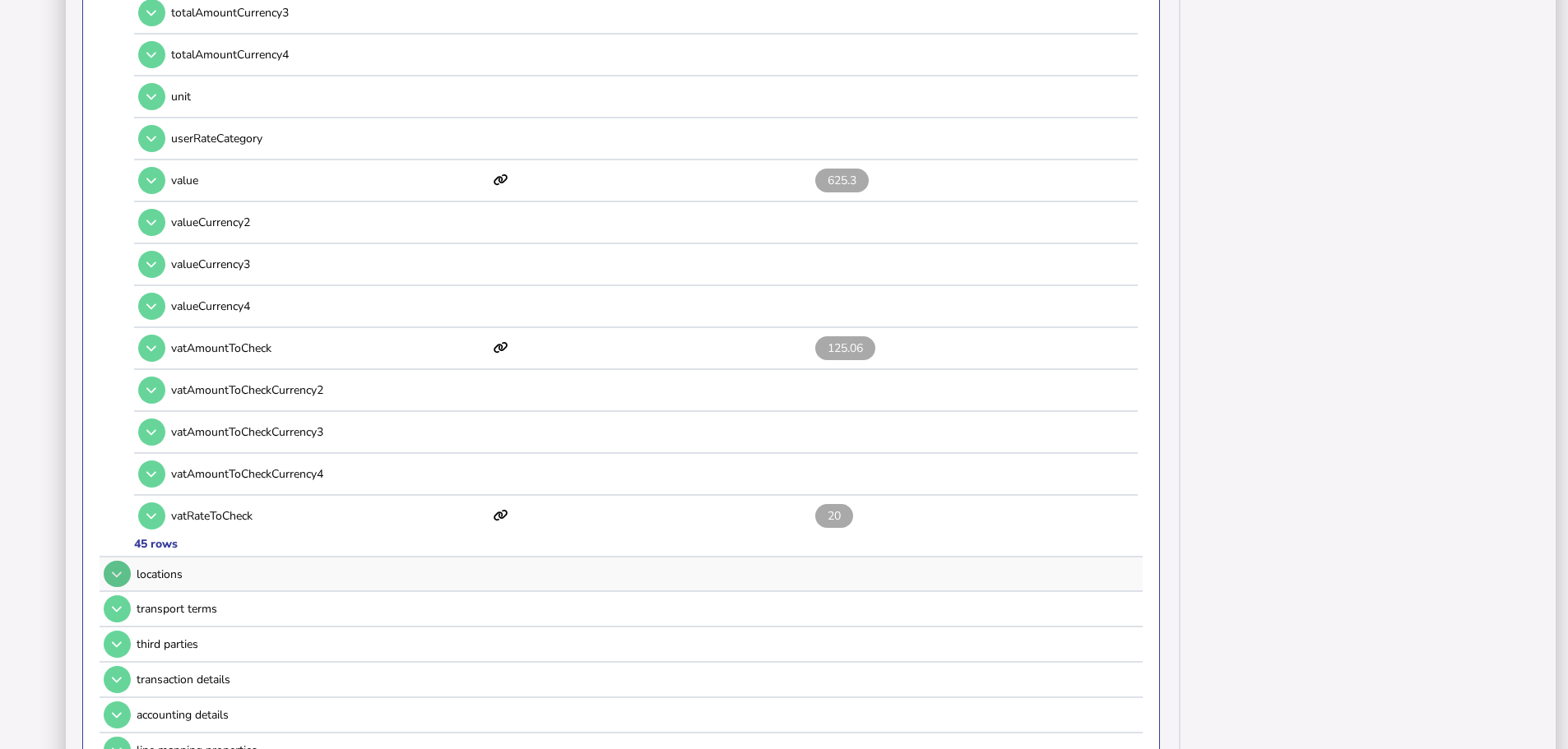
click at [125, 561] on button at bounding box center [117, 574] width 27 height 27
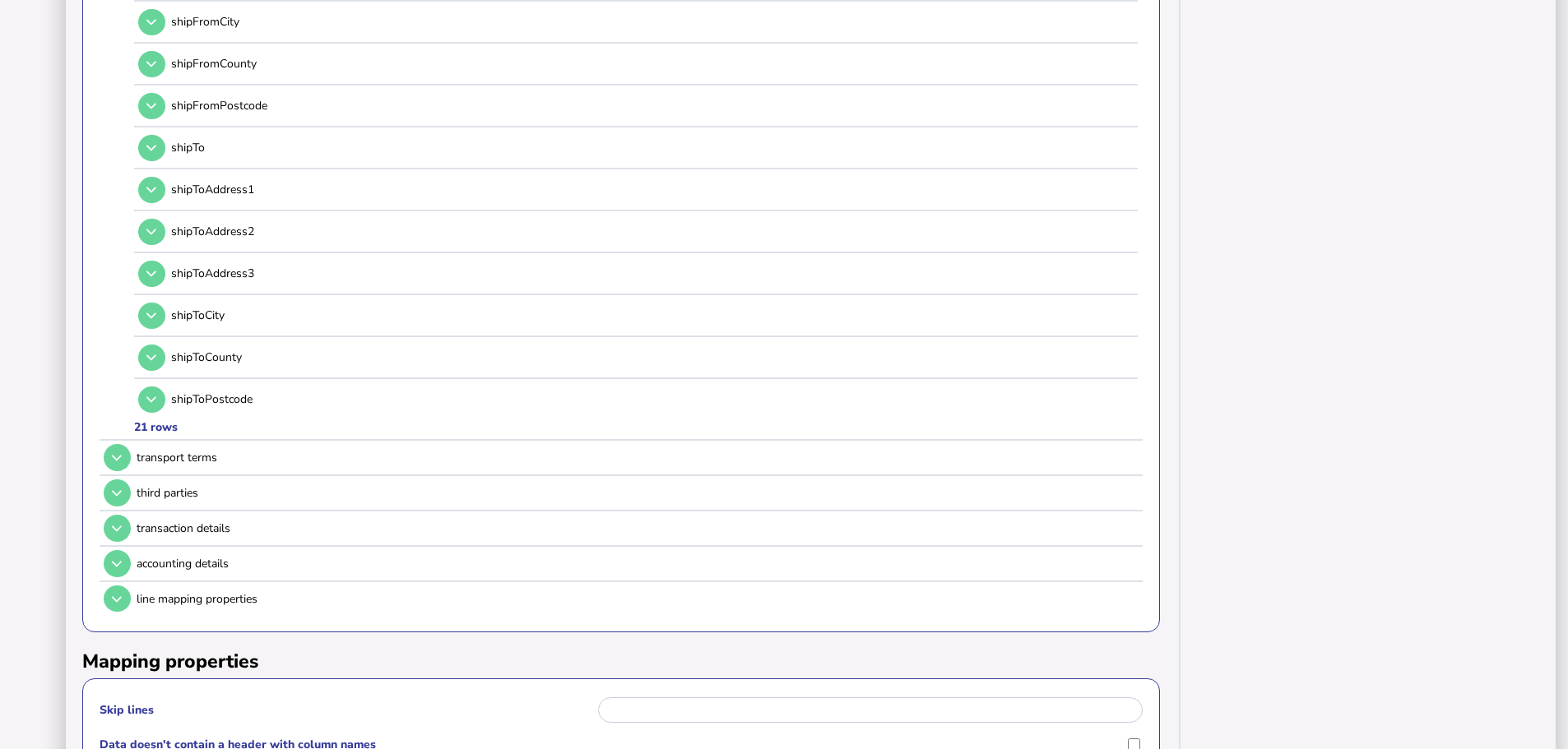
scroll to position [1049, 0]
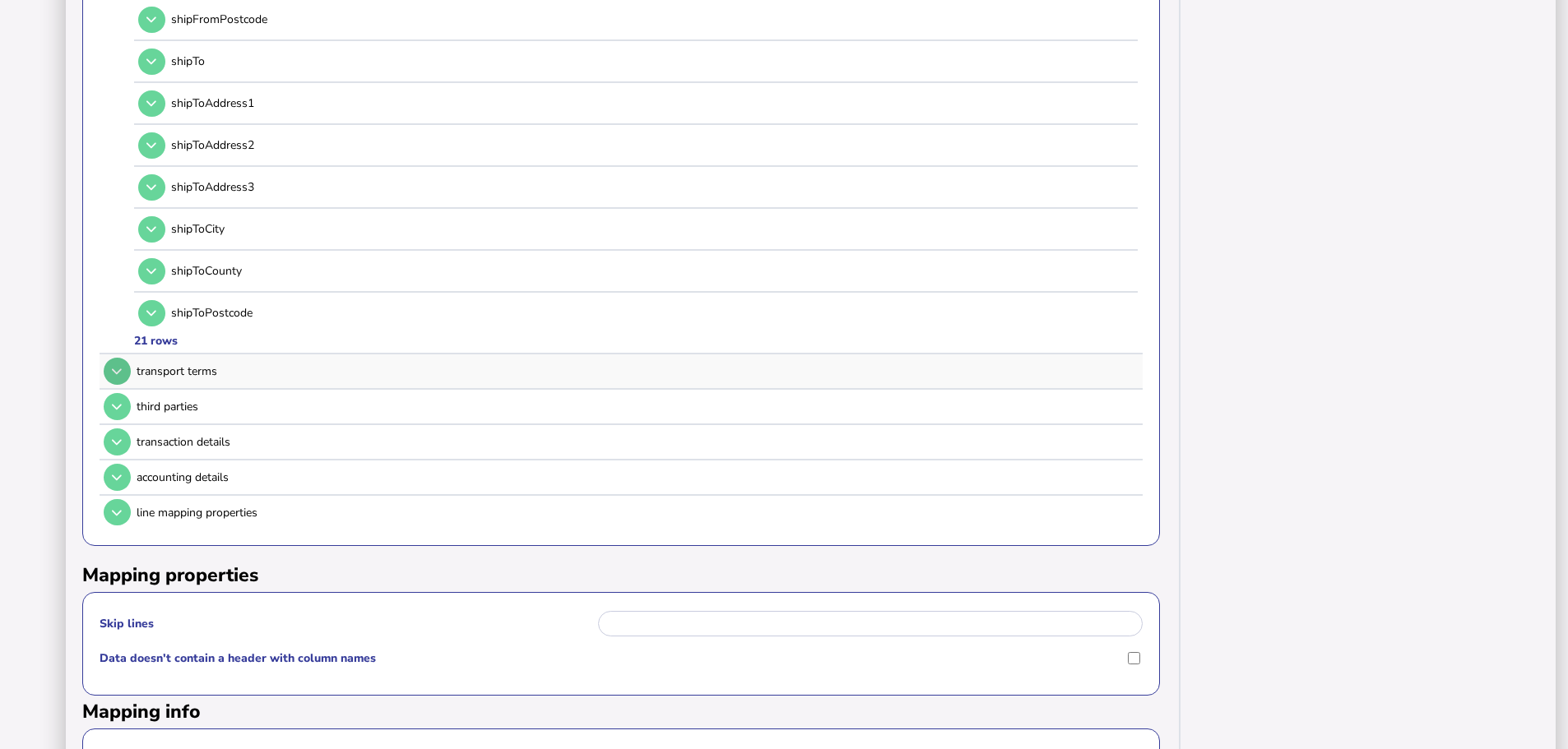
click at [122, 366] on icon at bounding box center [117, 371] width 10 height 11
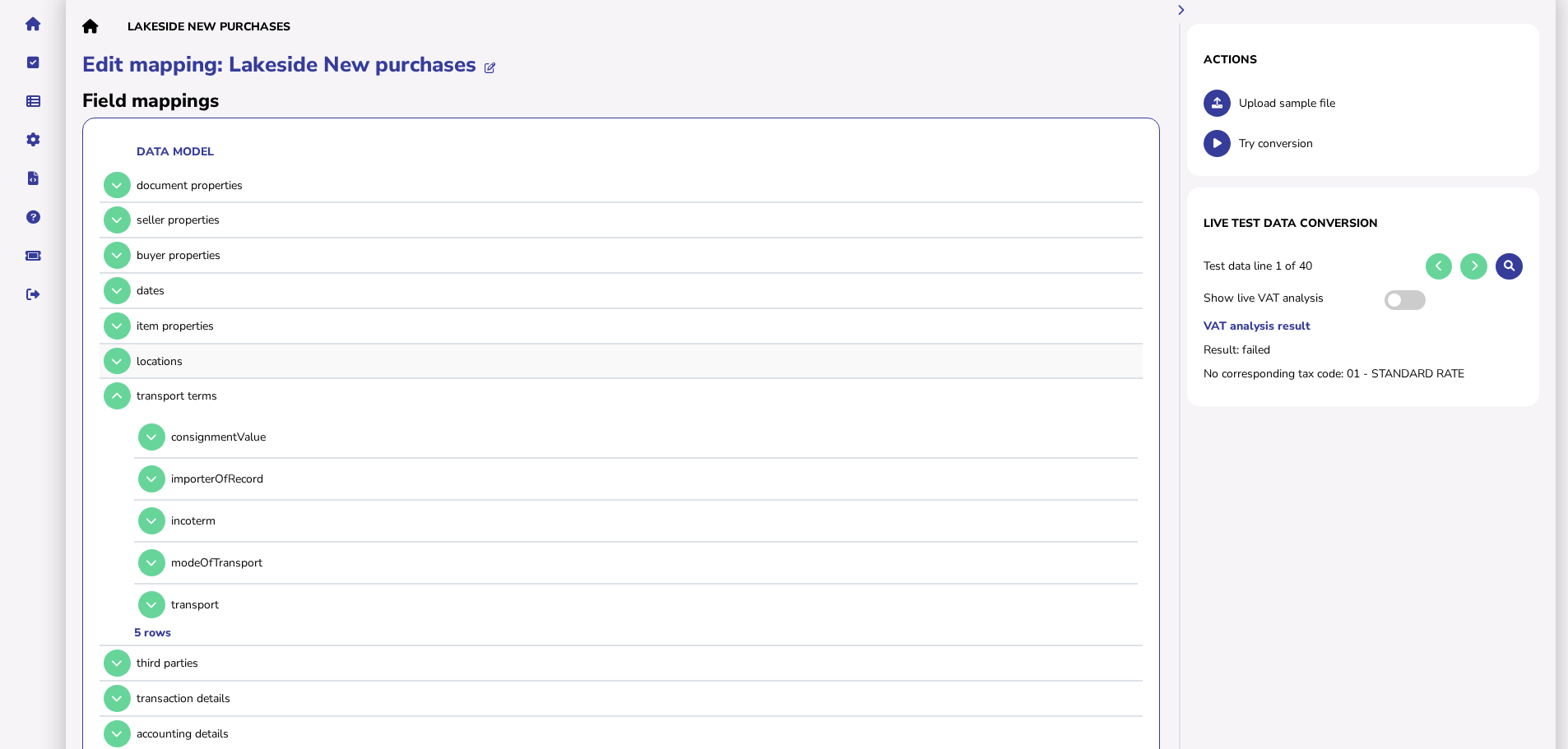
scroll to position [378, 0]
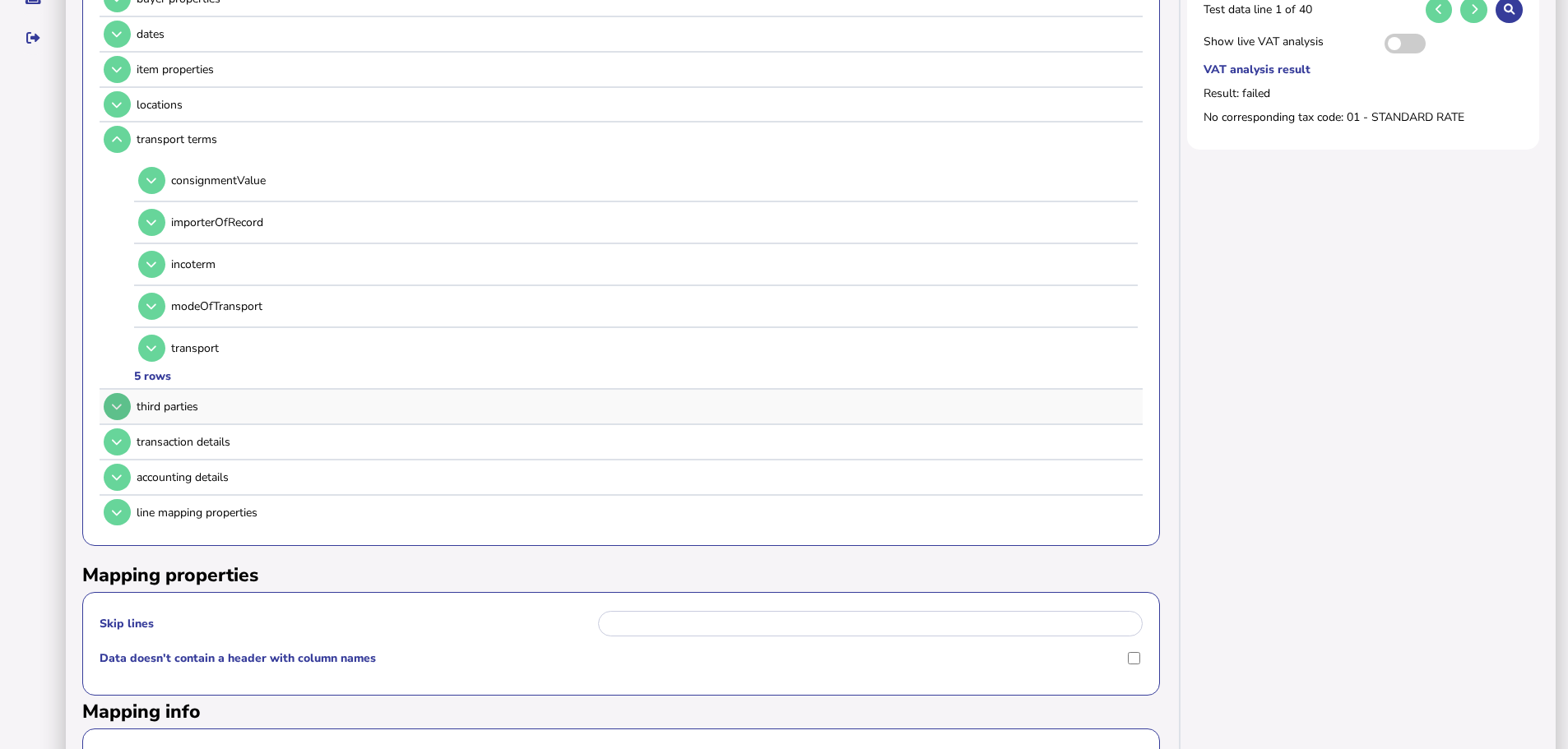
click at [118, 401] on icon at bounding box center [117, 407] width 10 height 11
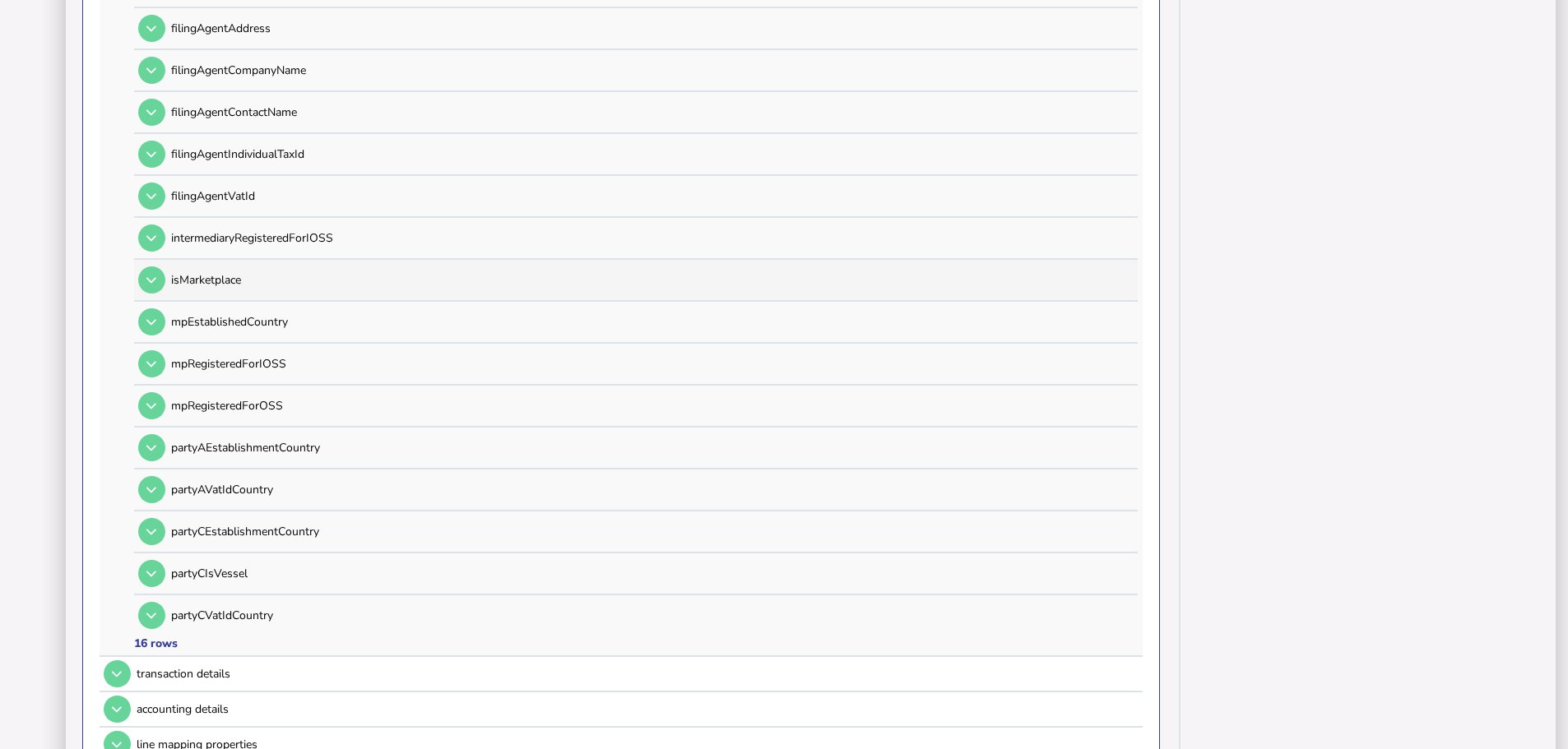
scroll to position [707, 0]
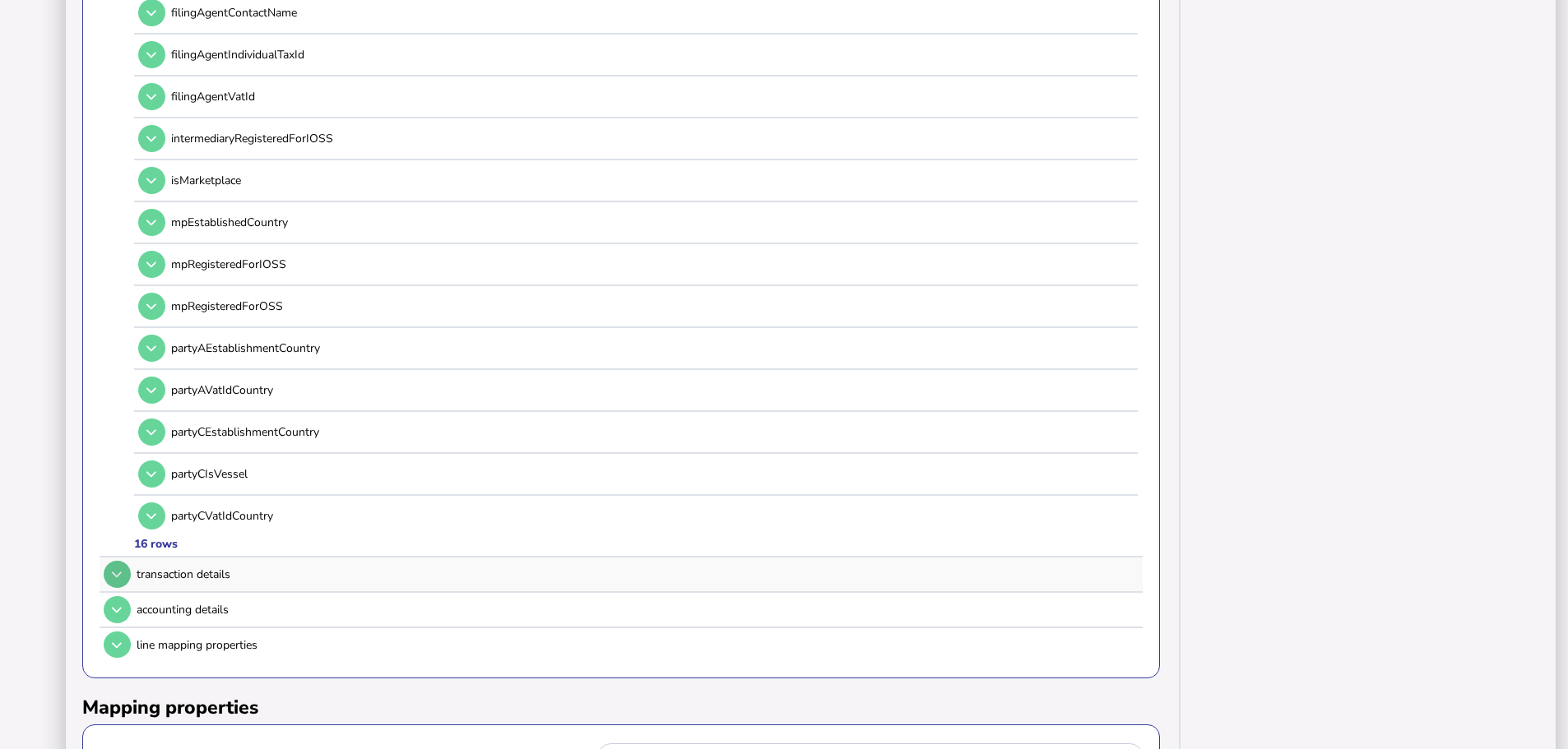
click at [119, 561] on button at bounding box center [117, 574] width 27 height 27
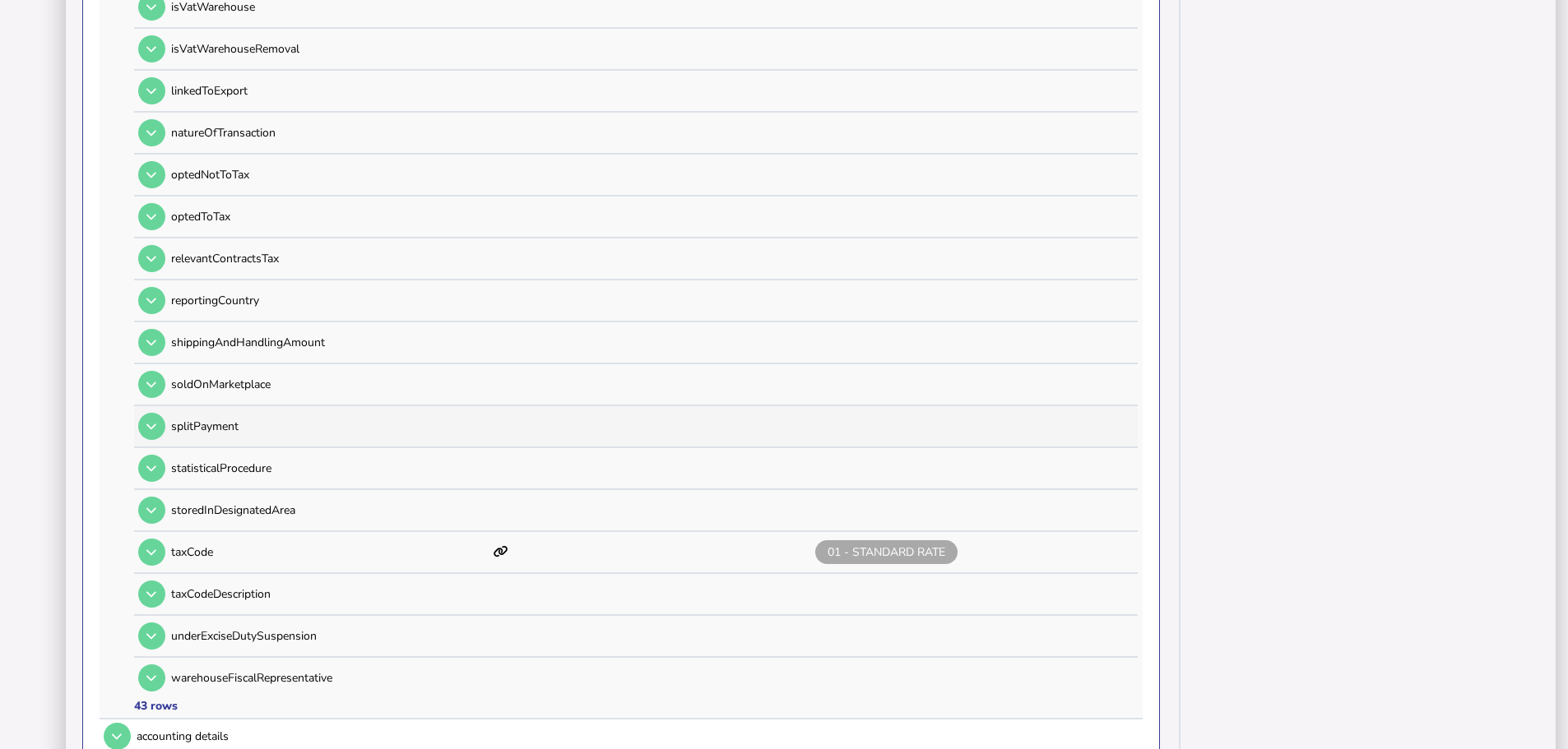
scroll to position [1940, 0]
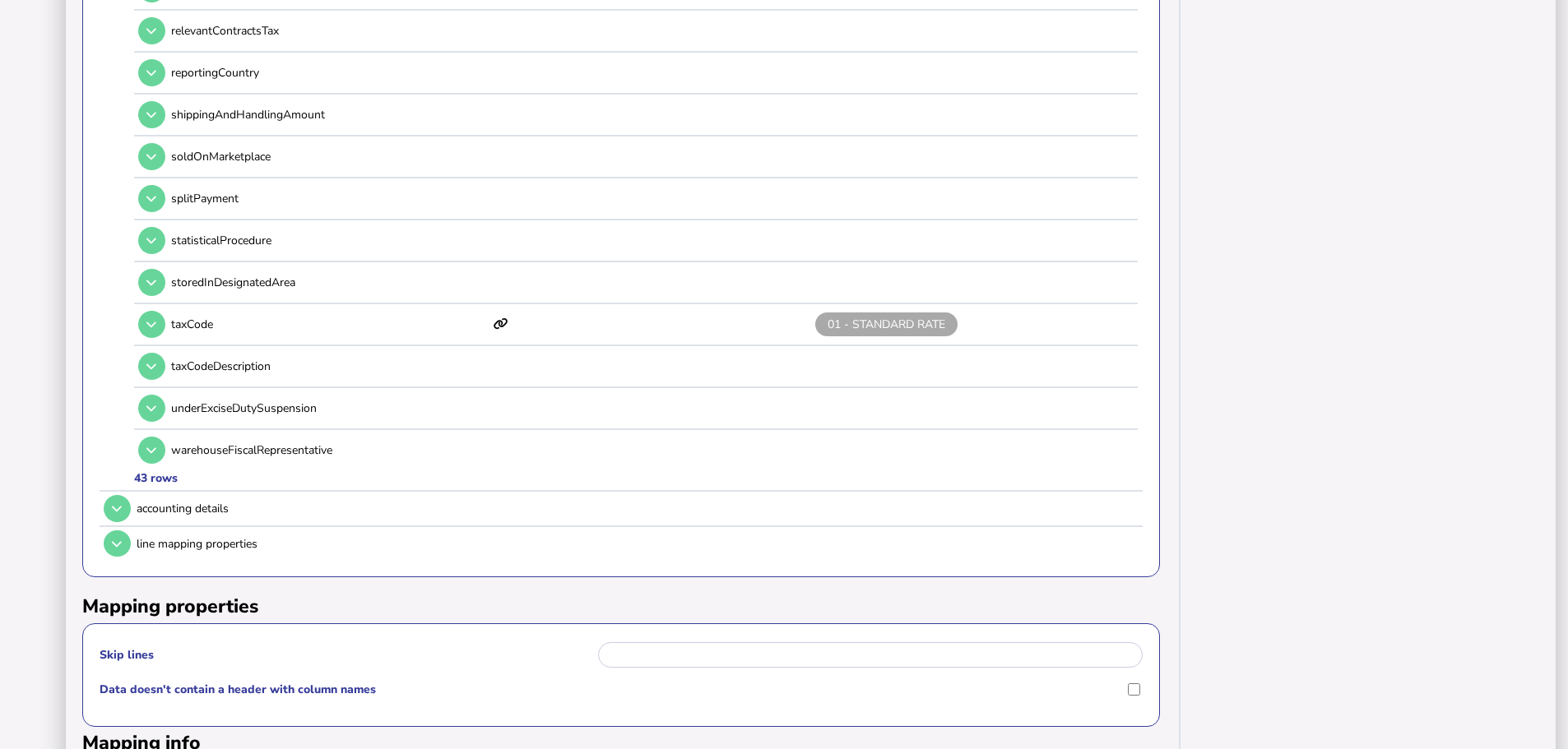
click at [121, 503] on icon at bounding box center [117, 508] width 10 height 11
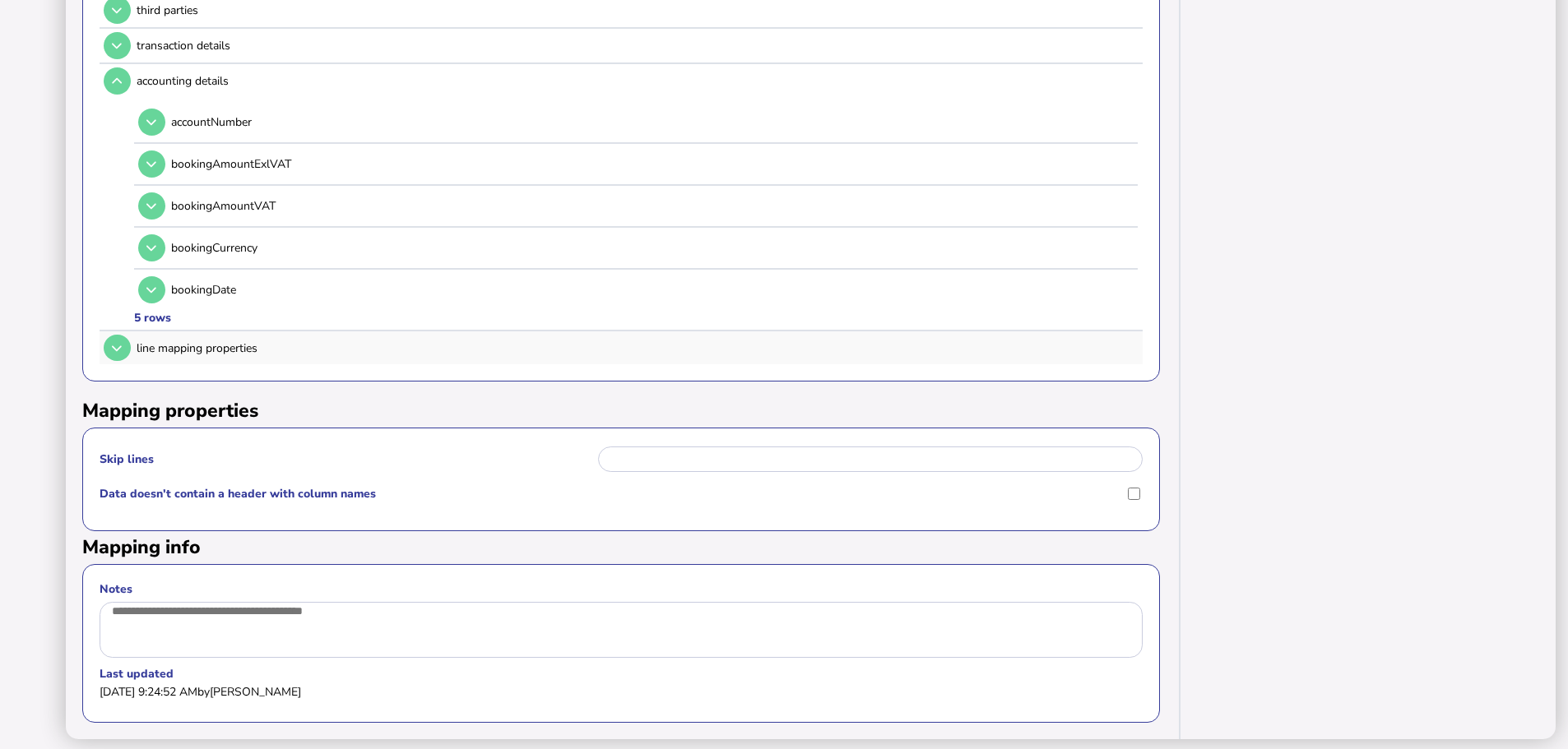
click at [115, 334] on button at bounding box center [117, 348] width 27 height 27
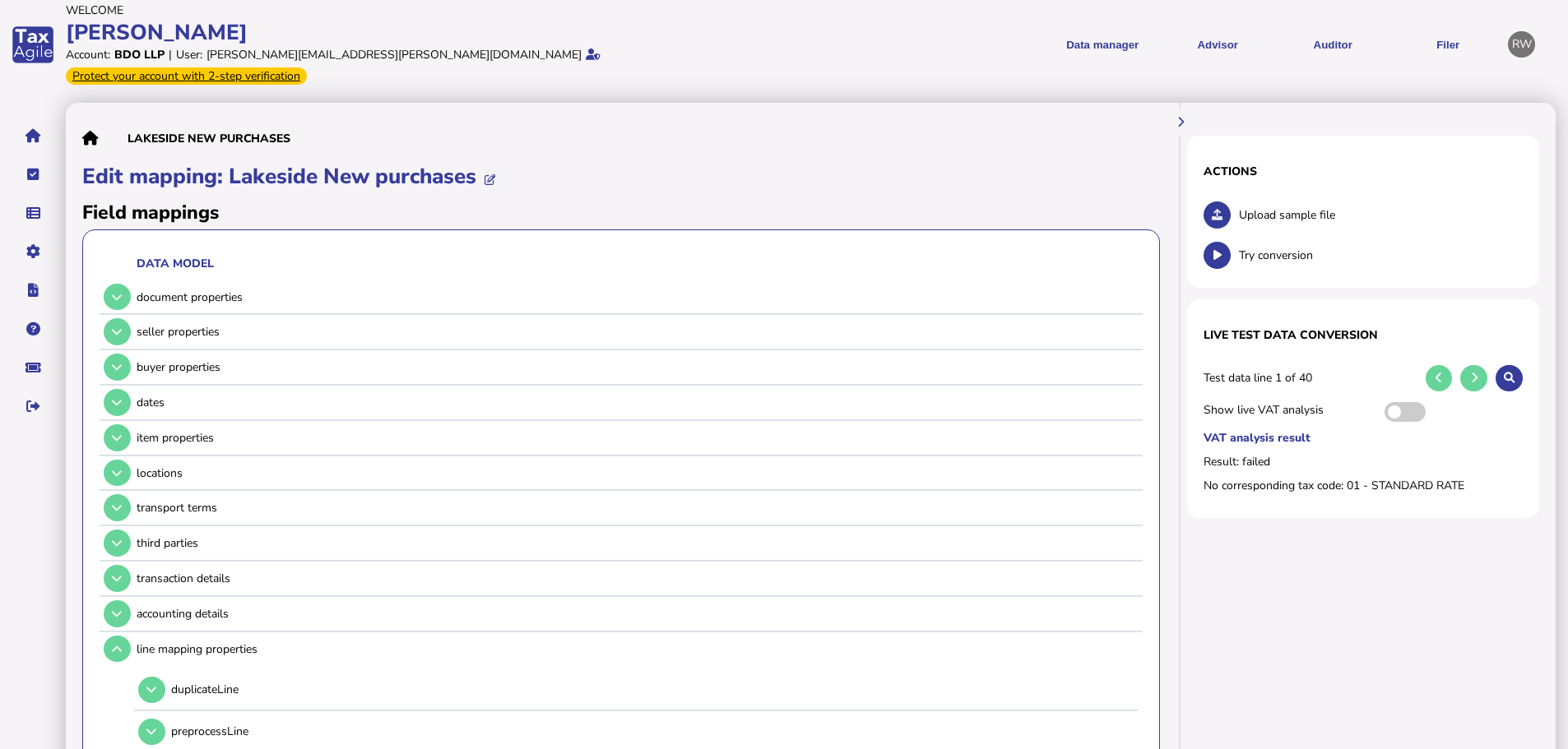
scroll to position [0, 0]
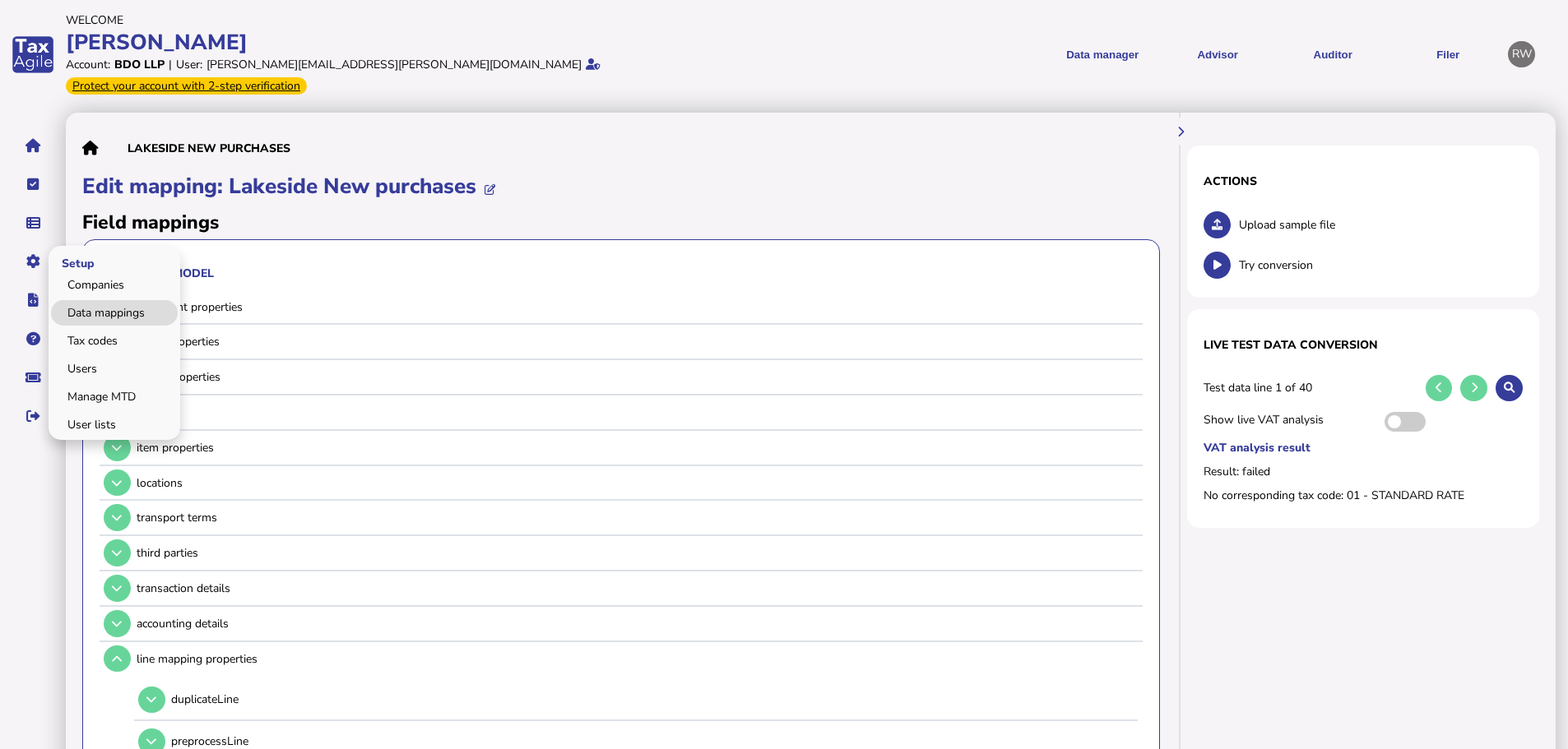
click at [77, 300] on link "Data mappings" at bounding box center [114, 313] width 126 height 25
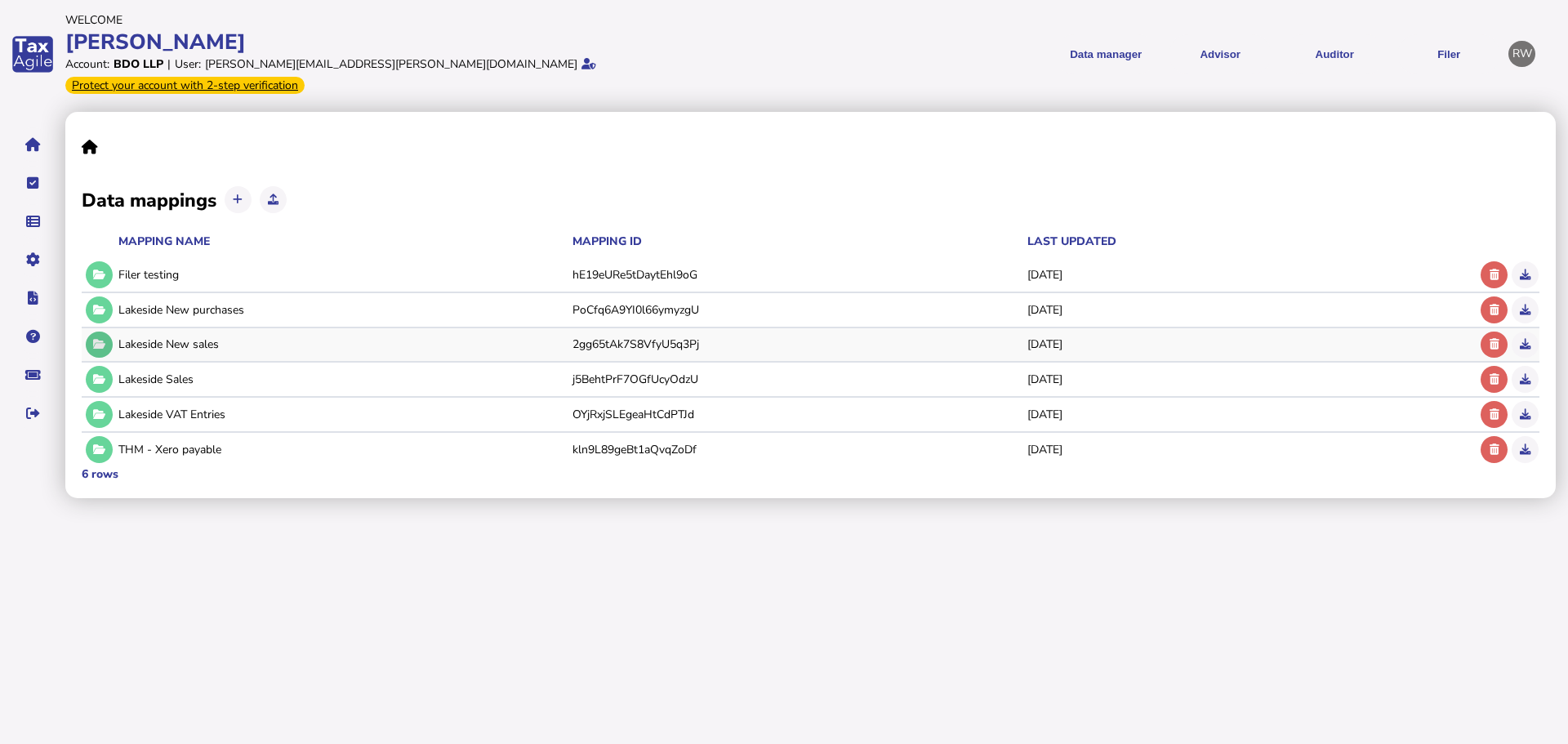
click at [102, 331] on button at bounding box center [99, 344] width 27 height 27
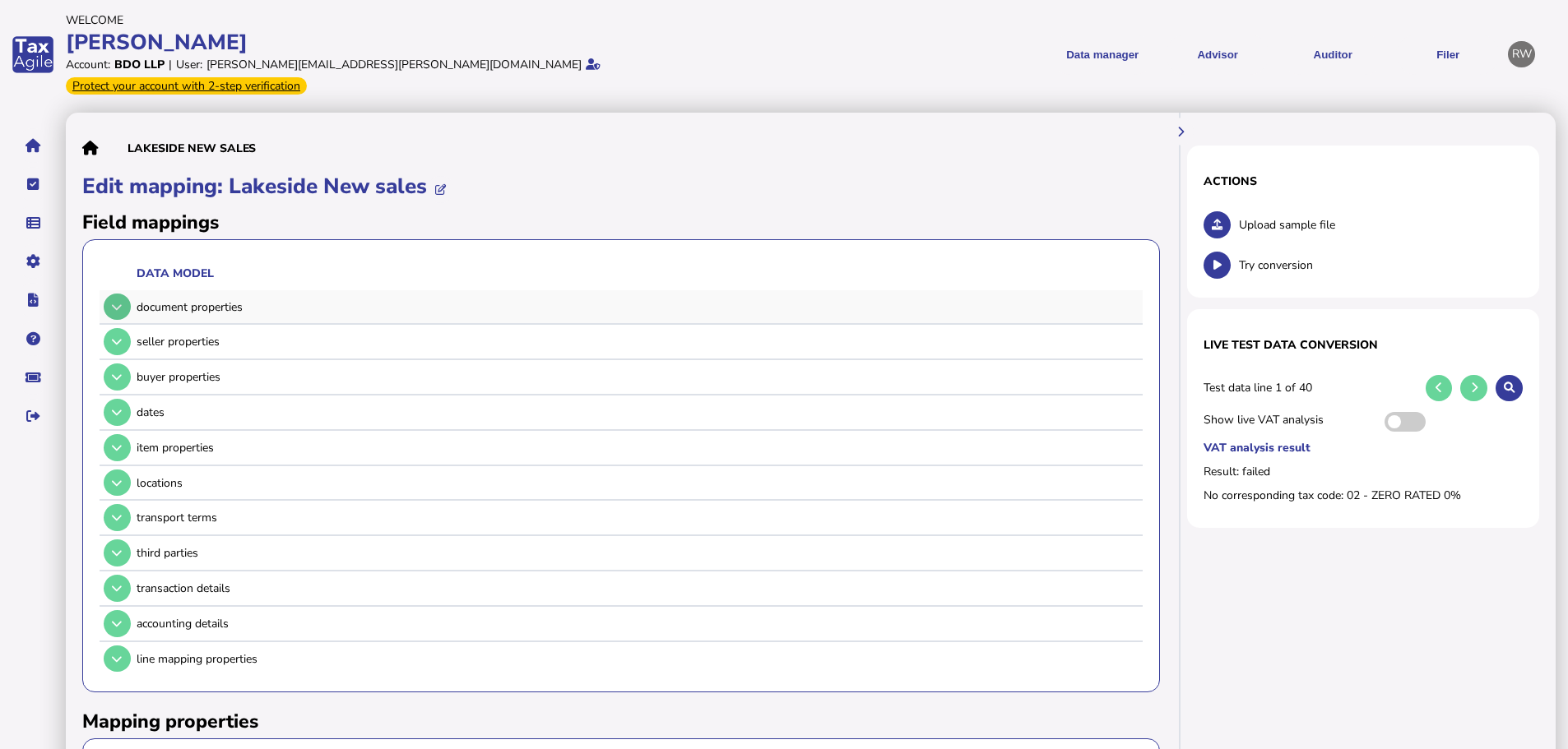
click at [129, 294] on button at bounding box center [117, 307] width 27 height 27
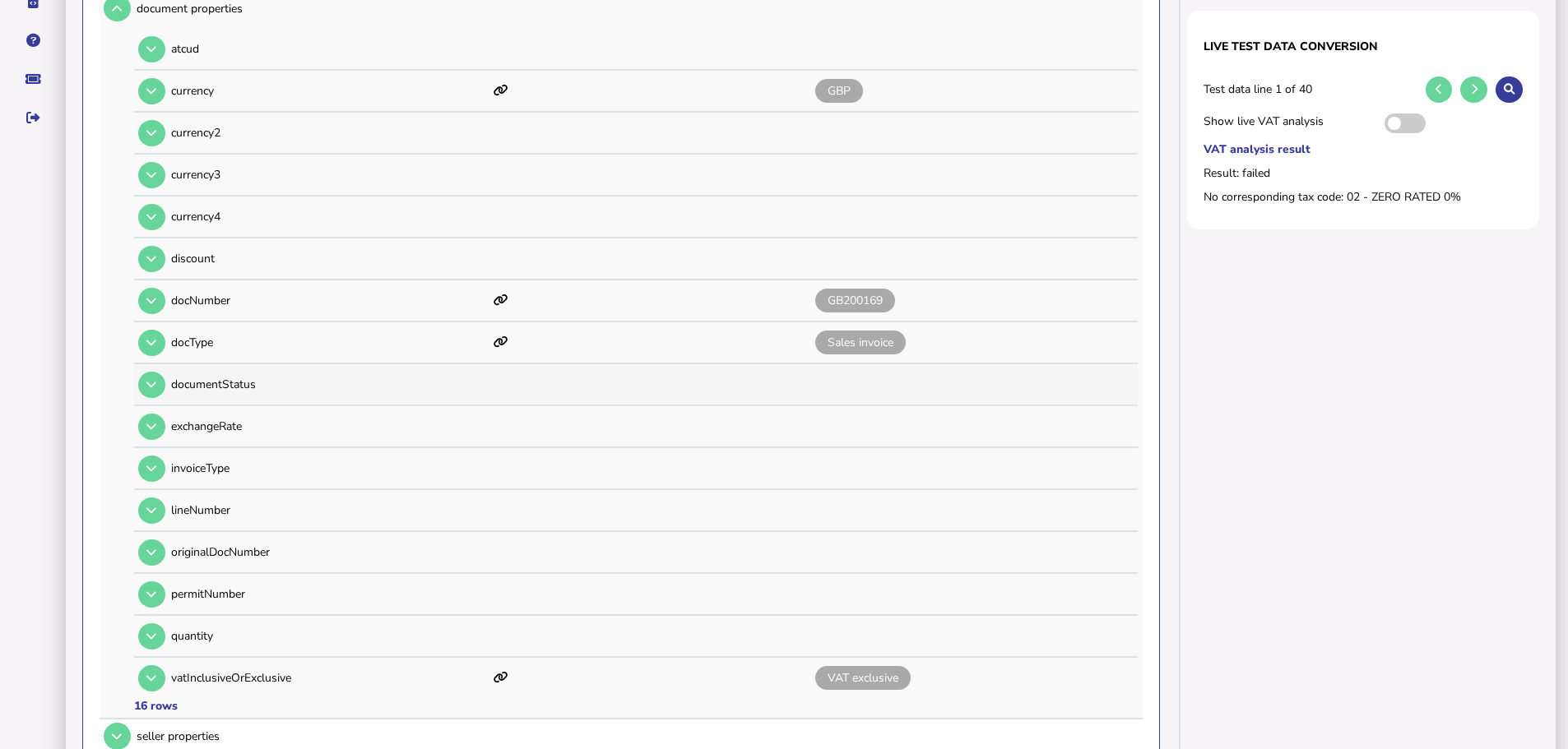
scroll to position [493, 0]
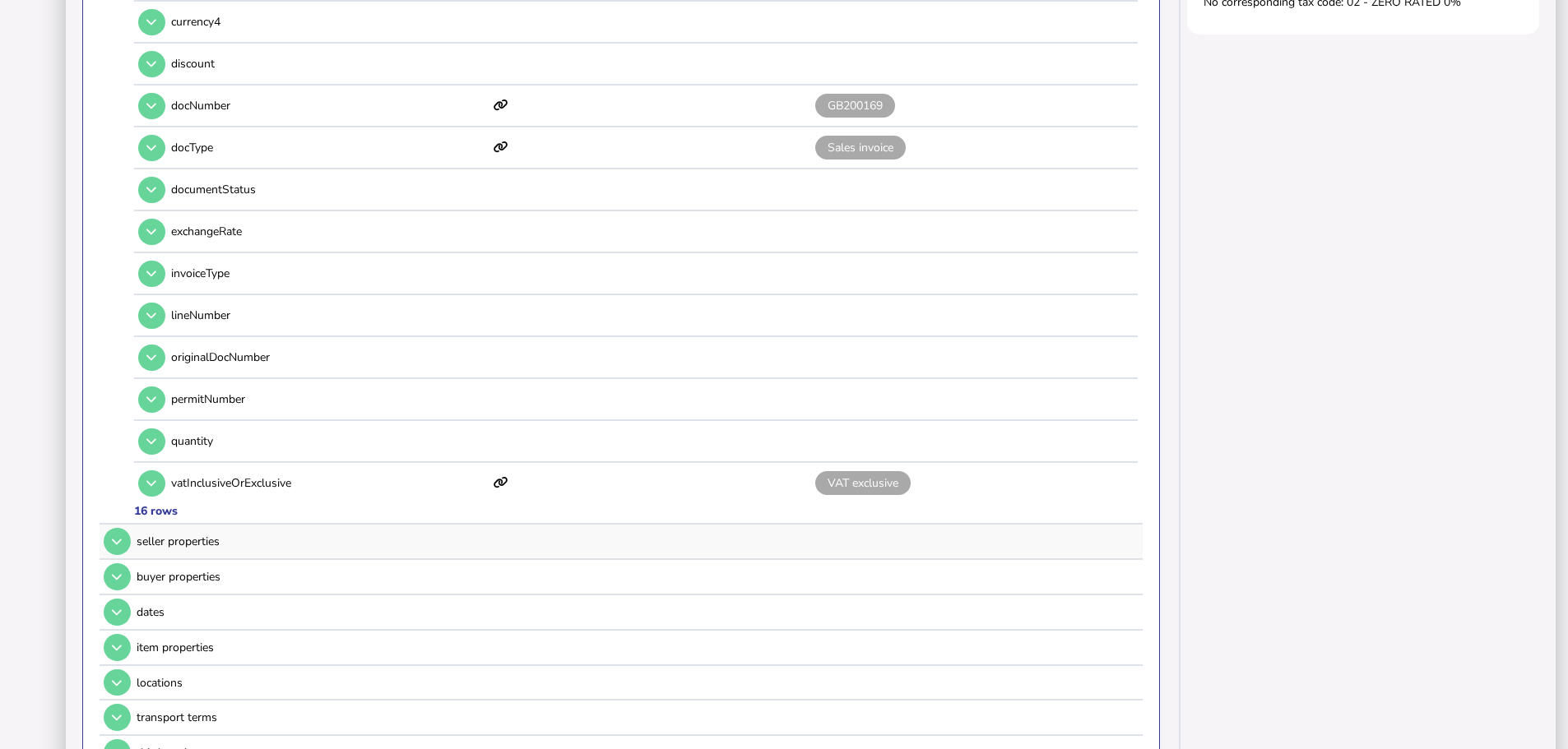
click at [111, 528] on button at bounding box center [117, 541] width 27 height 27
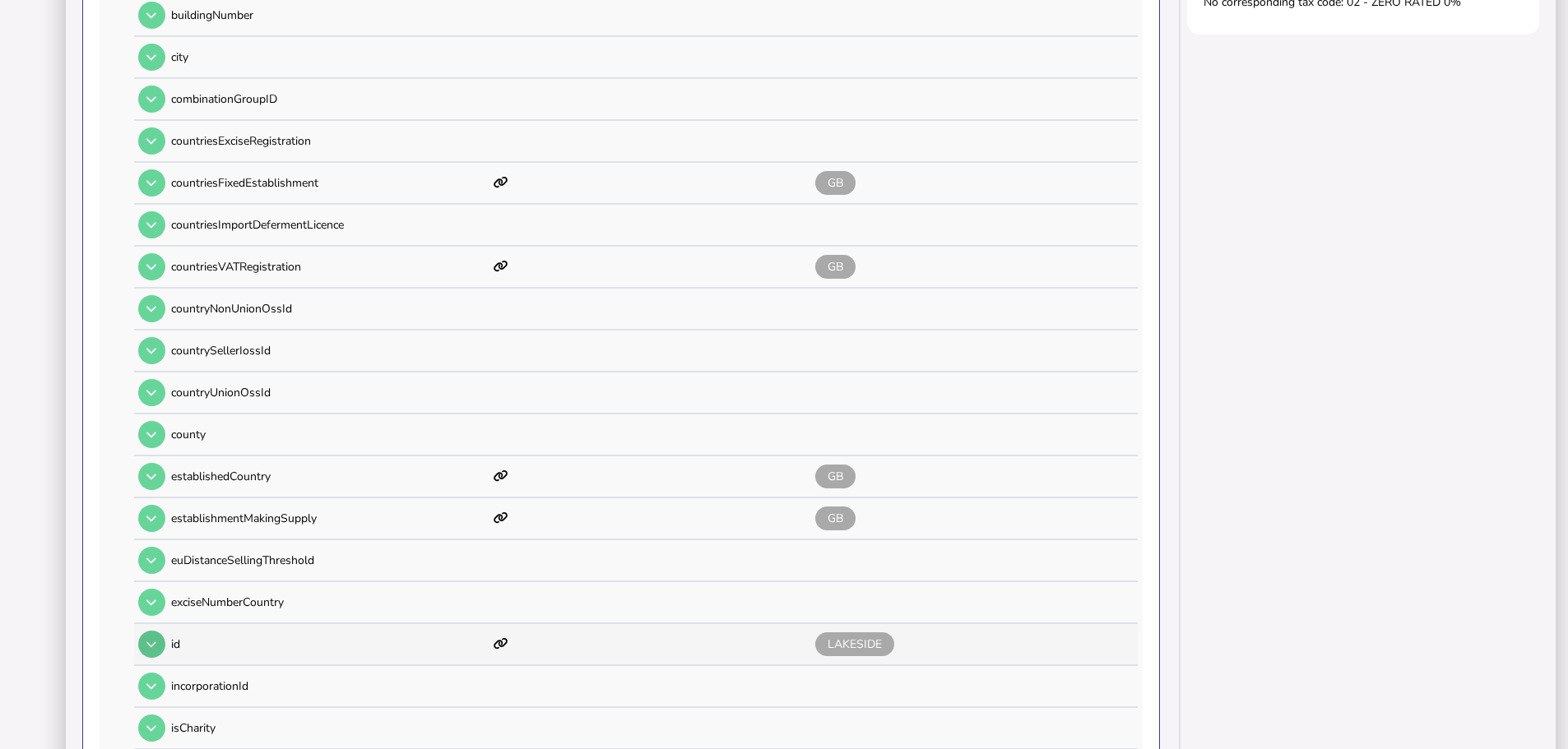
click at [149, 631] on button at bounding box center [152, 644] width 27 height 27
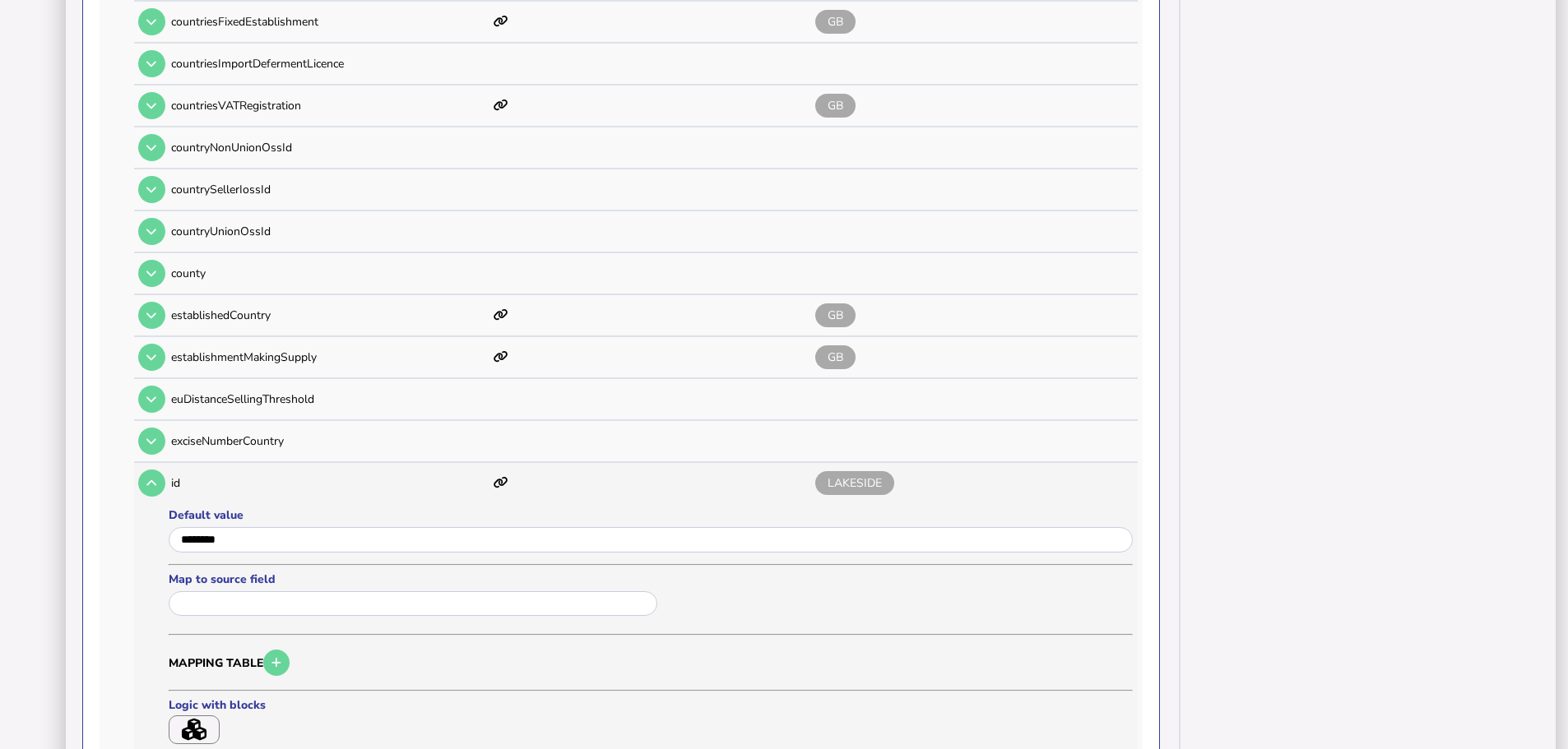
scroll to position [658, 0]
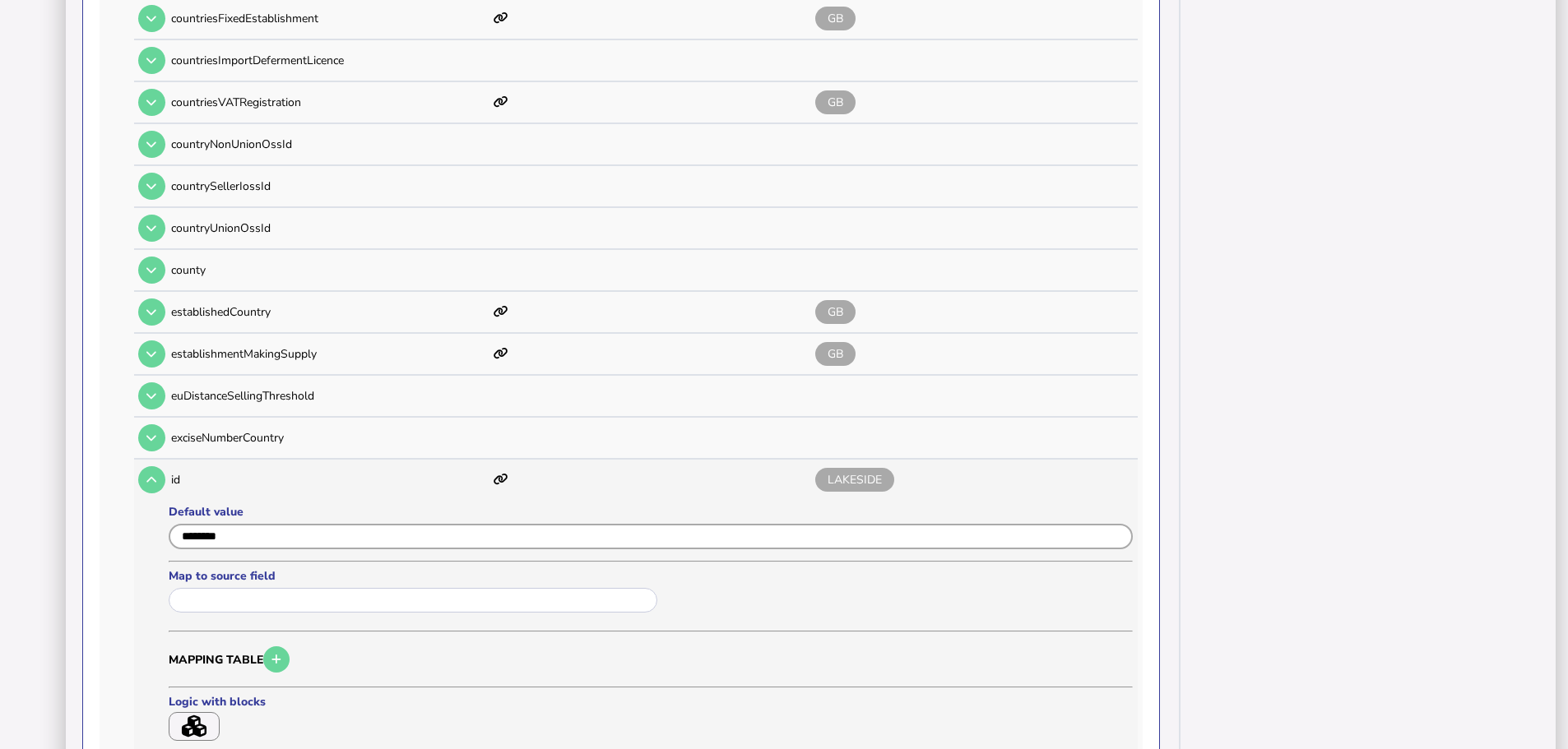
drag, startPoint x: 286, startPoint y: 521, endPoint x: 168, endPoint y: 523, distance: 118.0
click at [169, 523] on div at bounding box center [650, 538] width 964 height 33
click at [226, 592] on input "text" at bounding box center [412, 600] width 489 height 25
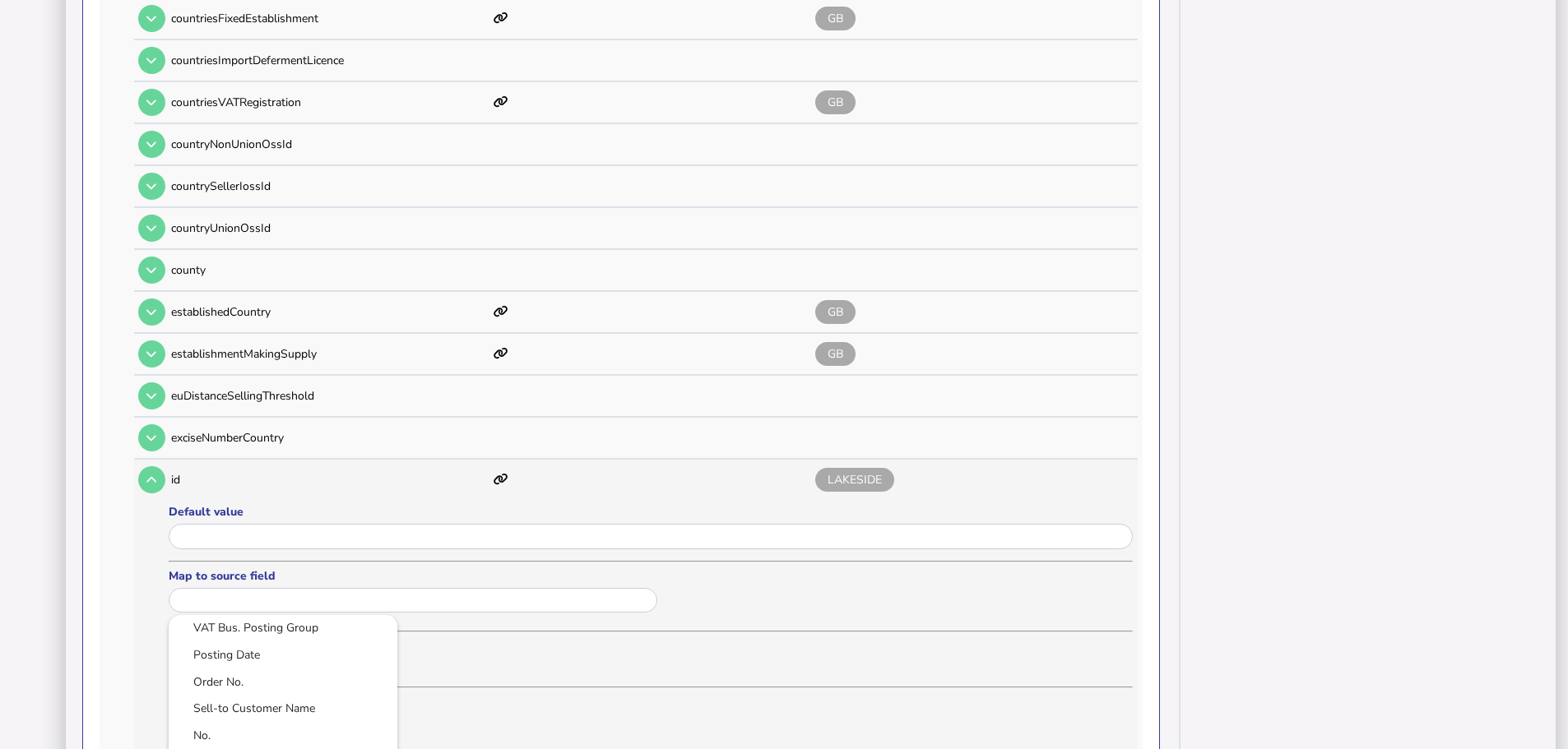
scroll to position [82, 0]
click at [249, 699] on link "No." at bounding box center [283, 709] width 203 height 21
type input "***"
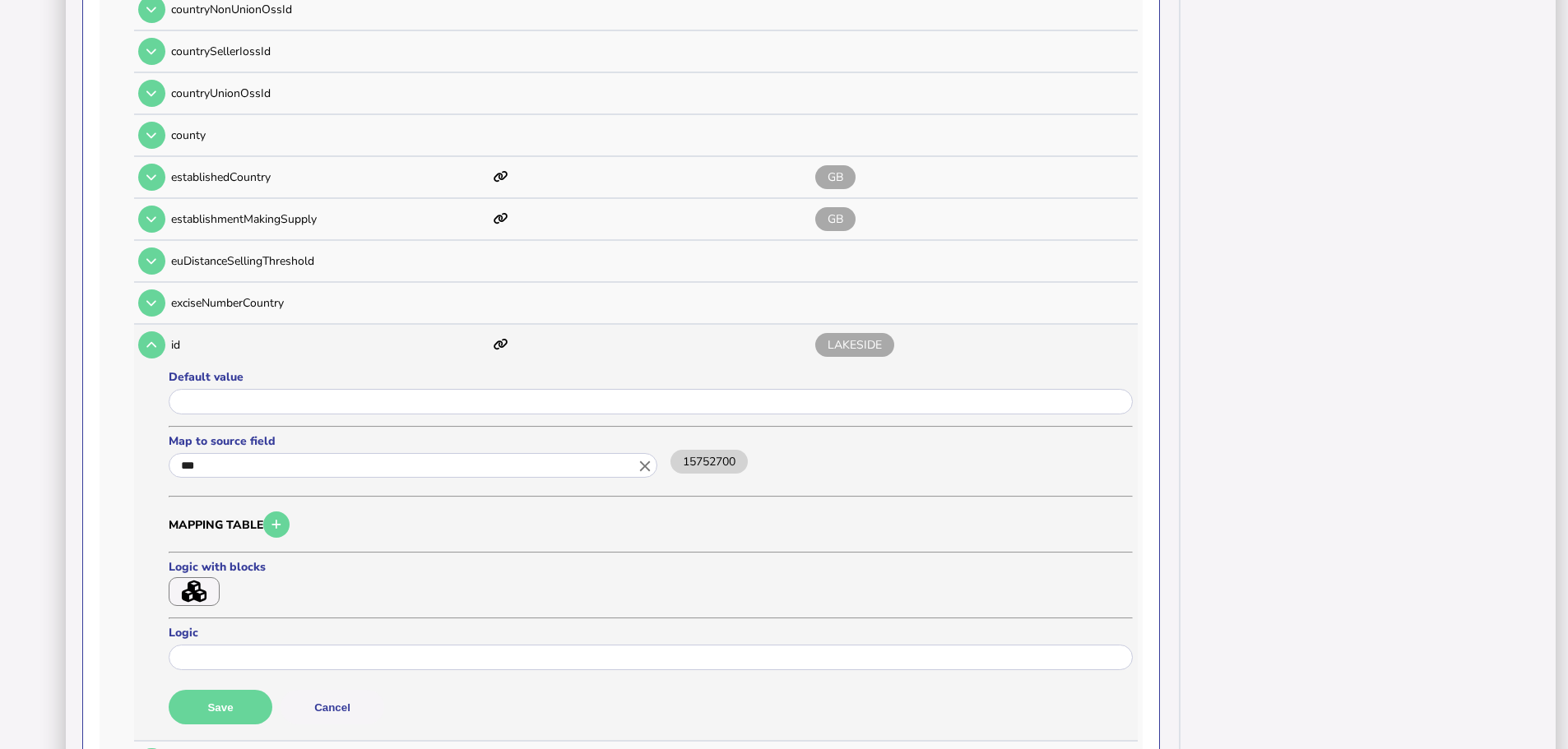
scroll to position [822, 0]
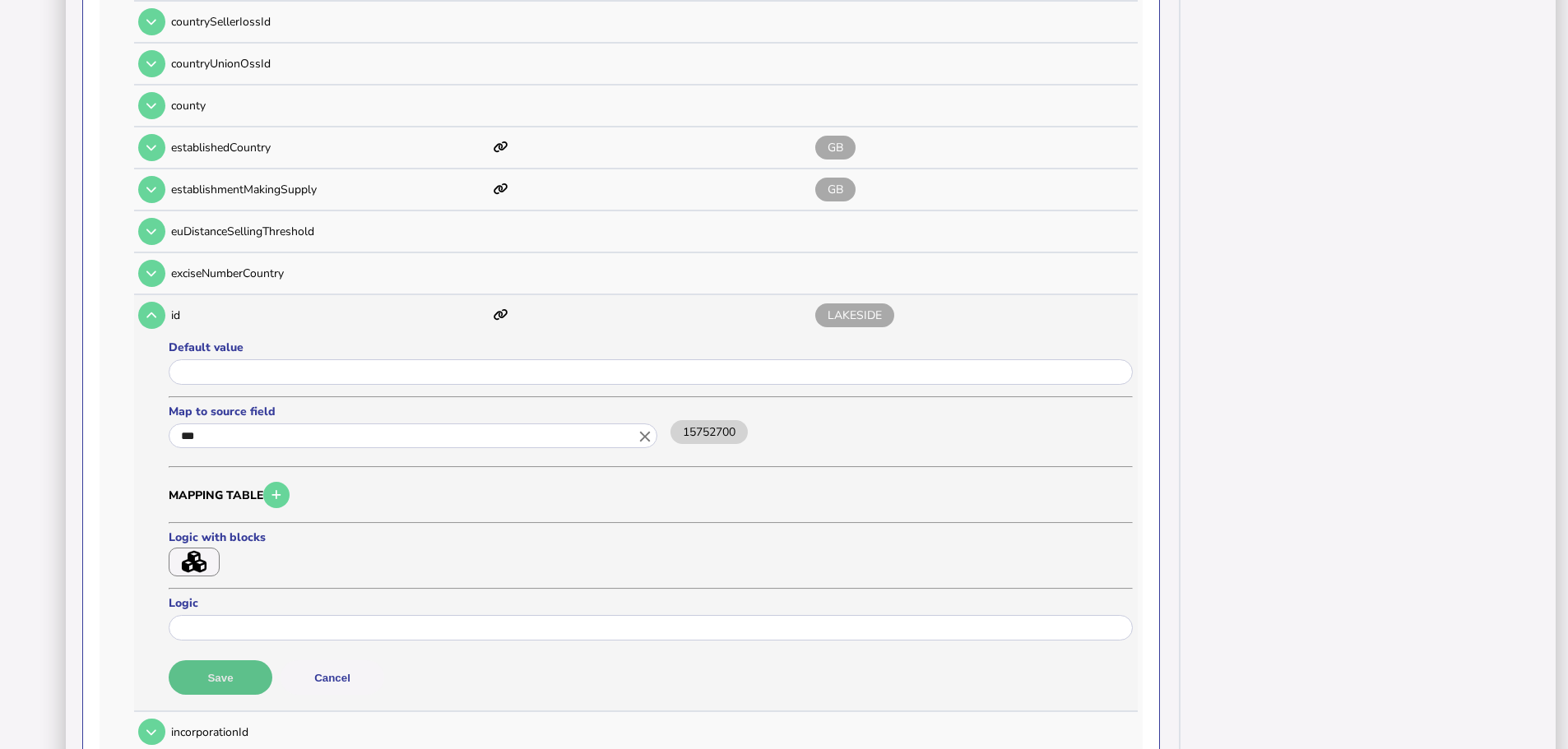
click at [237, 660] on button "Save" at bounding box center [221, 677] width 104 height 35
click at [143, 302] on button at bounding box center [152, 315] width 27 height 27
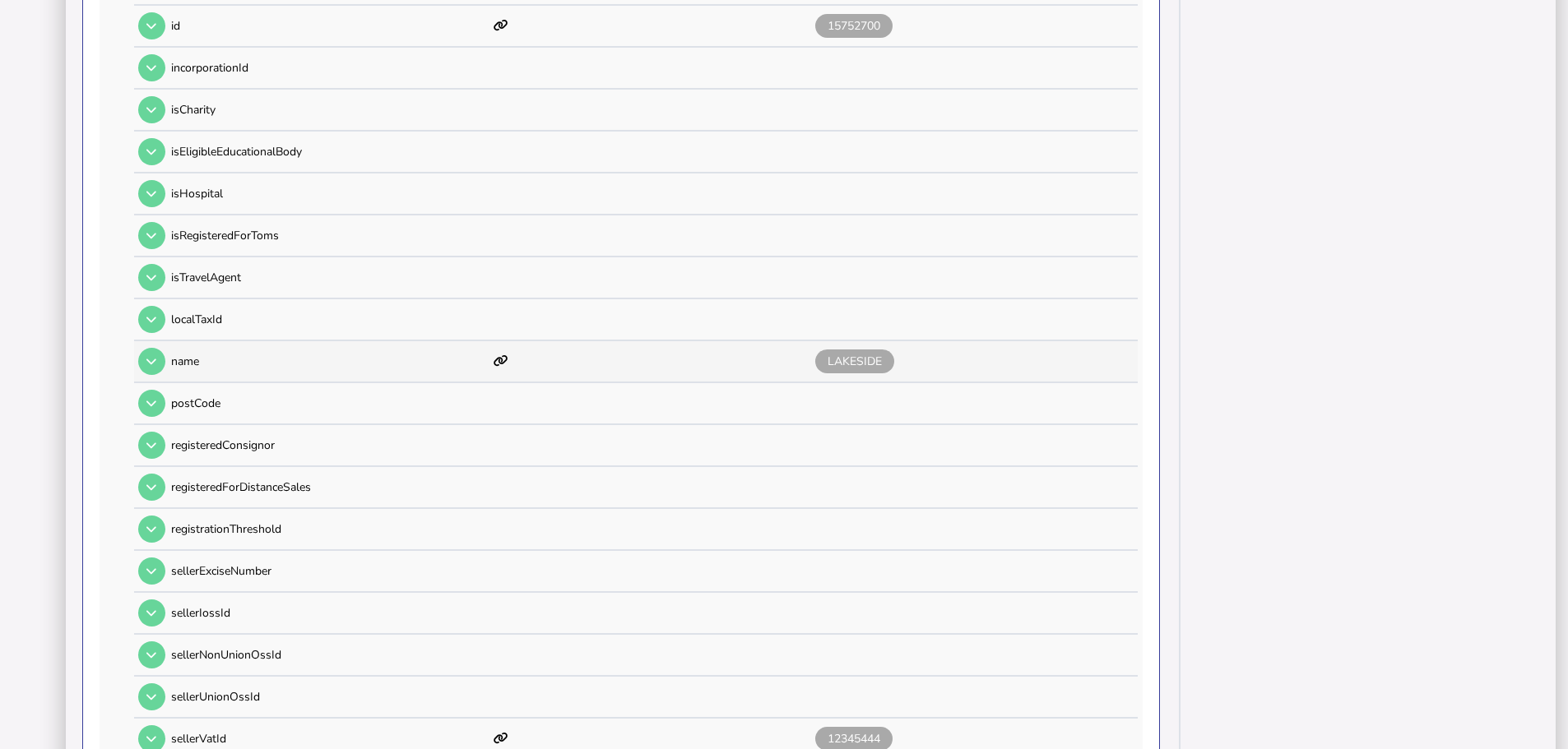
scroll to position [1150, 0]
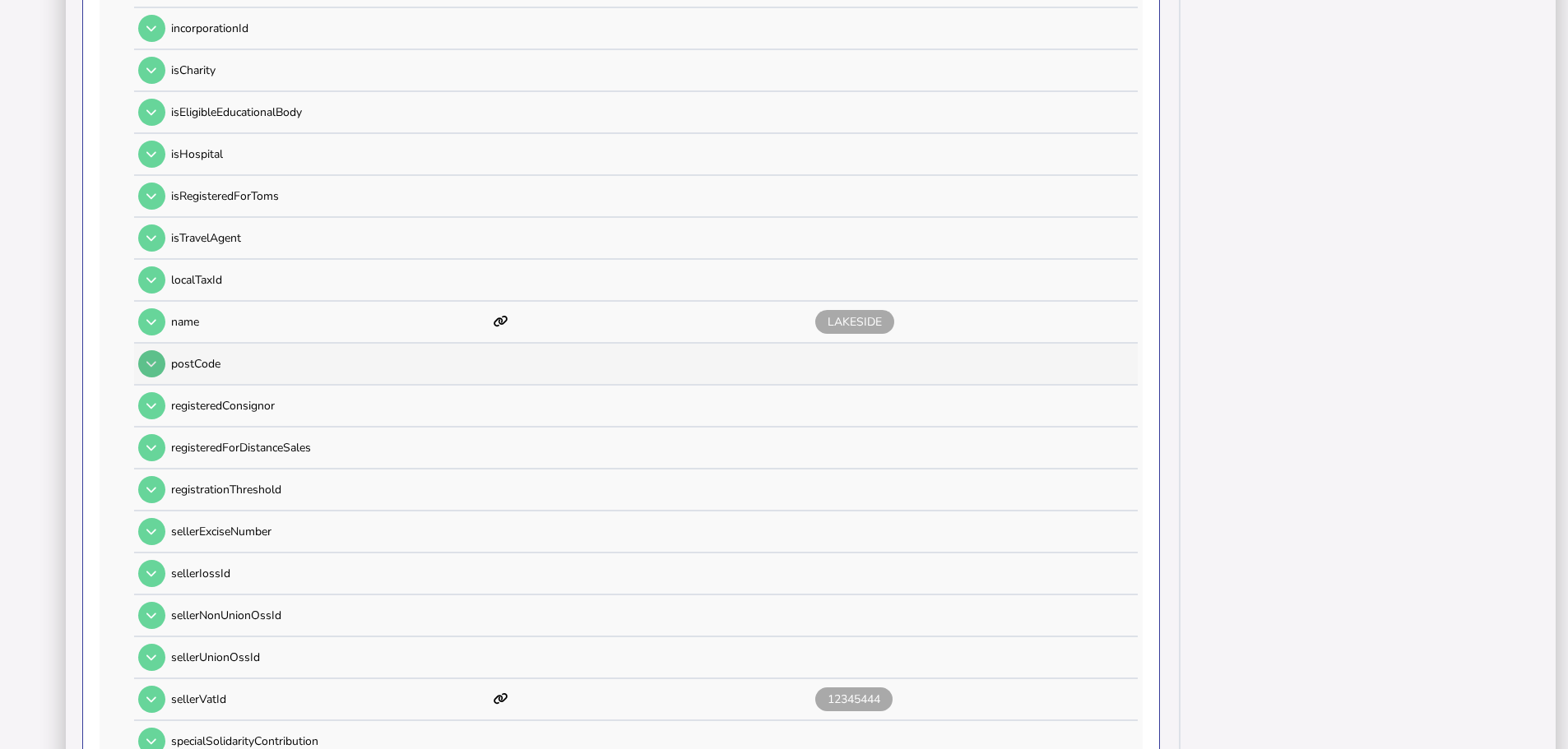
click at [156, 358] on icon at bounding box center [151, 364] width 10 height 11
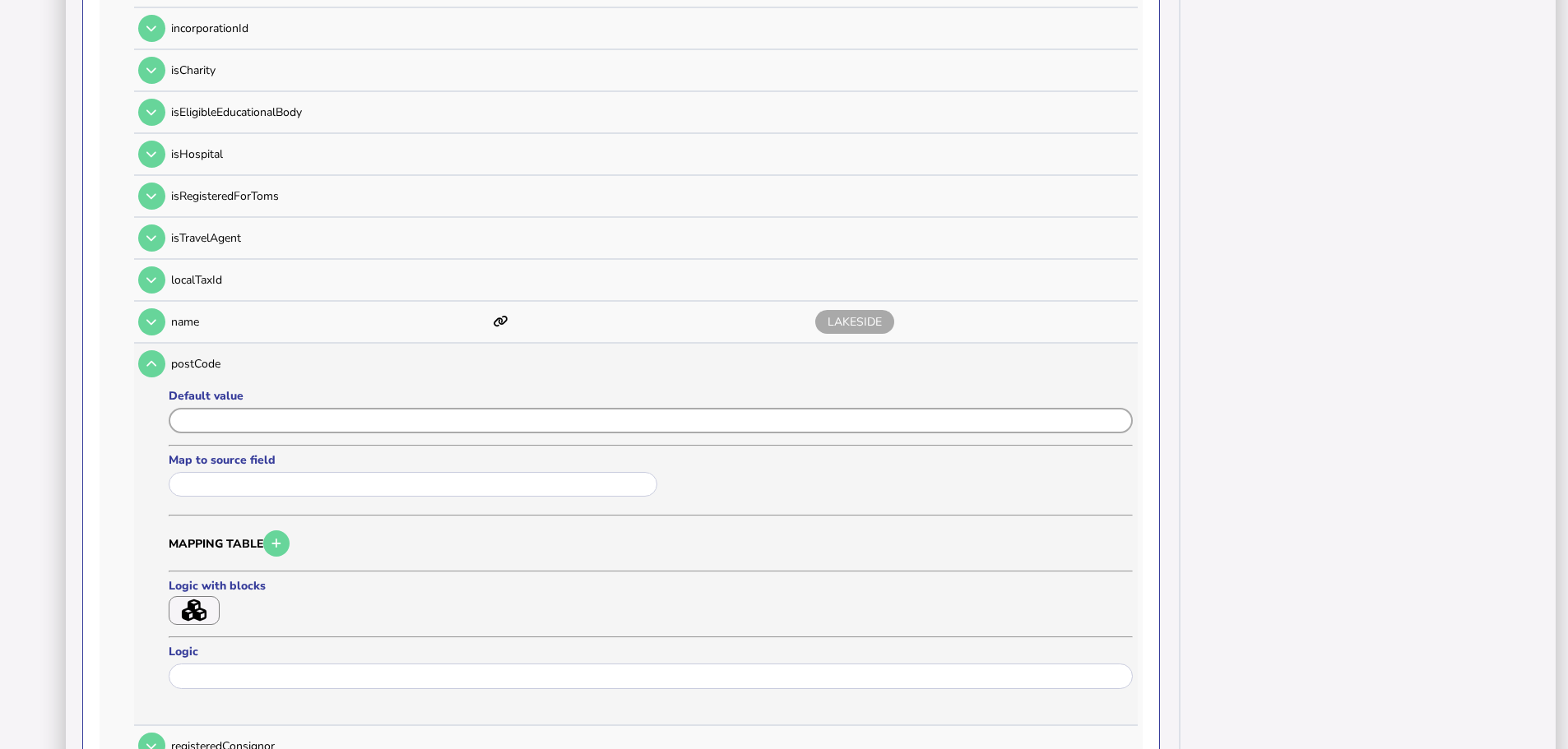
click at [230, 408] on input "input" at bounding box center [650, 420] width 964 height 25
click at [244, 472] on input "text" at bounding box center [412, 485] width 489 height 25
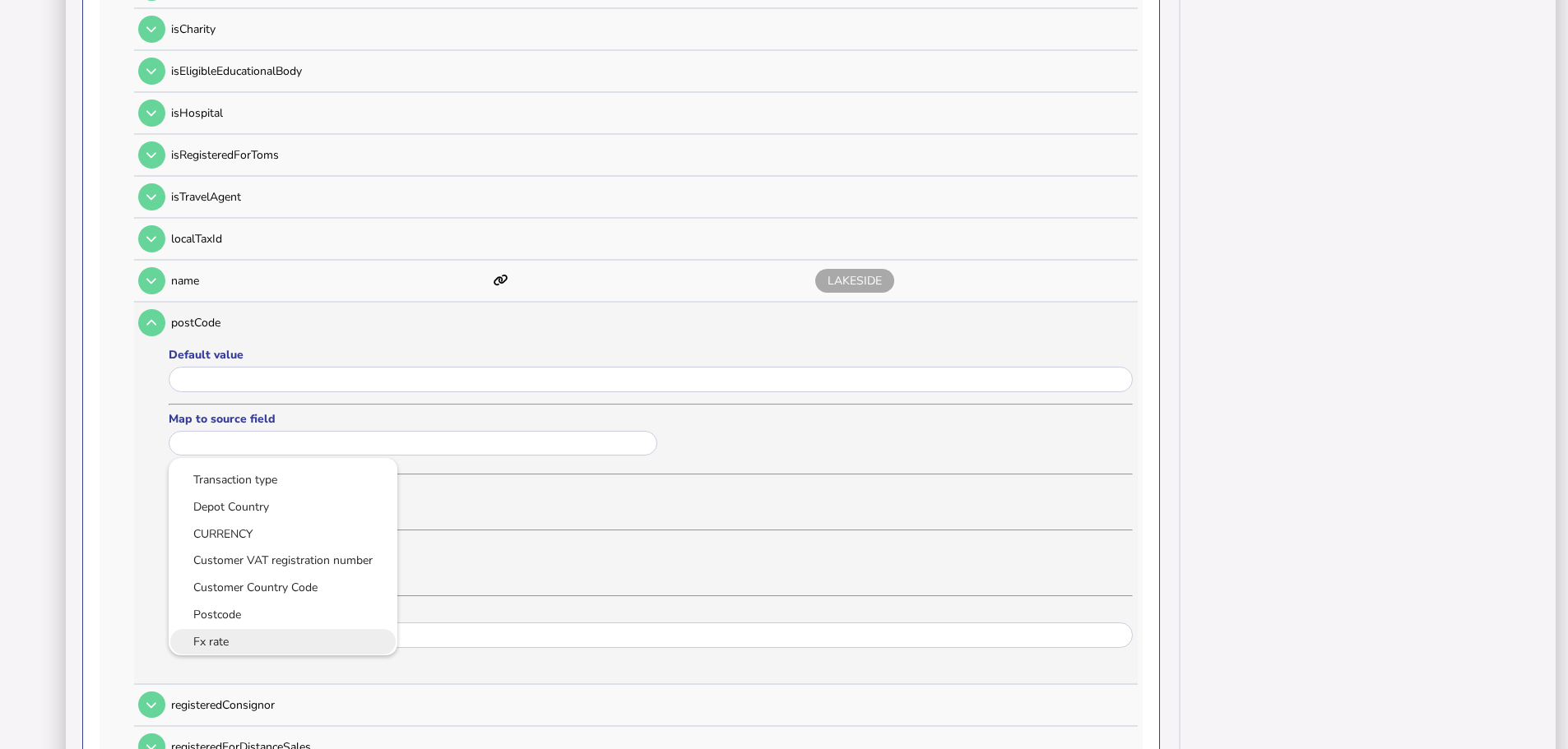
scroll to position [1233, 0]
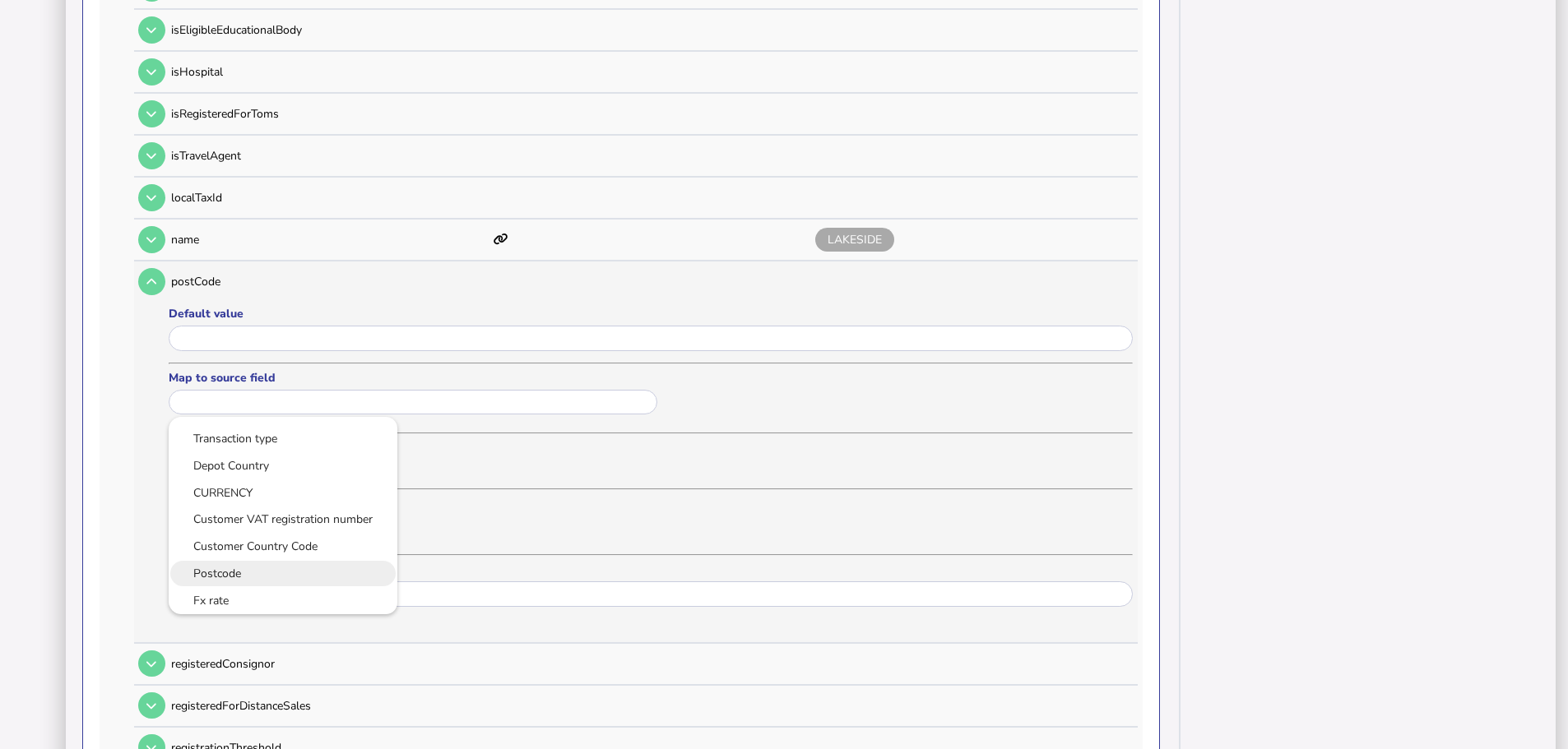
click at [256, 563] on link "Postcode" at bounding box center [283, 573] width 203 height 21
type input "********"
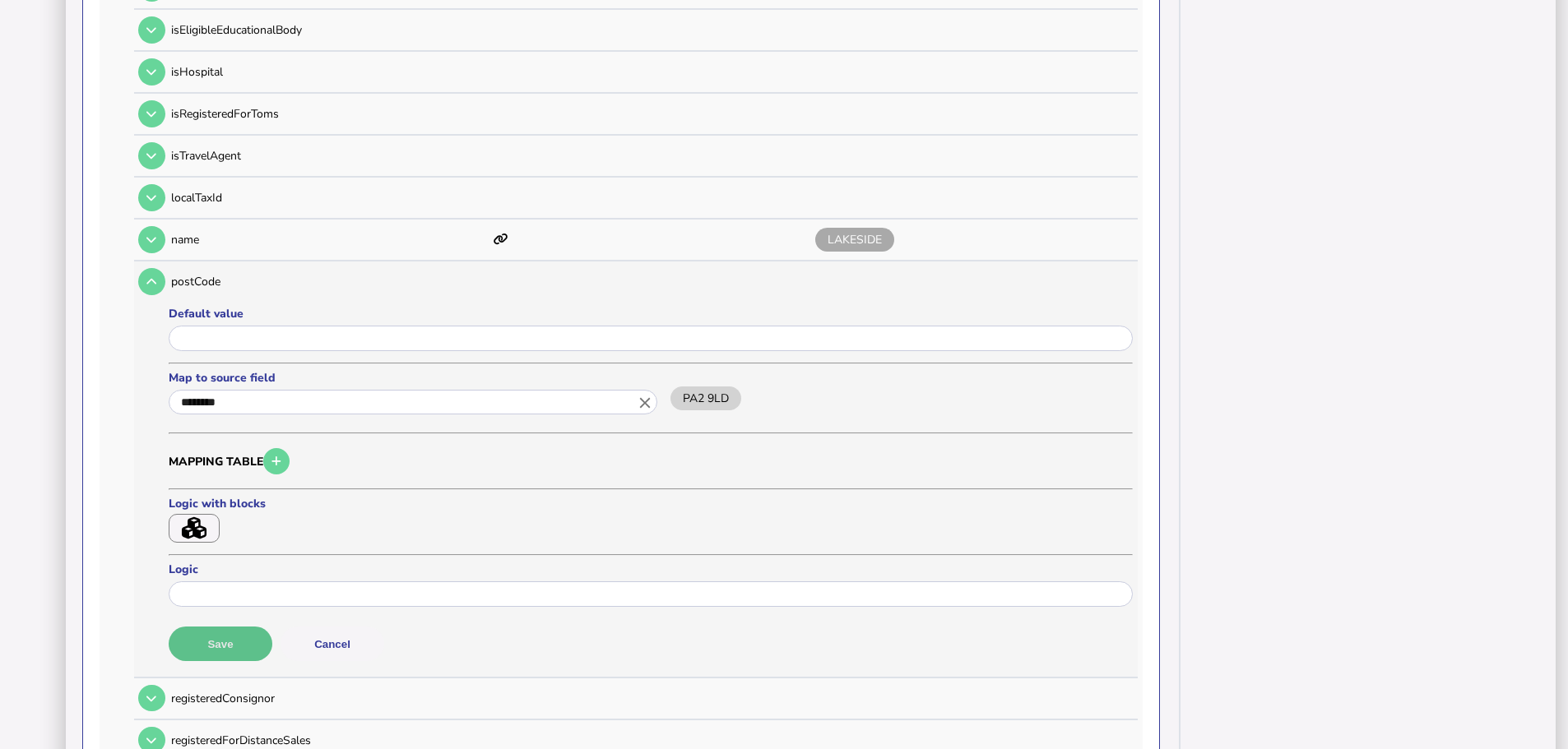
click at [235, 626] on button "Save" at bounding box center [221, 643] width 104 height 35
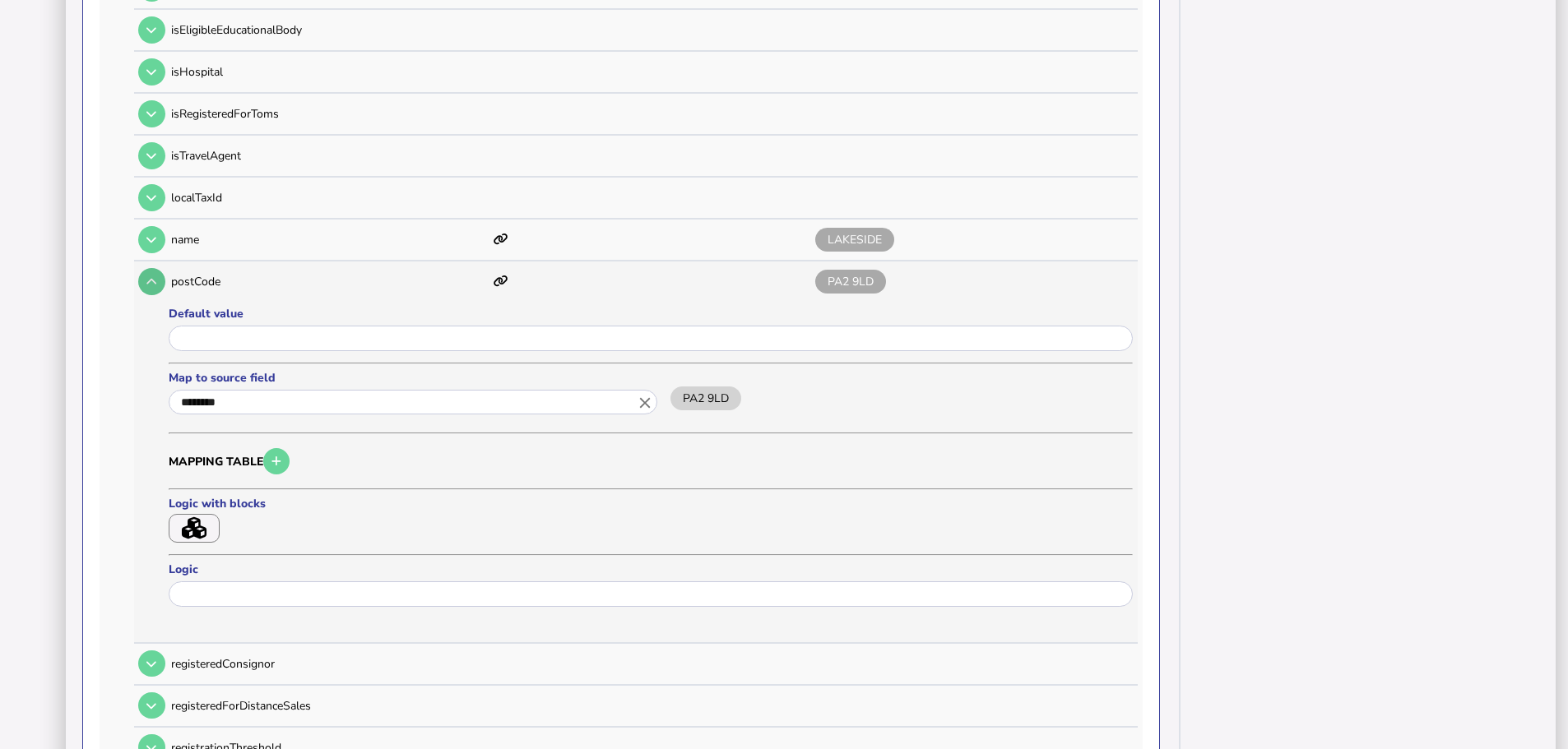
click at [152, 276] on icon at bounding box center [151, 281] width 10 height 11
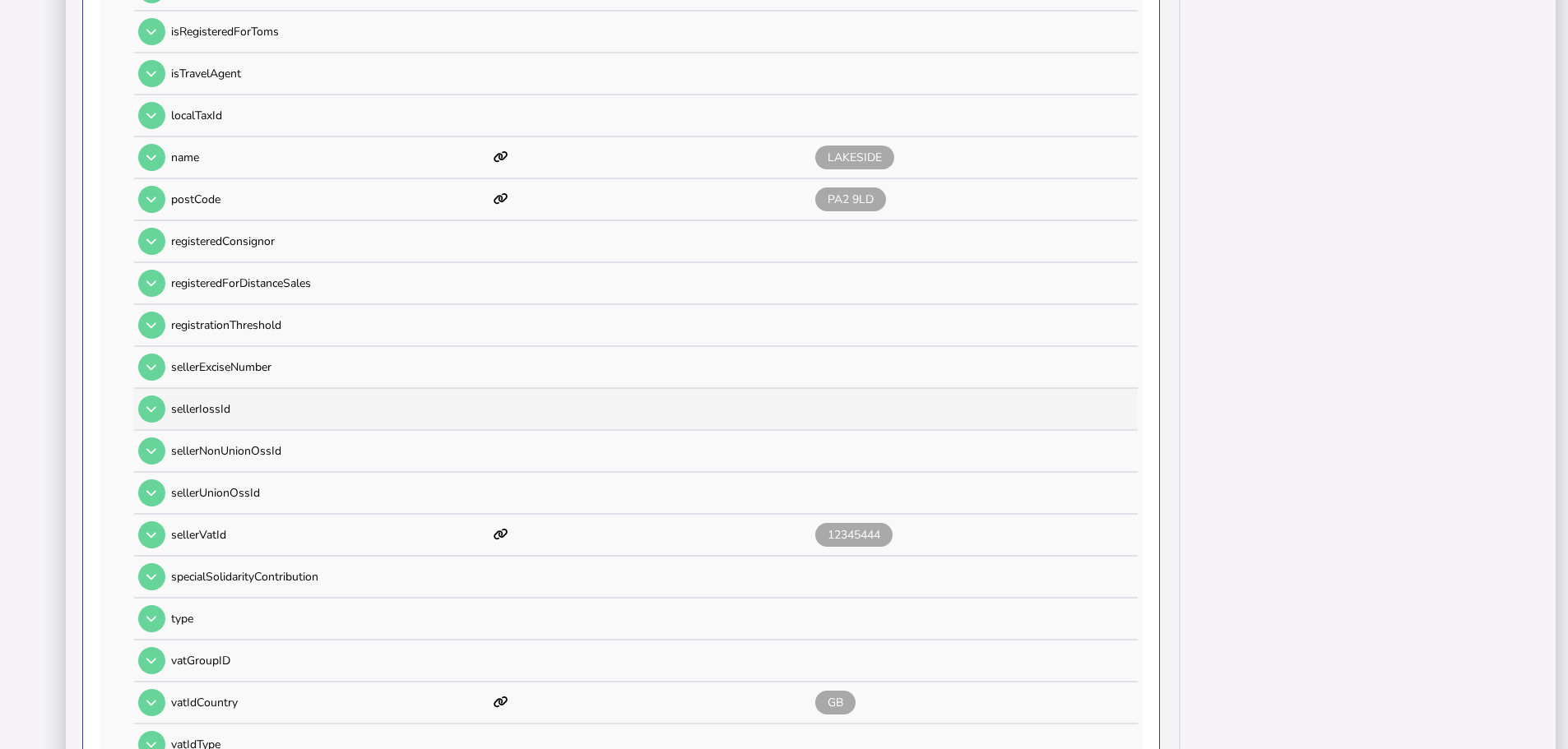
scroll to position [1398, 0]
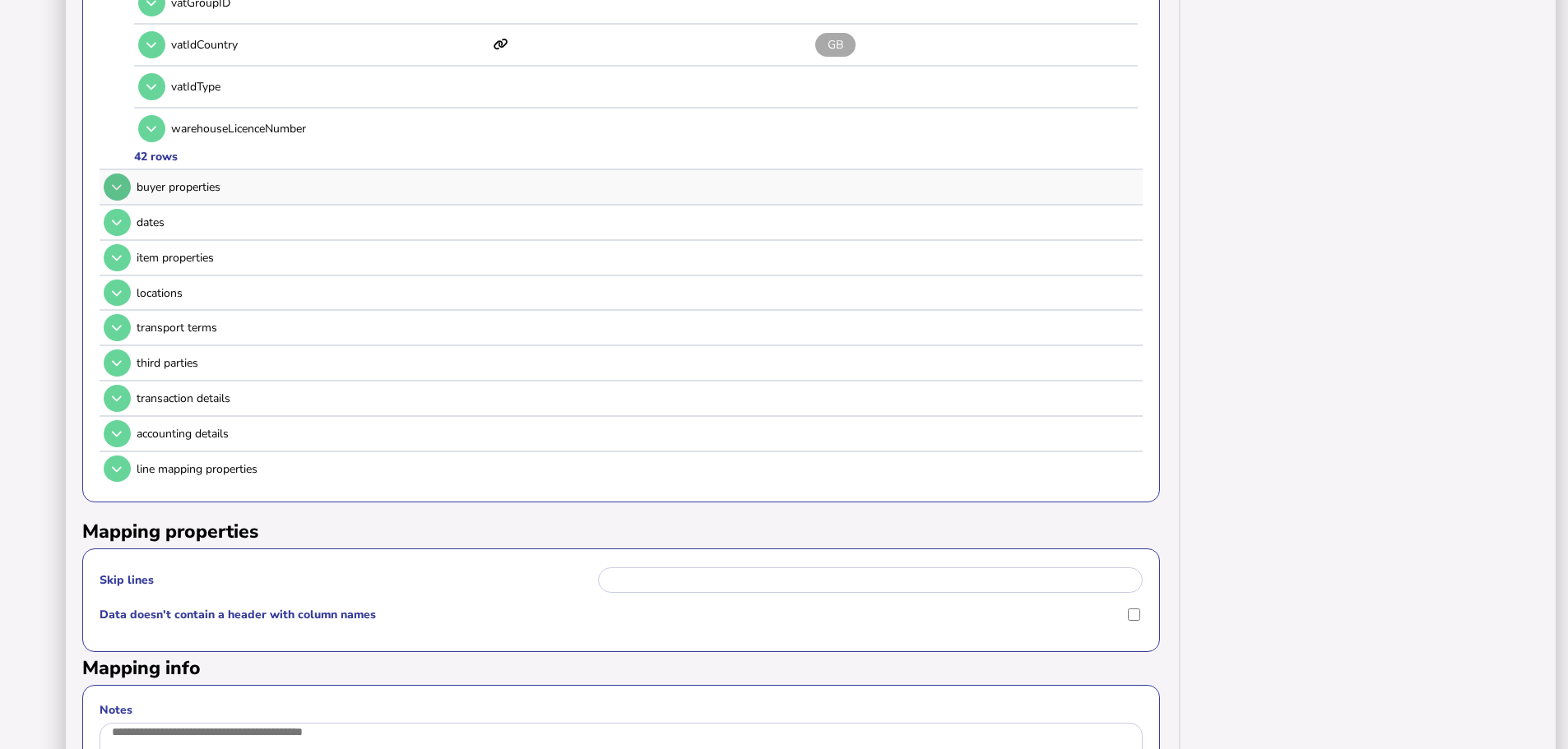
click at [115, 182] on icon at bounding box center [117, 187] width 10 height 11
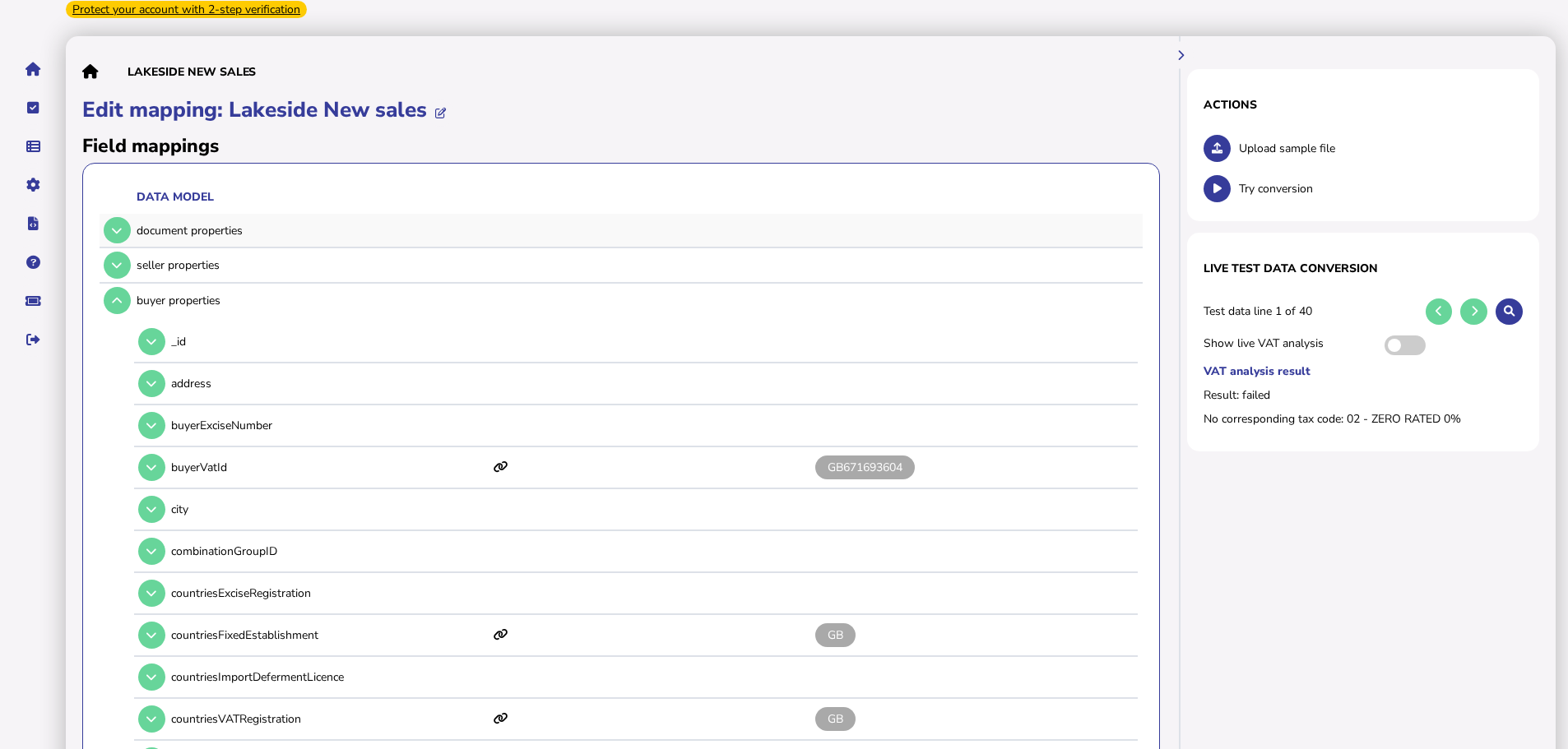
scroll to position [0, 0]
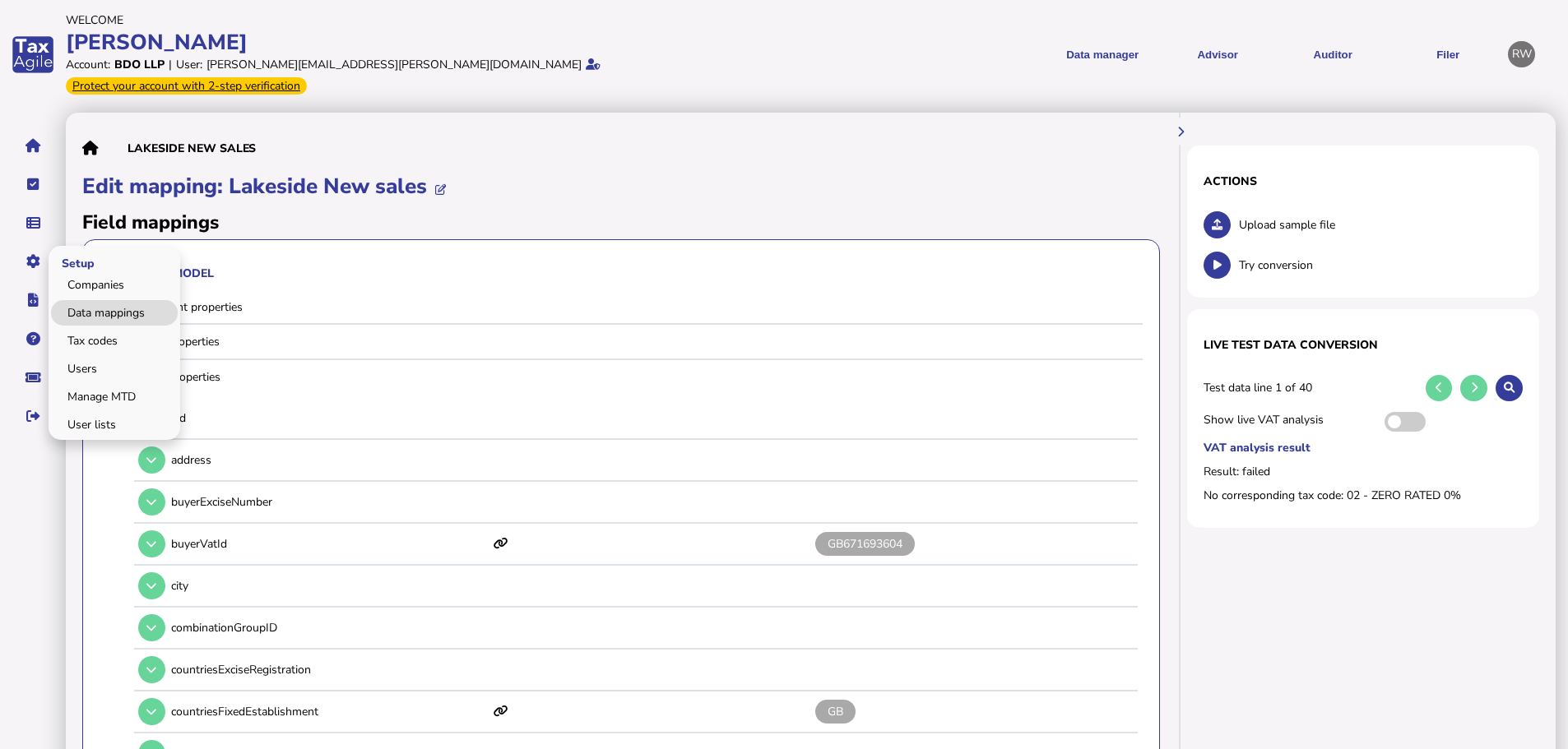
click at [83, 300] on link "Data mappings" at bounding box center [114, 313] width 126 height 25
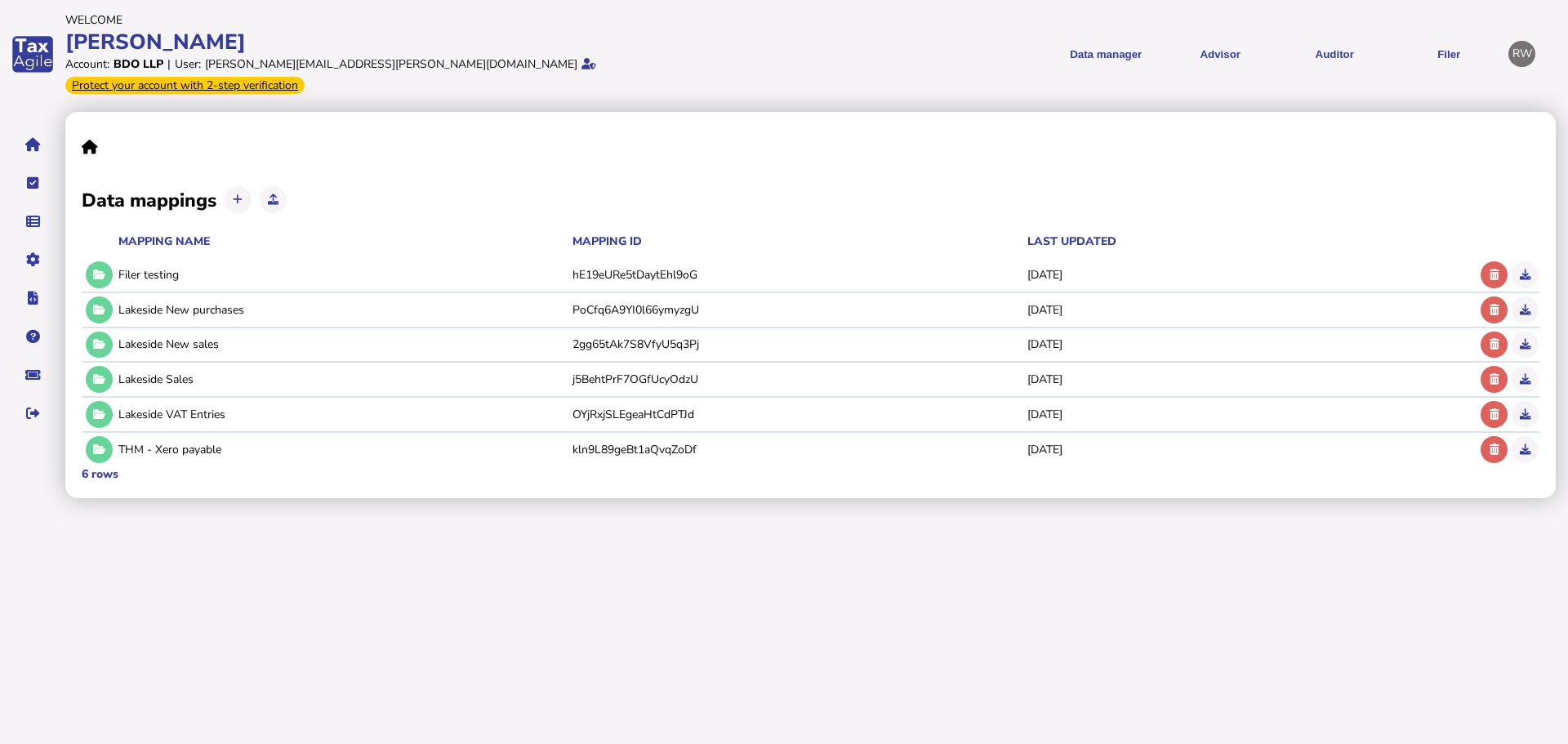
click at [100, 331] on button at bounding box center [99, 344] width 27 height 27
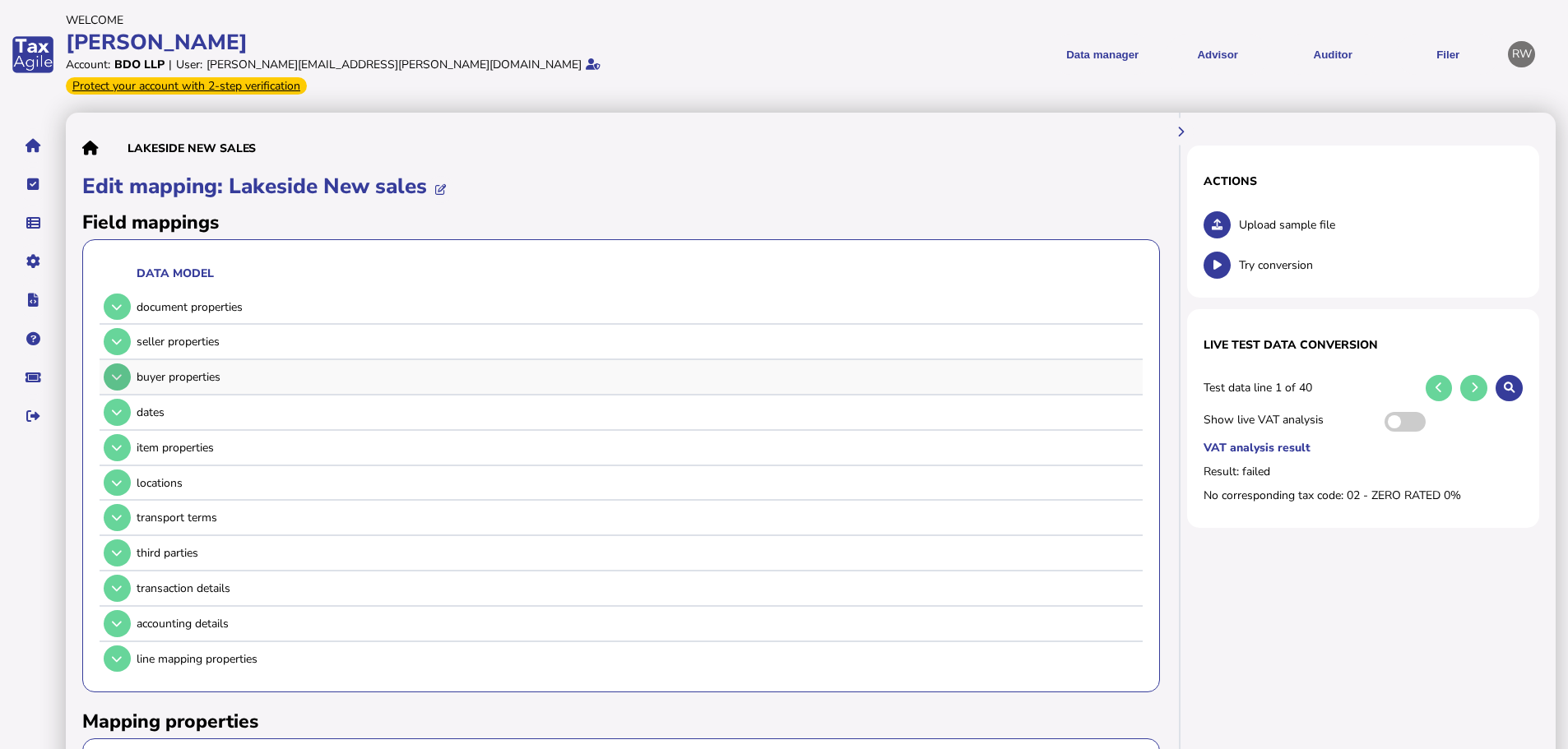
click at [122, 364] on button at bounding box center [117, 377] width 27 height 27
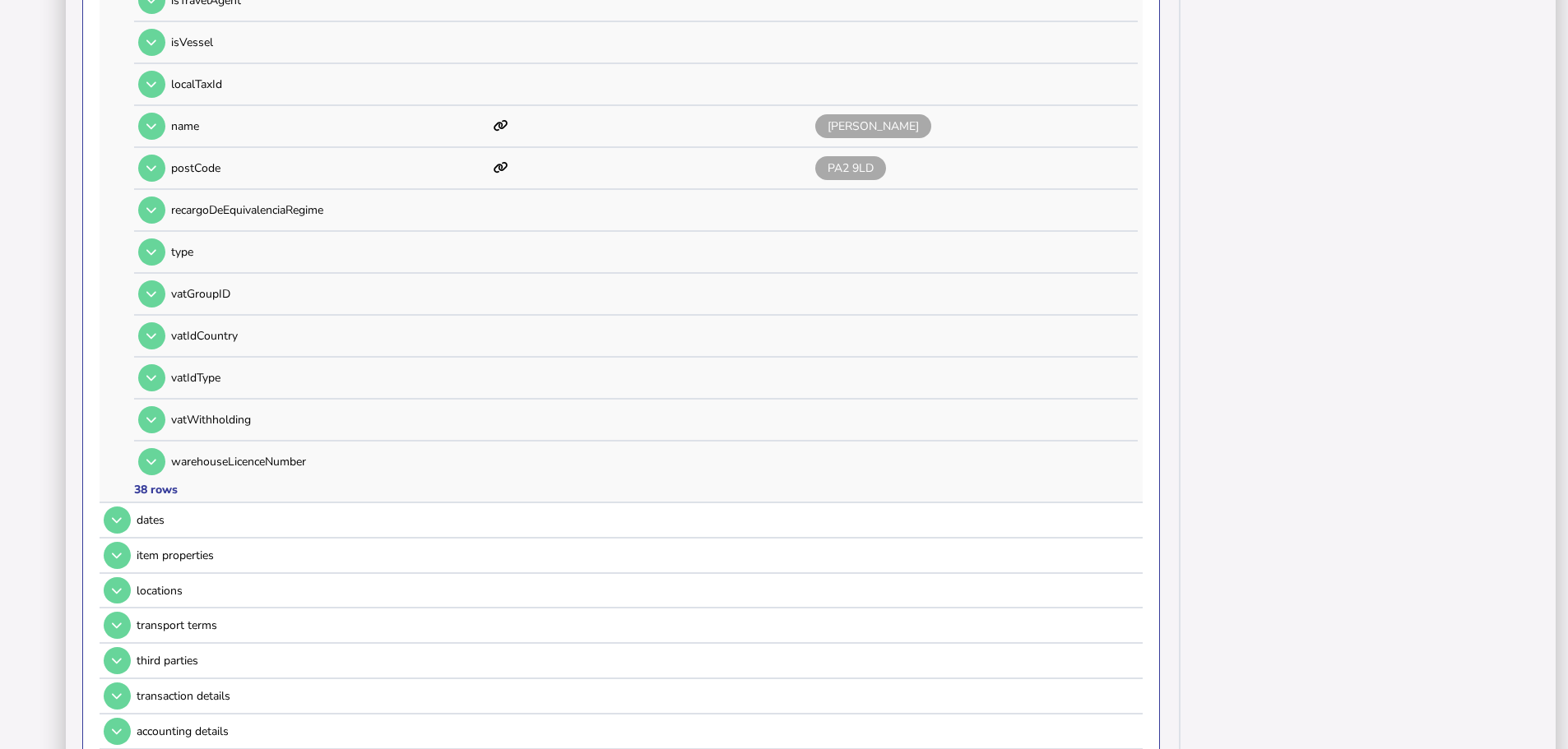
scroll to position [1479, 0]
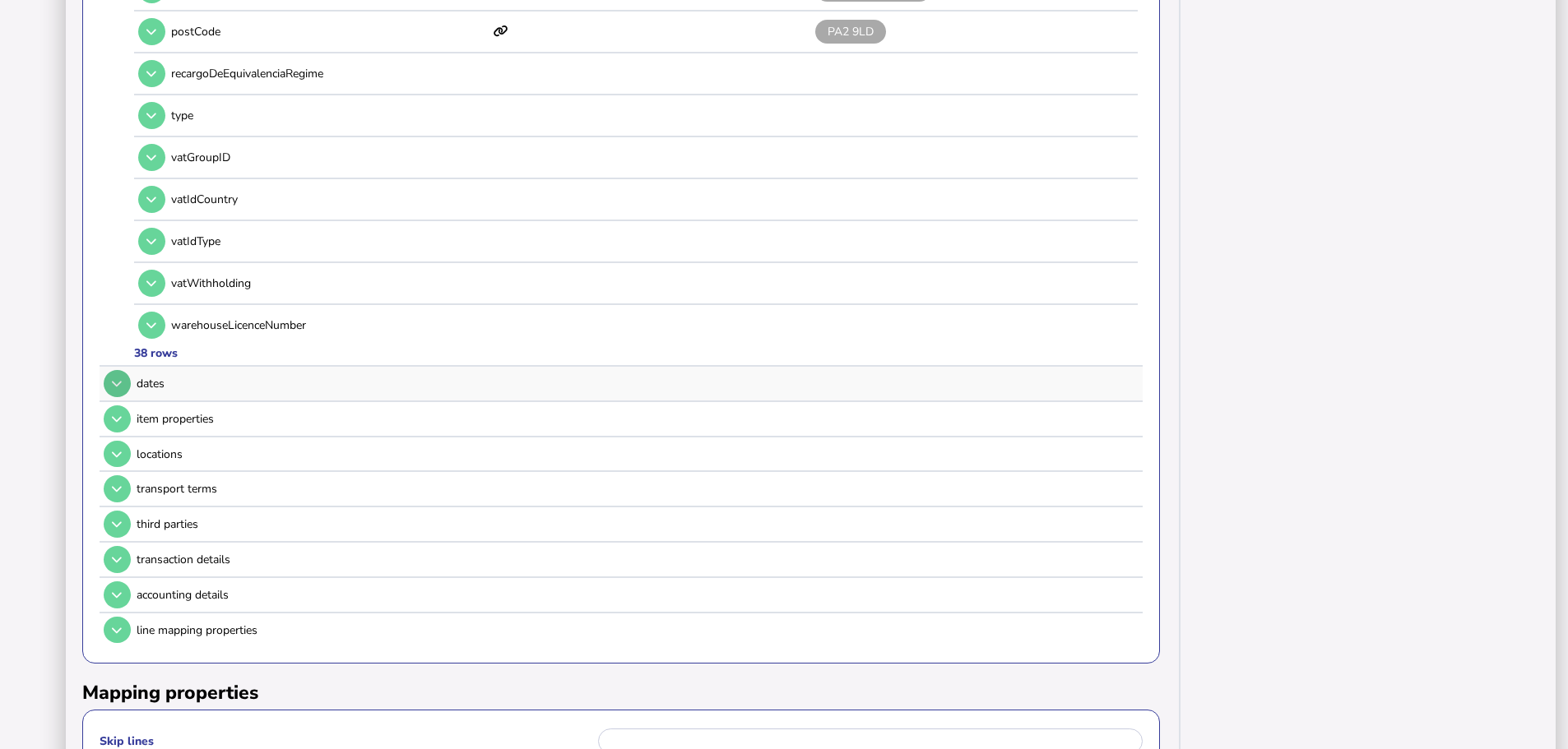
click at [118, 378] on icon at bounding box center [117, 383] width 10 height 11
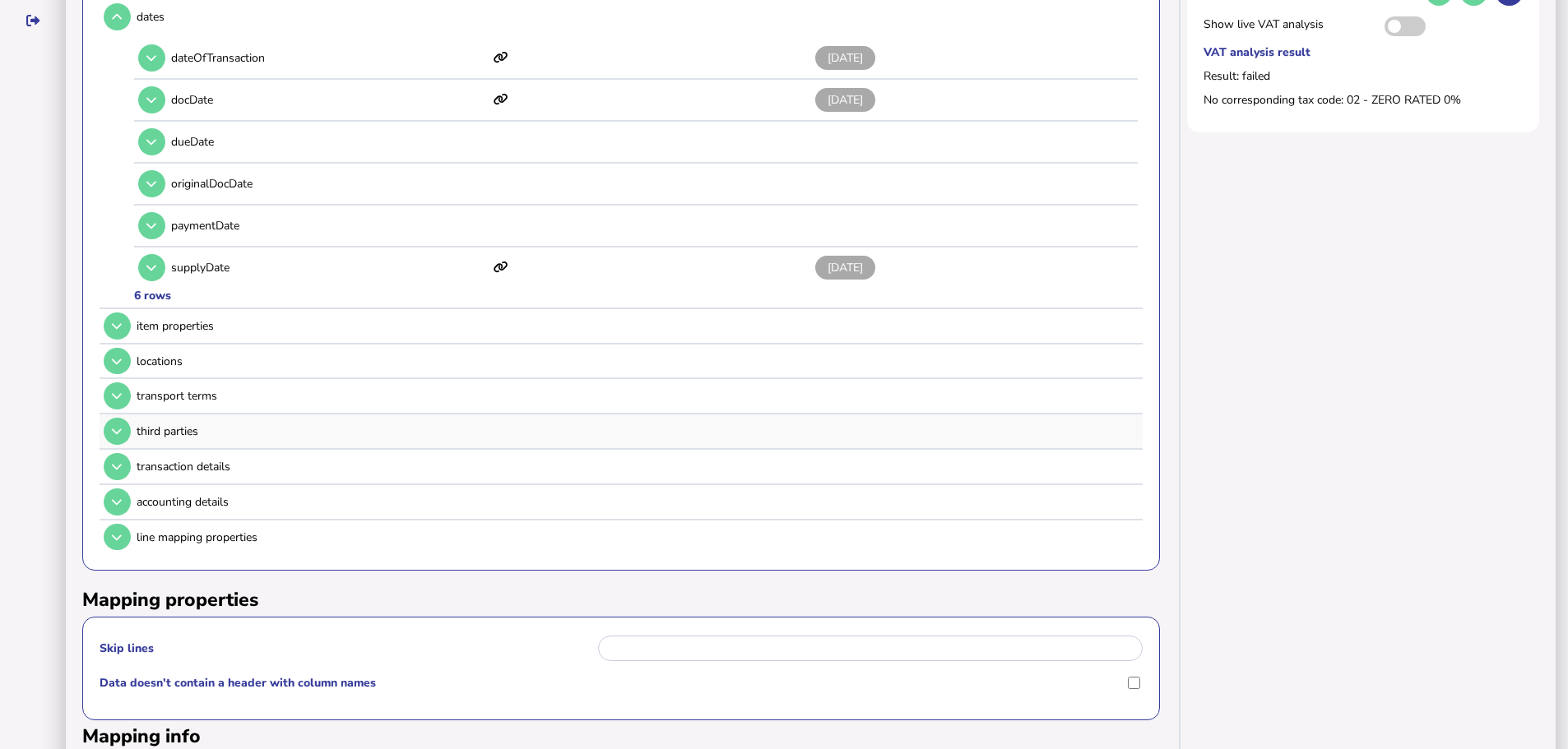
scroll to position [420, 0]
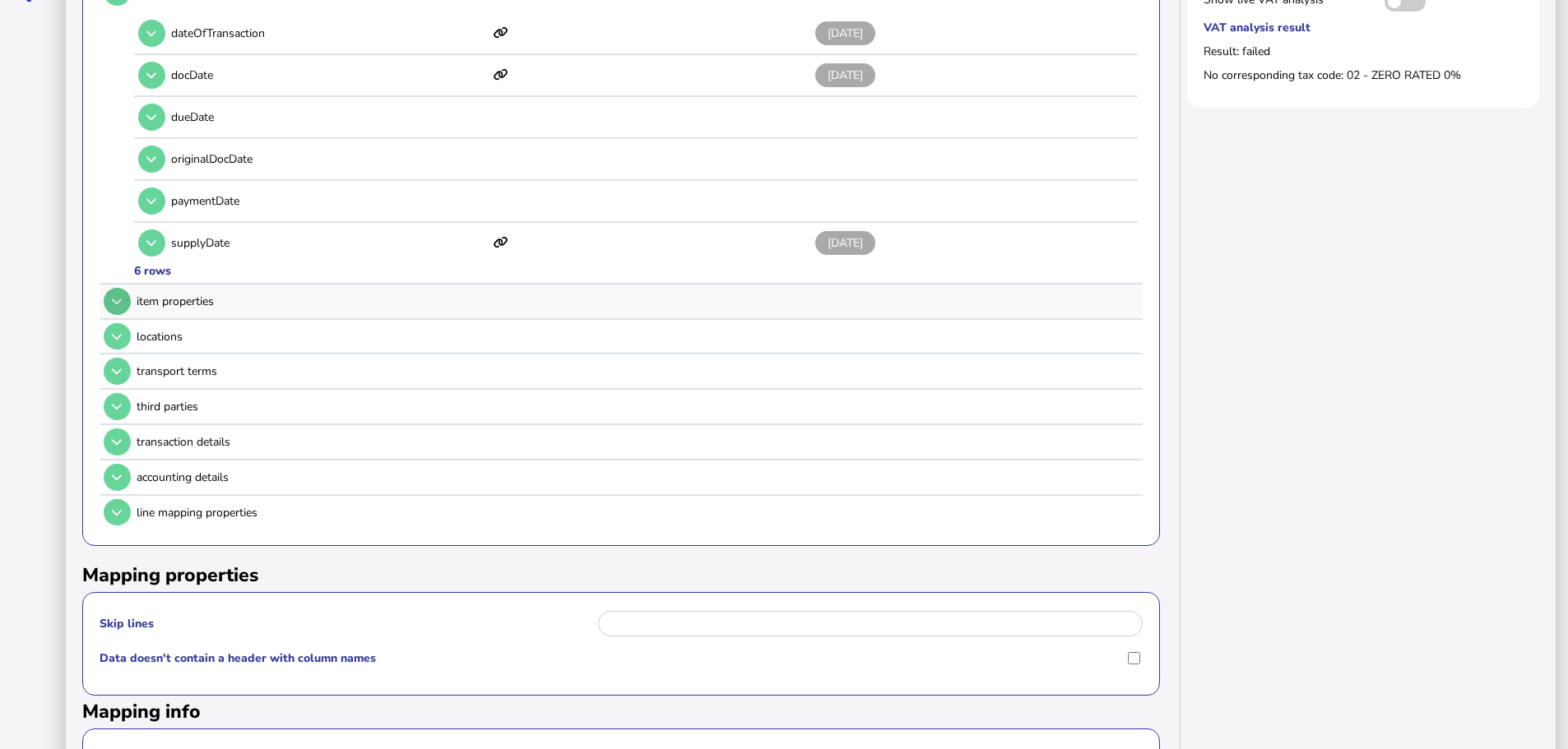
click at [107, 288] on button at bounding box center [117, 301] width 27 height 27
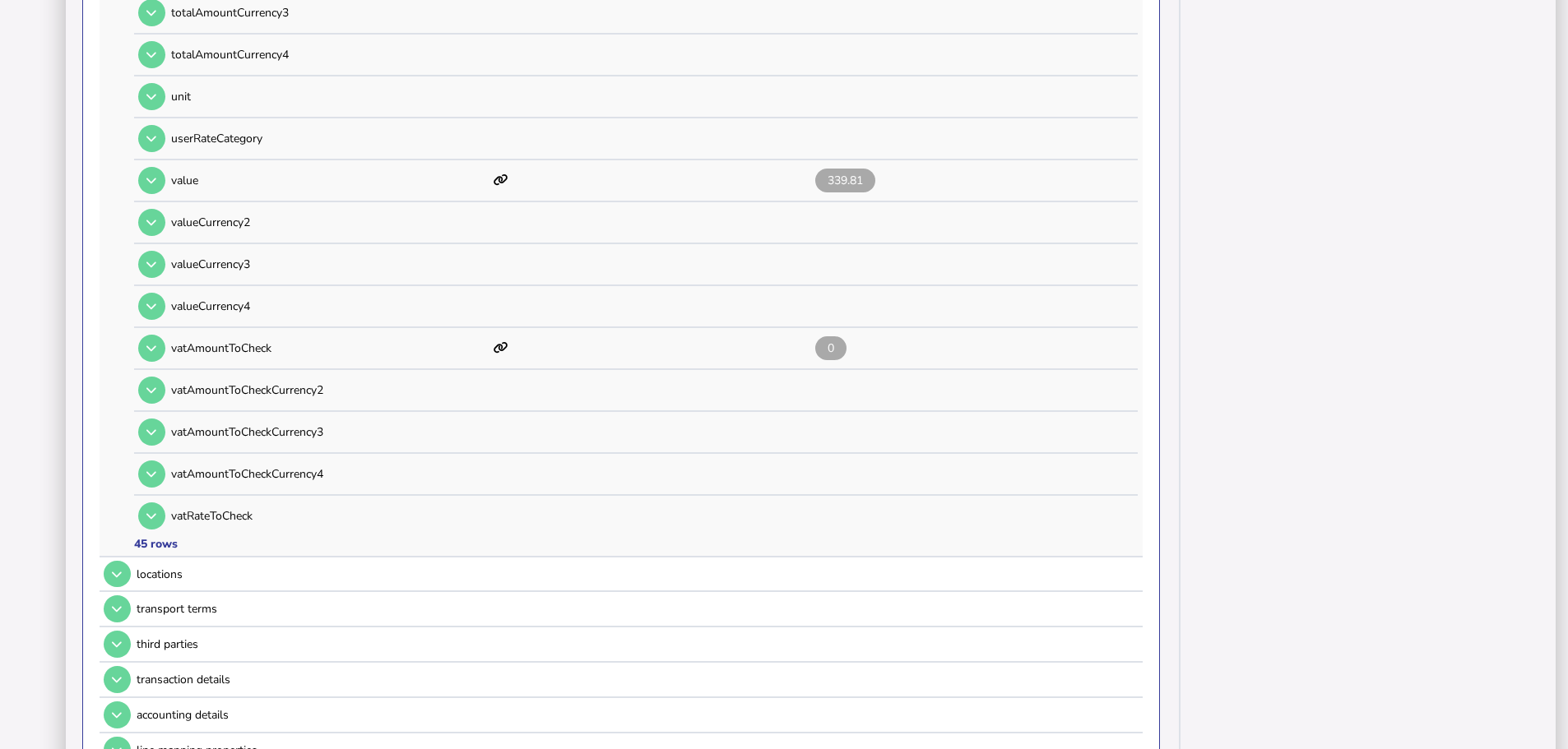
scroll to position [2064, 0]
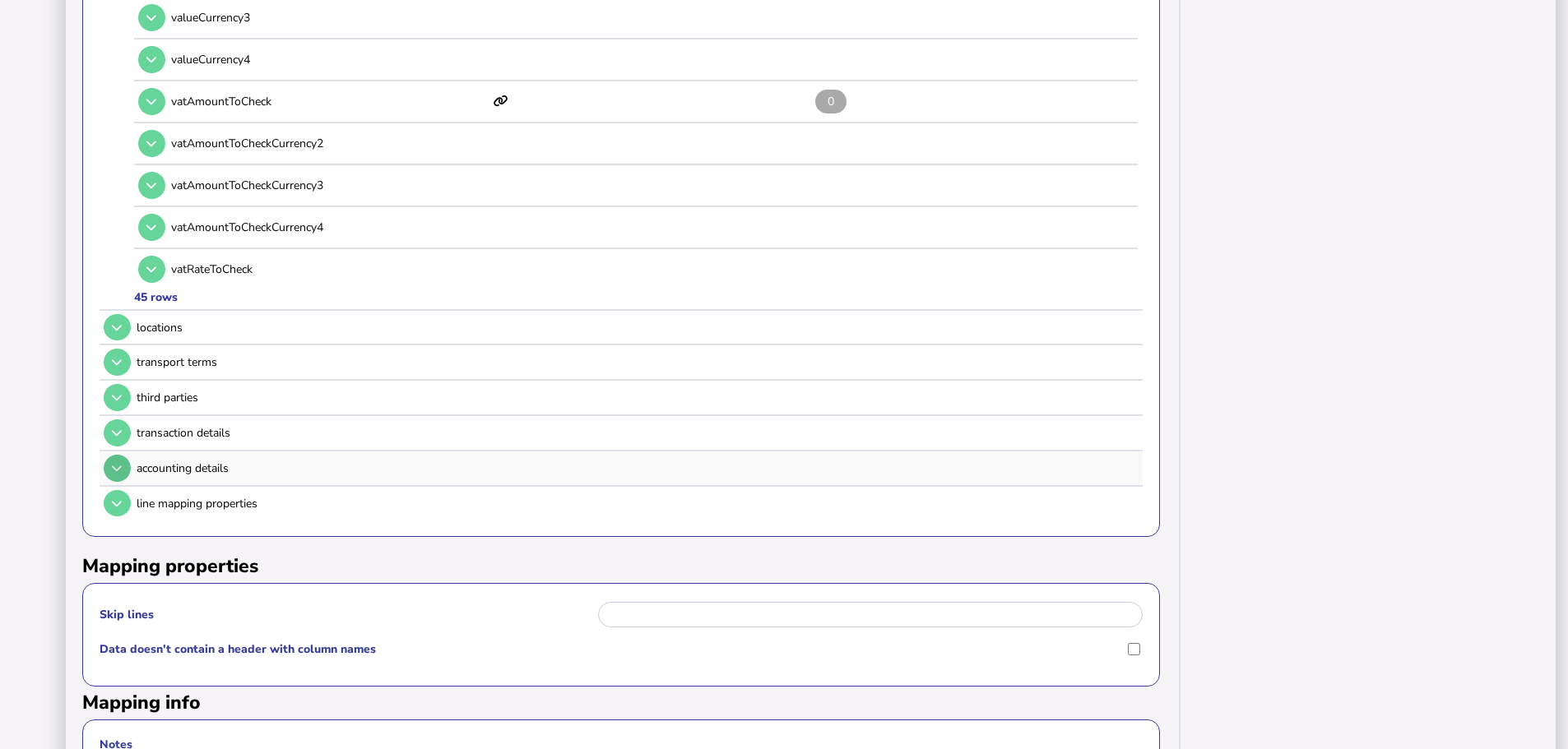
click at [115, 314] on button at bounding box center [117, 327] width 27 height 27
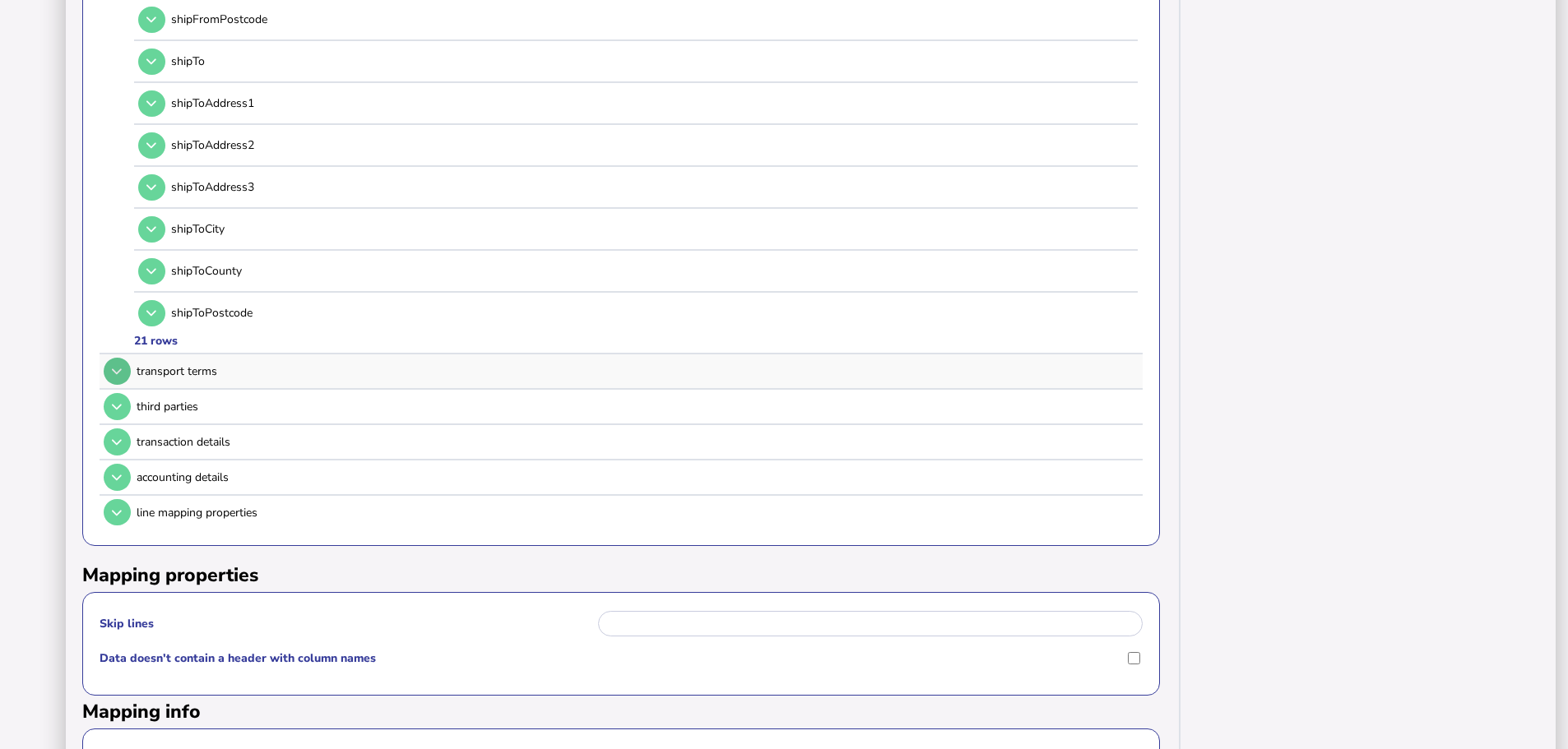
click at [111, 357] on button at bounding box center [117, 371] width 27 height 27
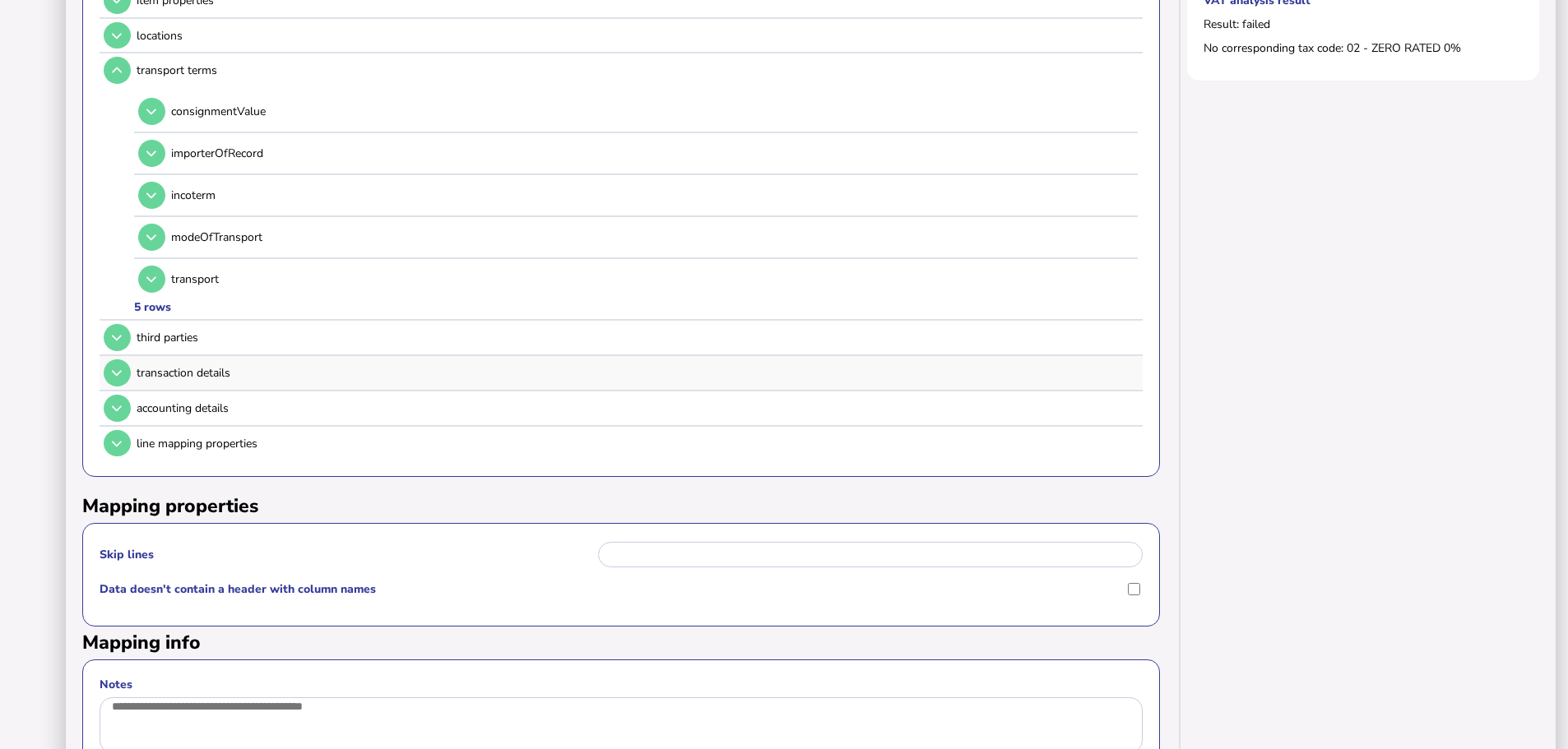
scroll to position [461, 0]
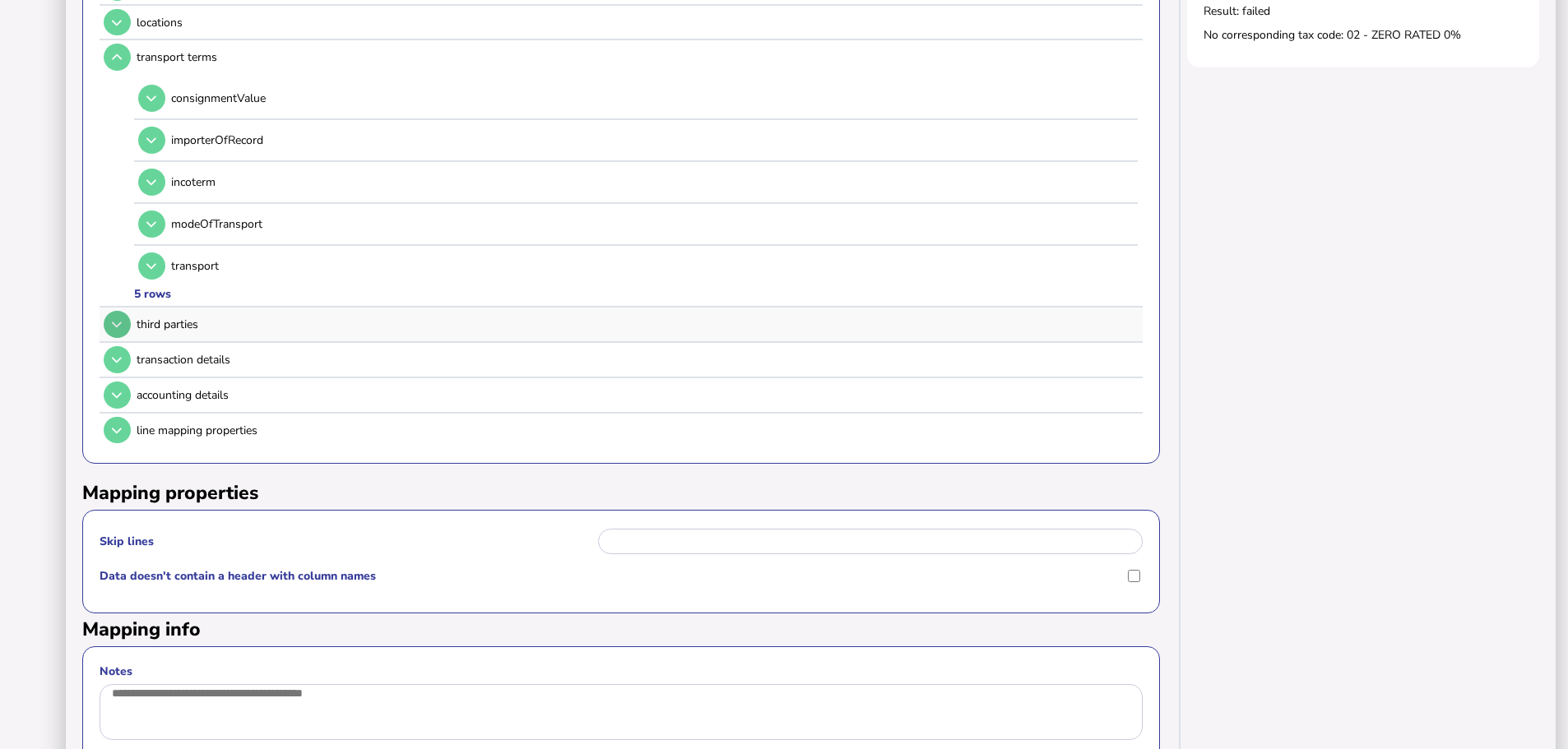
click at [118, 311] on button at bounding box center [117, 324] width 27 height 27
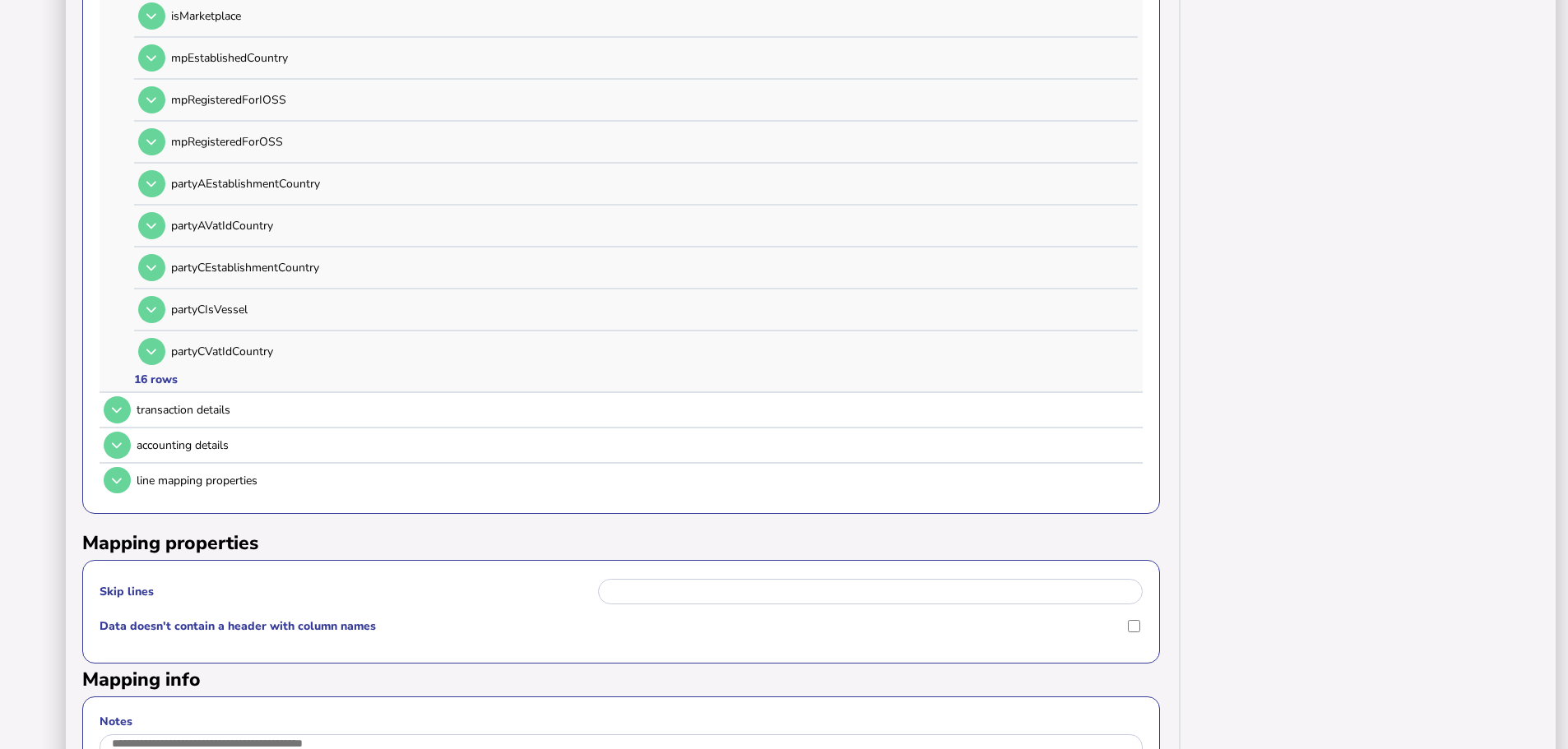
scroll to position [1003, 0]
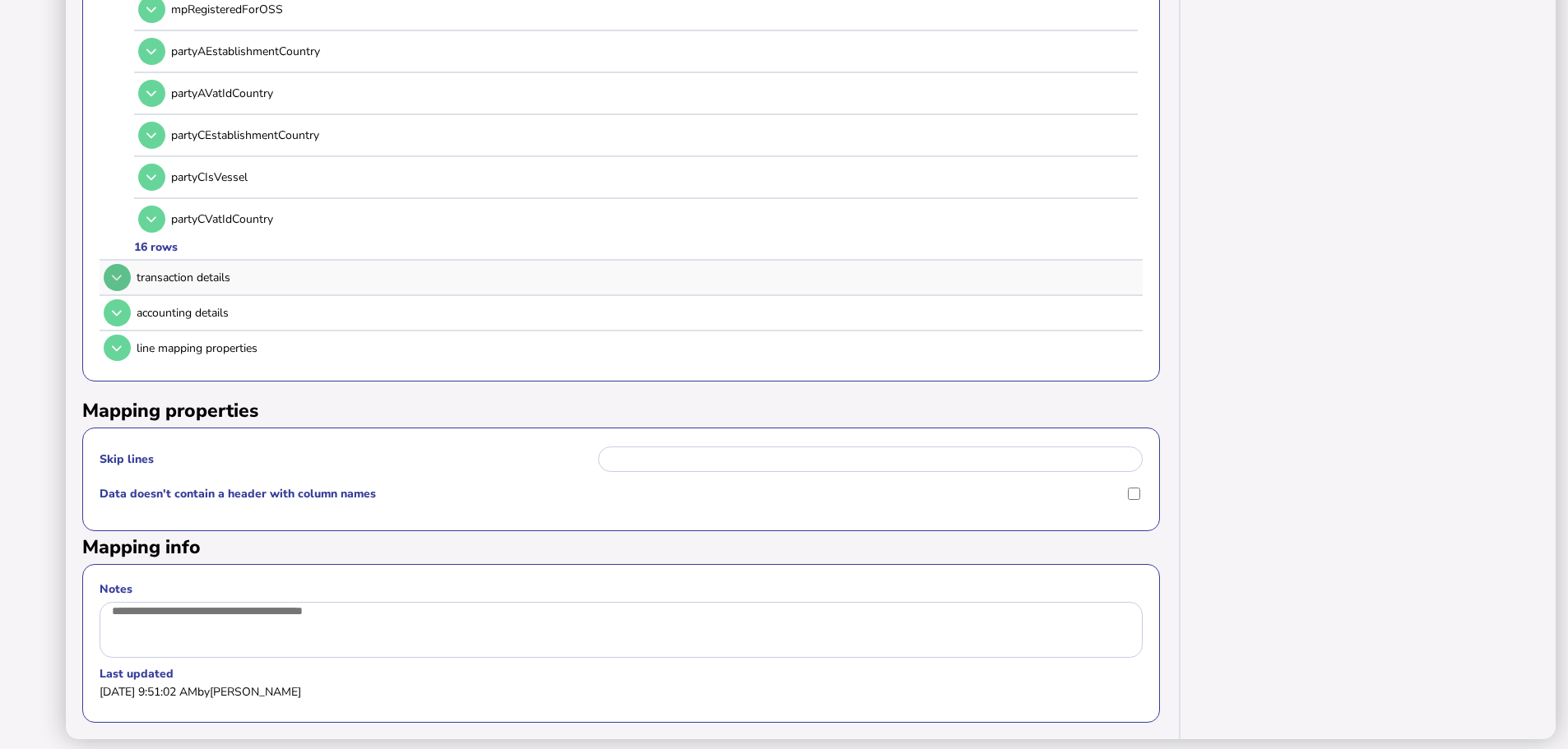
click at [114, 272] on icon at bounding box center [117, 278] width 10 height 11
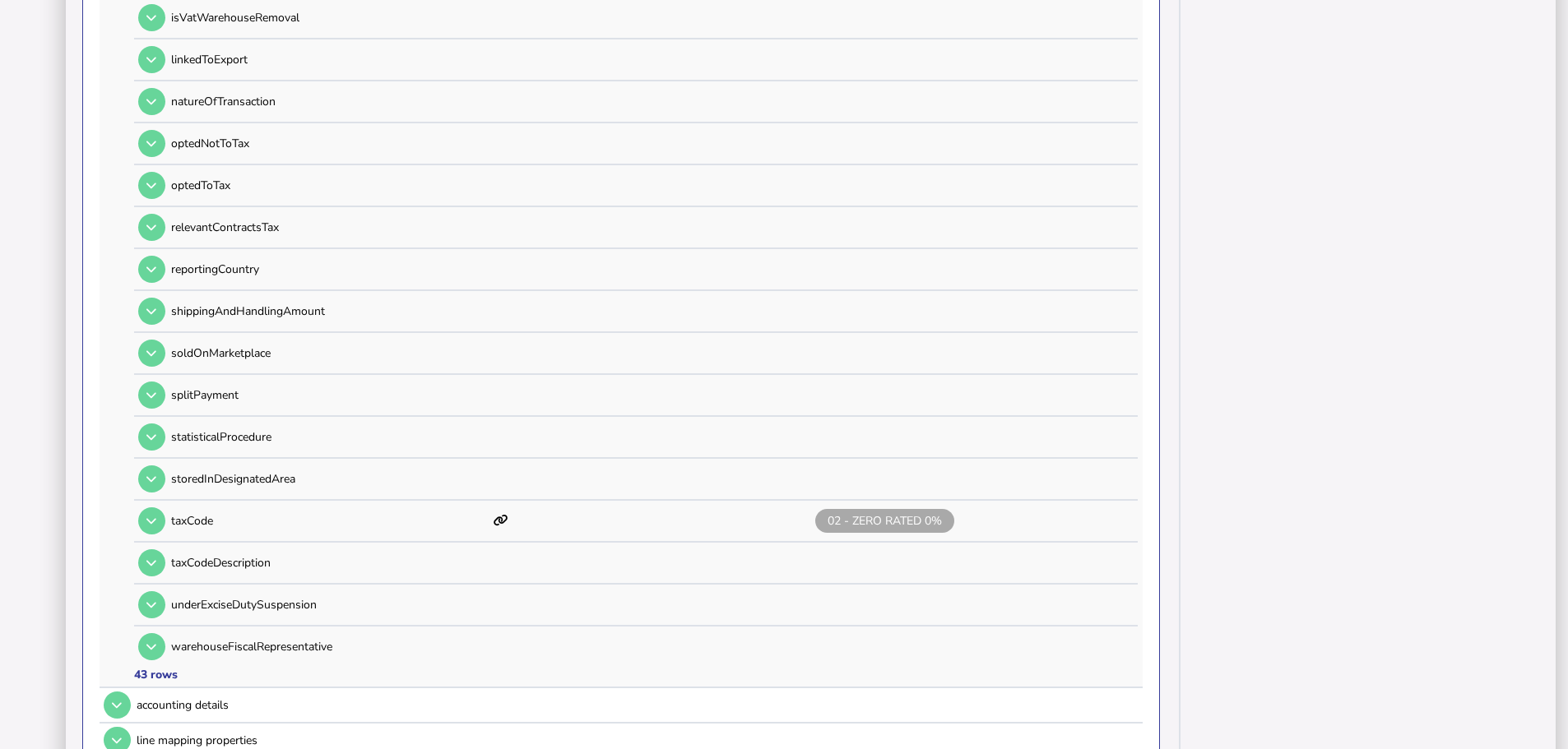
scroll to position [1990, 0]
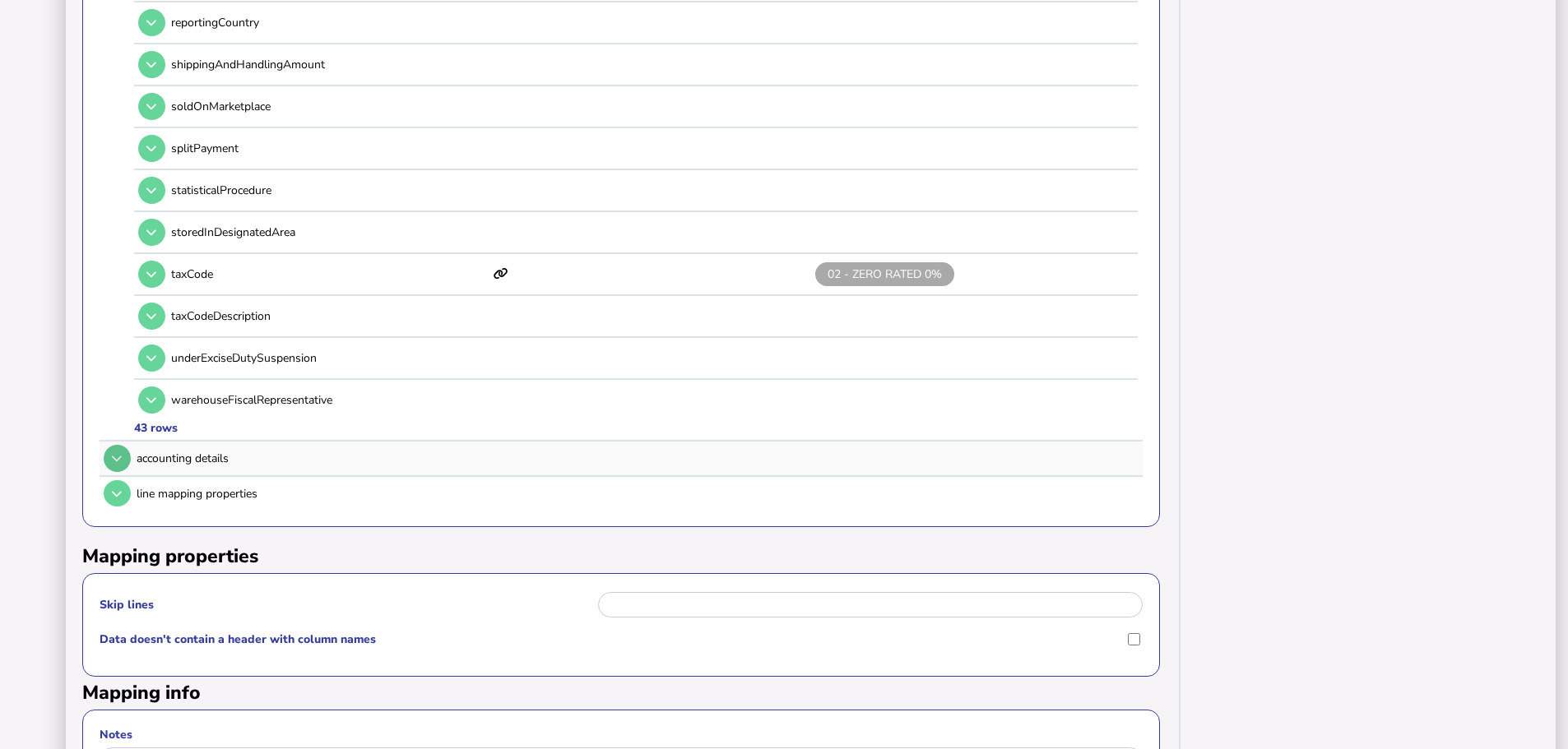
click at [116, 453] on icon at bounding box center [117, 459] width 10 height 11
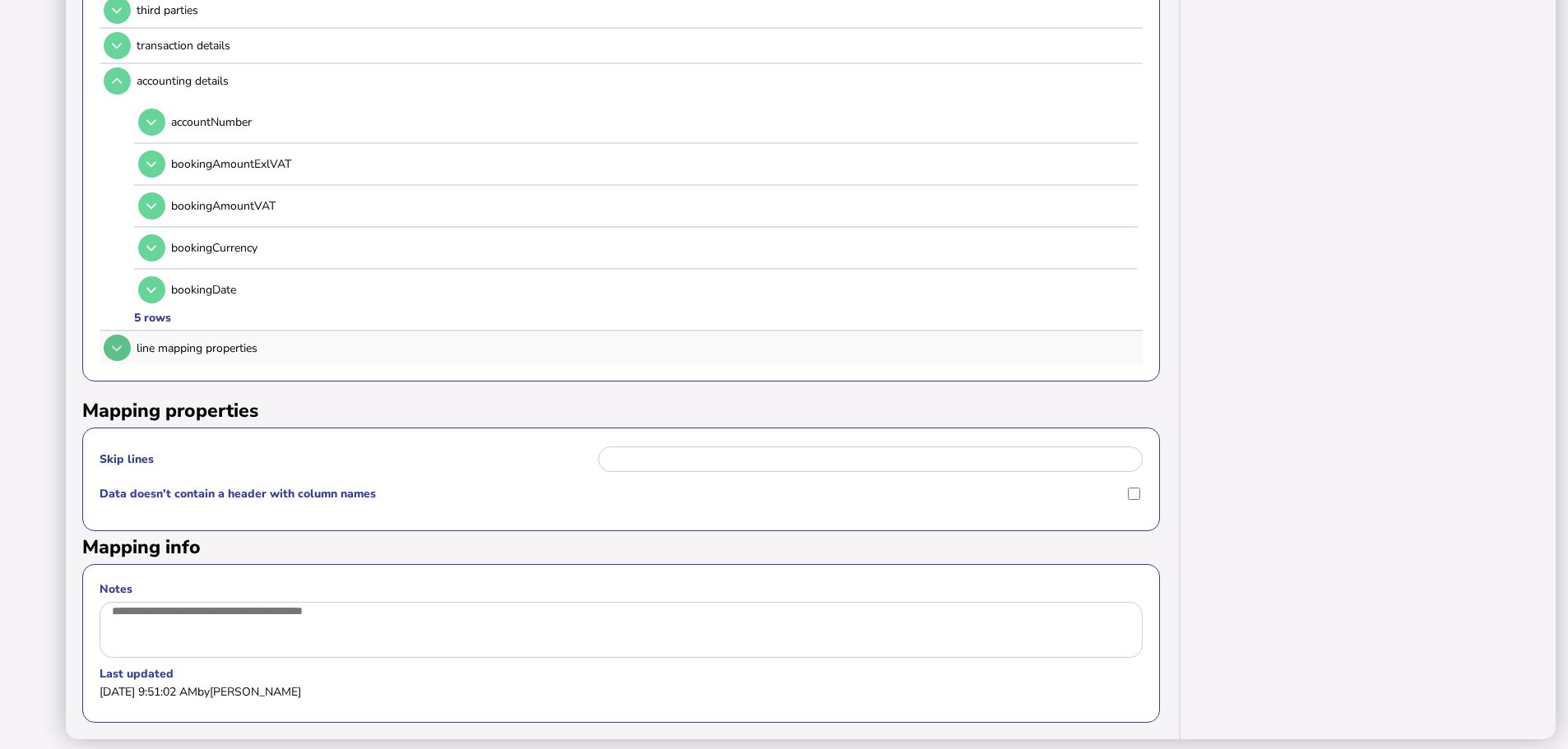
click at [119, 336] on button at bounding box center [117, 348] width 27 height 27
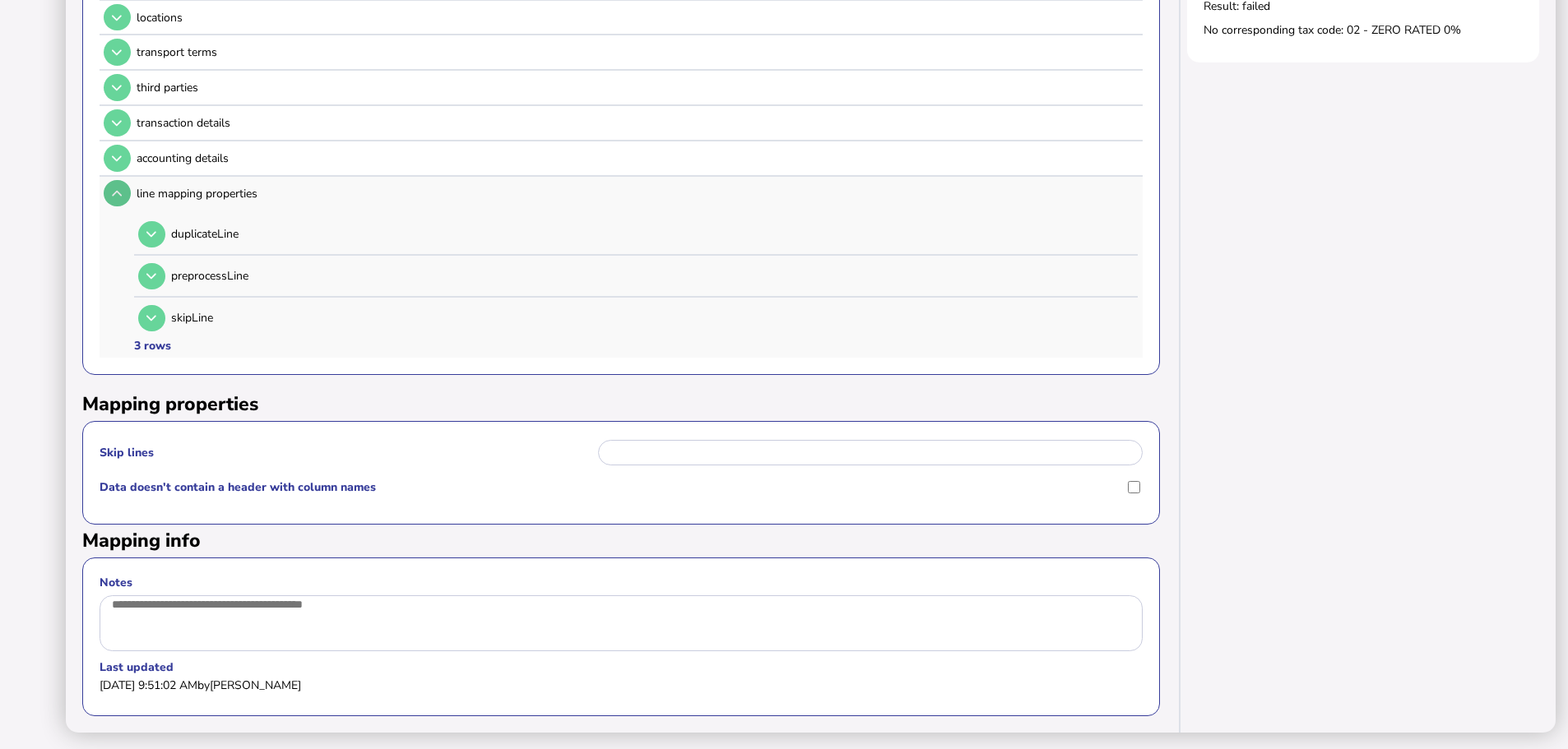
scroll to position [459, 0]
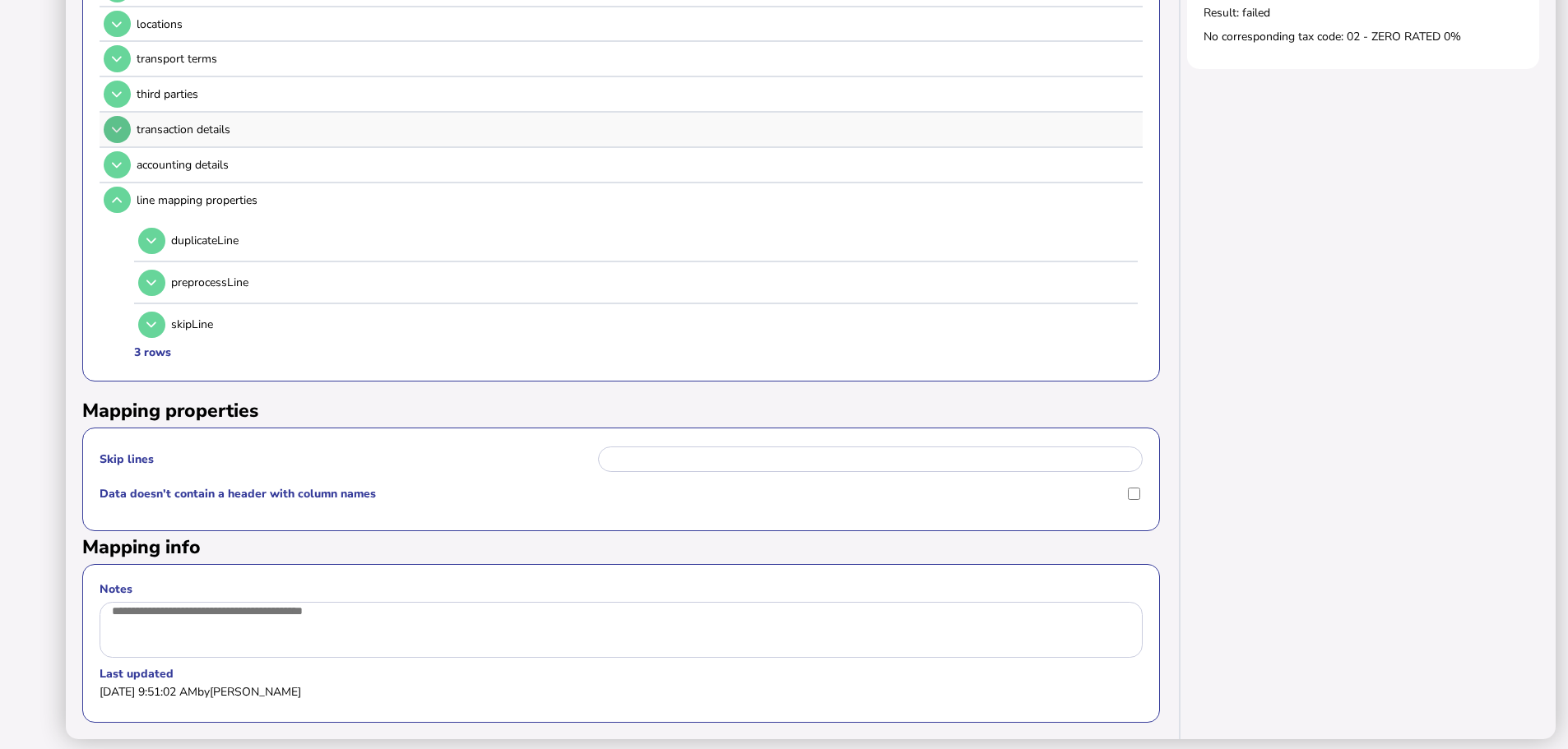
click at [115, 125] on icon at bounding box center [117, 130] width 10 height 11
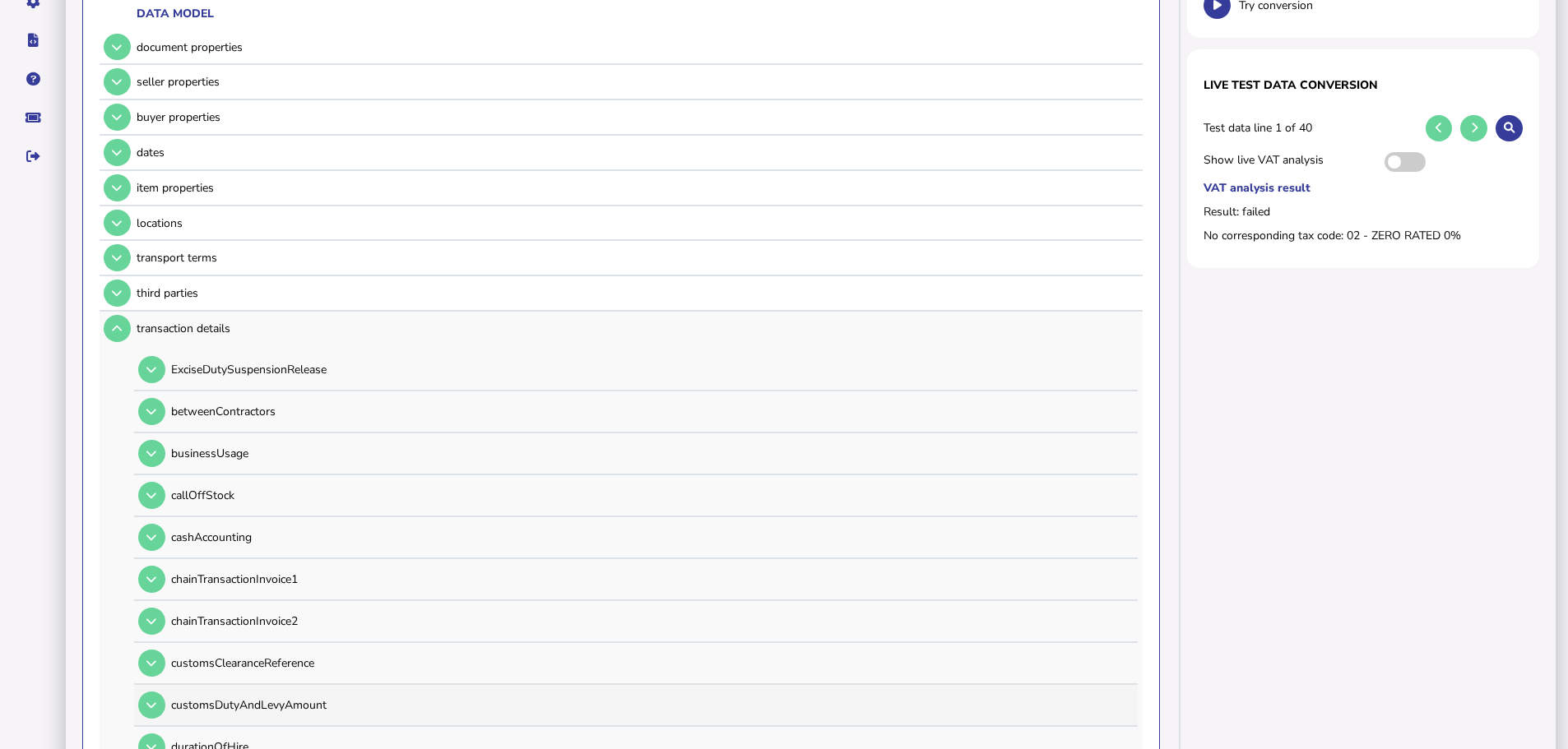
scroll to position [0, 0]
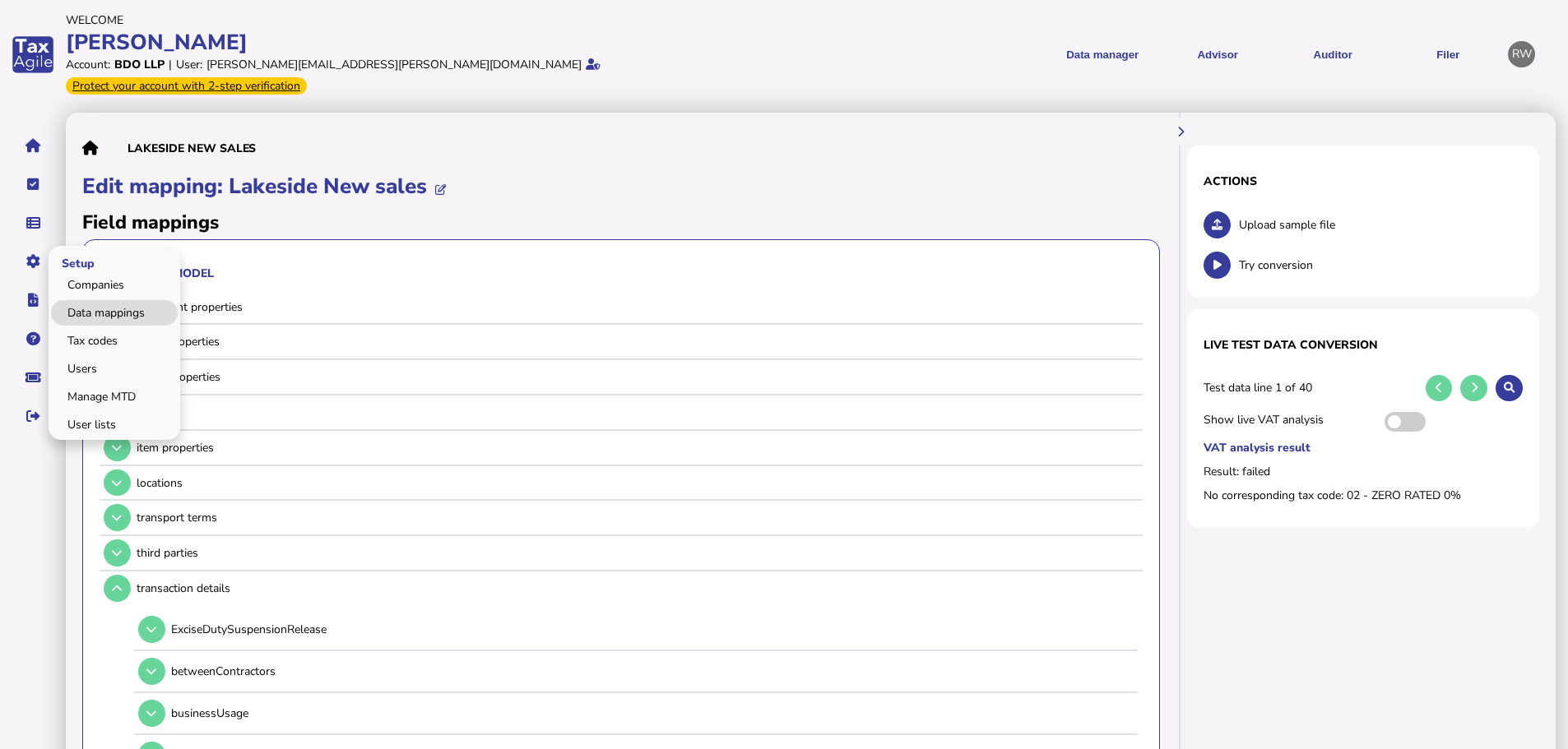
click at [126, 301] on link "Data mappings" at bounding box center [114, 313] width 126 height 25
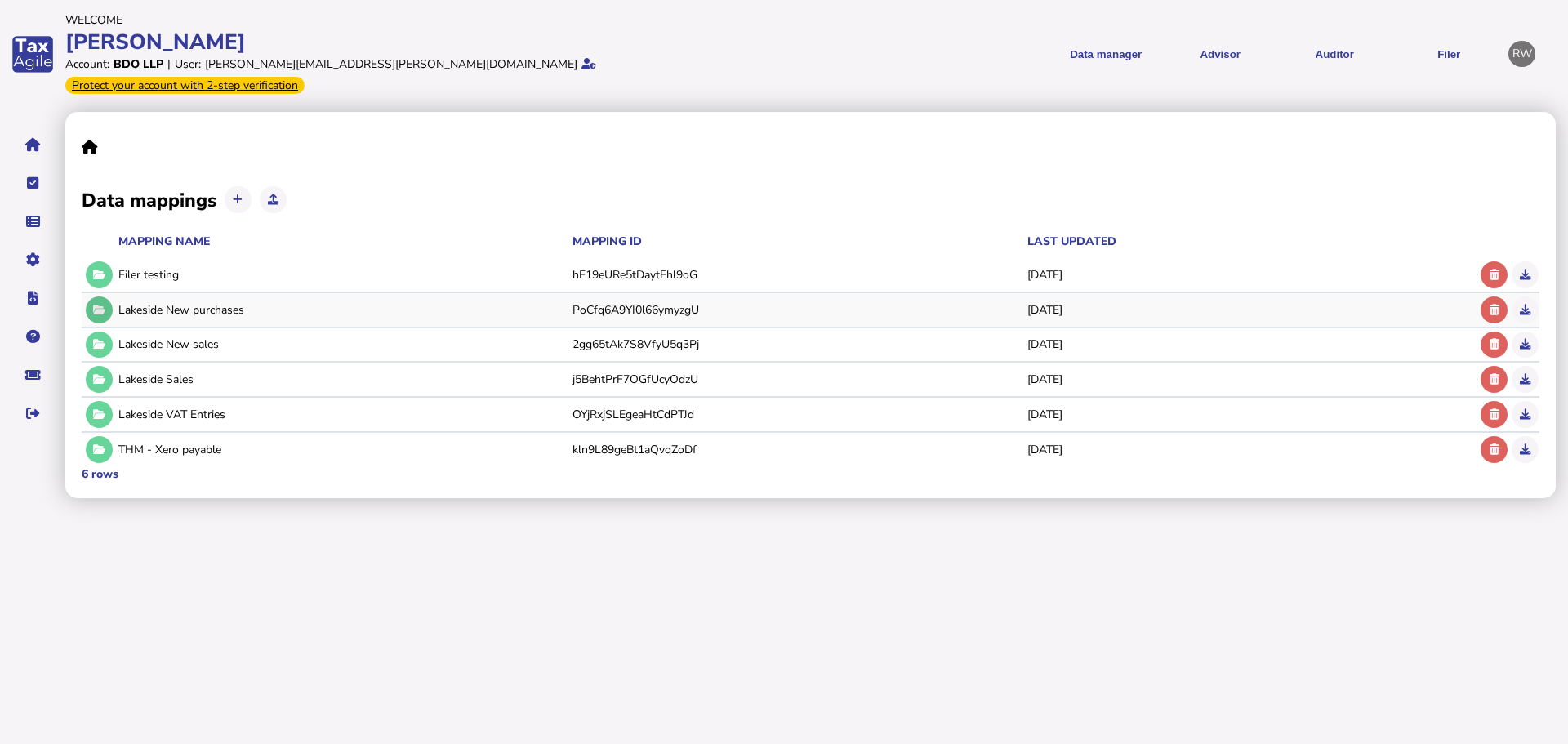
drag, startPoint x: 101, startPoint y: 317, endPoint x: 102, endPoint y: 282, distance: 35.0
click at [102, 276] on tbody "Filer testing hE19eURe5tDaytEhl9oG [DATE] Lakeside New purchases PoCfq6A9YI0l66…" at bounding box center [811, 362] width 1458 height 208
click at [102, 304] on icon at bounding box center [100, 310] width 12 height 11
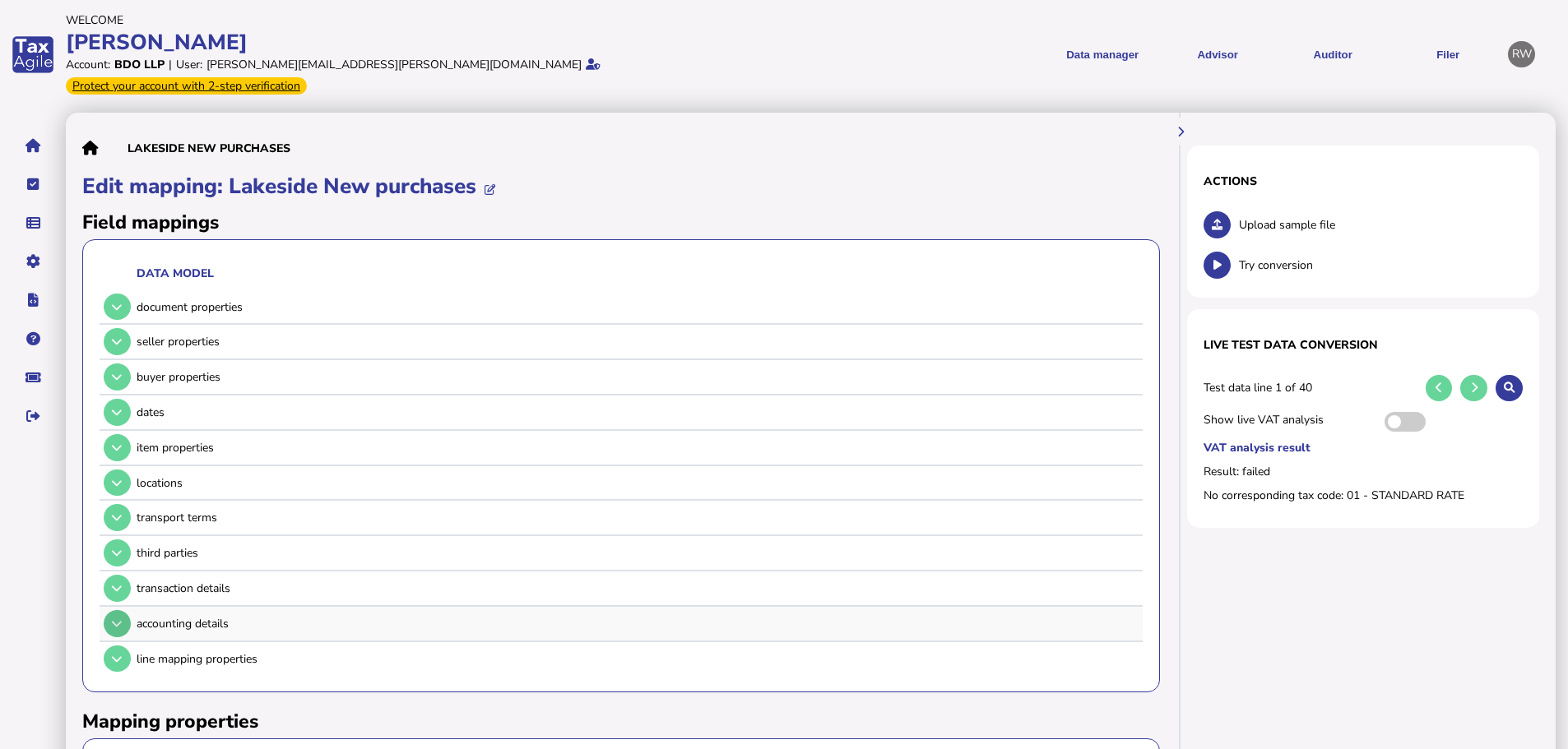
click at [124, 610] on button at bounding box center [117, 624] width 27 height 27
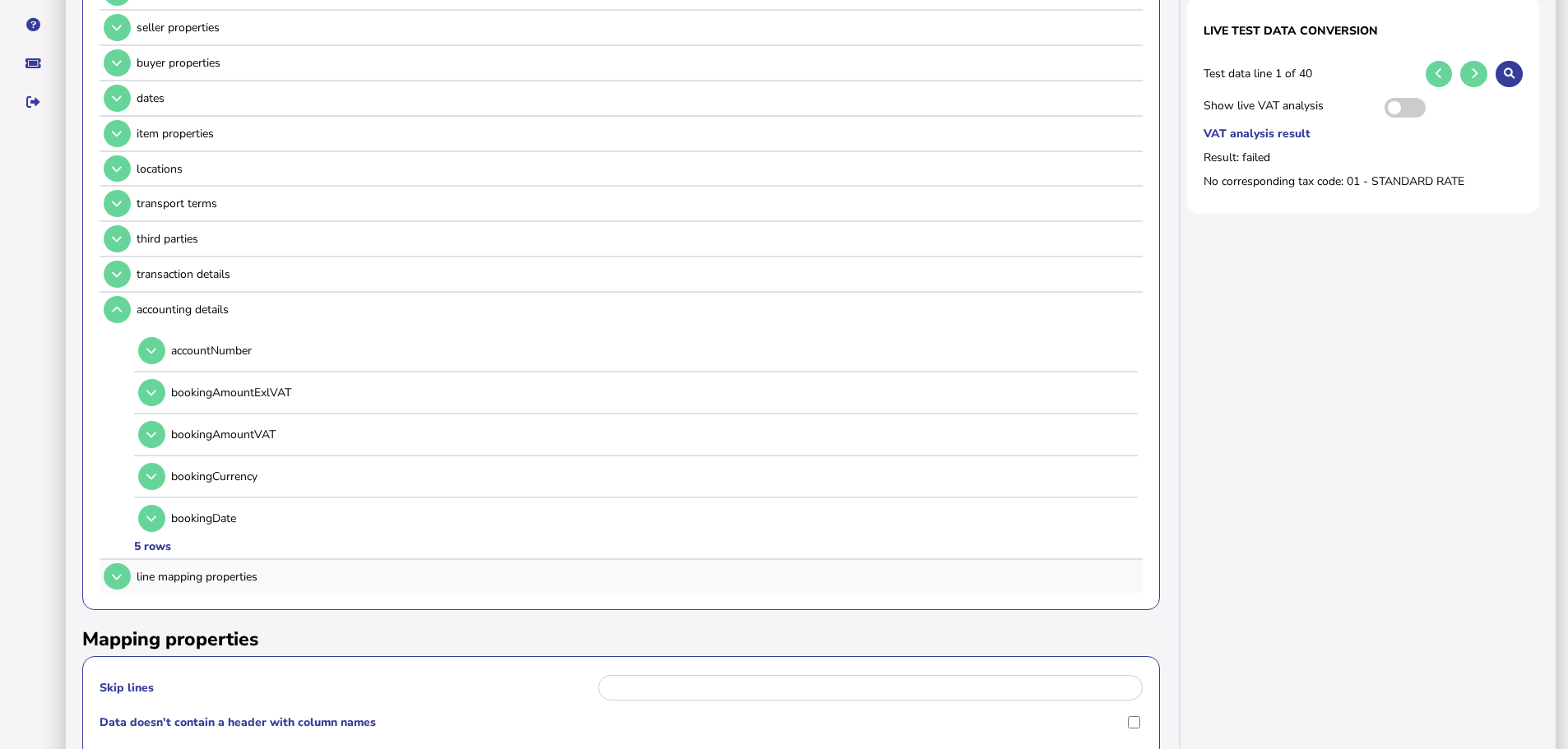
scroll to position [329, 0]
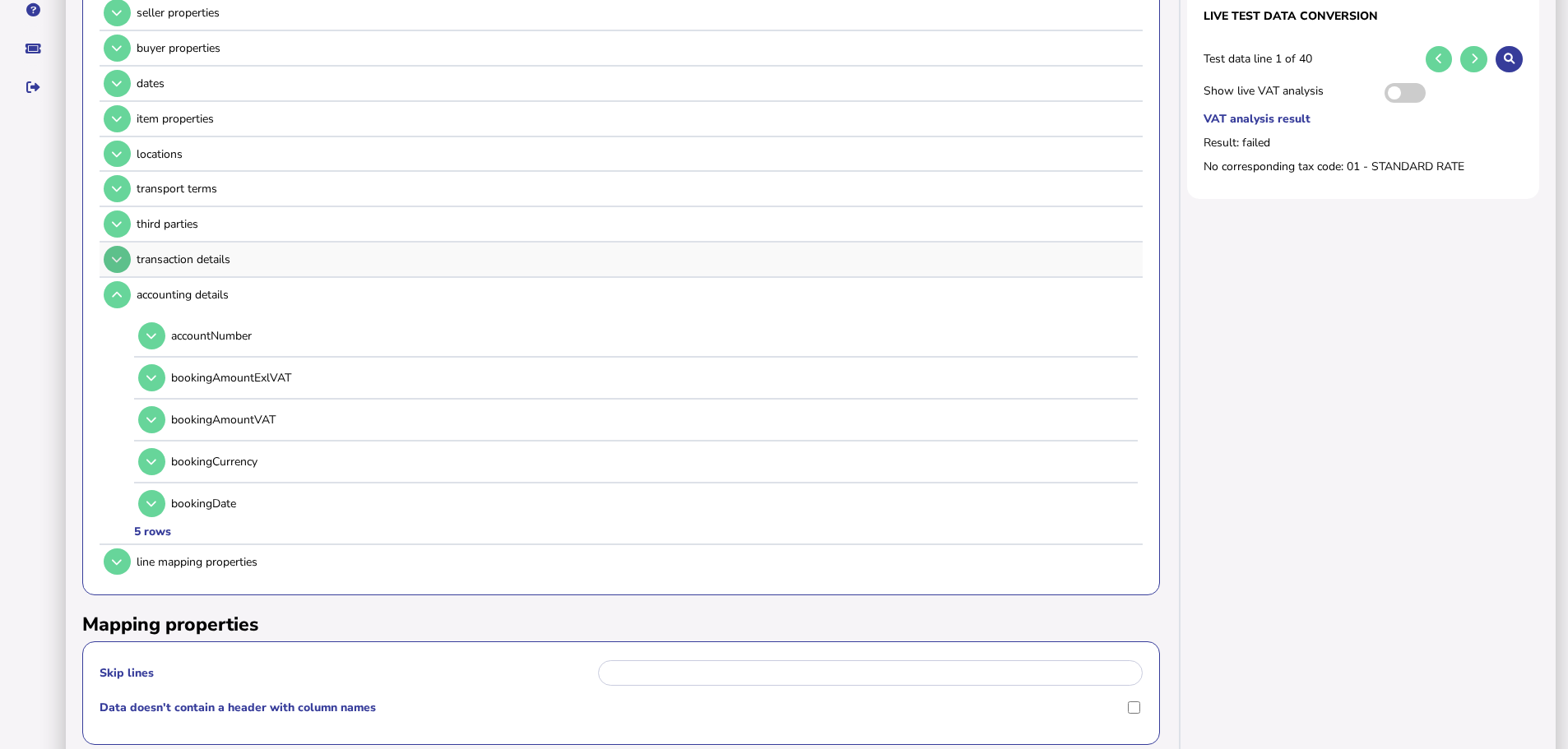
click at [120, 254] on icon at bounding box center [117, 259] width 10 height 11
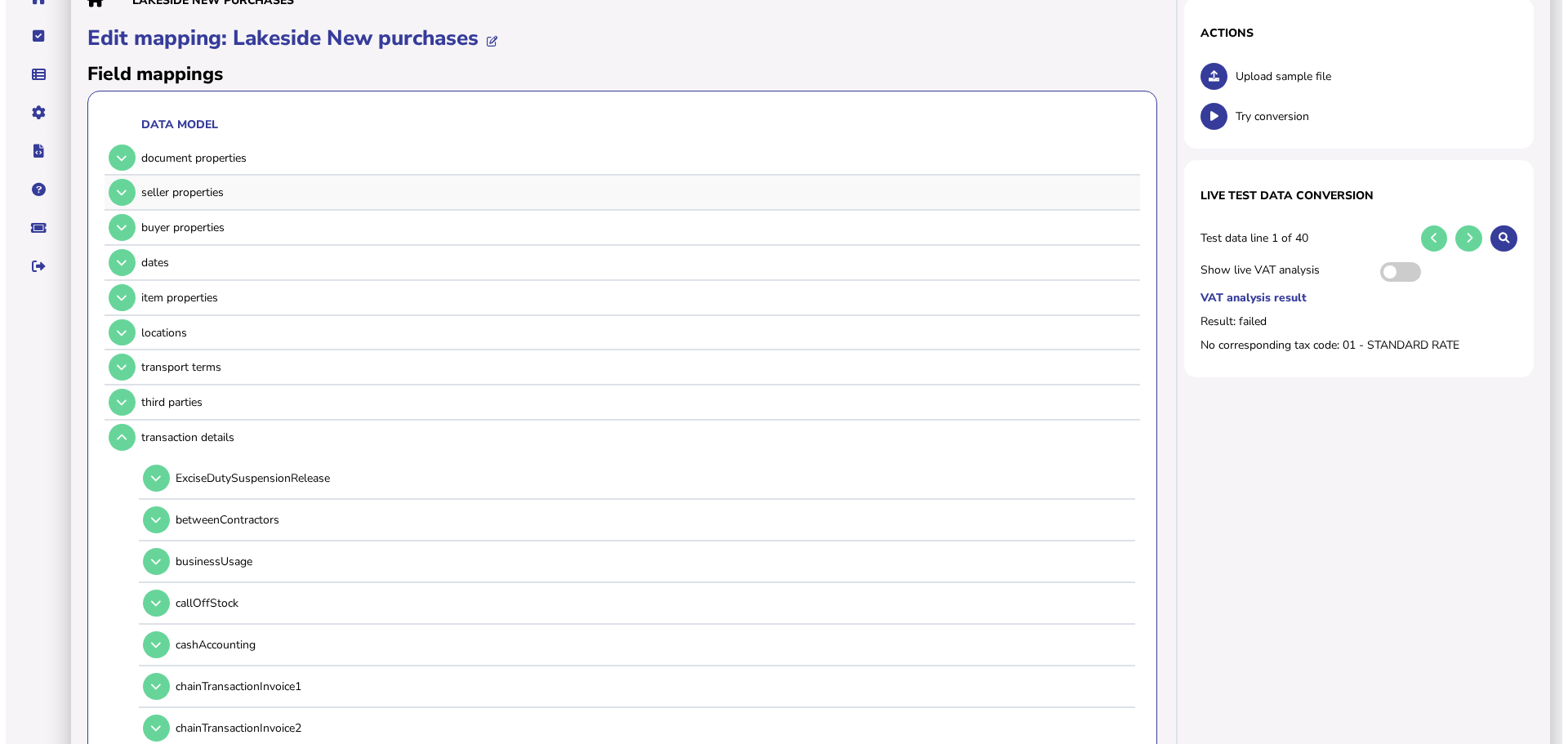
scroll to position [0, 0]
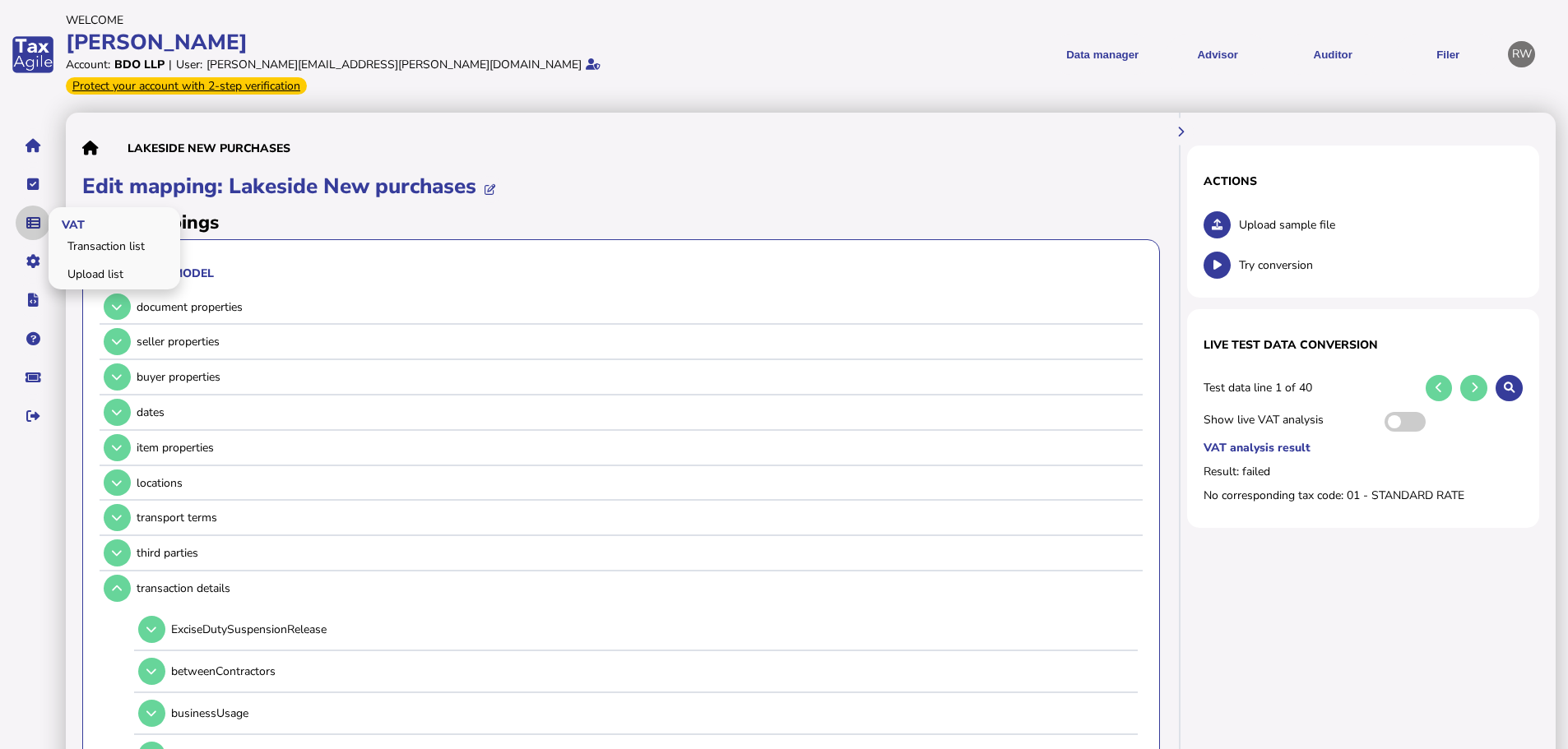
click at [36, 223] on icon "navigate application pages" at bounding box center [33, 223] width 14 height 1
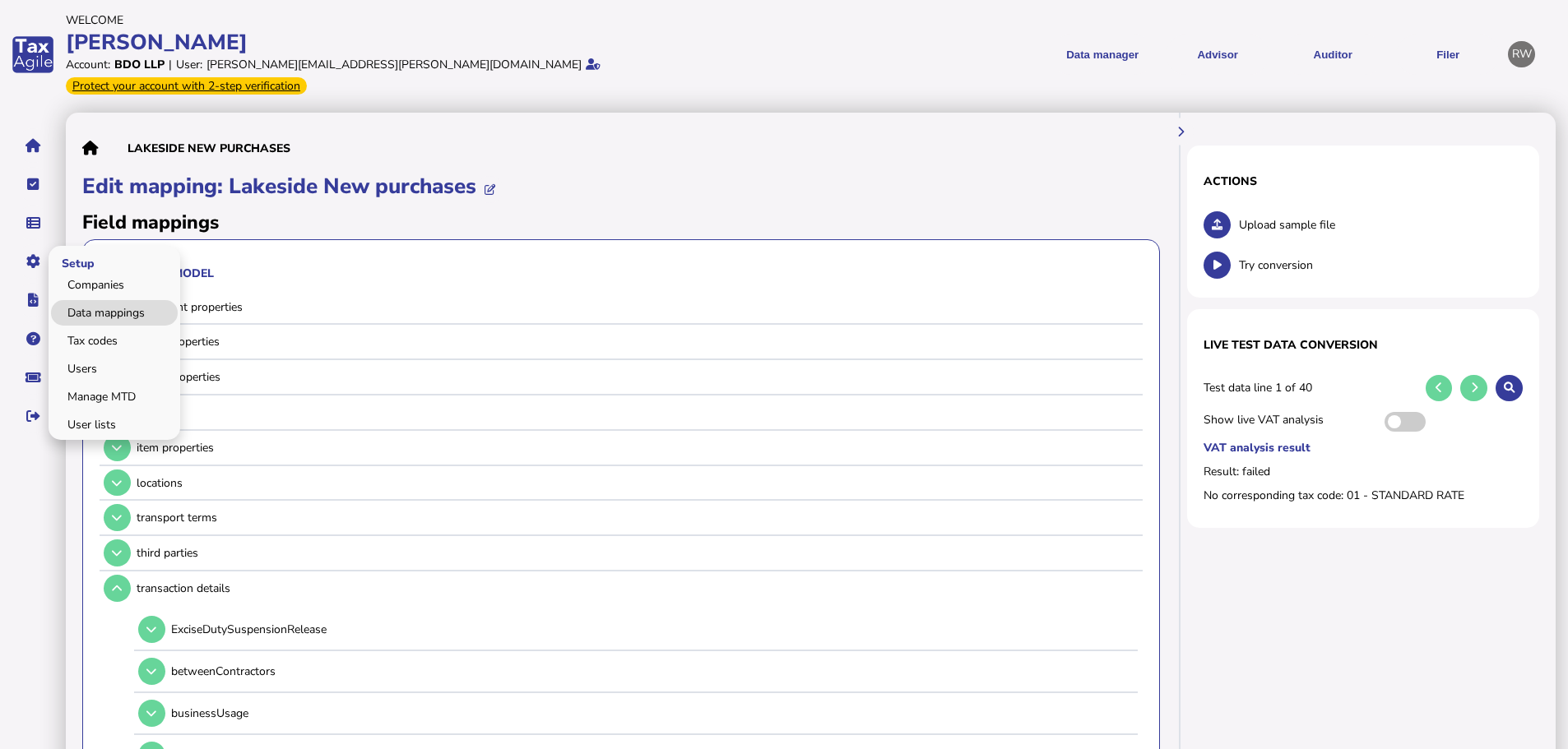
click at [74, 300] on link "Data mappings" at bounding box center [114, 313] width 126 height 25
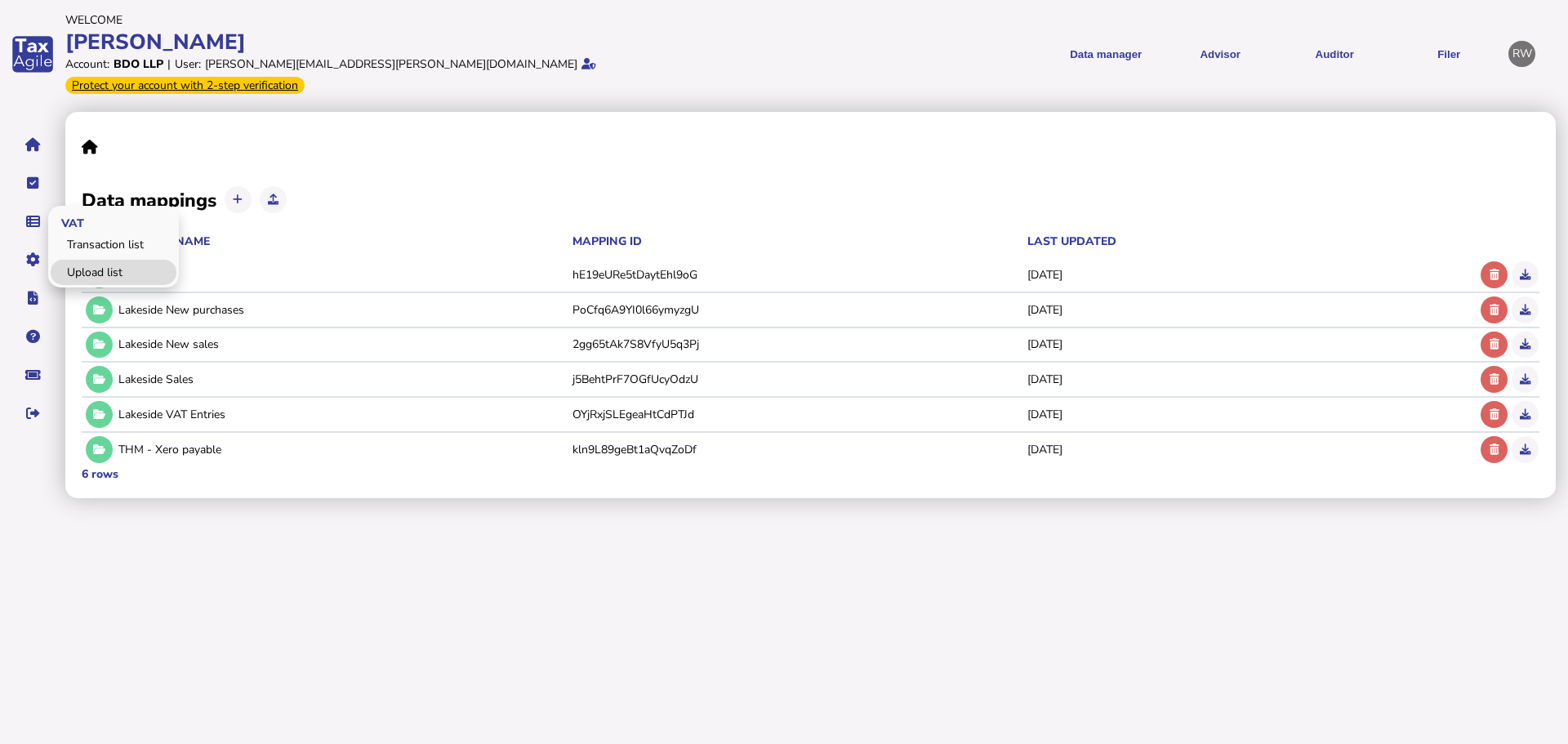
click at [83, 260] on link "Upload list" at bounding box center [113, 272] width 126 height 25
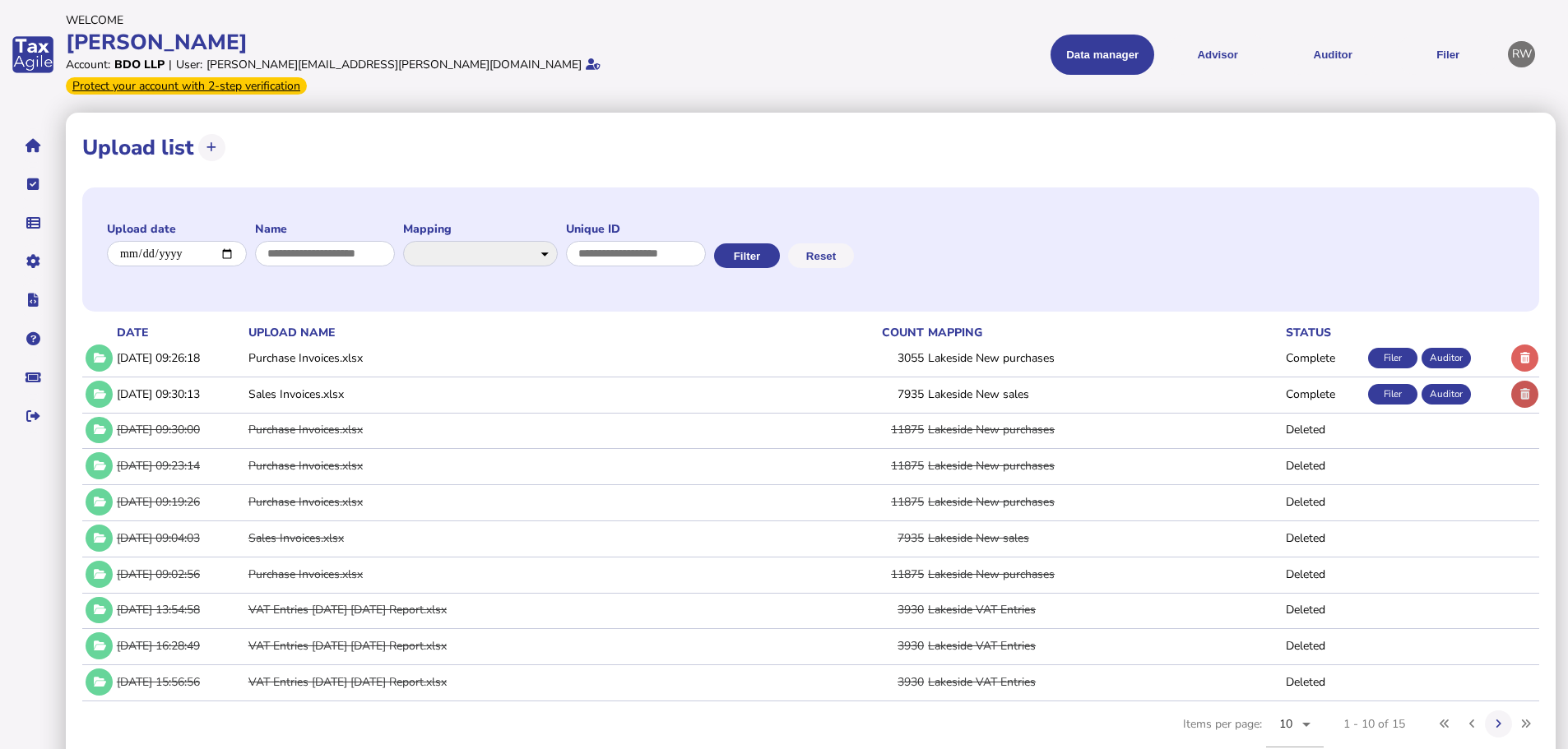
click at [1523, 389] on icon at bounding box center [1524, 394] width 10 height 11
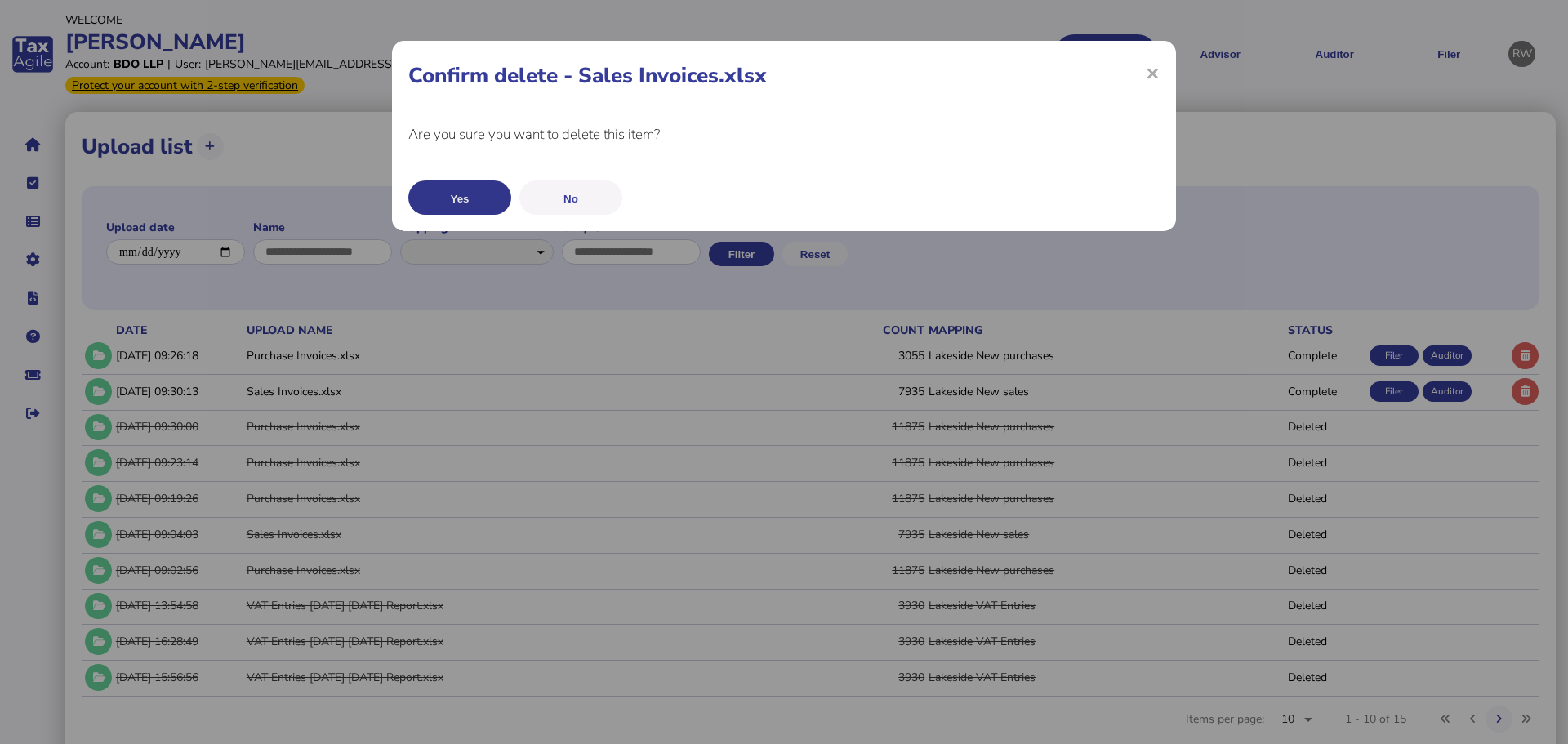
click at [465, 198] on button "Yes" at bounding box center [460, 198] width 103 height 35
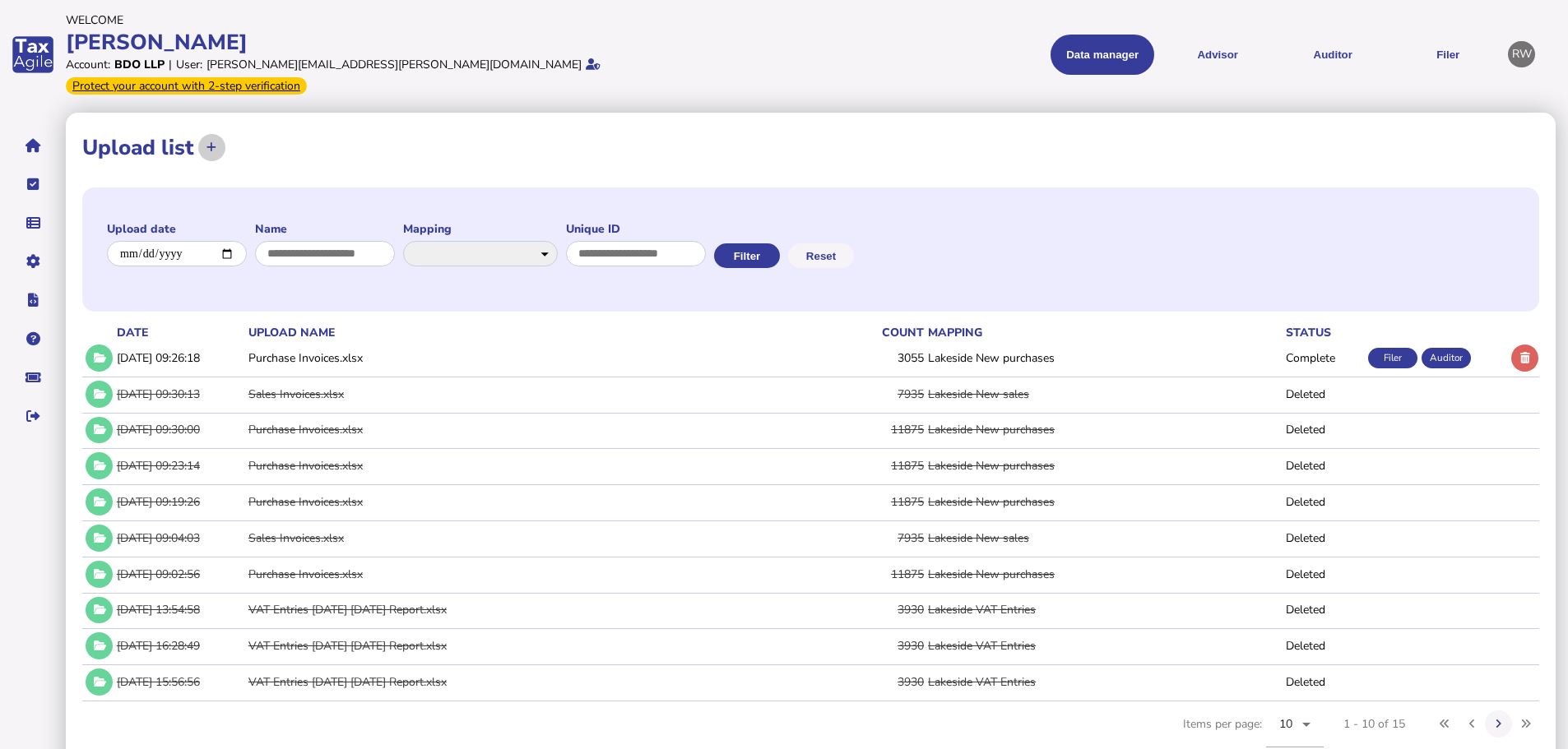
click at [208, 136] on button at bounding box center [212, 148] width 27 height 27
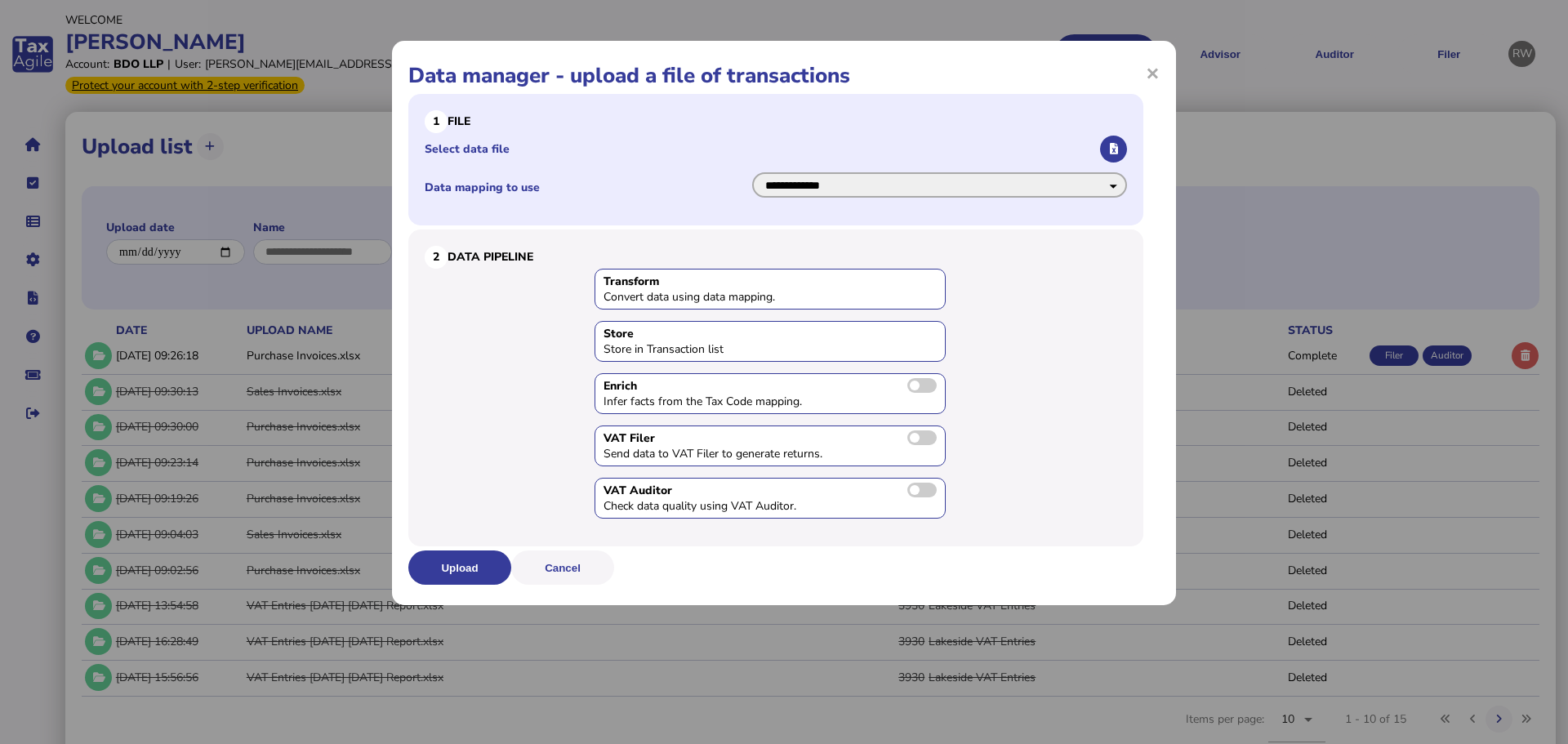
click at [844, 193] on select "**********" at bounding box center [939, 185] width 375 height 25
select select "**********"
click at [752, 173] on select "**********" at bounding box center [939, 185] width 375 height 25
click at [1122, 143] on button "button" at bounding box center [1114, 149] width 27 height 27
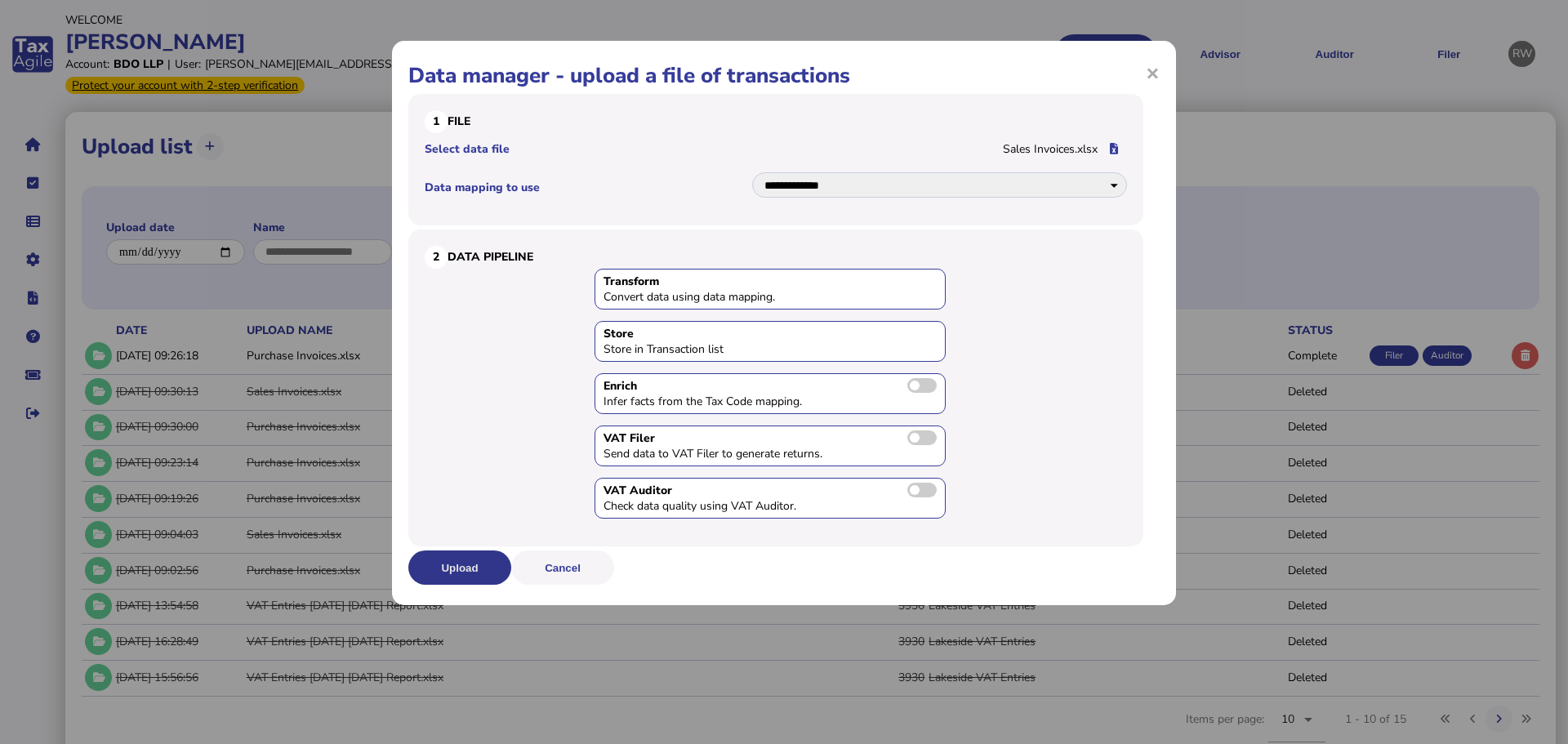
click at [485, 563] on button "Upload" at bounding box center [460, 567] width 103 height 35
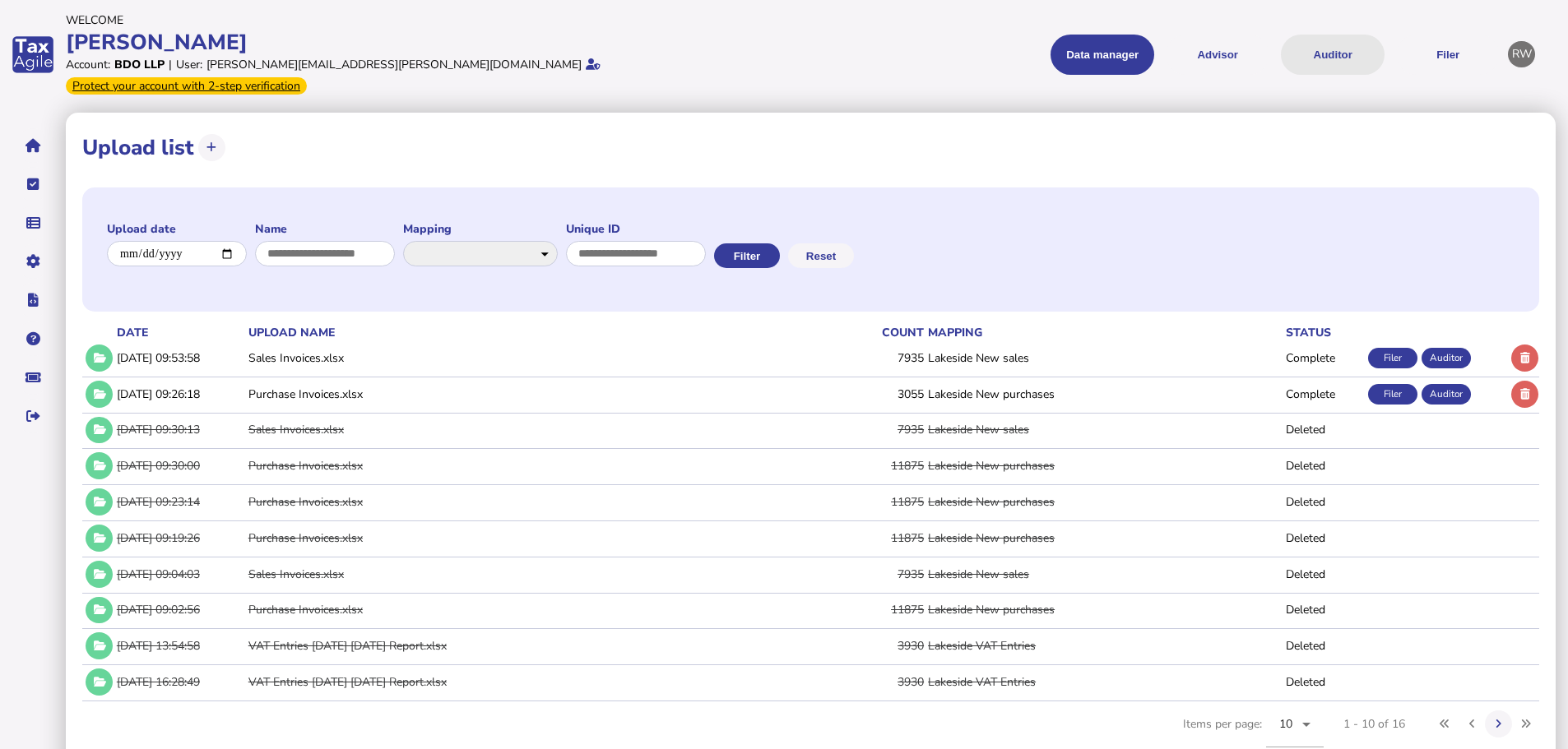
click at [1340, 41] on button "Auditor" at bounding box center [1332, 55] width 104 height 40
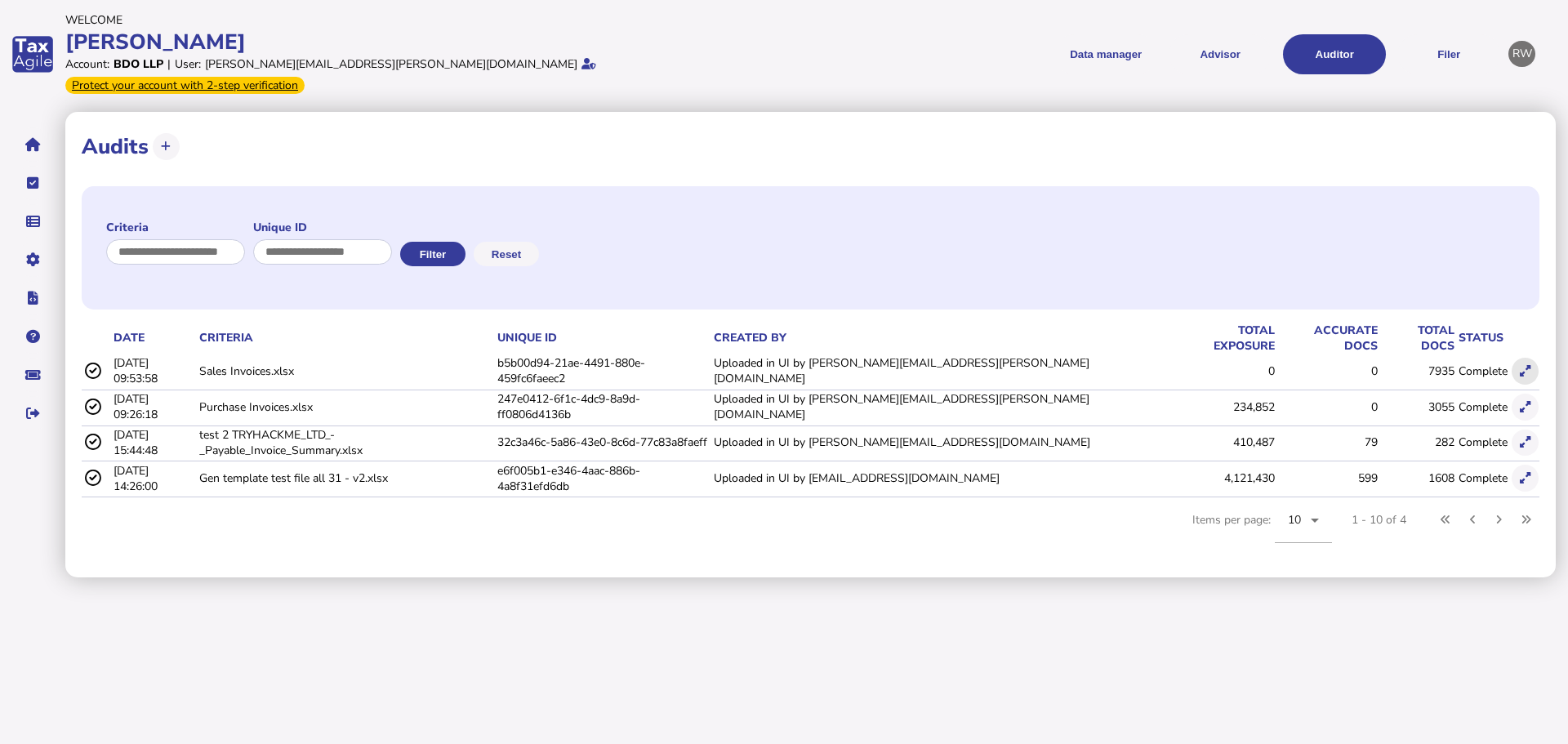
click at [1534, 358] on button at bounding box center [1525, 371] width 27 height 27
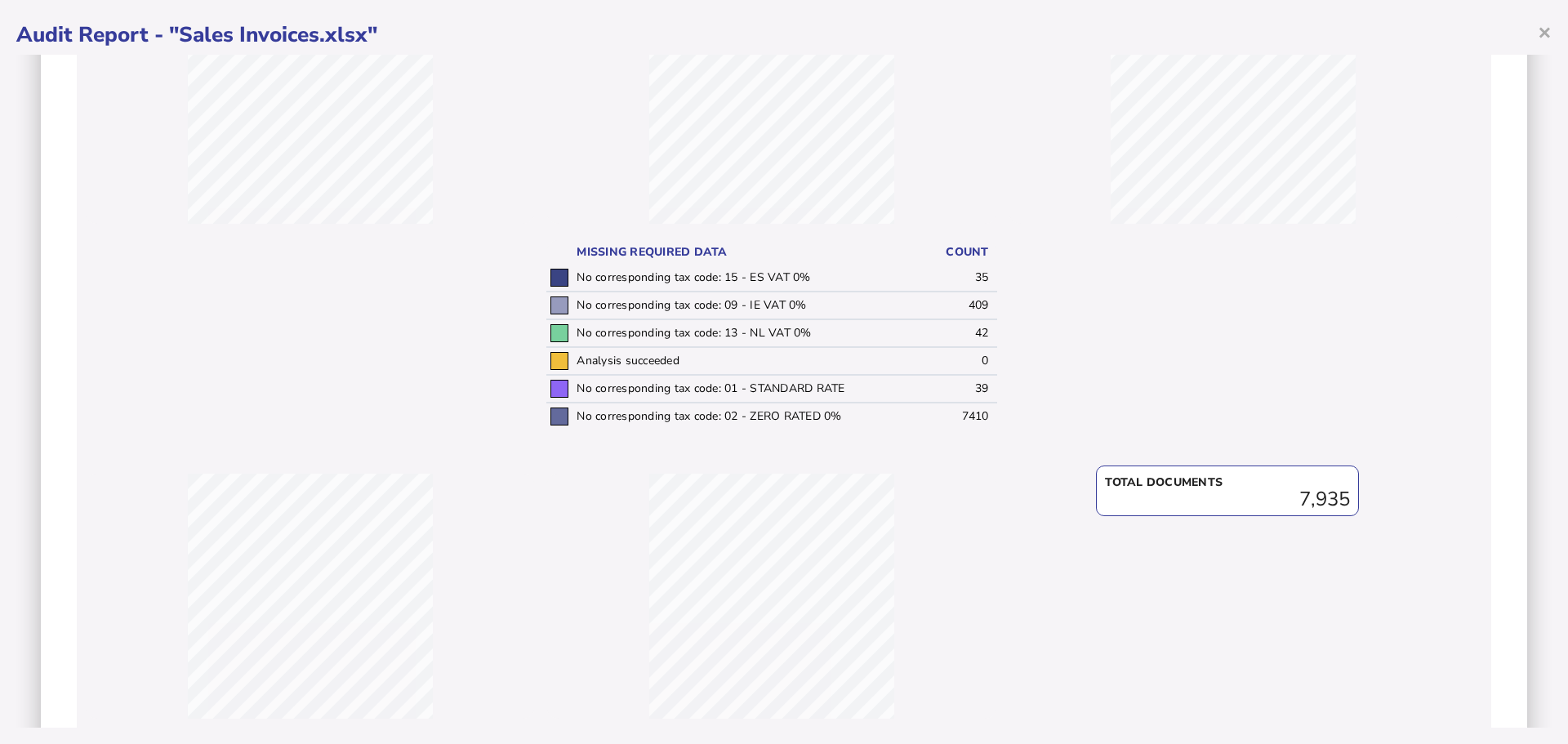
scroll to position [339, 0]
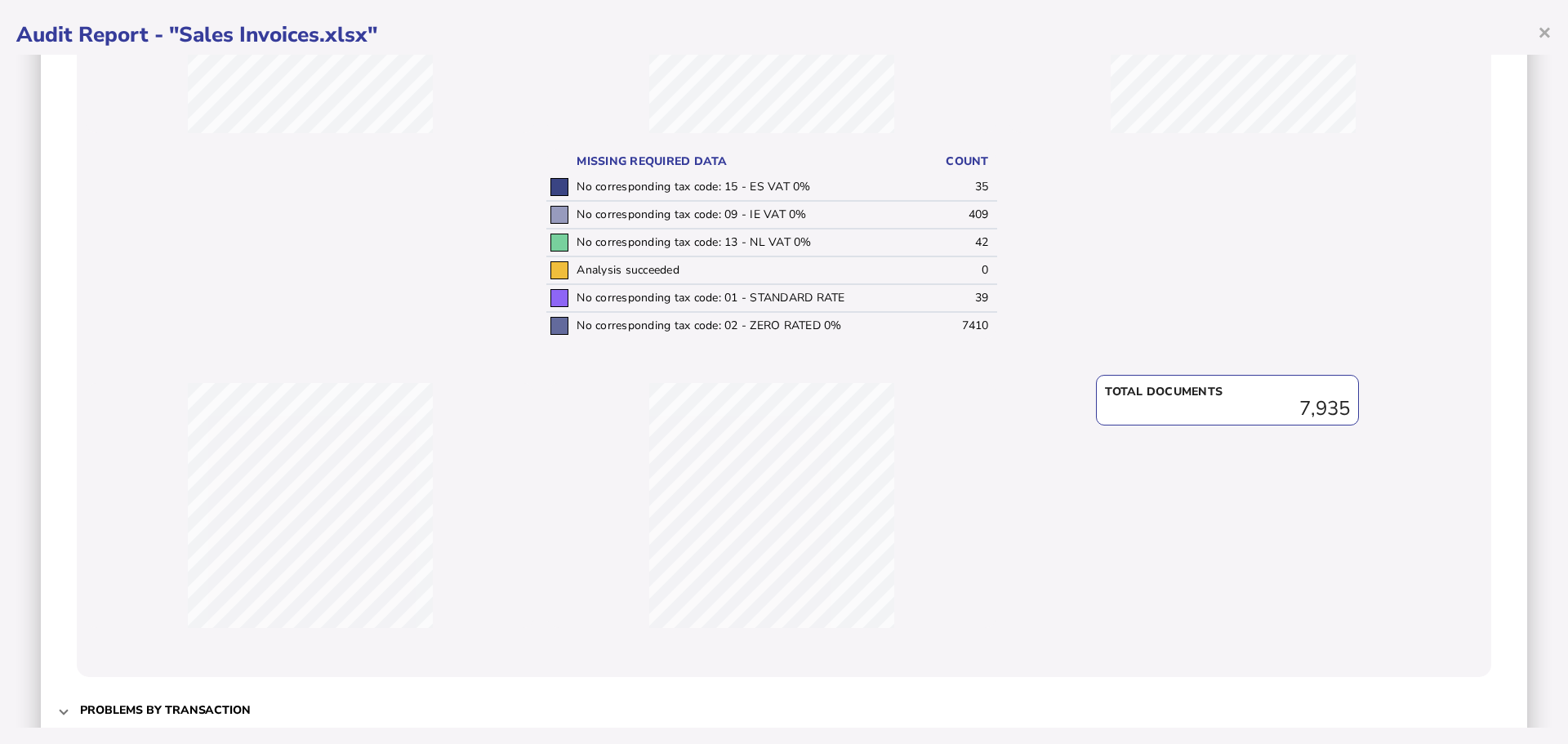
click at [65, 719] on mat-expansion-panel-header "Problems by transaction" at bounding box center [784, 709] width 1454 height 39
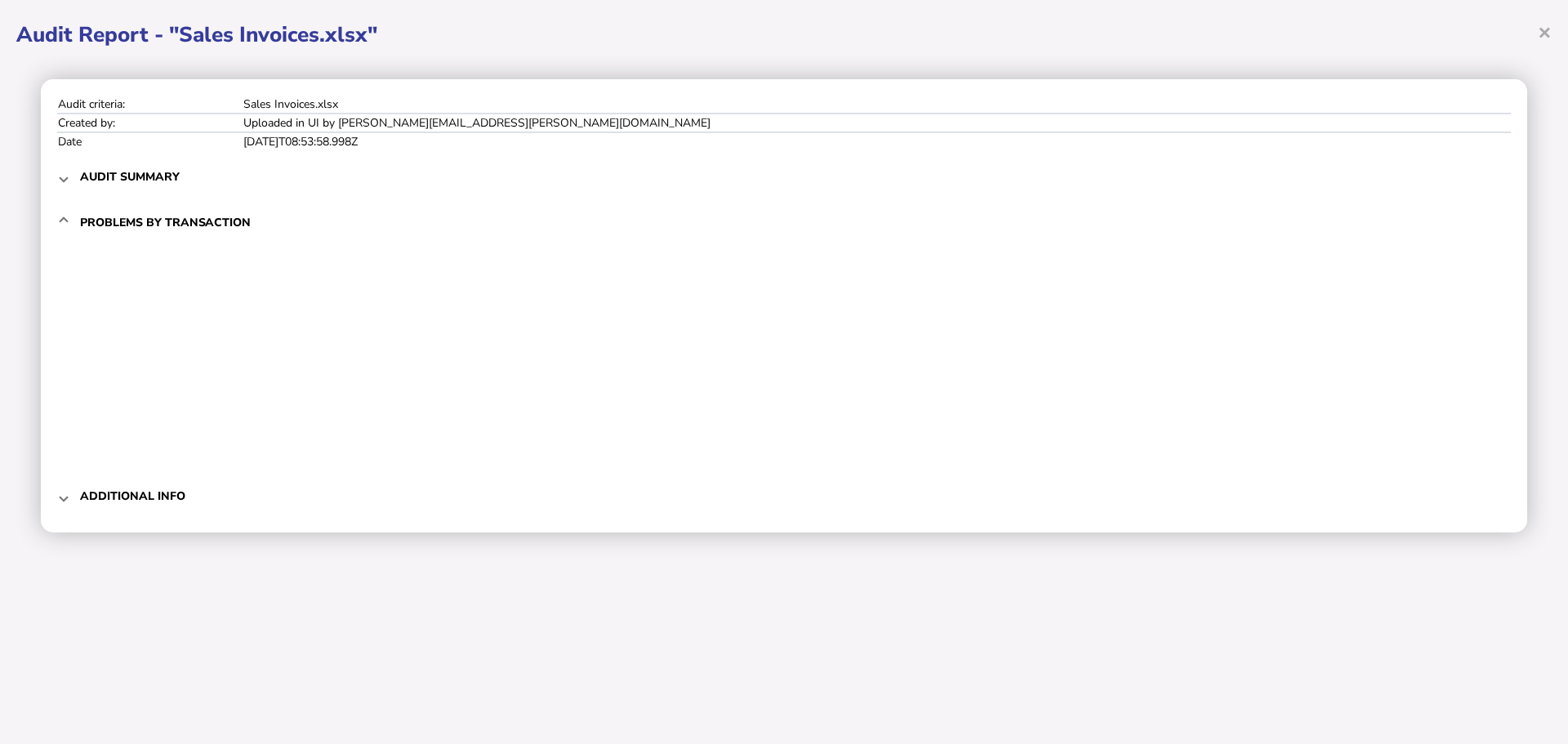
scroll to position [0, 0]
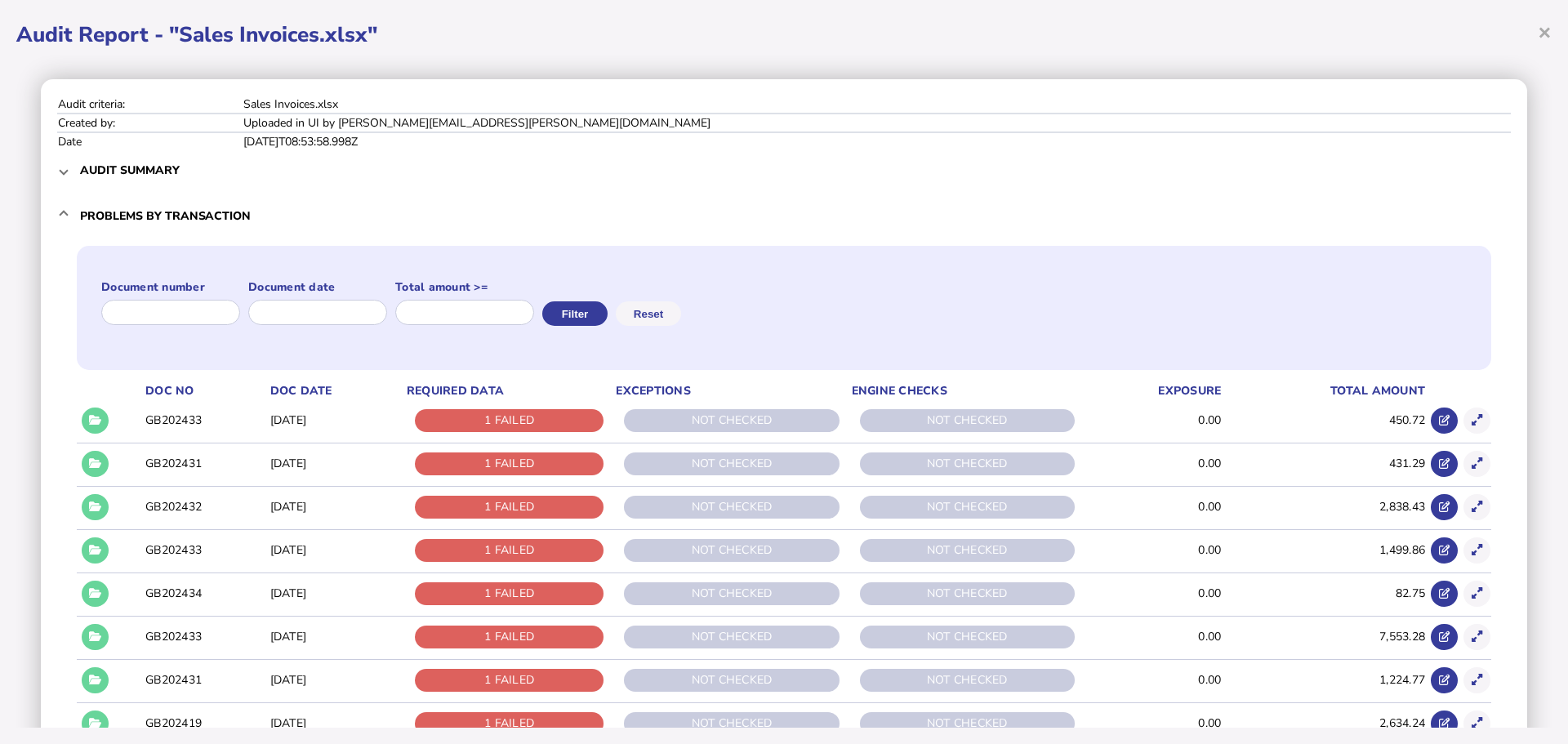
click at [124, 166] on h3 "Audit summary" at bounding box center [130, 170] width 100 height 15
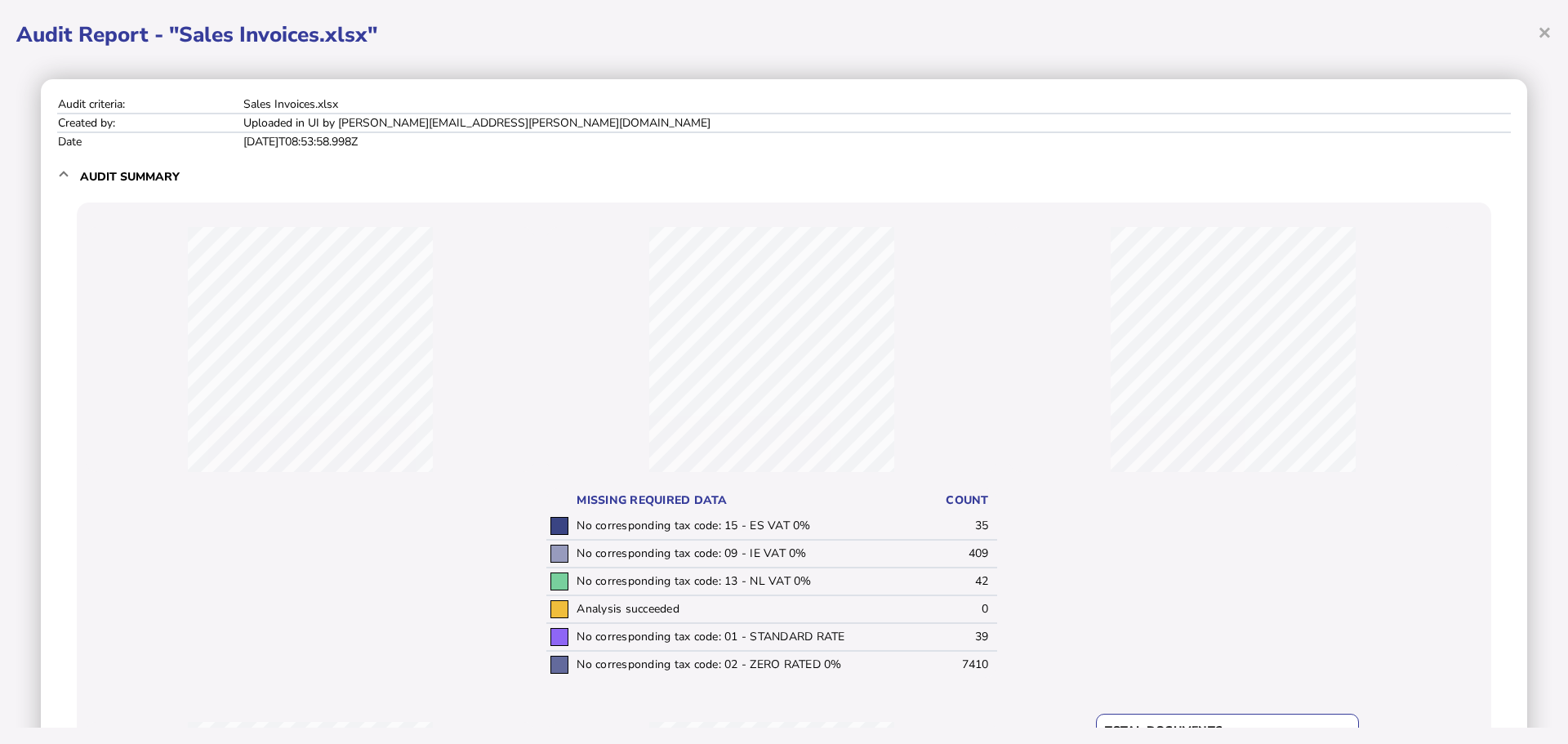
drag, startPoint x: 74, startPoint y: 167, endPoint x: 89, endPoint y: 167, distance: 15.0
click at [75, 168] on mat-expansion-panel-header "Audit summary" at bounding box center [784, 176] width 1454 height 53
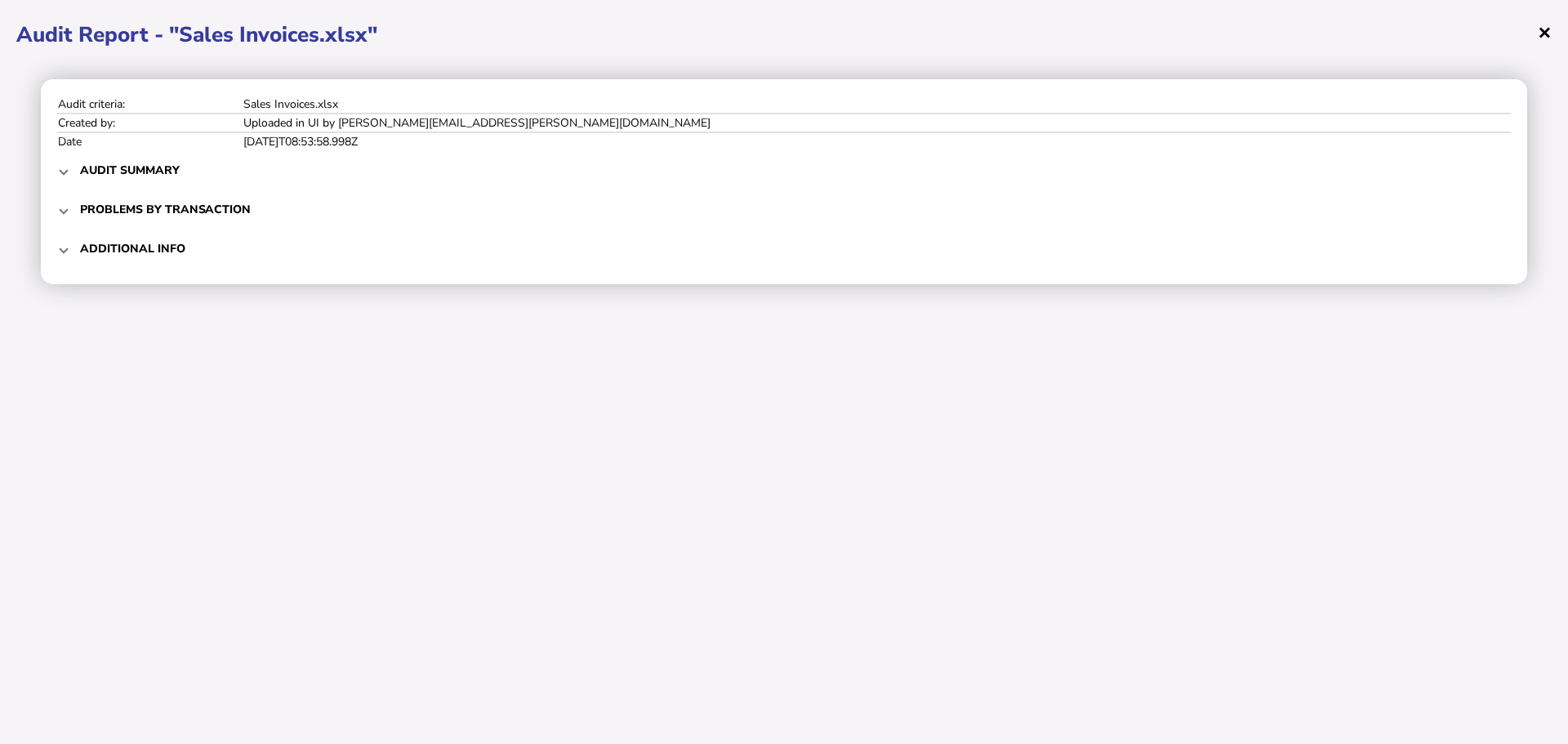
click at [1548, 32] on span "×" at bounding box center [1546, 31] width 14 height 31
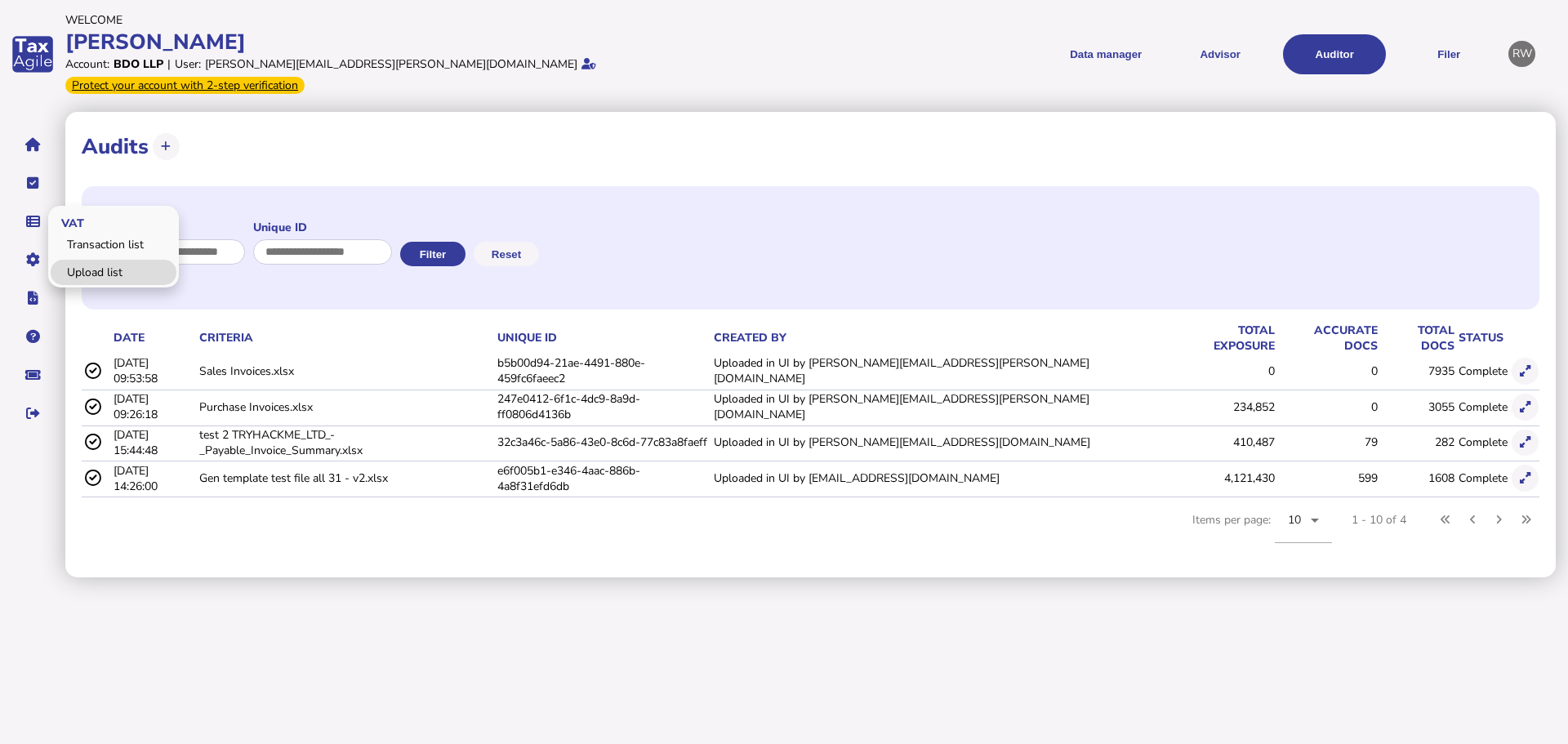
click at [85, 260] on link "Upload list" at bounding box center [113, 272] width 126 height 25
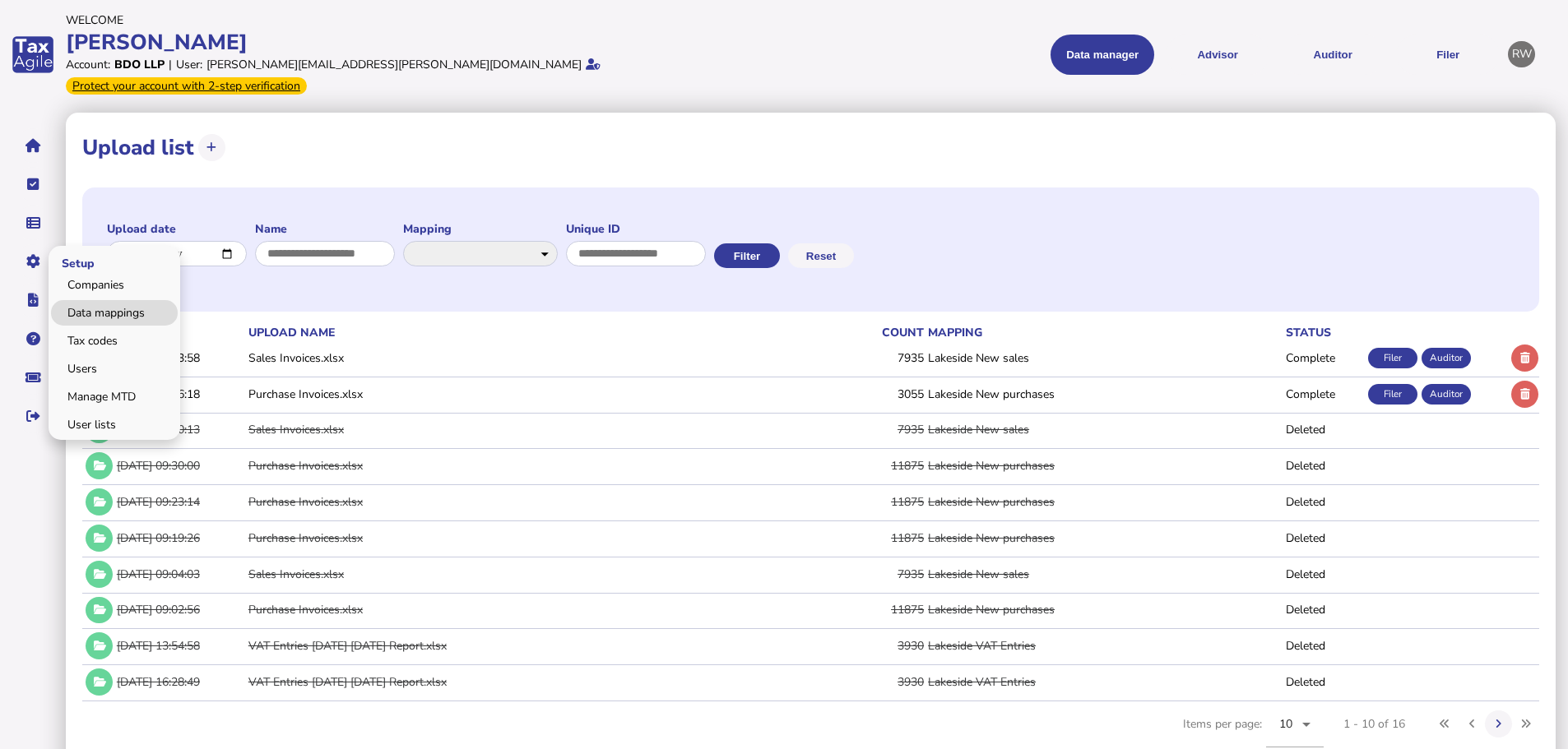
click at [84, 300] on link "Data mappings" at bounding box center [114, 313] width 126 height 25
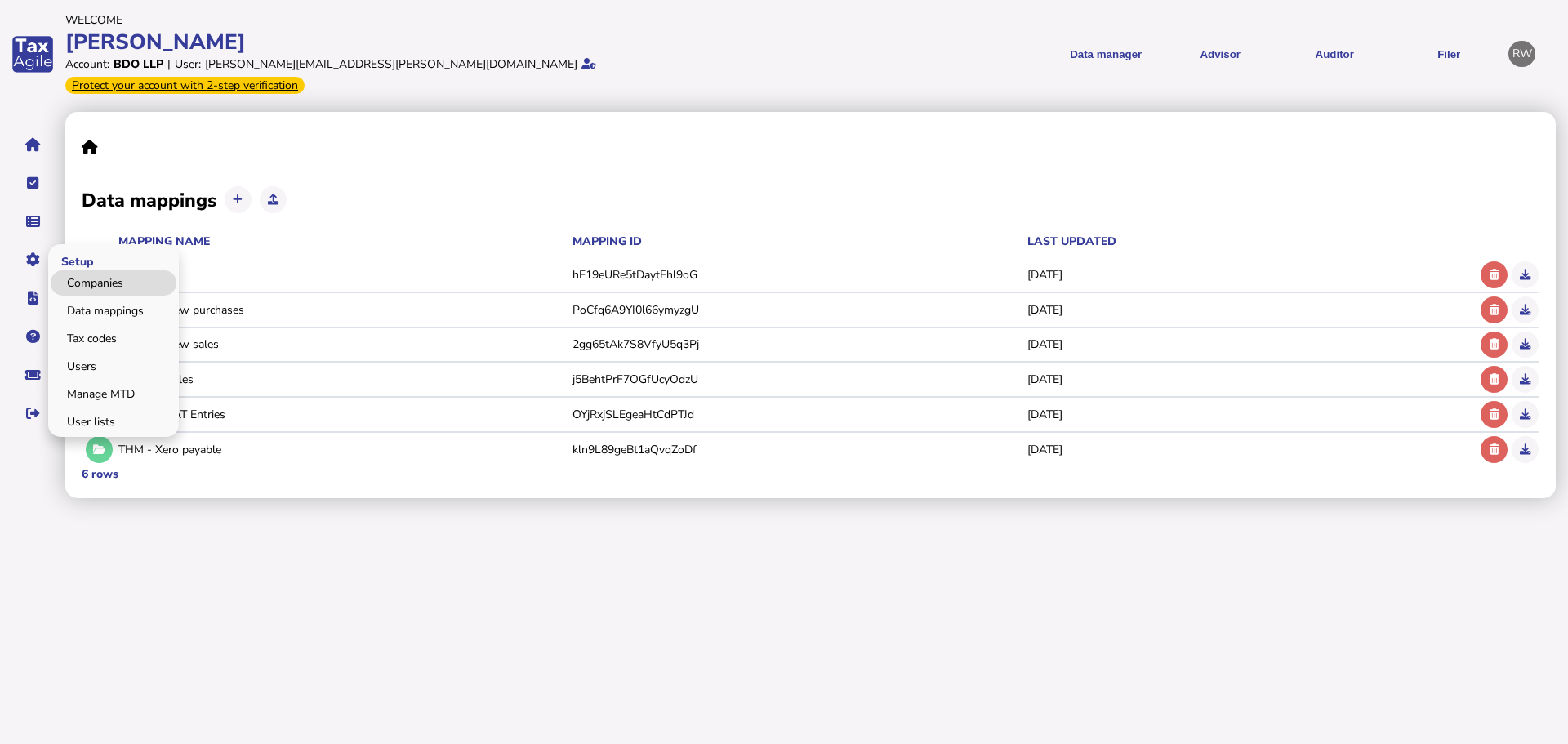
click at [74, 271] on link "Companies" at bounding box center [113, 283] width 126 height 25
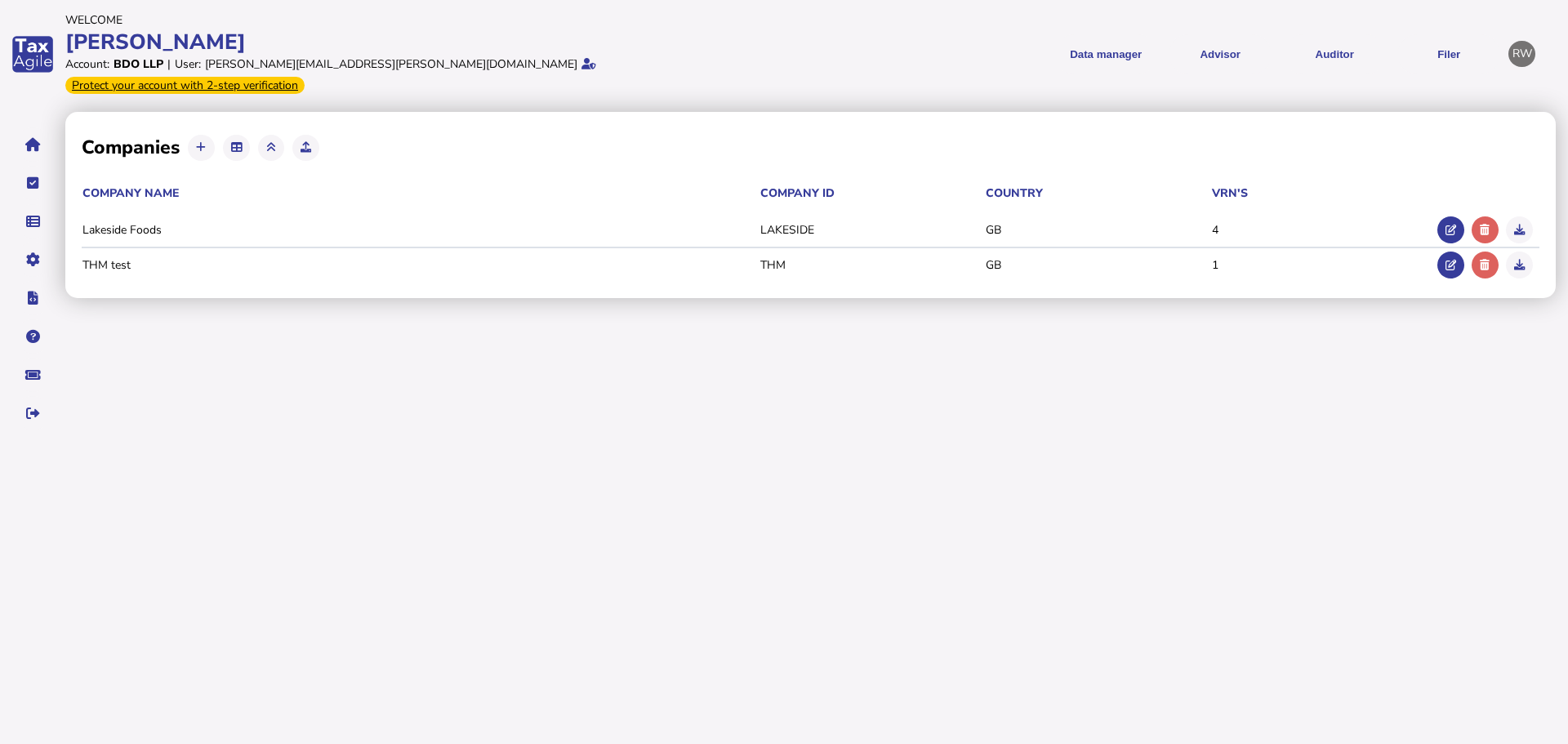
click at [1443, 216] on button at bounding box center [1451, 230] width 27 height 27
type input "**********"
type input "********"
type input "**********"
select select "**"
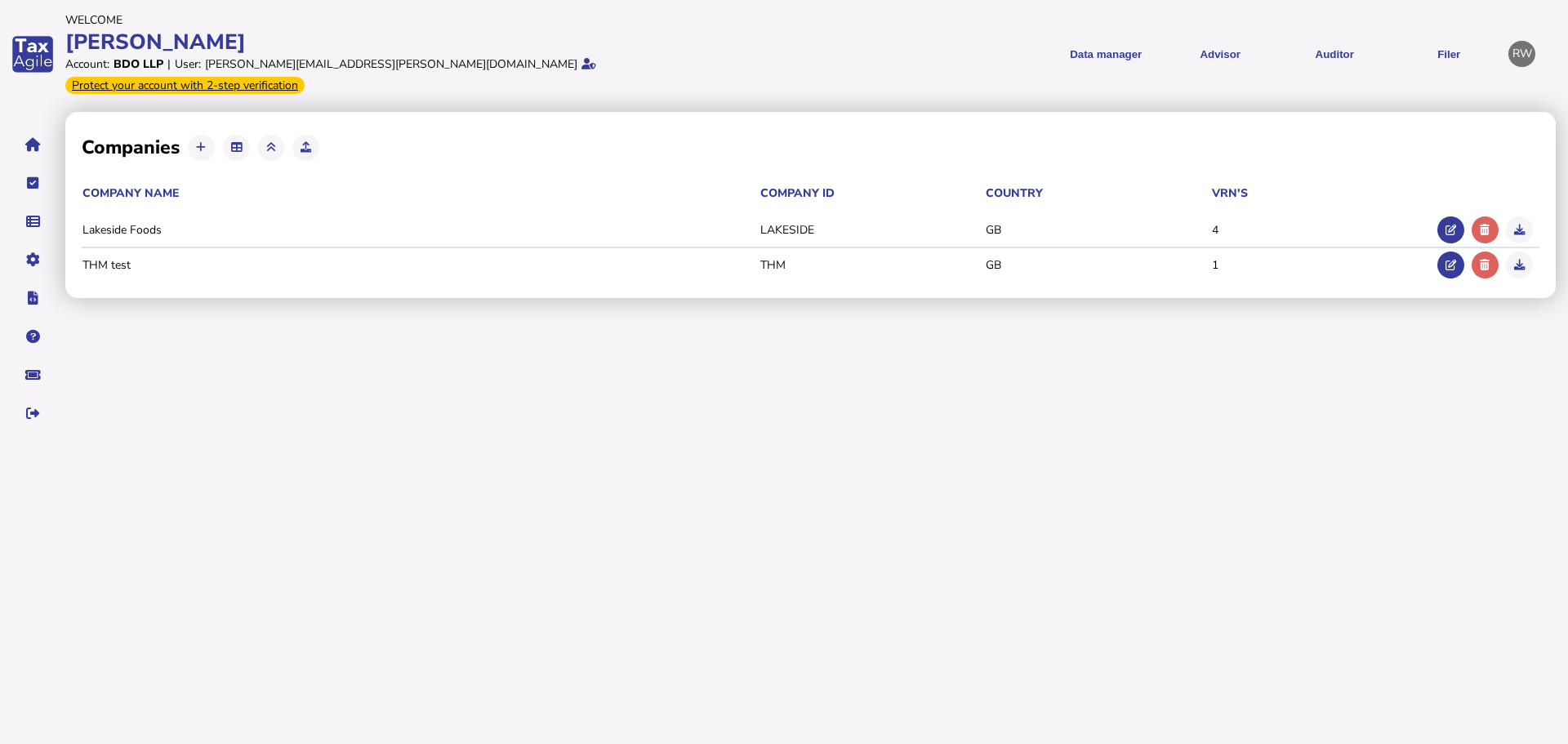
select select "**********"
type input "**********"
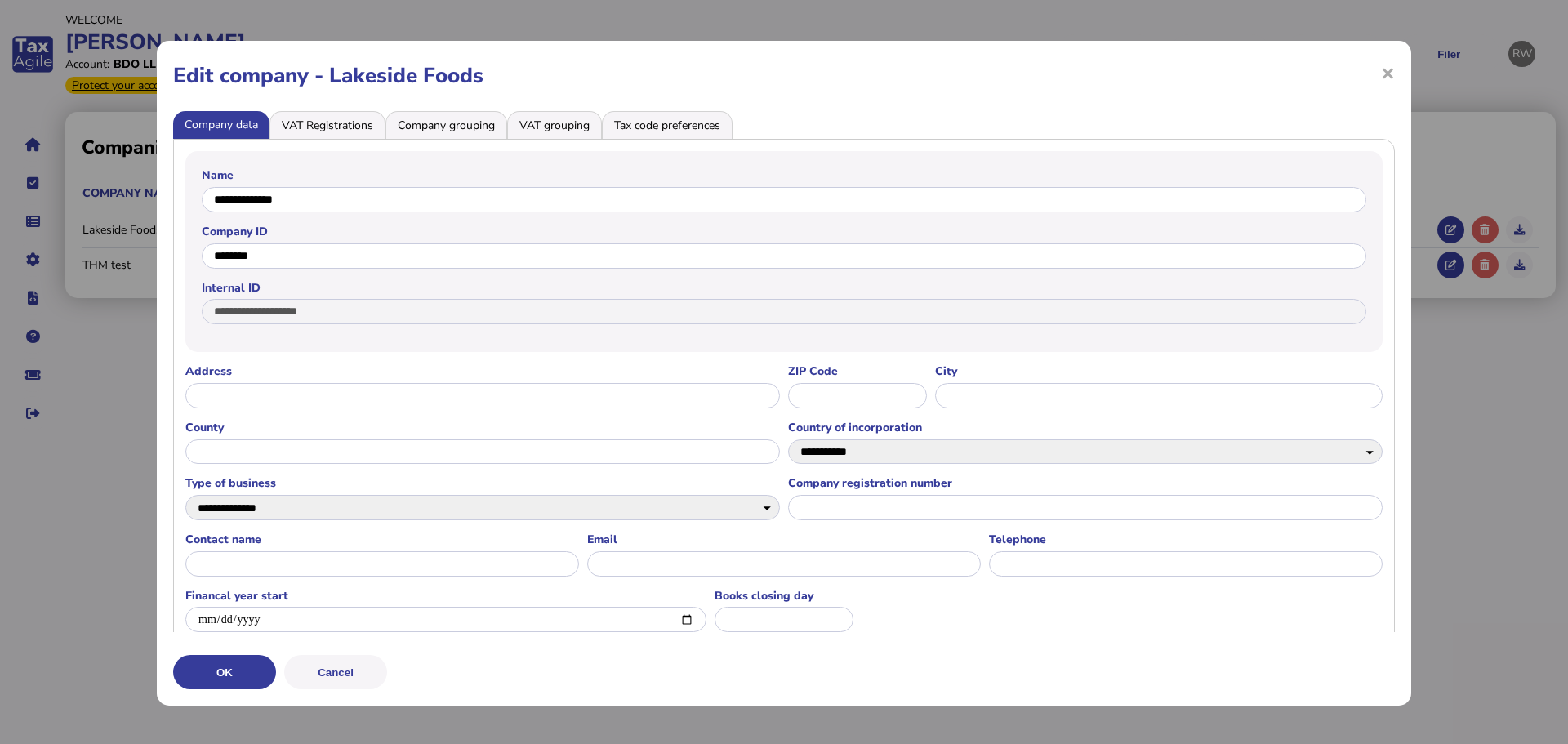
click at [332, 123] on li "VAT Registrations" at bounding box center [328, 125] width 116 height 28
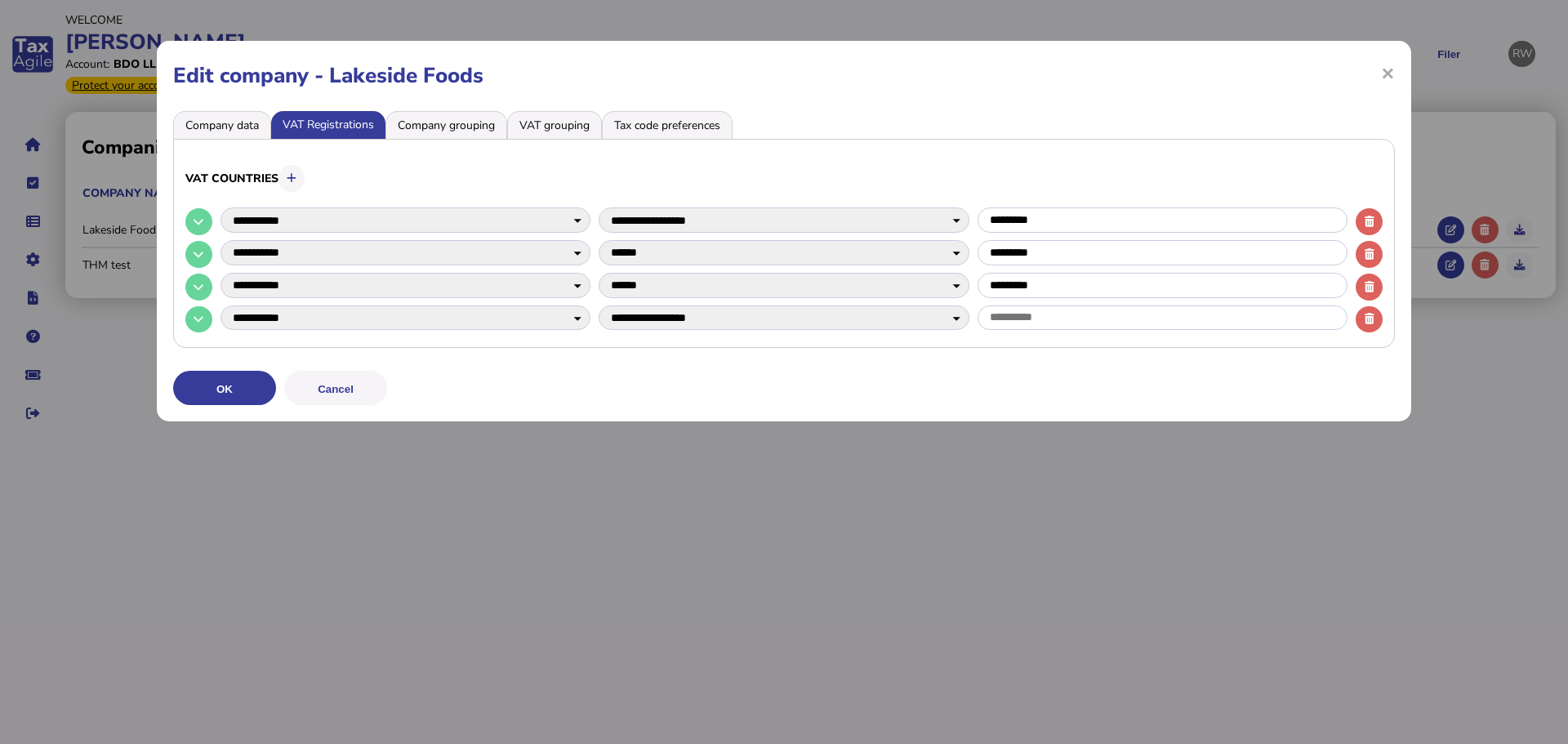
click at [399, 122] on li "Company grouping" at bounding box center [446, 125] width 122 height 28
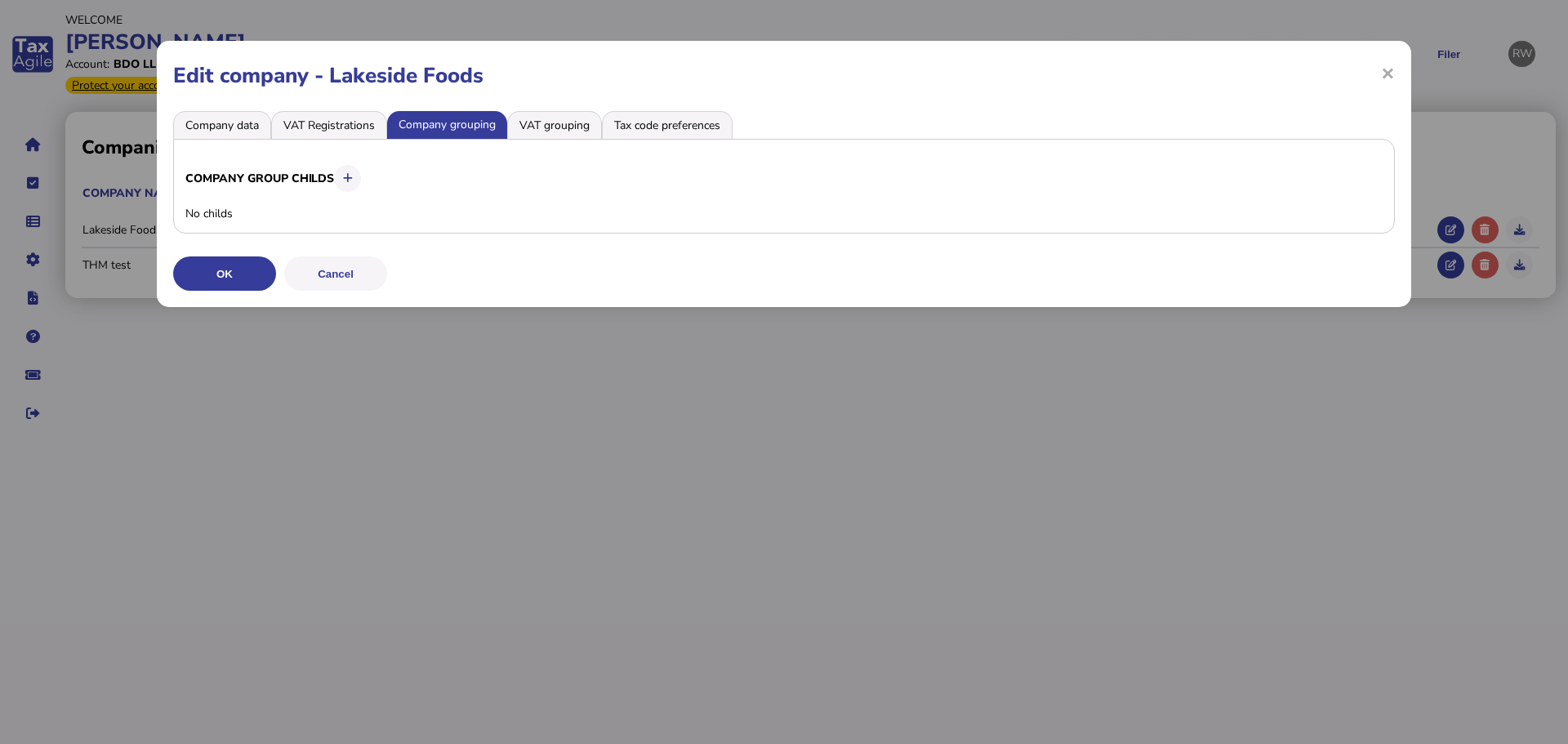
click at [540, 113] on li "VAT grouping" at bounding box center [555, 125] width 94 height 28
click at [668, 129] on li "Tax code preferences" at bounding box center [667, 125] width 131 height 28
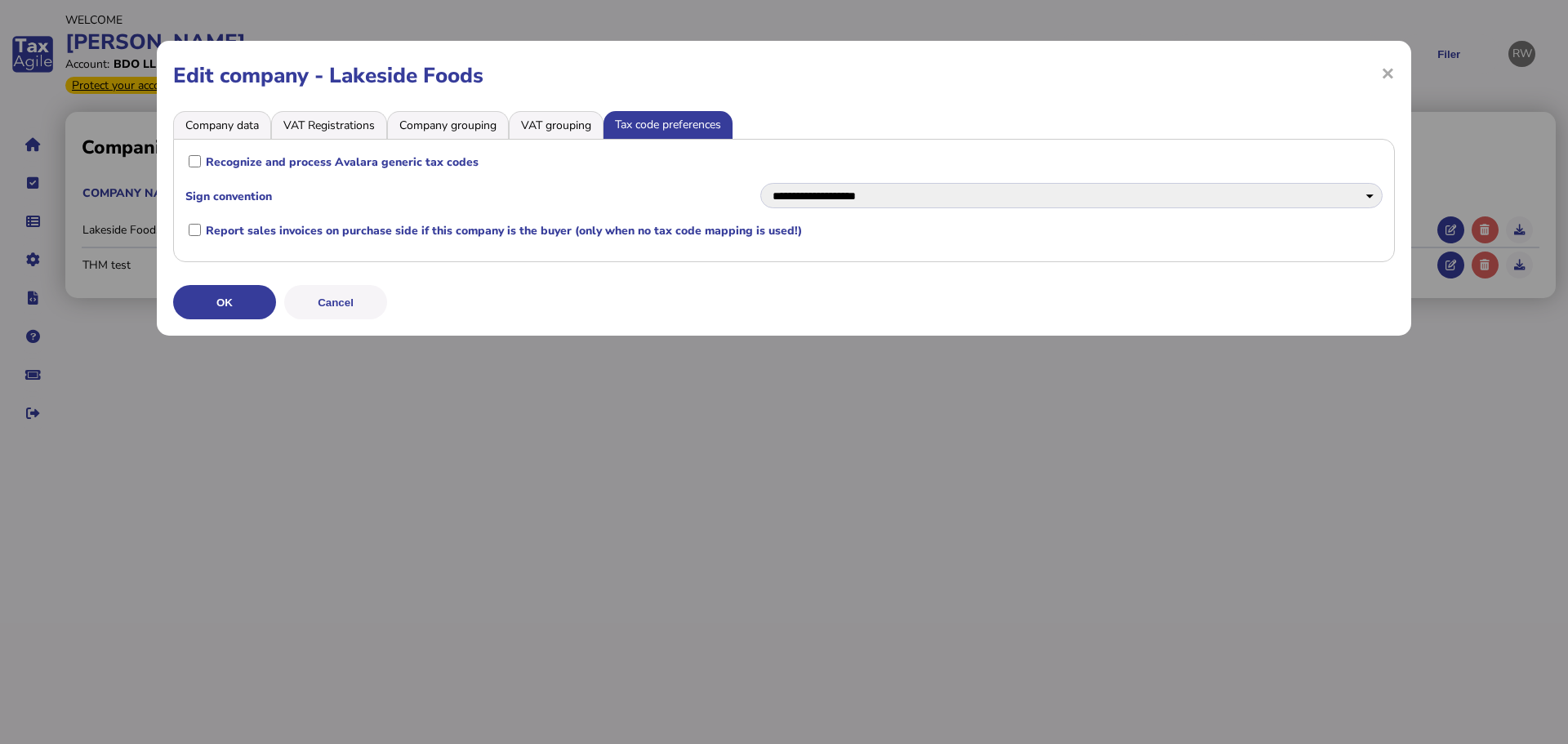
click at [296, 125] on li "VAT Registrations" at bounding box center [329, 125] width 116 height 28
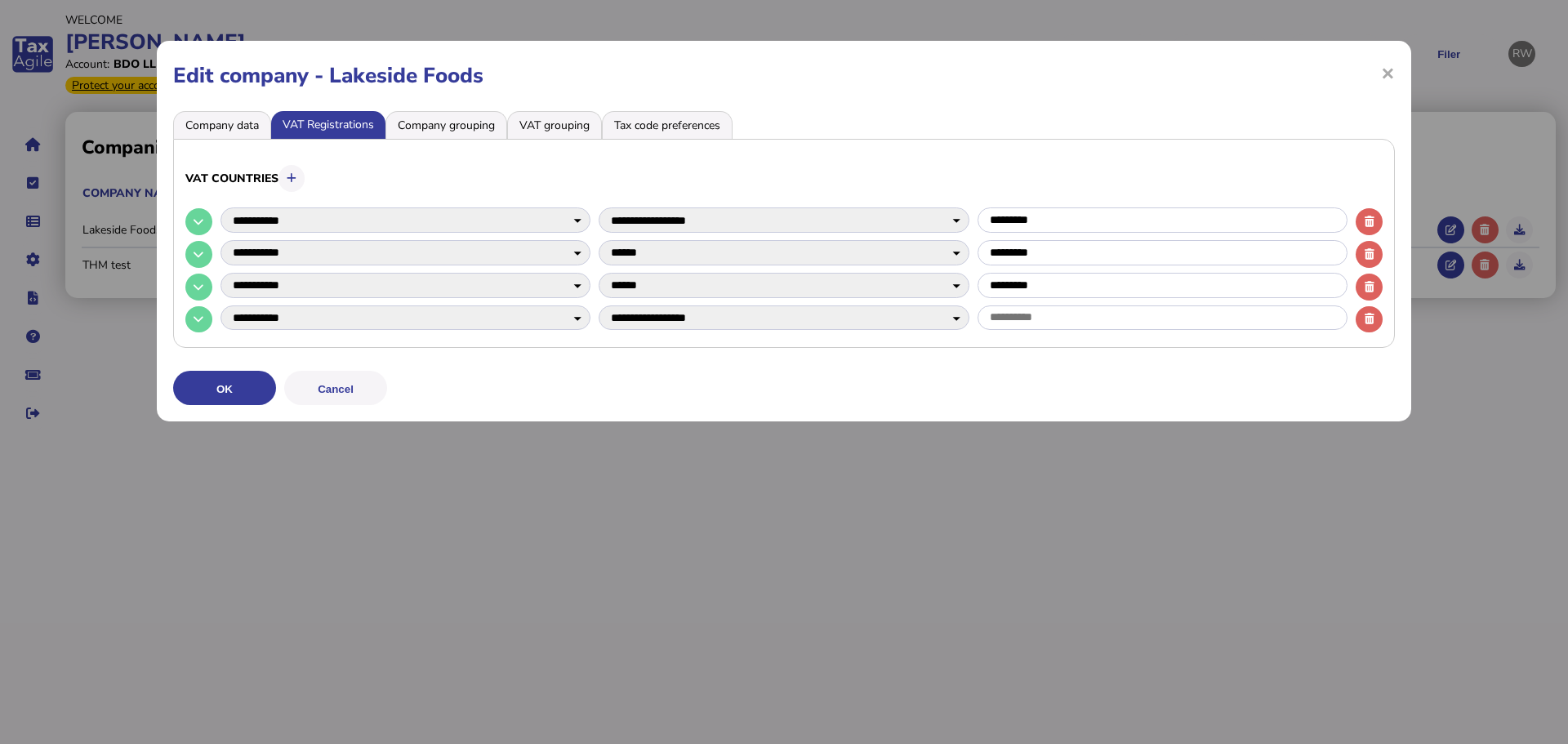
click at [232, 128] on li "Company data" at bounding box center [222, 125] width 98 height 28
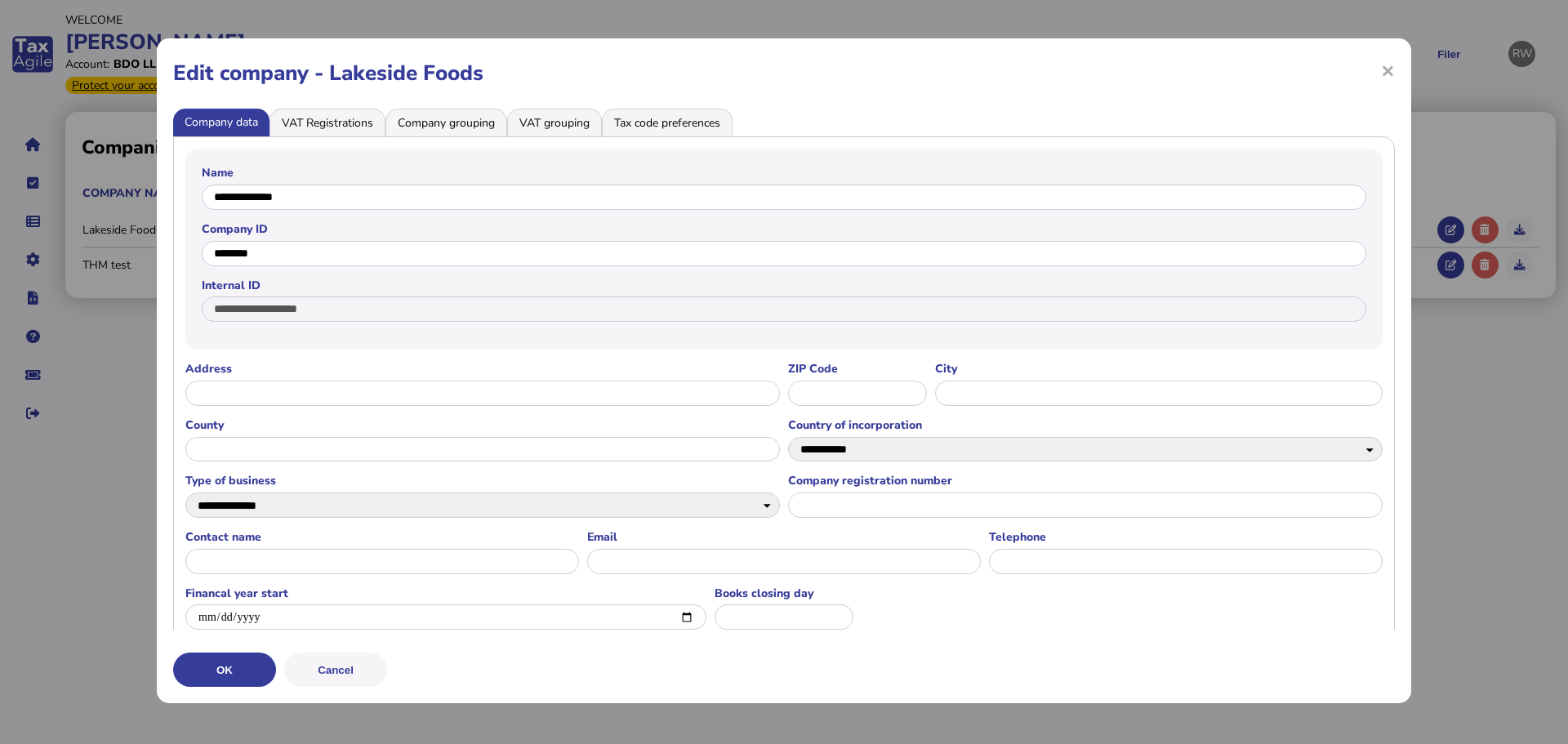
click at [353, 130] on li "VAT Registrations" at bounding box center [328, 122] width 116 height 28
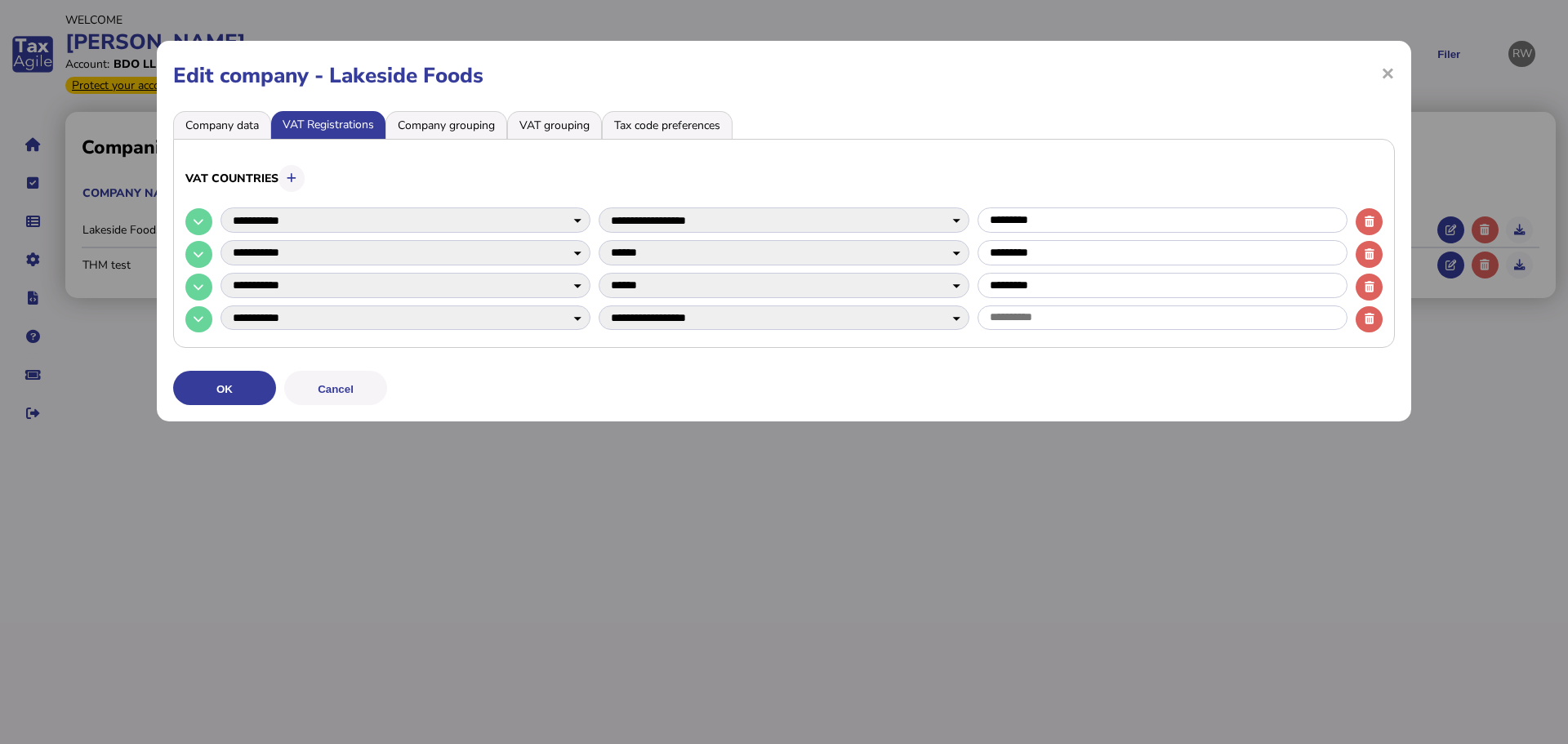
click at [247, 133] on li "Company data" at bounding box center [222, 125] width 98 height 28
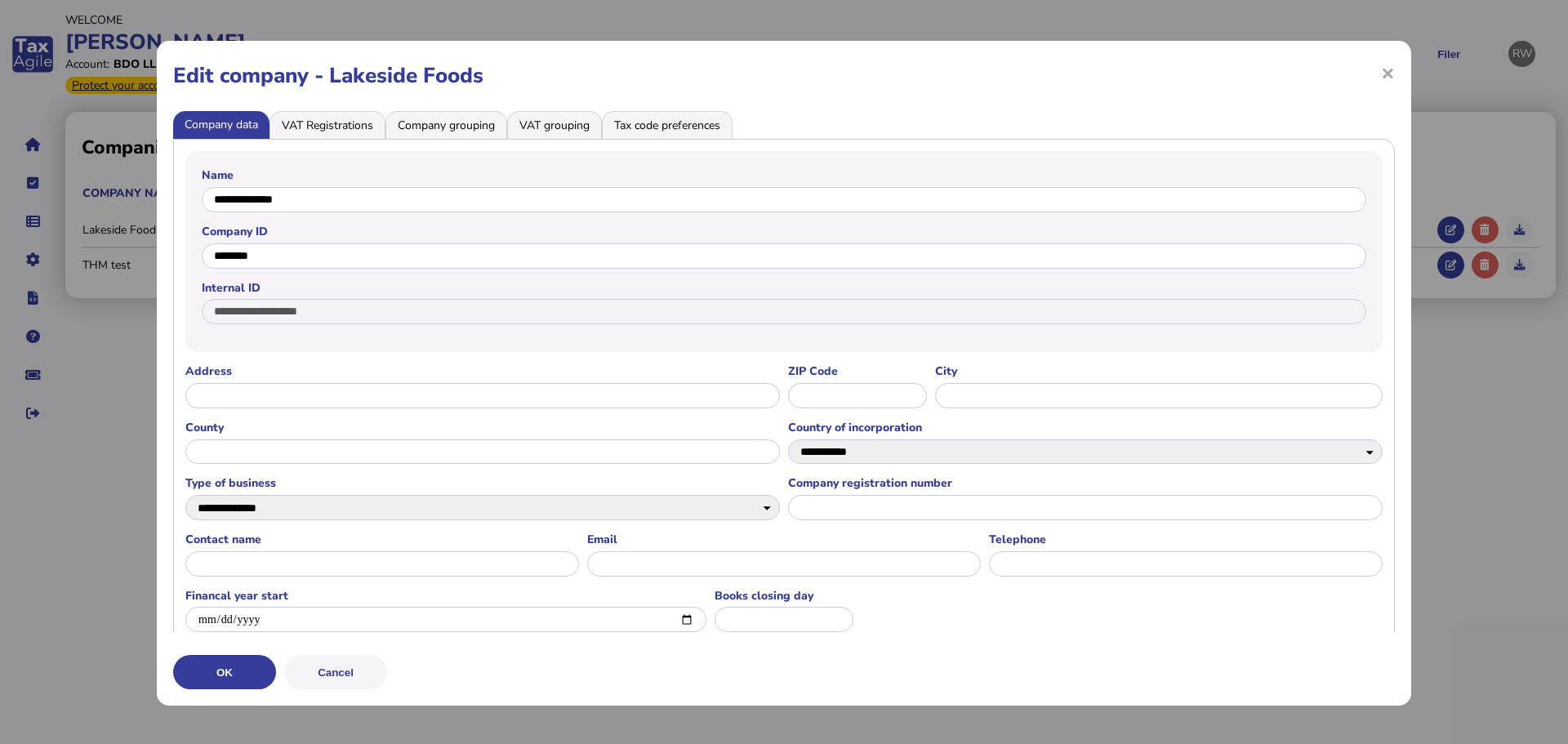
click at [566, 133] on li "VAT grouping" at bounding box center [555, 125] width 94 height 28
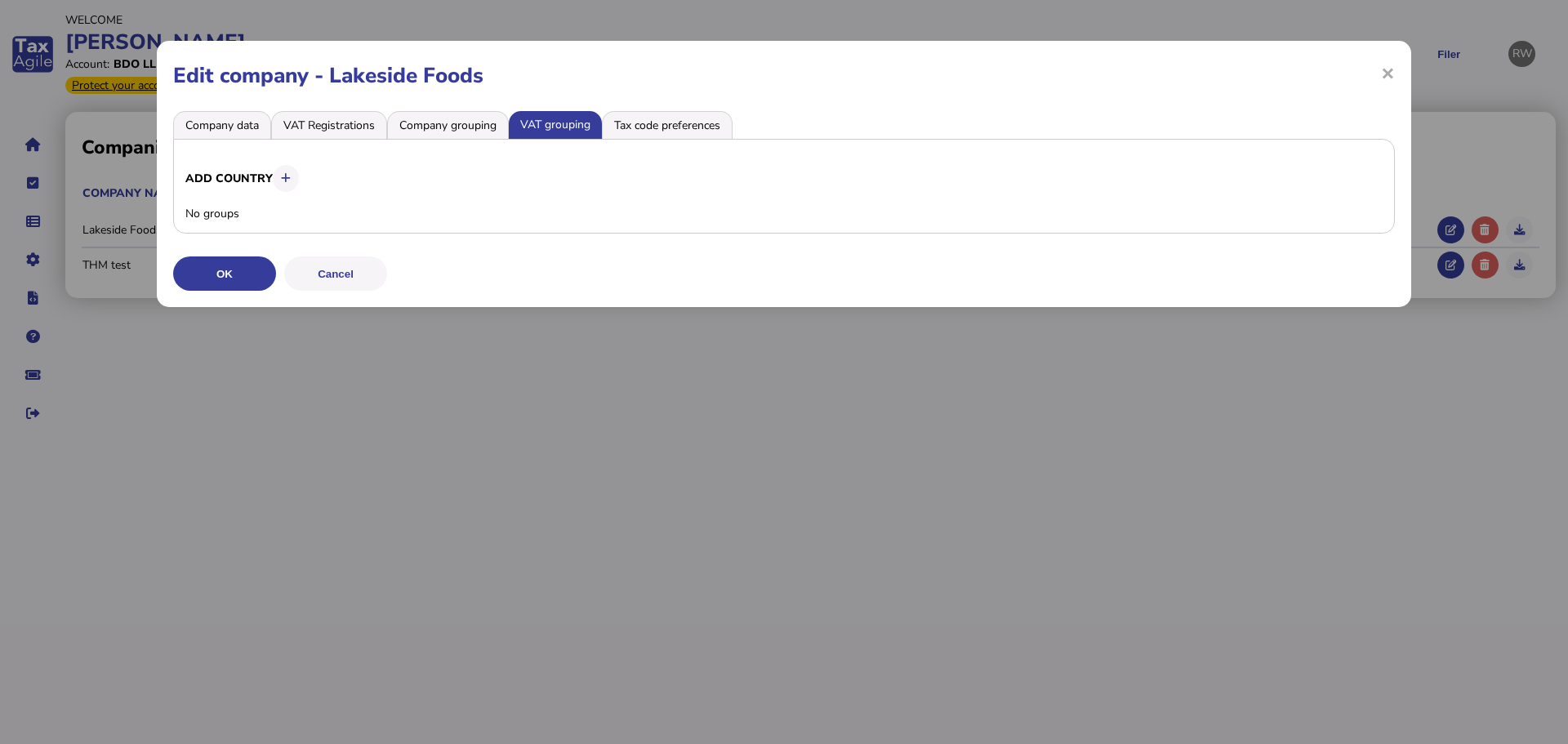
click at [485, 133] on li "Company grouping" at bounding box center [448, 125] width 122 height 28
click at [539, 125] on li "VAT grouping" at bounding box center [555, 125] width 94 height 28
click at [662, 120] on li "Tax code preferences" at bounding box center [667, 125] width 131 height 28
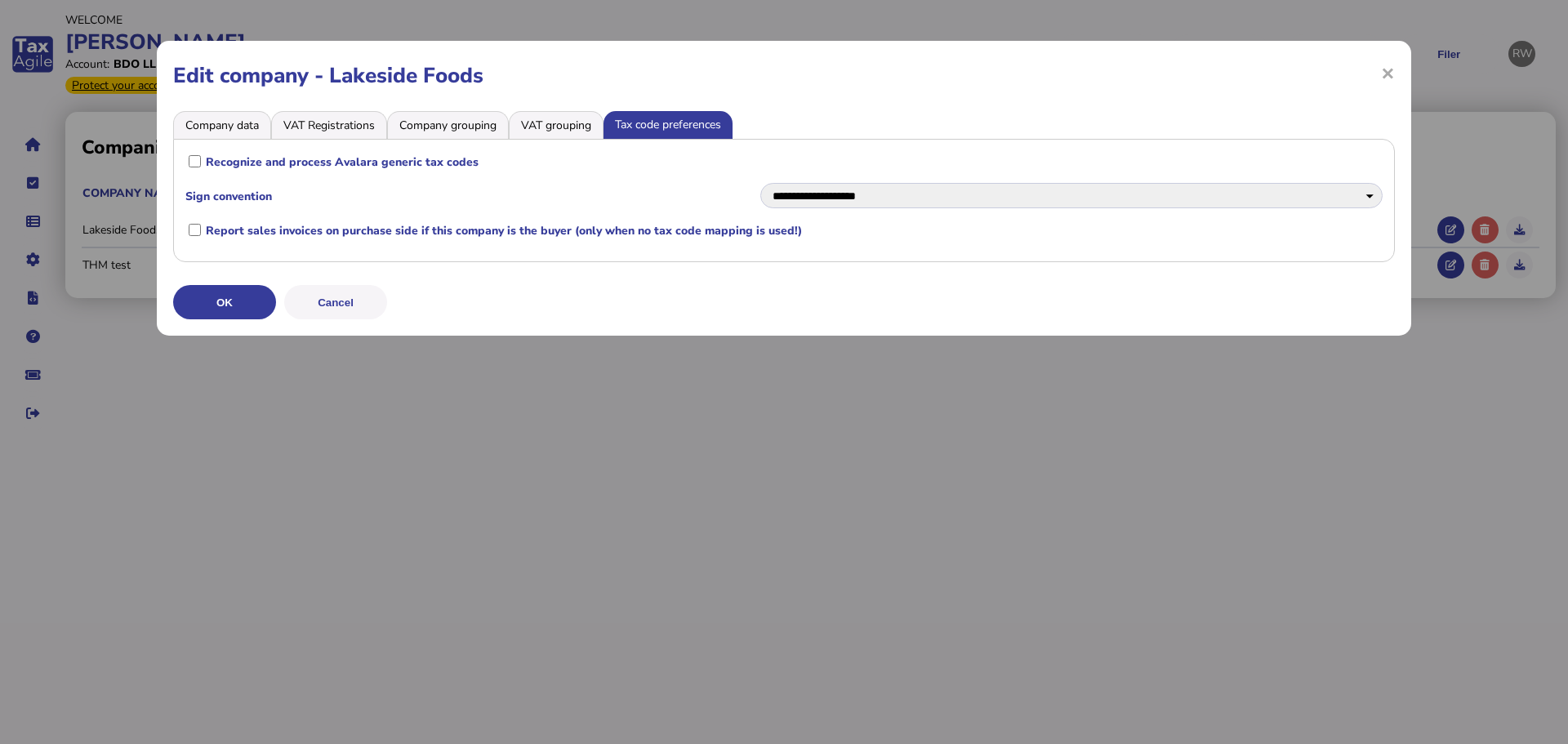
click at [585, 123] on li "VAT grouping" at bounding box center [557, 125] width 94 height 28
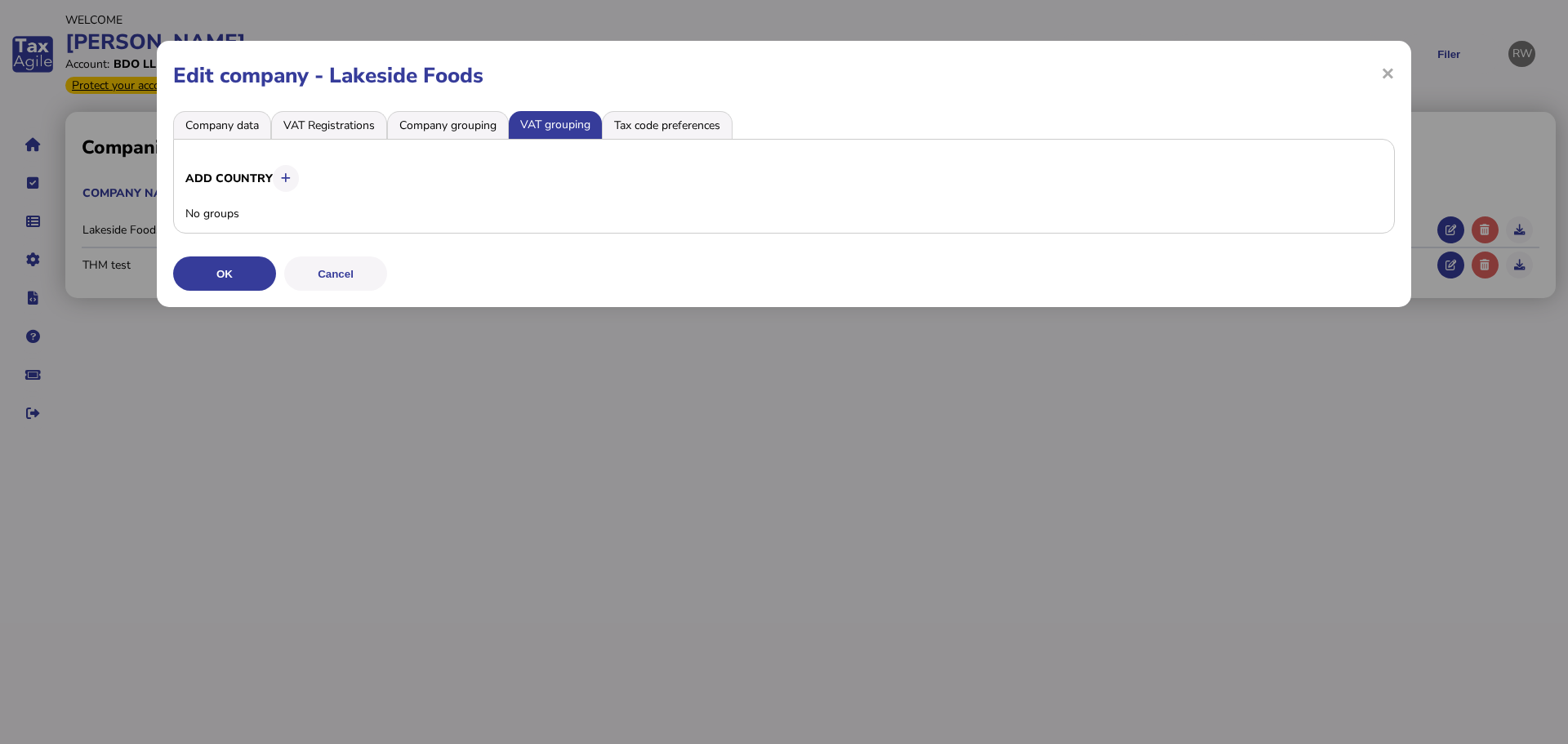
click at [451, 115] on li "Company grouping" at bounding box center [448, 125] width 122 height 28
click at [358, 124] on li "VAT Registrations" at bounding box center [329, 125] width 116 height 28
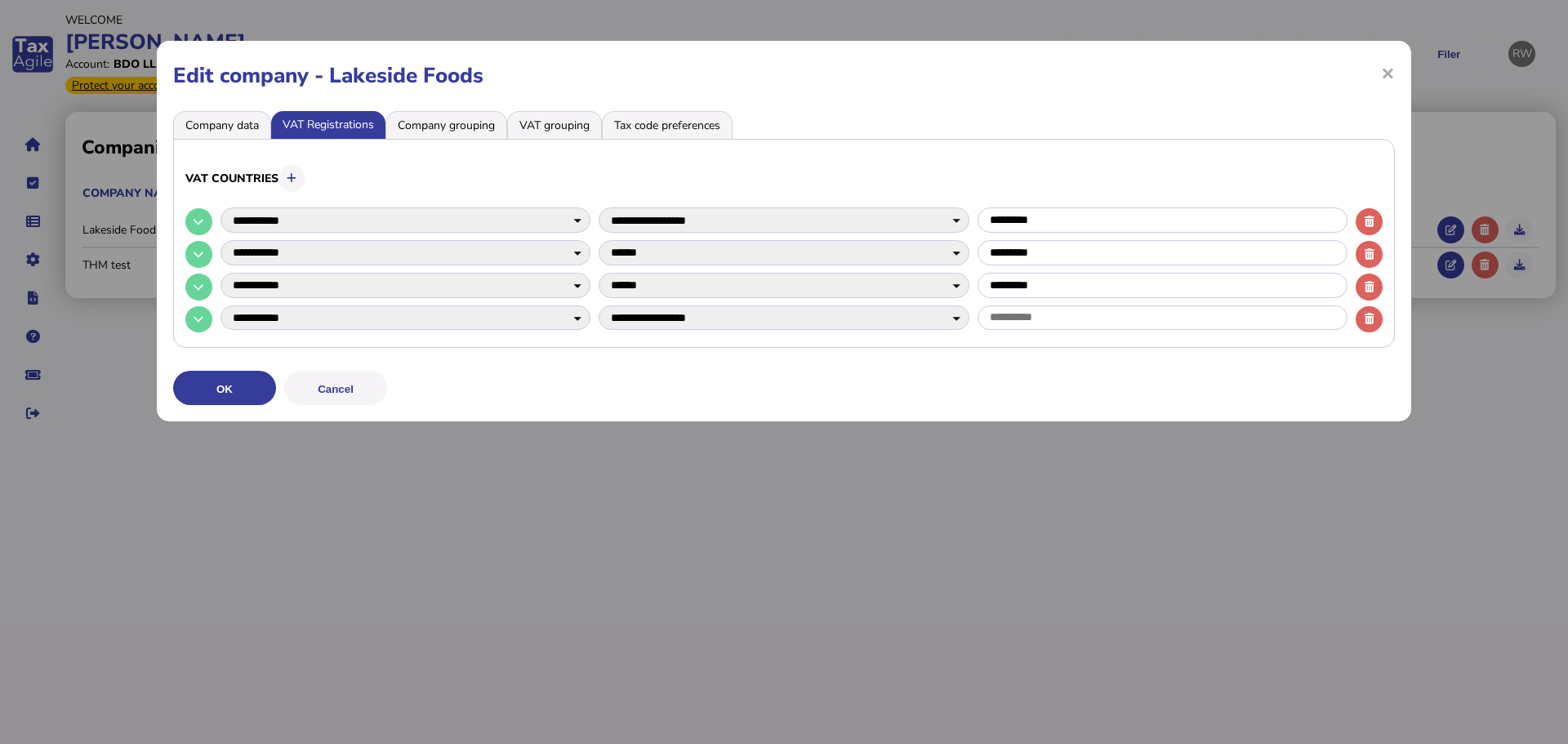
click at [240, 133] on li "Company data" at bounding box center [222, 125] width 98 height 28
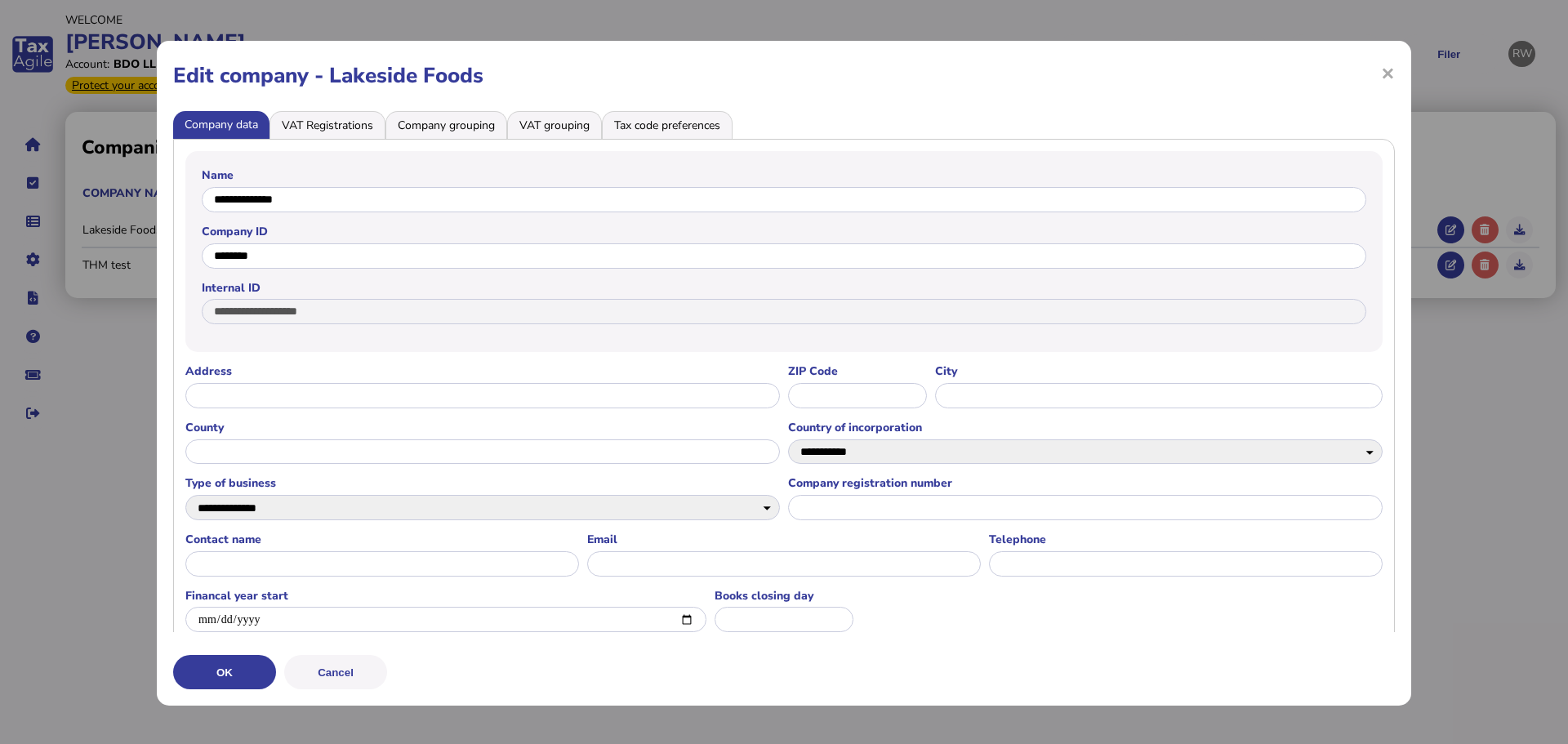
drag, startPoint x: 242, startPoint y: 134, endPoint x: 256, endPoint y: 134, distance: 14.0
click at [247, 134] on li "Company data" at bounding box center [221, 125] width 96 height 28
click at [325, 125] on li "VAT Registrations" at bounding box center [328, 125] width 116 height 28
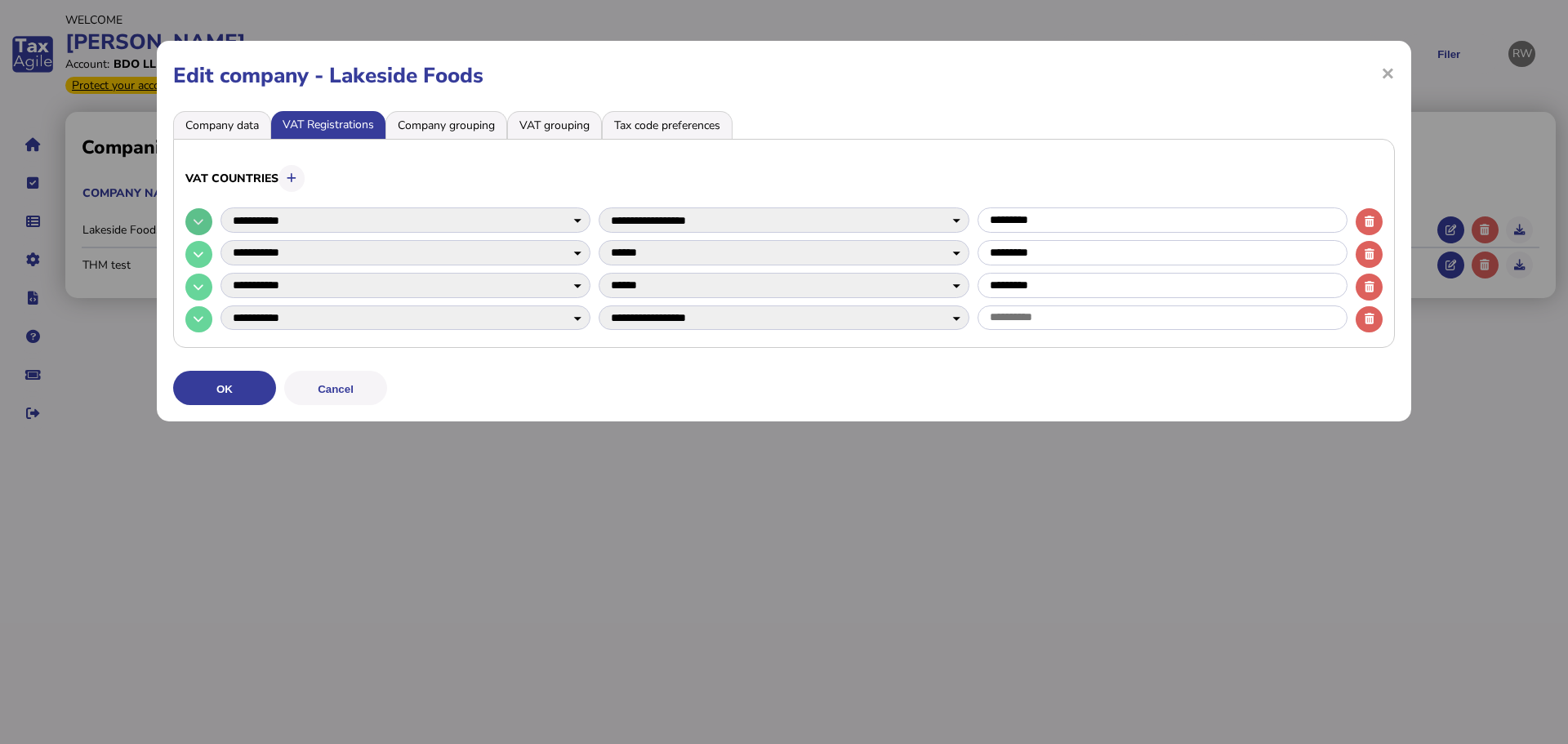
click at [185, 220] on button at bounding box center [199, 222] width 27 height 27
select select
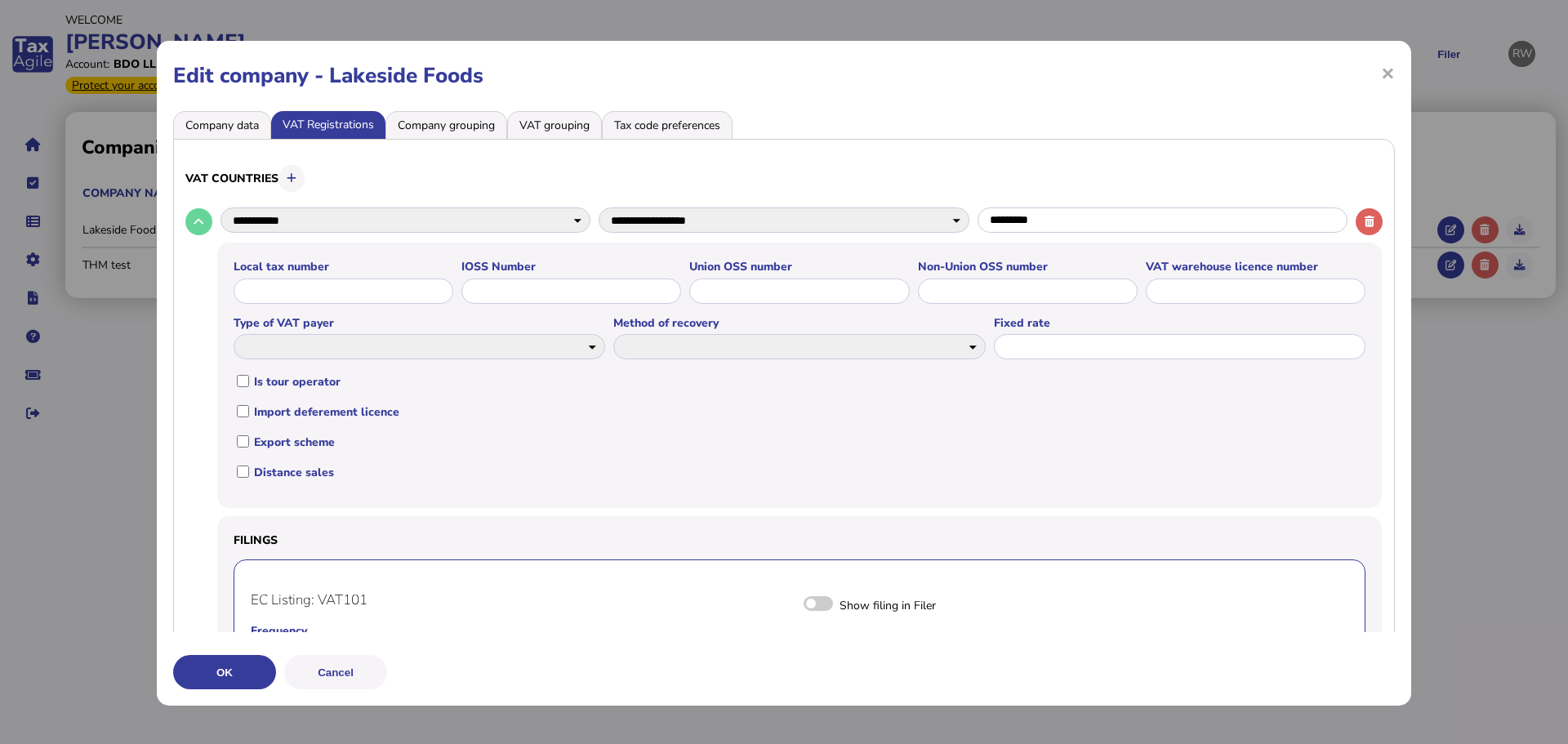
click at [566, 127] on li "VAT grouping" at bounding box center [555, 125] width 94 height 28
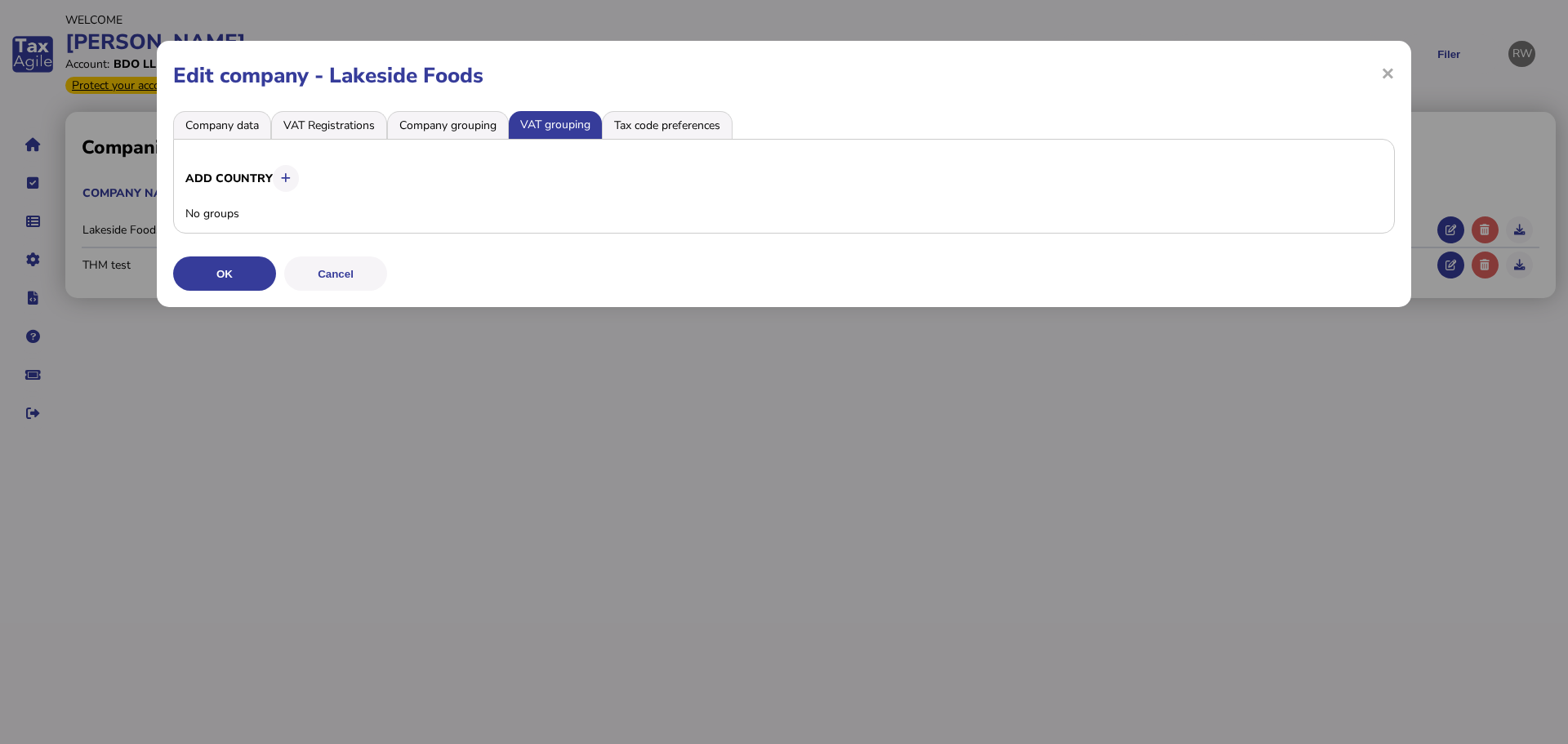
click at [470, 130] on li "Company grouping" at bounding box center [448, 125] width 122 height 28
click at [633, 130] on li "Tax code preferences" at bounding box center [667, 125] width 131 height 28
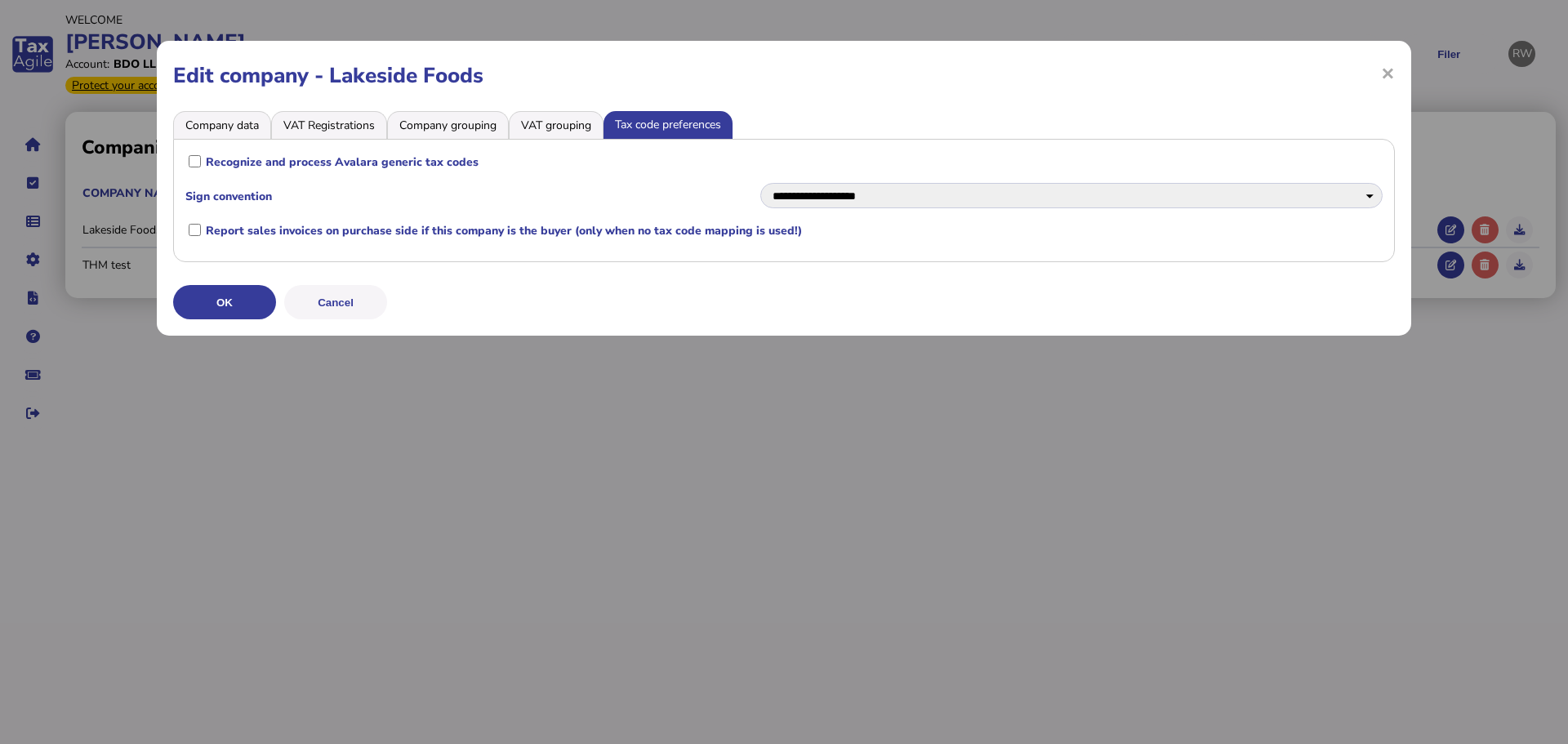
click at [337, 127] on li "VAT Registrations" at bounding box center [329, 125] width 116 height 28
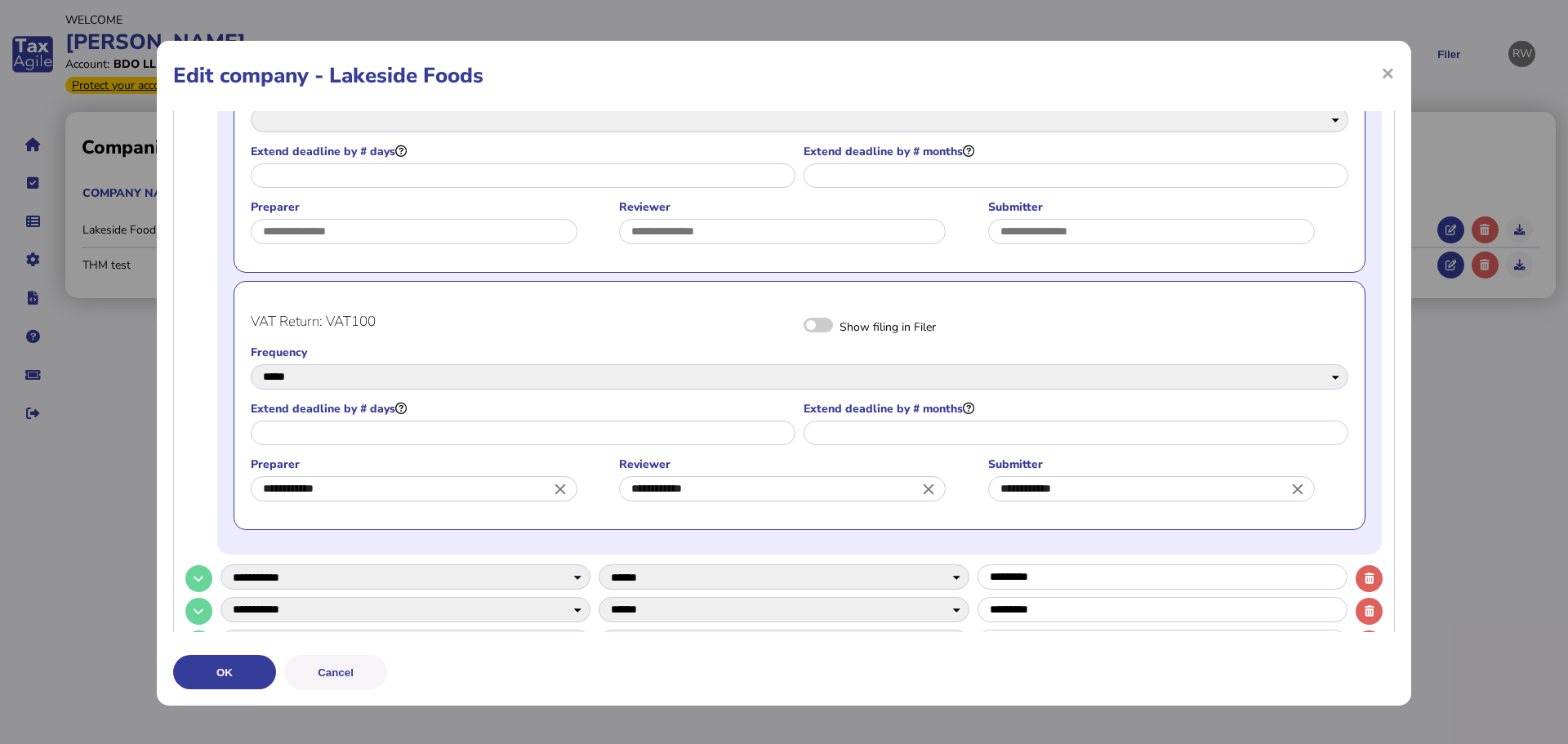
scroll to position [576, 0]
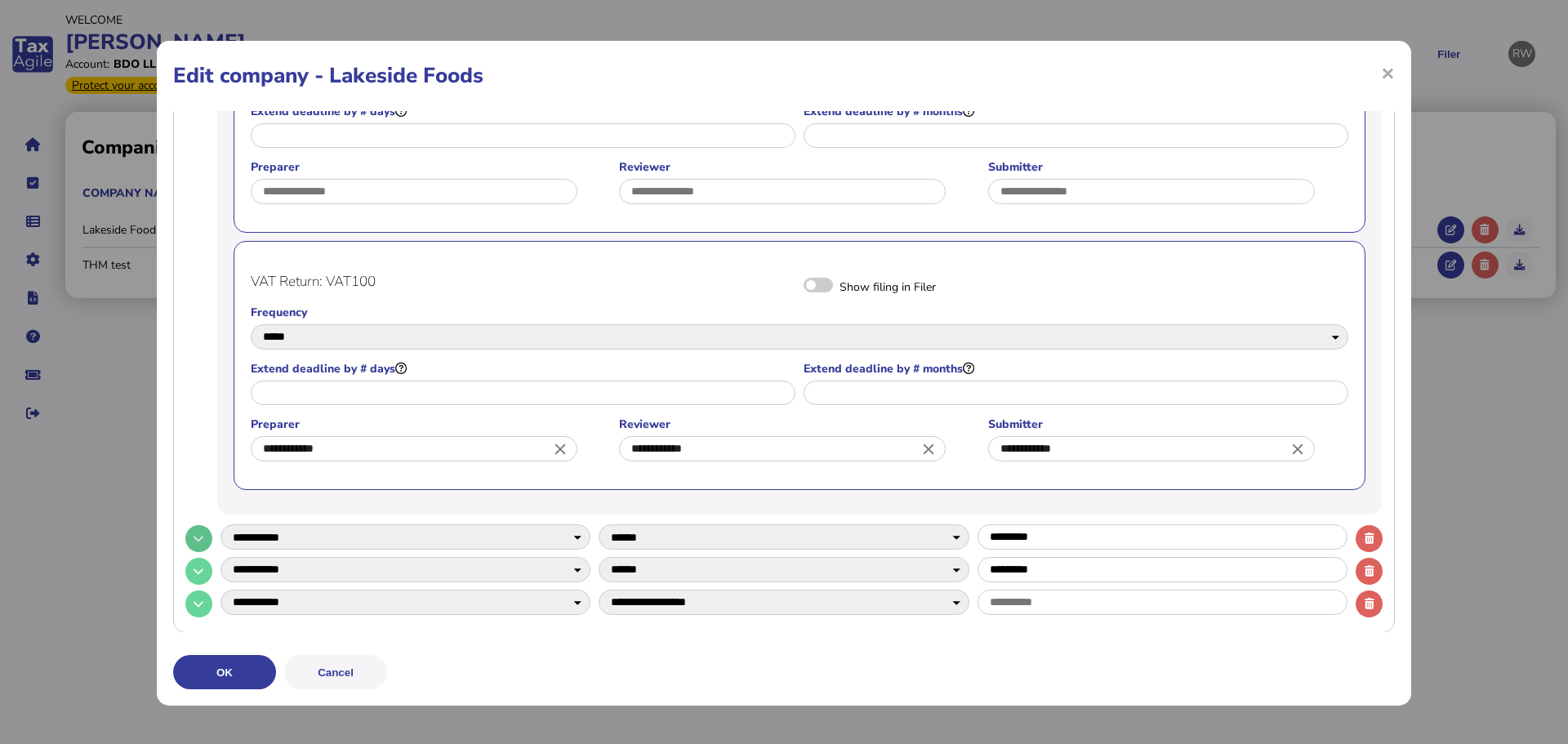
click at [209, 530] on div "**********" at bounding box center [784, 538] width 1198 height 33
click at [203, 535] on icon at bounding box center [198, 538] width 10 height 11
select select
select select "****"
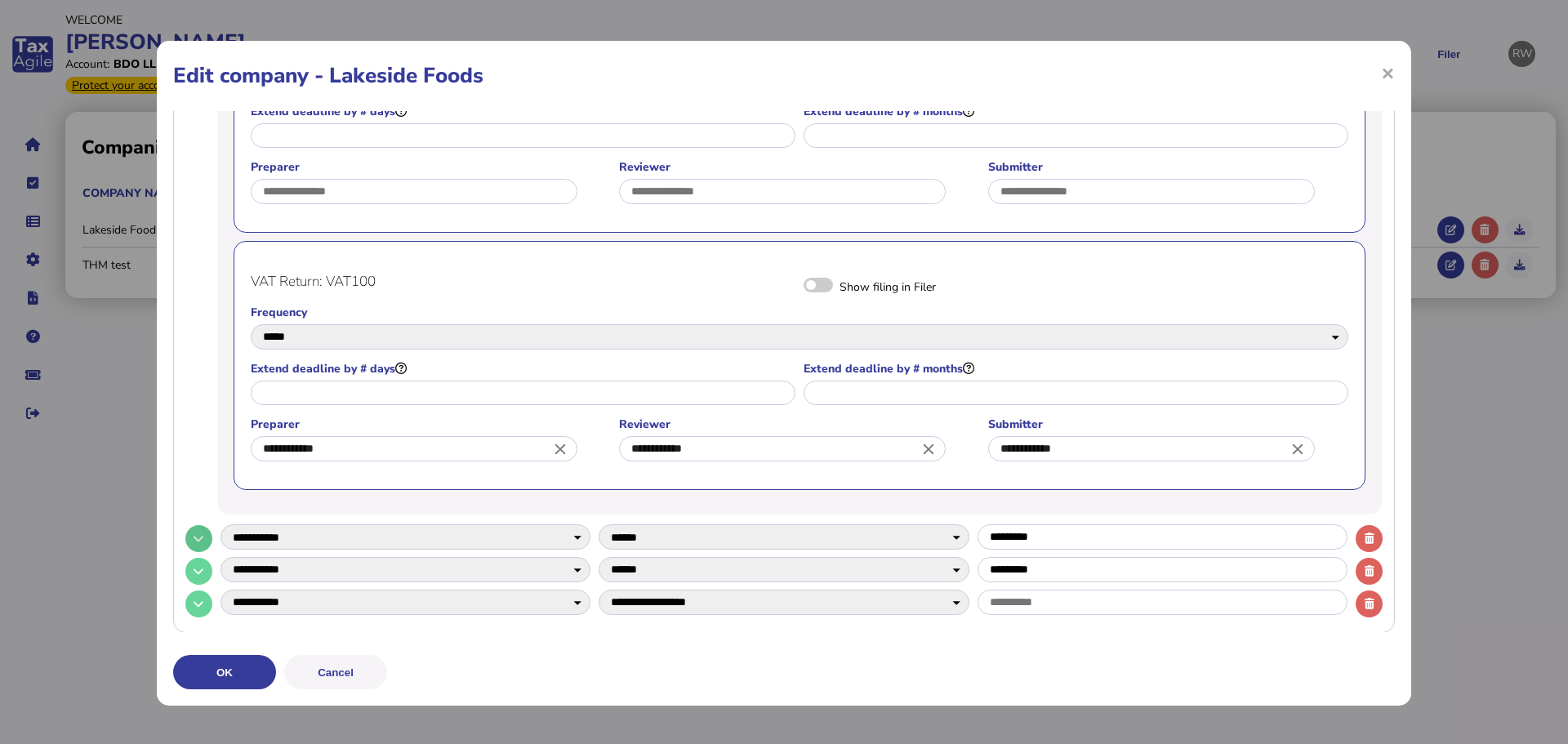
select select
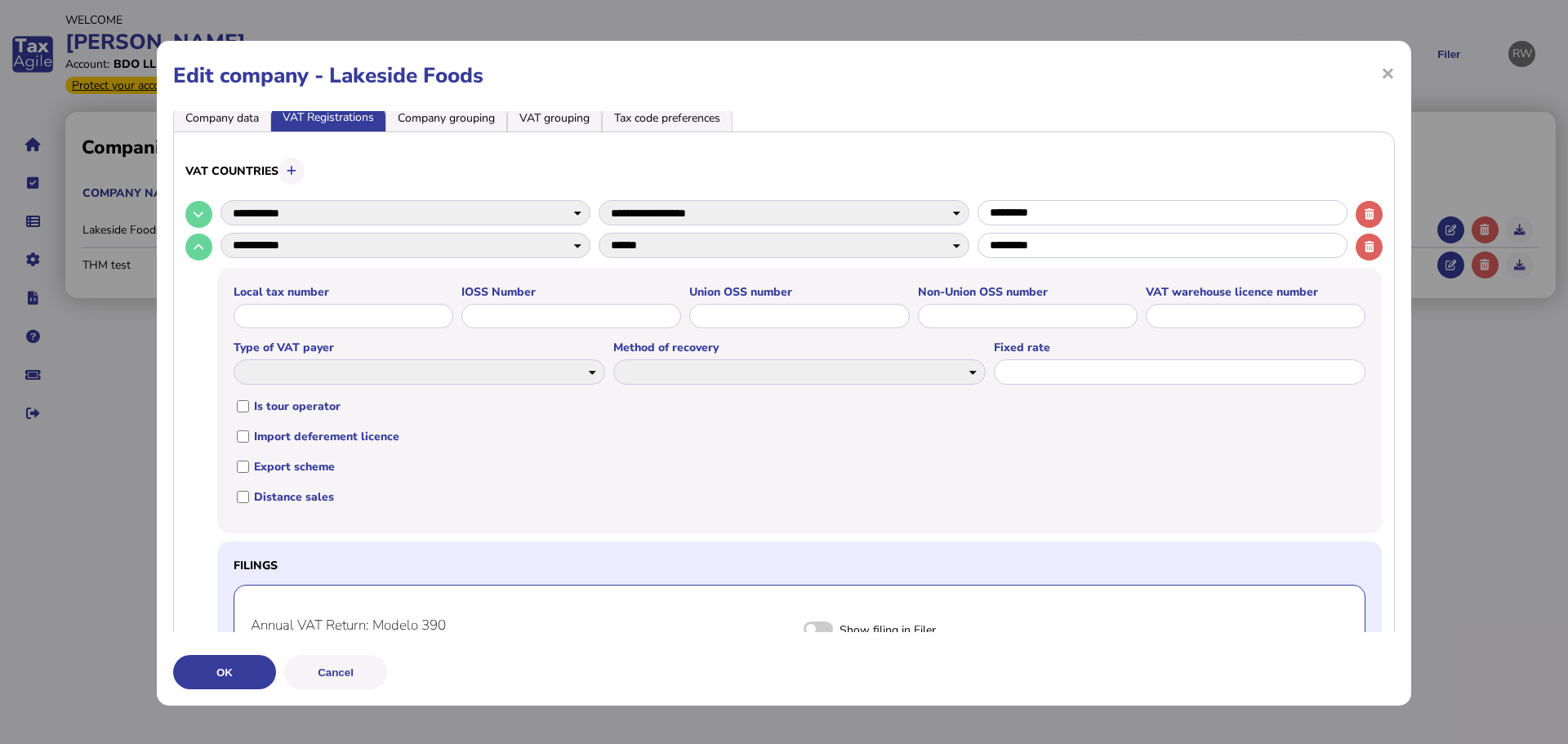
scroll to position [0, 0]
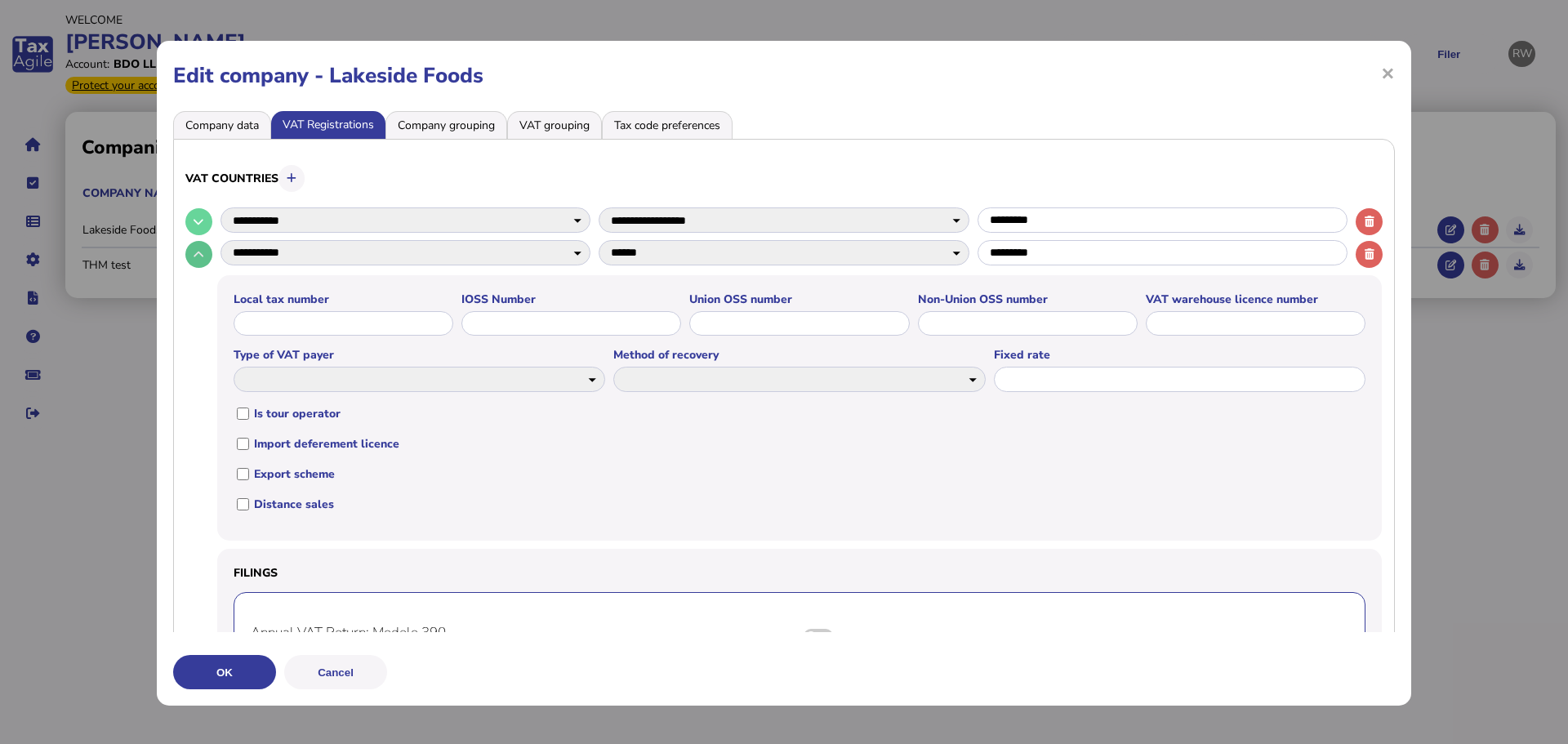
click at [194, 266] on button at bounding box center [199, 255] width 27 height 27
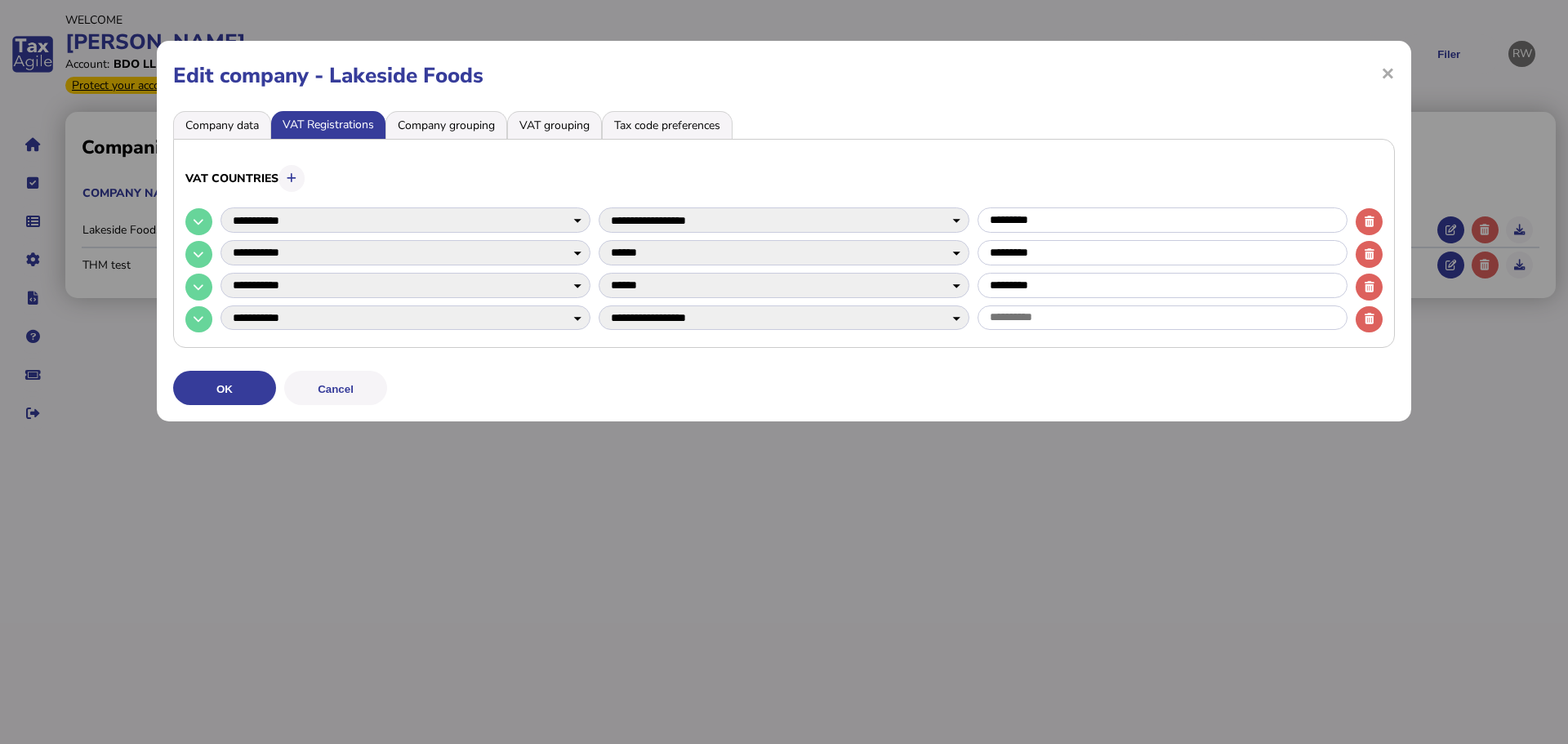
click at [219, 137] on li "Company data" at bounding box center [222, 125] width 98 height 28
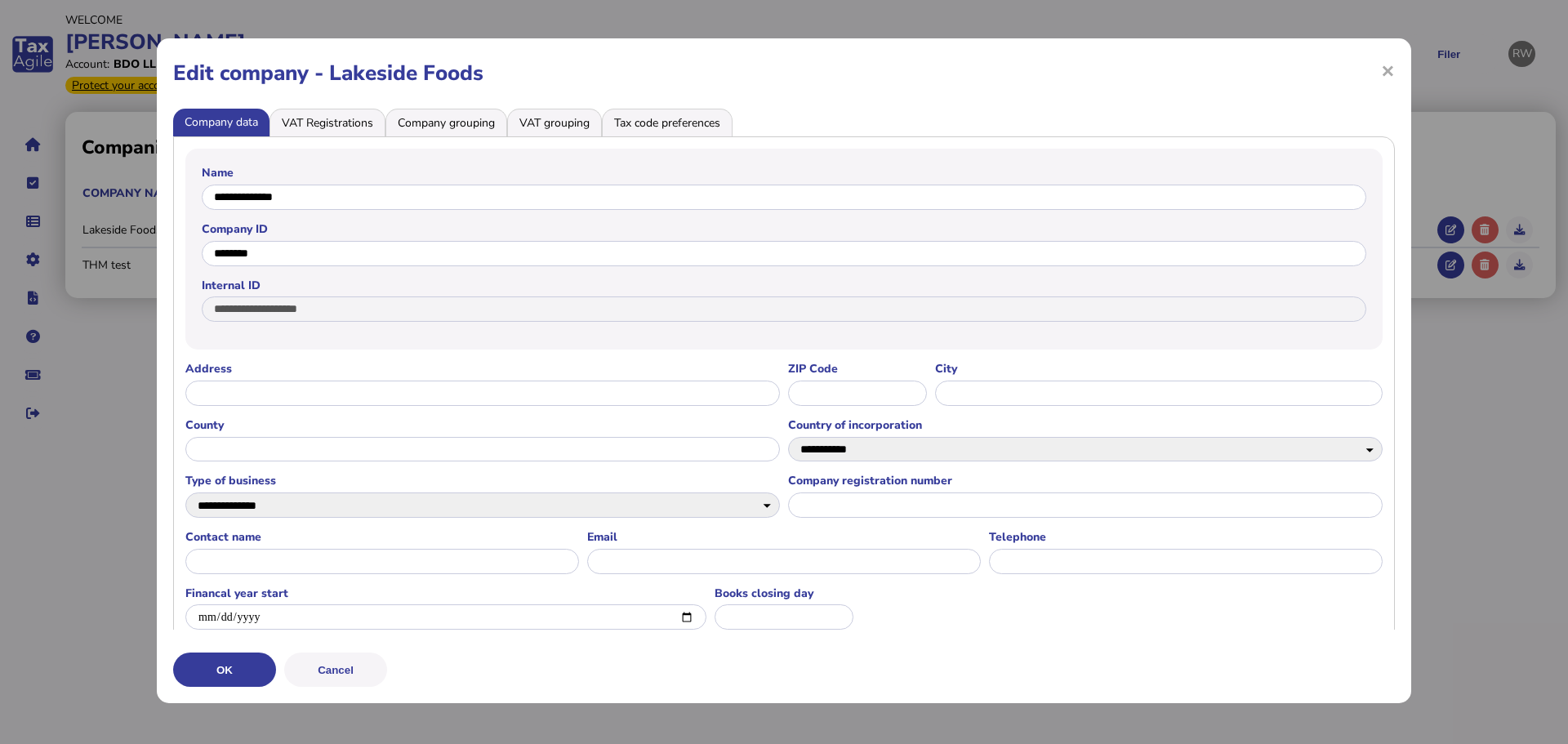
click at [1389, 70] on div "**********" at bounding box center [784, 370] width 1255 height 665
click at [1381, 68] on span "×" at bounding box center [1388, 69] width 14 height 31
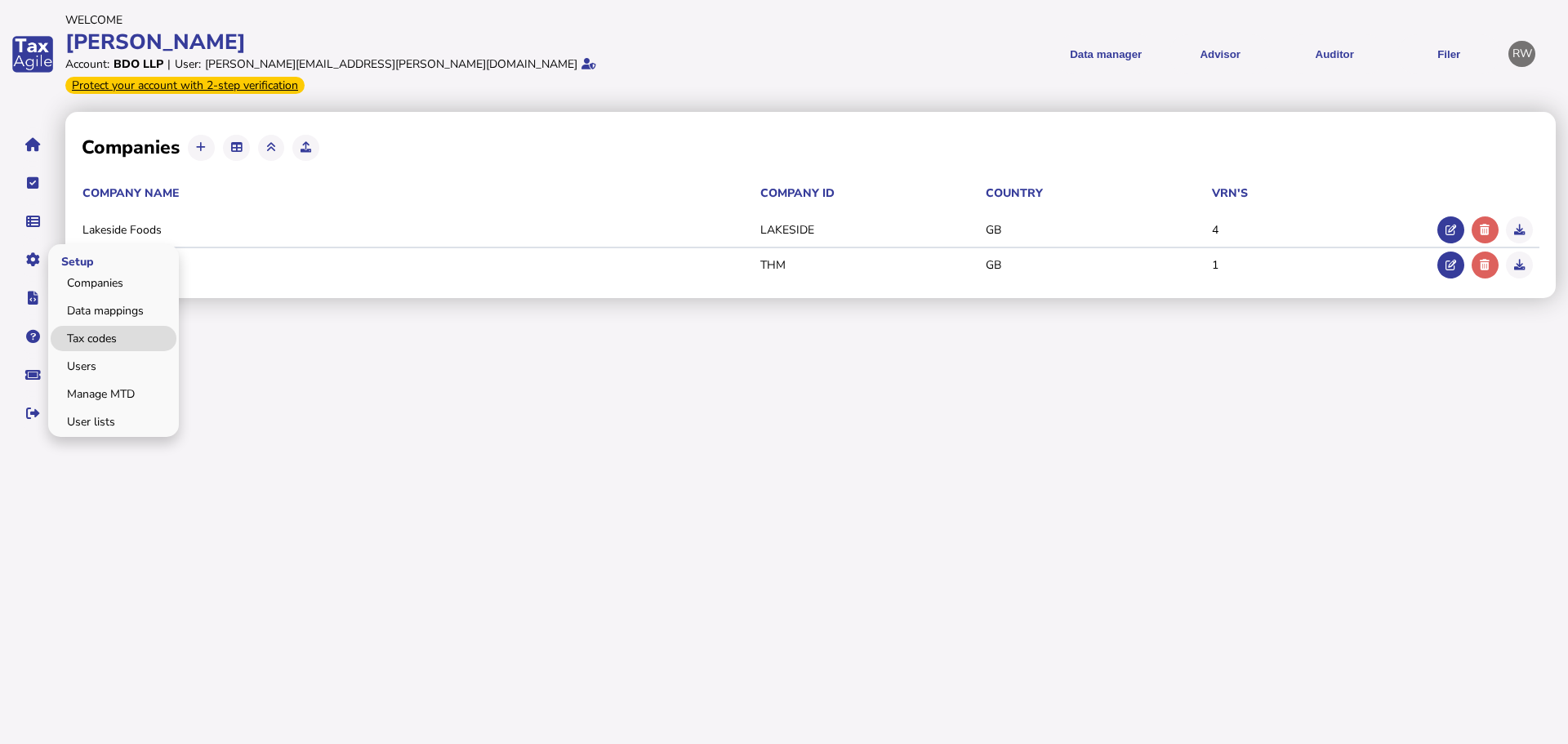
click at [69, 326] on link "Tax codes" at bounding box center [113, 338] width 126 height 25
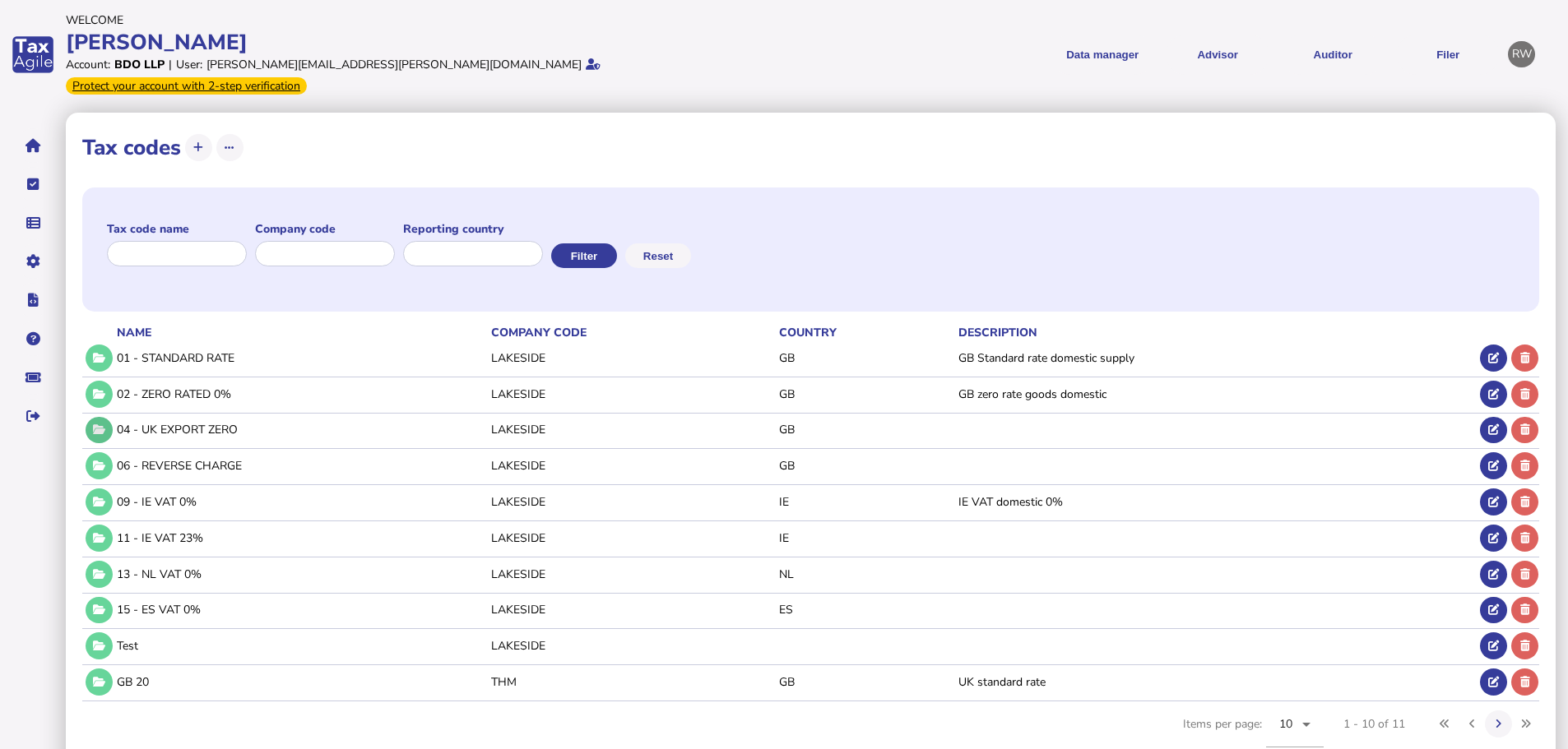
click at [87, 417] on button at bounding box center [99, 430] width 27 height 27
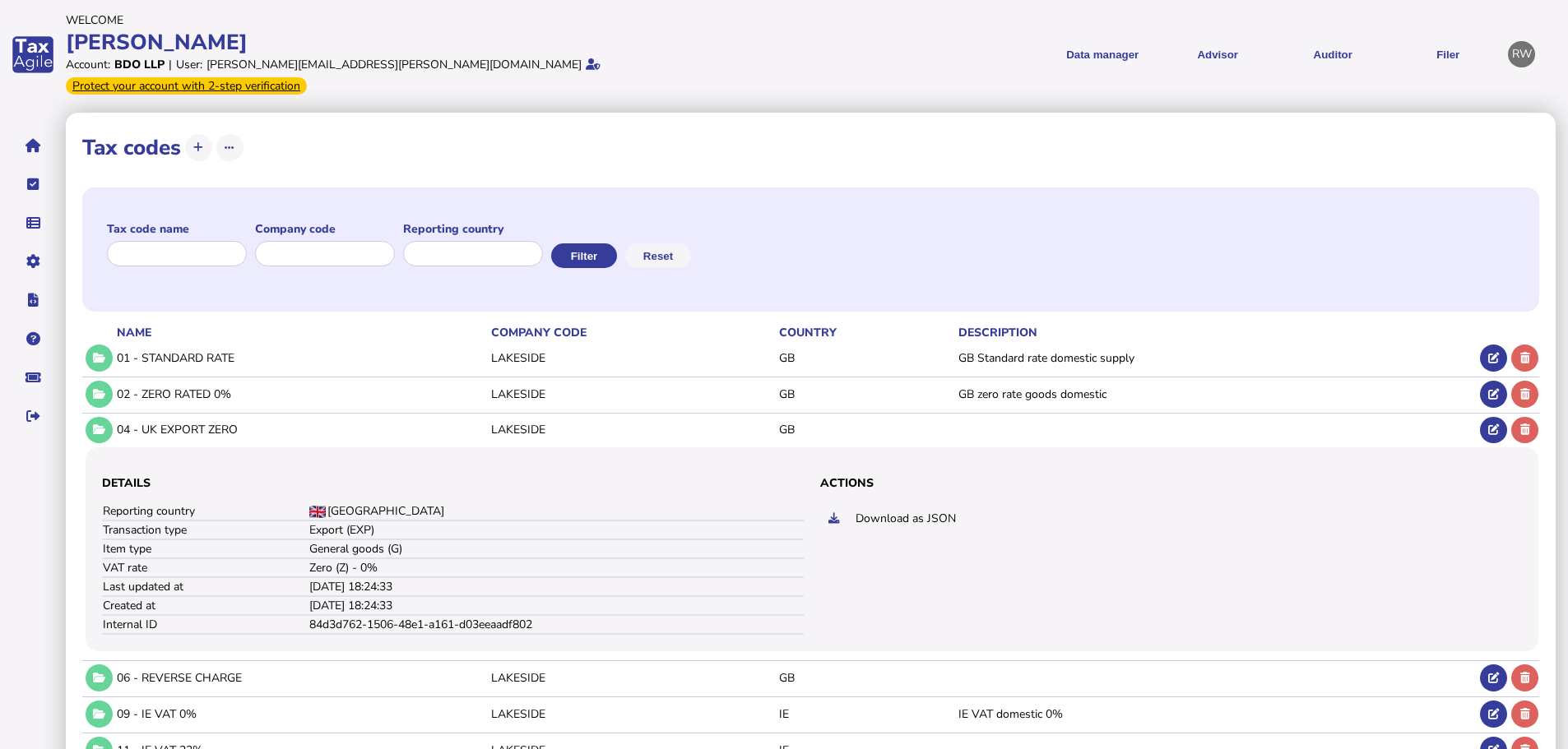
click at [115, 381] on td "02 - ZERO RATED 0%" at bounding box center [300, 393] width 374 height 34
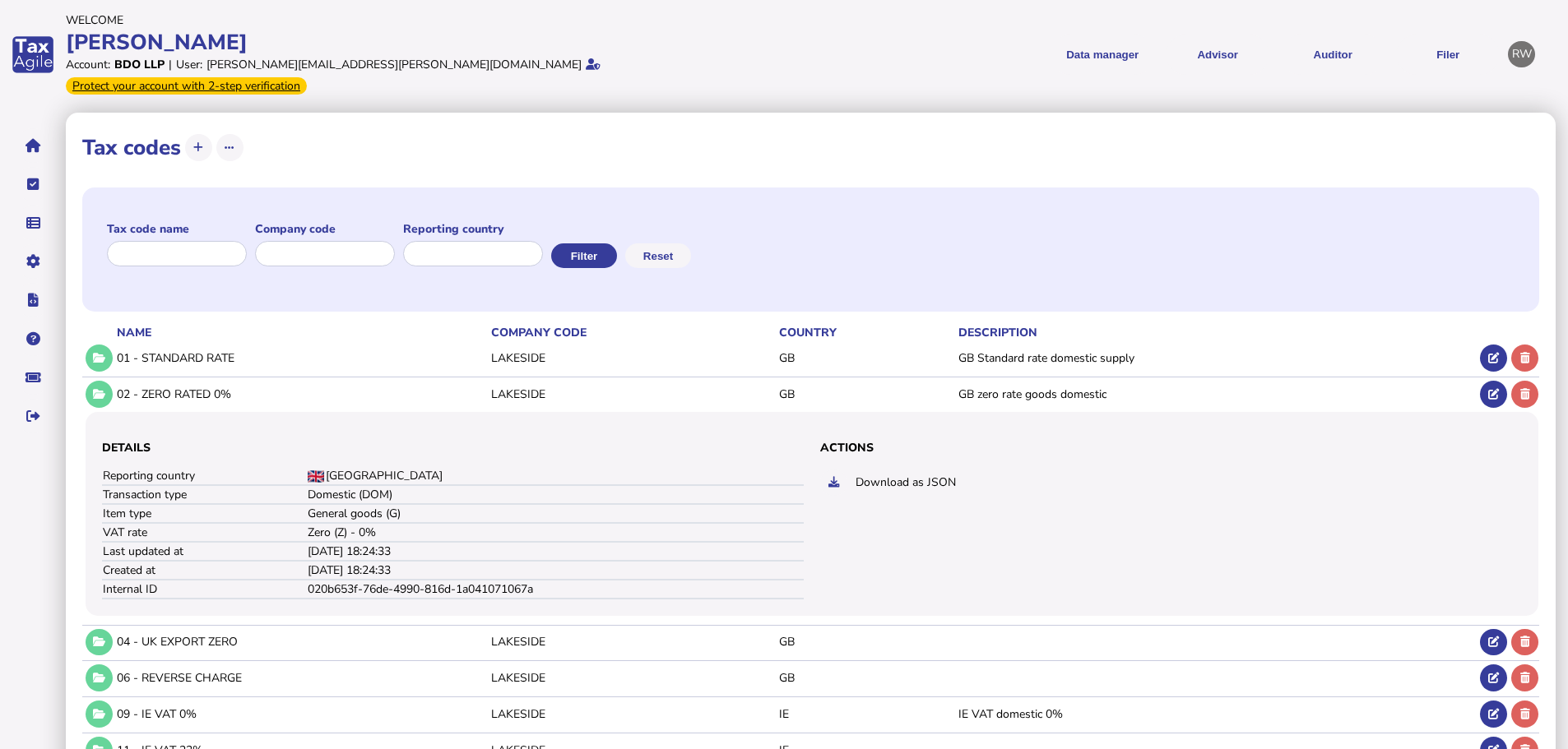
click at [115, 381] on td "02 - ZERO RATED 0%" at bounding box center [300, 393] width 374 height 34
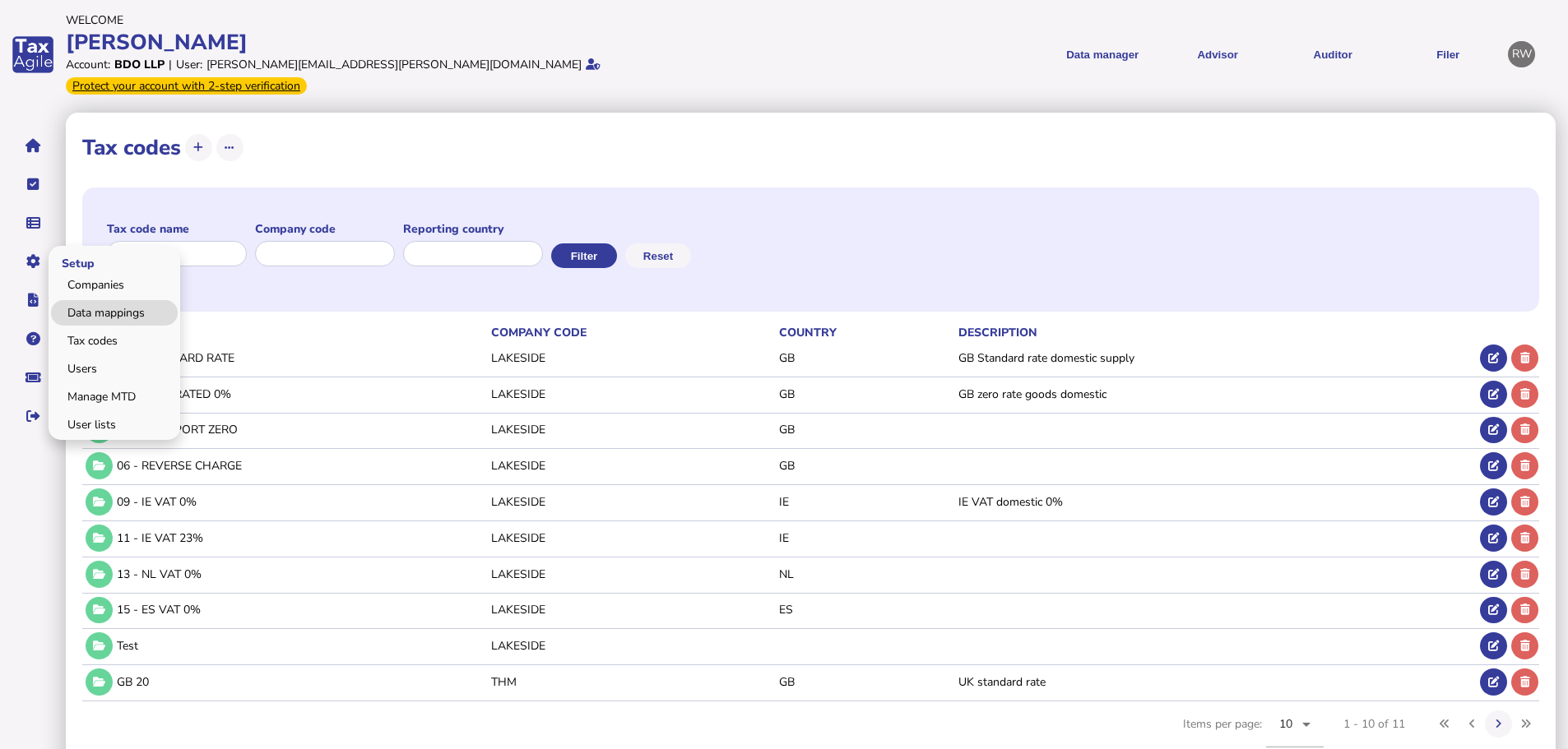
click at [89, 300] on link "Data mappings" at bounding box center [114, 313] width 126 height 25
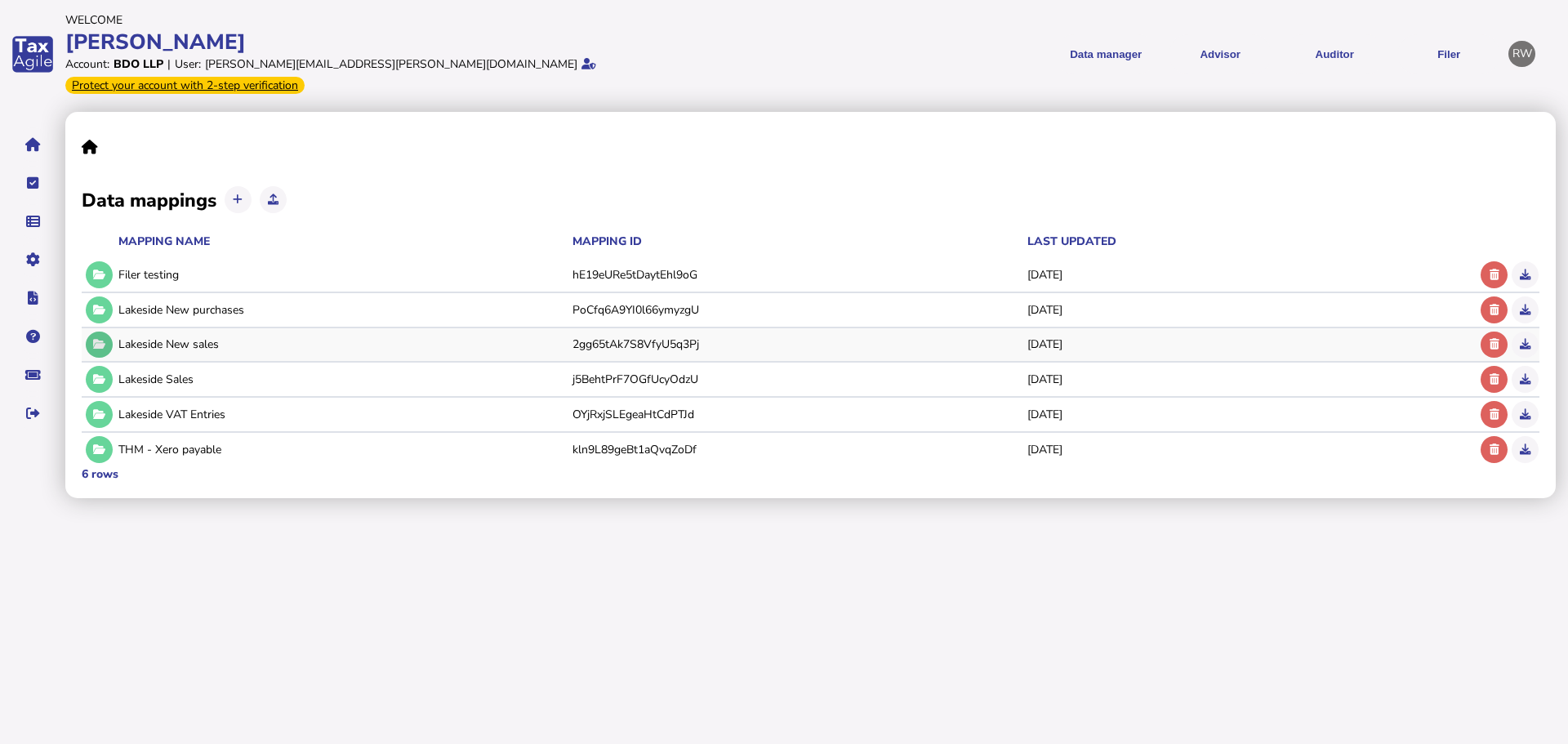
click at [104, 334] on button at bounding box center [99, 344] width 27 height 27
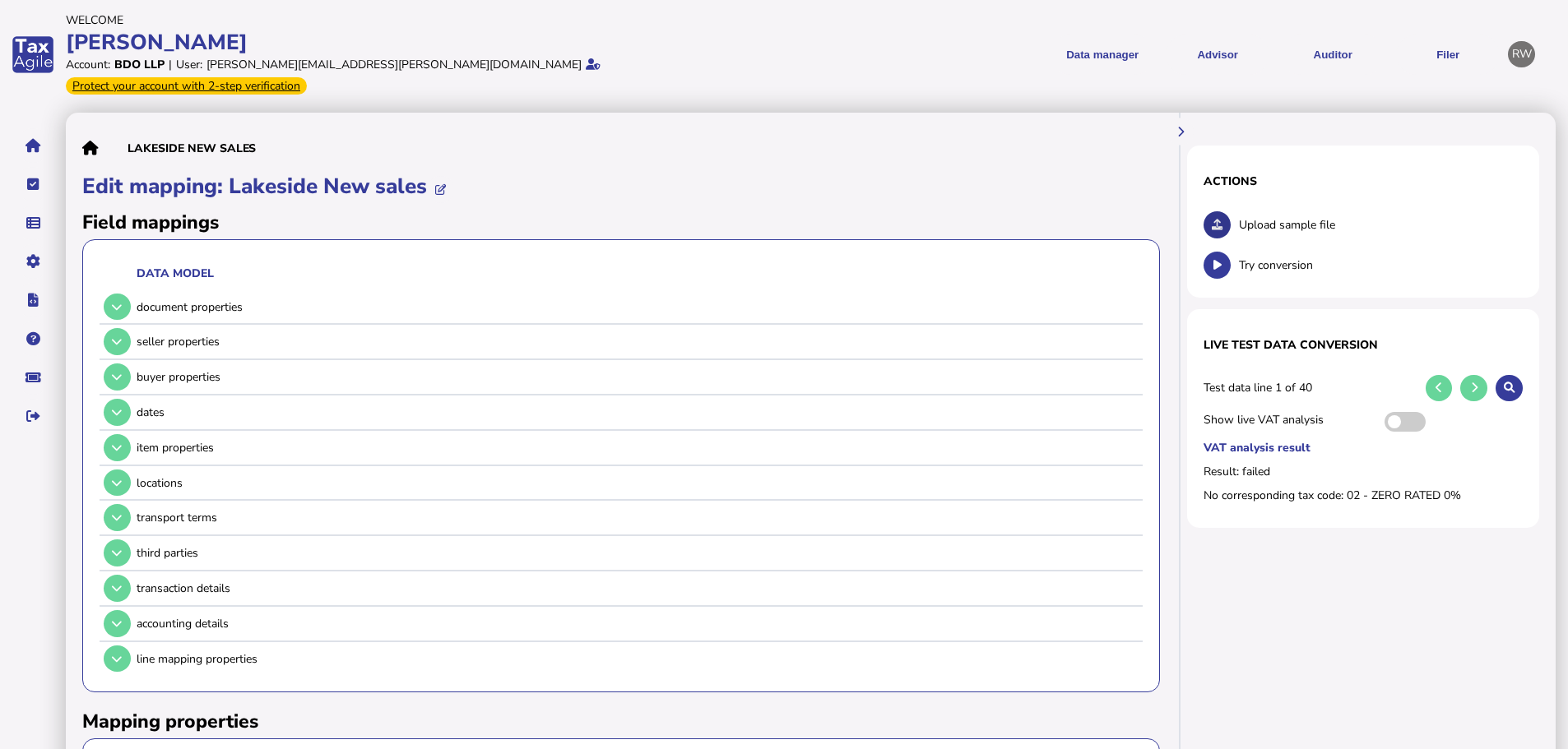
click at [1223, 211] on button at bounding box center [1217, 225] width 27 height 27
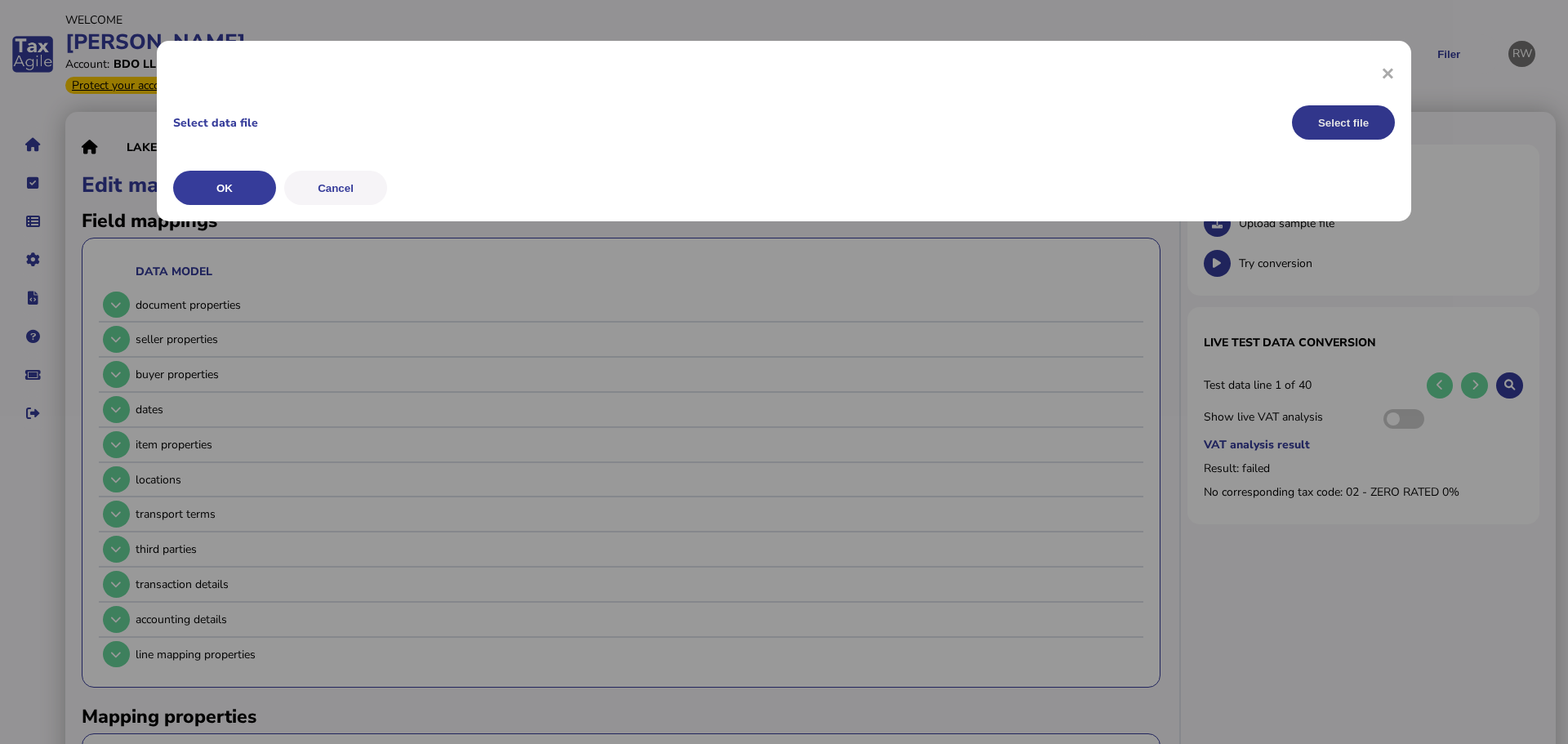
click at [1352, 117] on button "Select file" at bounding box center [1344, 122] width 103 height 35
click at [0, 0] on button "OK" at bounding box center [0, 0] width 0 height 0
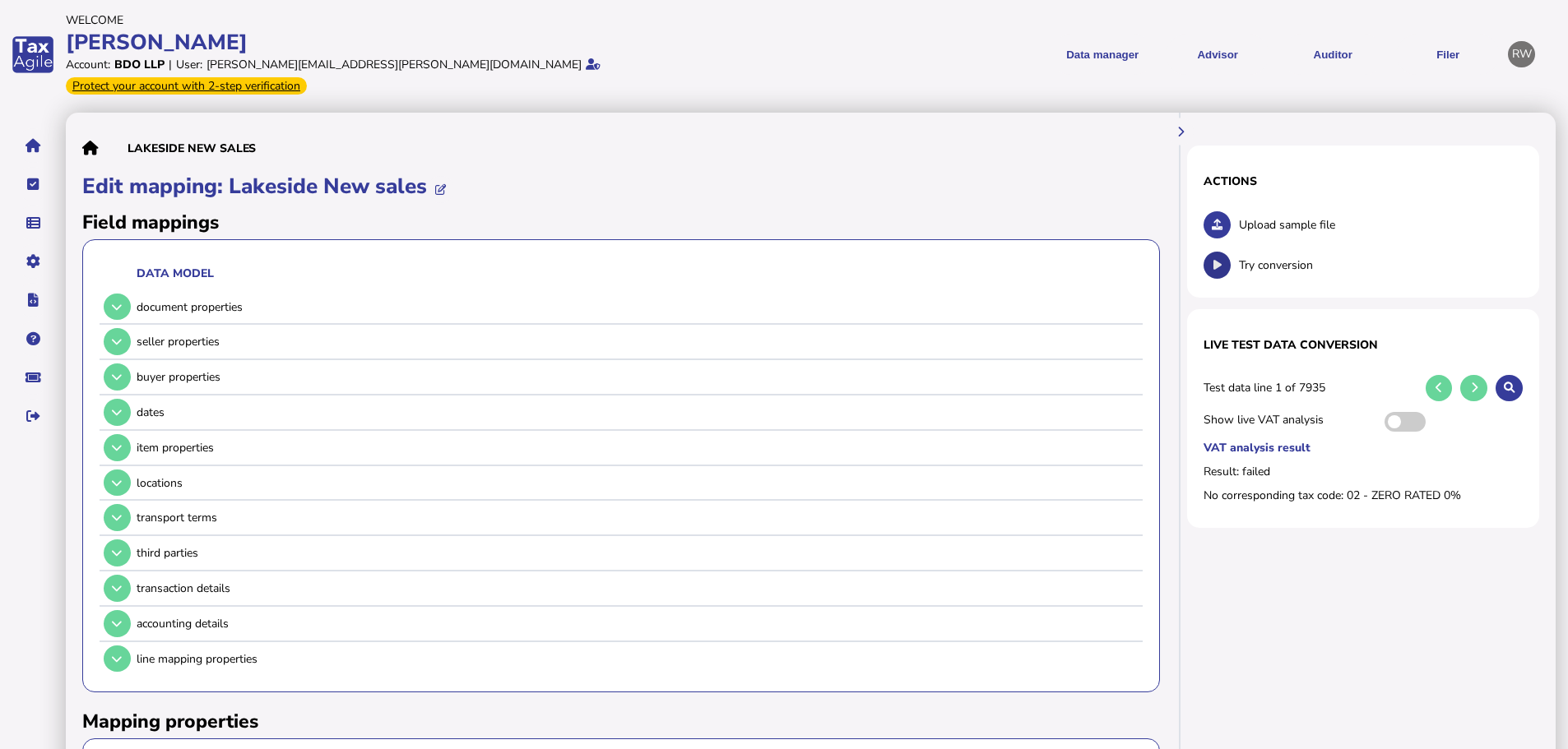
click at [1215, 260] on icon at bounding box center [1217, 265] width 8 height 11
click at [129, 575] on td at bounding box center [116, 589] width 32 height 34
click at [120, 582] on icon at bounding box center [117, 588] width 10 height 11
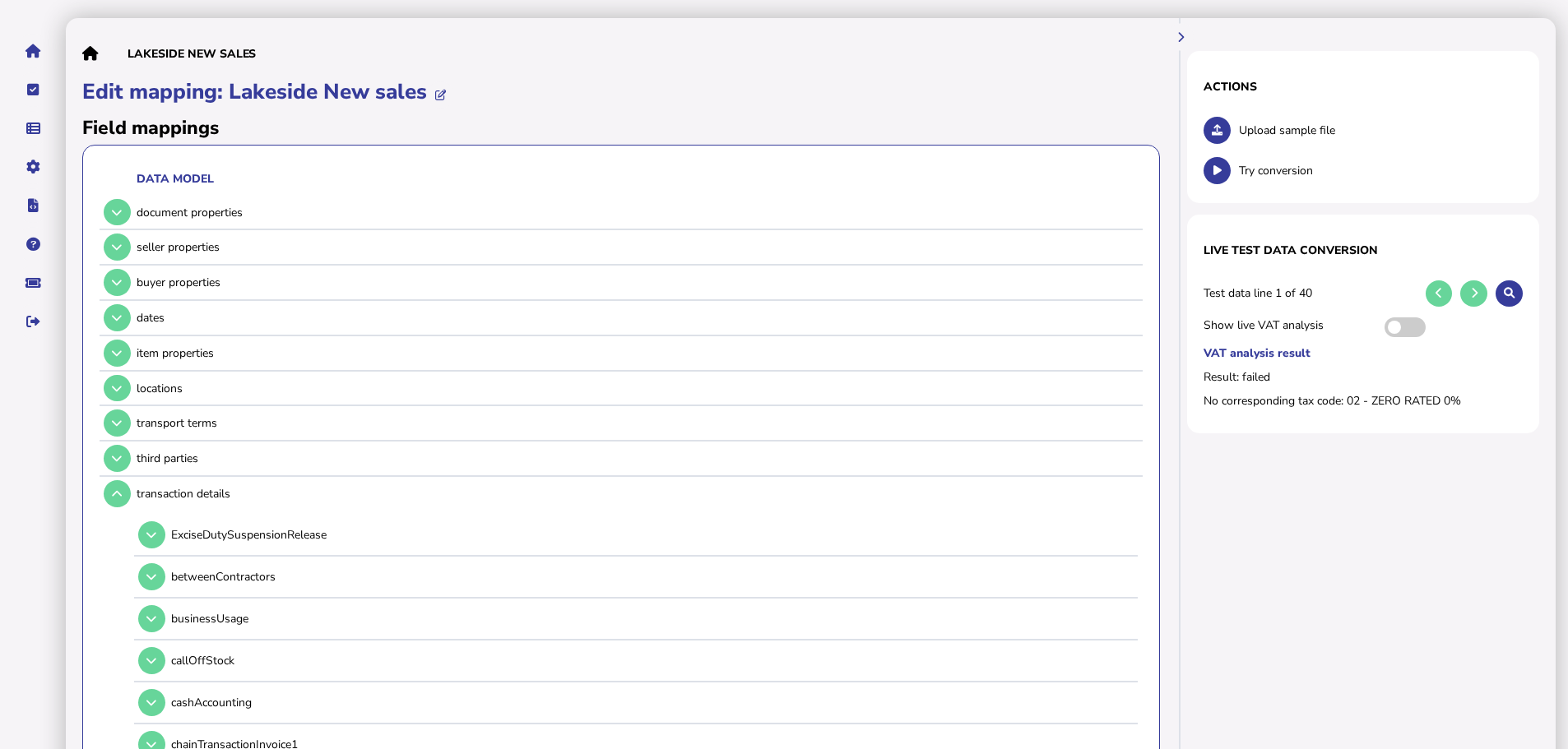
scroll to position [82, 0]
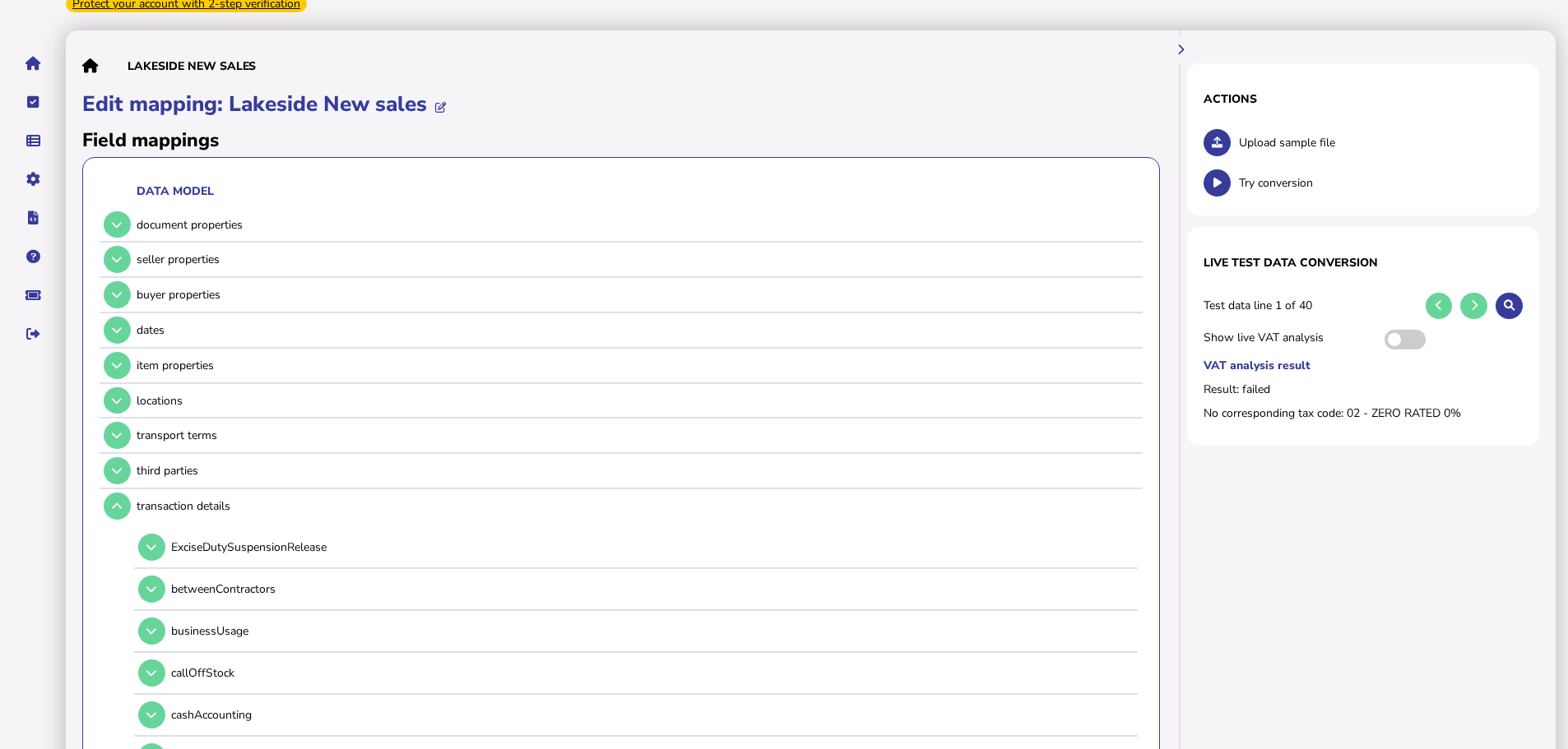
click at [116, 501] on icon at bounding box center [117, 506] width 10 height 11
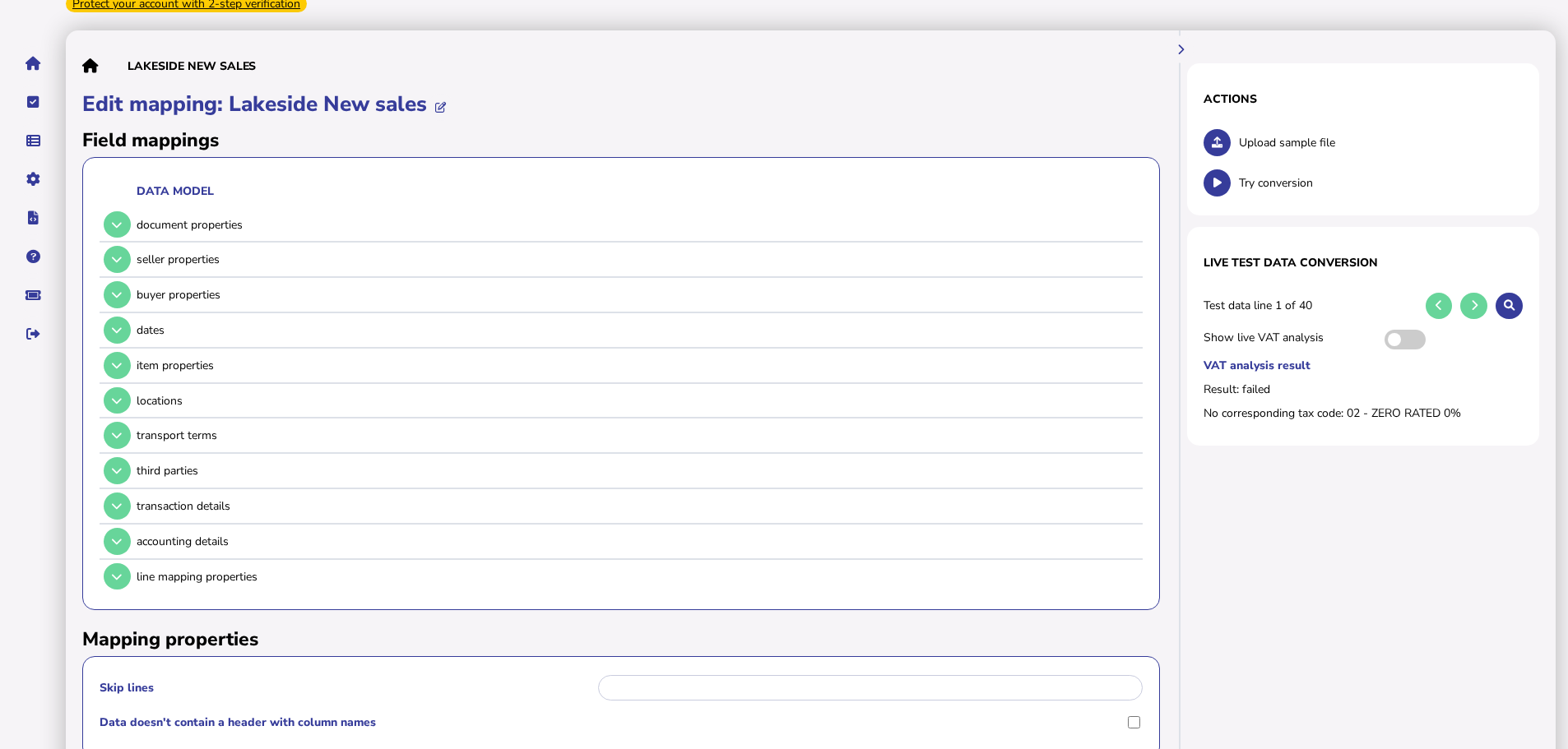
click at [123, 493] on button at bounding box center [117, 506] width 27 height 27
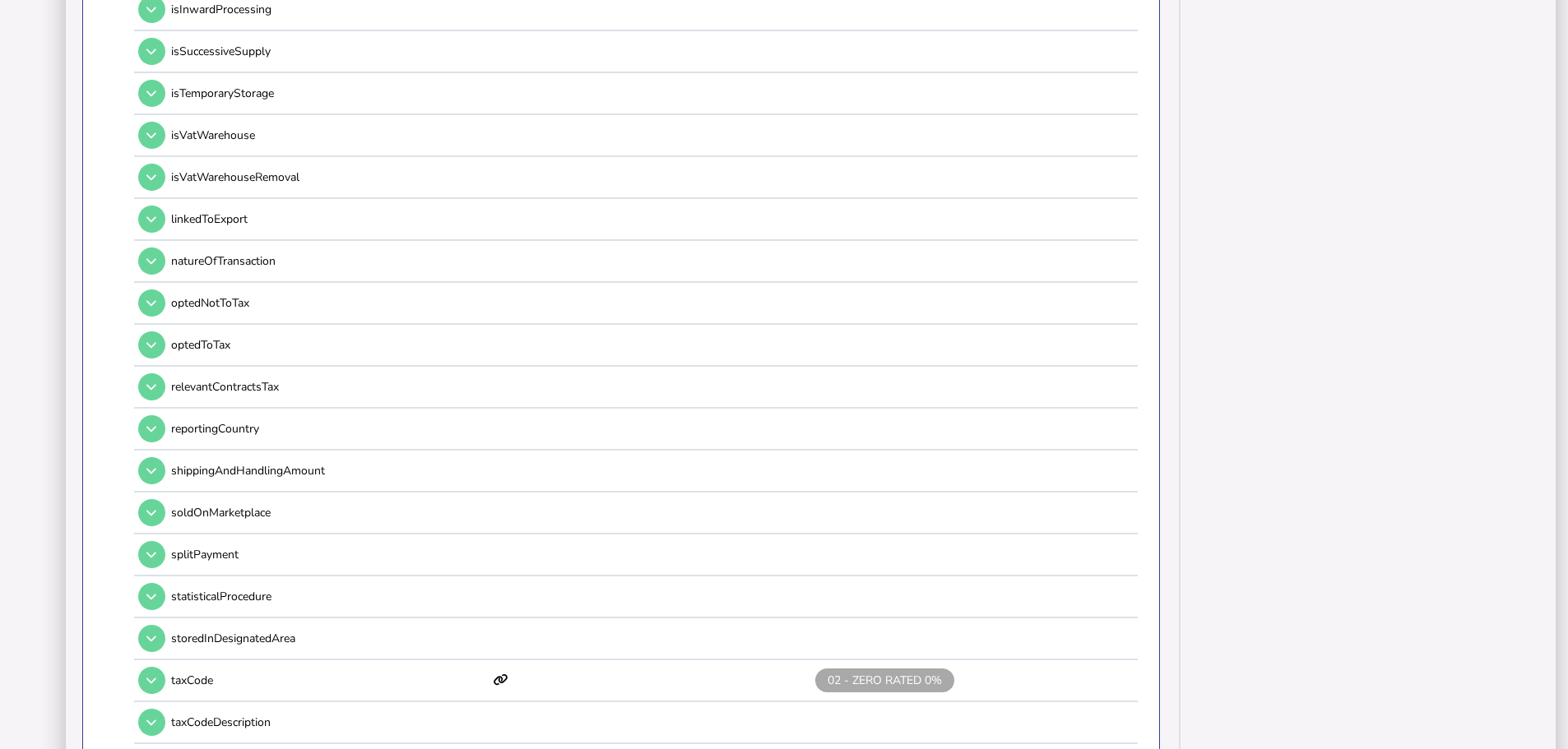
scroll to position [1726, 0]
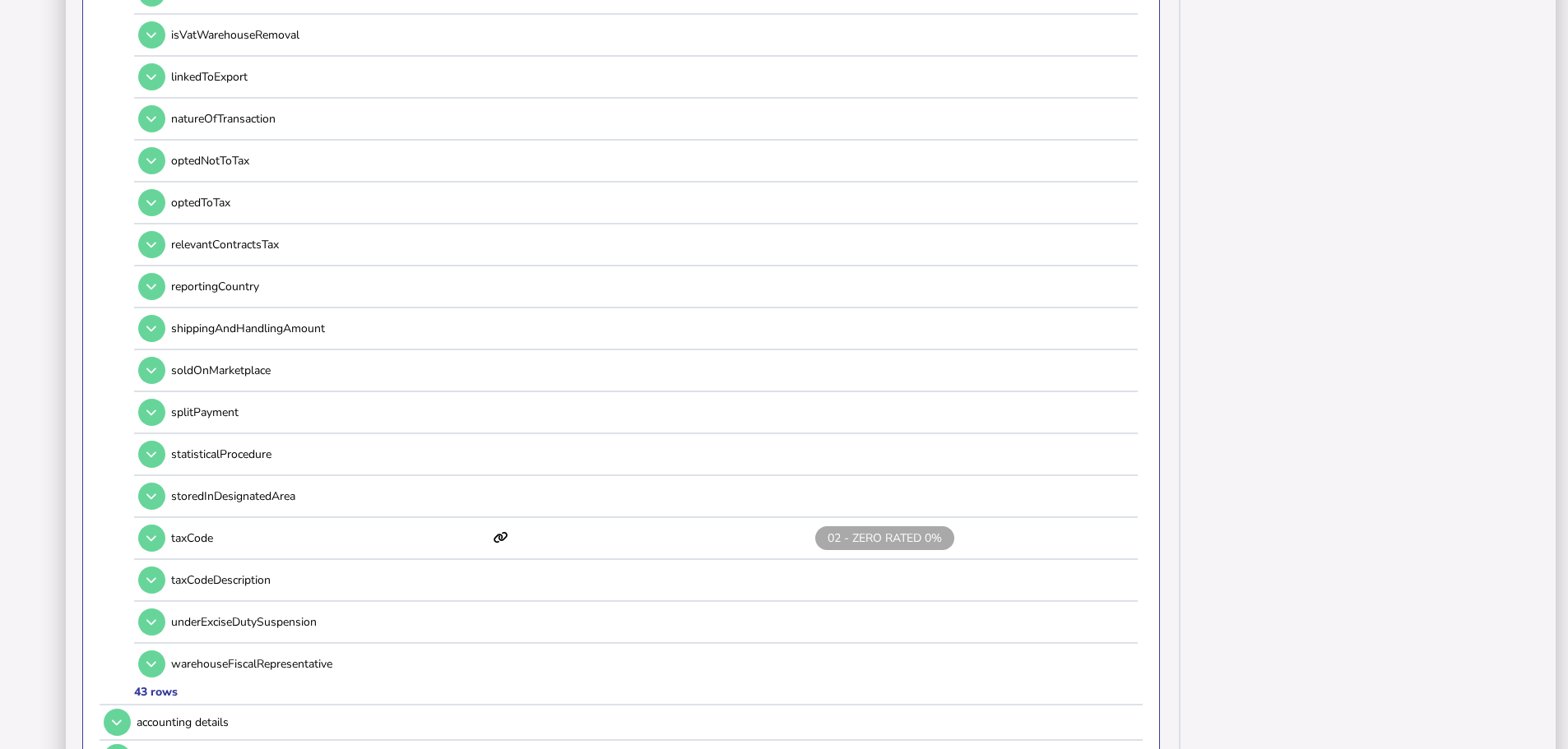
click at [149, 533] on icon at bounding box center [151, 538] width 10 height 11
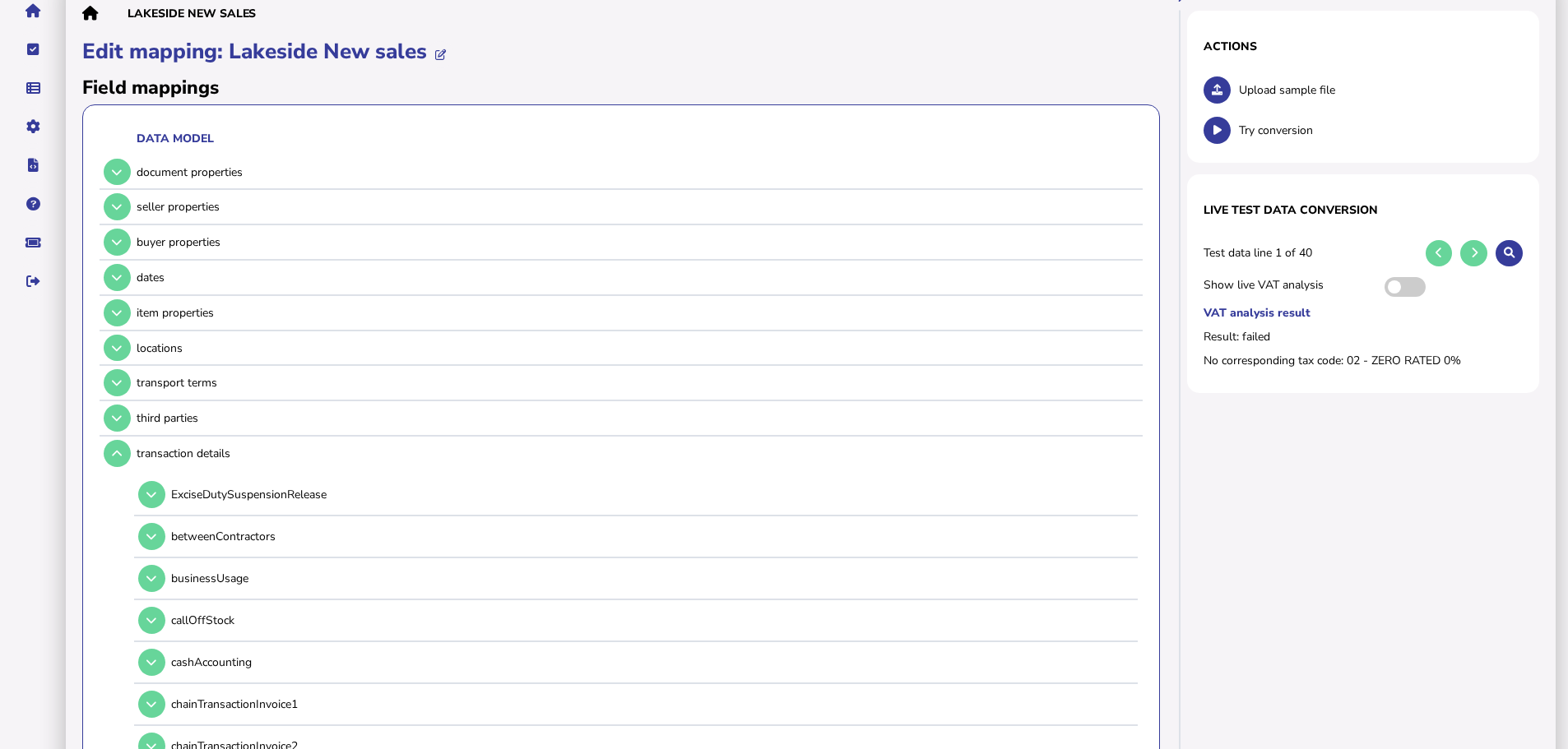
scroll to position [0, 0]
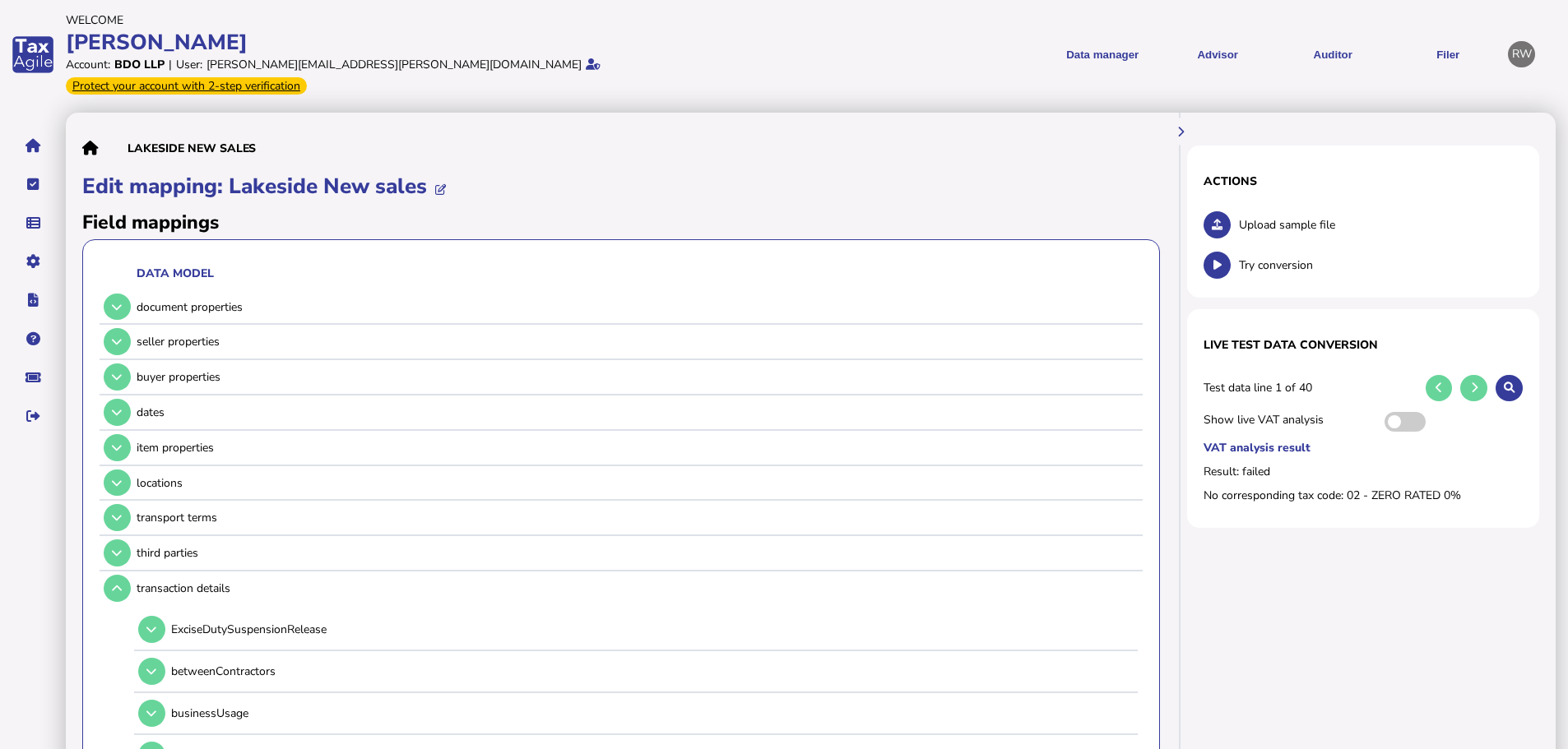
click at [1477, 374] on button at bounding box center [1473, 388] width 27 height 27
